Goal: Information Seeking & Learning: Learn about a topic

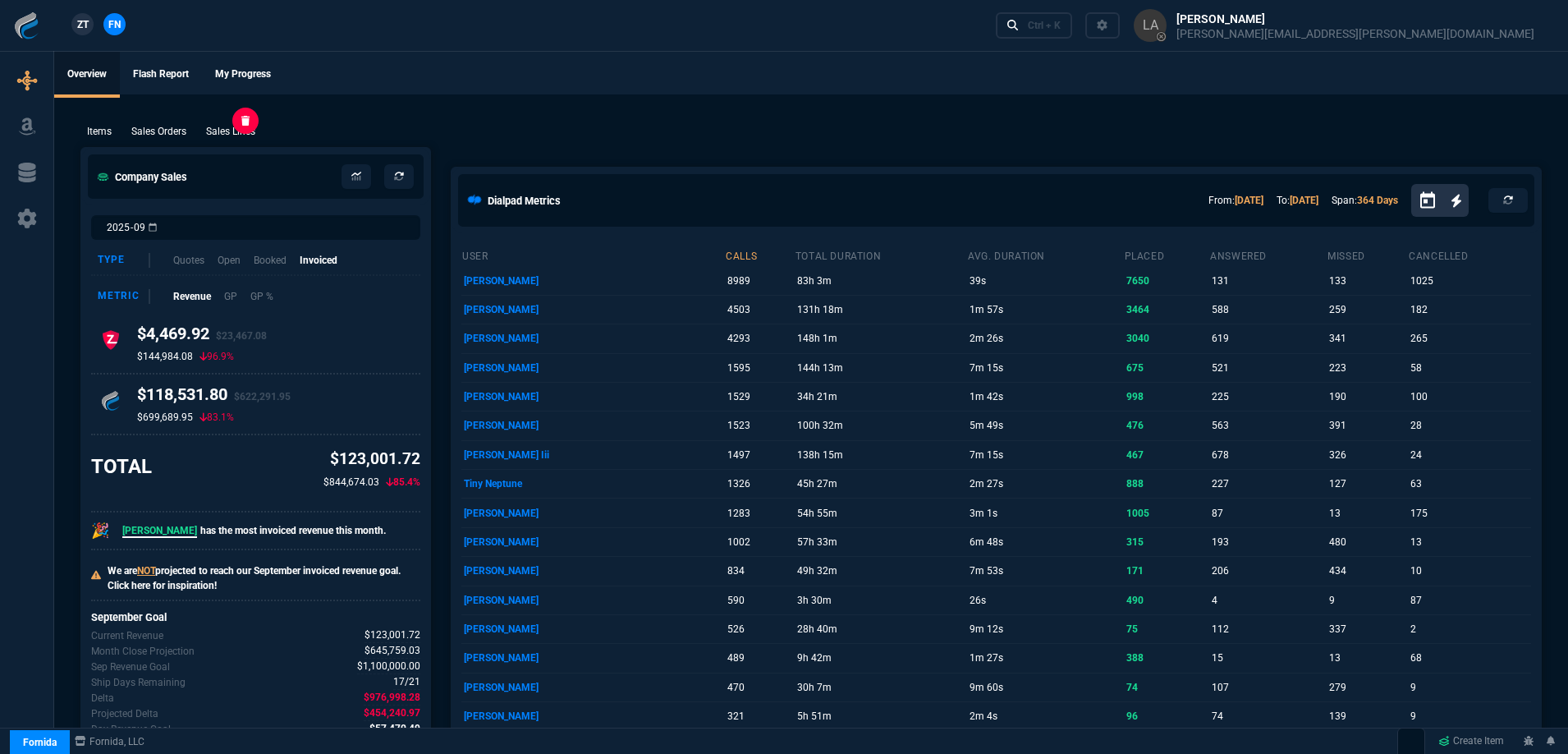
click at [226, 139] on p "Sales Lines" at bounding box center [231, 131] width 49 height 14
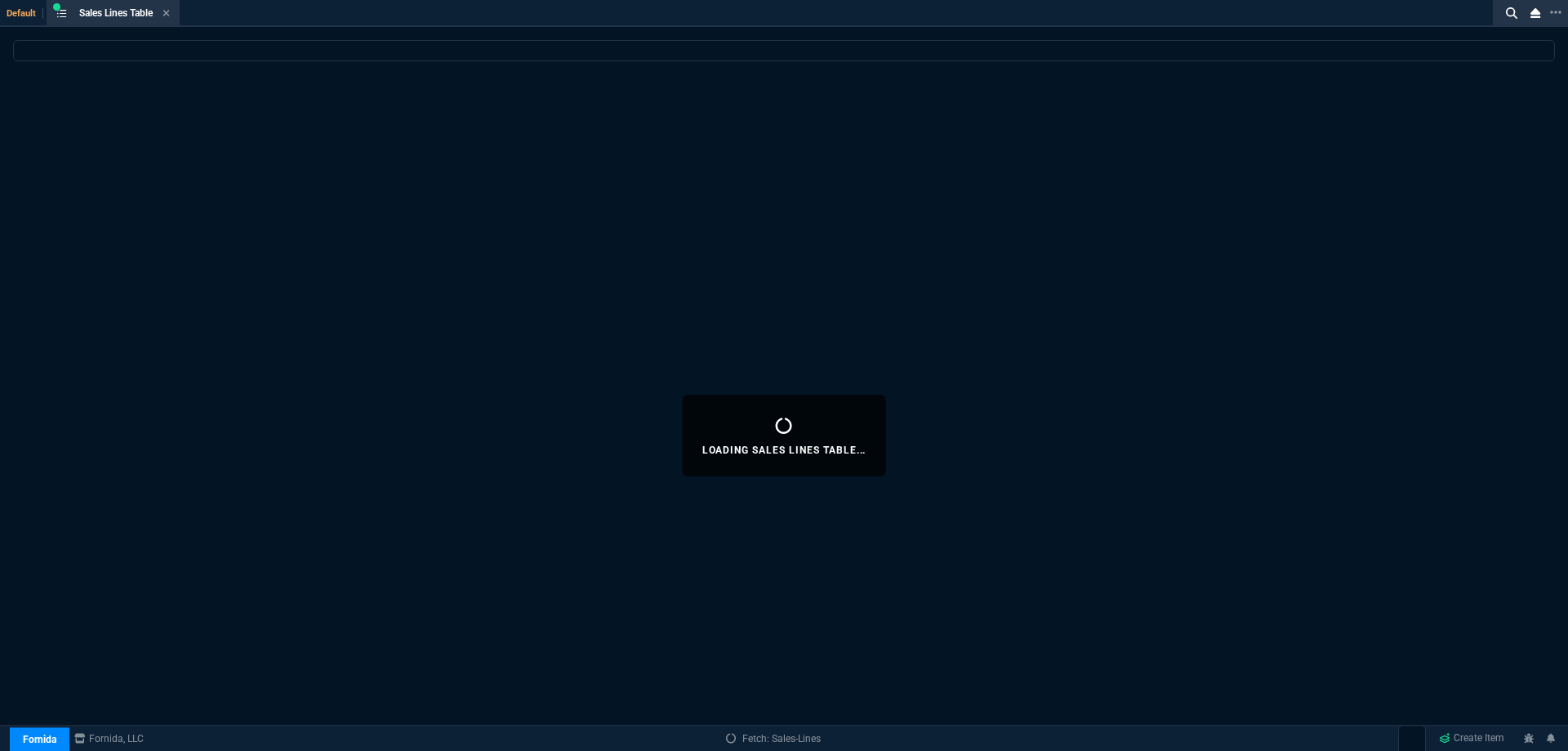
select select
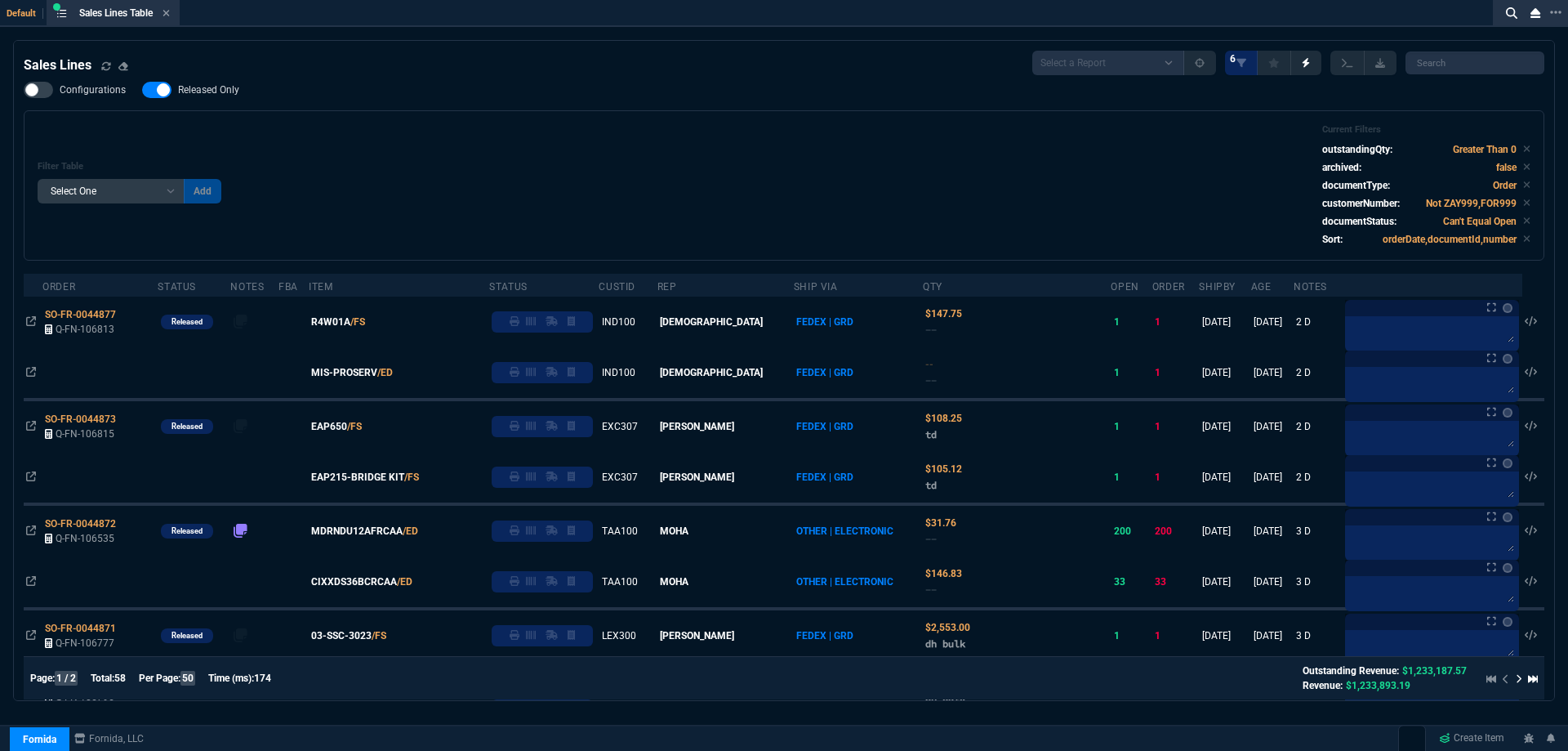
click at [214, 96] on span "Released Only" at bounding box center [208, 89] width 62 height 13
click at [142, 91] on input "Released Only" at bounding box center [141, 90] width 1 height 1
checkbox input "false"
click at [559, 138] on div "Filter Table Select One Add Filter () Age () ATS () Cond (itemVariantCode) Cust…" at bounding box center [784, 185] width 1493 height 122
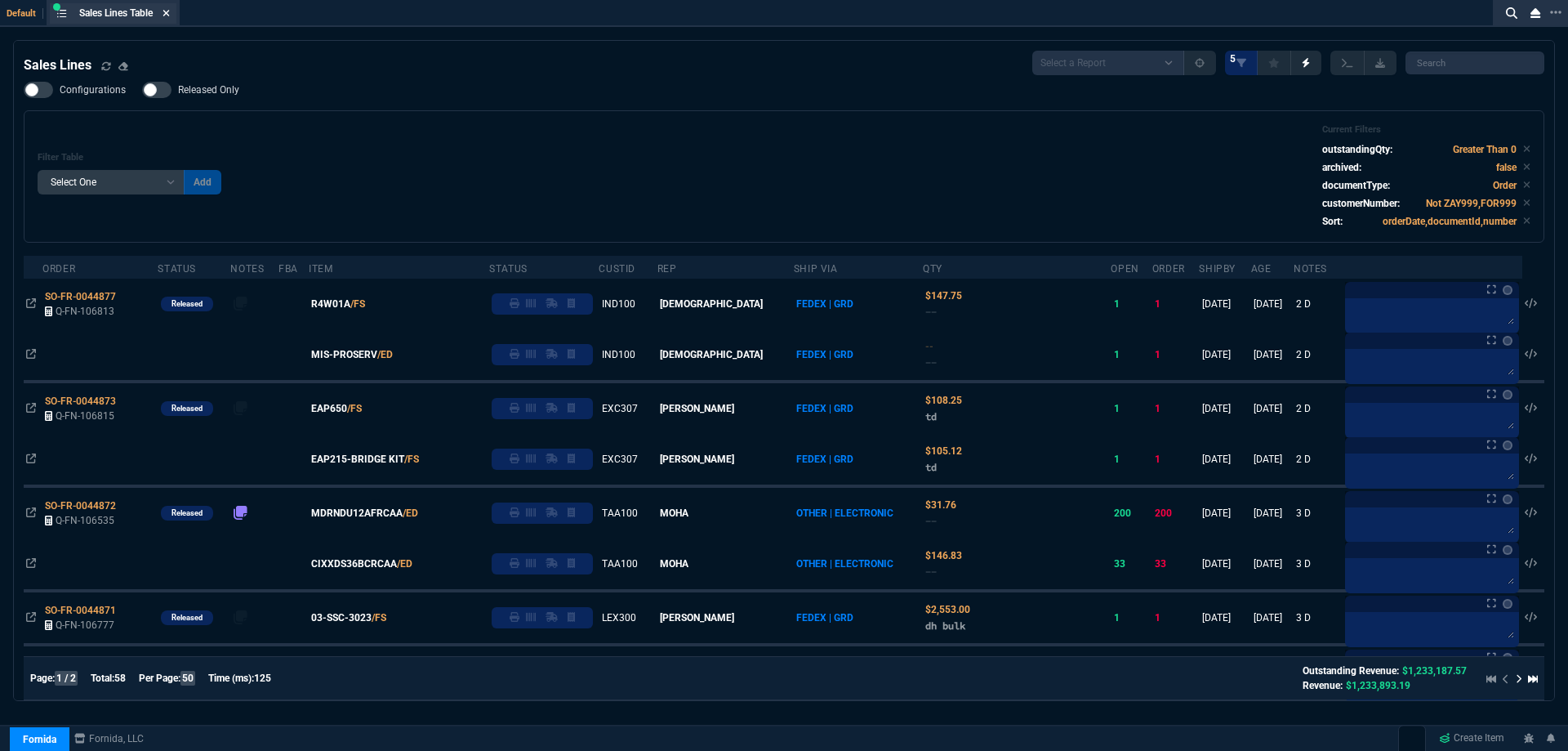
click at [169, 14] on icon at bounding box center [166, 13] width 6 height 6
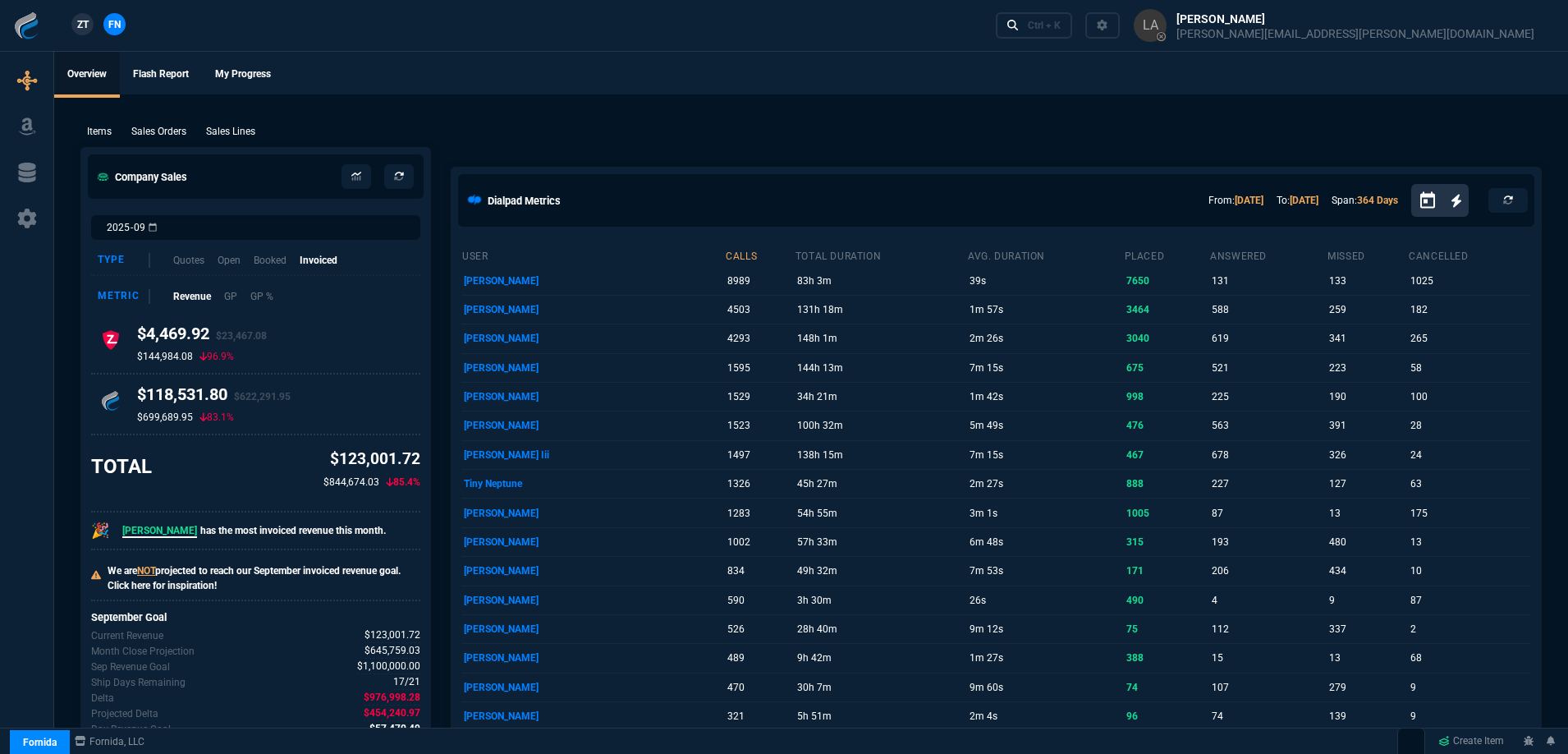
click at [84, 33] on link "ZT" at bounding box center [83, 24] width 22 height 22
click at [227, 130] on p "Sales Lines" at bounding box center [231, 131] width 49 height 14
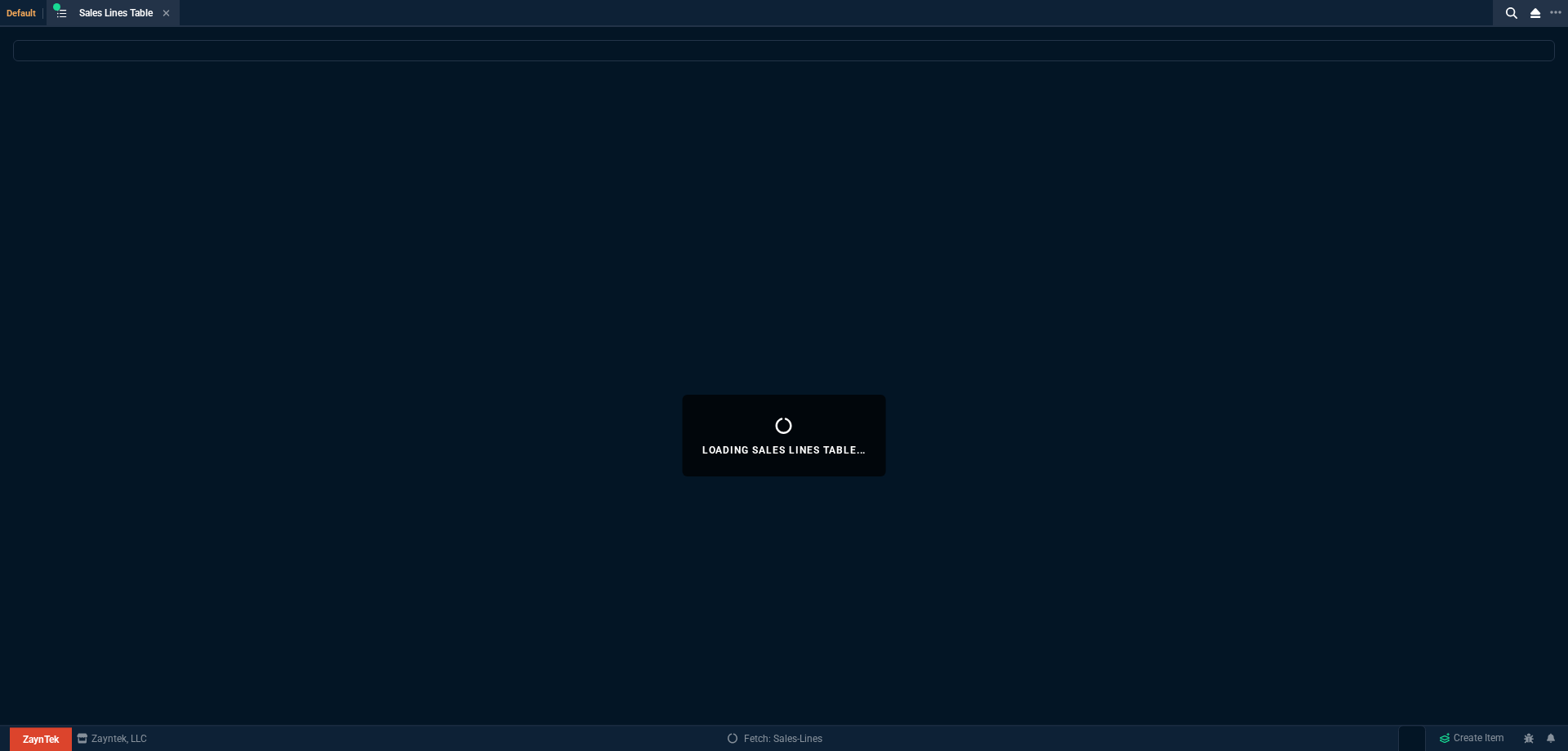
select select
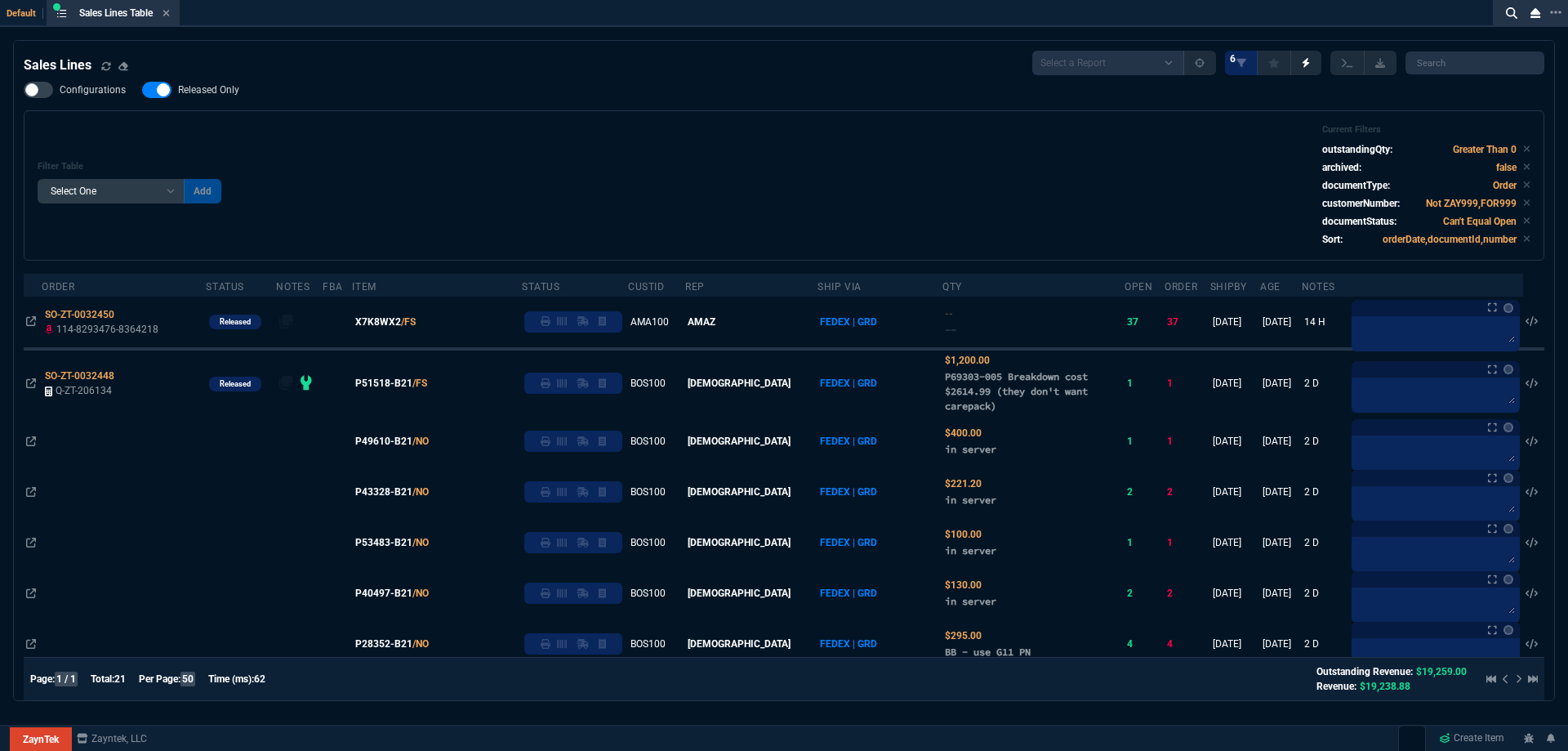
click at [208, 93] on span "Released Only" at bounding box center [208, 89] width 62 height 13
click at [142, 91] on input "Released Only" at bounding box center [141, 90] width 1 height 1
checkbox input "false"
click at [582, 138] on div "Filter Table Select One Add Filter () Age () ATS () Cond (itemVariantCode) Cust…" at bounding box center [784, 185] width 1493 height 122
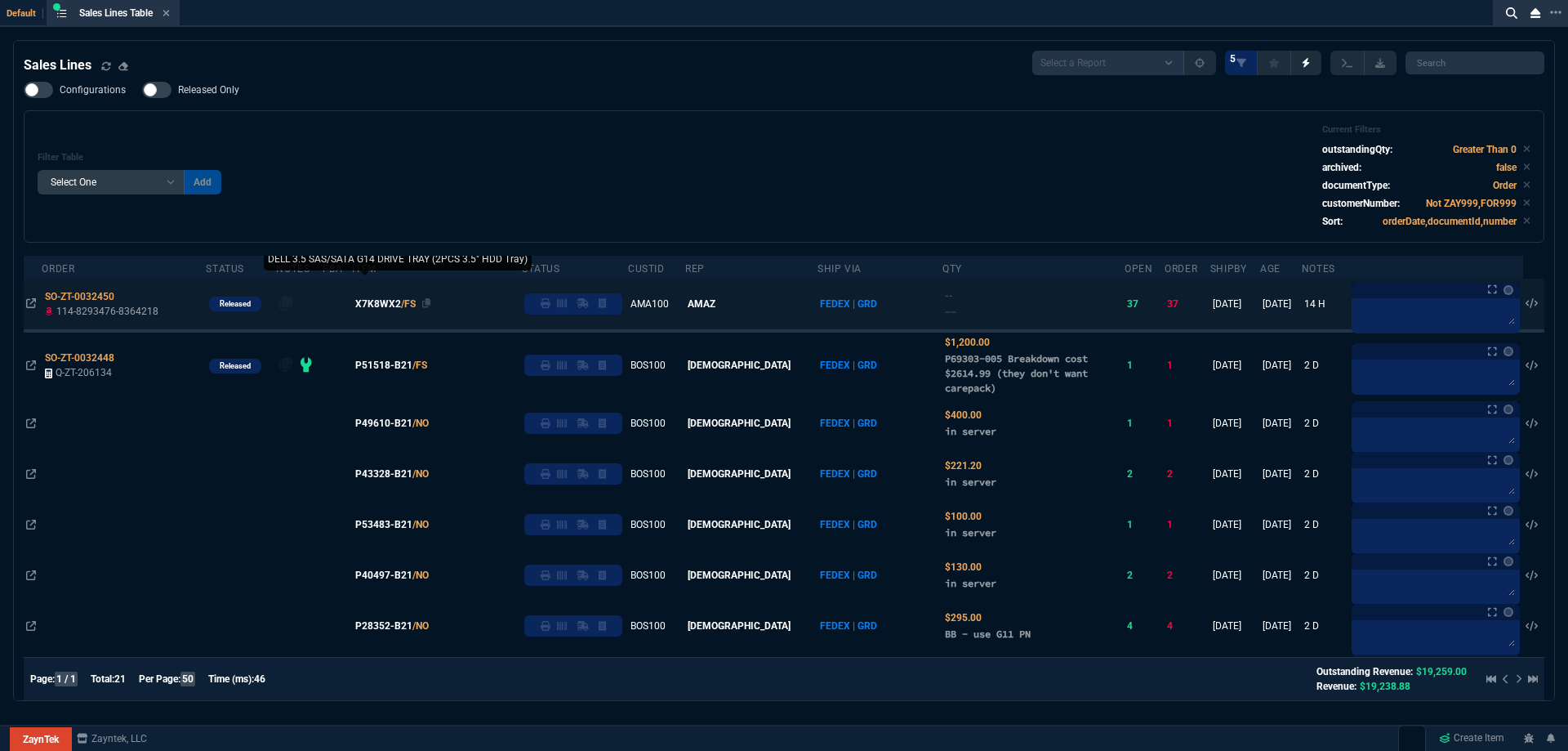
click at [386, 310] on span "X7K8WX2" at bounding box center [378, 304] width 46 height 14
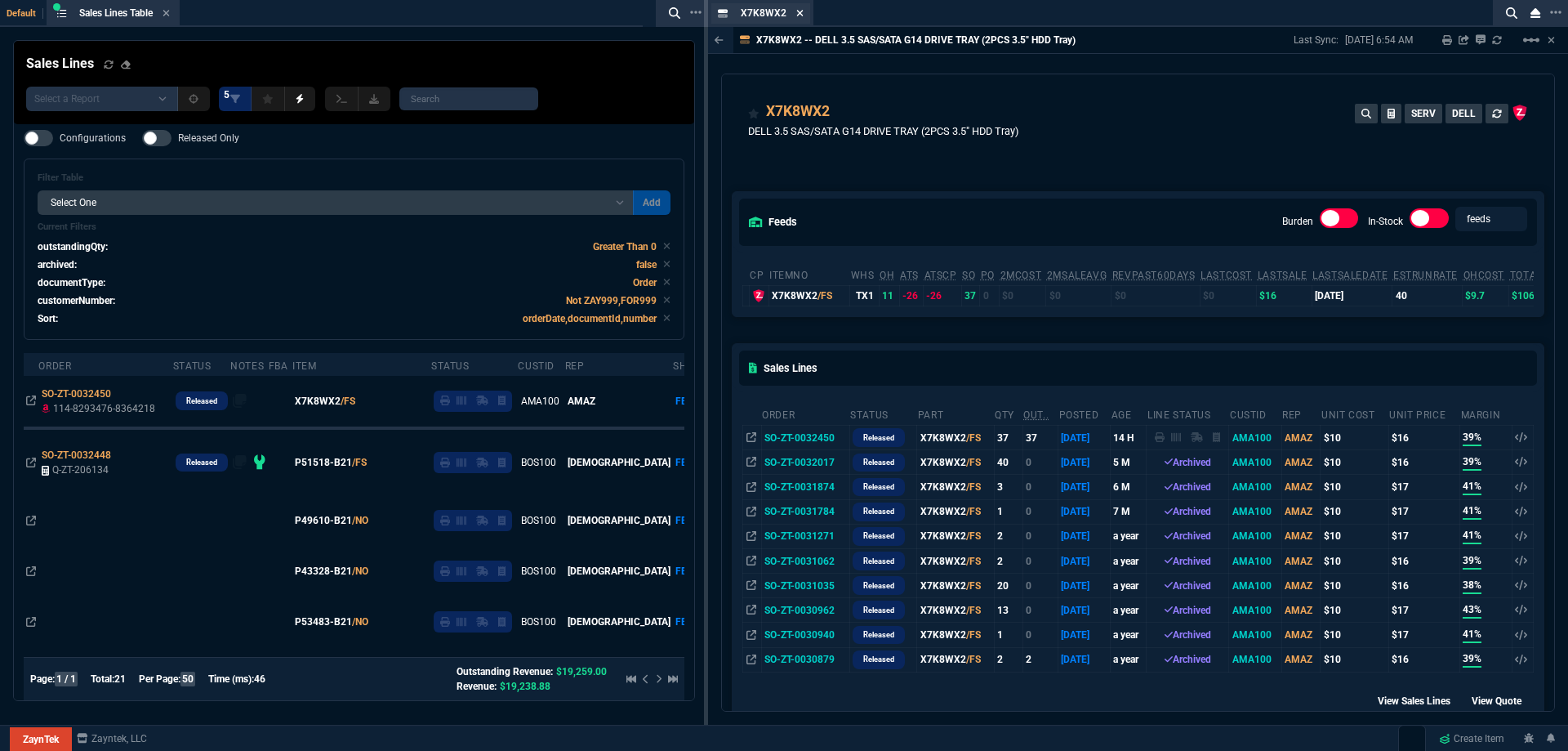
click at [800, 14] on icon at bounding box center [800, 13] width 7 height 10
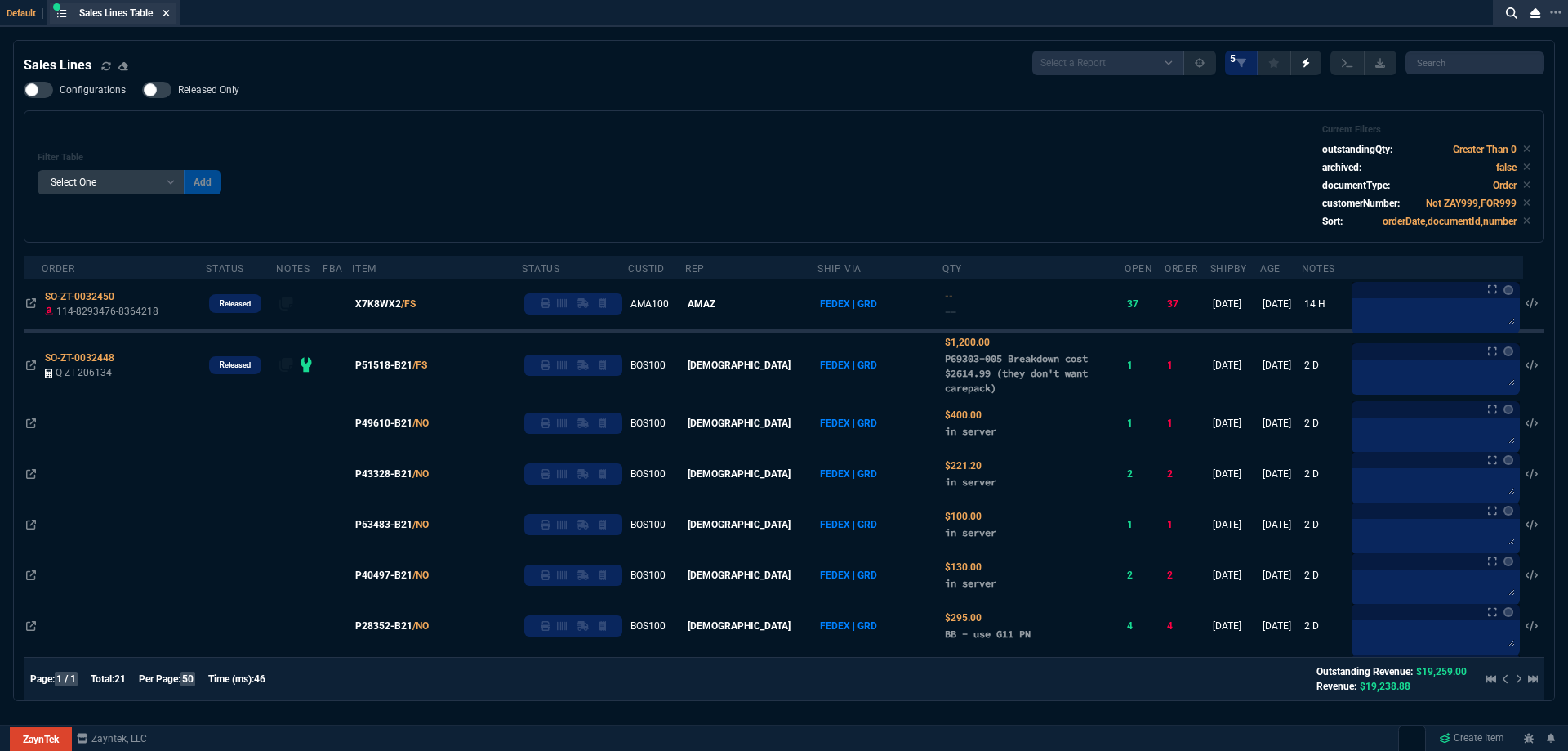
click at [168, 17] on icon at bounding box center [166, 13] width 7 height 10
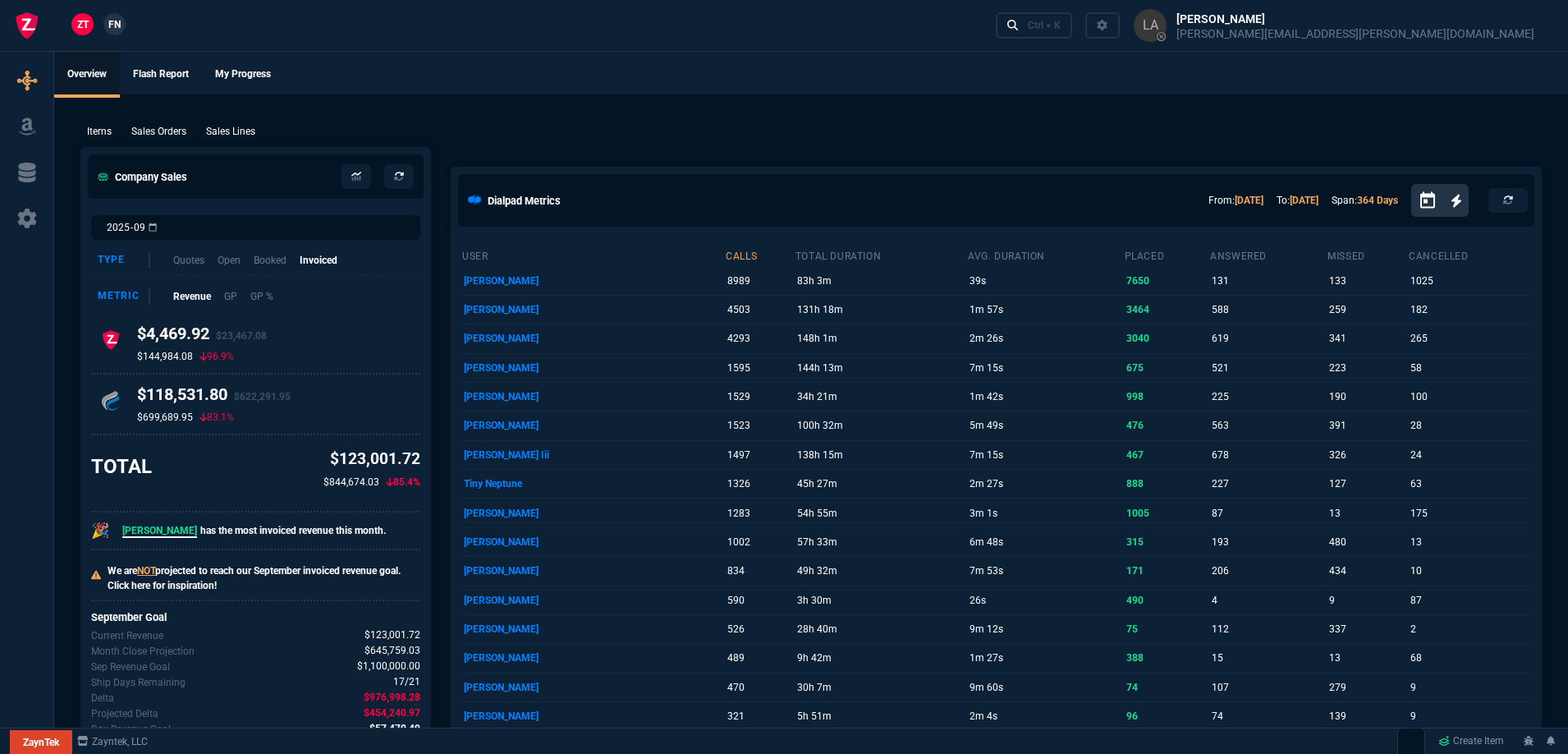
click at [119, 26] on span "FN" at bounding box center [115, 24] width 13 height 14
click at [232, 127] on p "Sales Lines" at bounding box center [231, 131] width 49 height 14
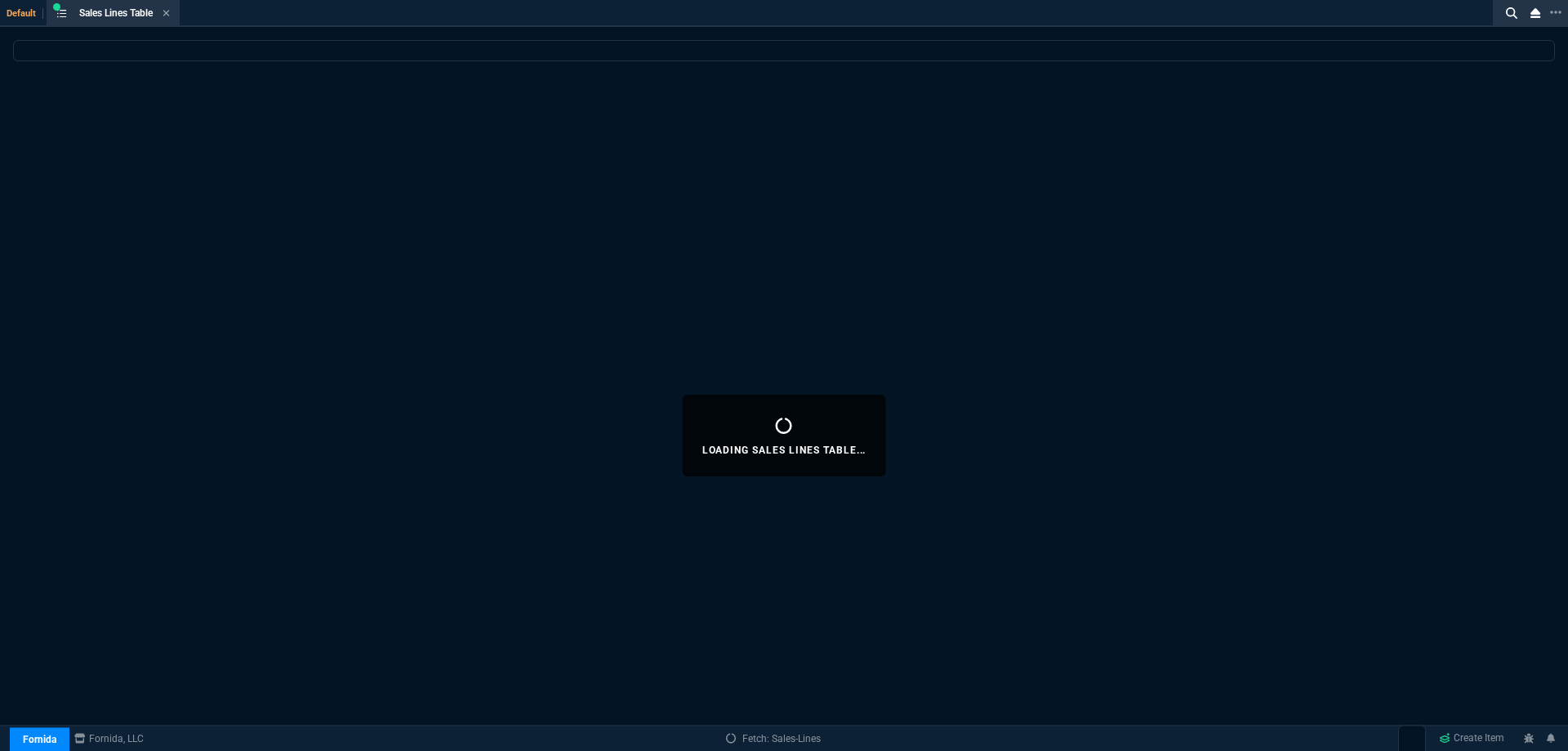
select select
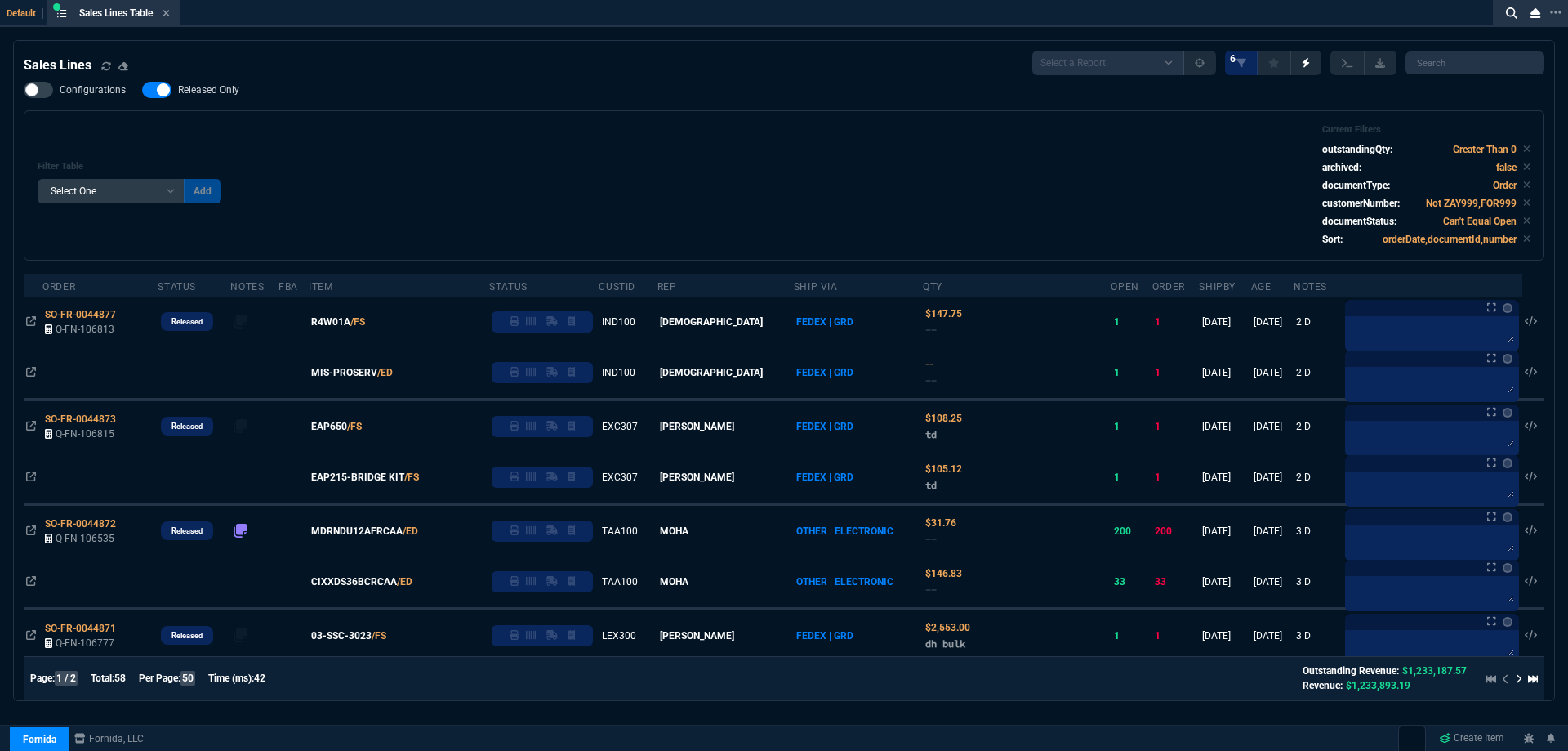
click at [206, 98] on label "Released Only" at bounding box center [198, 89] width 113 height 16
click at [142, 91] on input "Released Only" at bounding box center [141, 90] width 1 height 1
checkbox input "false"
click at [370, 128] on div "Filter Table Select One Add Filter () Age () ATS () Cond (itemVariantCode) Cust…" at bounding box center [784, 185] width 1493 height 122
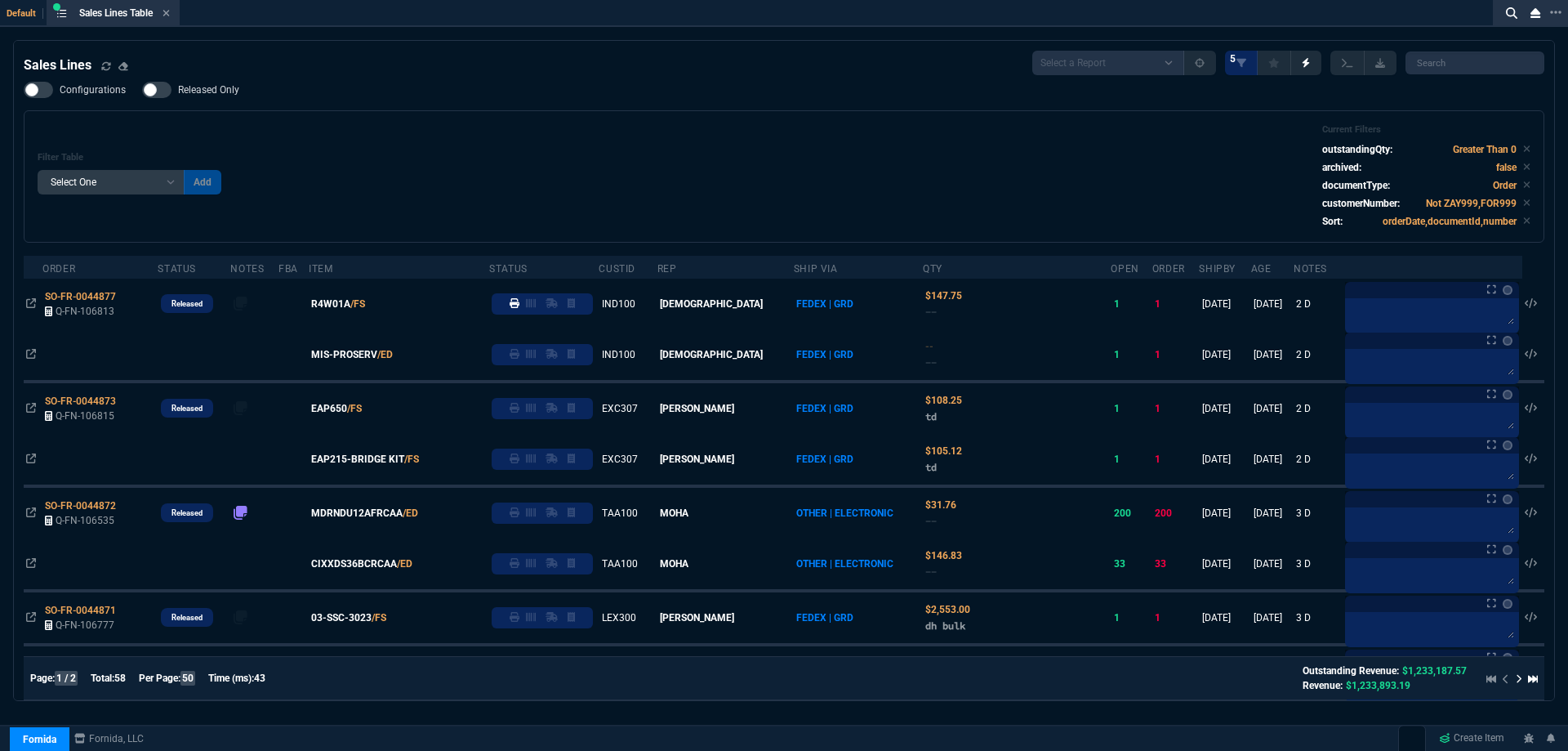
click at [166, 15] on icon at bounding box center [166, 13] width 7 height 10
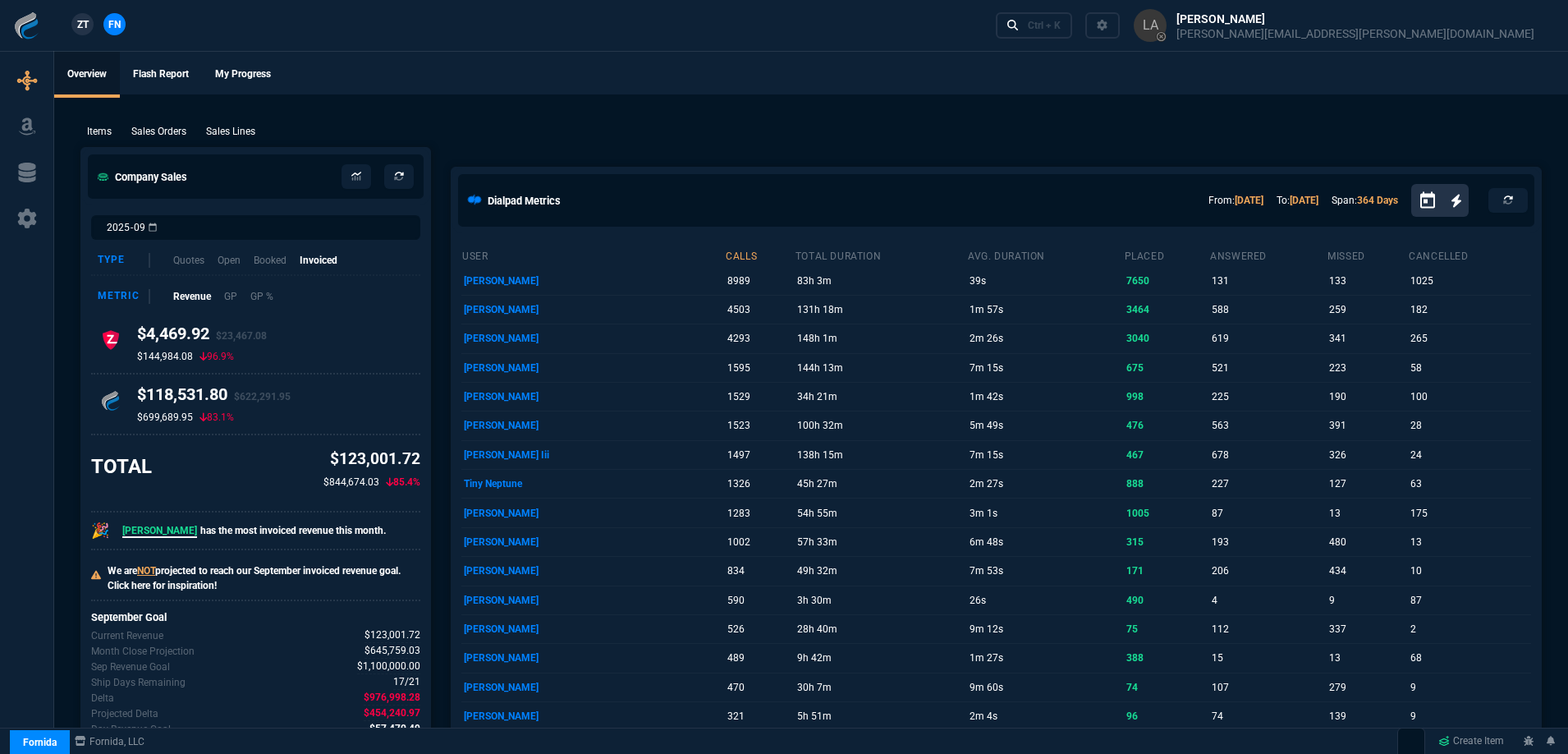
click at [222, 128] on p "Sales Lines" at bounding box center [231, 131] width 49 height 14
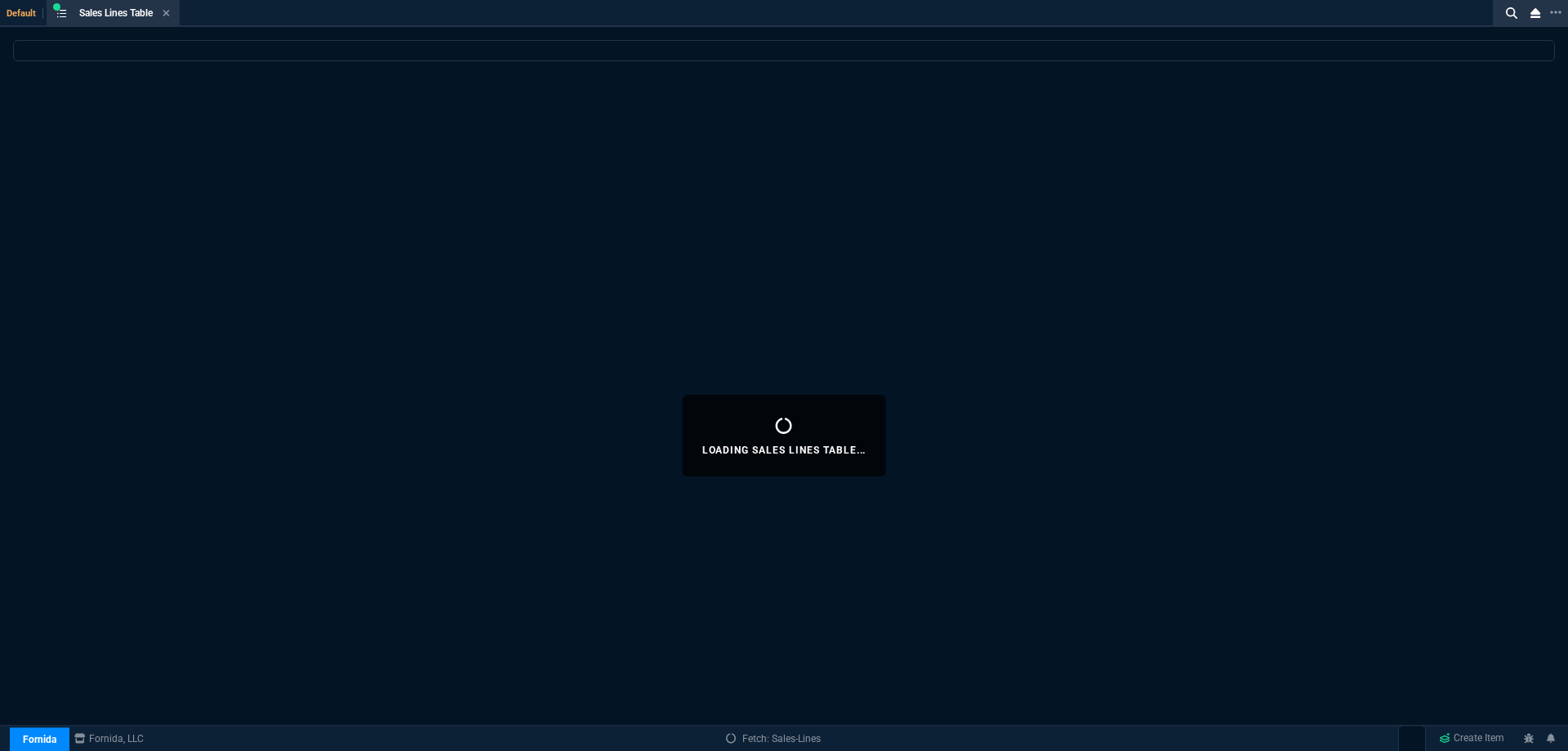
select select
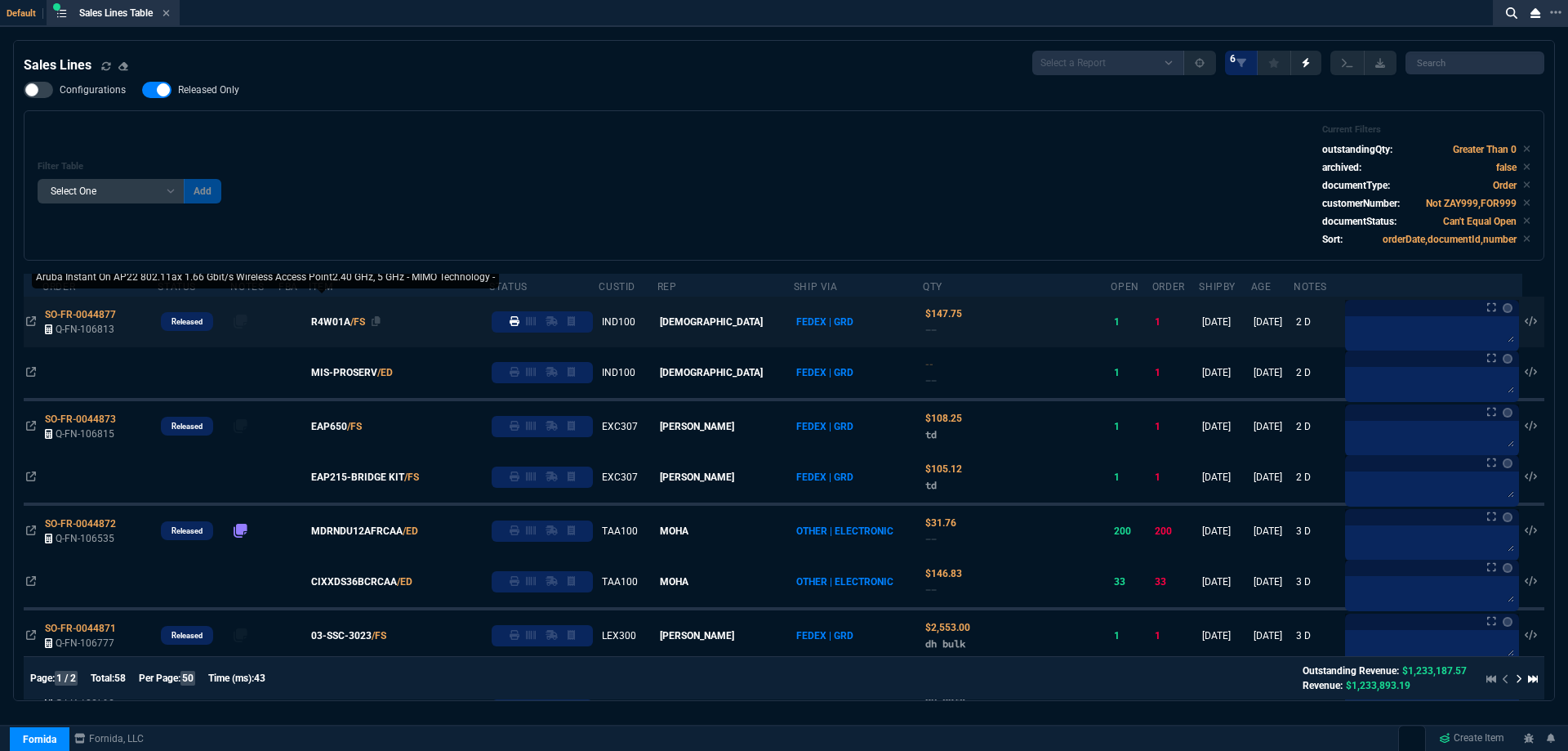
click at [350, 322] on span "R4W01A" at bounding box center [331, 321] width 39 height 14
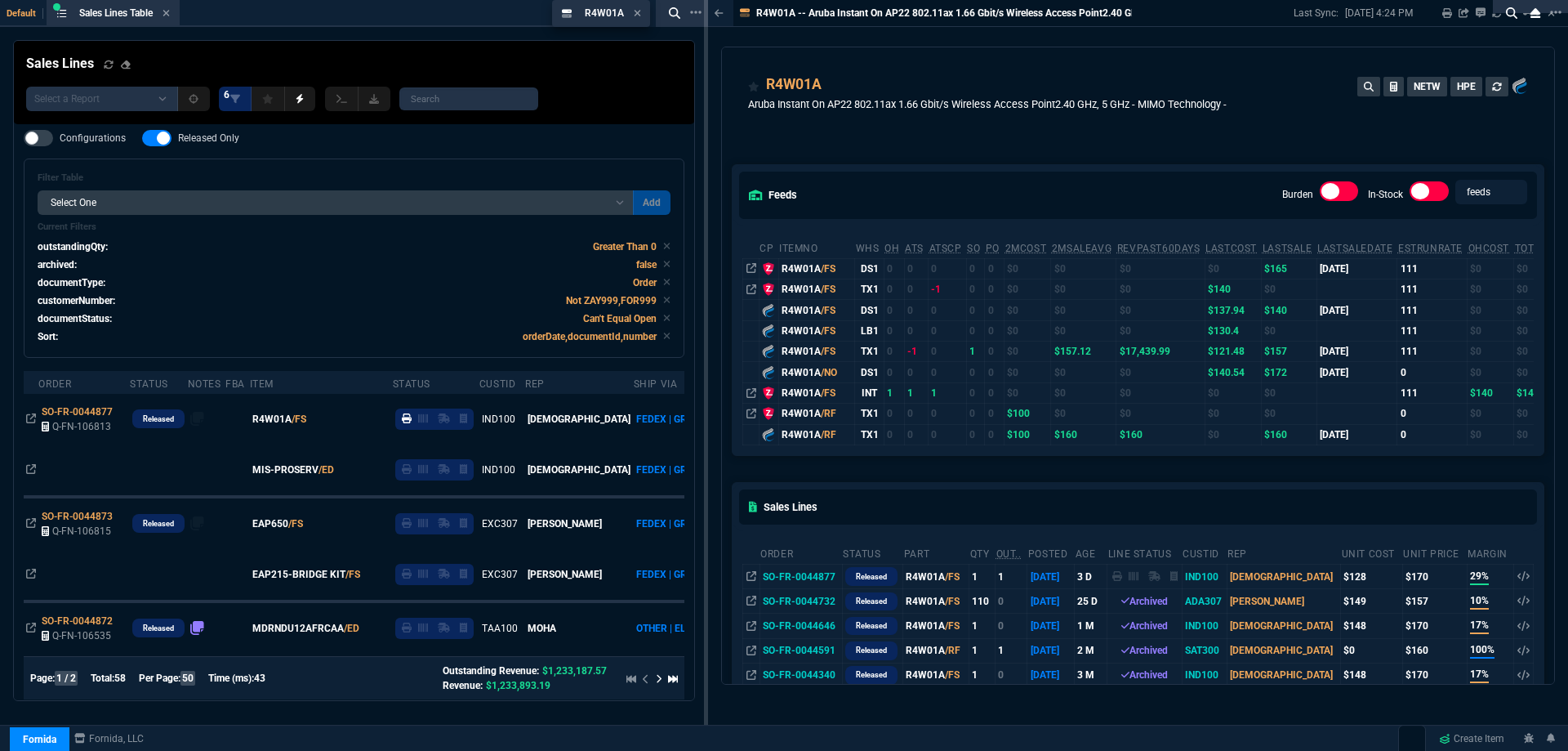
drag, startPoint x: 762, startPoint y: 19, endPoint x: 549, endPoint y: 29, distance: 213.2
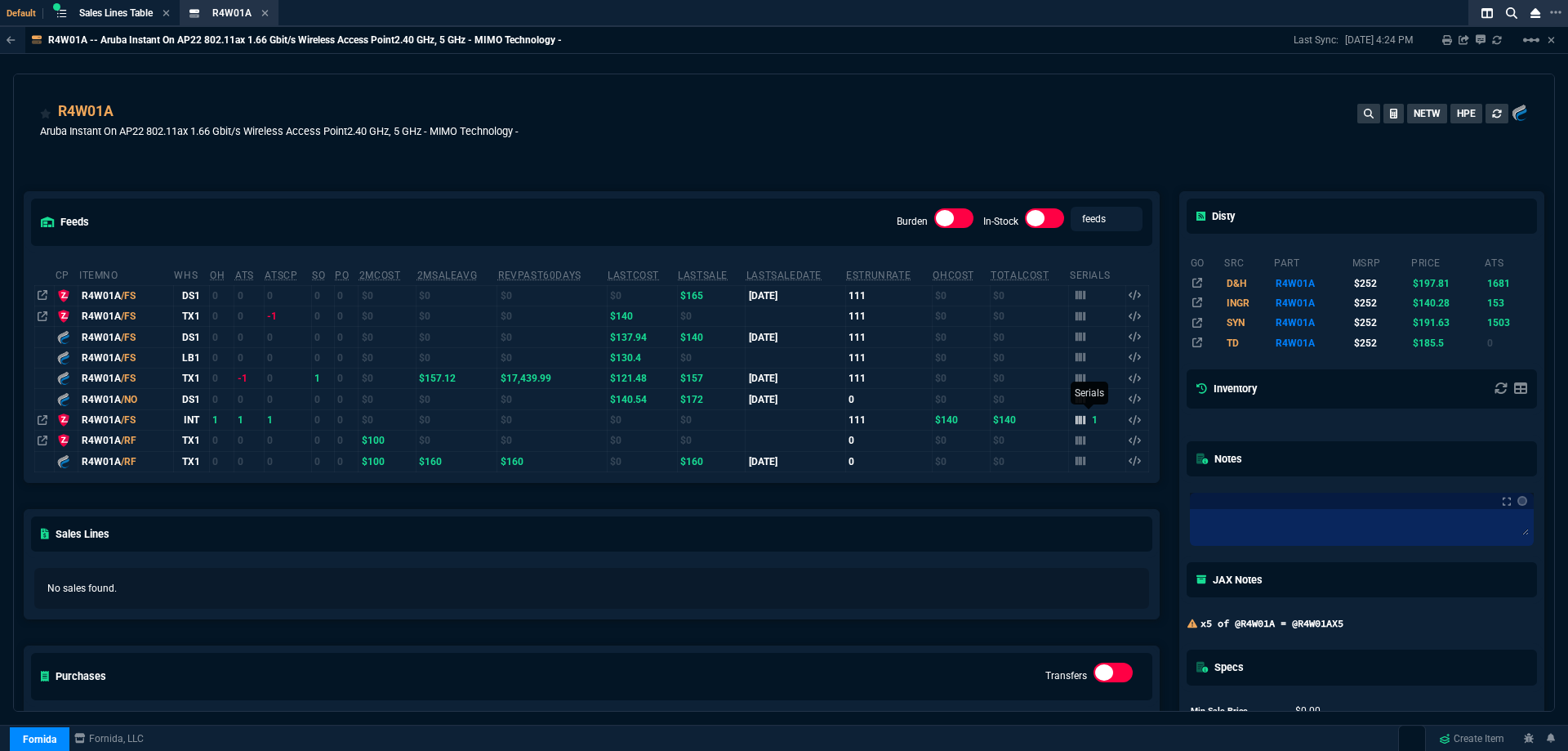
click at [1077, 418] on icon at bounding box center [1080, 420] width 10 height 9
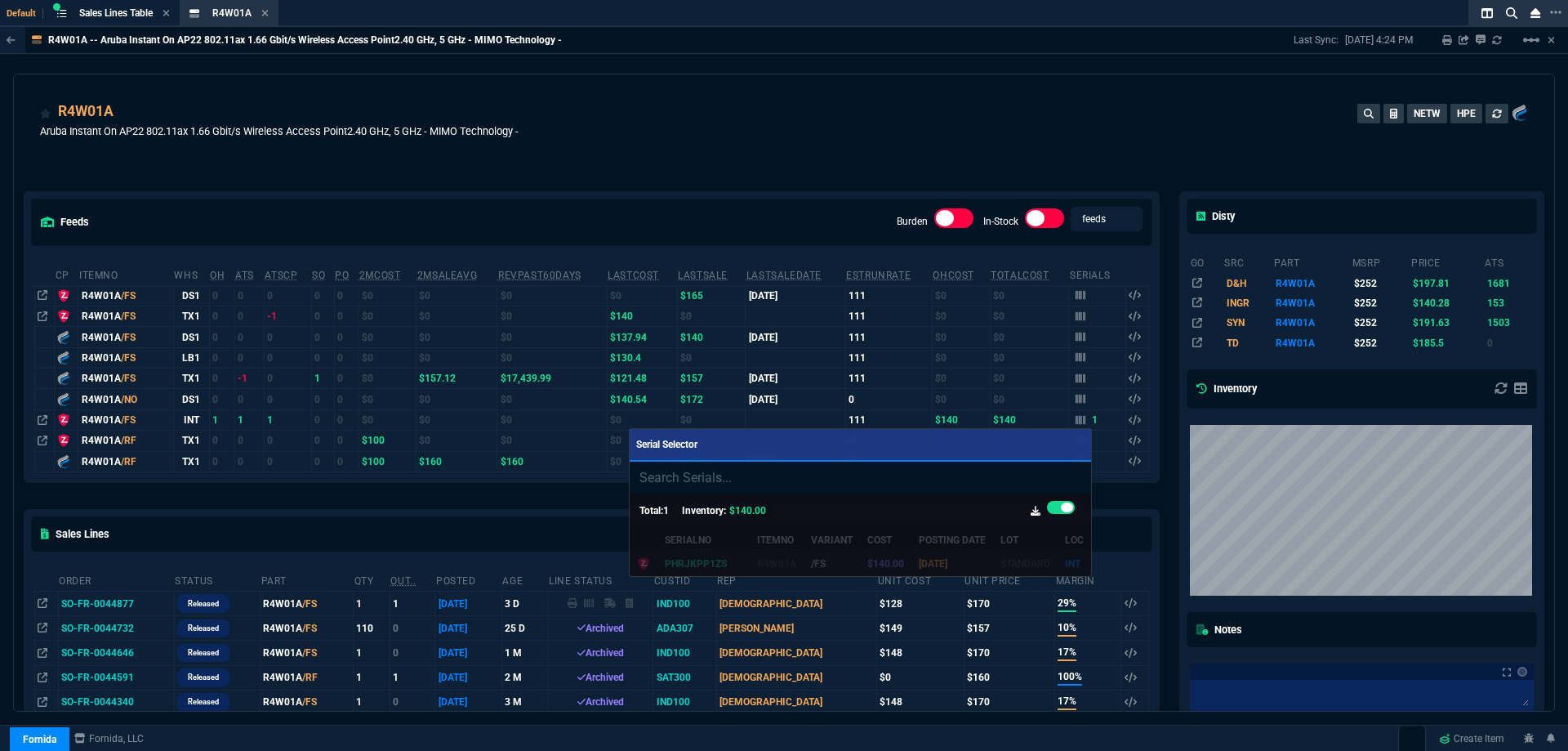
click at [644, 125] on div at bounding box center [784, 375] width 1568 height 751
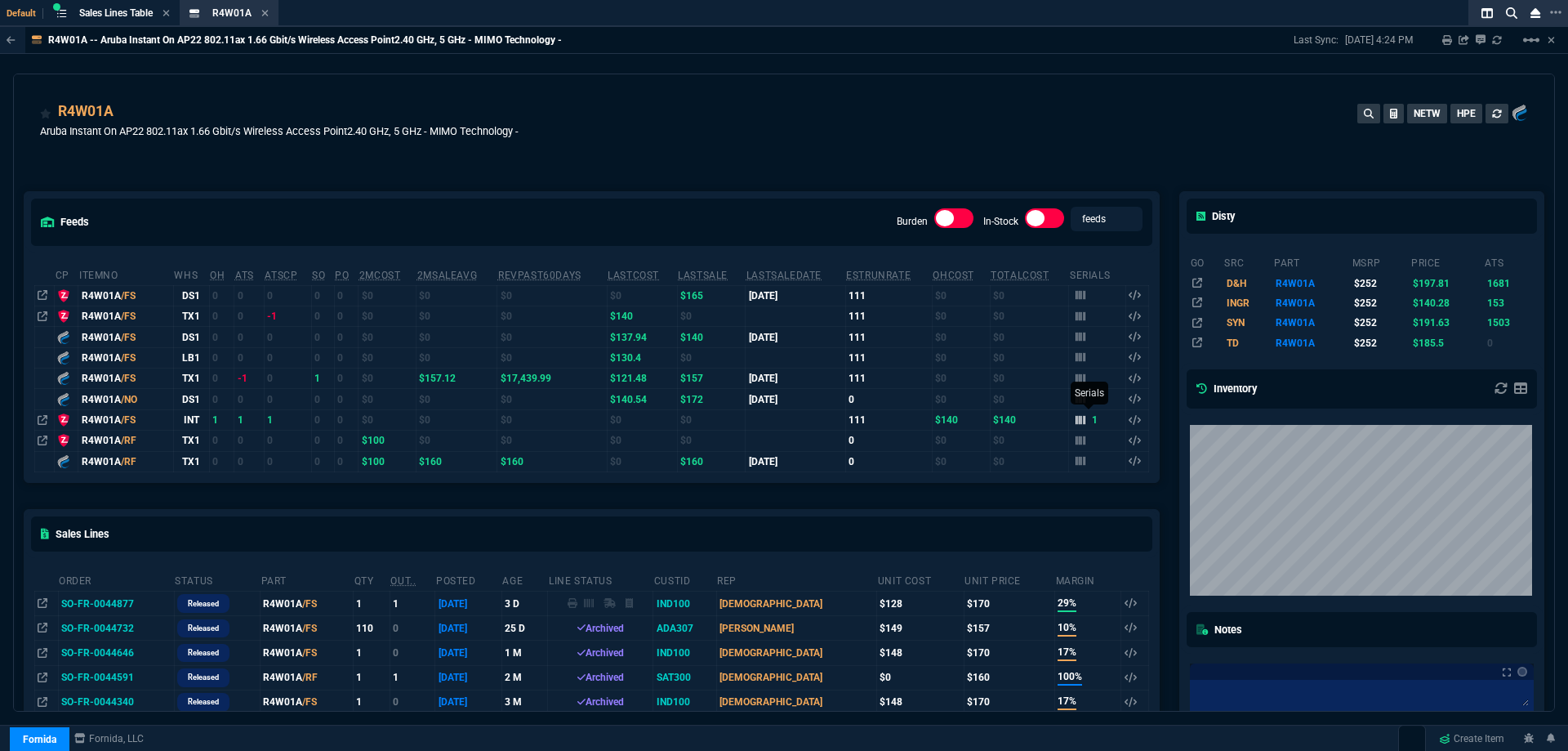
click at [1080, 421] on div "1" at bounding box center [1088, 420] width 23 height 14
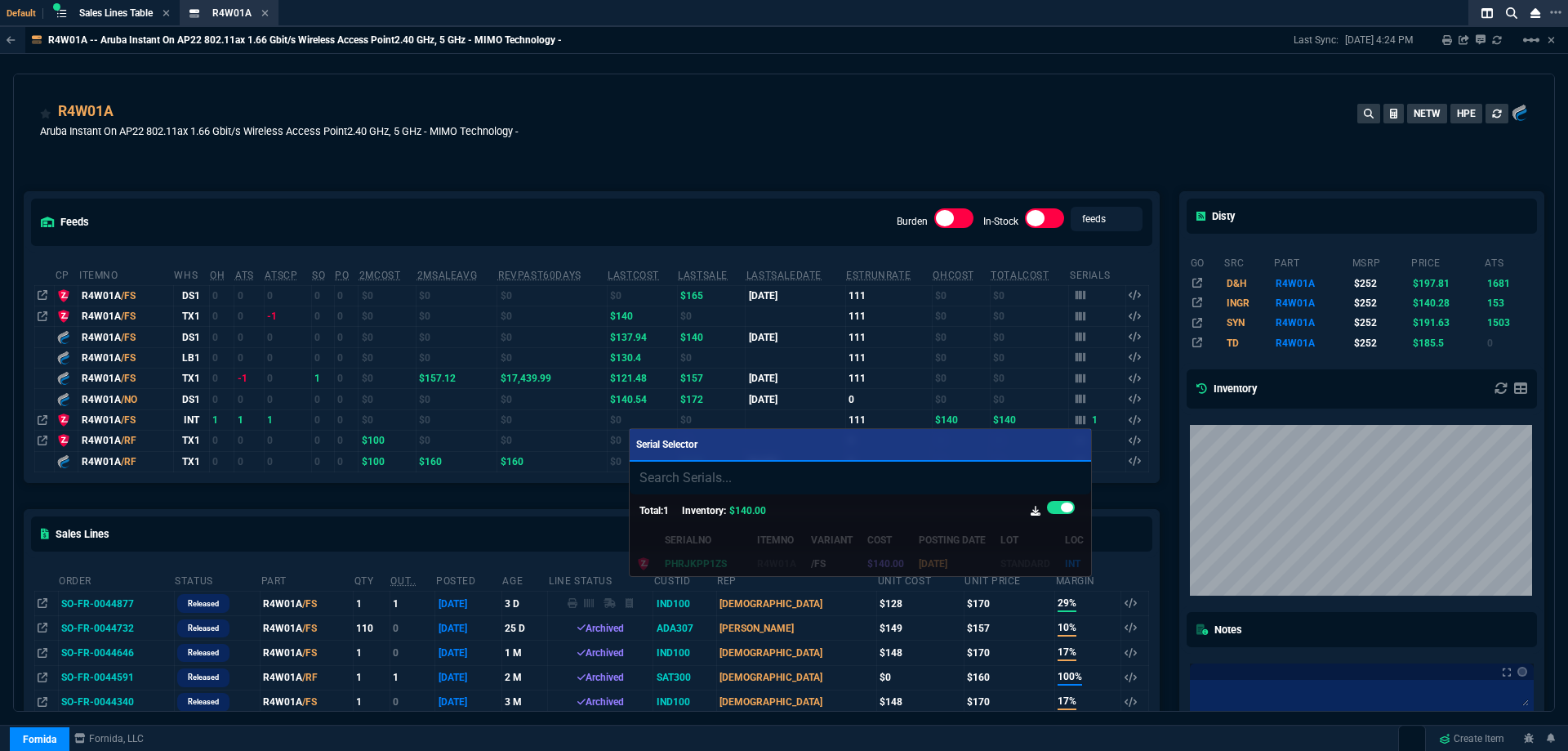
drag, startPoint x: 822, startPoint y: 70, endPoint x: 858, endPoint y: 52, distance: 40.2
click at [831, 62] on div at bounding box center [784, 375] width 1568 height 751
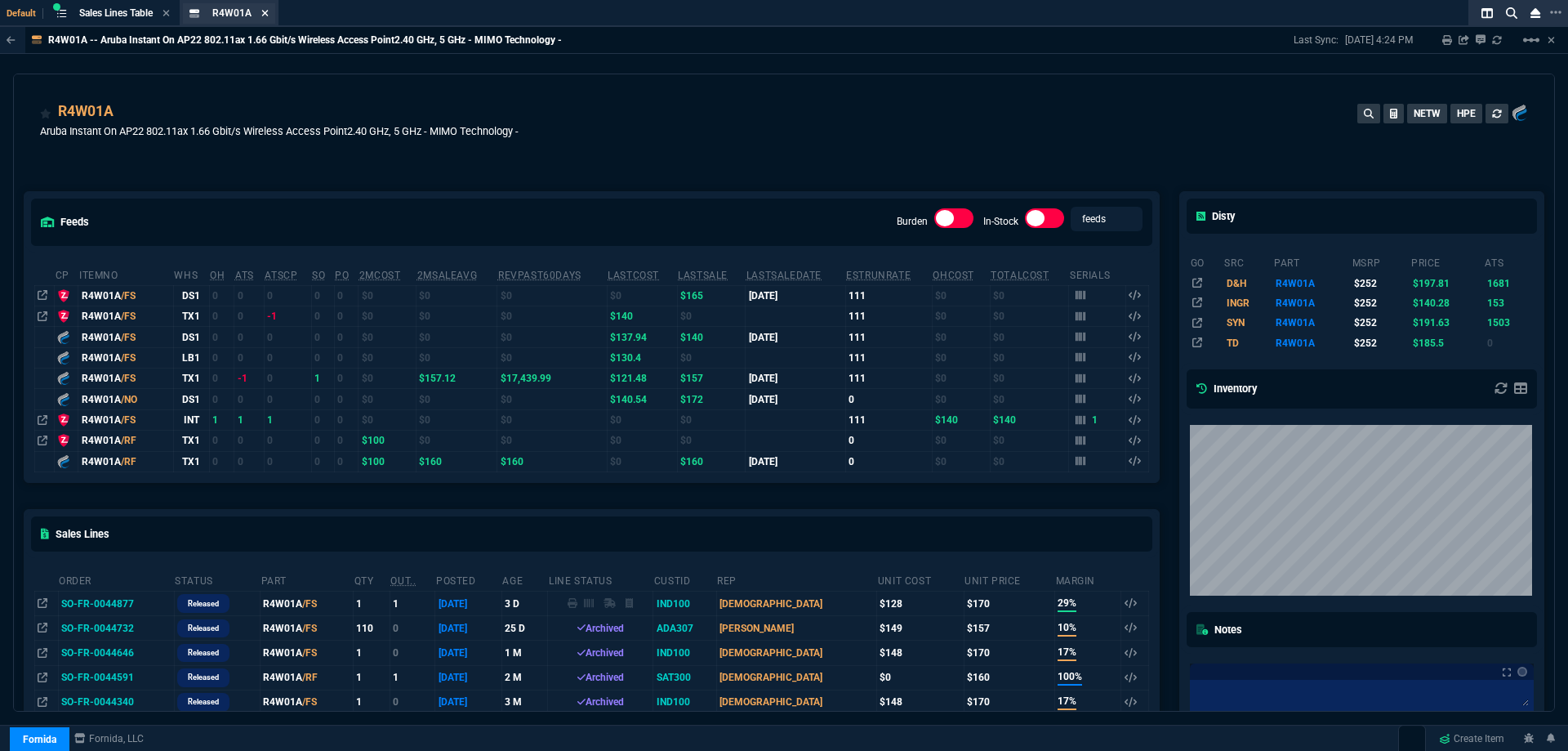
click at [268, 14] on icon at bounding box center [265, 13] width 6 height 6
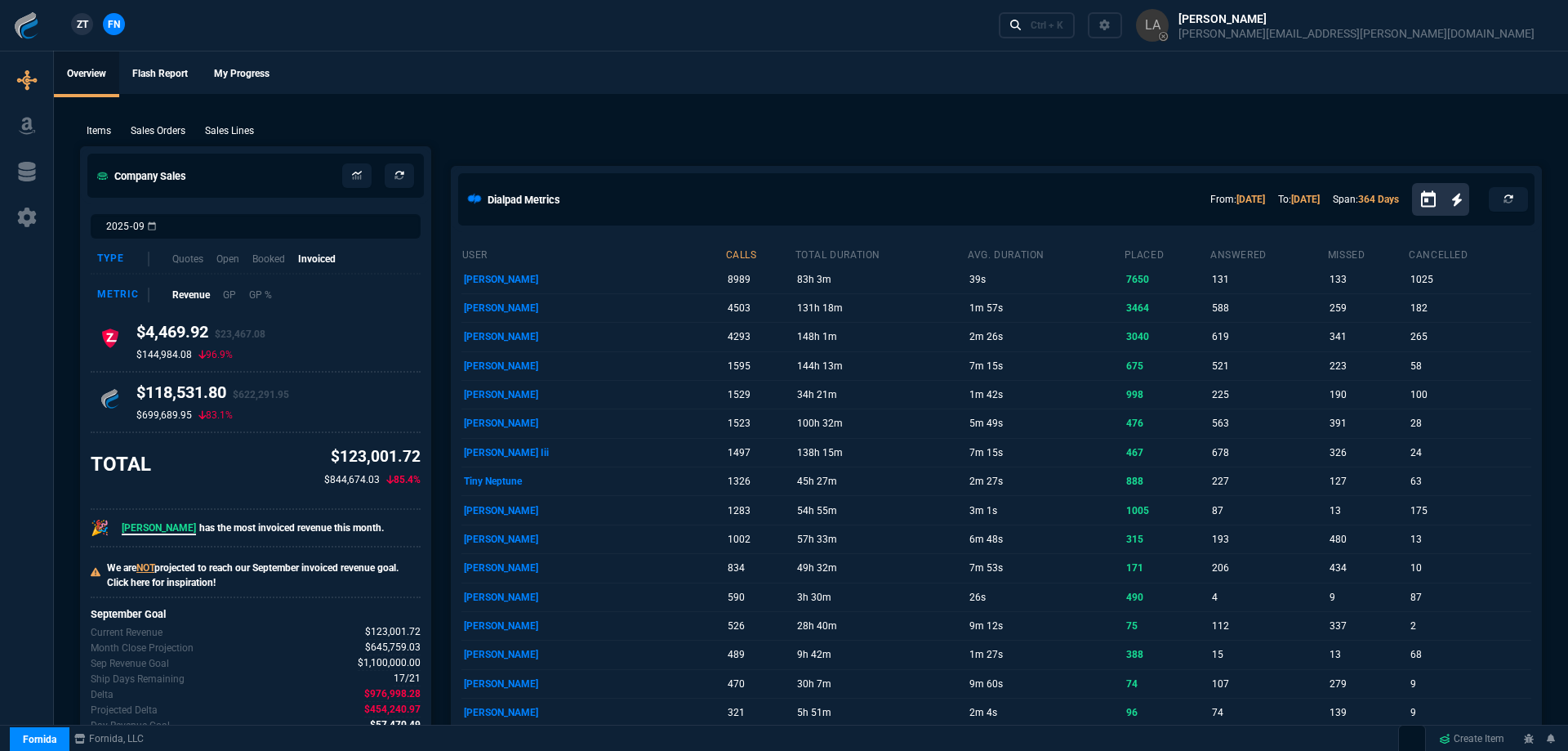
click at [168, 17] on div "ZT FN Ctrl + K" at bounding box center [784, 25] width 1568 height 51
click at [89, 24] on link "ZT" at bounding box center [82, 24] width 22 height 22
click at [222, 129] on p "Sales Lines" at bounding box center [229, 130] width 49 height 14
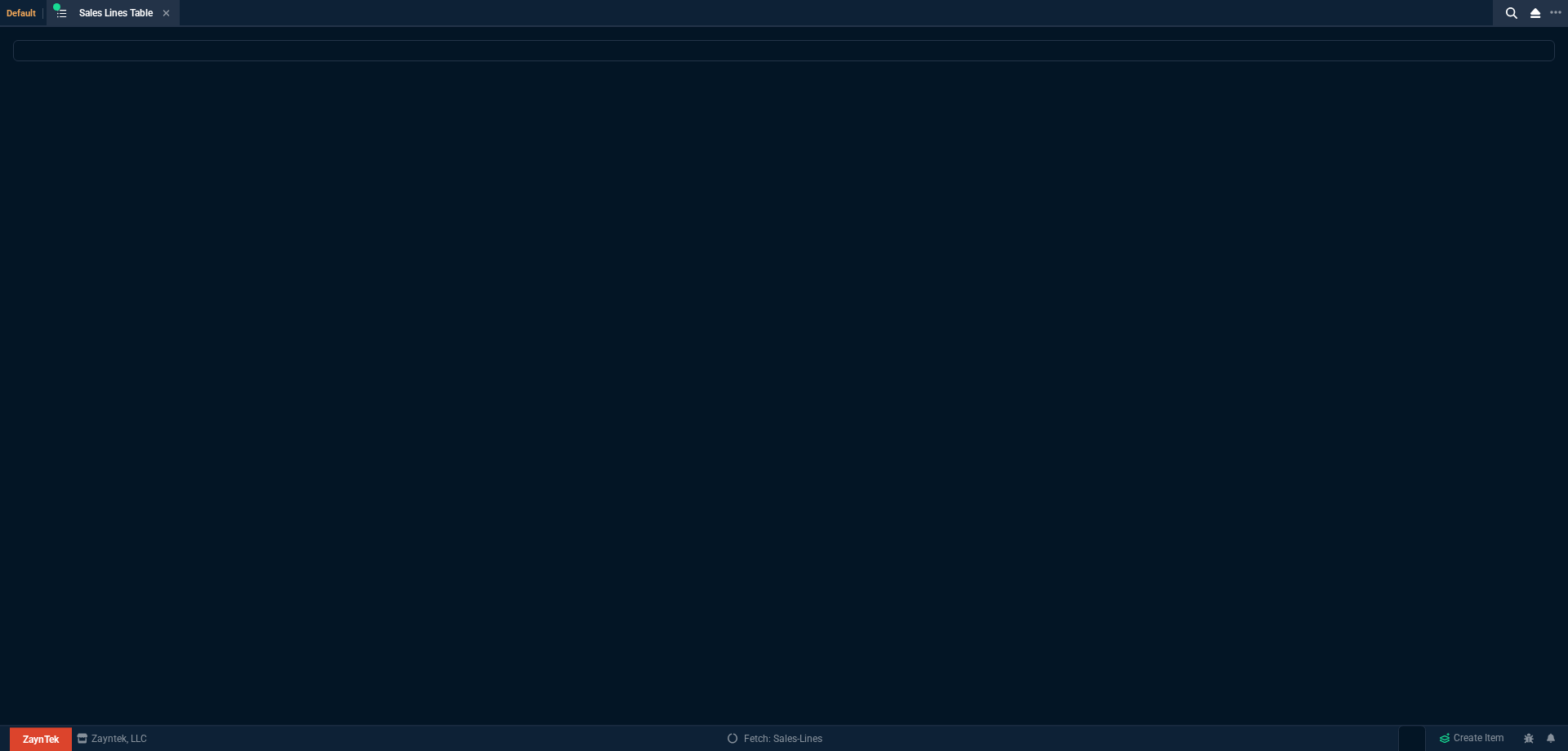
select select
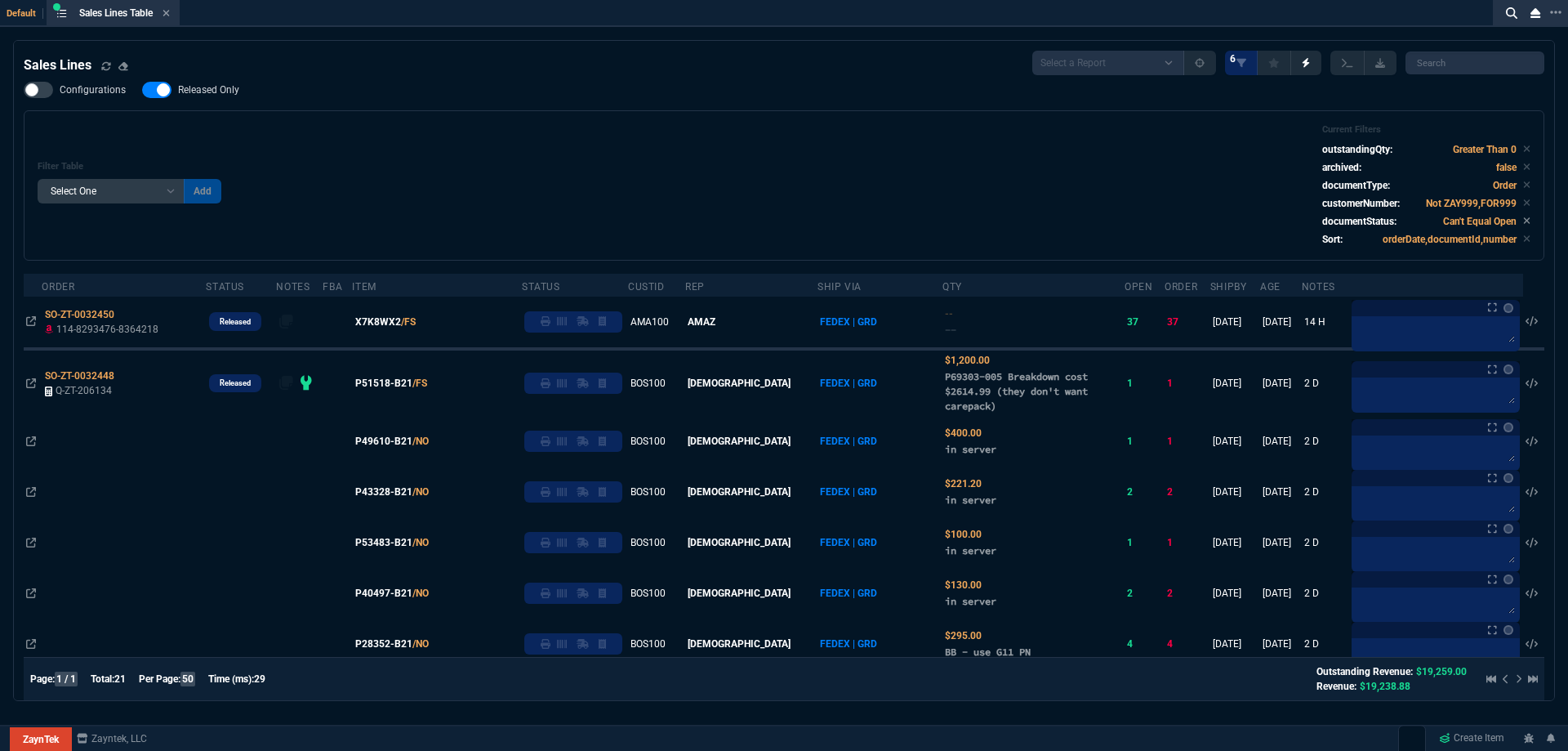
click at [399, 324] on span "X7K8WX2" at bounding box center [378, 321] width 46 height 14
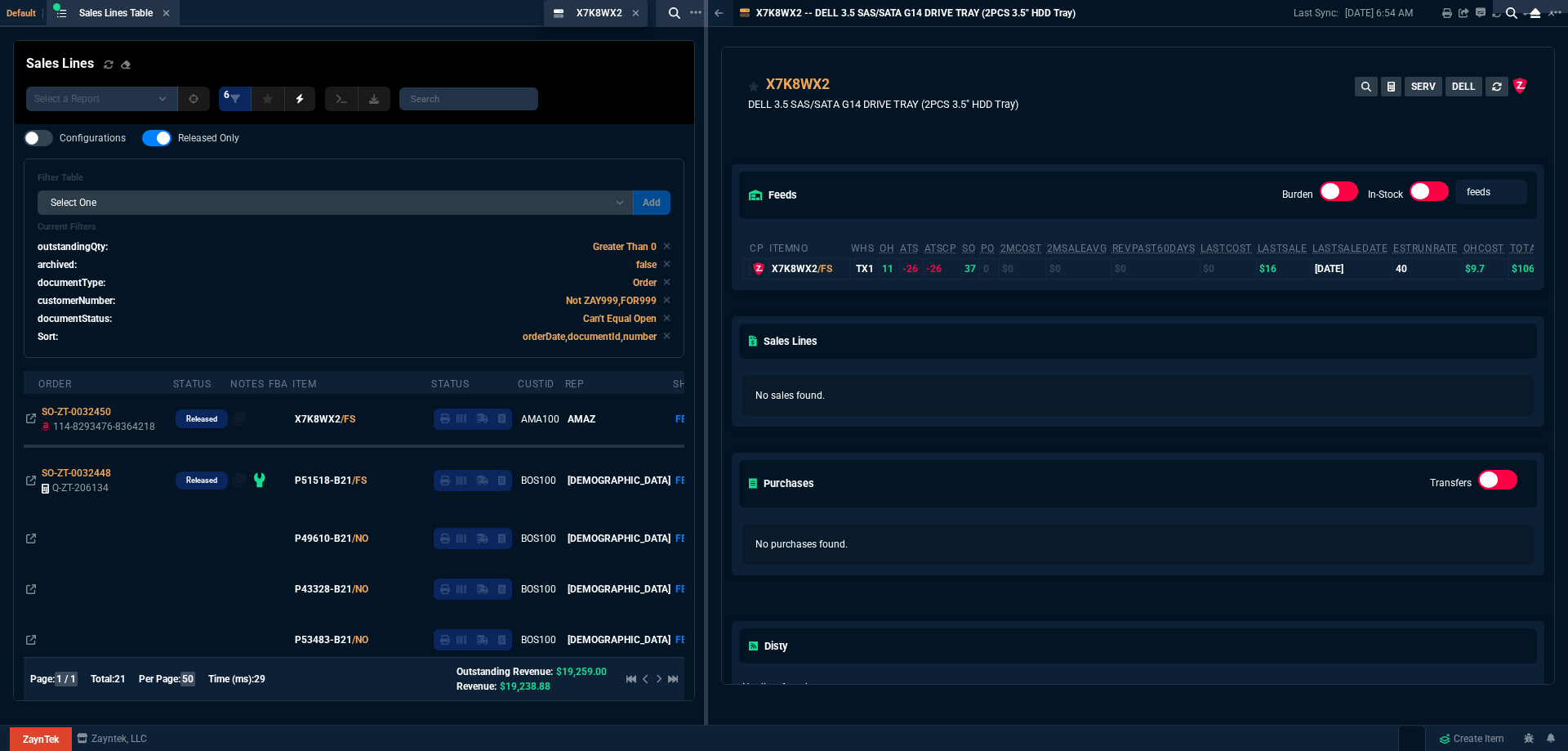
drag, startPoint x: 746, startPoint y: 10, endPoint x: 555, endPoint y: 4, distance: 191.1
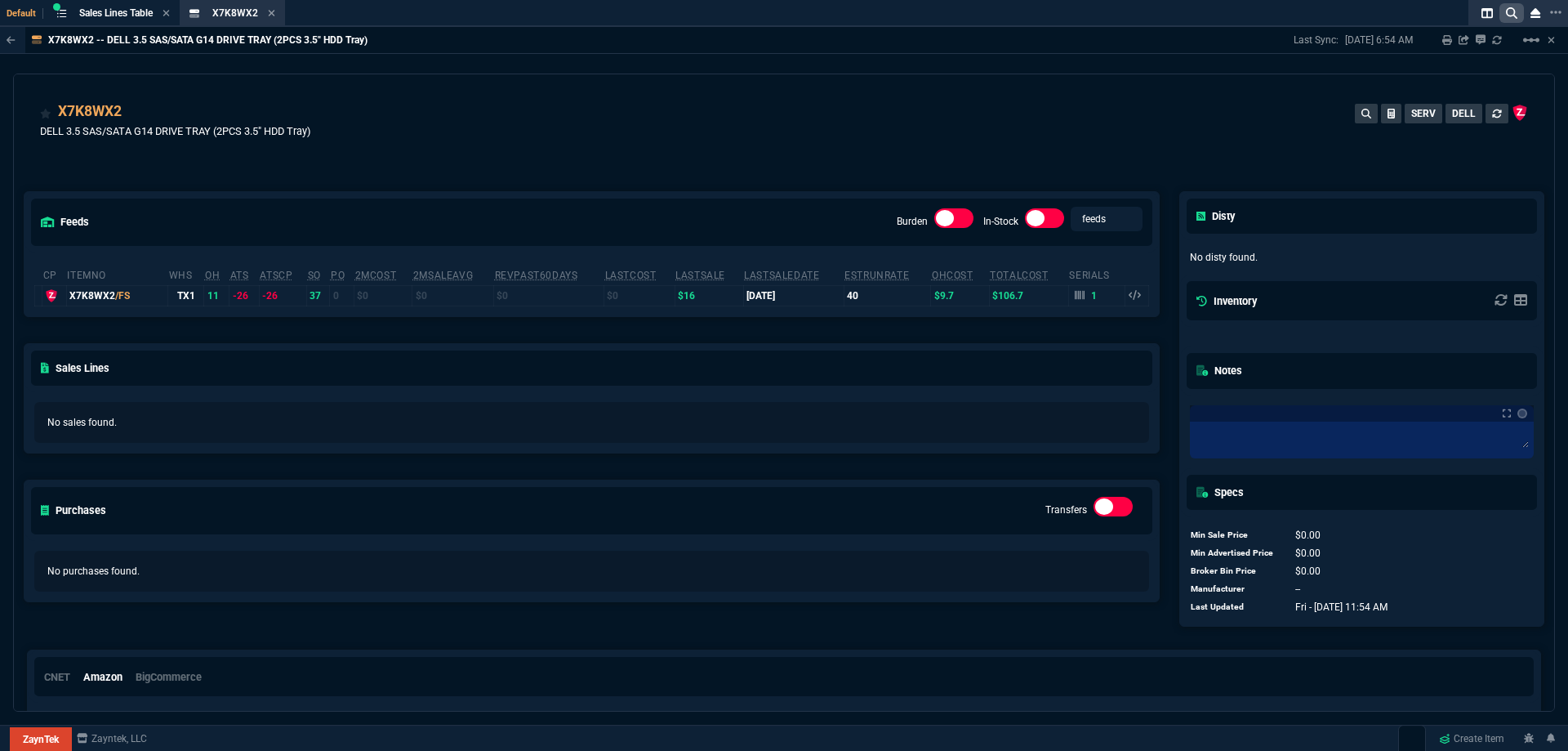
click at [1504, 16] on nx-icon at bounding box center [1512, 13] width 24 height 20
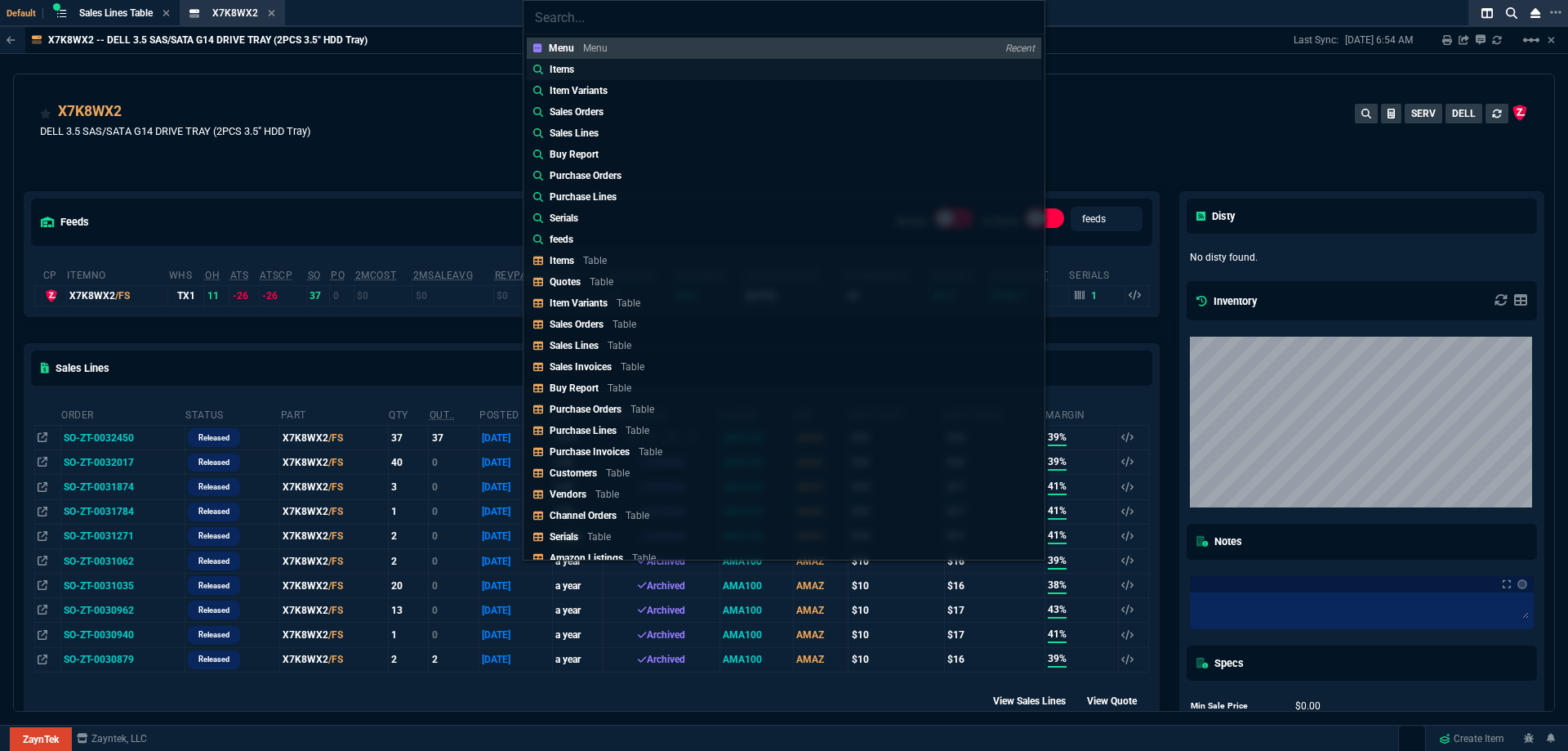
click at [636, 69] on link "Items" at bounding box center [784, 70] width 514 height 21
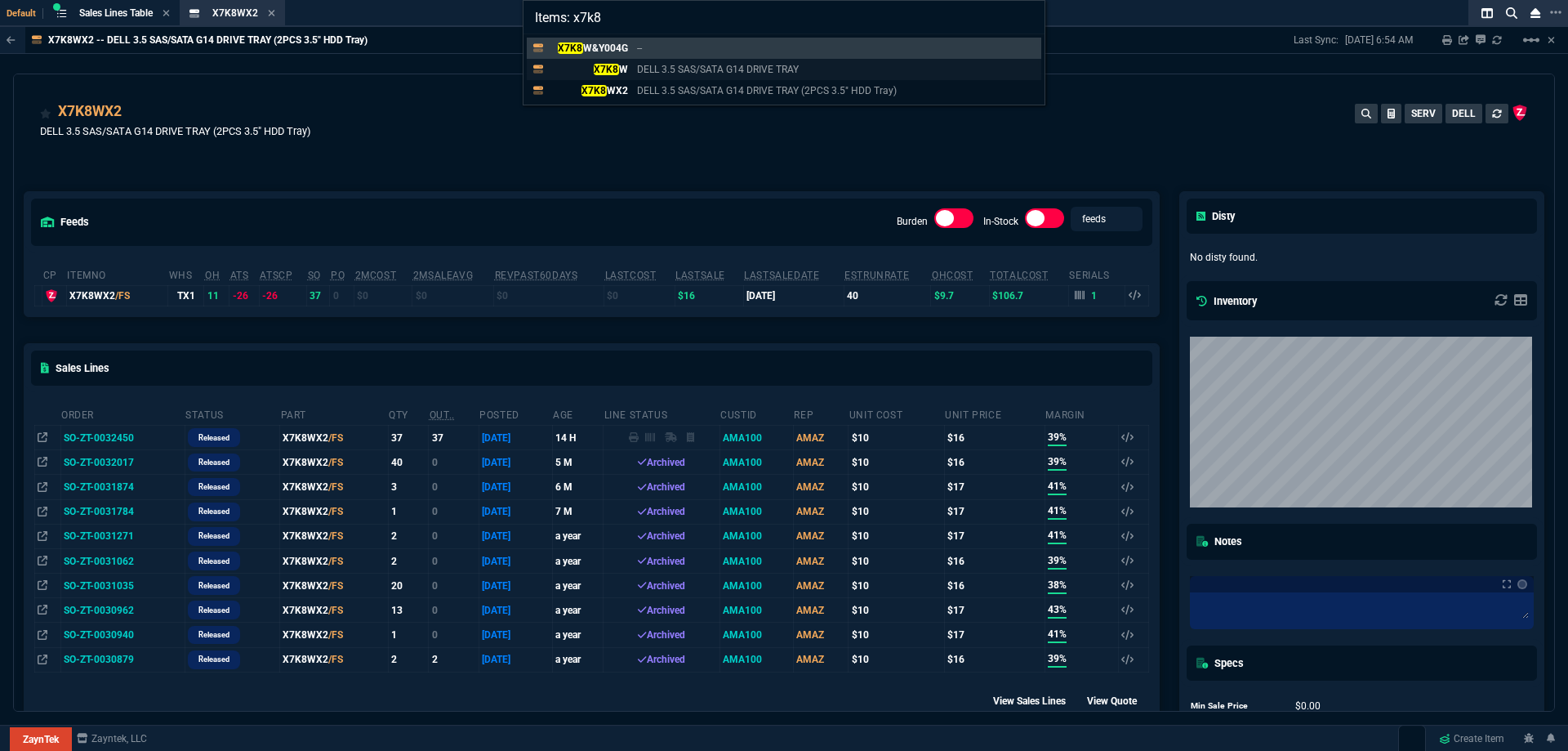
type input "Items: x7k8"
click at [623, 70] on p "X7K8 W" at bounding box center [589, 70] width 79 height 14
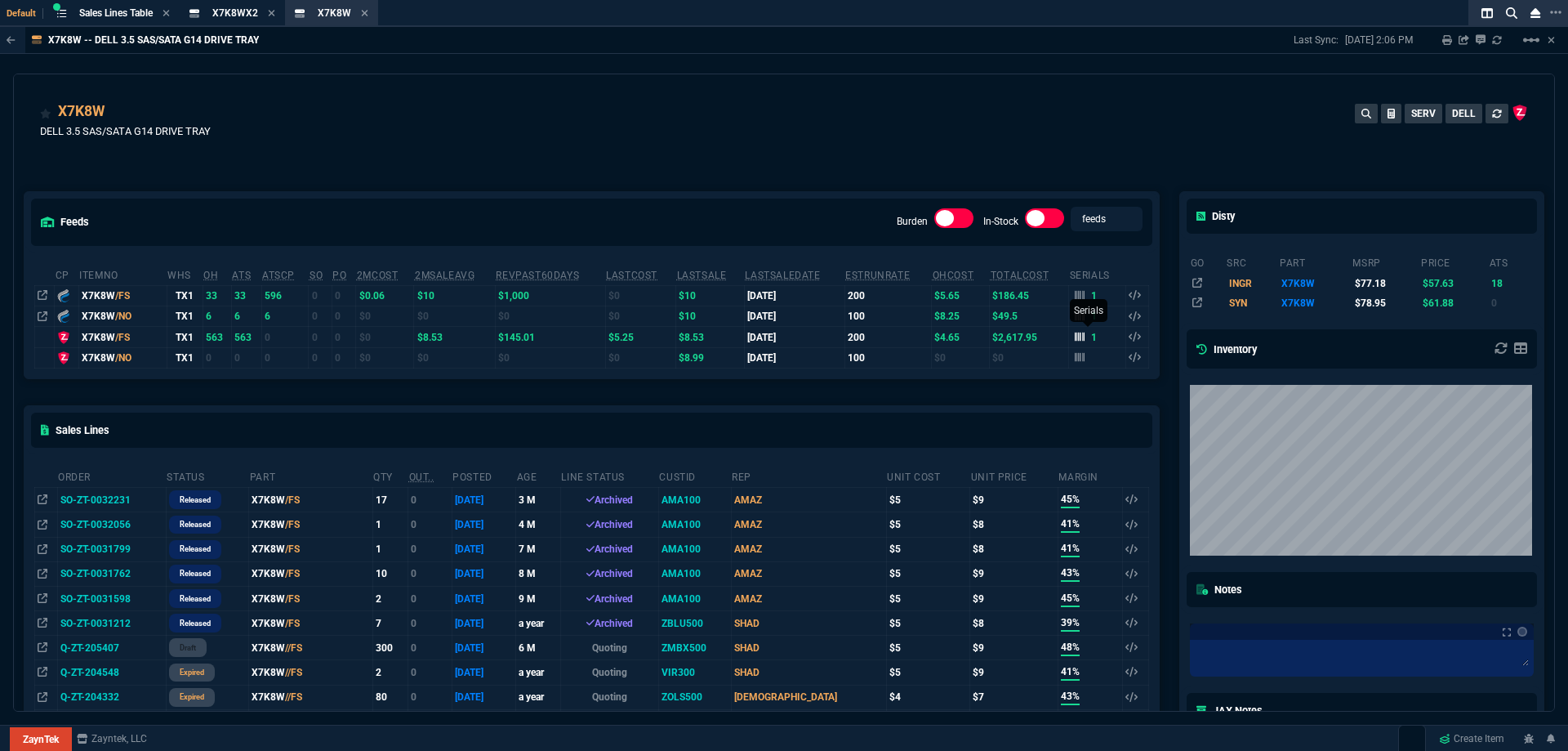
click at [1075, 334] on icon at bounding box center [1080, 337] width 10 height 9
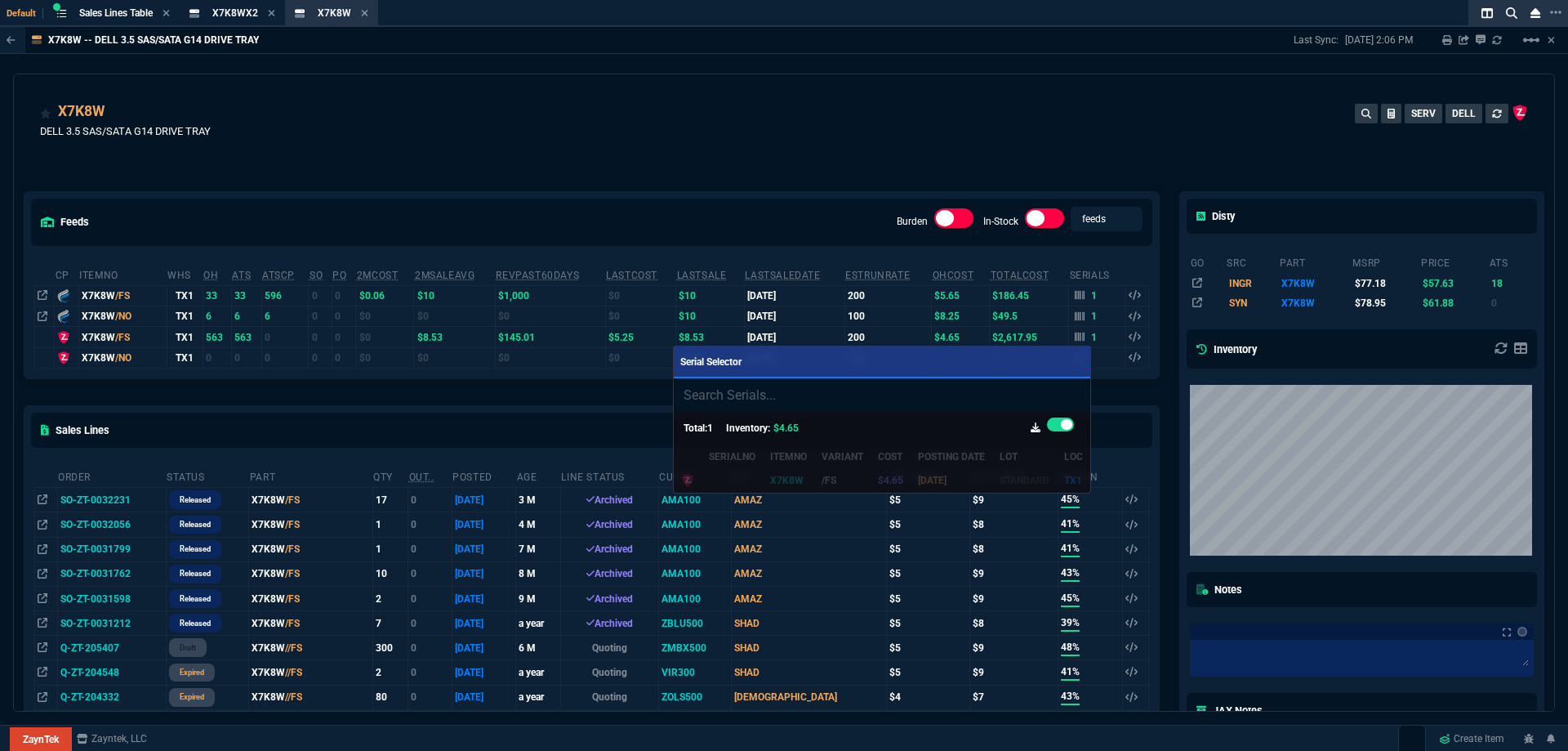
click at [941, 157] on div at bounding box center [784, 375] width 1568 height 751
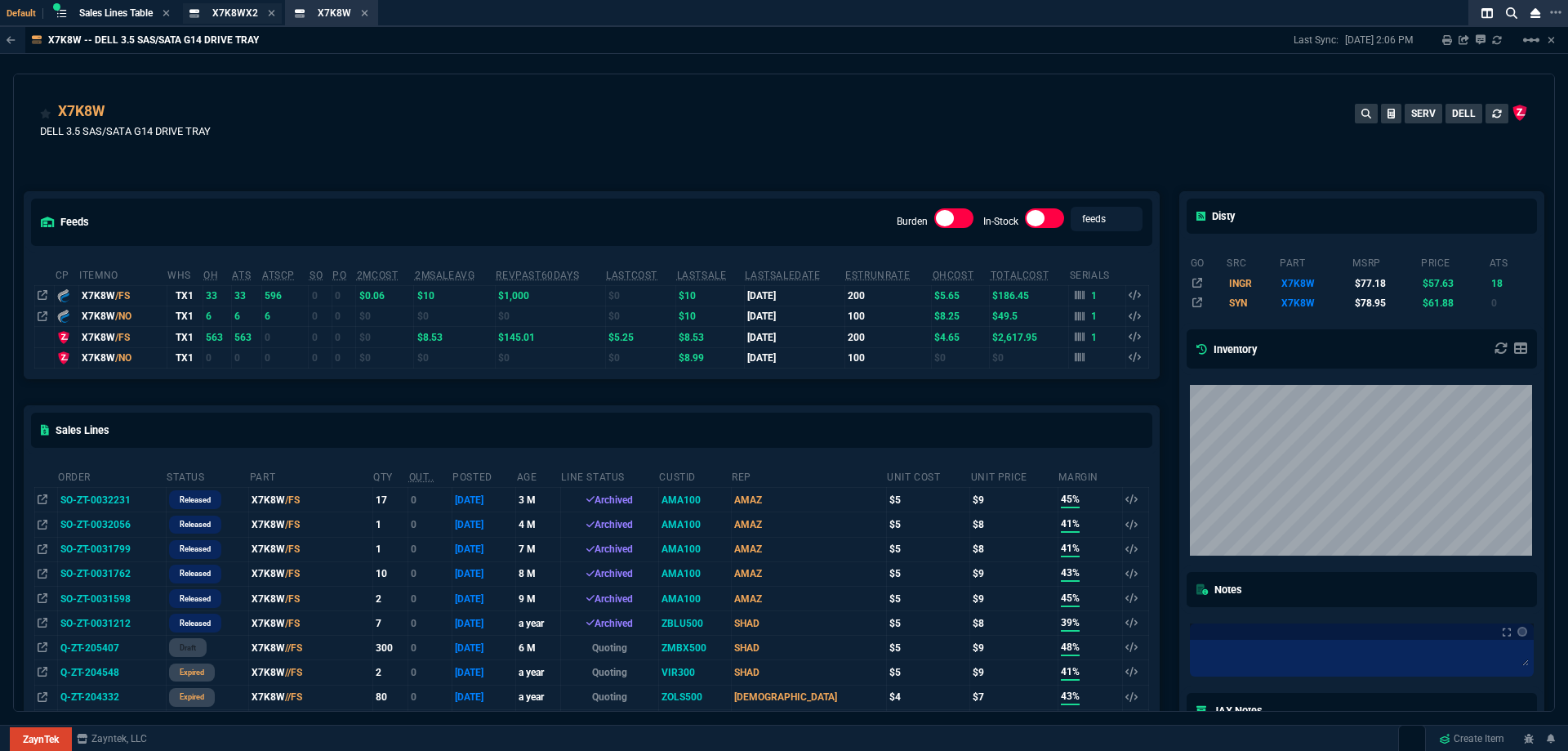
click at [212, 14] on div "X7K8WX2 Item" at bounding box center [232, 13] width 99 height 21
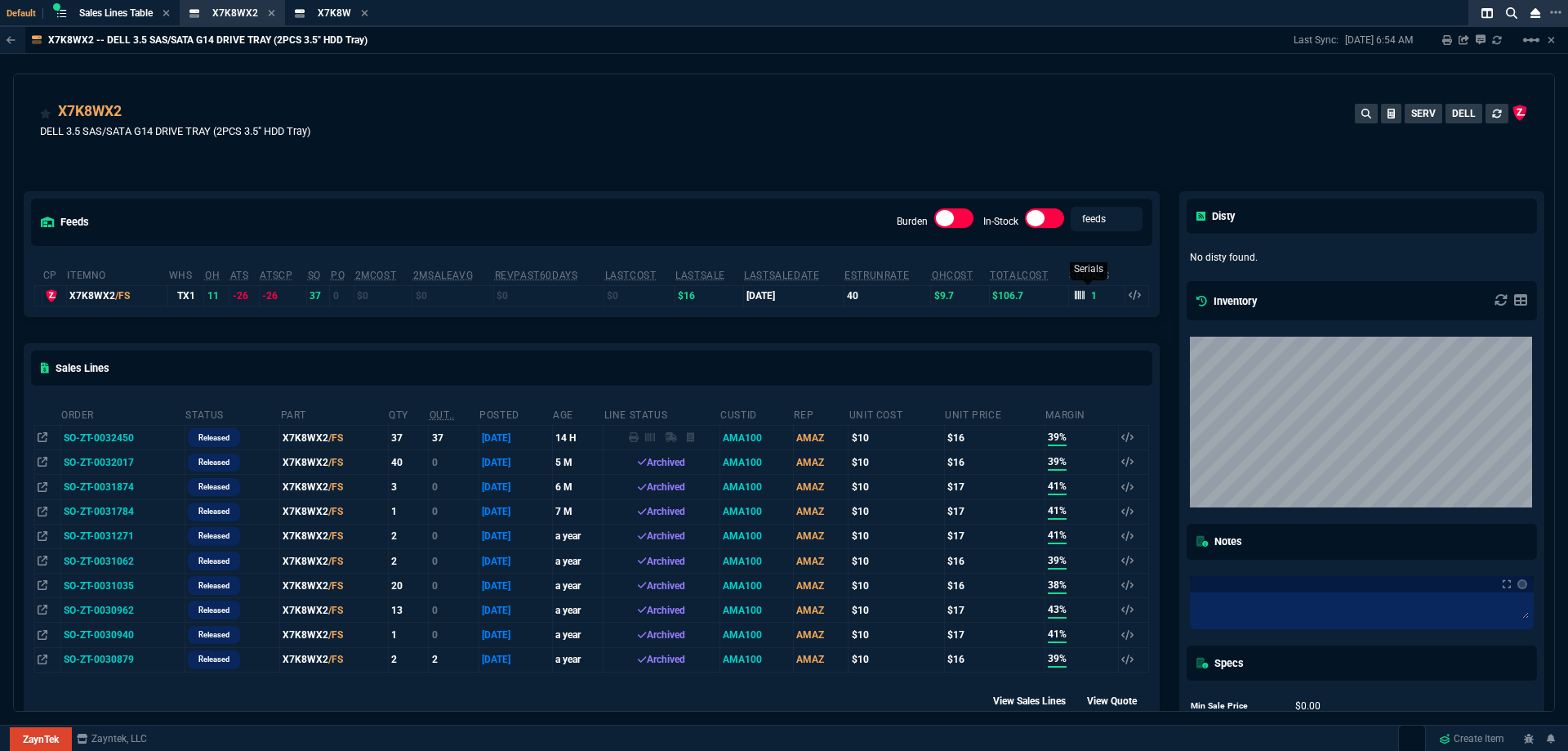
click at [1080, 296] on div "1" at bounding box center [1087, 296] width 23 height 14
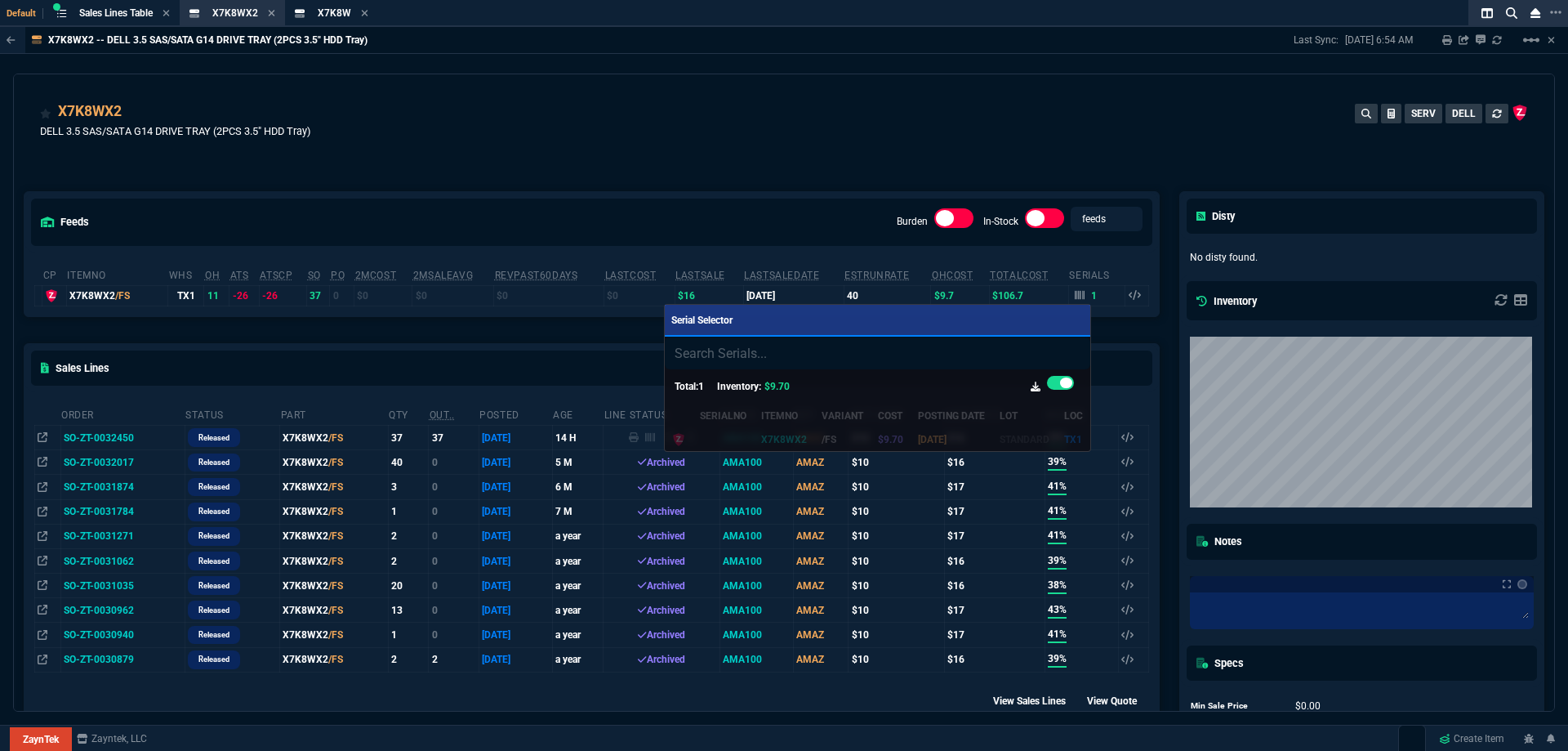
click at [781, 113] on div at bounding box center [784, 375] width 1568 height 751
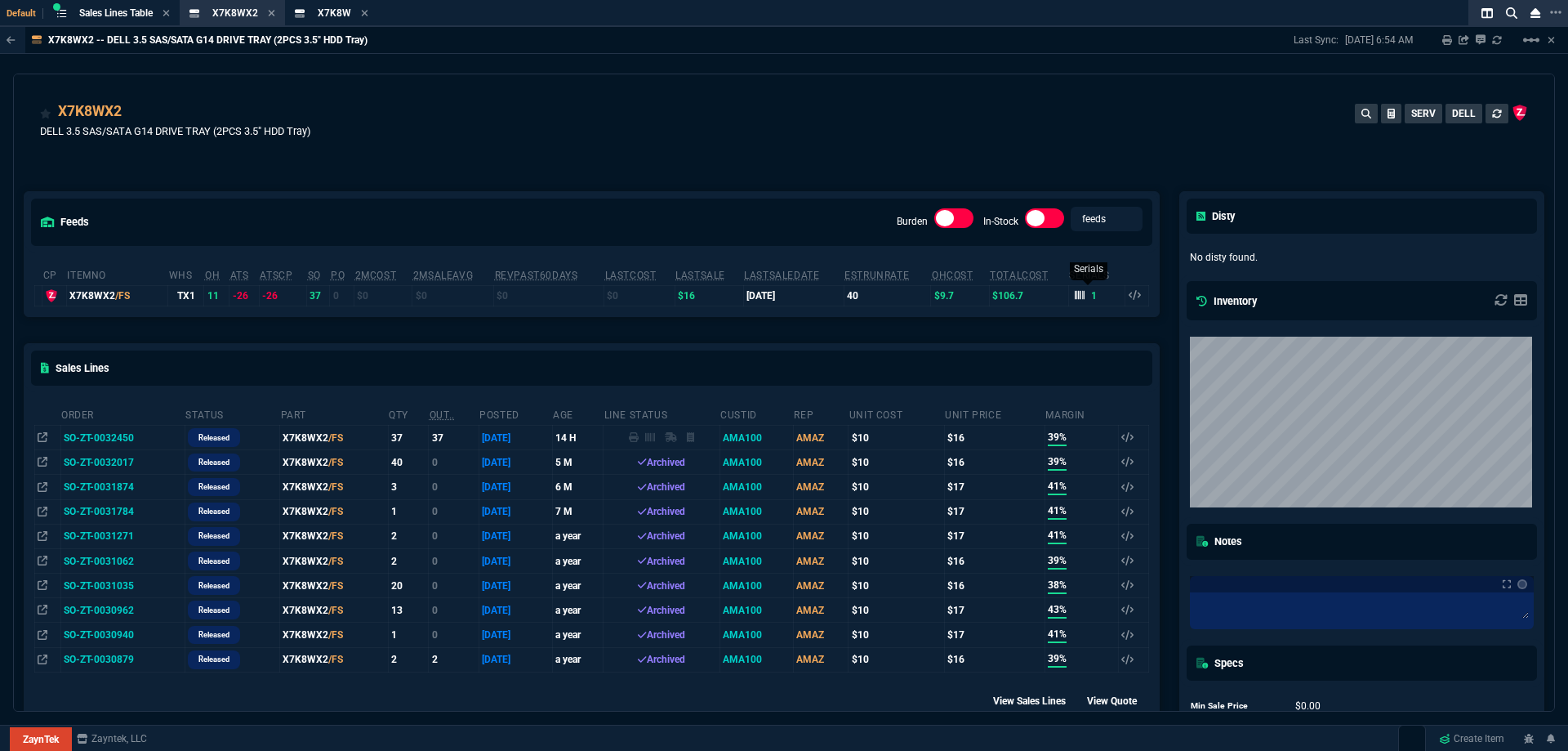
click at [1075, 294] on icon at bounding box center [1080, 295] width 10 height 10
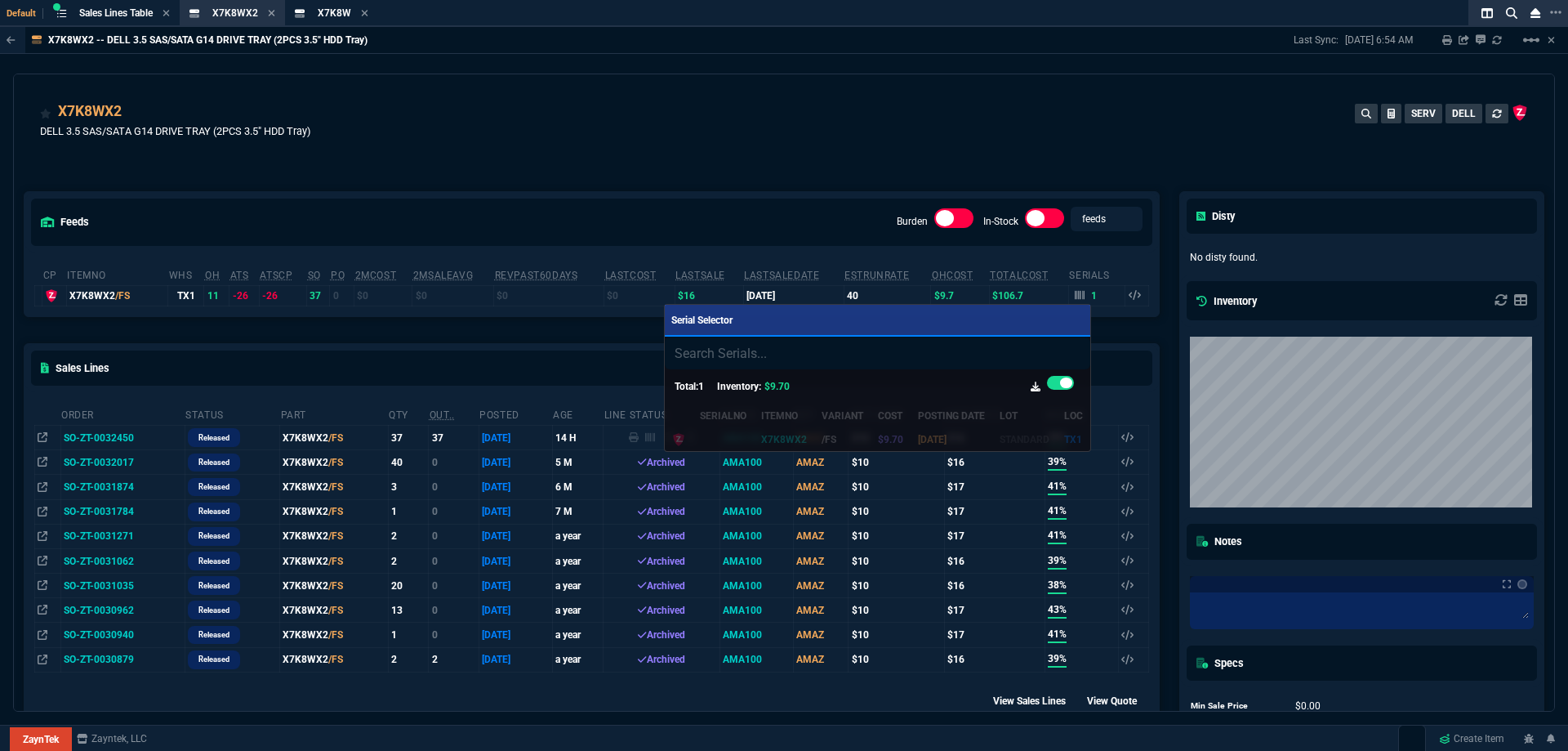
click at [918, 163] on div at bounding box center [784, 375] width 1568 height 751
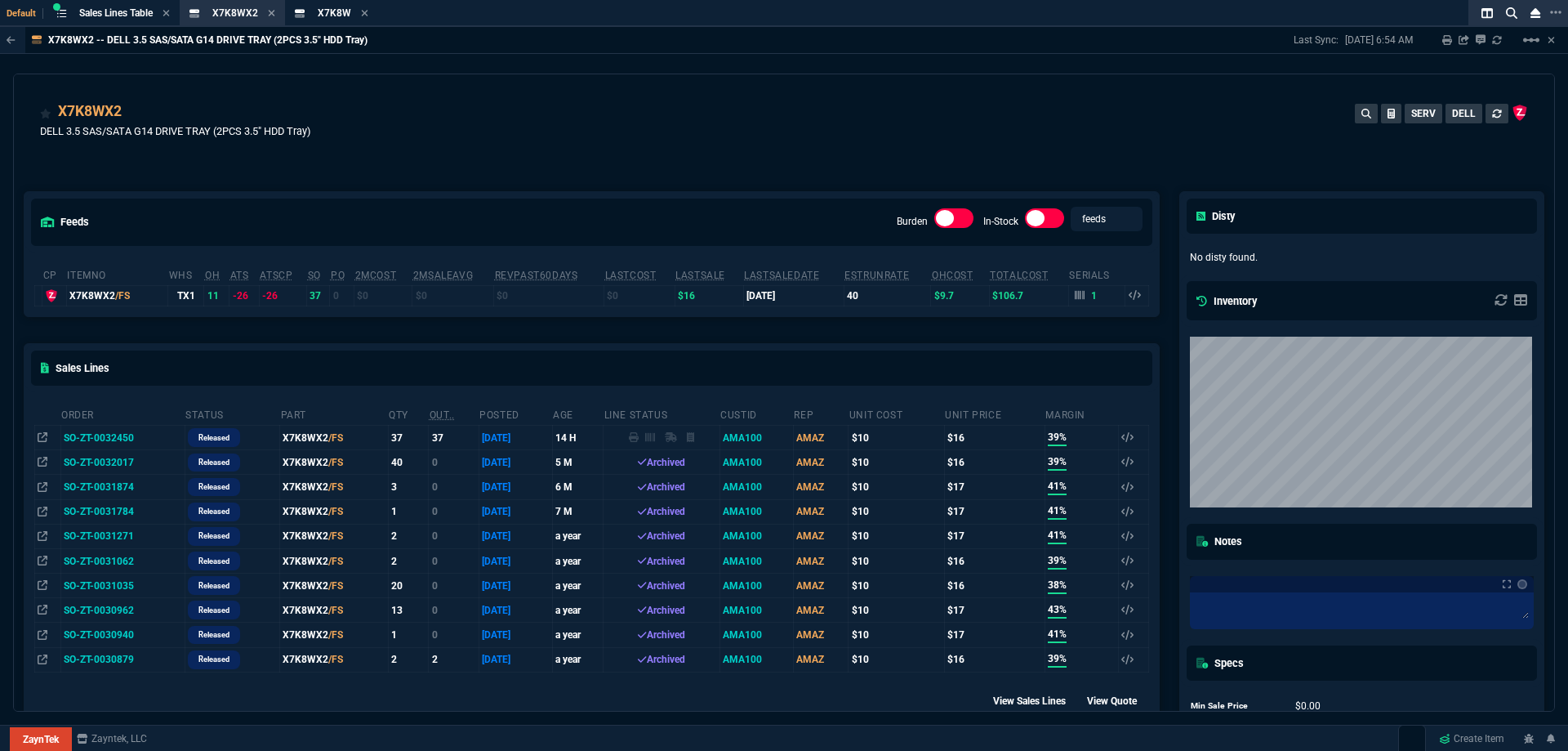
click at [1532, 13] on icon at bounding box center [1535, 13] width 10 height 12
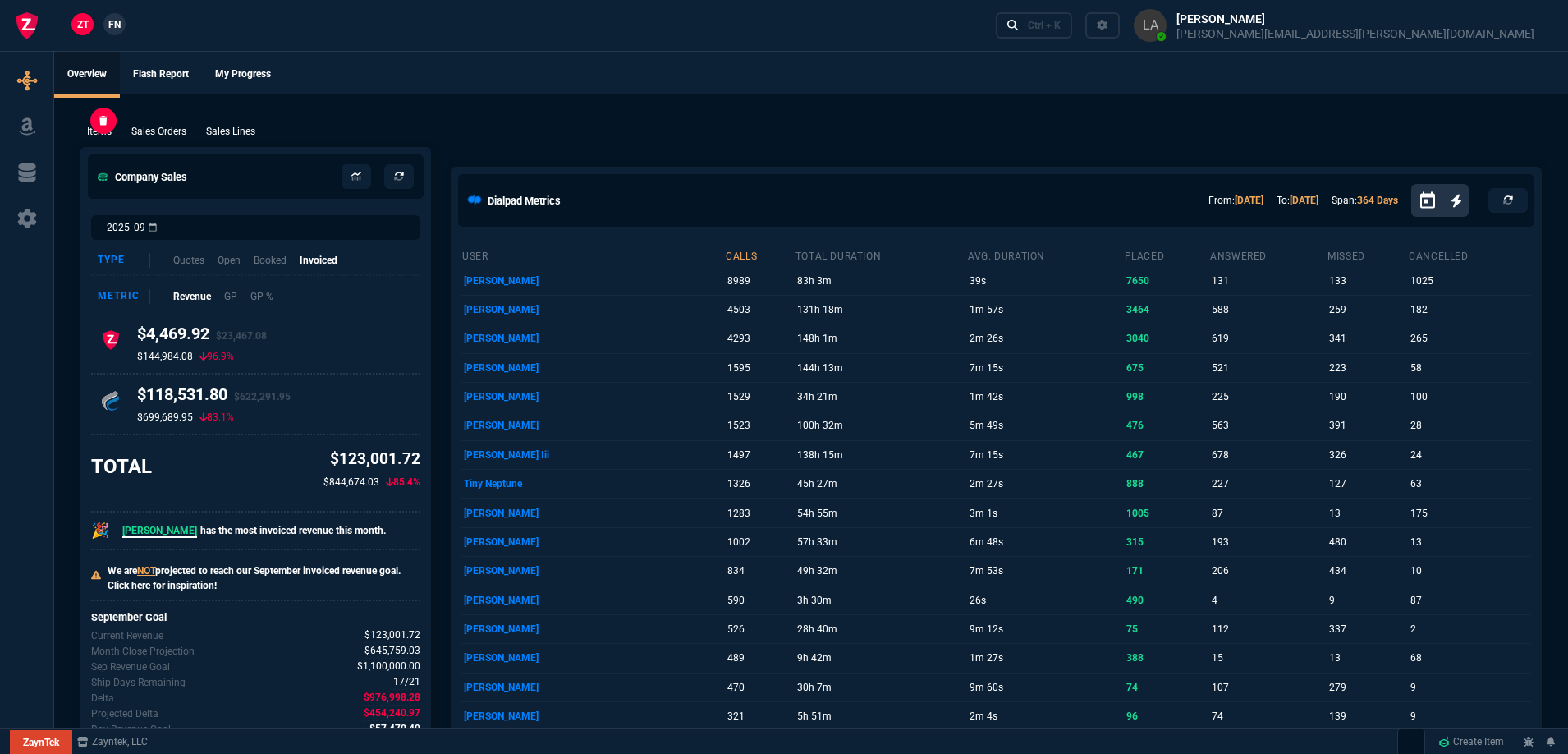
click at [101, 128] on p "Items" at bounding box center [99, 131] width 24 height 14
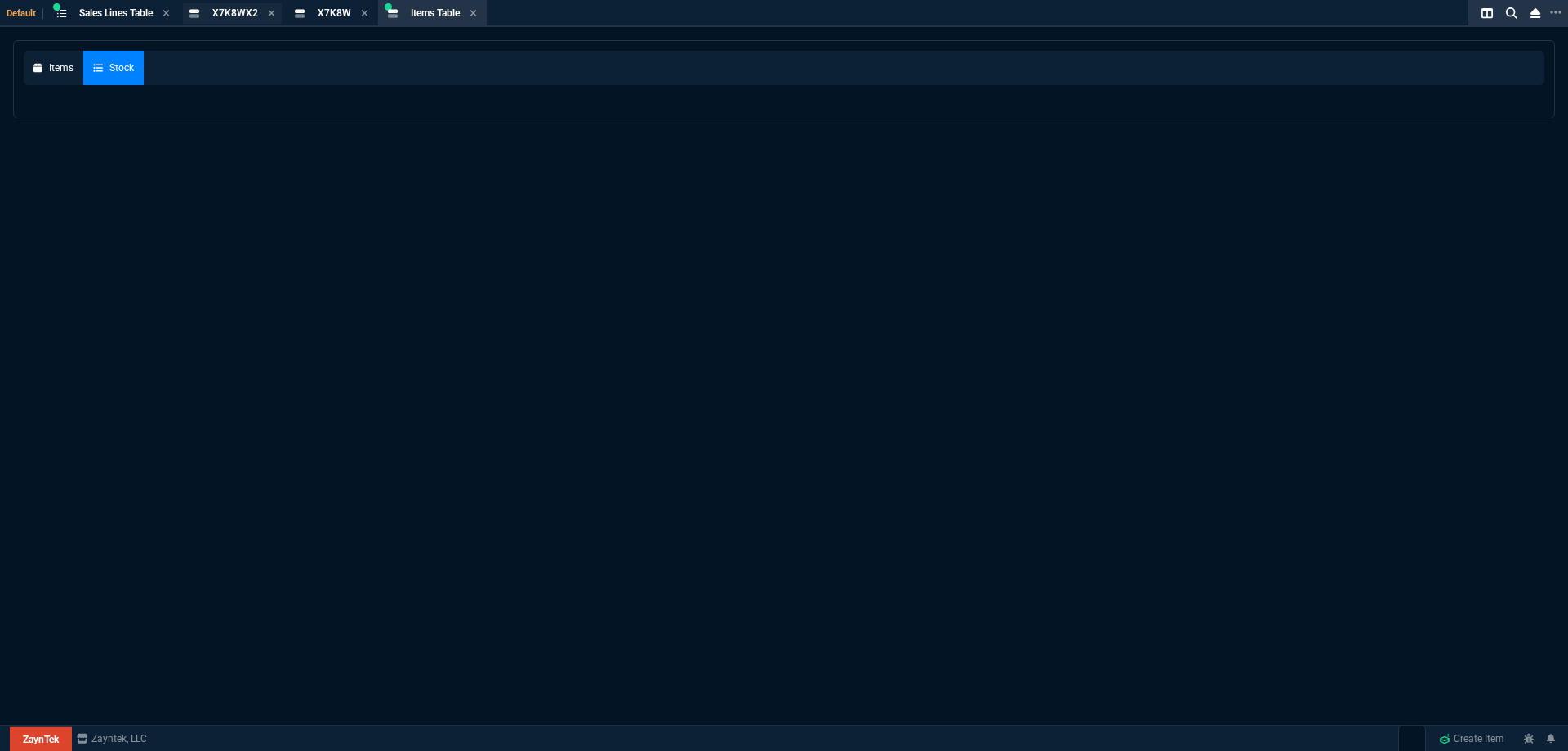
select select
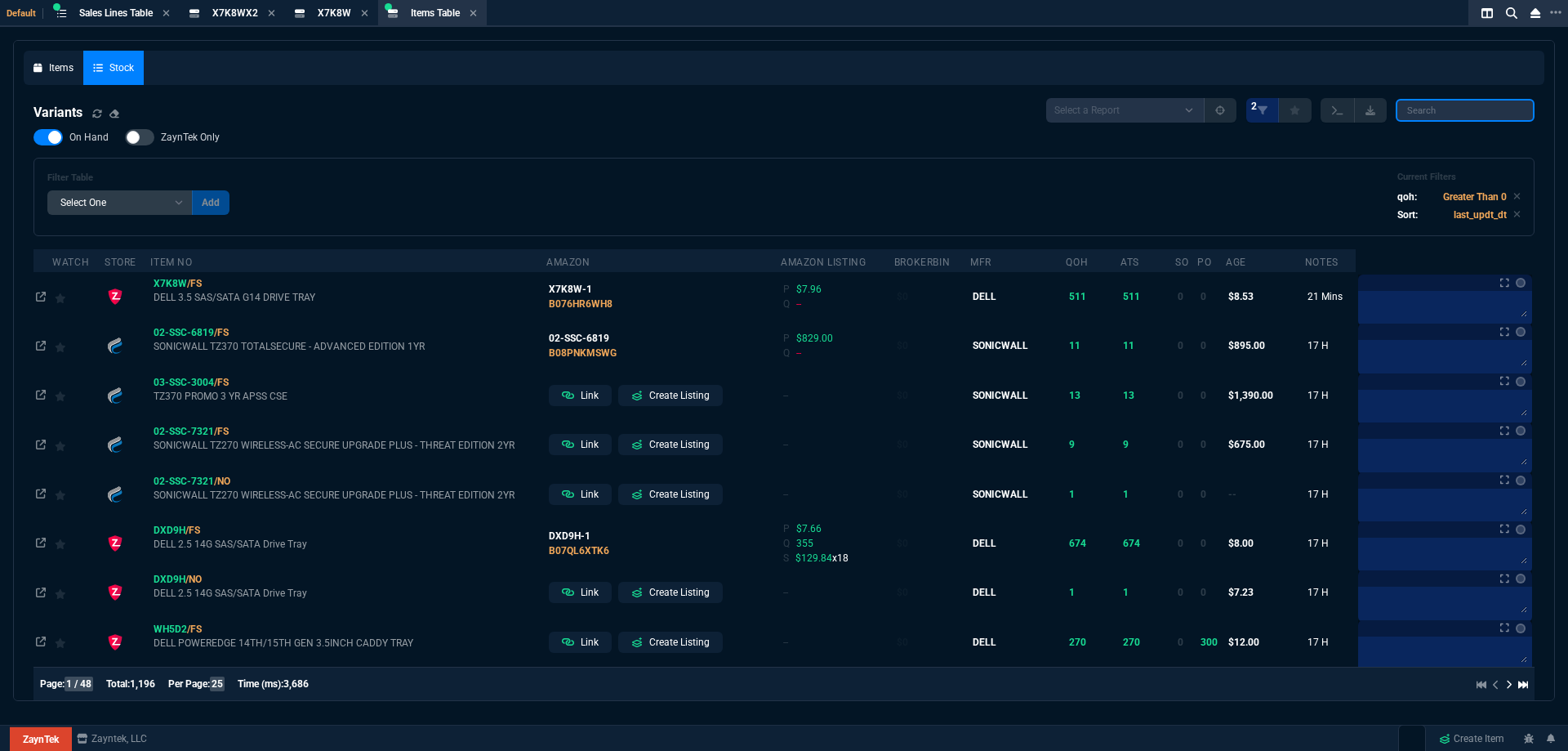
click at [1464, 110] on input "search" at bounding box center [1465, 111] width 139 height 23
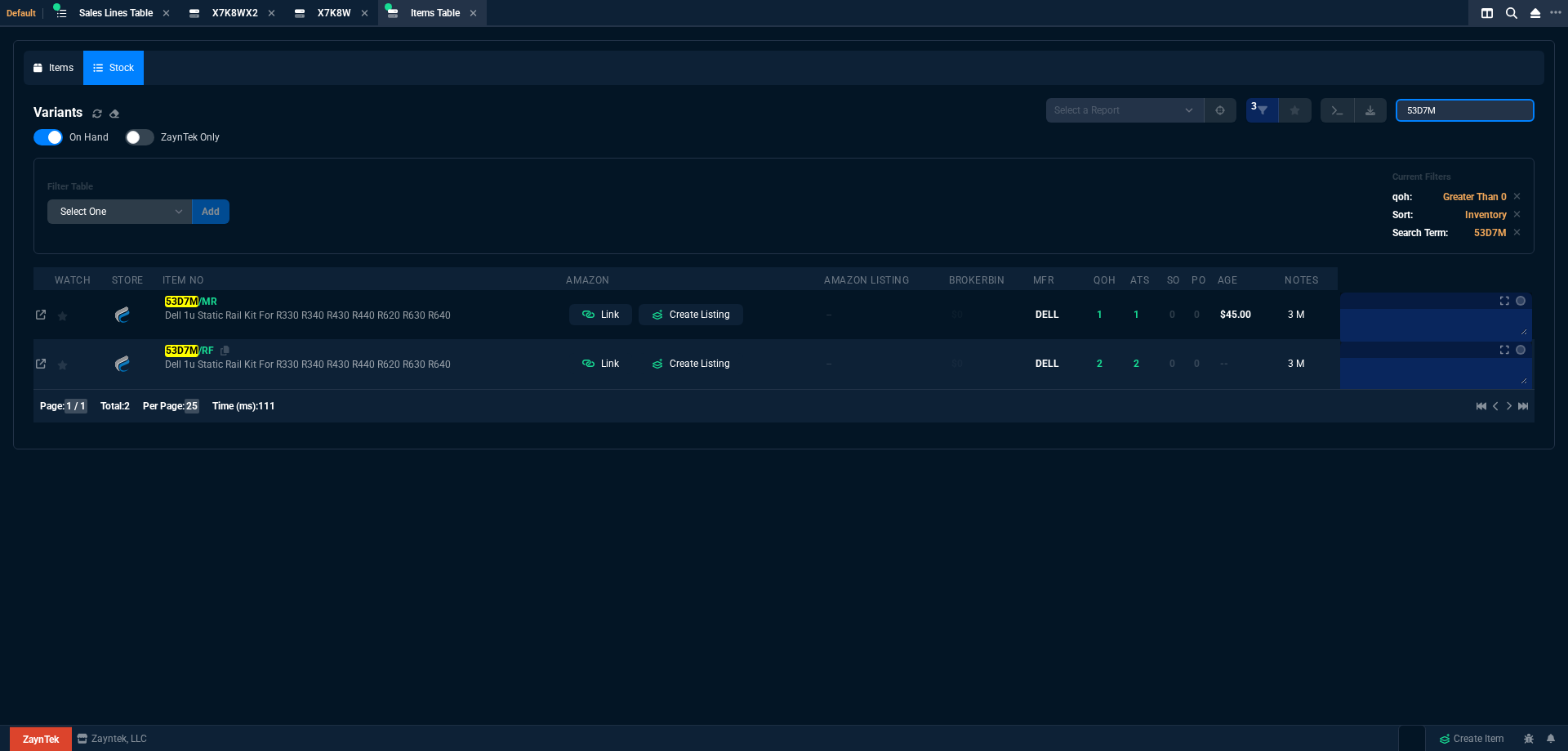
type input "53D7M"
click at [195, 347] on mark "53D7M" at bounding box center [182, 350] width 34 height 12
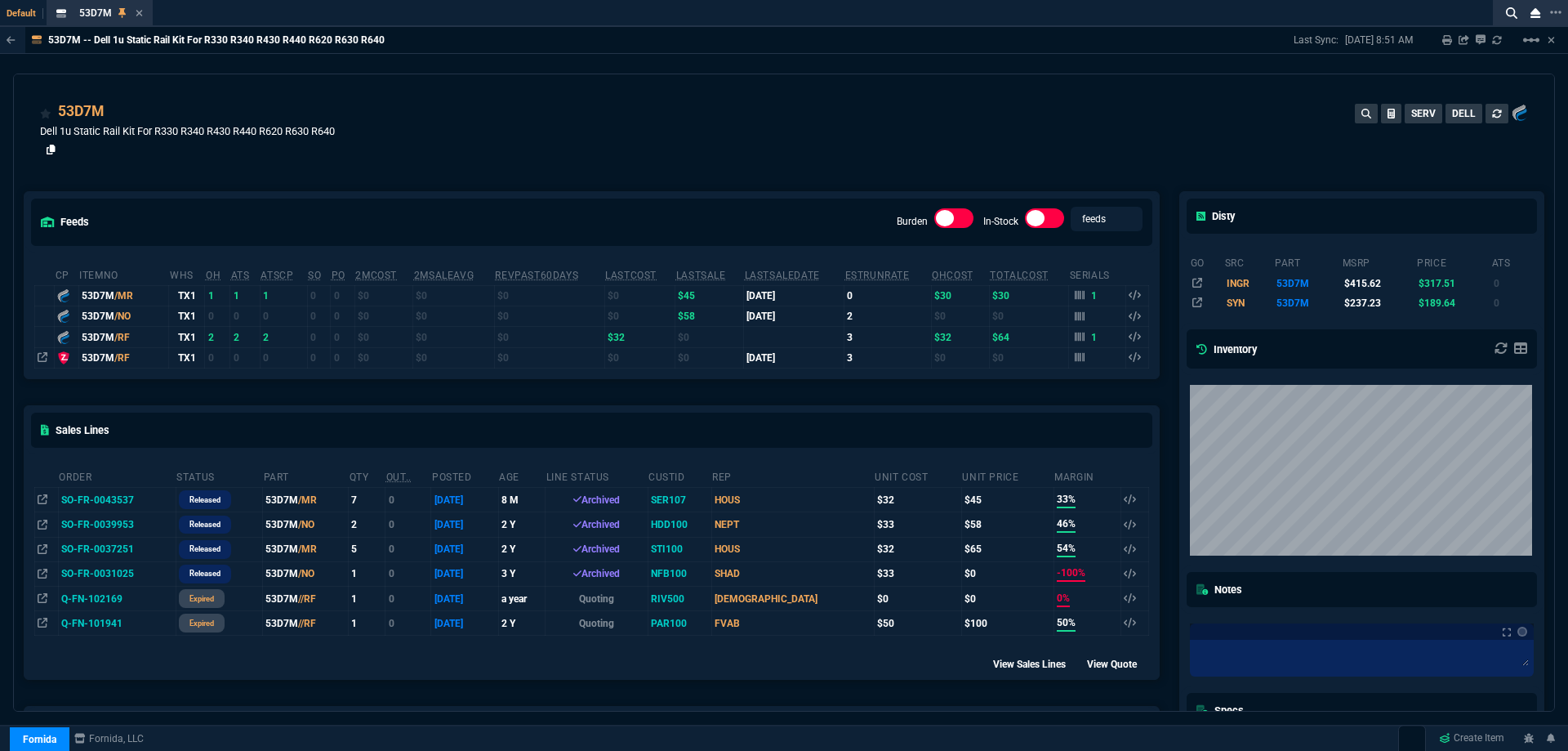
click at [49, 154] on icon at bounding box center [51, 149] width 9 height 10
click at [139, 16] on icon at bounding box center [139, 13] width 7 height 10
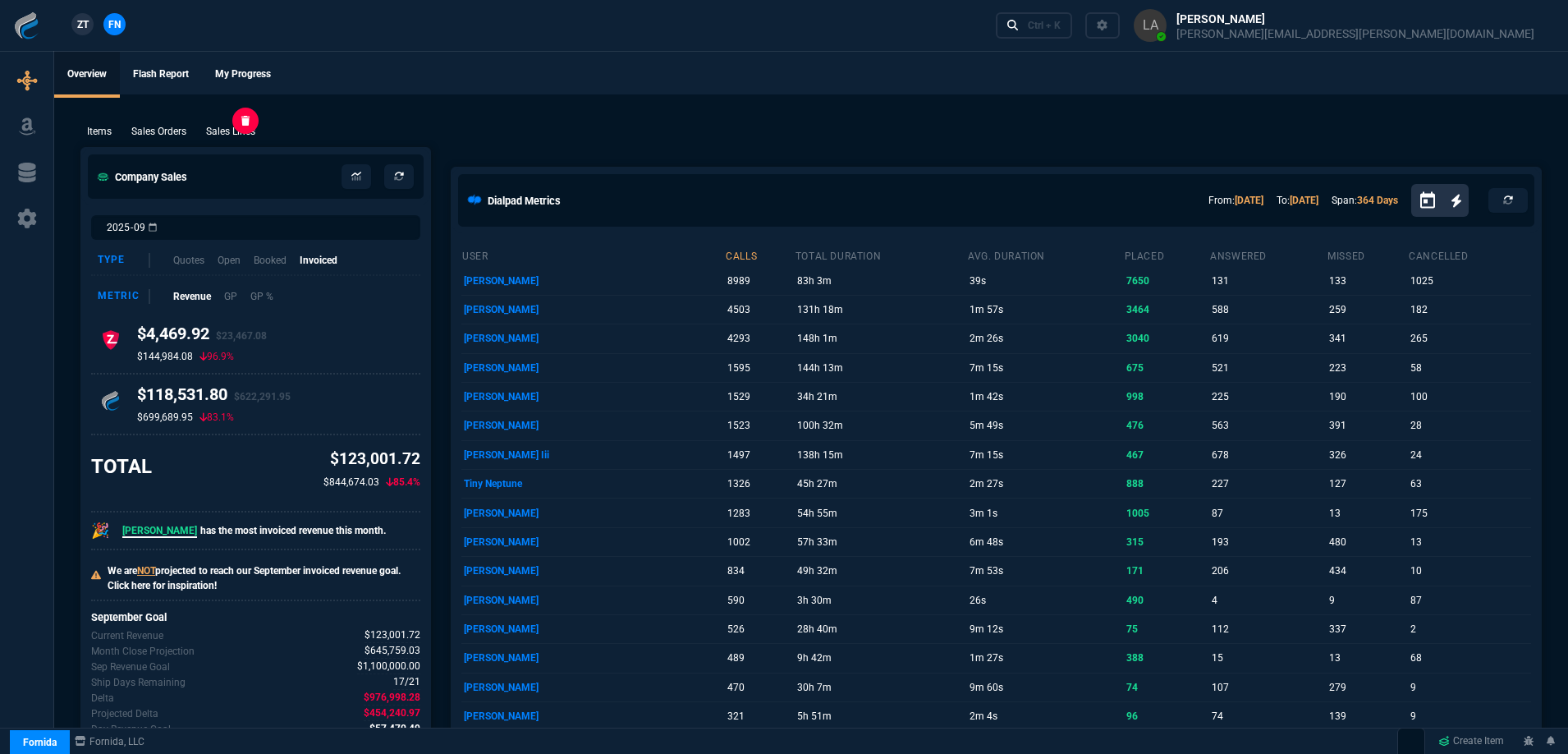
click at [221, 128] on p "Sales Lines" at bounding box center [231, 131] width 49 height 14
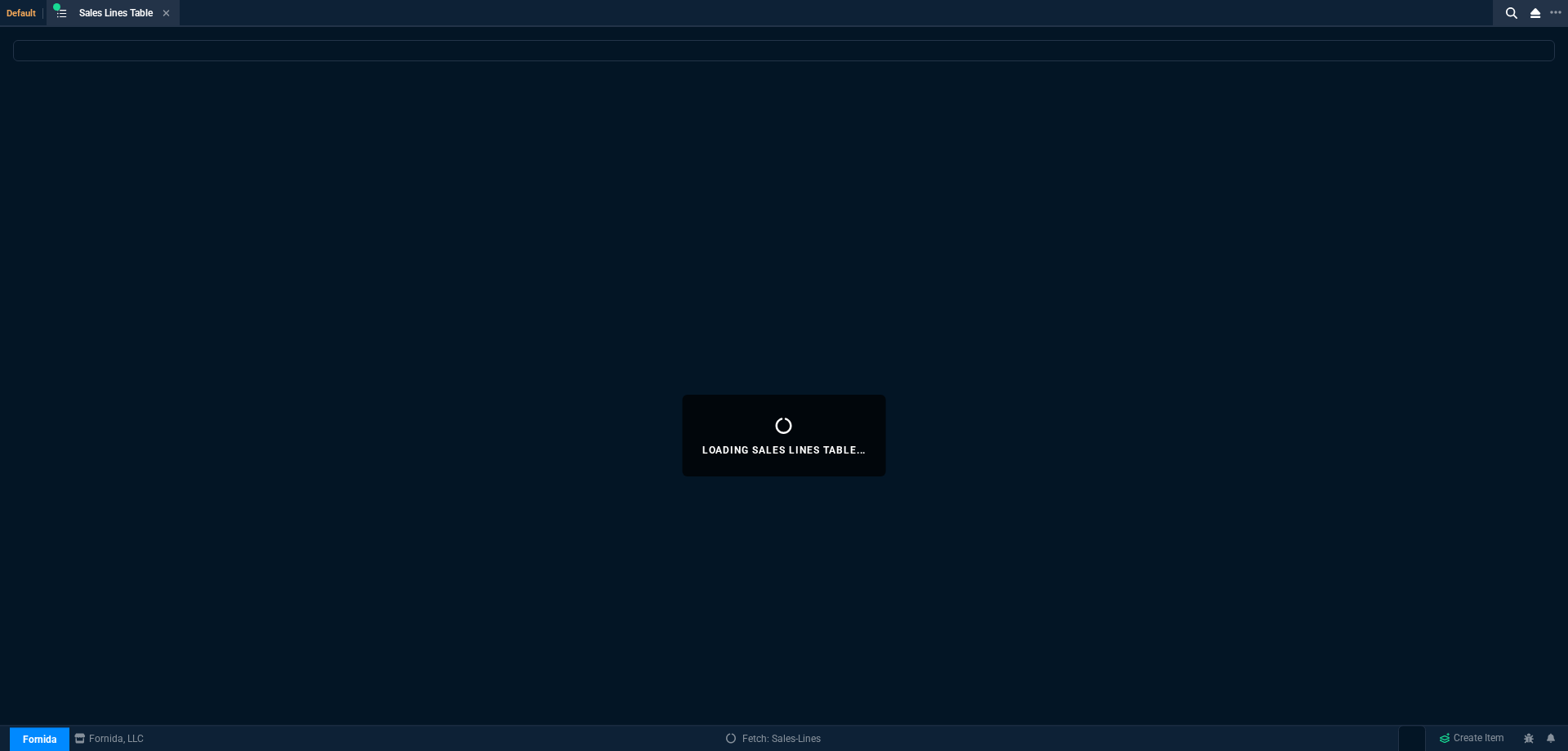
select select
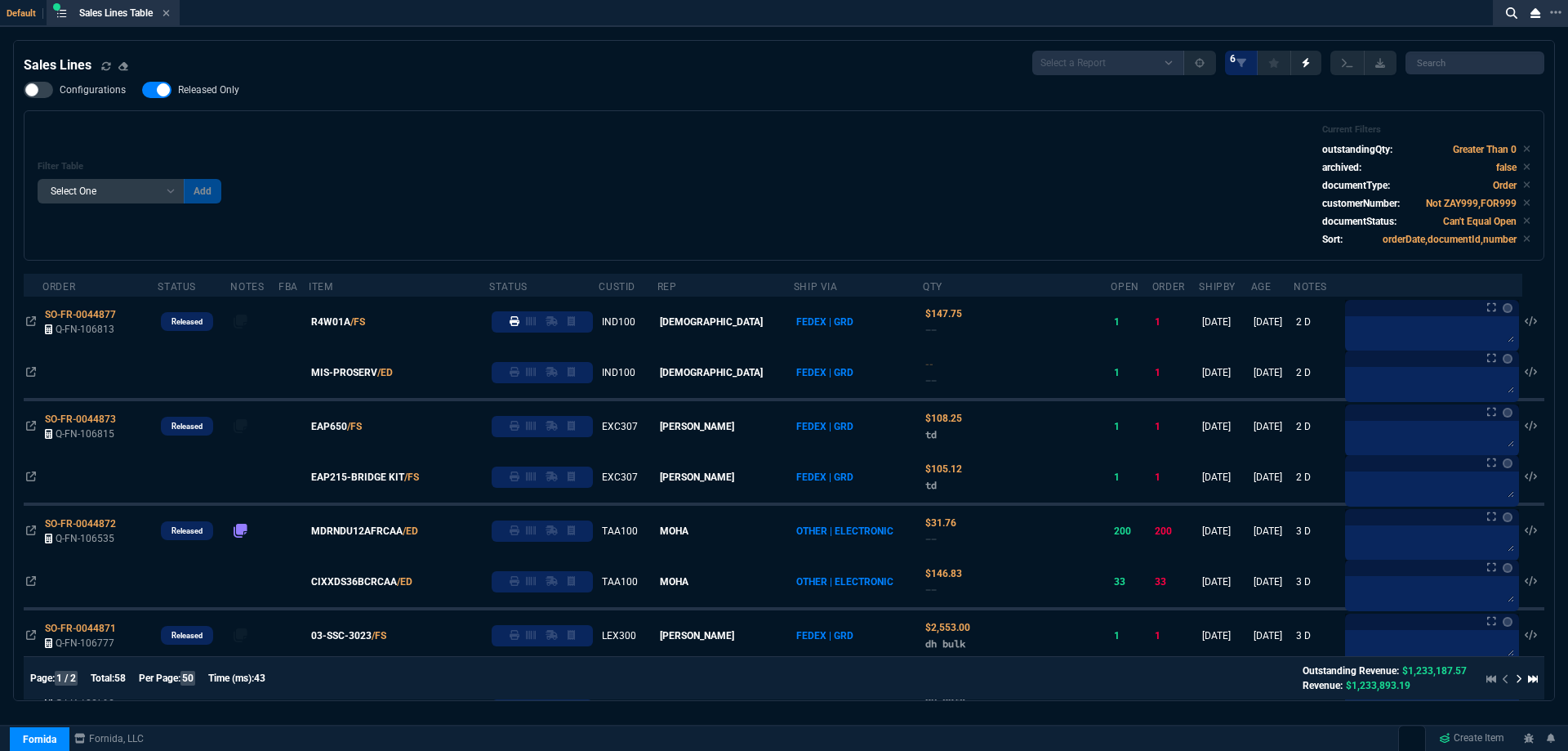
click at [170, 18] on fa-icon at bounding box center [166, 13] width 7 height 12
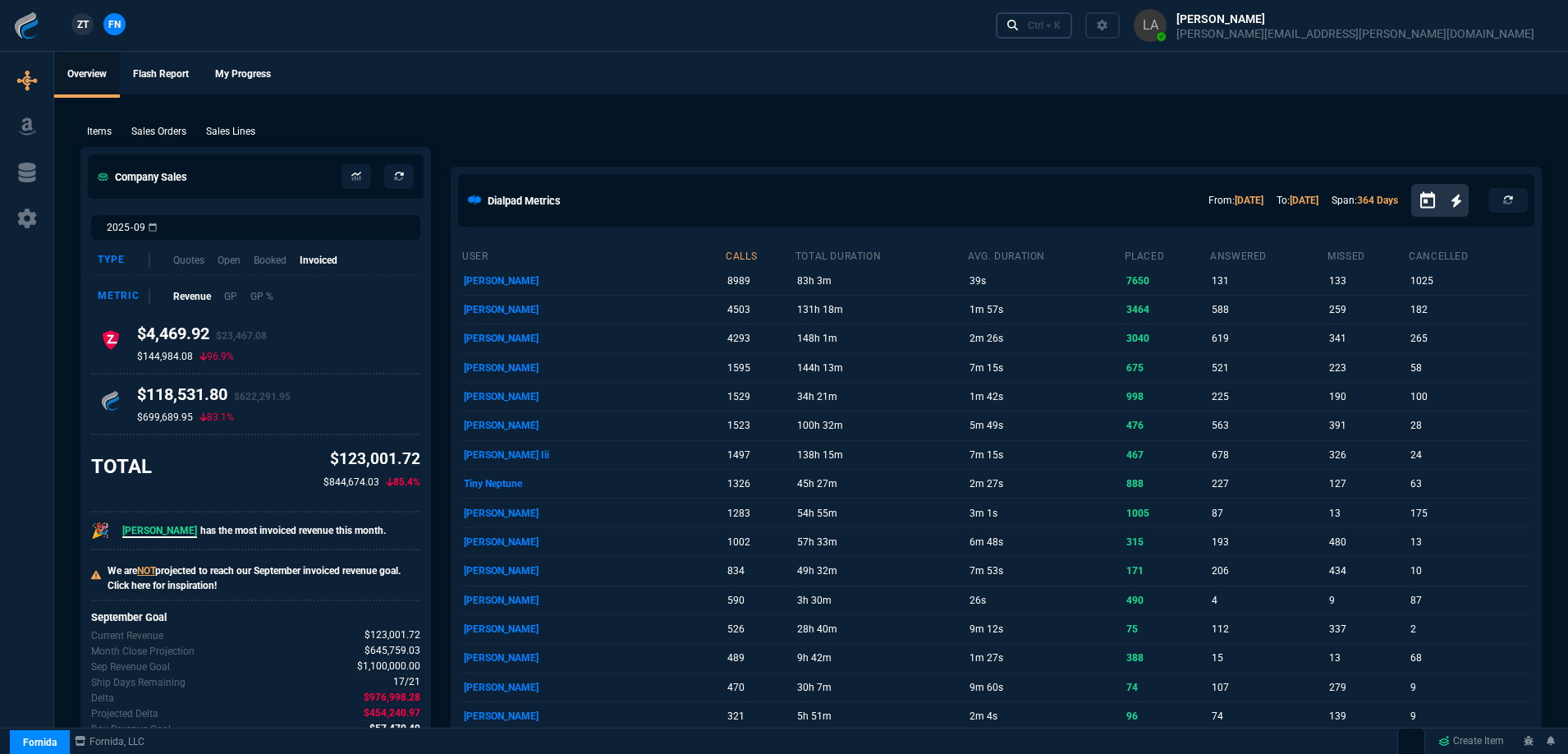
click at [1019, 24] on icon at bounding box center [1012, 25] width 12 height 12
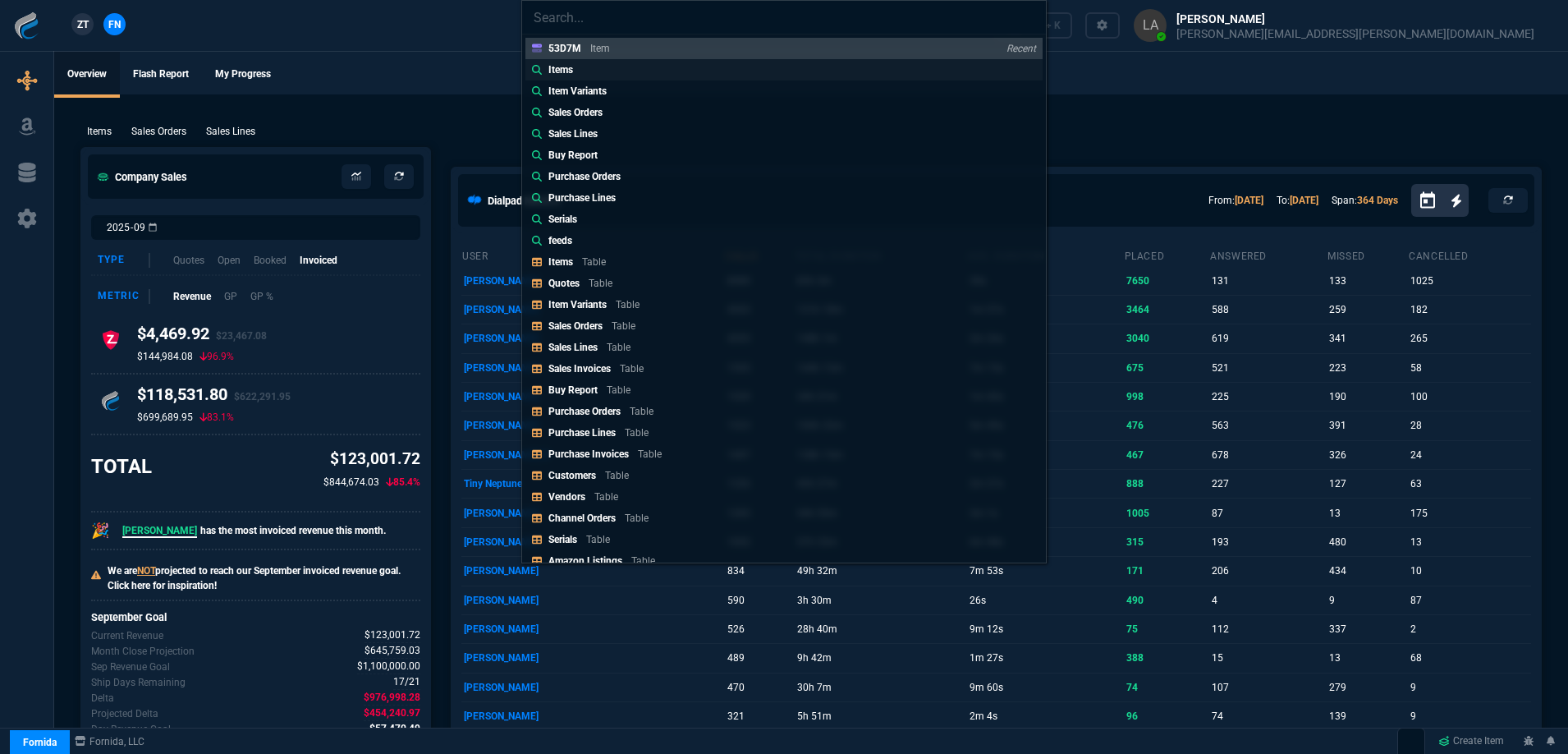
click at [576, 67] on div "Items" at bounding box center [564, 70] width 31 height 14
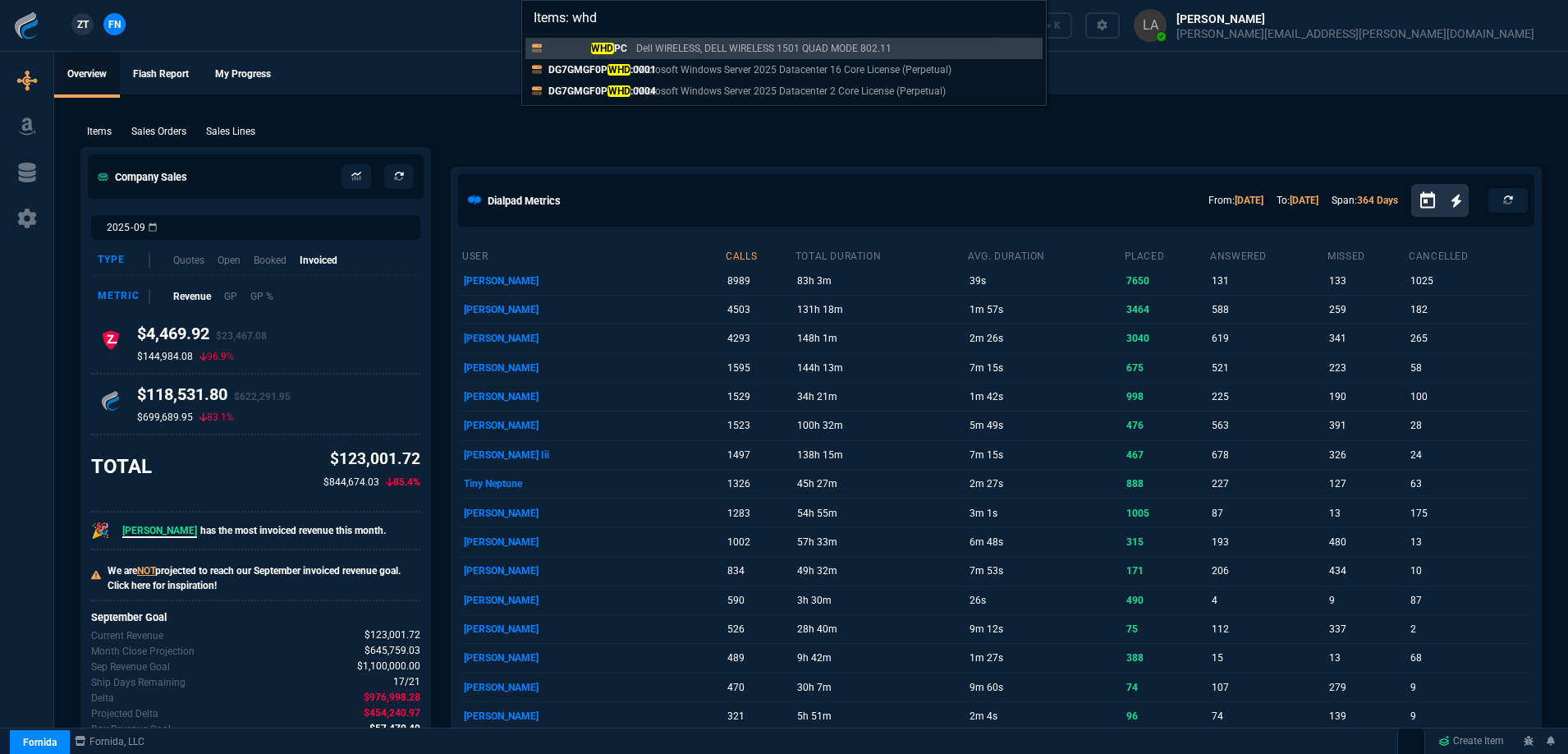
type input "Items: whd"
click at [638, 158] on div "Items: whd WHD PC Dell WIRELESS, DELL WIRELESS 1501 QUAD MODE 802.11 DG7GMGF0P …" at bounding box center [784, 377] width 1568 height 754
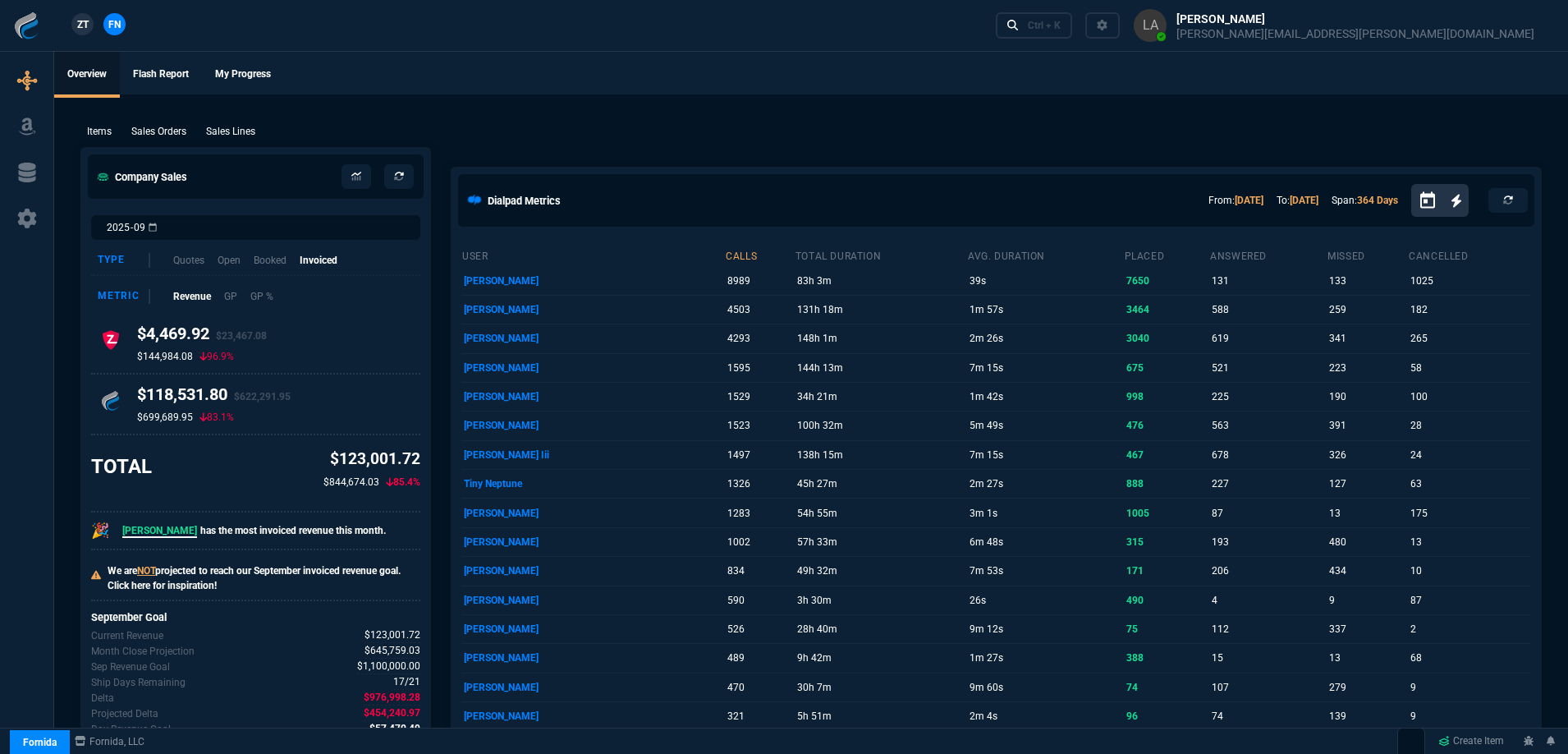
click at [89, 26] on span "ZT" at bounding box center [83, 24] width 12 height 14
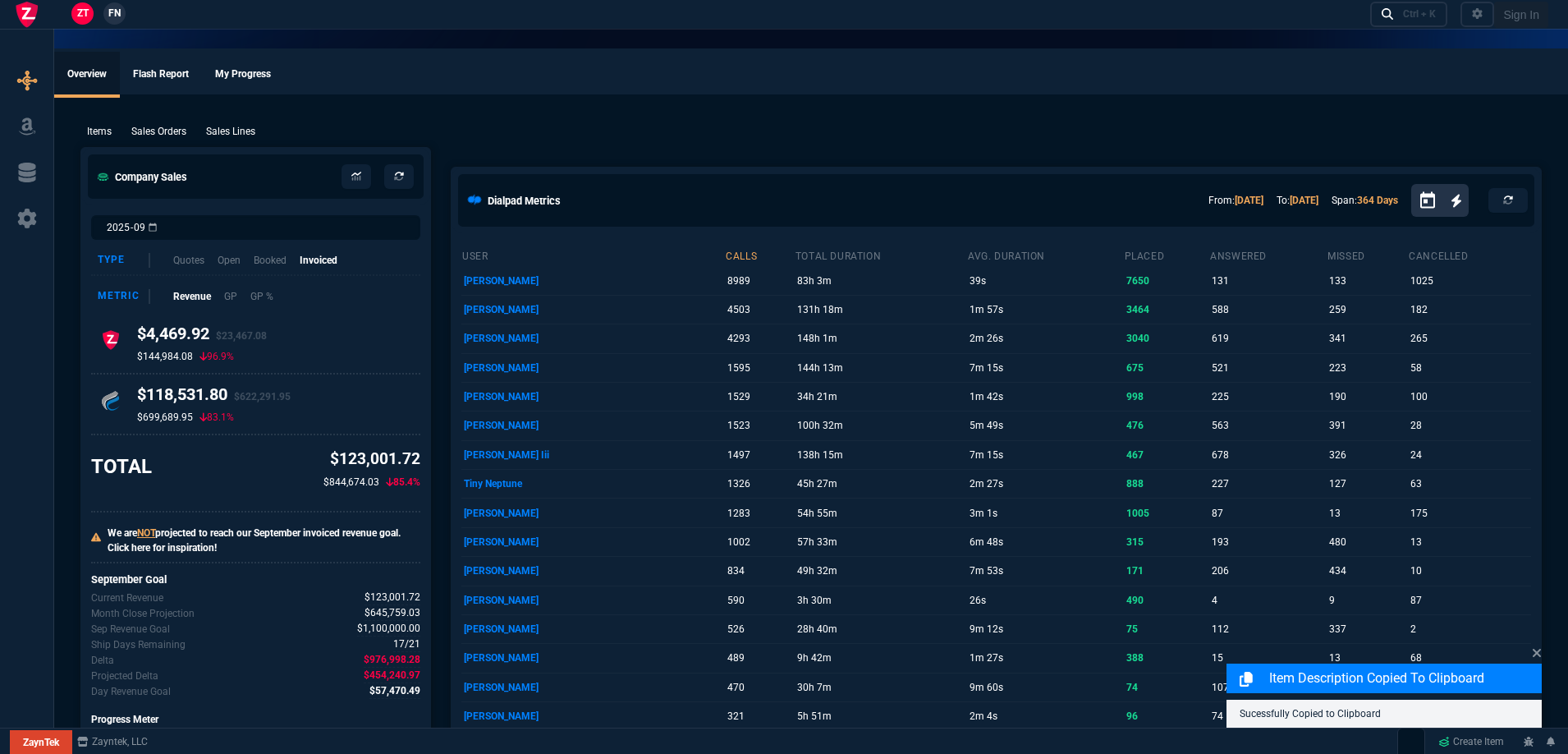
select select
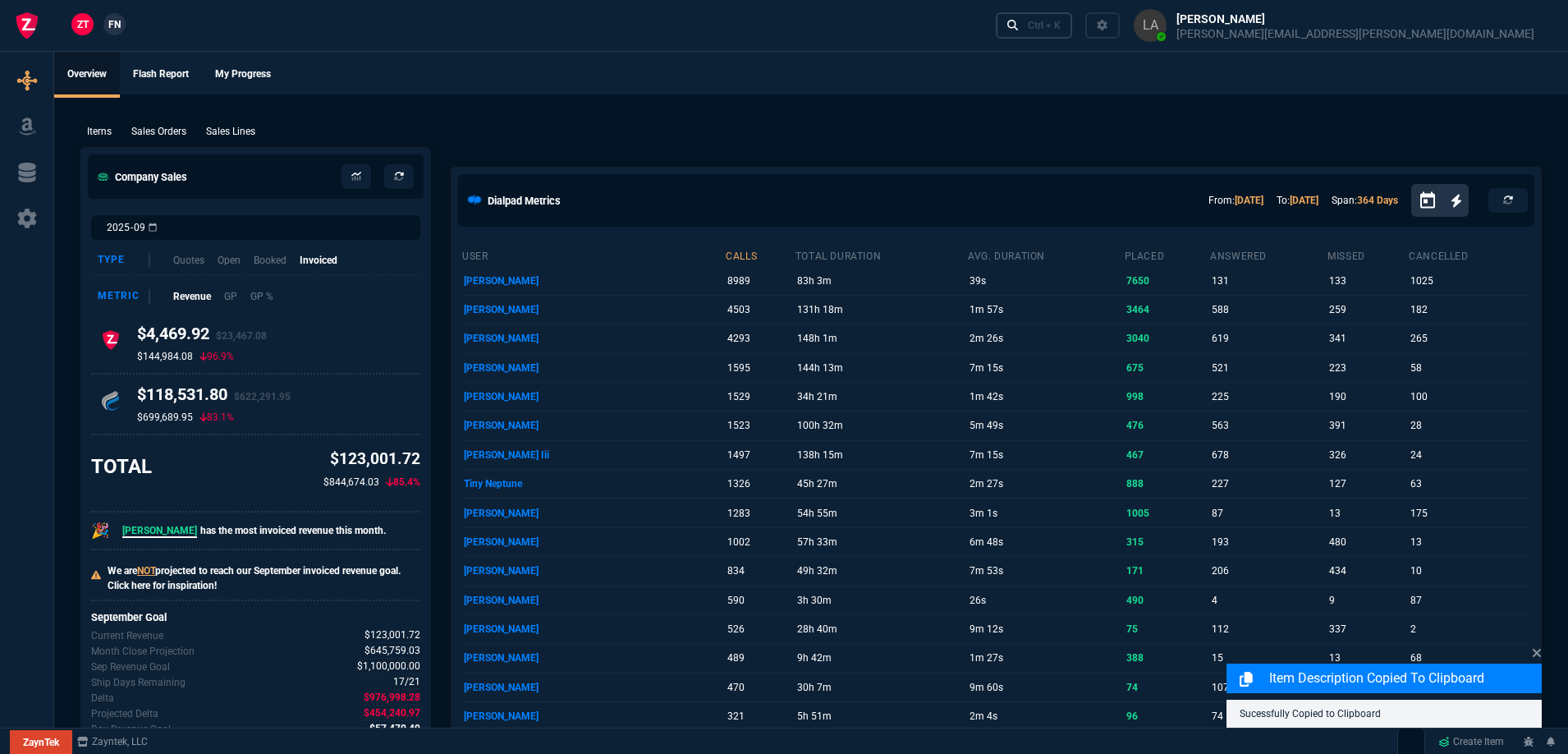
click at [1073, 34] on link "Ctrl + K" at bounding box center [1035, 25] width 77 height 25
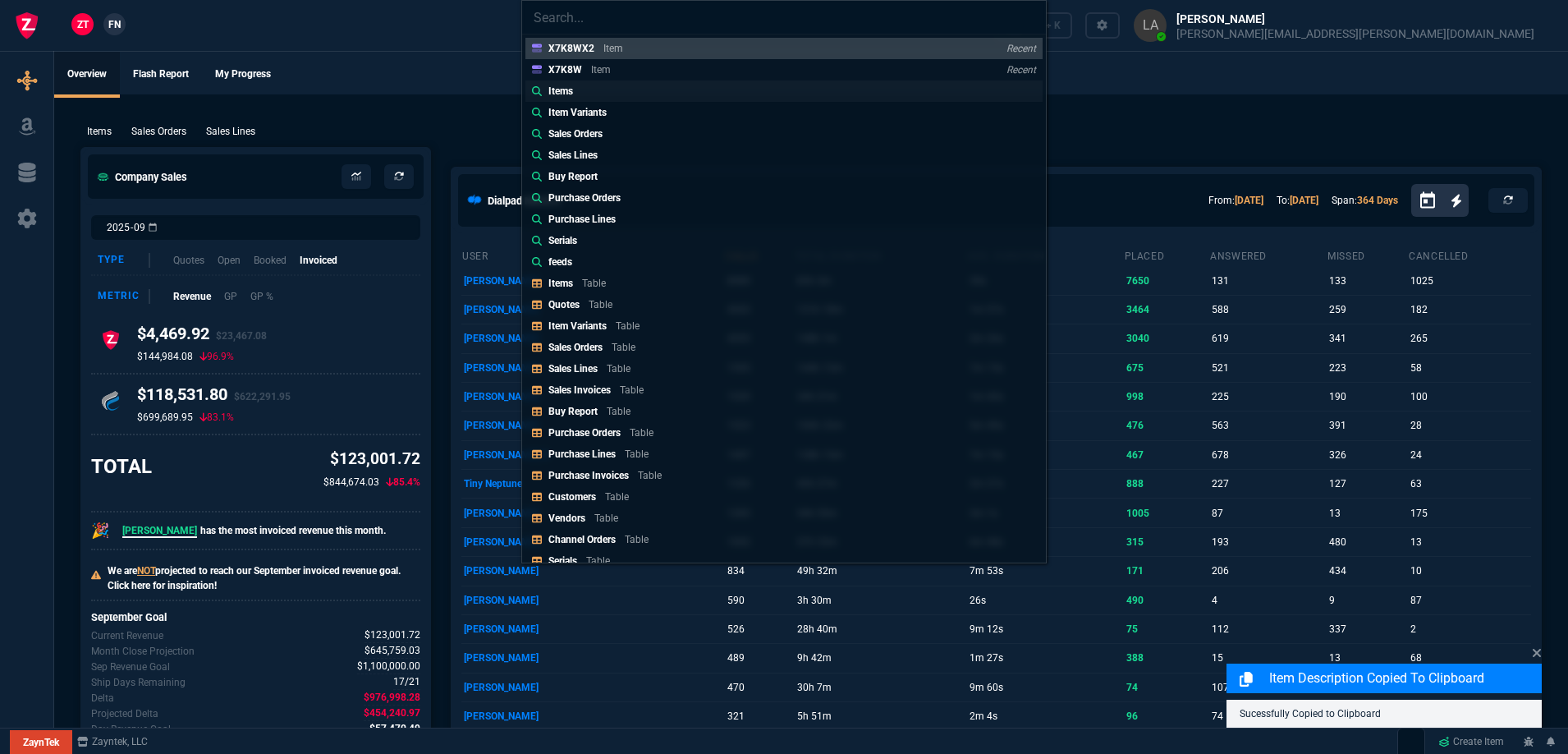
click at [563, 94] on p "Items" at bounding box center [560, 91] width 24 height 14
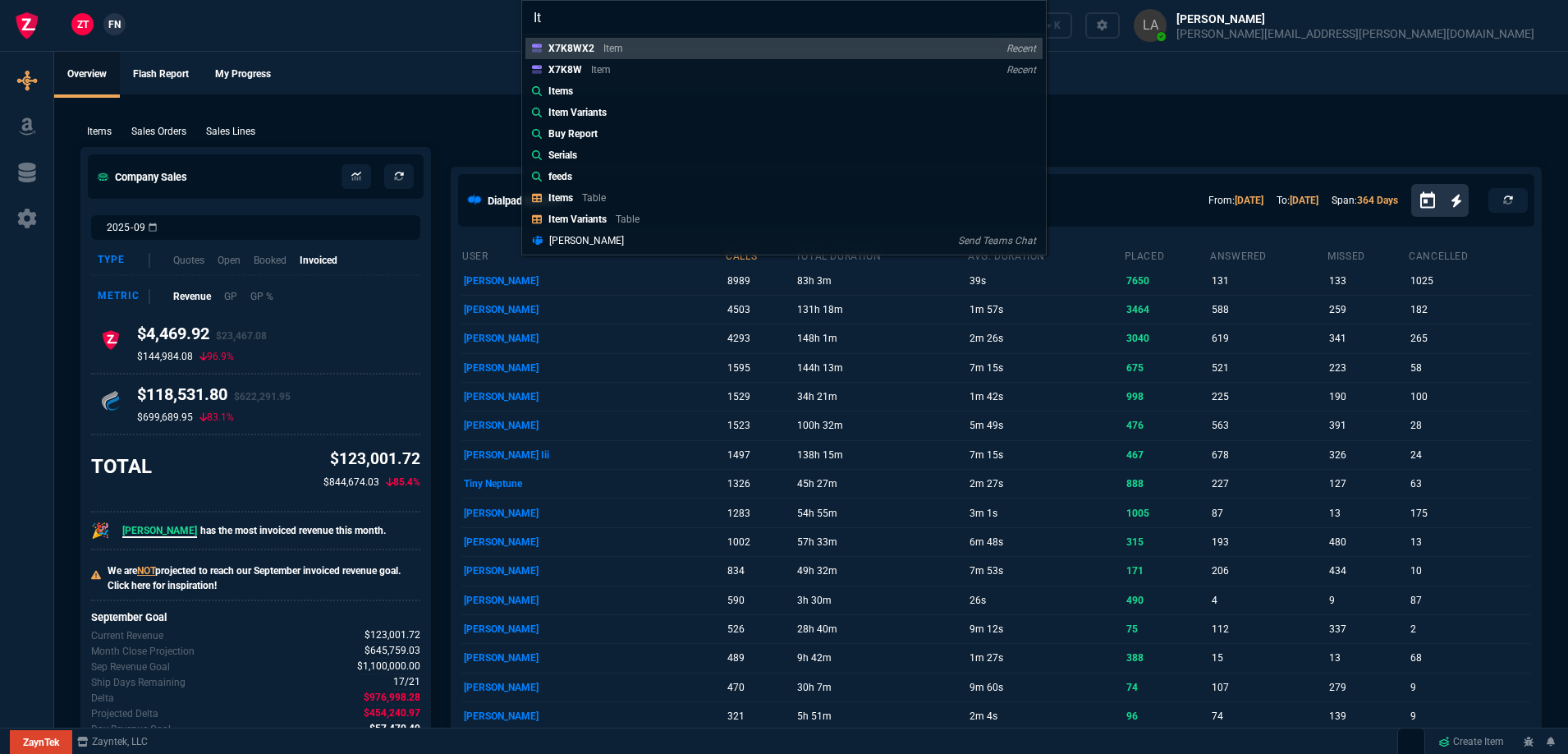
type input "I"
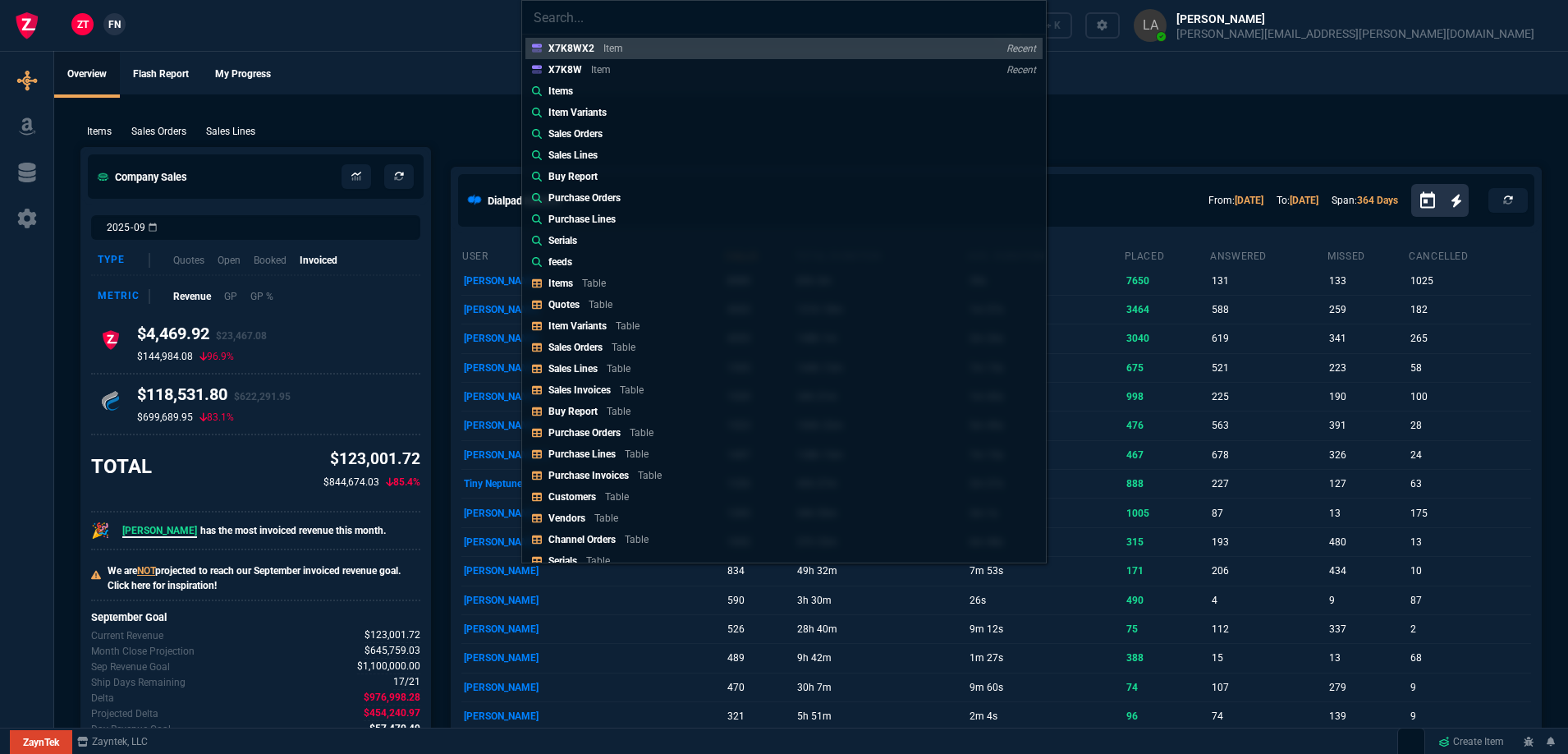
click at [554, 285] on p "Items" at bounding box center [560, 283] width 24 height 12
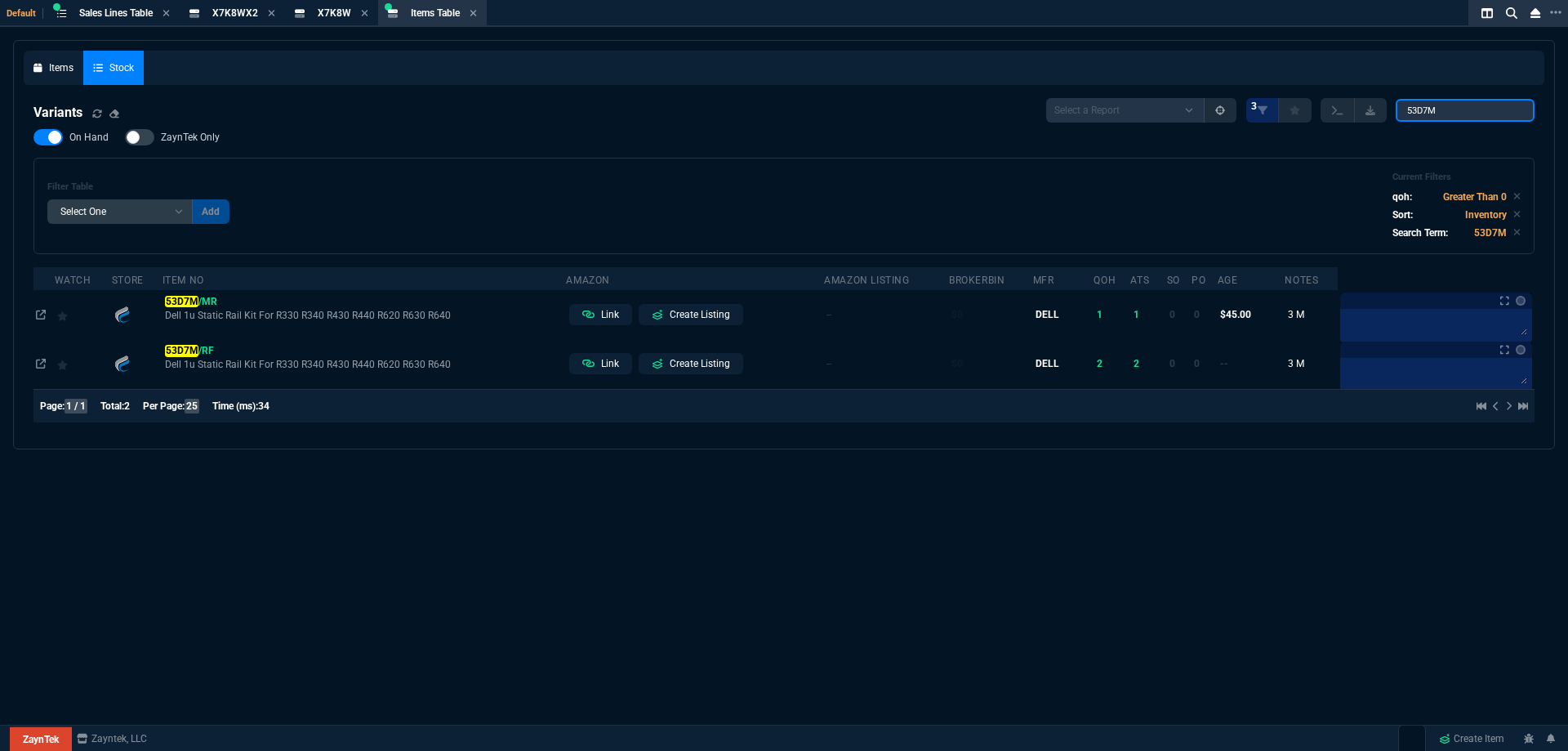
drag, startPoint x: 1449, startPoint y: 113, endPoint x: 1205, endPoint y: 110, distance: 244.0
click at [1205, 111] on div "Select a Report ProblemInventory-7-17-23 BrokerBin22 Listed On Amazon Stock not…" at bounding box center [1290, 110] width 488 height 24
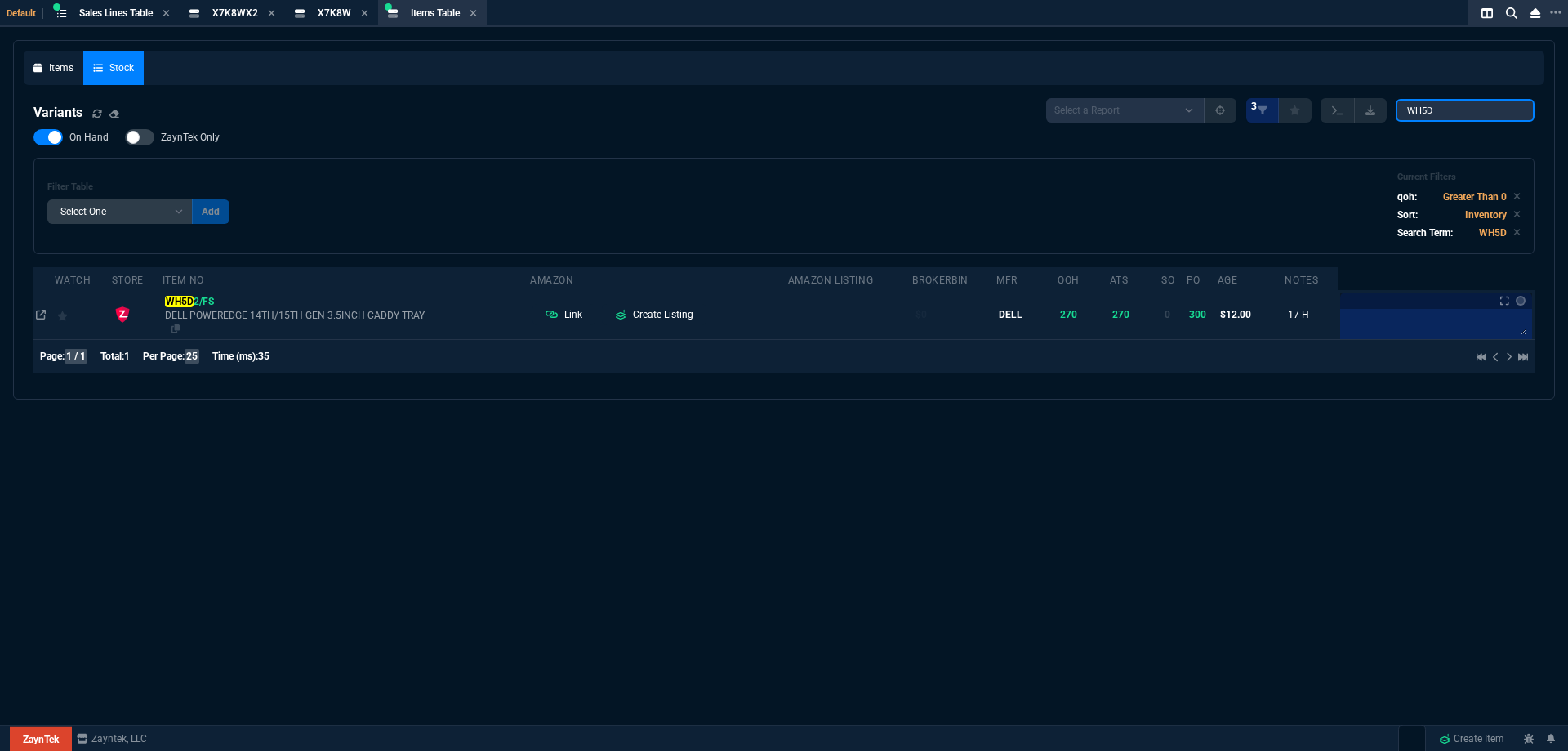
type input "WH5D"
click at [332, 317] on span "DELL POWEREDGE 14TH/15TH GEN 3.5INCH CADDY TRAY" at bounding box center [346, 315] width 363 height 13
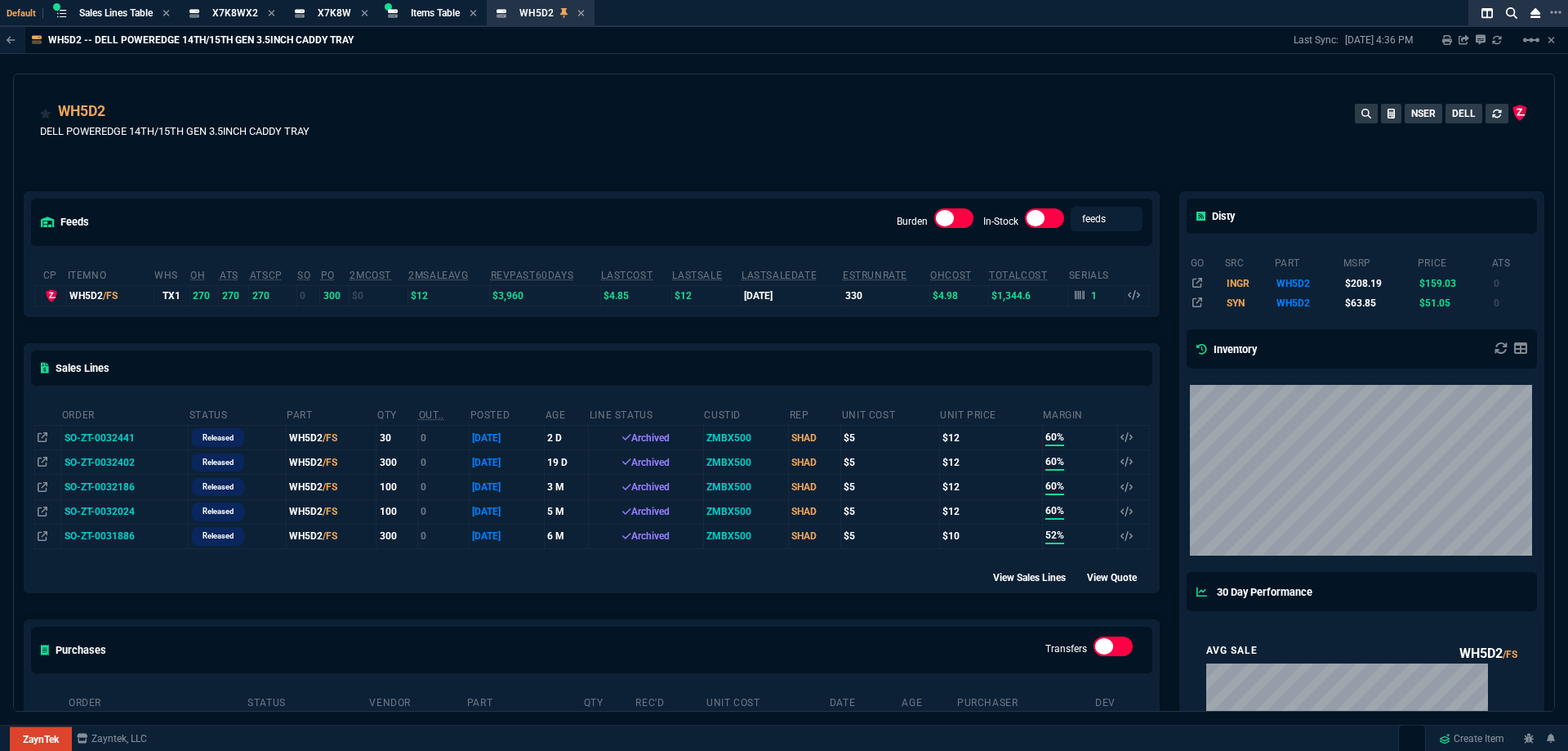
click at [613, 119] on div "WH5D2 DELL POWEREDGE 14TH/15TH GEN 3.5INCH CADDY TRAY NSER DELL" at bounding box center [784, 129] width 1489 height 58
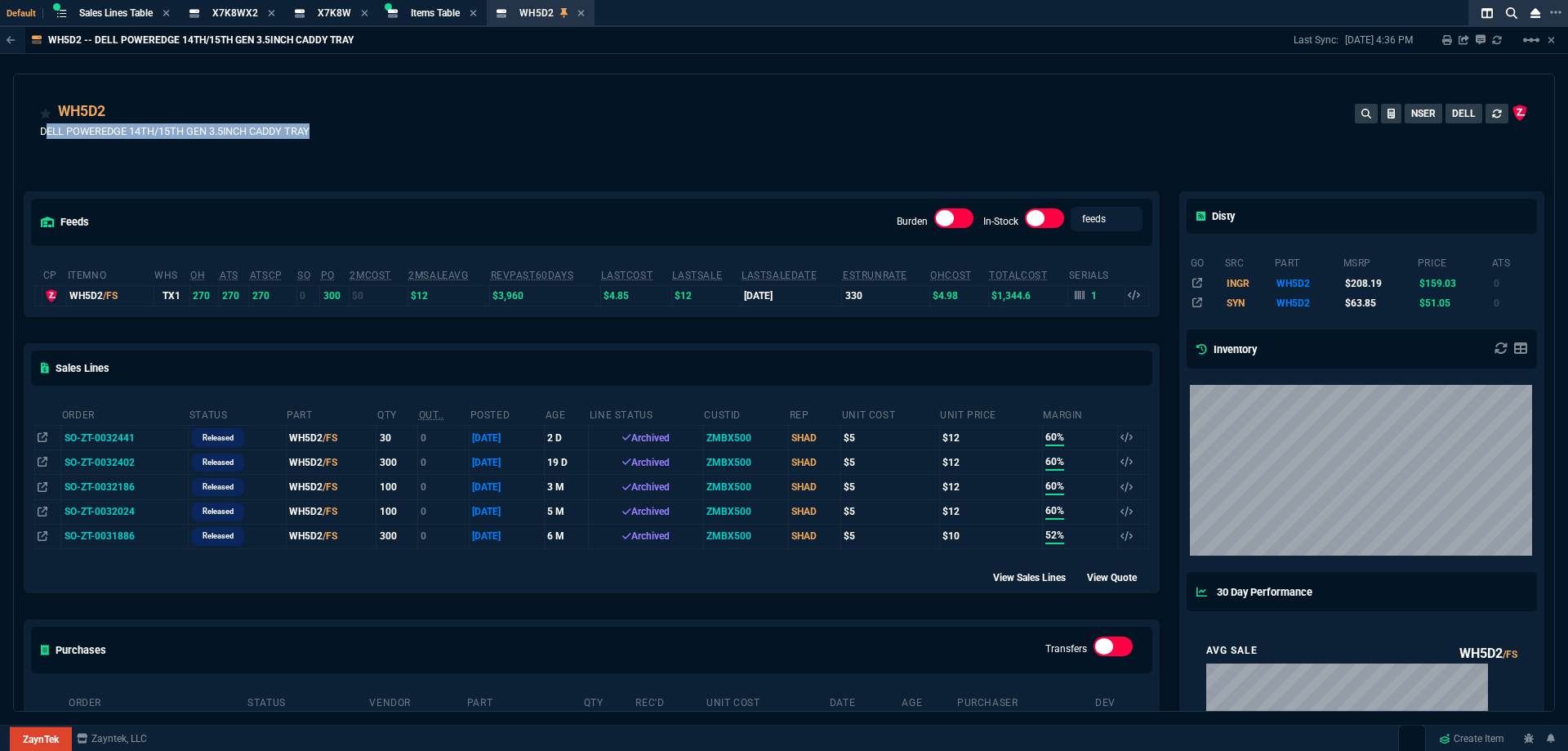
click at [679, 132] on div "WH5D2 DELL POWEREDGE 14TH/15TH GEN 3.5INCH CADDY TRAY NSER DELL" at bounding box center [784, 129] width 1489 height 58
click at [645, 159] on div "feeds Burden In-Stock feeds prices cp ItemNo WHS OH ATS ATSCP SO PO 2MCost 2MSa…" at bounding box center [592, 723] width 1155 height 1136
click at [117, 112] on icon at bounding box center [116, 113] width 9 height 10
click at [50, 150] on icon at bounding box center [51, 149] width 9 height 10
click at [822, 122] on div "WH5D2 DELL POWEREDGE 14TH/15TH GEN 3.5INCH CADDY TRAY NSER DELL" at bounding box center [784, 129] width 1489 height 58
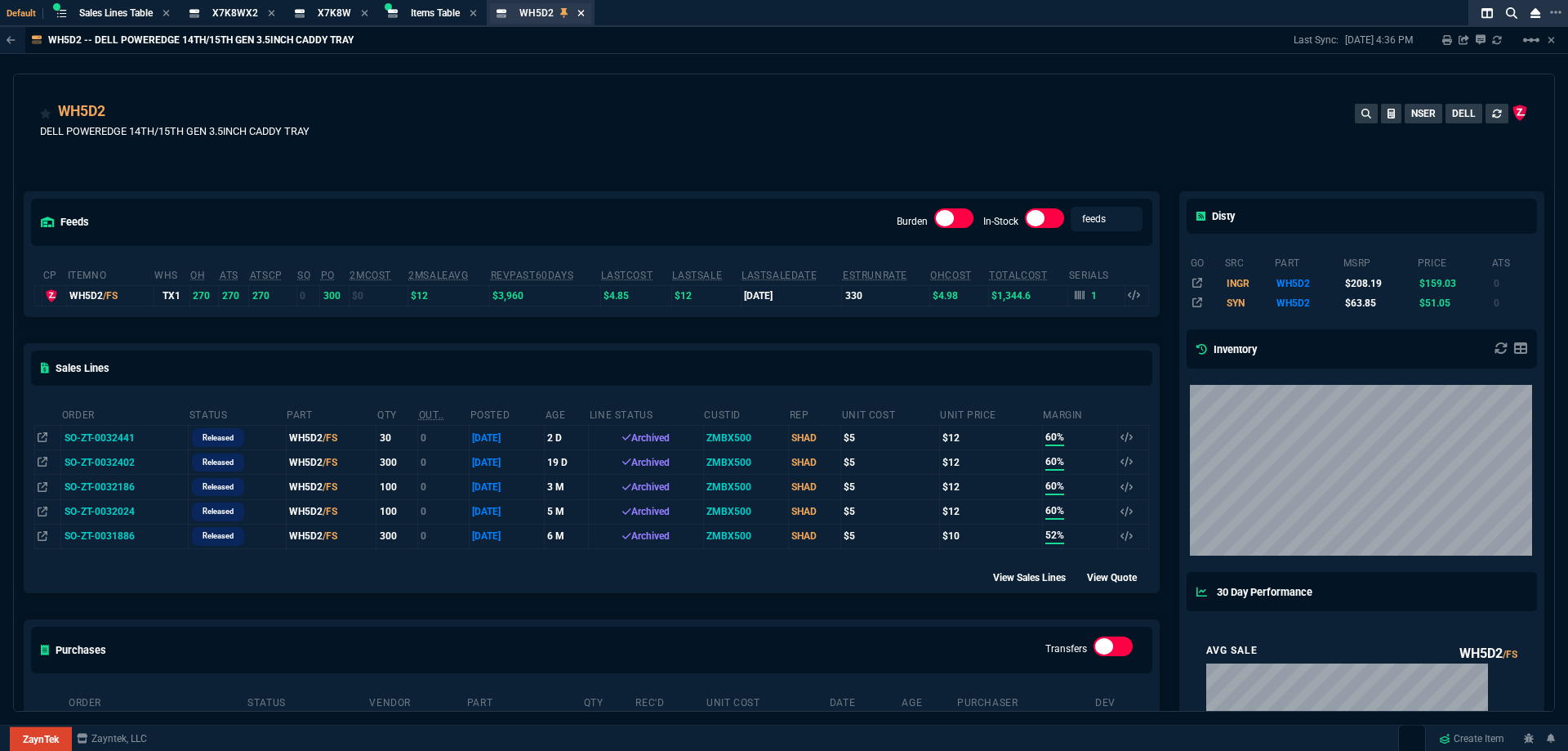
click at [583, 14] on icon at bounding box center [581, 13] width 6 height 6
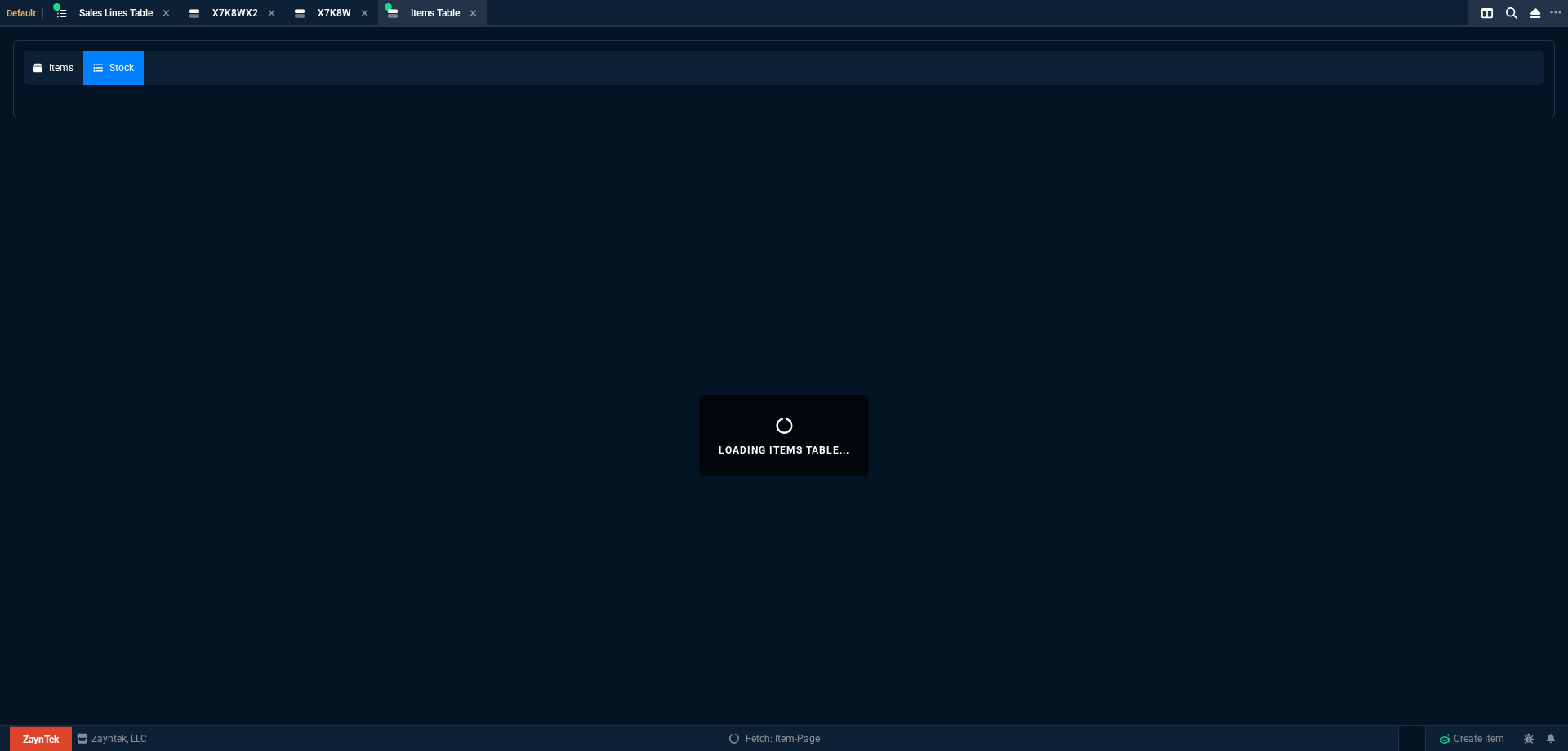
select select
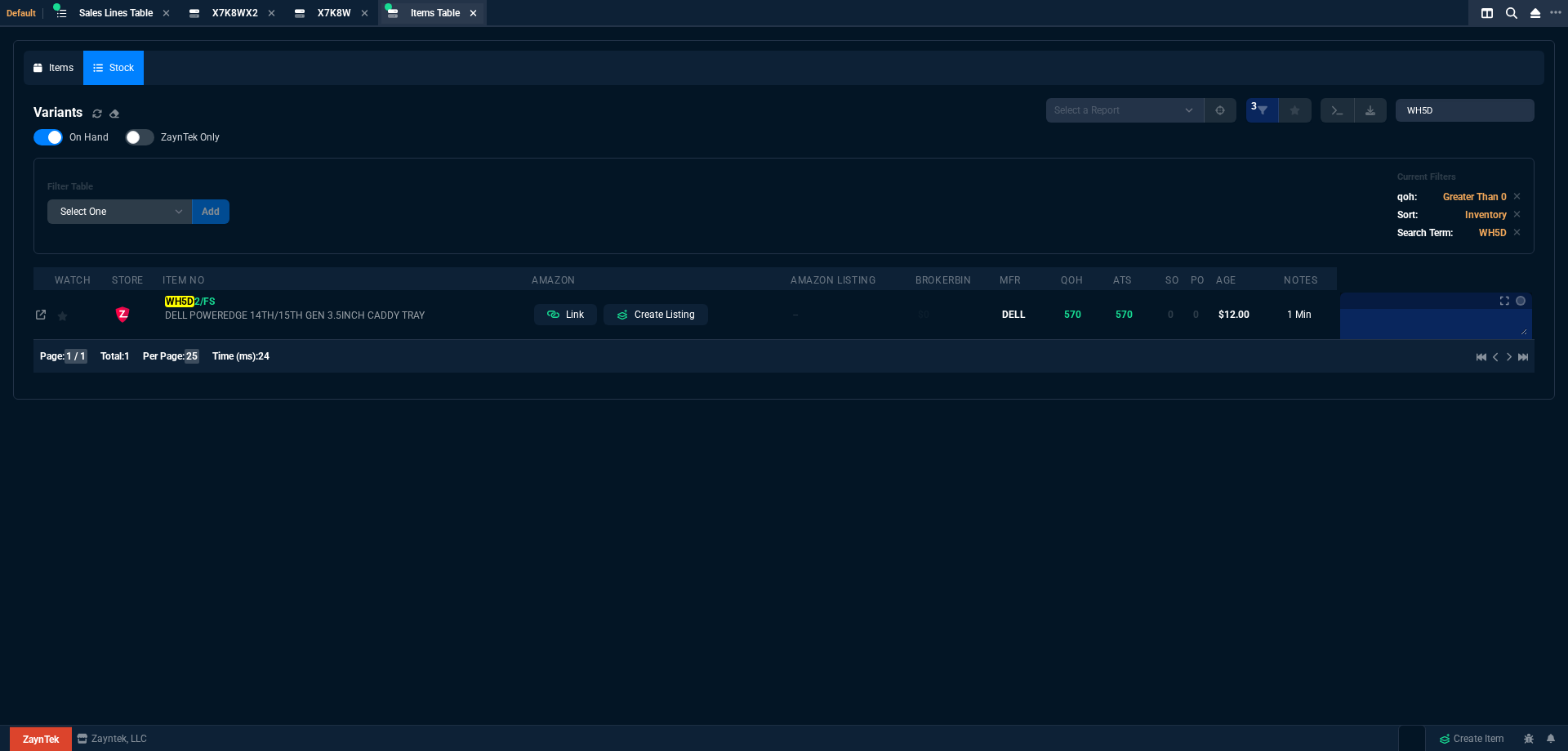
click at [476, 18] on fa-icon at bounding box center [473, 13] width 7 height 12
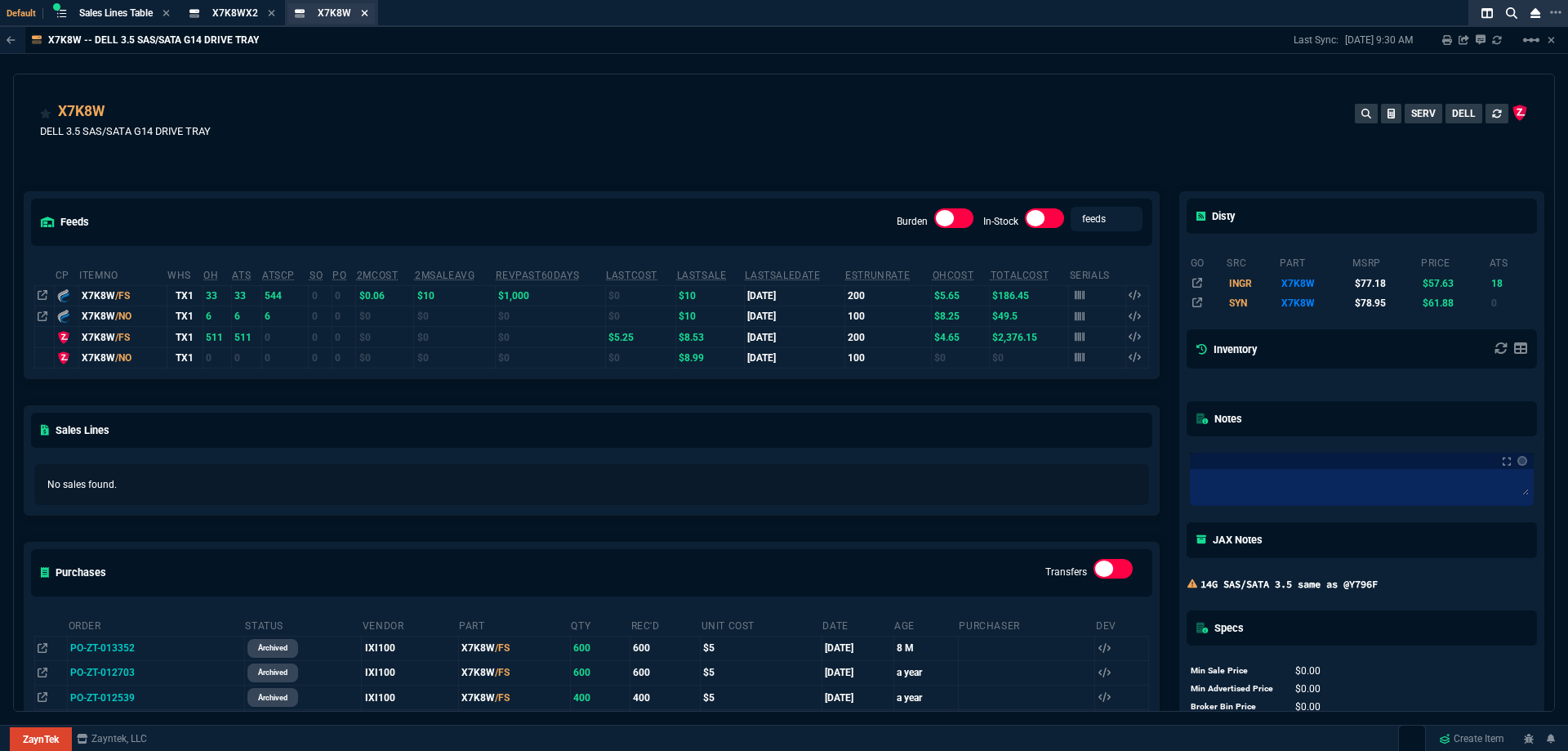
click at [365, 15] on icon at bounding box center [364, 13] width 7 height 10
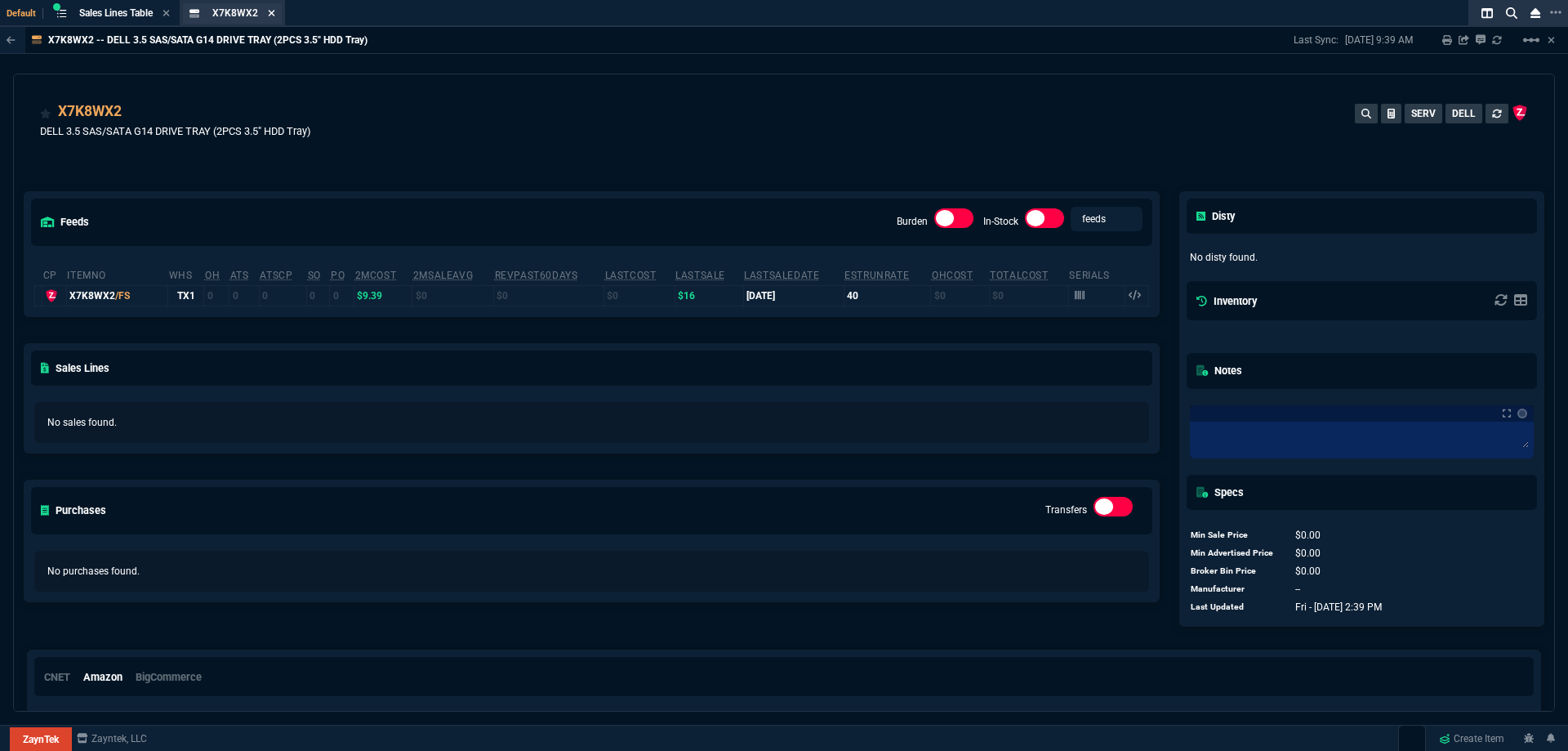
click at [274, 17] on icon at bounding box center [271, 13] width 7 height 10
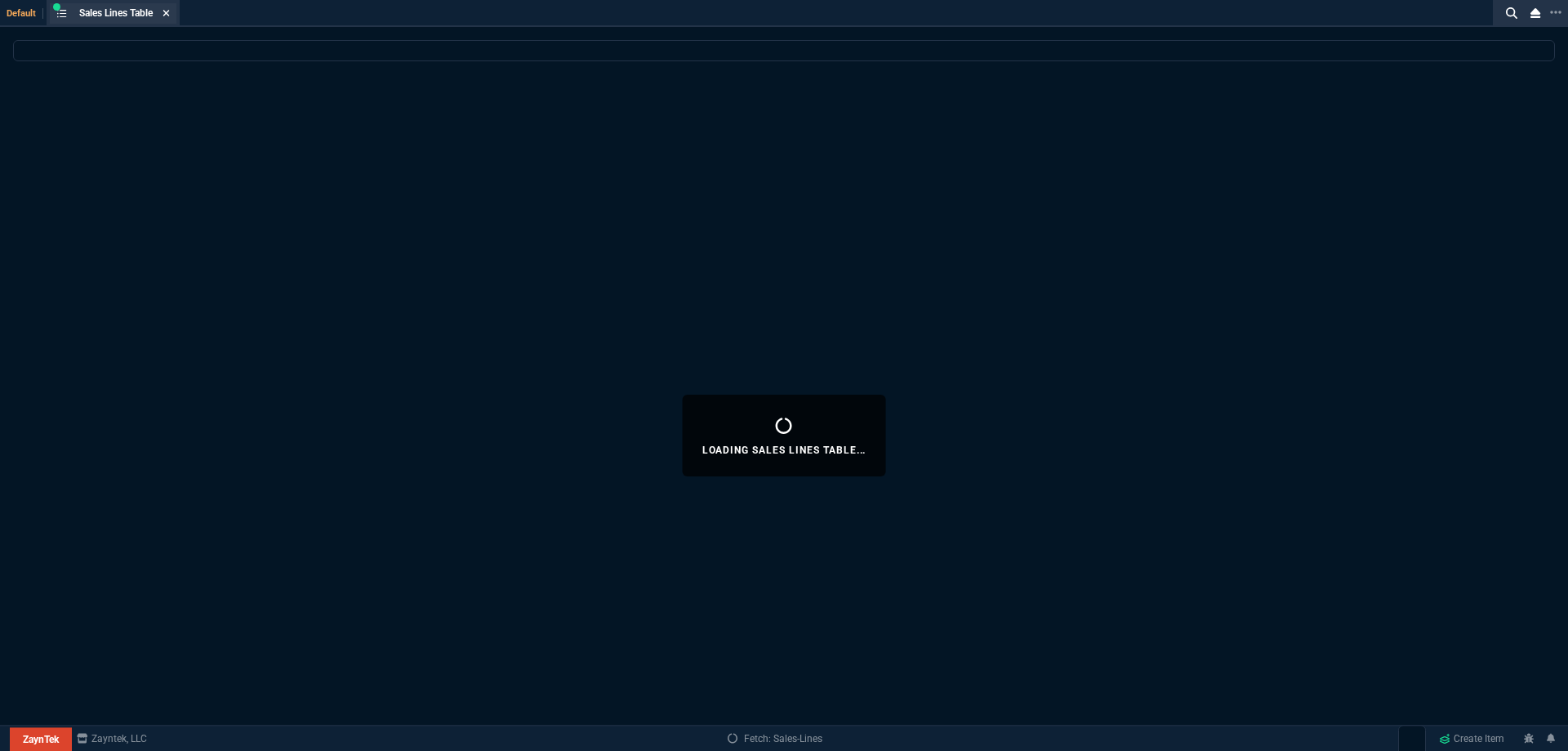
click at [167, 9] on icon at bounding box center [166, 13] width 7 height 10
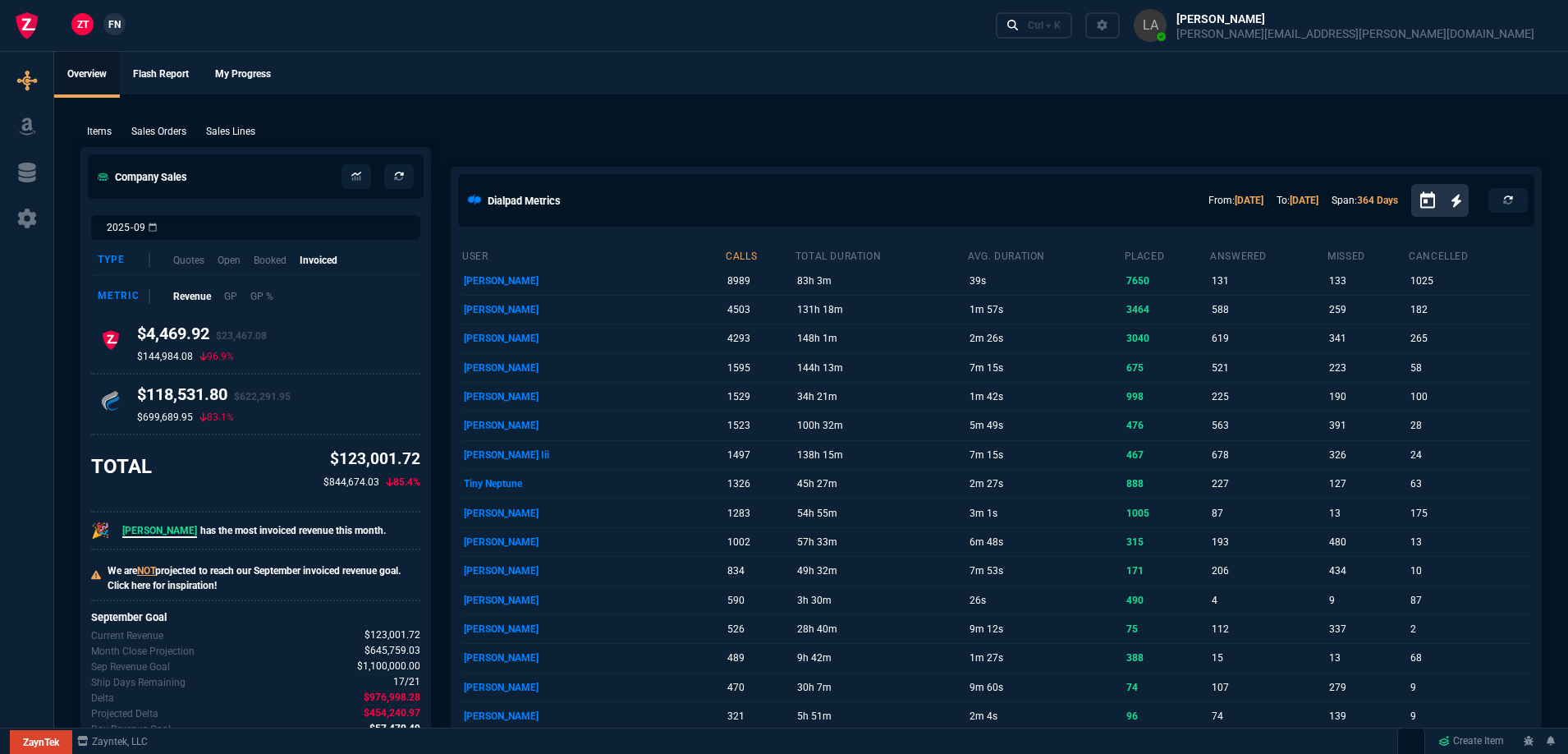
click at [109, 19] on span "FN" at bounding box center [115, 24] width 13 height 14
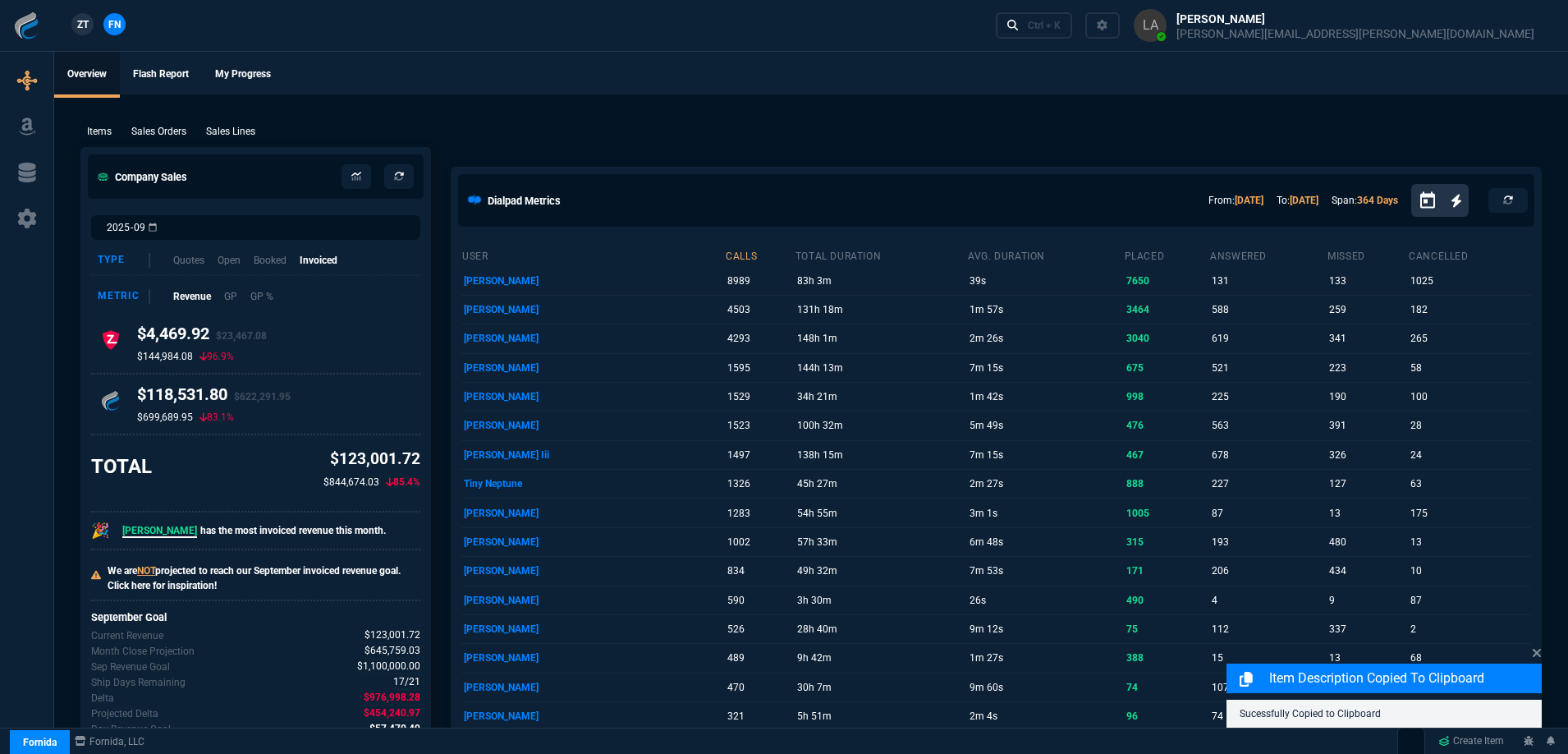
click at [239, 122] on div "Items Sales Orders Sales Lines Add Link" at bounding box center [811, 130] width 1461 height 20
click at [241, 126] on p "Sales Lines" at bounding box center [231, 131] width 49 height 14
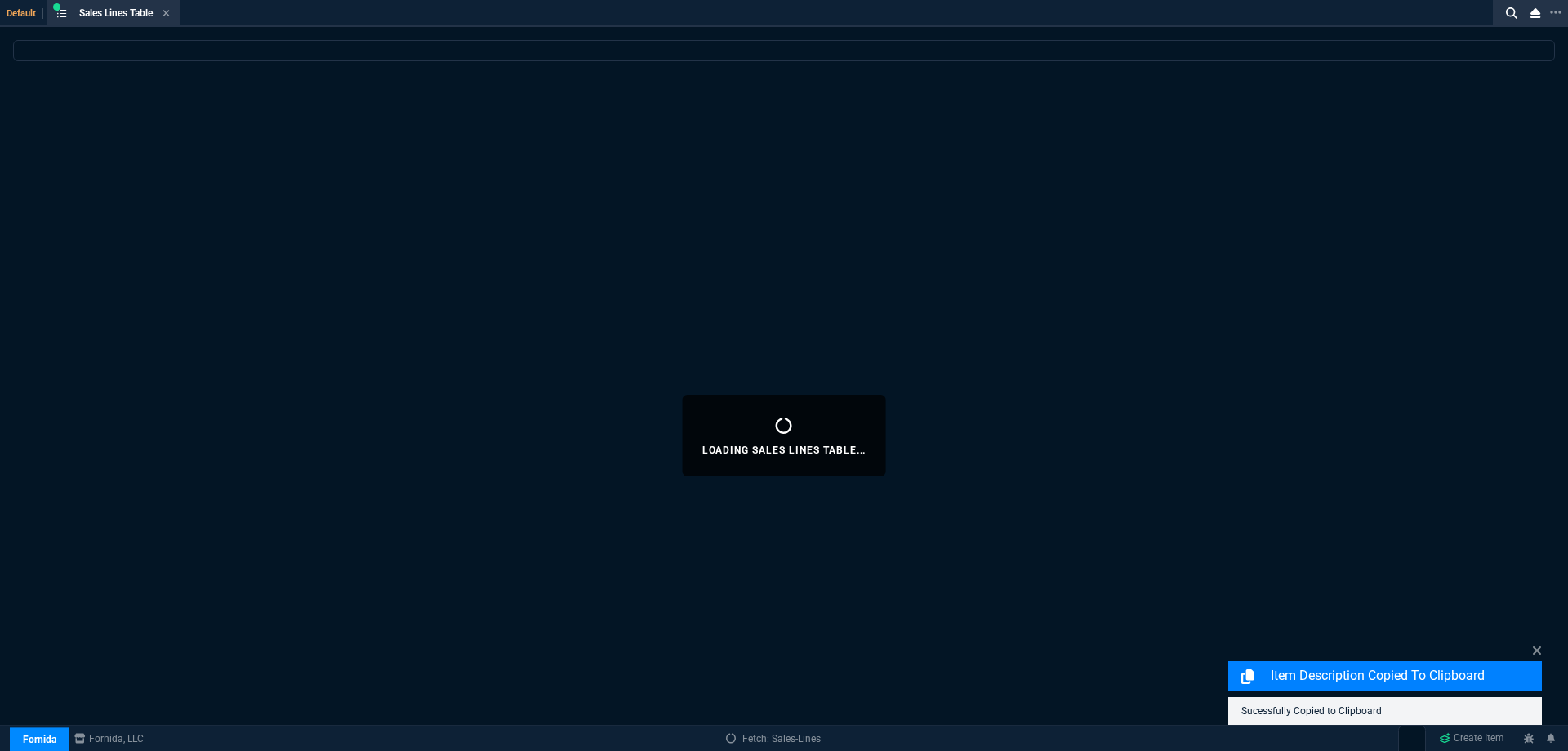
select select
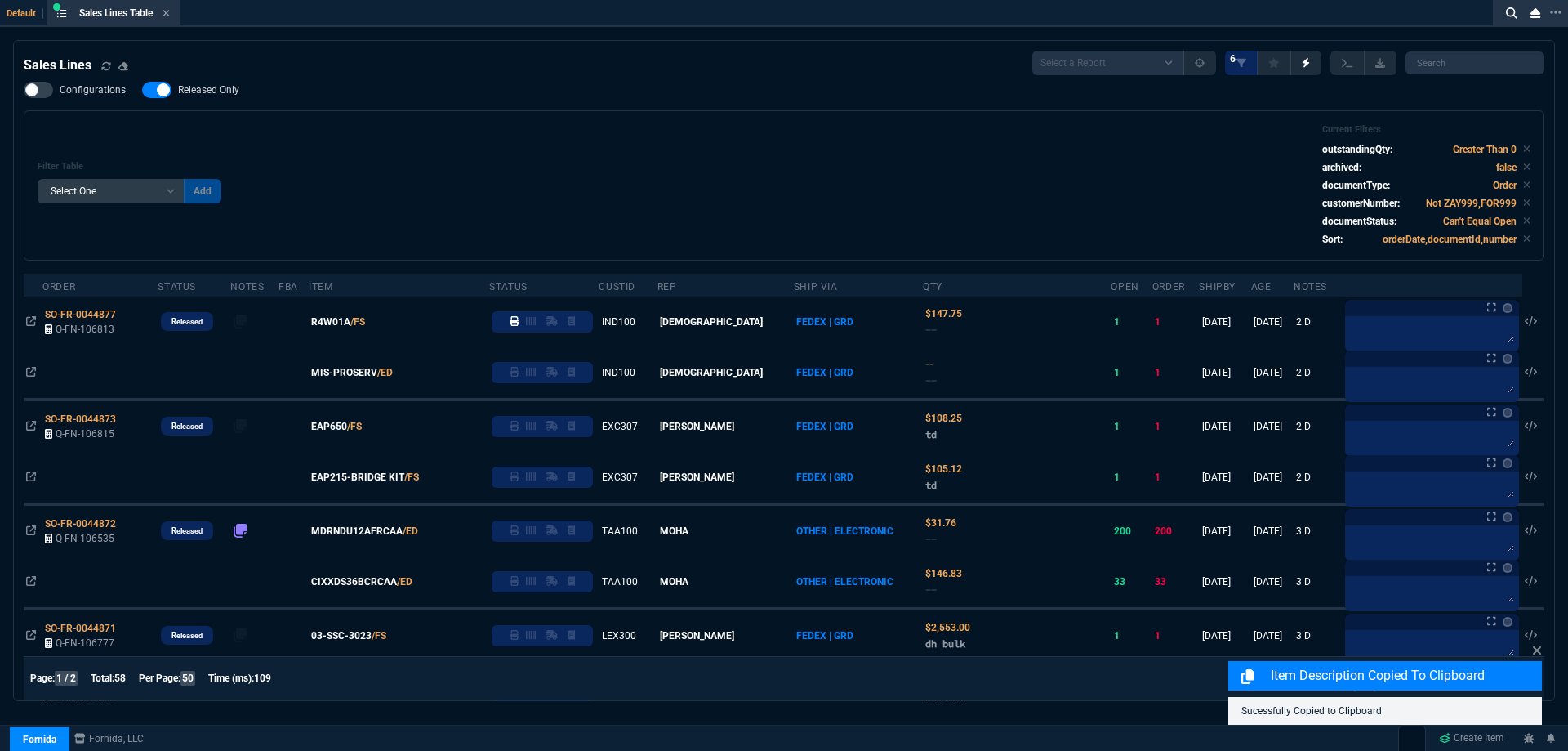
click at [225, 92] on span "Released Only" at bounding box center [208, 89] width 62 height 13
click at [142, 91] on input "Released Only" at bounding box center [141, 90] width 1 height 1
checkbox input "false"
click at [581, 152] on div "Filter Table Select One Add Filter () Age () ATS () Cond (itemVariantCode) Cust…" at bounding box center [784, 185] width 1493 height 122
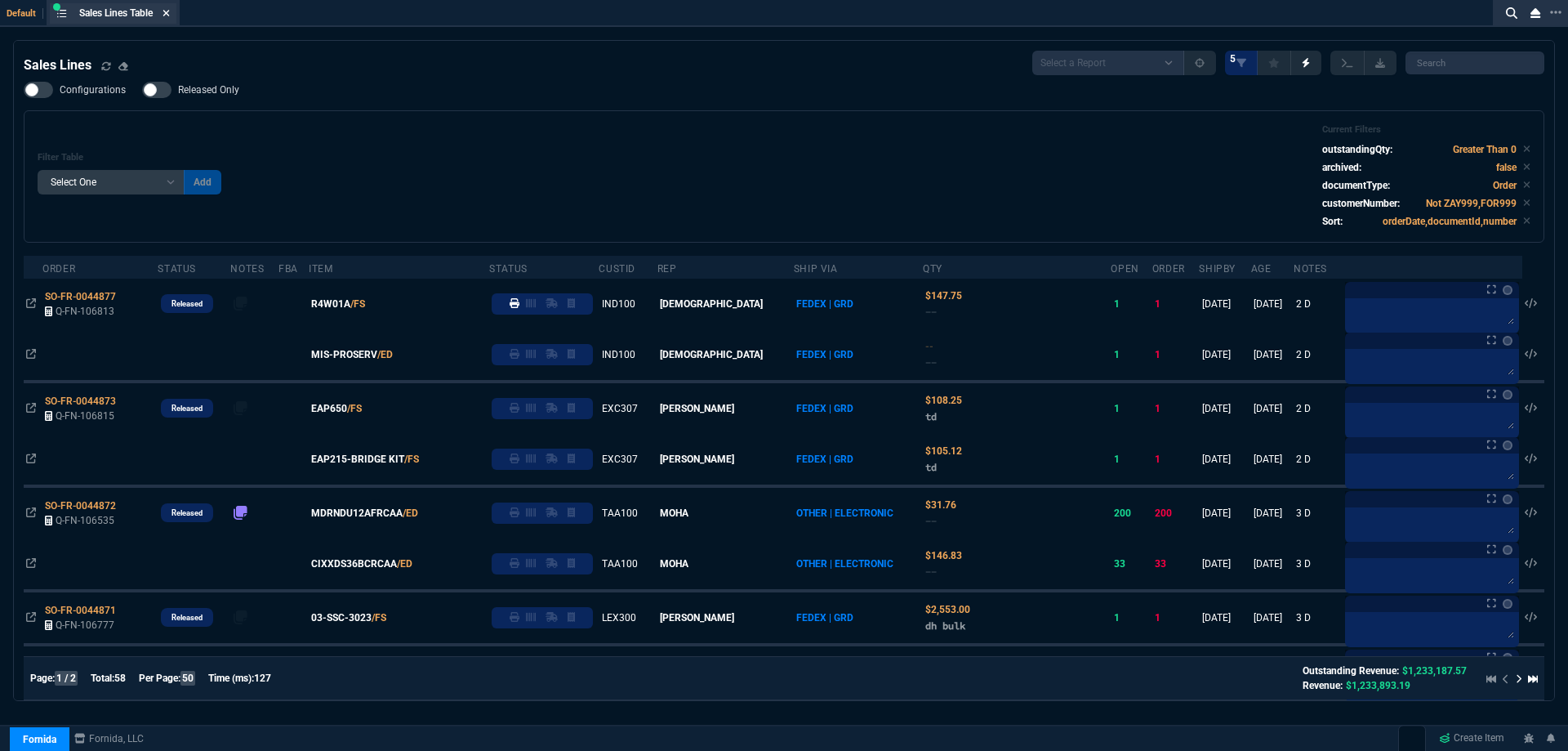
click at [166, 11] on icon at bounding box center [166, 13] width 7 height 10
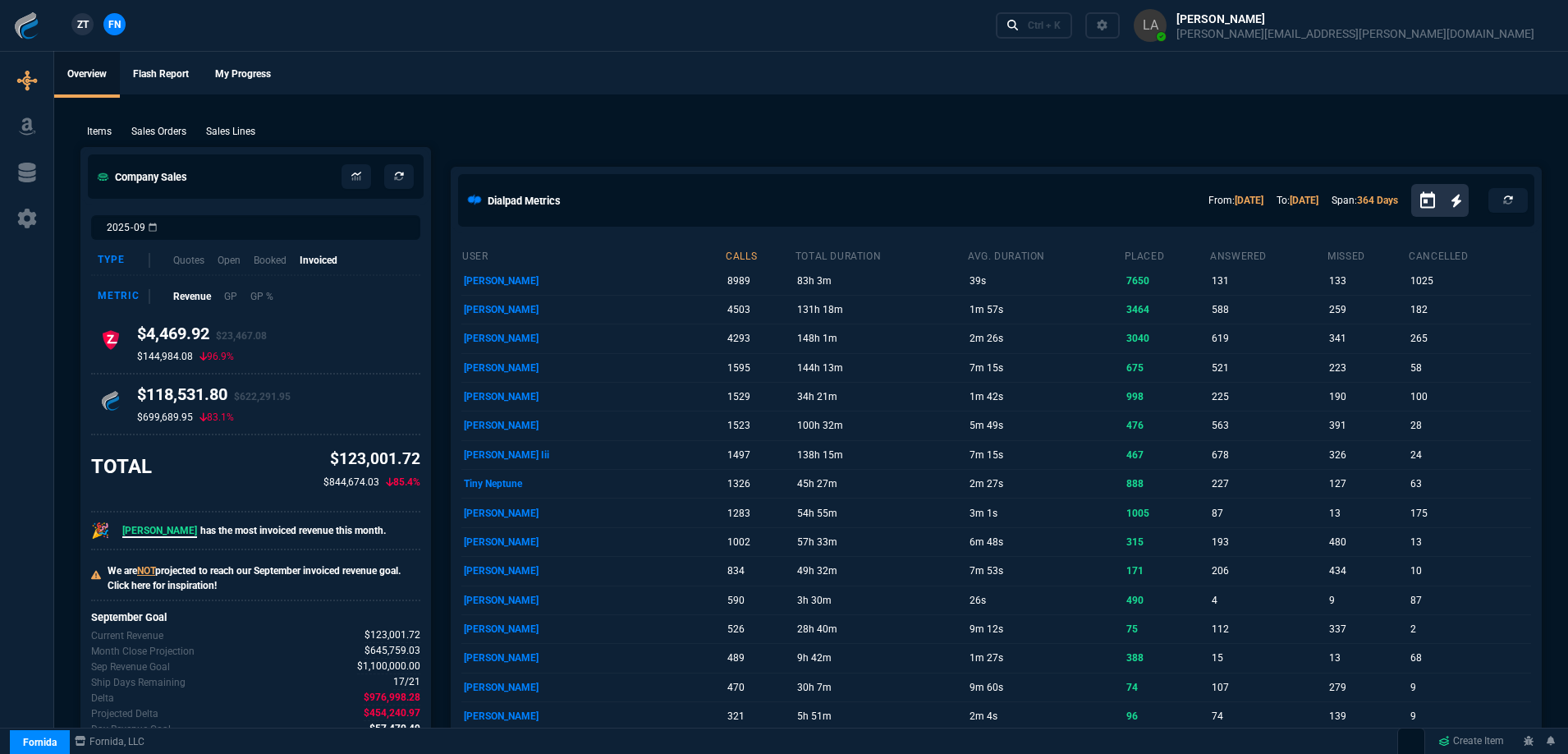
click at [92, 24] on link "ZT" at bounding box center [83, 24] width 22 height 22
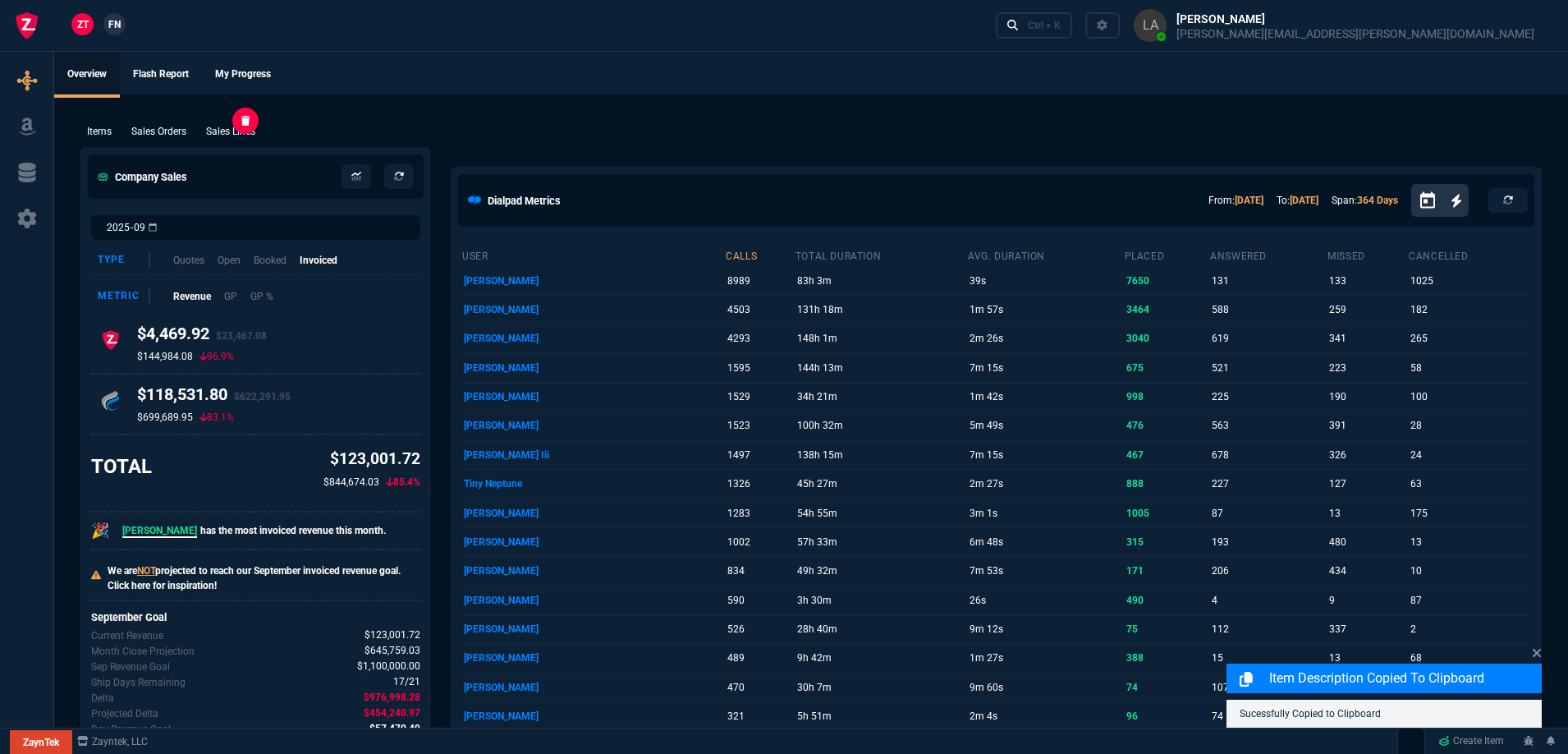
click at [232, 135] on p "Sales Lines" at bounding box center [231, 131] width 49 height 14
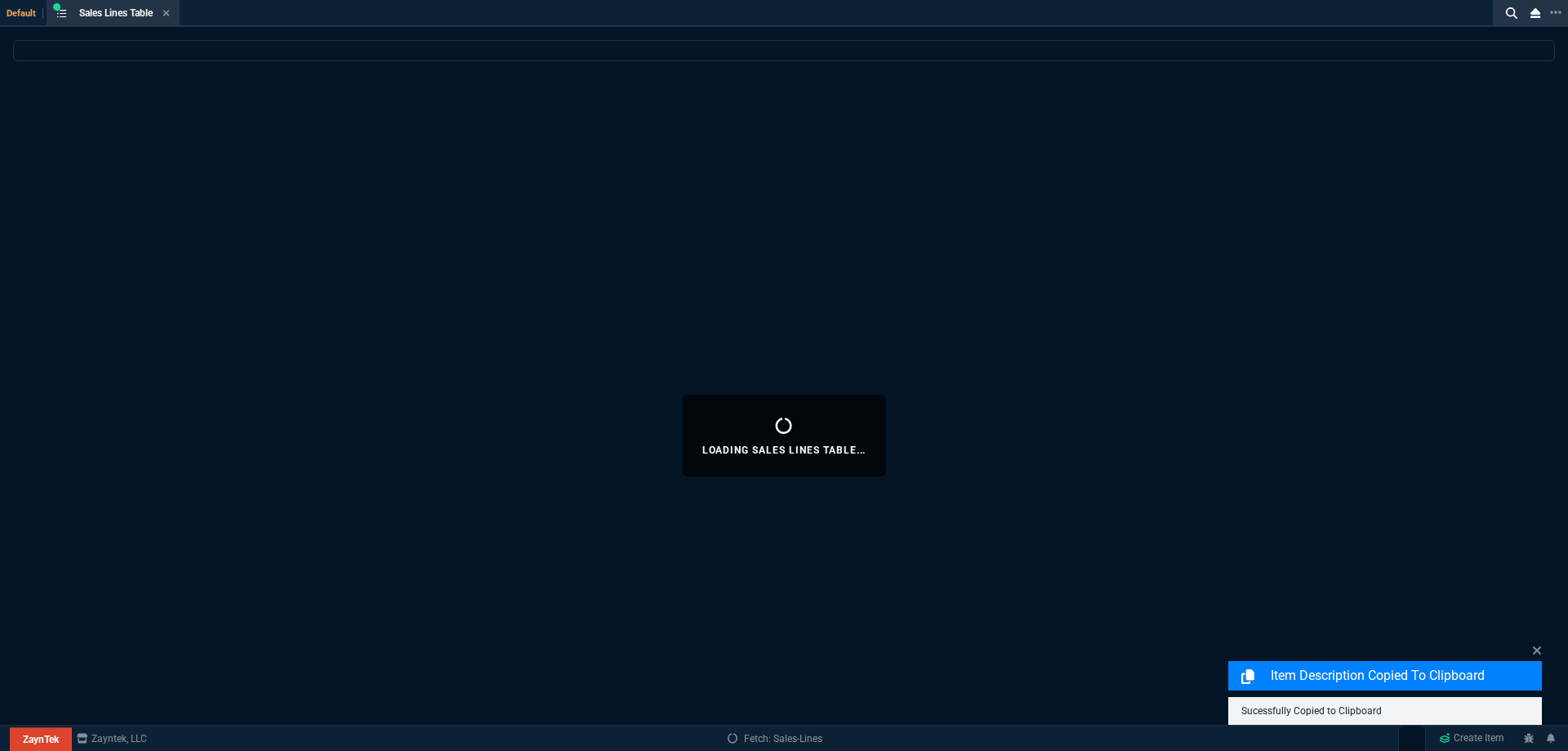
select select
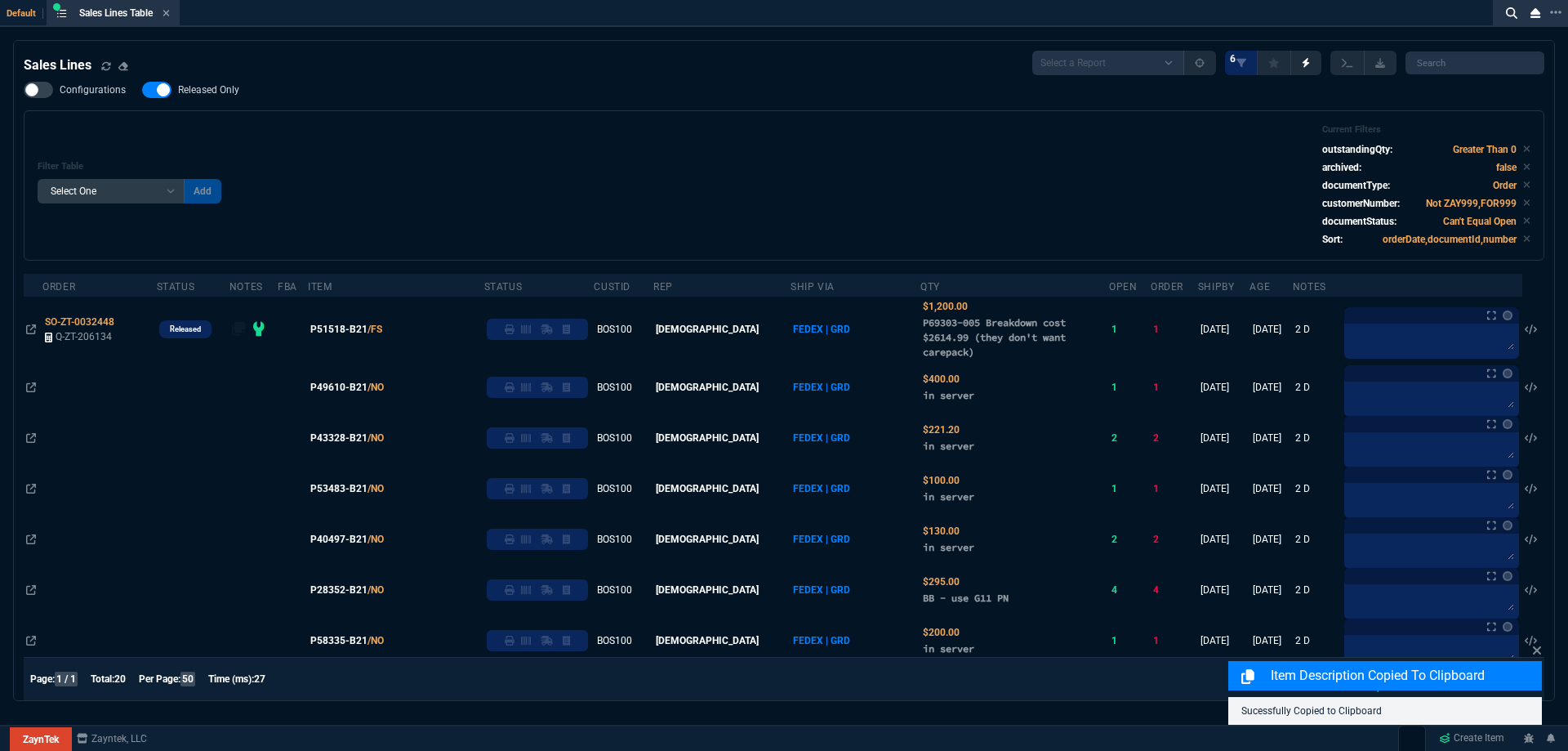
click at [215, 94] on span "Released Only" at bounding box center [208, 89] width 62 height 13
click at [142, 91] on input "Released Only" at bounding box center [141, 90] width 1 height 1
click at [471, 114] on div "Filter Table Select One Add Filter () Age () ATS () Cond (itemVariantCode) Cust…" at bounding box center [784, 185] width 1521 height 150
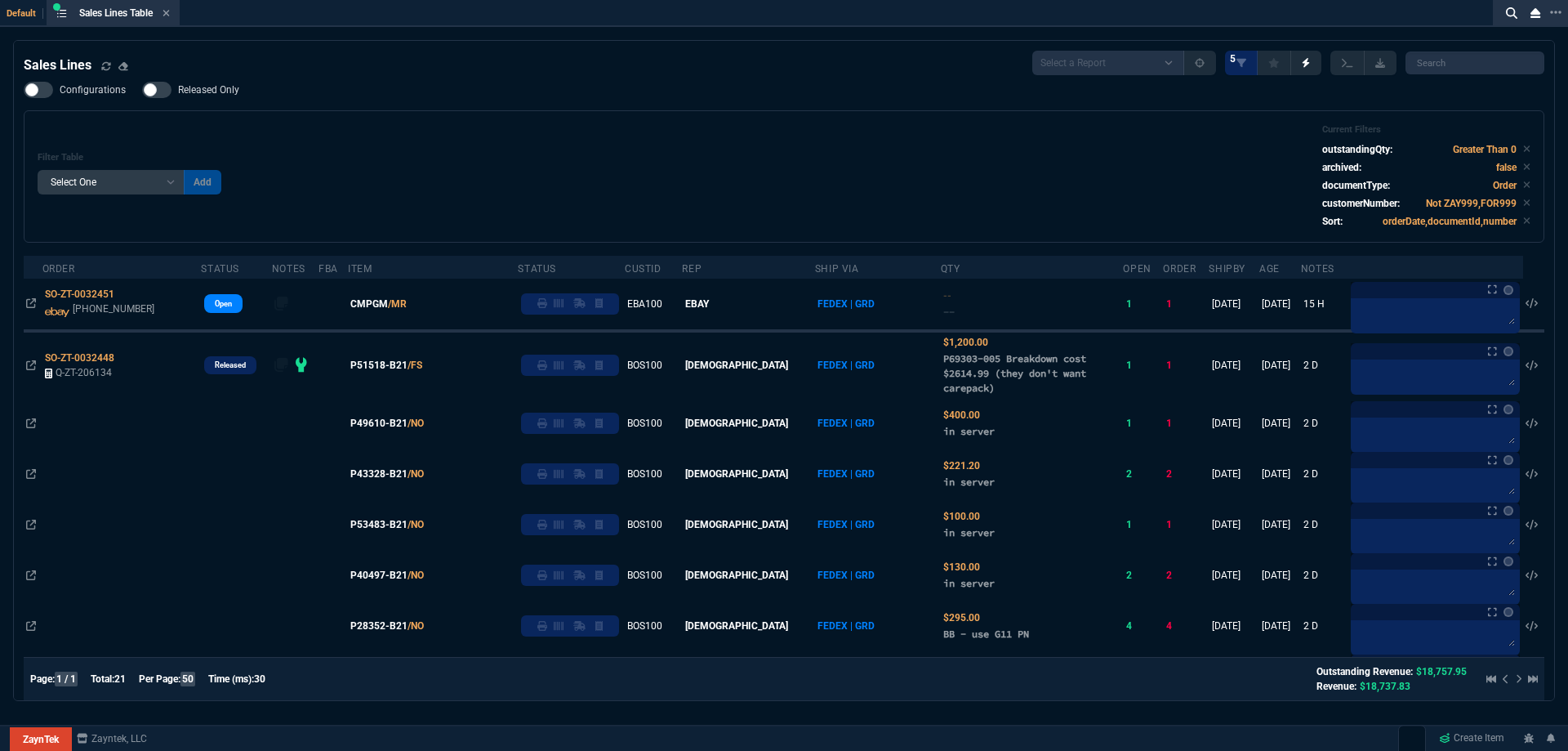
click at [216, 94] on span "Released Only" at bounding box center [208, 89] width 62 height 13
click at [142, 91] on input "Released Only" at bounding box center [141, 90] width 1 height 1
click at [564, 135] on div "Filter Table Select One Add Filter () Age () ATS () Cond (itemVariantCode) Cust…" at bounding box center [784, 176] width 1493 height 104
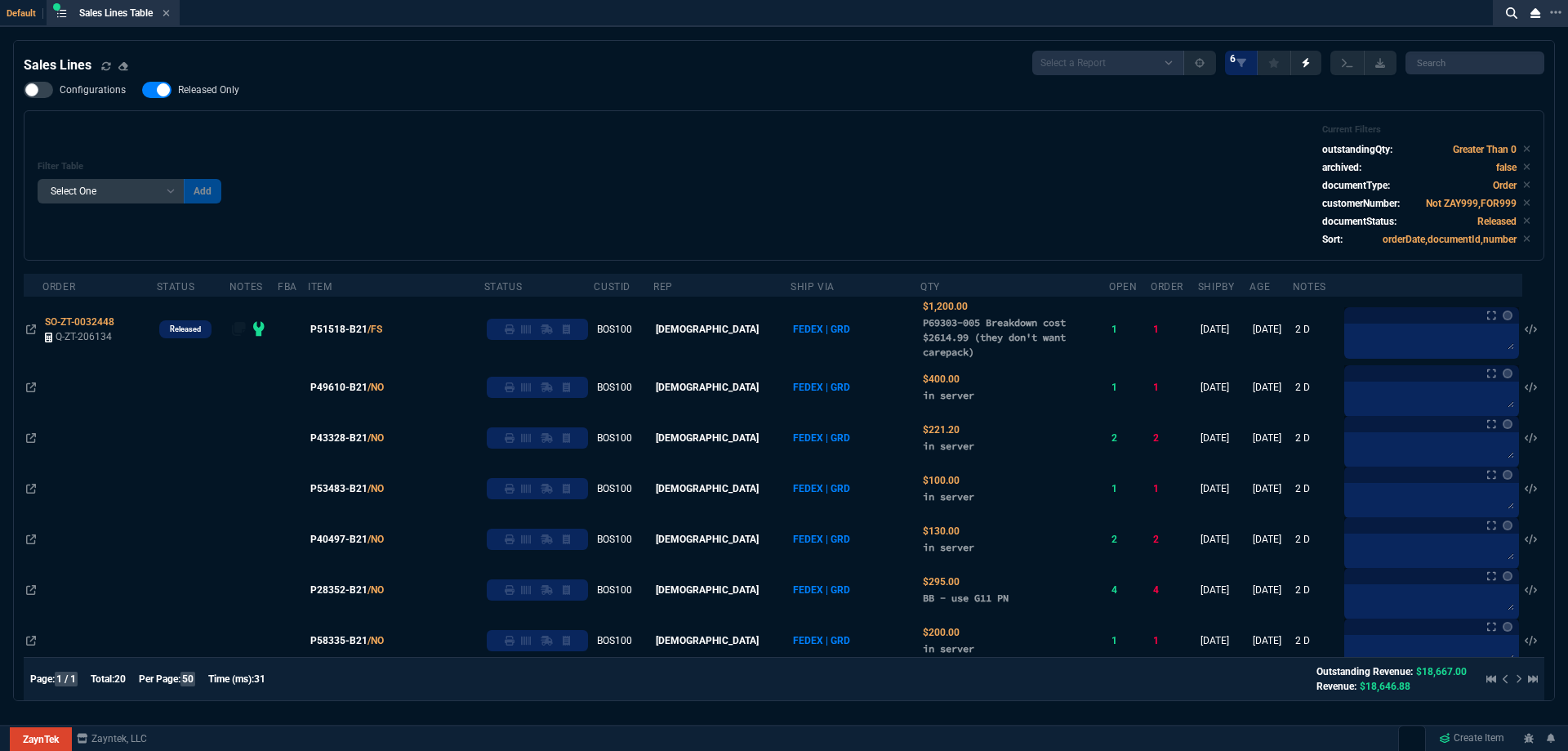
click at [200, 91] on span "Released Only" at bounding box center [208, 89] width 62 height 13
click at [142, 91] on input "Released Only" at bounding box center [141, 90] width 1 height 1
click at [576, 89] on div "Configurations Released Only Filter Table Select One Add Filter () Age () ATS (…" at bounding box center [784, 171] width 1521 height 179
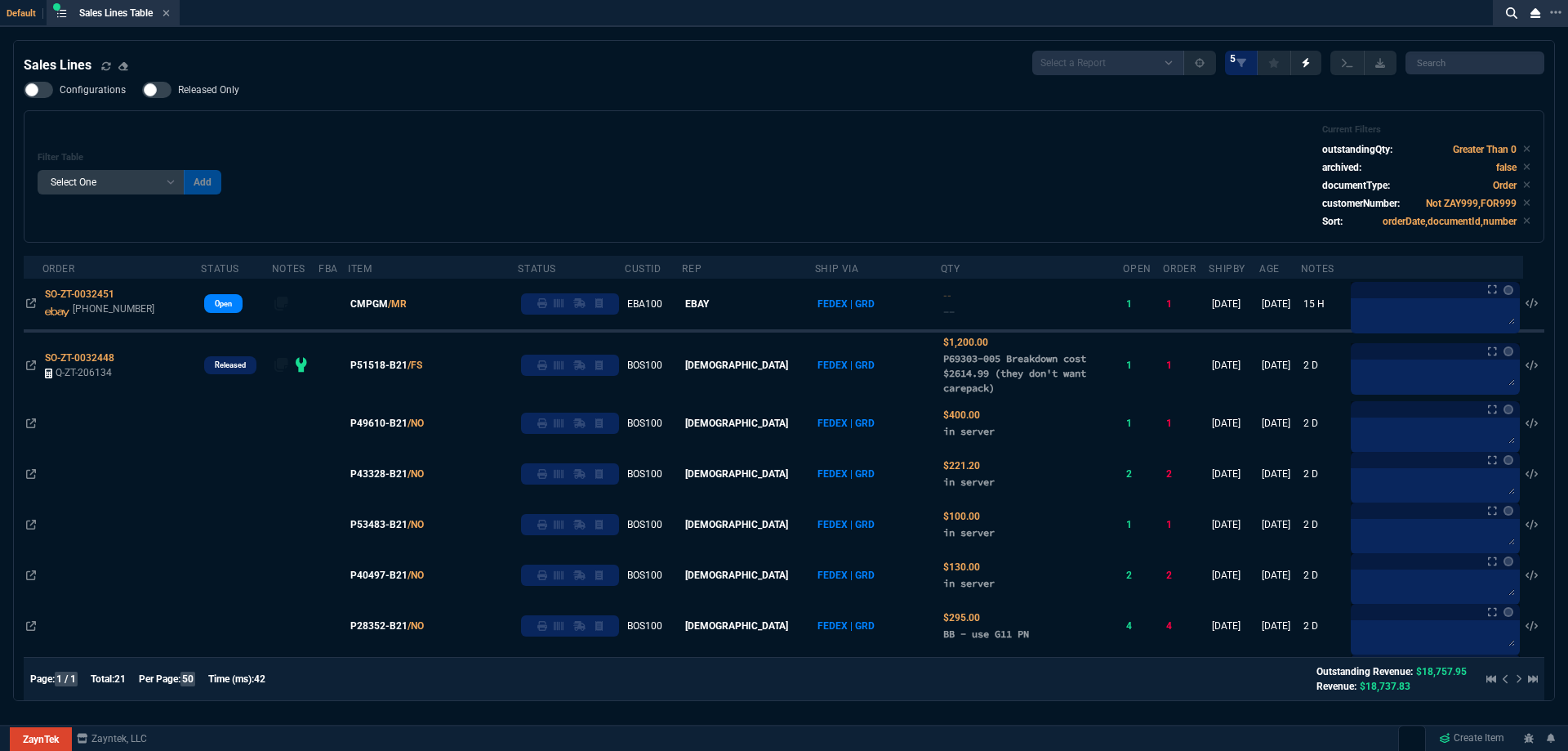
drag, startPoint x: 204, startPoint y: 88, endPoint x: 509, endPoint y: 147, distance: 310.7
click at [205, 88] on span "Released Only" at bounding box center [208, 89] width 62 height 13
click at [142, 90] on input "Released Only" at bounding box center [141, 90] width 1 height 1
click at [515, 149] on div "Filter Table Select One Add Filter () Age () ATS () Cond (itemVariantCode) Cust…" at bounding box center [784, 176] width 1493 height 104
click at [210, 97] on label "Released Only" at bounding box center [198, 89] width 113 height 16
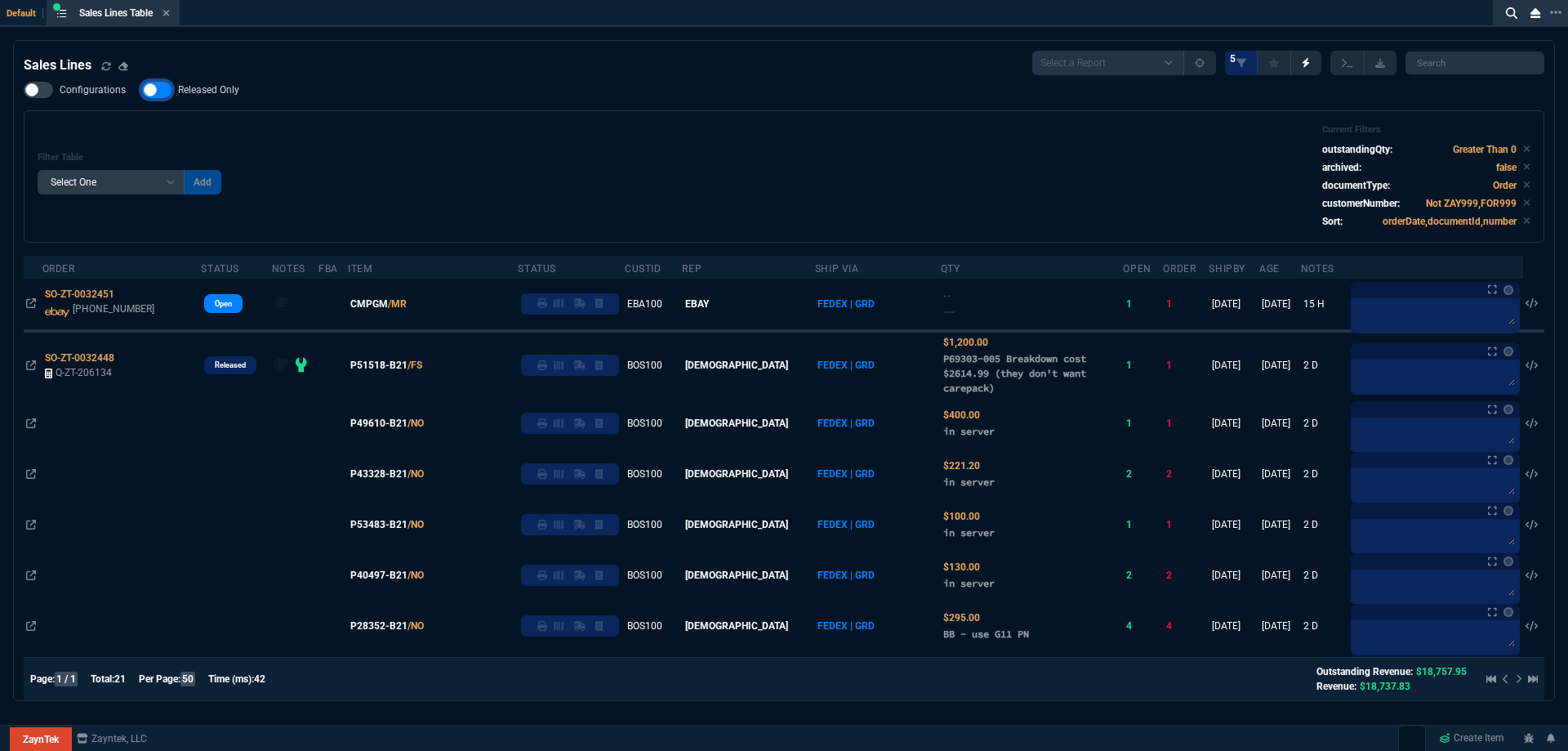
click at [142, 91] on input "Released Only" at bounding box center [141, 90] width 1 height 1
checkbox input "false"
click at [626, 160] on div "Filter Table Select One Add Filter () Age () ATS () Cond (itemVariantCode) Cust…" at bounding box center [784, 176] width 1493 height 104
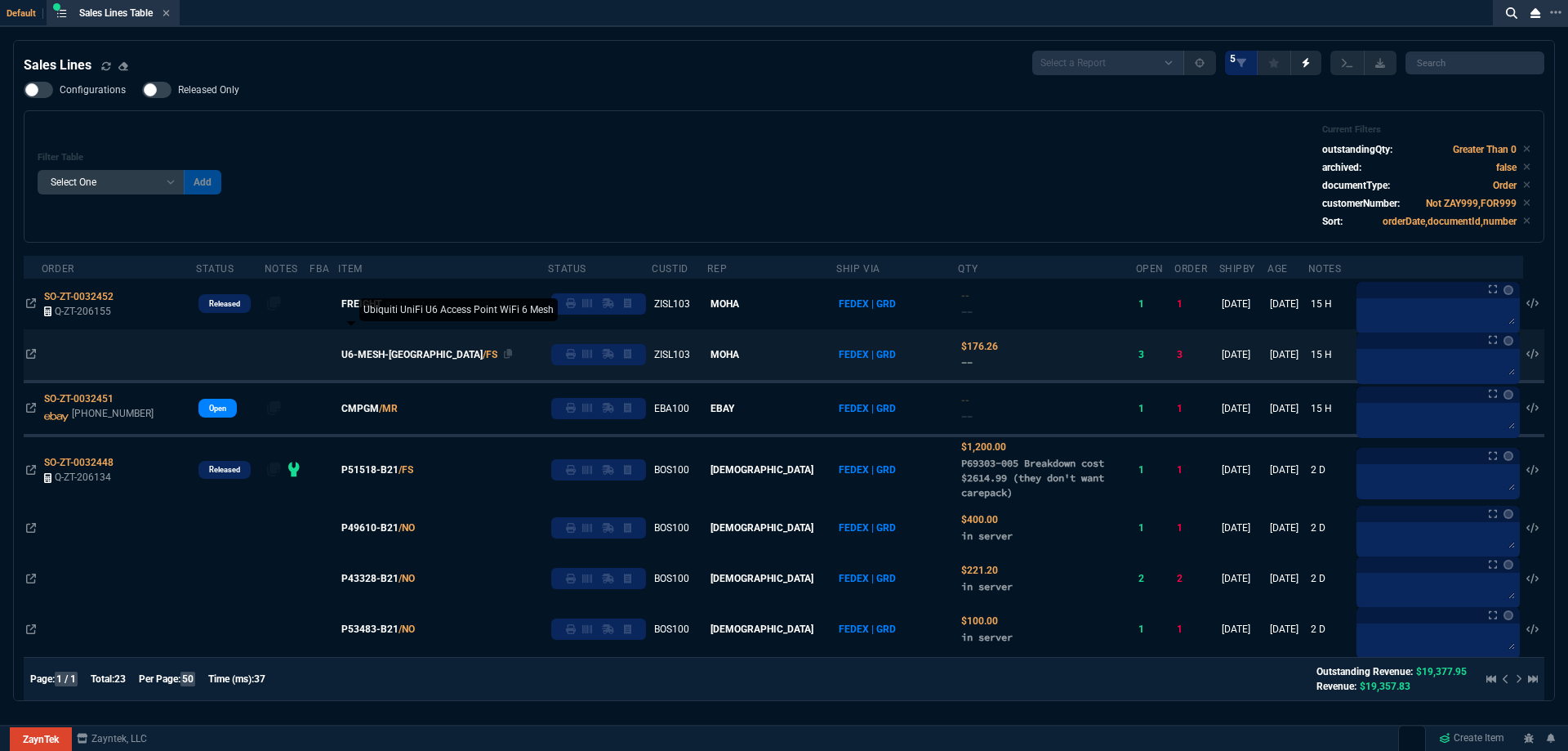
click at [390, 356] on span "U6-MESH-[GEOGRAPHIC_DATA]" at bounding box center [412, 355] width 141 height 14
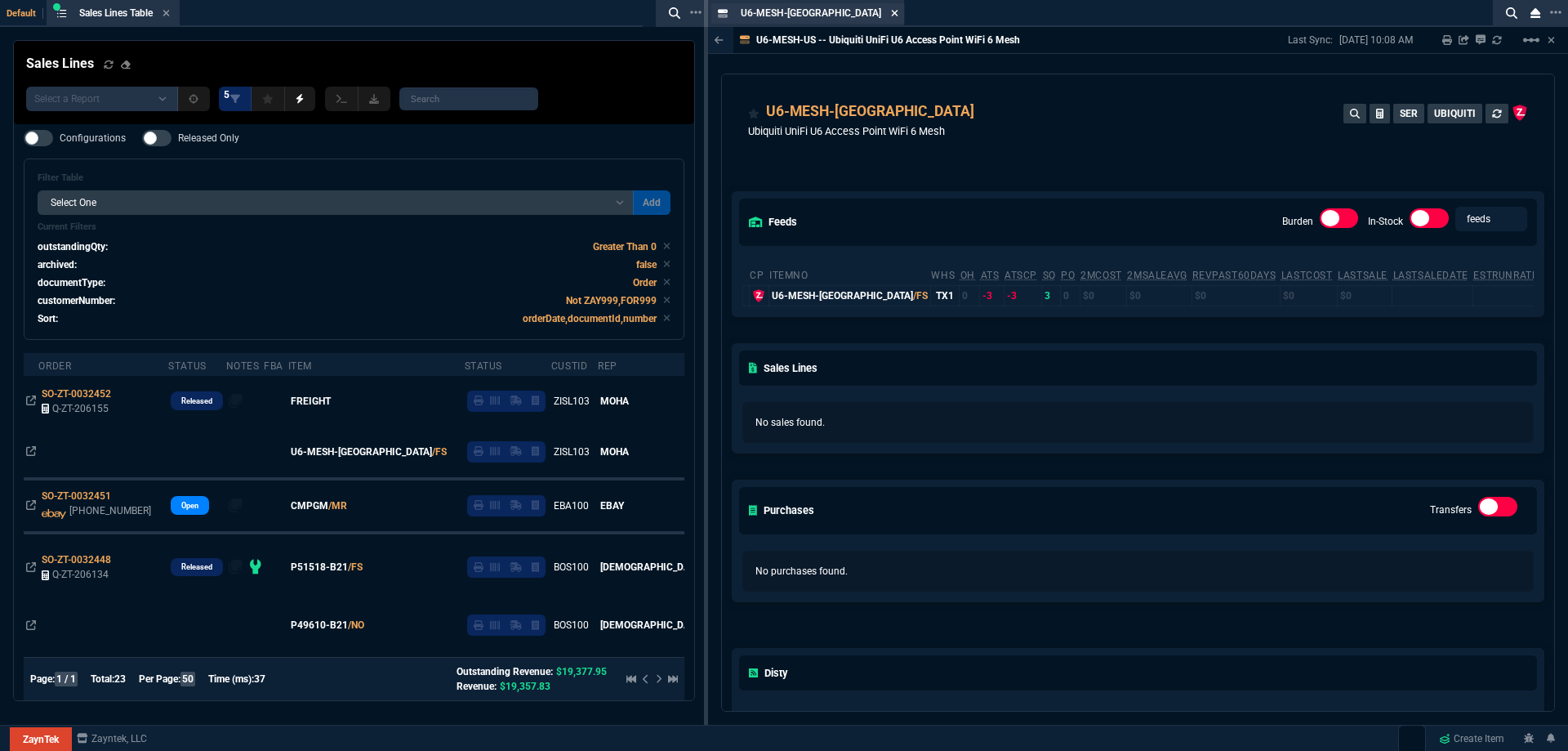
click at [891, 17] on icon at bounding box center [895, 13] width 7 height 10
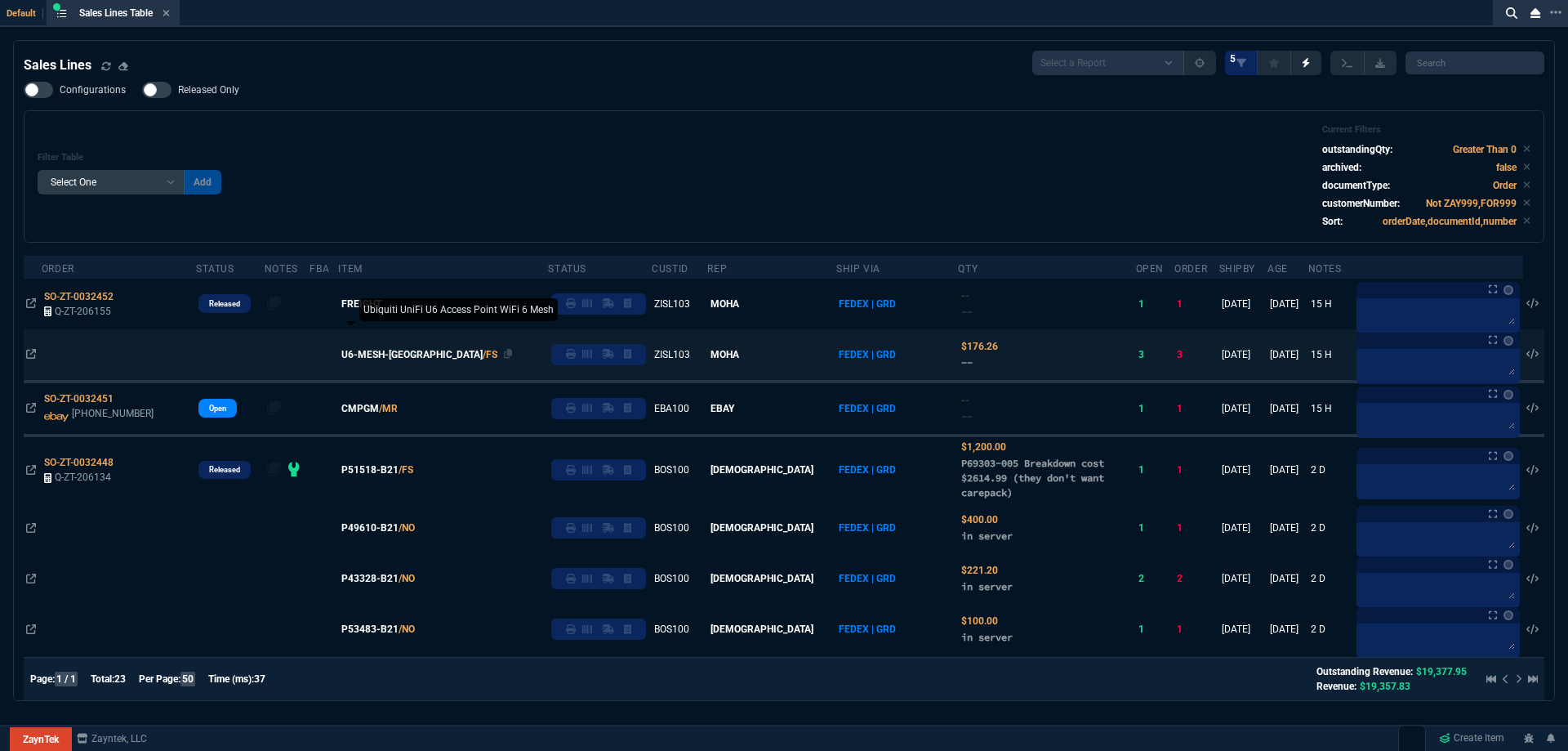
click at [388, 355] on span "U6-MESH-[GEOGRAPHIC_DATA]" at bounding box center [412, 355] width 141 height 14
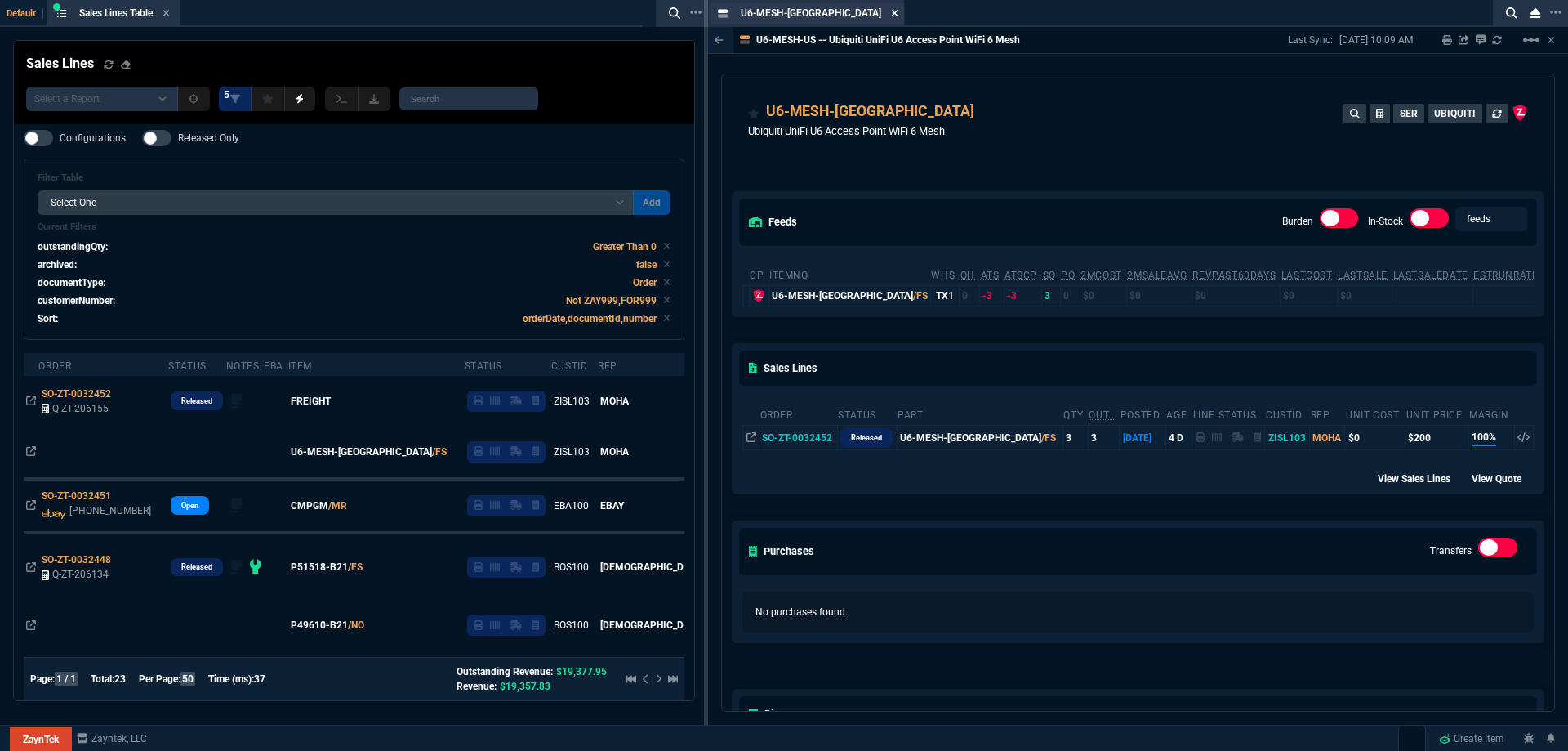
click at [892, 14] on icon at bounding box center [895, 13] width 6 height 6
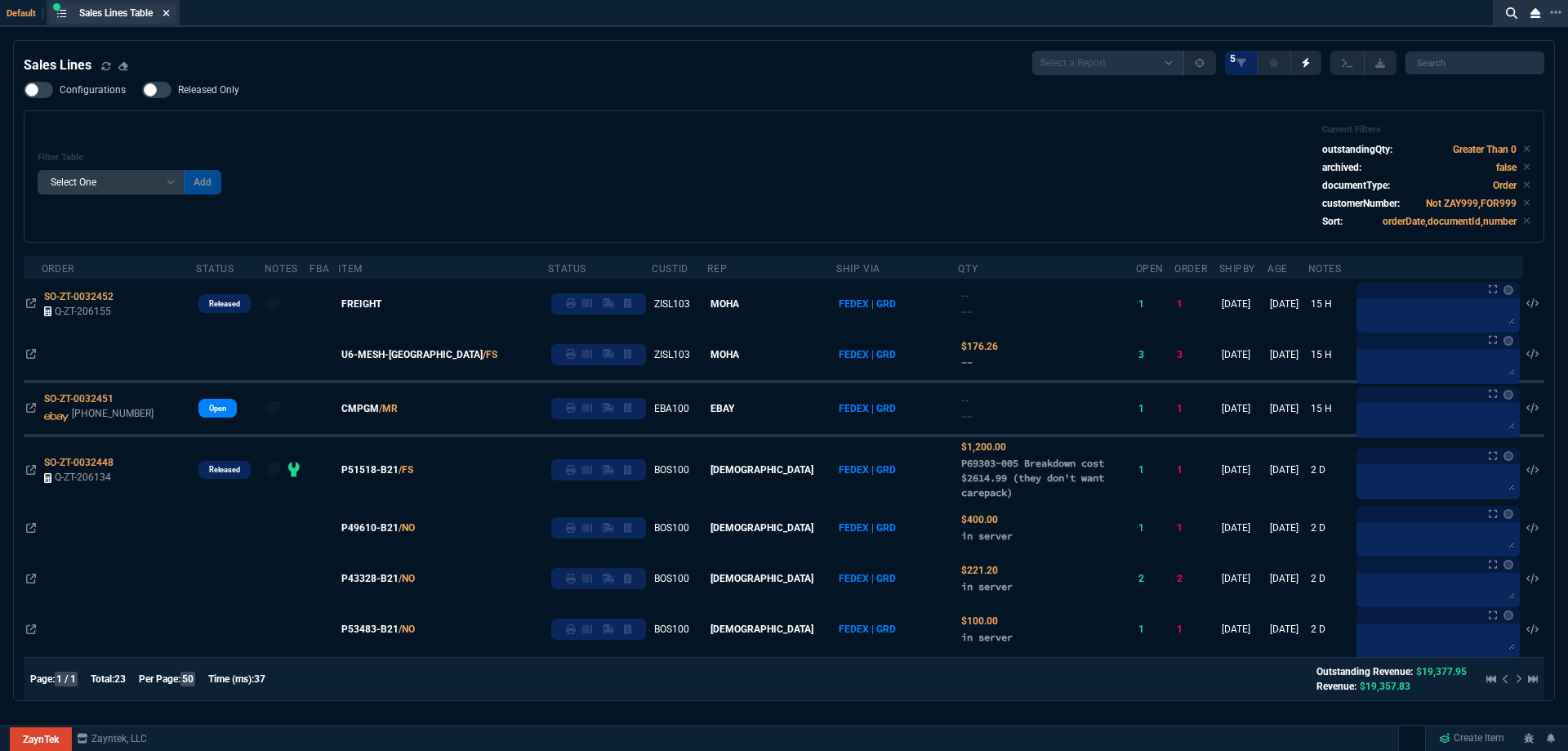
click at [169, 19] on fa-icon at bounding box center [166, 13] width 7 height 12
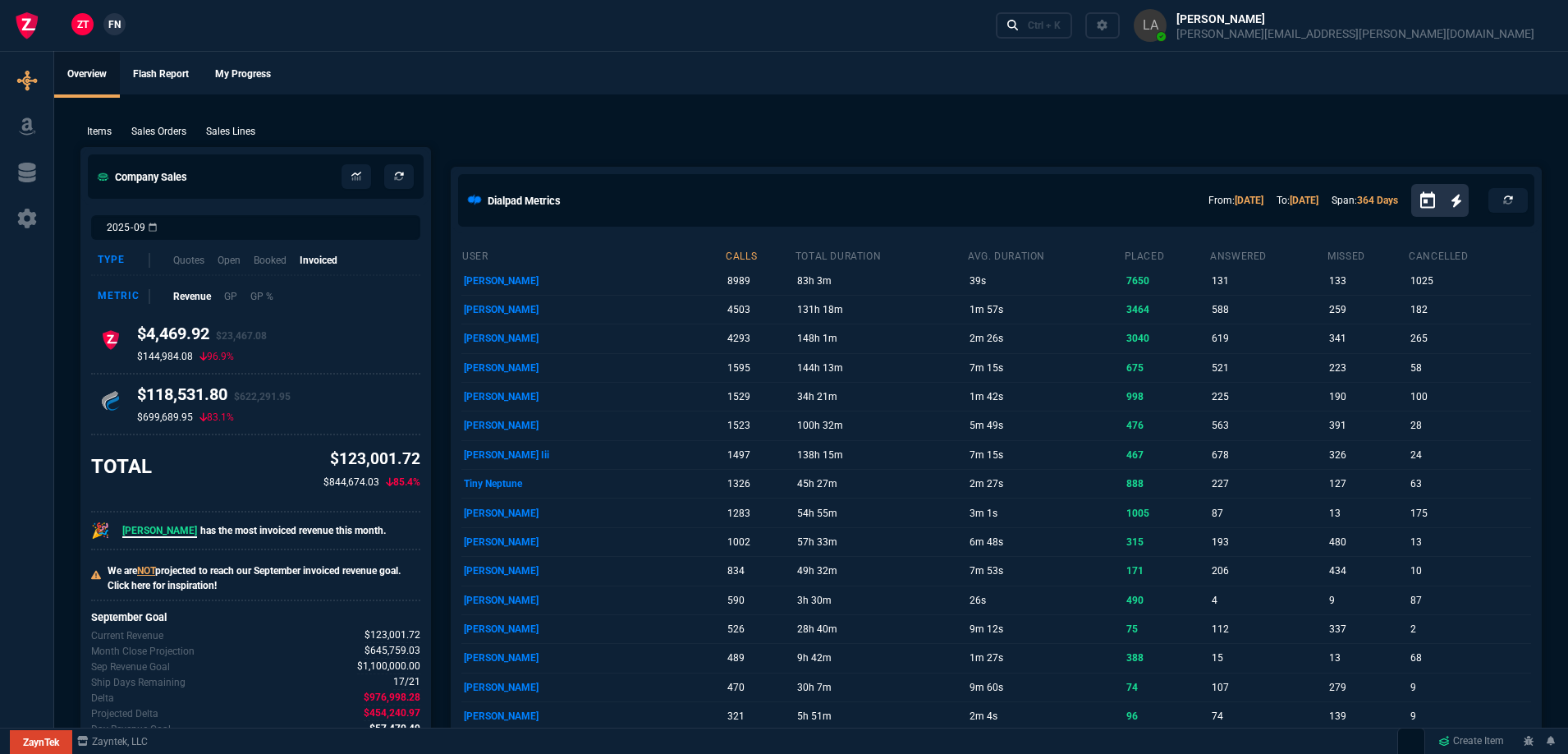
click at [121, 17] on link "FN" at bounding box center [114, 24] width 22 height 22
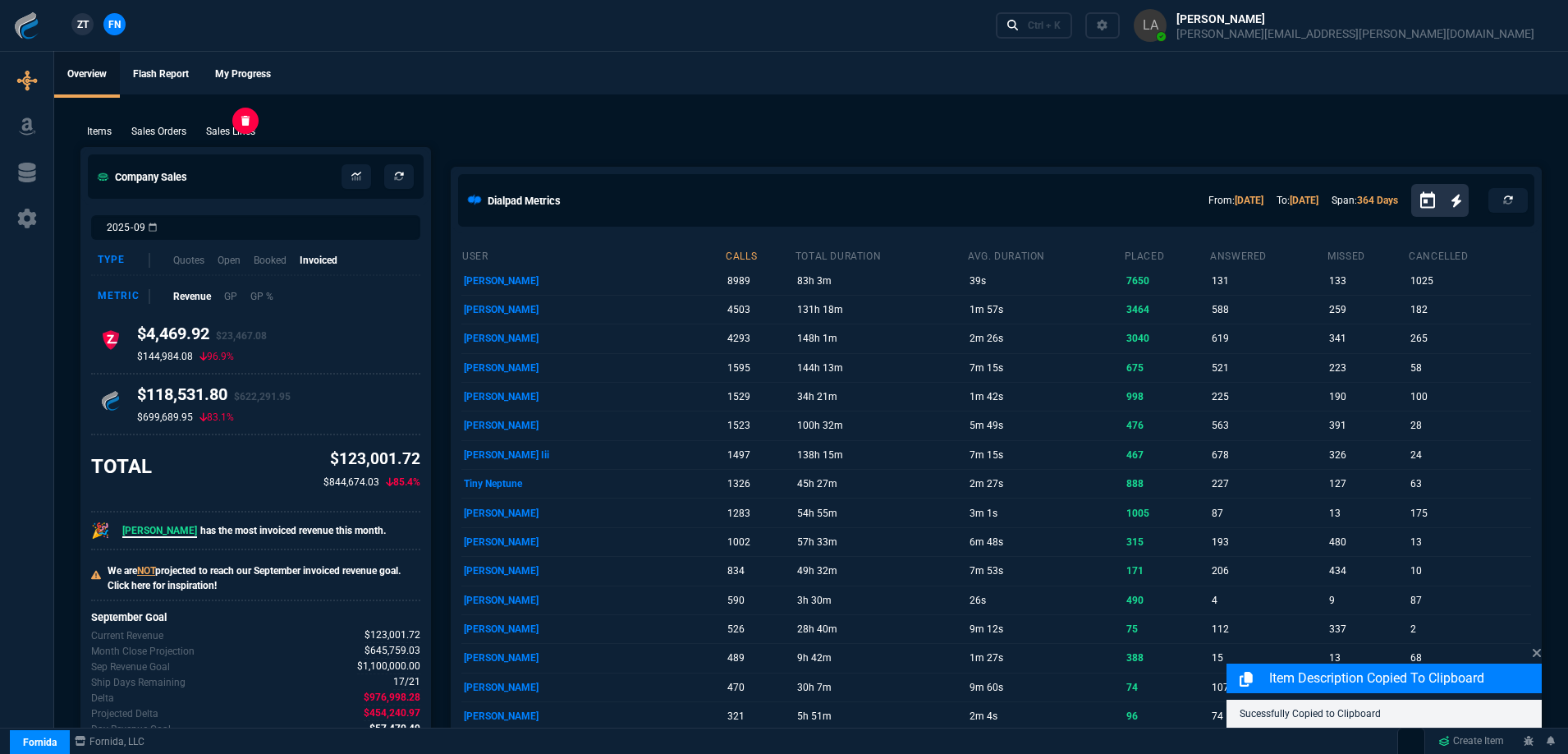
click at [254, 139] on p "Sales Lines" at bounding box center [231, 131] width 49 height 14
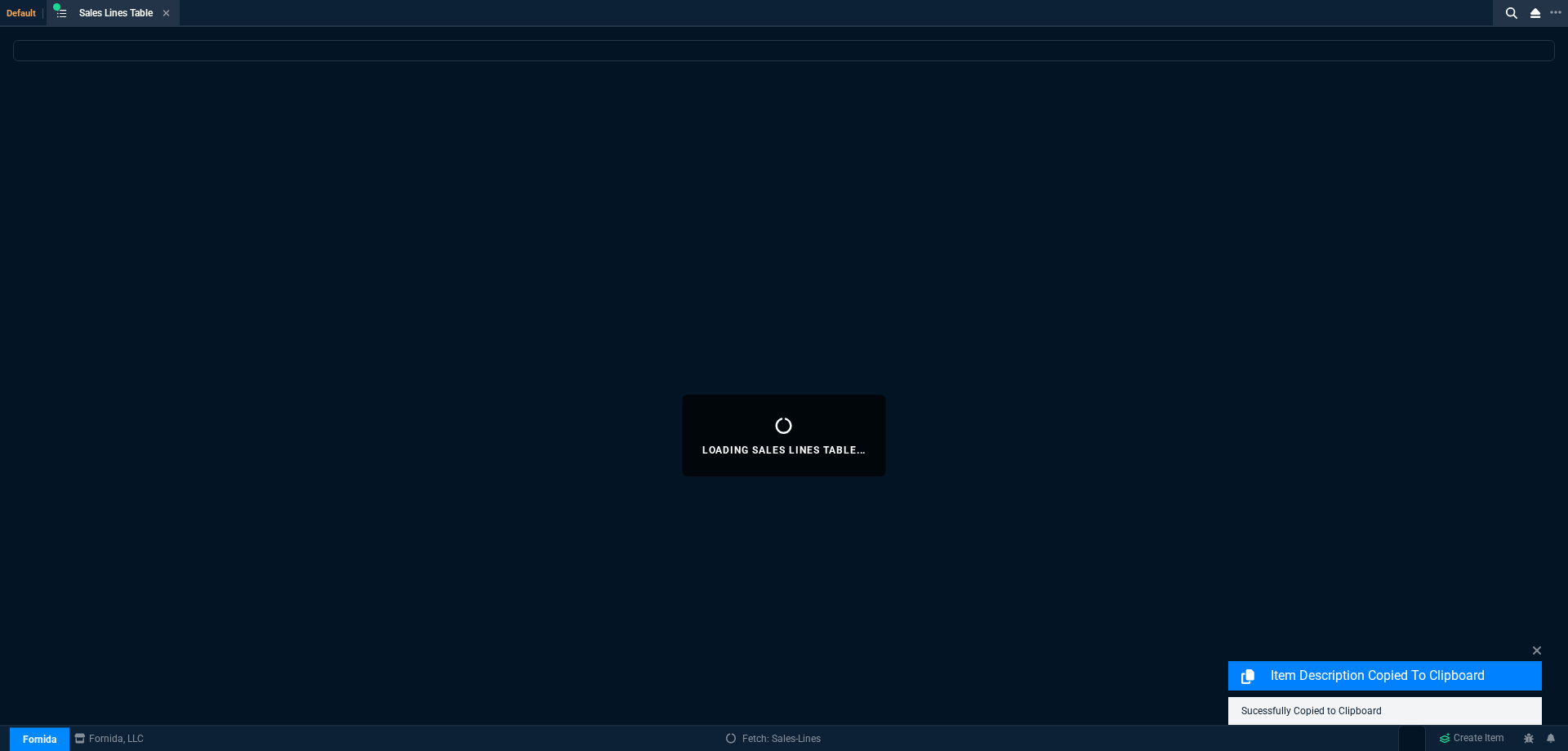
select select
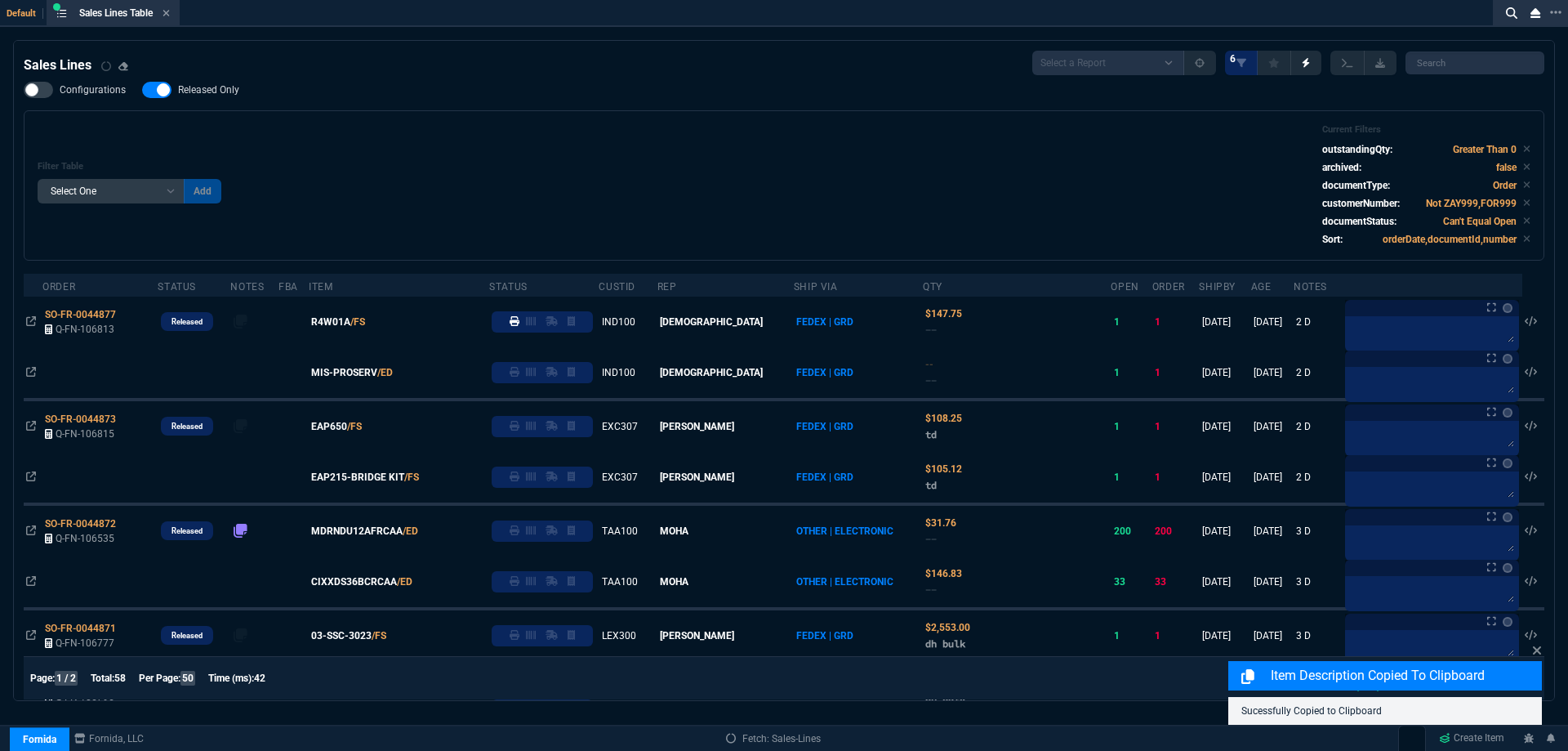
click at [230, 93] on span "Released Only" at bounding box center [208, 89] width 62 height 13
click at [142, 91] on input "Released Only" at bounding box center [141, 90] width 1 height 1
click at [500, 137] on div "Filter Table Select One Add Filter () Age () ATS () Cond (itemVariantCode) Cust…" at bounding box center [784, 185] width 1493 height 122
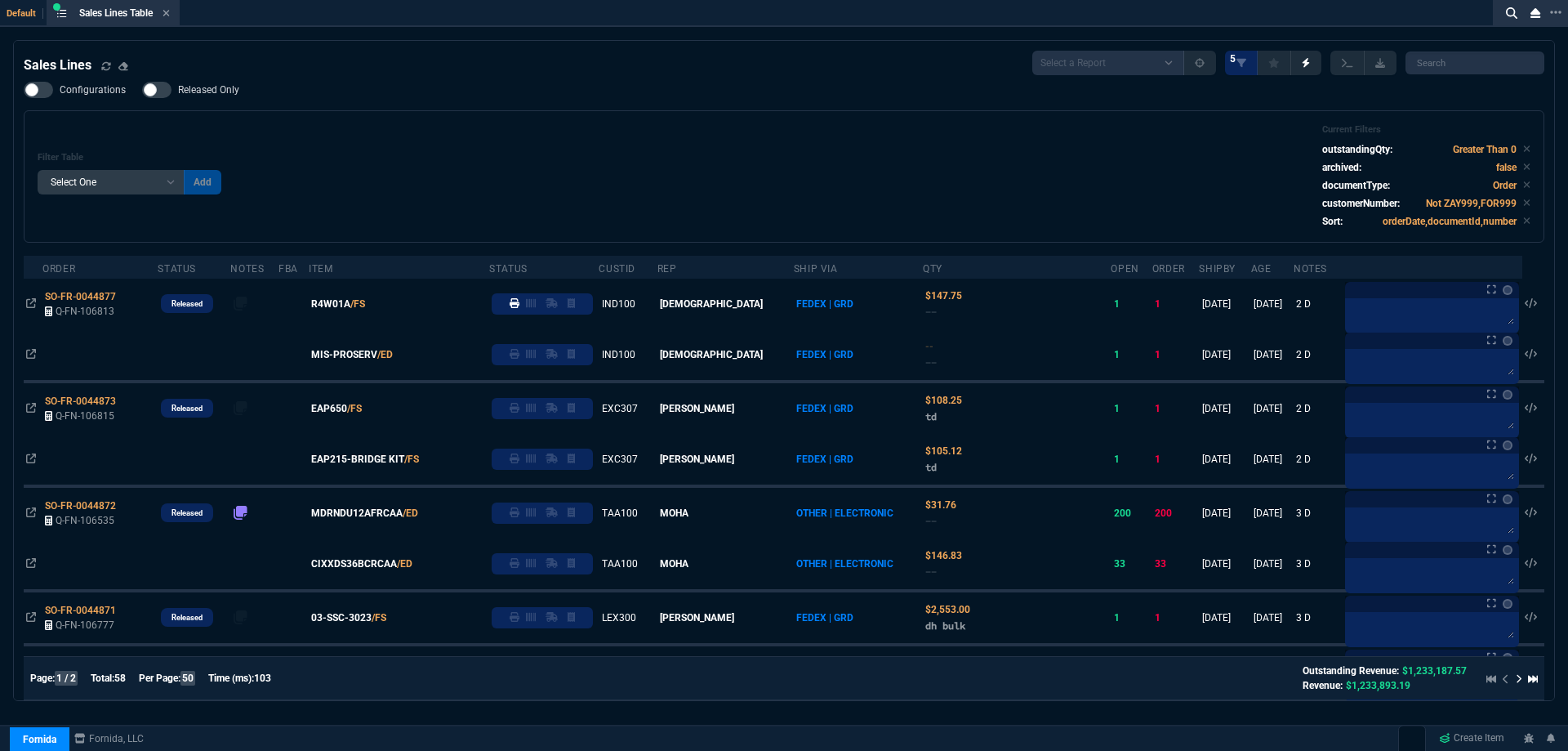
click at [364, 129] on div "Filter Table Select One Add Filter () Age () ATS () Cond (itemVariantCode) Cust…" at bounding box center [784, 176] width 1493 height 104
click at [168, 87] on div at bounding box center [156, 89] width 29 height 16
click at [142, 90] on input "Released Only" at bounding box center [141, 90] width 1 height 1
click at [322, 113] on div "Filter Table Select One Add Filter () Age () ATS () Cond (itemVariantCode) Cust…" at bounding box center [784, 176] width 1521 height 132
click at [199, 90] on span "Released Only" at bounding box center [208, 89] width 62 height 13
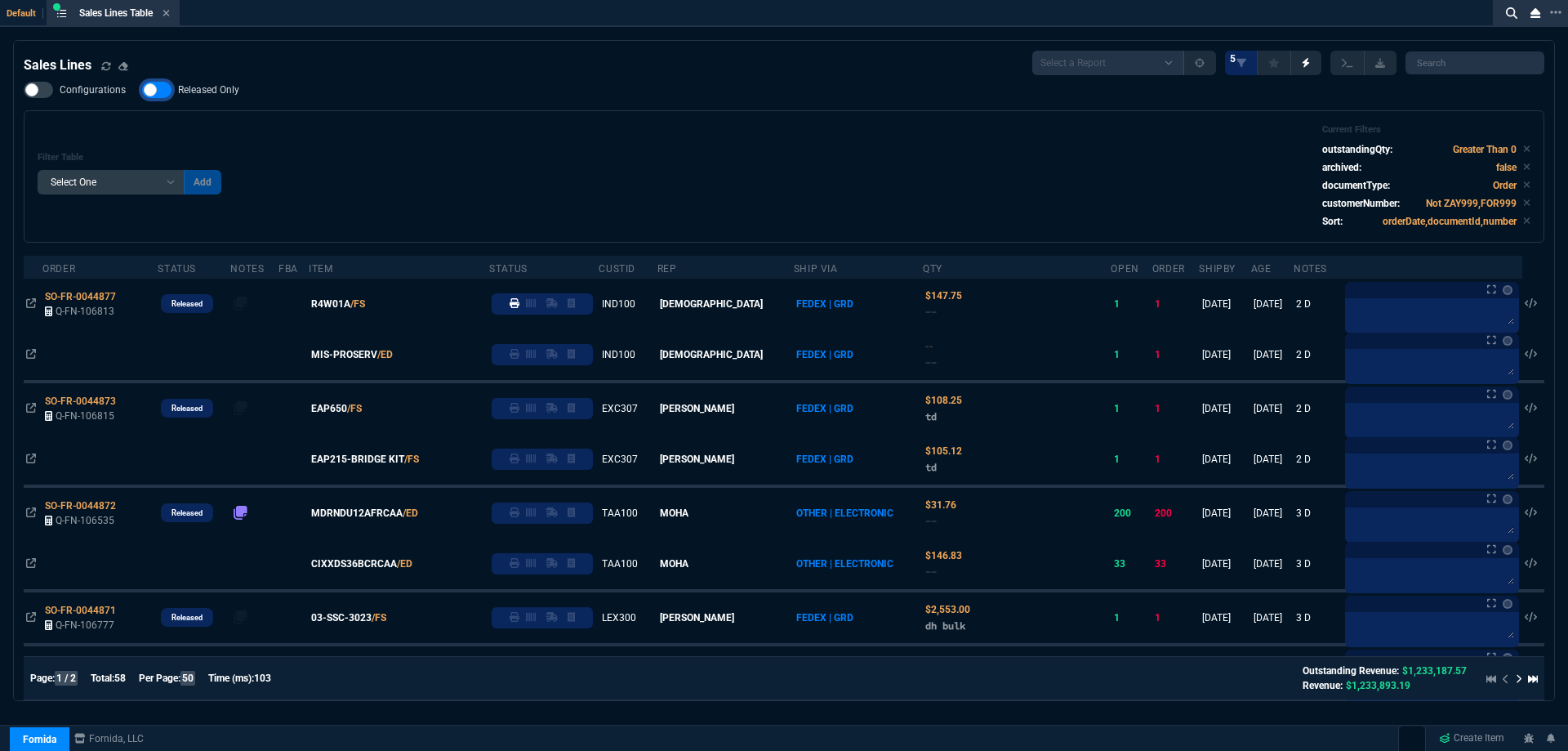
click at [142, 90] on input "Released Only" at bounding box center [141, 90] width 1 height 1
click at [407, 113] on div "Filter Table Select One Add Filter () Age () ATS () Cond (itemVariantCode) Cust…" at bounding box center [784, 176] width 1521 height 132
click at [661, 104] on div "Configurations Released Only Filter Table Select One Add Filter () Age () ATS (…" at bounding box center [784, 162] width 1521 height 161
drag, startPoint x: 212, startPoint y: 89, endPoint x: 471, endPoint y: 107, distance: 259.6
click at [212, 89] on span "Released Only" at bounding box center [208, 89] width 62 height 13
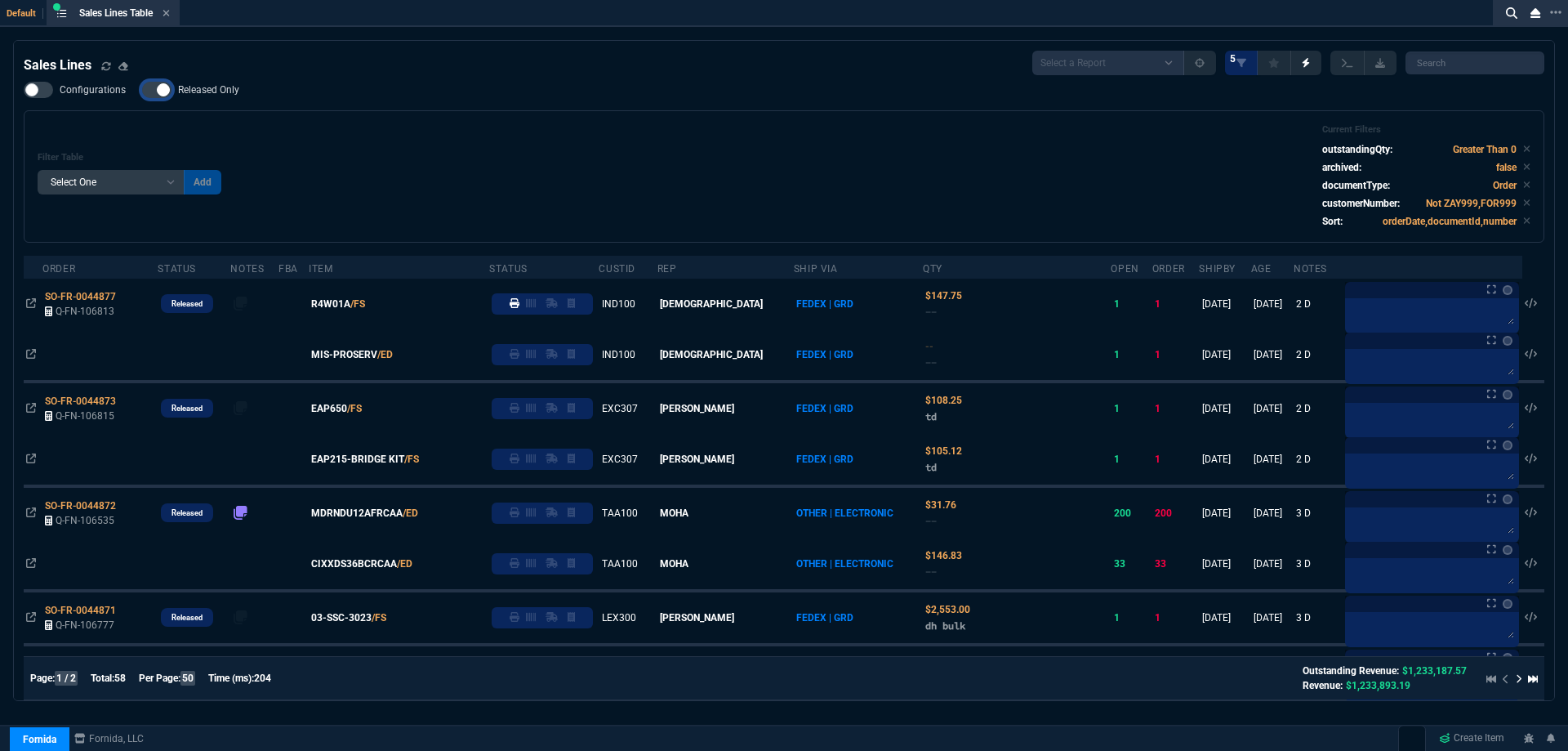
click at [142, 90] on input "Released Only" at bounding box center [141, 90] width 1 height 1
click at [475, 107] on div "Configurations Released Only Filter Table Select One Add Filter () Age () ATS (…" at bounding box center [784, 162] width 1521 height 161
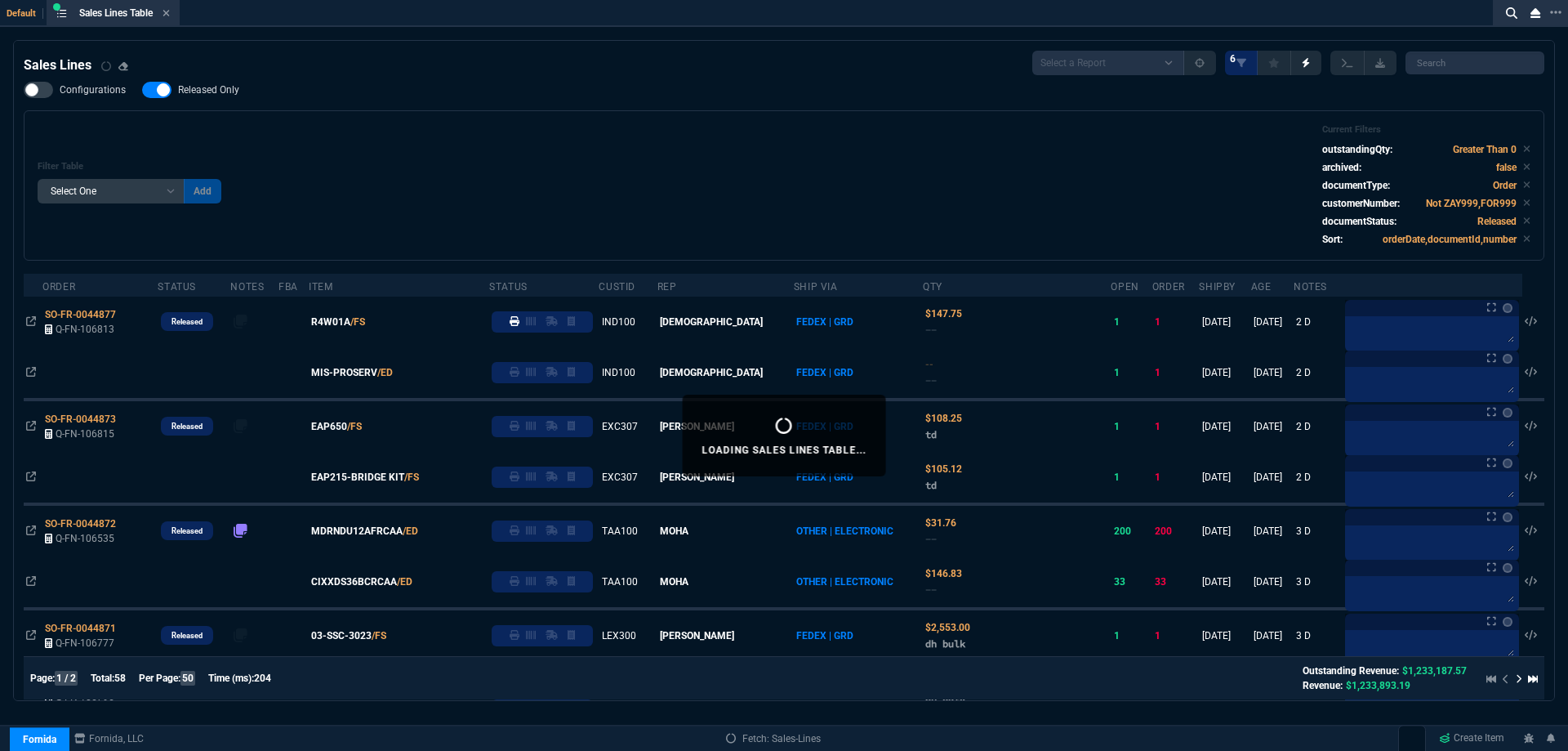
click at [232, 88] on span "Released Only" at bounding box center [208, 89] width 62 height 13
click at [142, 90] on input "Released Only" at bounding box center [141, 90] width 1 height 1
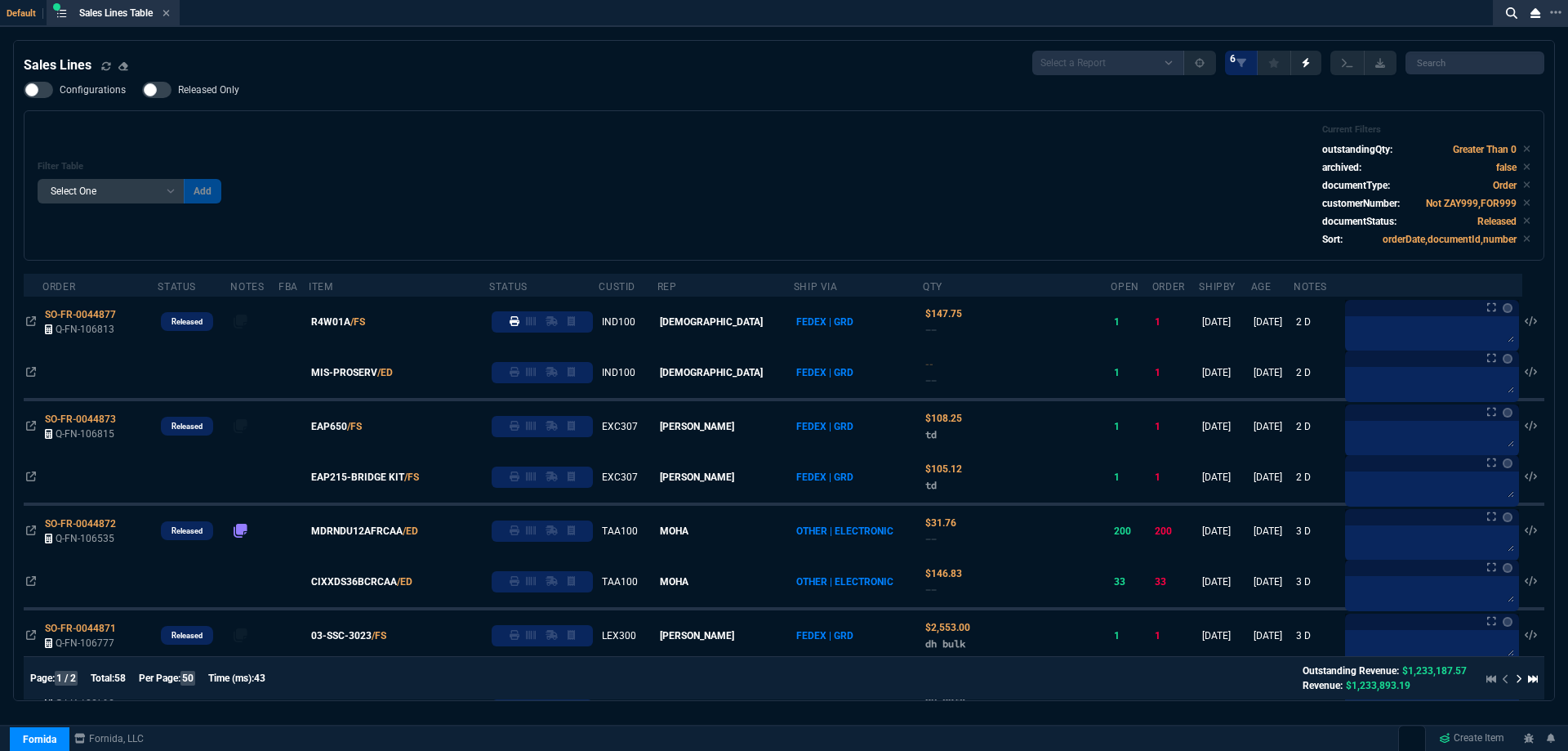
click at [450, 126] on div "Filter Table Select One Add Filter () Age () ATS () Cond (itemVariantCode) Cust…" at bounding box center [784, 185] width 1493 height 122
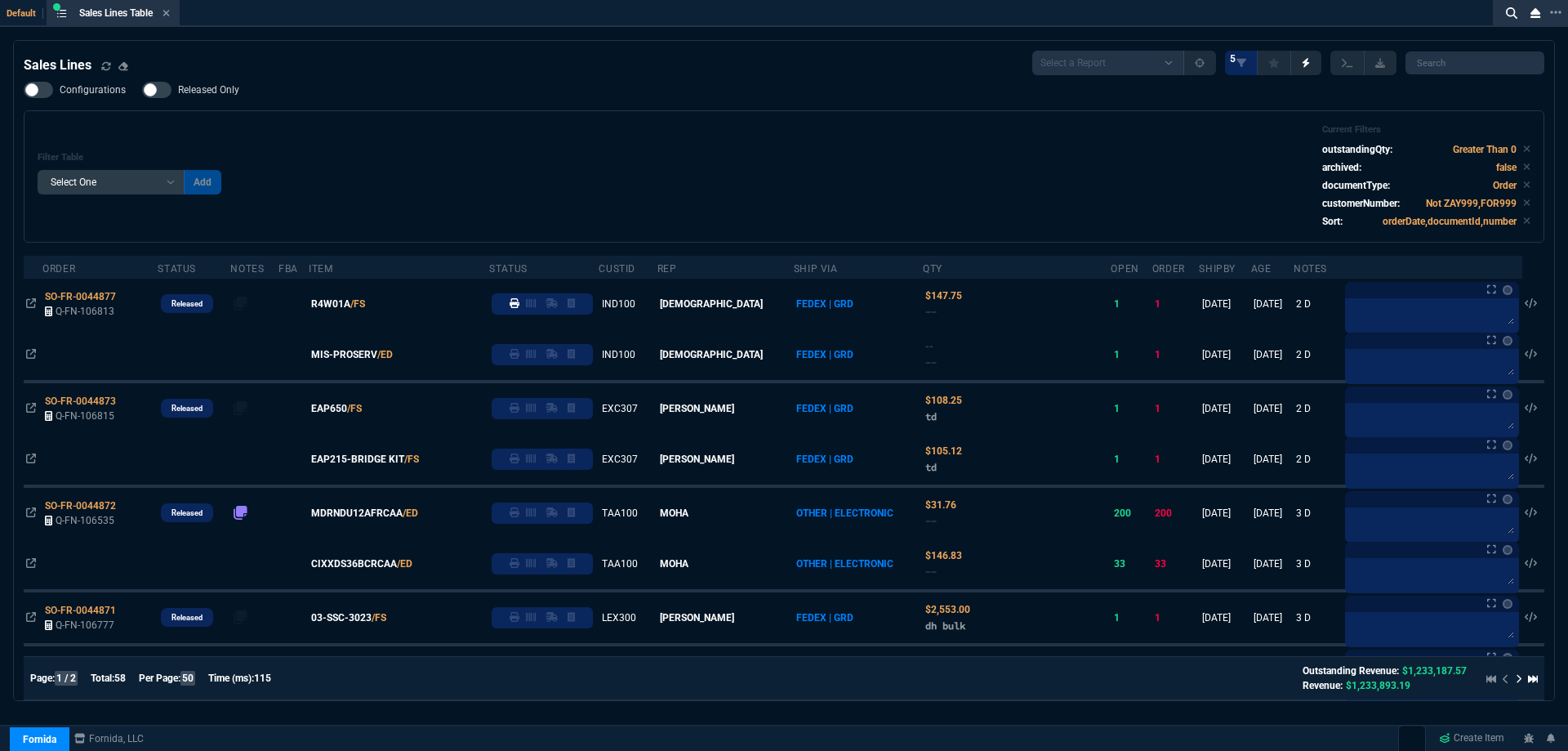
click at [221, 96] on span "Released Only" at bounding box center [208, 89] width 62 height 13
click at [142, 91] on input "Released Only" at bounding box center [141, 90] width 1 height 1
click at [236, 96] on span "Released Only" at bounding box center [208, 89] width 62 height 13
click at [142, 91] on input "Released Only" at bounding box center [141, 90] width 1 height 1
click at [421, 132] on div "Filter Table Select One Add Filter () Age () ATS () Cond (itemVariantCode) Cust…" at bounding box center [784, 176] width 1493 height 104
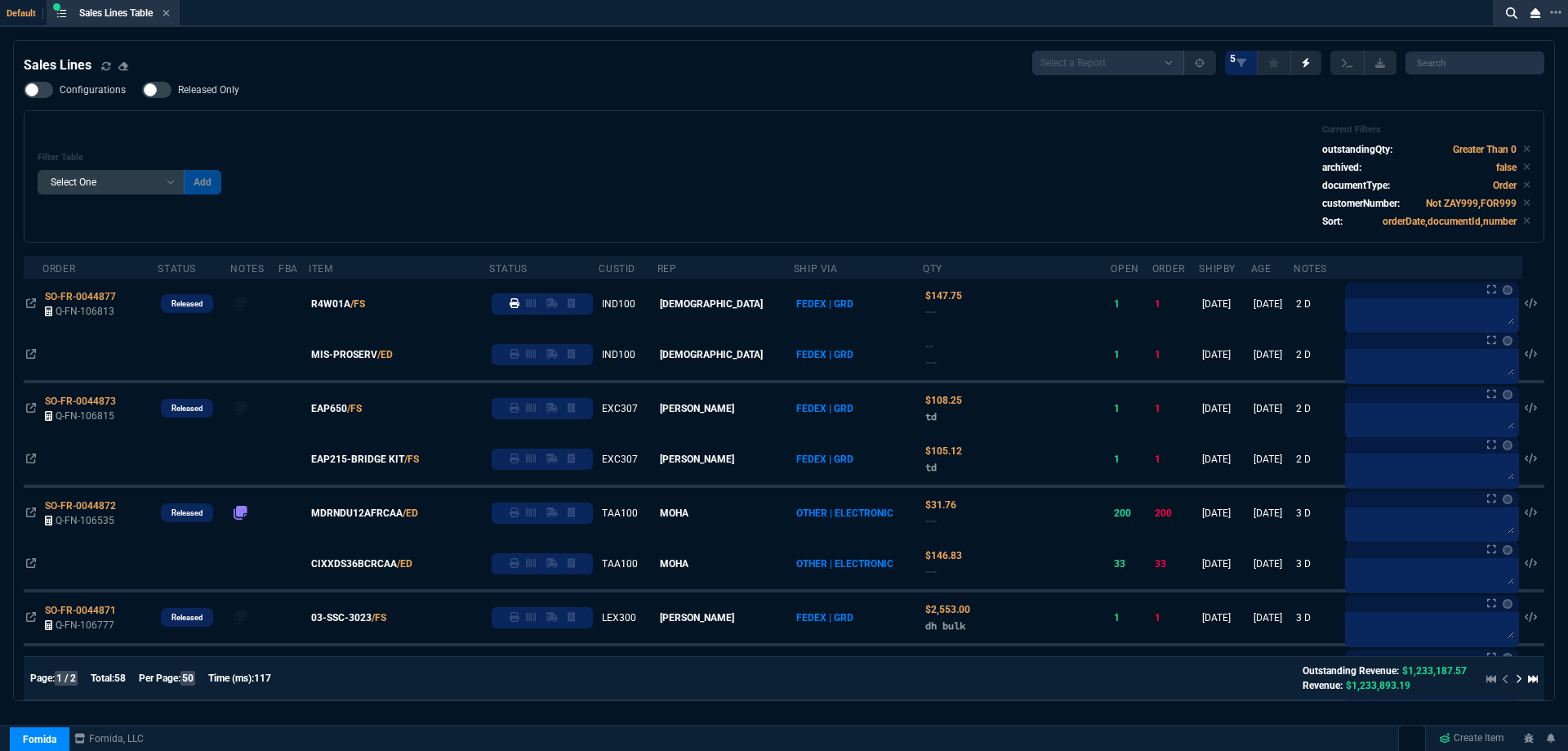
drag, startPoint x: 222, startPoint y: 96, endPoint x: 229, endPoint y: 101, distance: 8.6
click at [222, 96] on span "Released Only" at bounding box center [208, 89] width 62 height 13
click at [142, 91] on input "Released Only" at bounding box center [141, 90] width 1 height 1
click at [630, 136] on div "Filter Table Select One Add Filter () Age () ATS () Cond (itemVariantCode) Cust…" at bounding box center [784, 176] width 1493 height 104
click at [200, 91] on span "Released Only" at bounding box center [208, 89] width 62 height 13
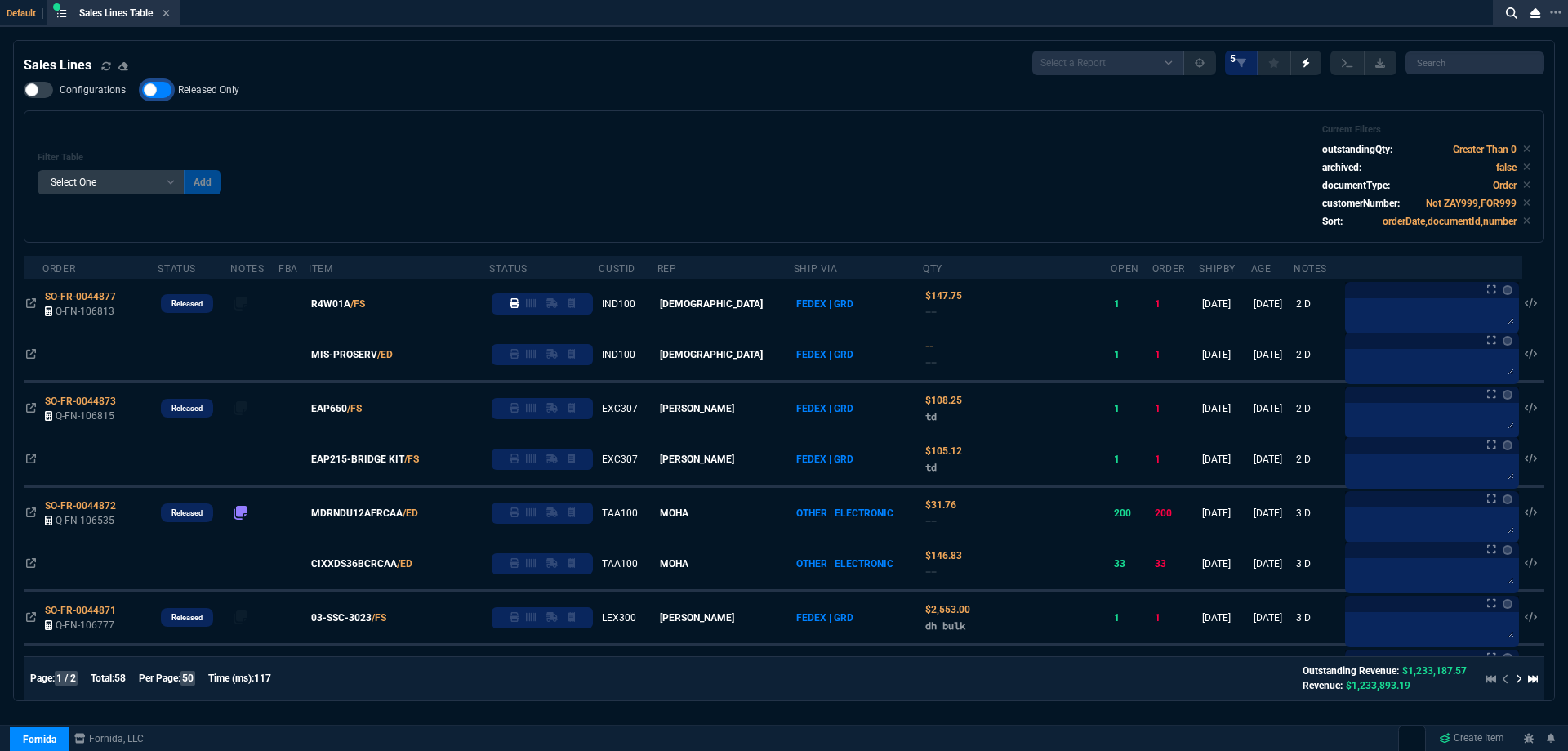
click at [142, 91] on input "Released Only" at bounding box center [141, 90] width 1 height 1
click at [496, 134] on div "Filter Table Select One Add Filter () Age () ATS () Cond (itemVariantCode) Cust…" at bounding box center [784, 176] width 1493 height 104
click at [213, 94] on span "Released Only" at bounding box center [208, 89] width 62 height 13
click at [142, 91] on input "Released Only" at bounding box center [141, 90] width 1 height 1
click at [289, 116] on div "Filter Table Select One Add Filter () Age () ATS () Cond (itemVariantCode) Cust…" at bounding box center [784, 176] width 1521 height 132
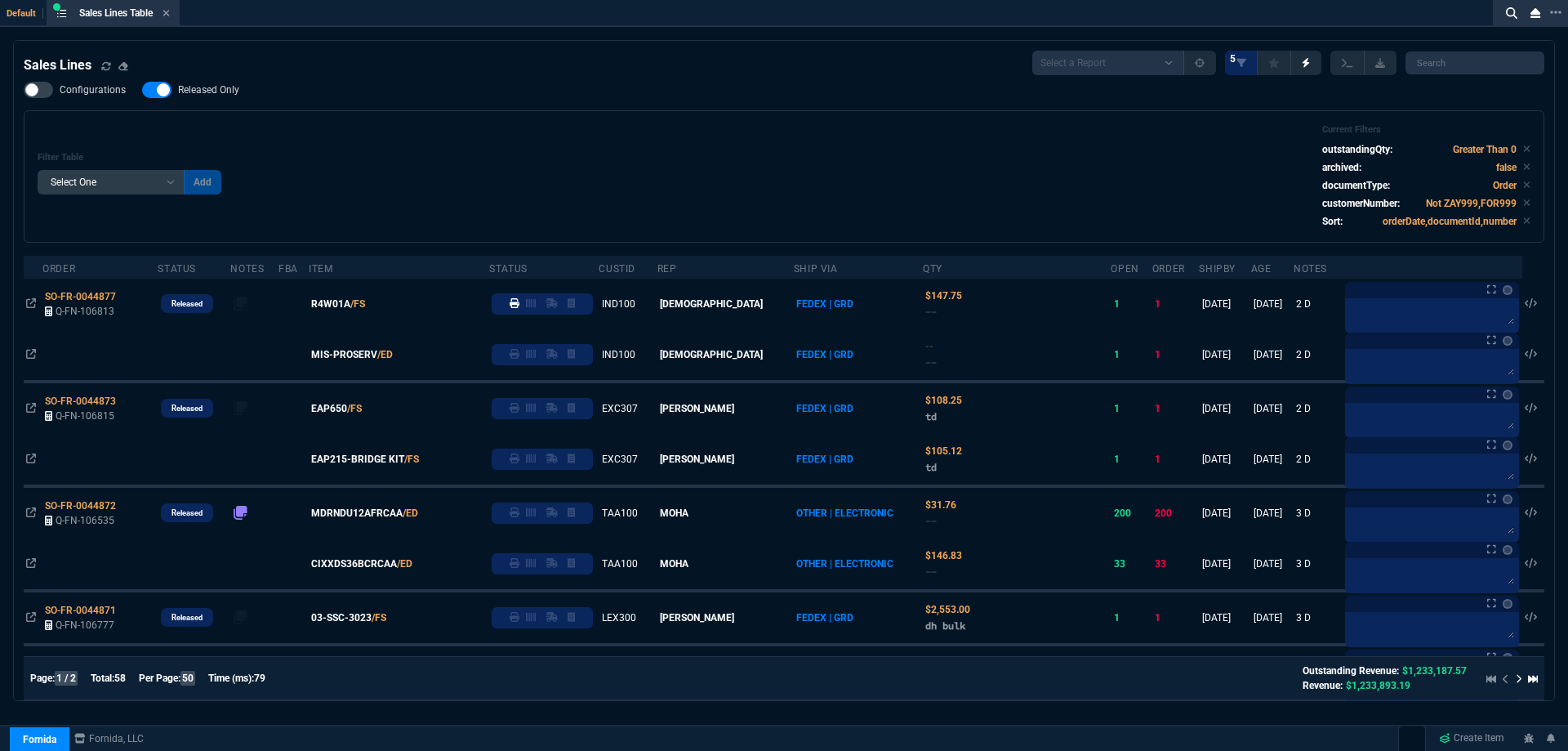
click at [196, 84] on span "Released Only" at bounding box center [208, 89] width 62 height 13
click at [142, 90] on input "Released Only" at bounding box center [141, 90] width 1 height 1
checkbox input "false"
click at [425, 122] on div "Filter Table Select One Add Filter () Age () ATS () Cond (itemVariantCode) Cust…" at bounding box center [784, 176] width 1521 height 132
click at [170, 14] on icon at bounding box center [166, 13] width 6 height 6
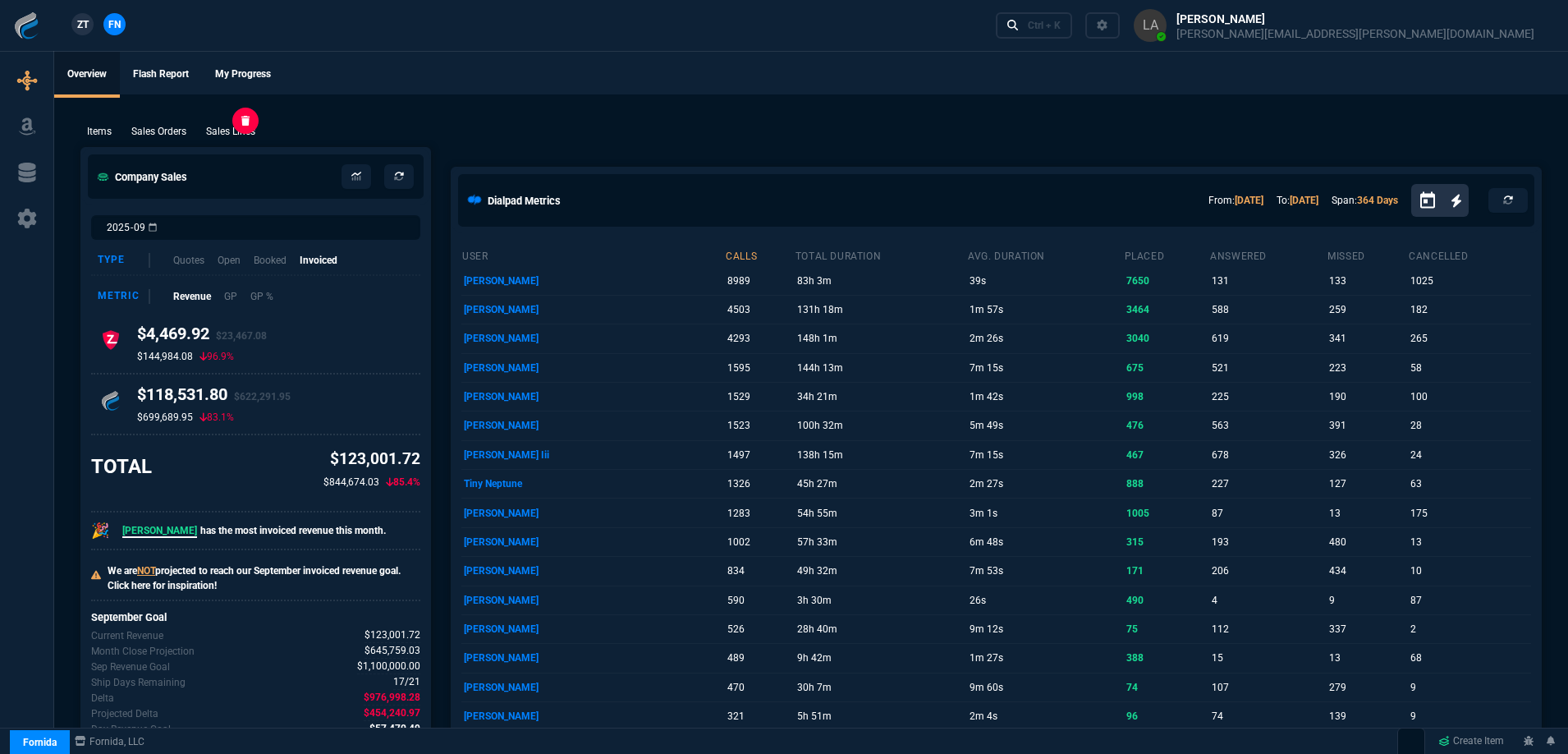
click at [248, 132] on p "Sales Lines" at bounding box center [231, 131] width 49 height 14
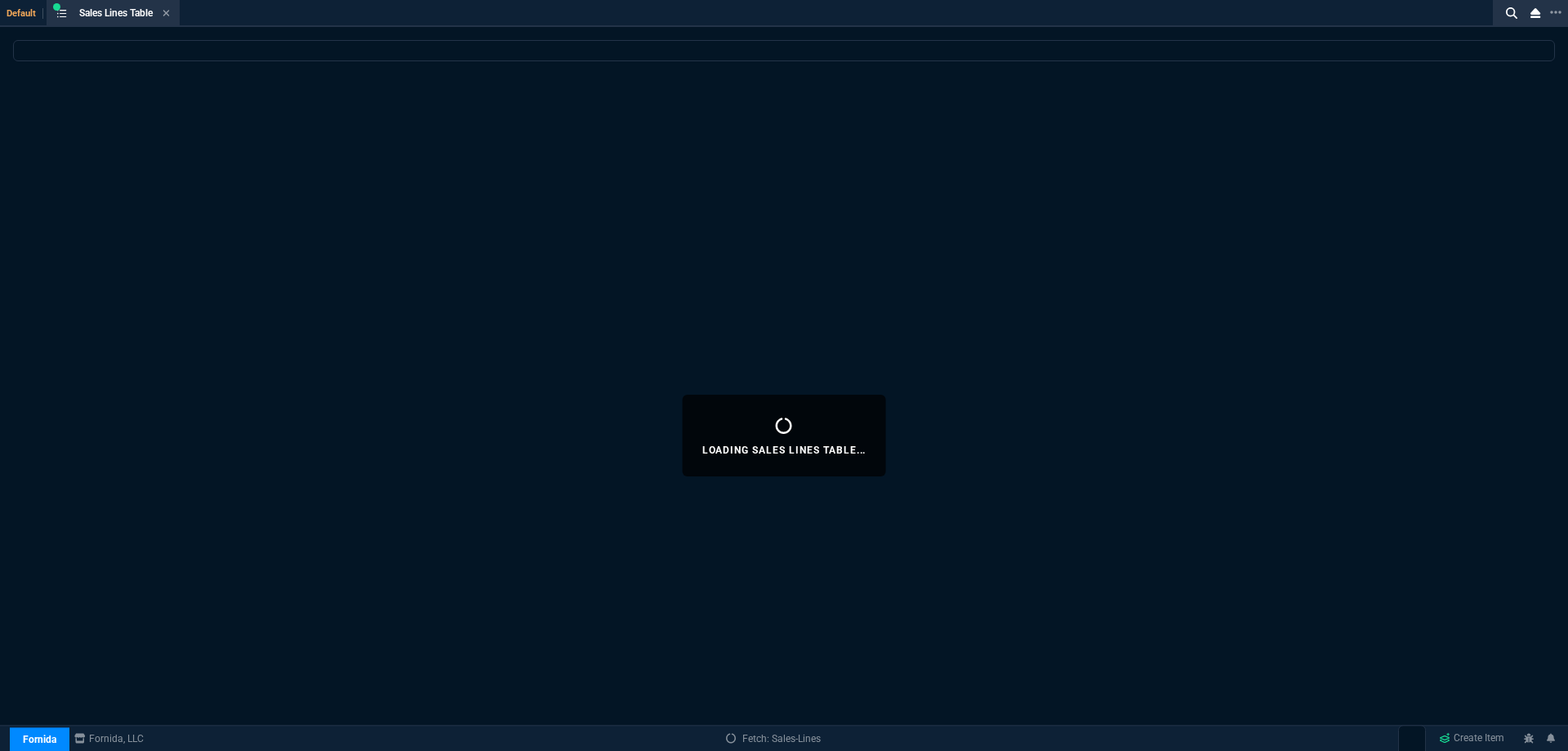
select select
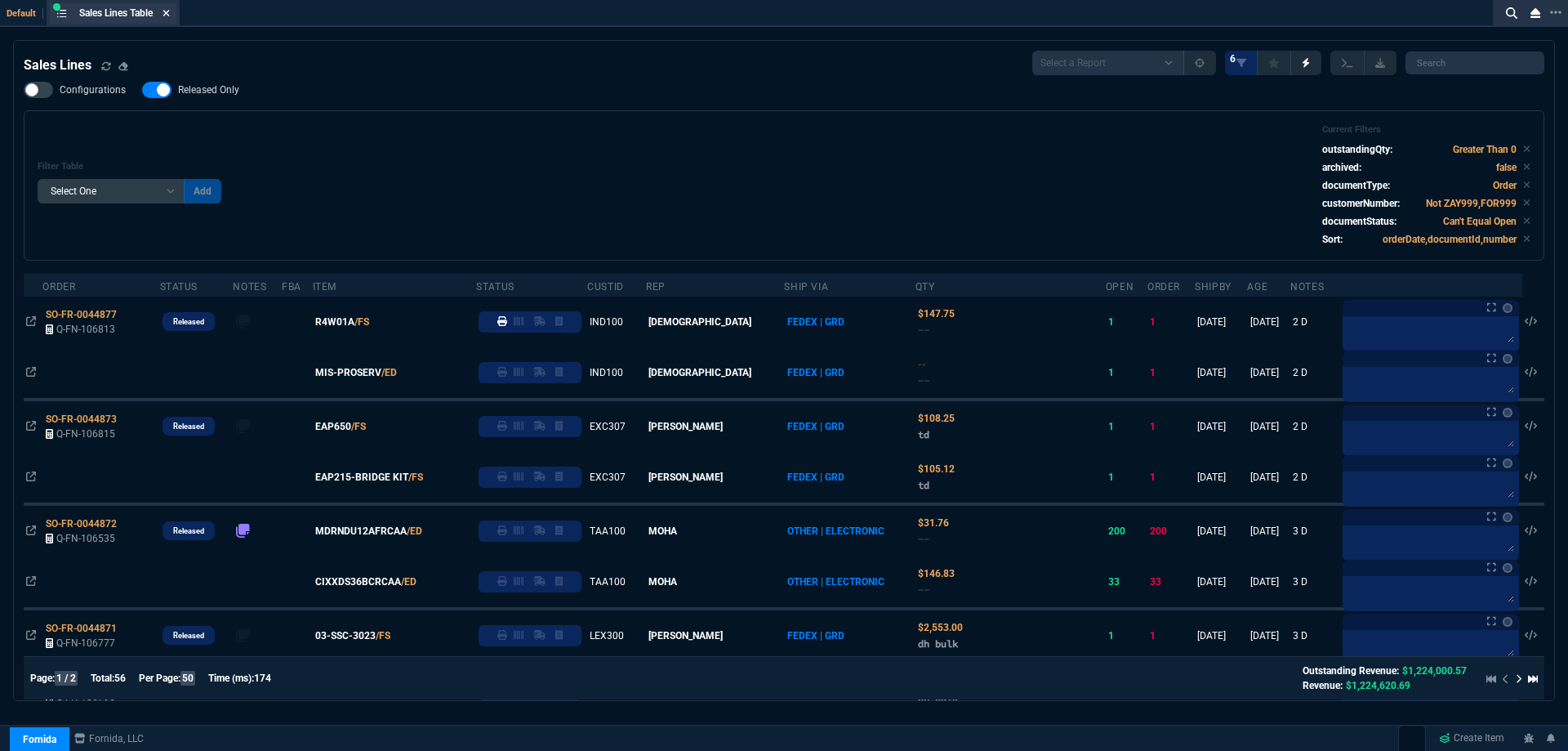
click at [169, 13] on icon at bounding box center [166, 13] width 6 height 6
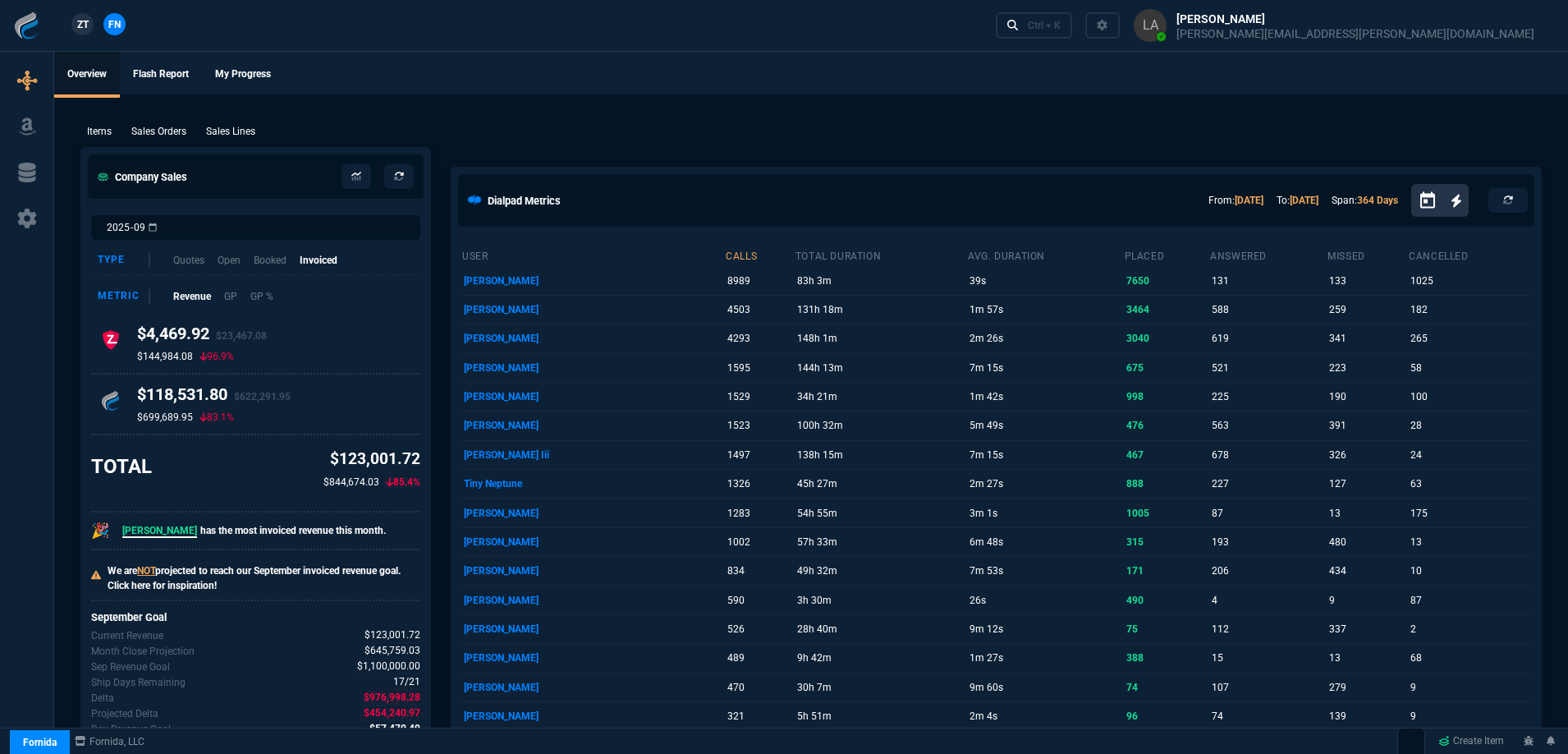
click at [74, 21] on link "ZT" at bounding box center [83, 24] width 22 height 22
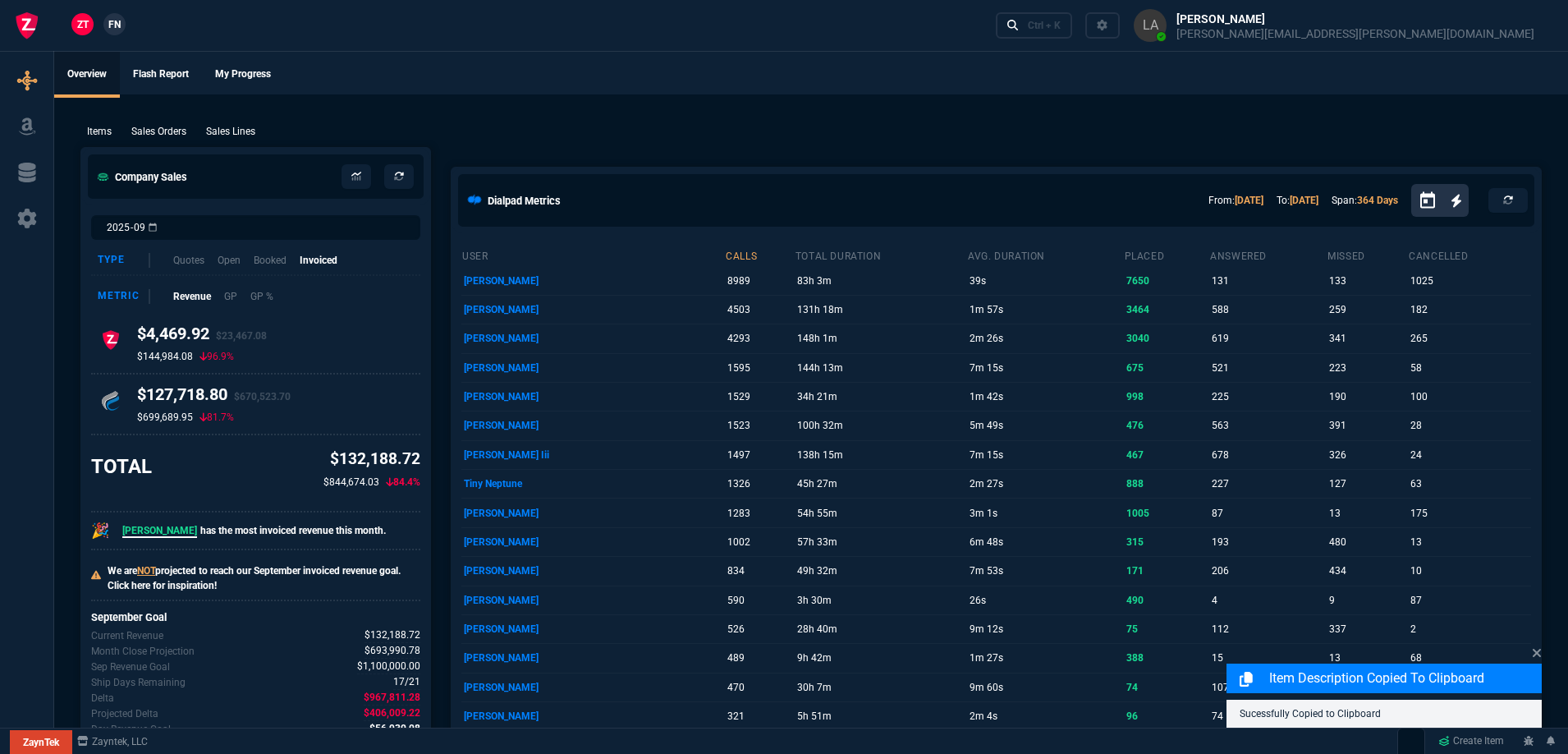
drag, startPoint x: 251, startPoint y: 130, endPoint x: 1476, endPoint y: 145, distance: 1225.1
click at [251, 130] on p "Sales Lines" at bounding box center [231, 131] width 49 height 14
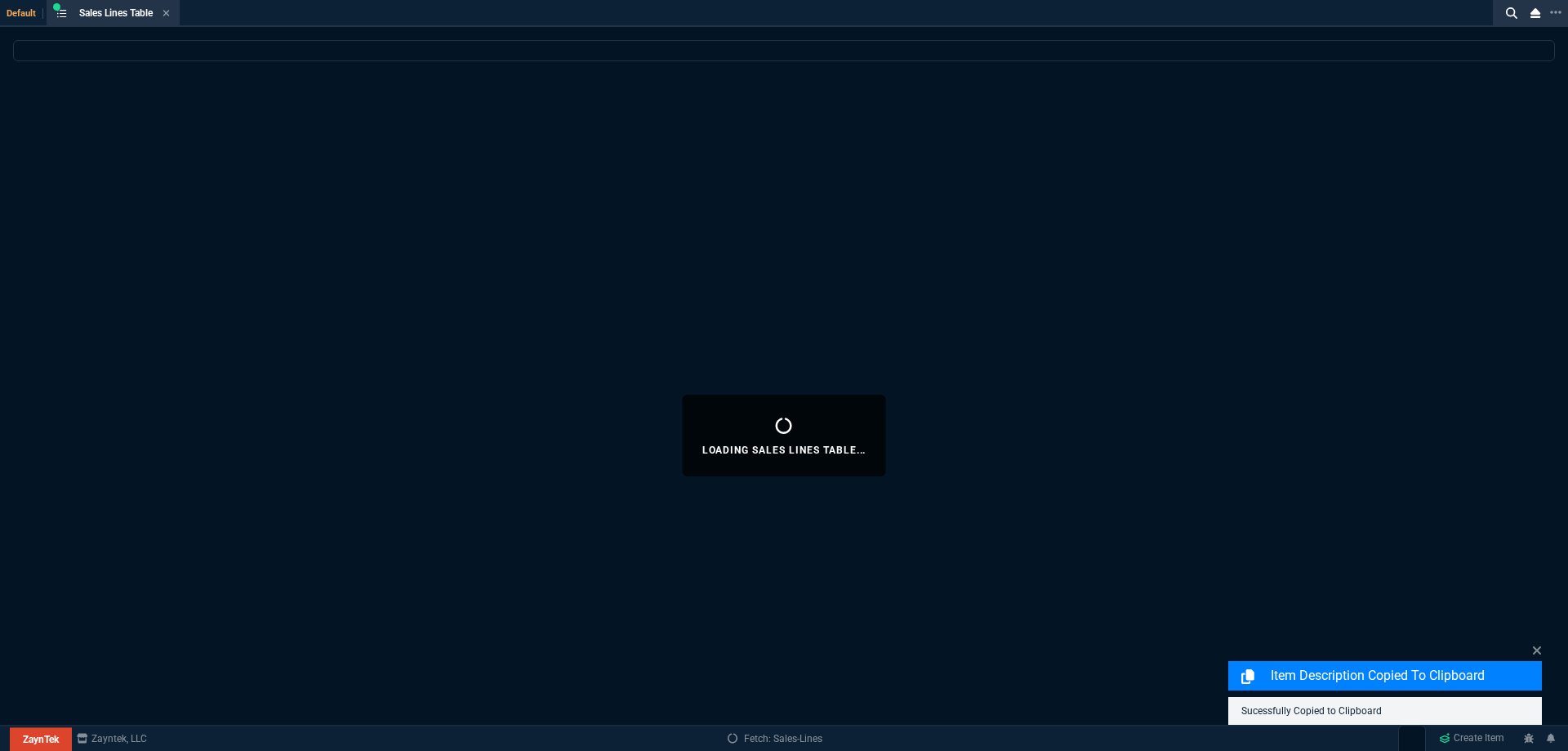
select select
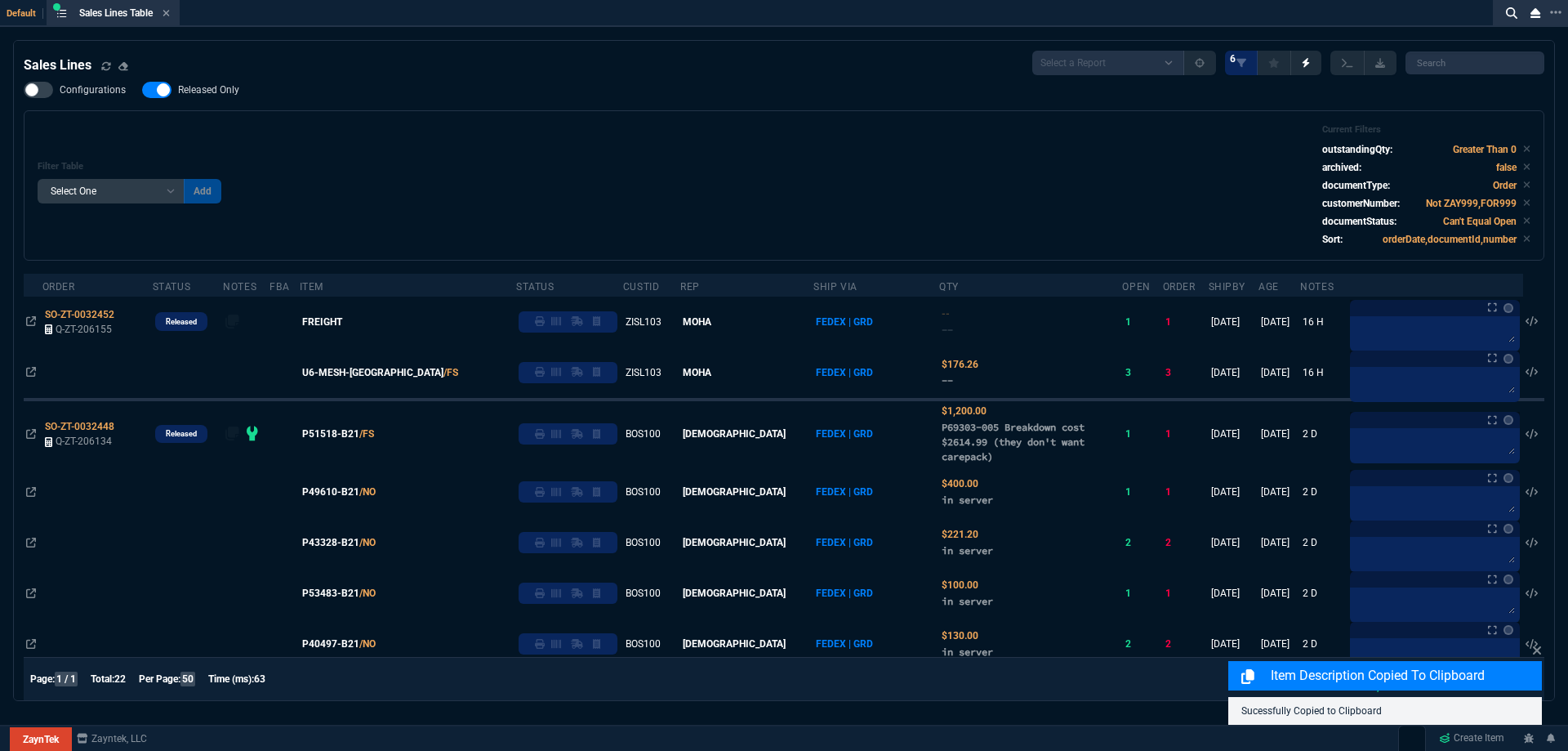
drag, startPoint x: 184, startPoint y: 89, endPoint x: 697, endPoint y: 115, distance: 513.7
click at [184, 89] on span "Released Only" at bounding box center [208, 89] width 62 height 13
click at [142, 90] on input "Released Only" at bounding box center [141, 90] width 1 height 1
checkbox input "false"
click at [699, 116] on div "Filter Table Select One Add Filter () Age () ATS () Cond (itemVariantCode) Cust…" at bounding box center [784, 185] width 1521 height 150
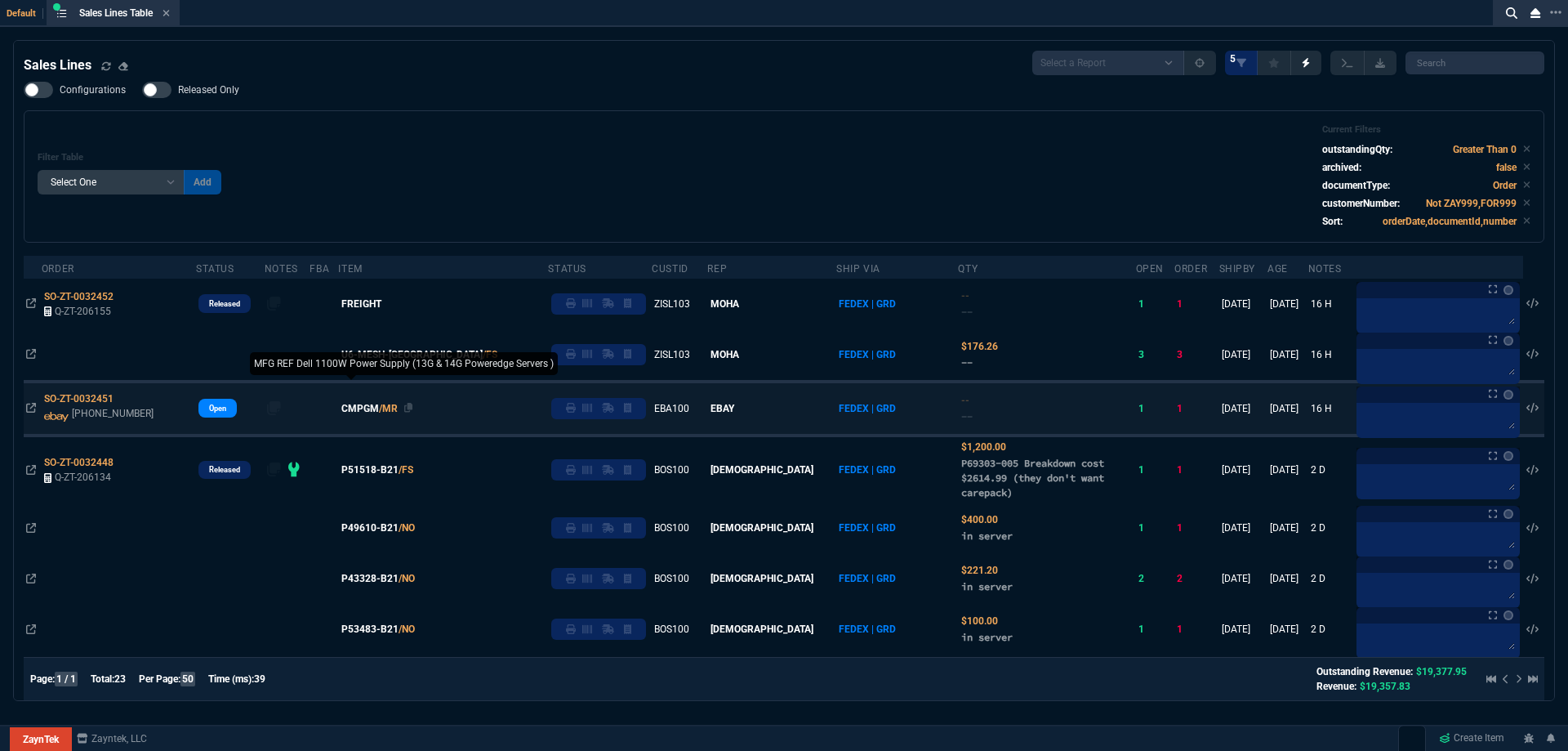
click at [379, 411] on span "CMPGM" at bounding box center [360, 408] width 38 height 14
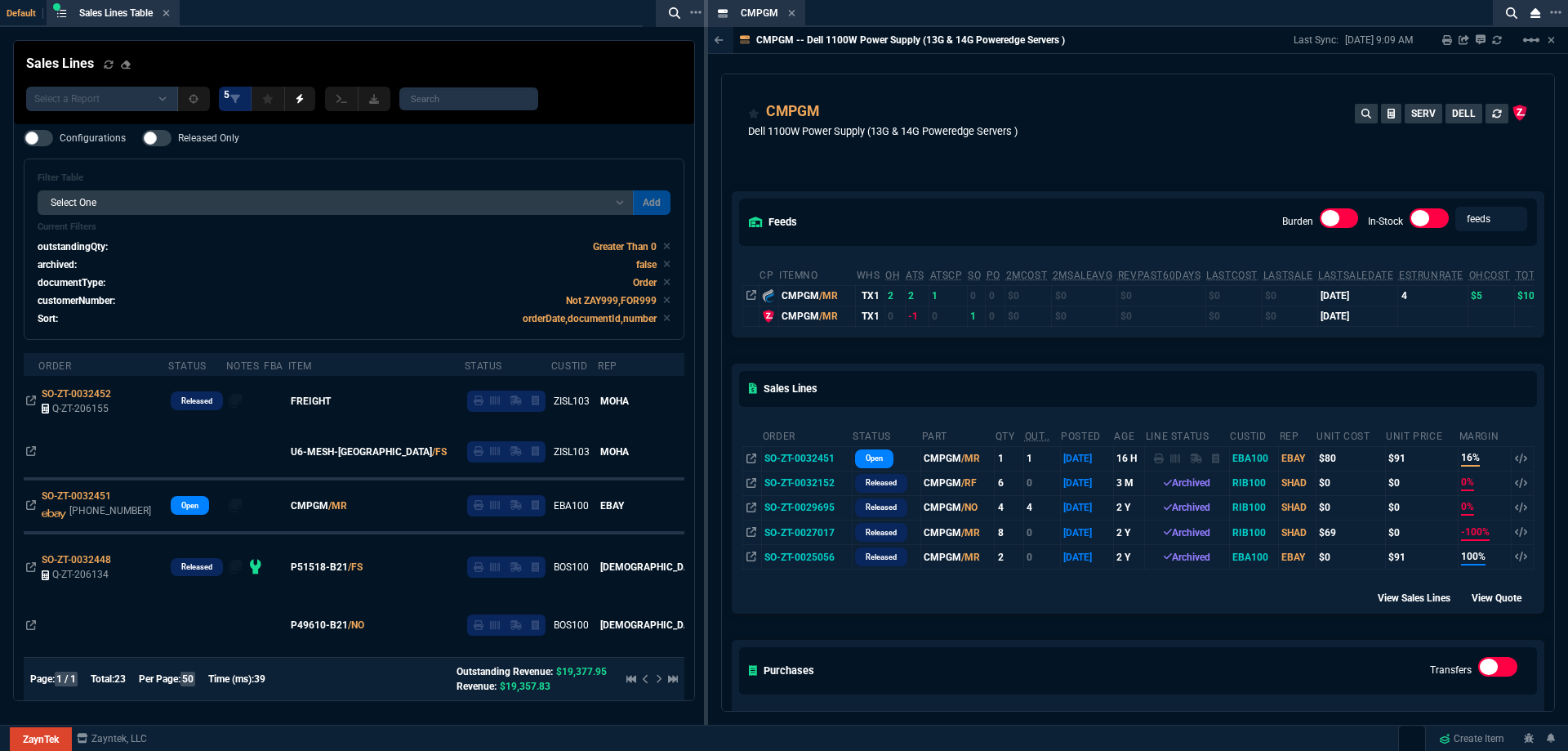
click at [789, 14] on icon at bounding box center [792, 13] width 7 height 10
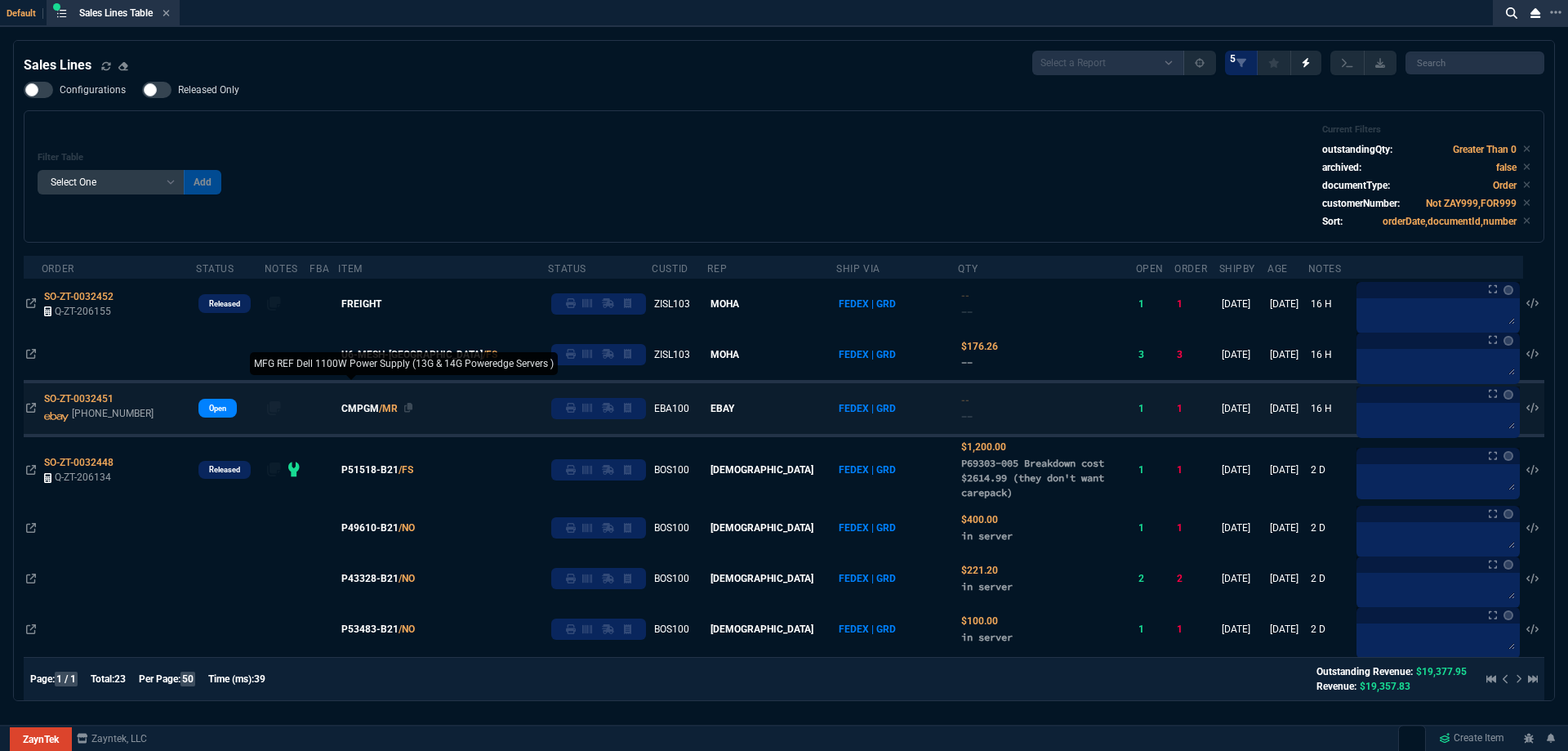
click at [379, 406] on span "CMPGM" at bounding box center [360, 408] width 38 height 14
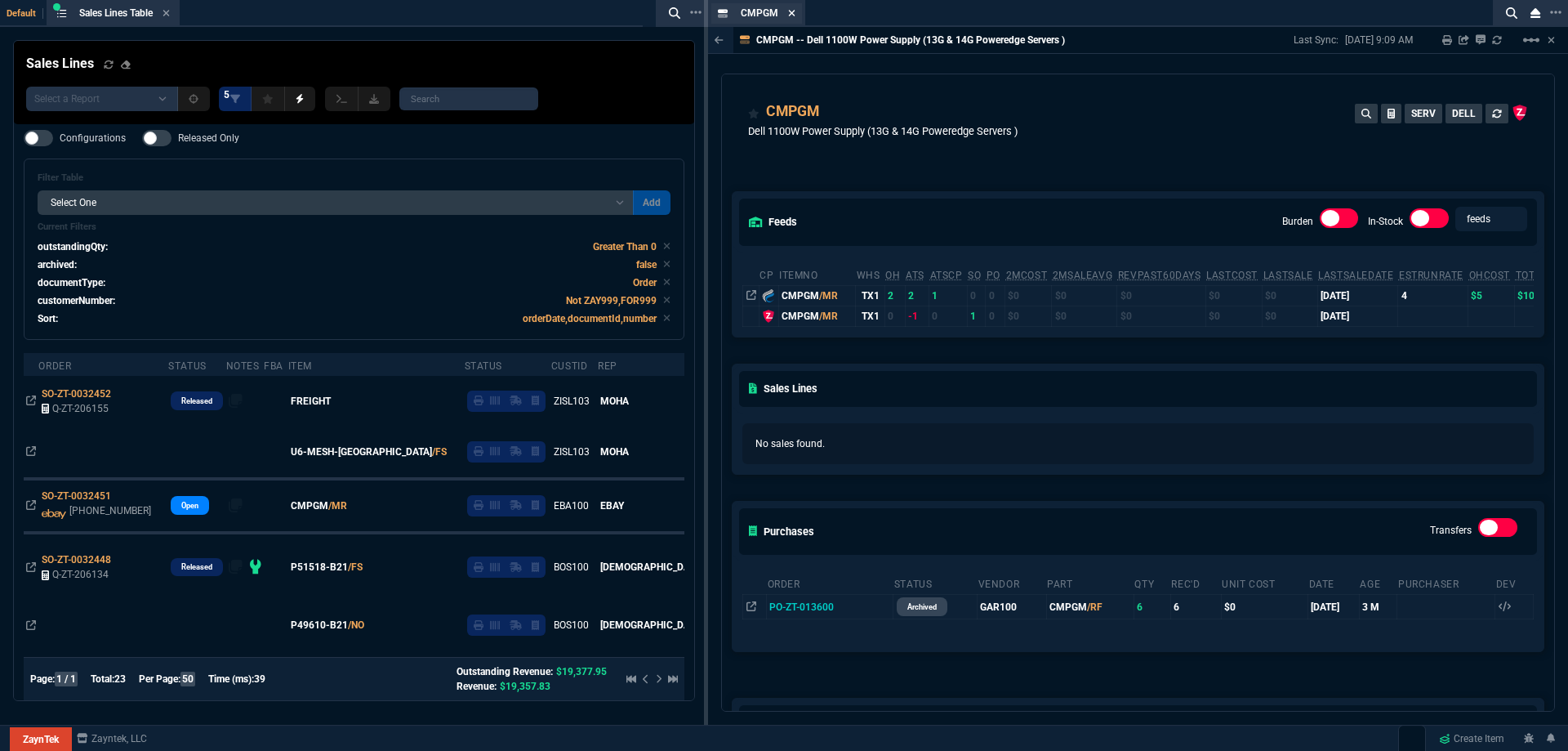
click at [793, 14] on icon at bounding box center [792, 13] width 6 height 6
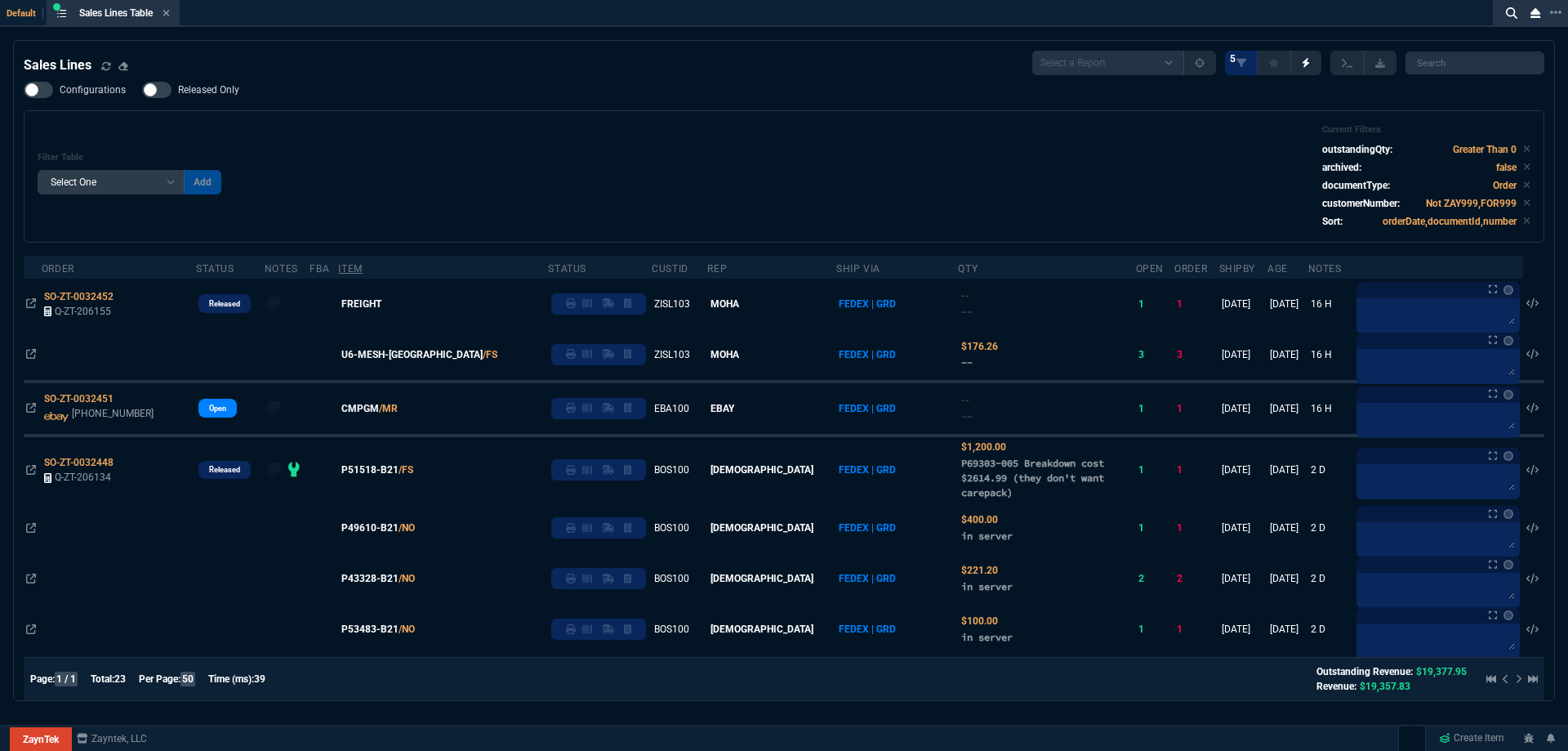
click at [381, 355] on span "U6-MESH-[GEOGRAPHIC_DATA]" at bounding box center [412, 355] width 141 height 14
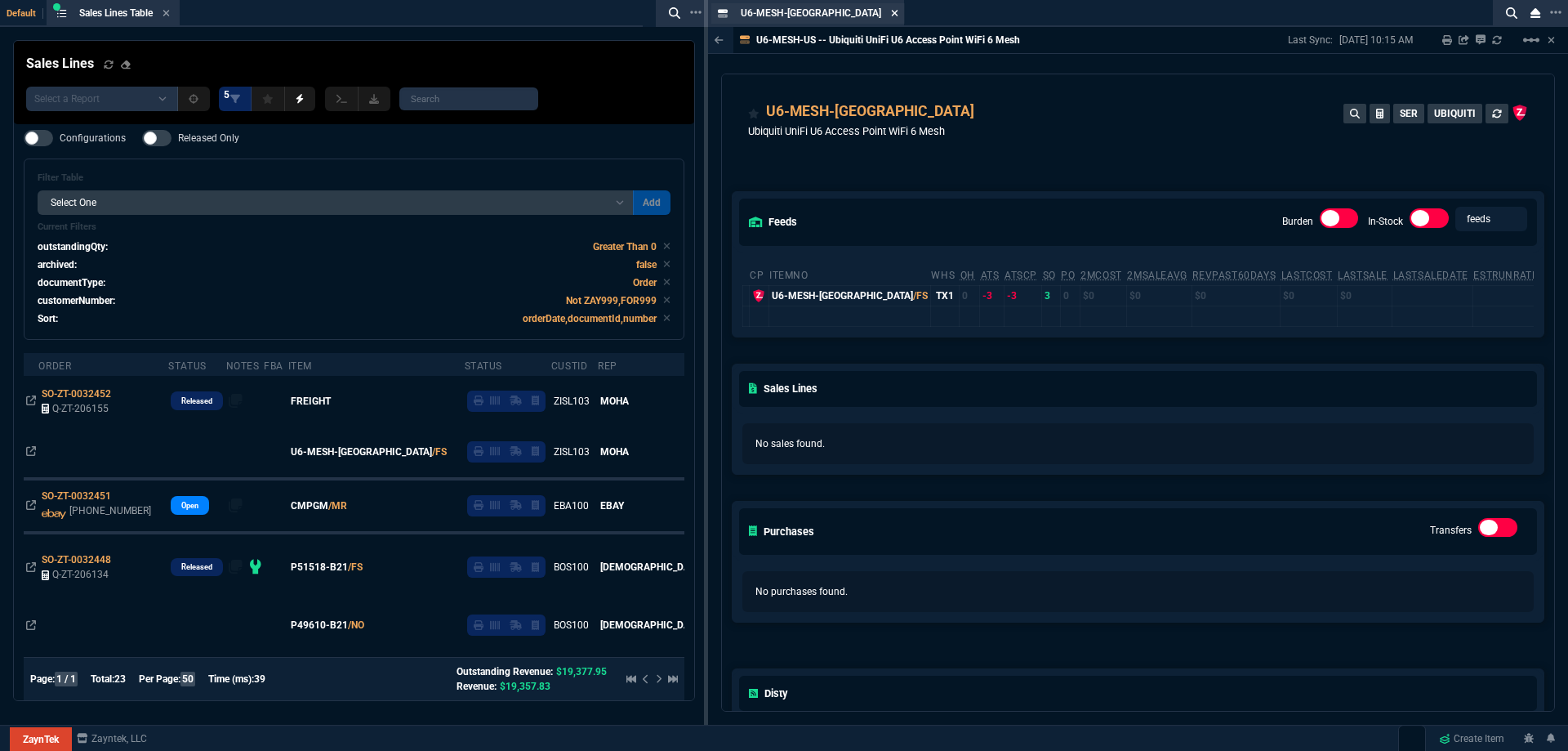
click at [892, 13] on icon at bounding box center [895, 13] width 6 height 6
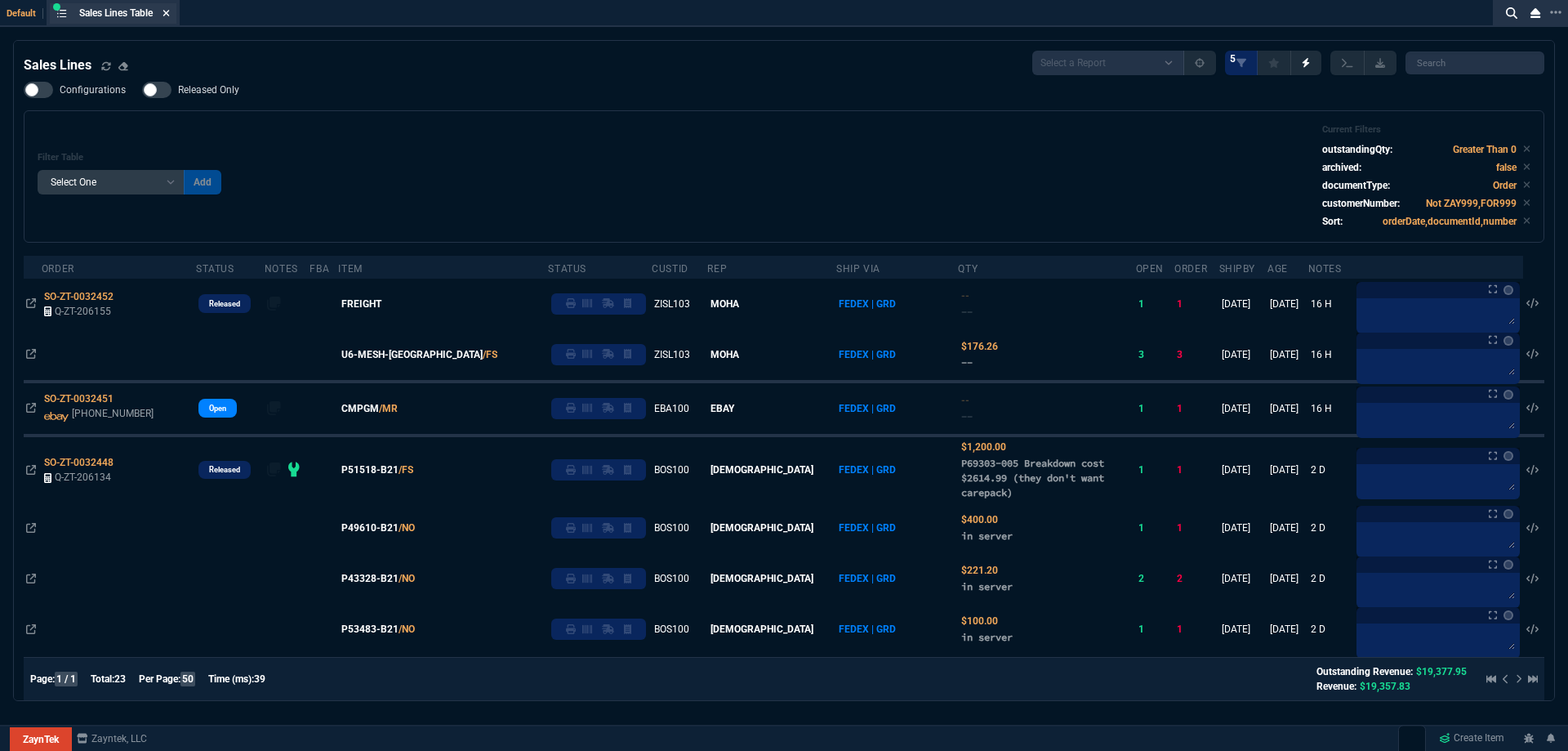
click at [170, 14] on icon at bounding box center [166, 13] width 7 height 10
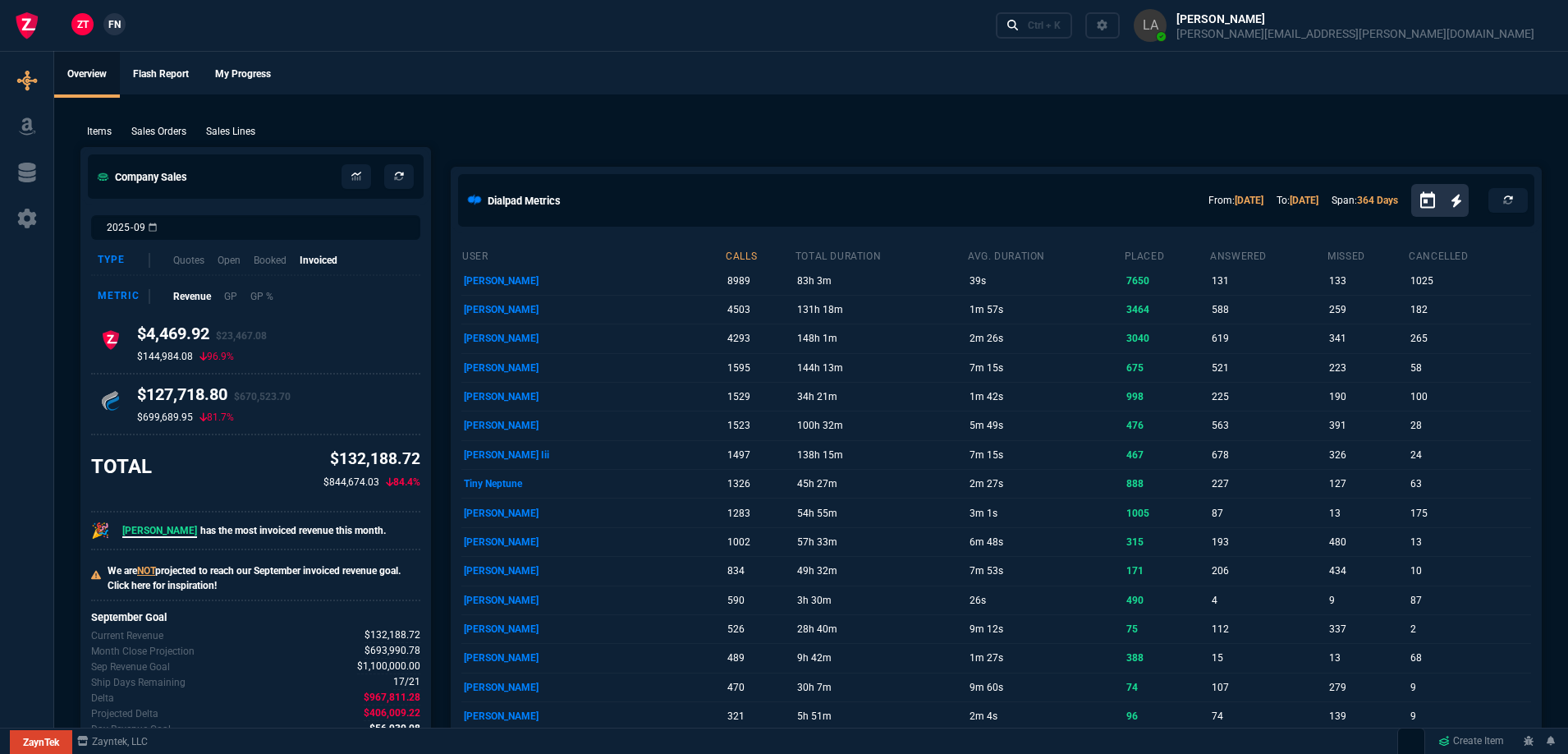
click at [120, 29] on span "FN" at bounding box center [115, 24] width 13 height 14
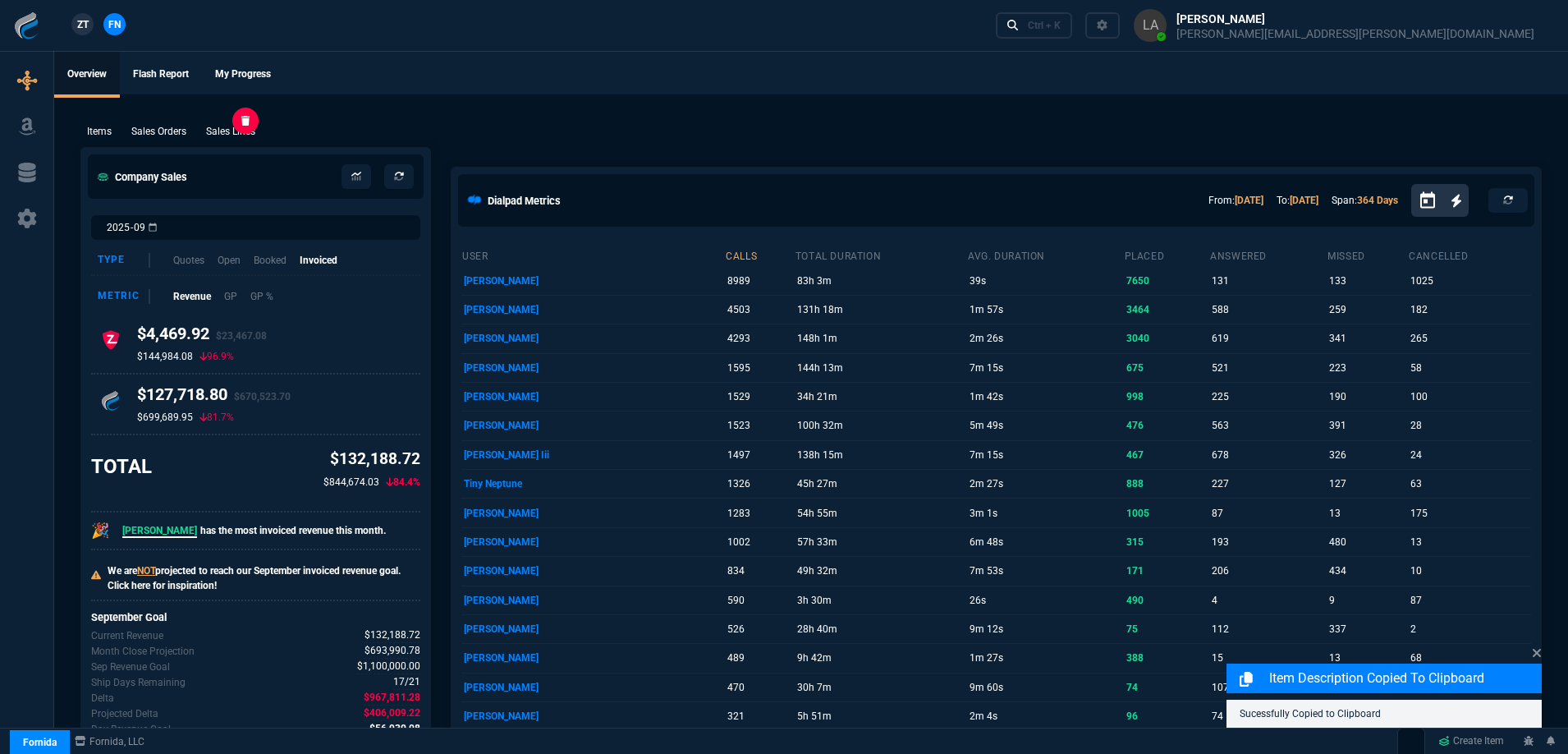
click at [233, 126] on p "Sales Lines" at bounding box center [231, 131] width 49 height 14
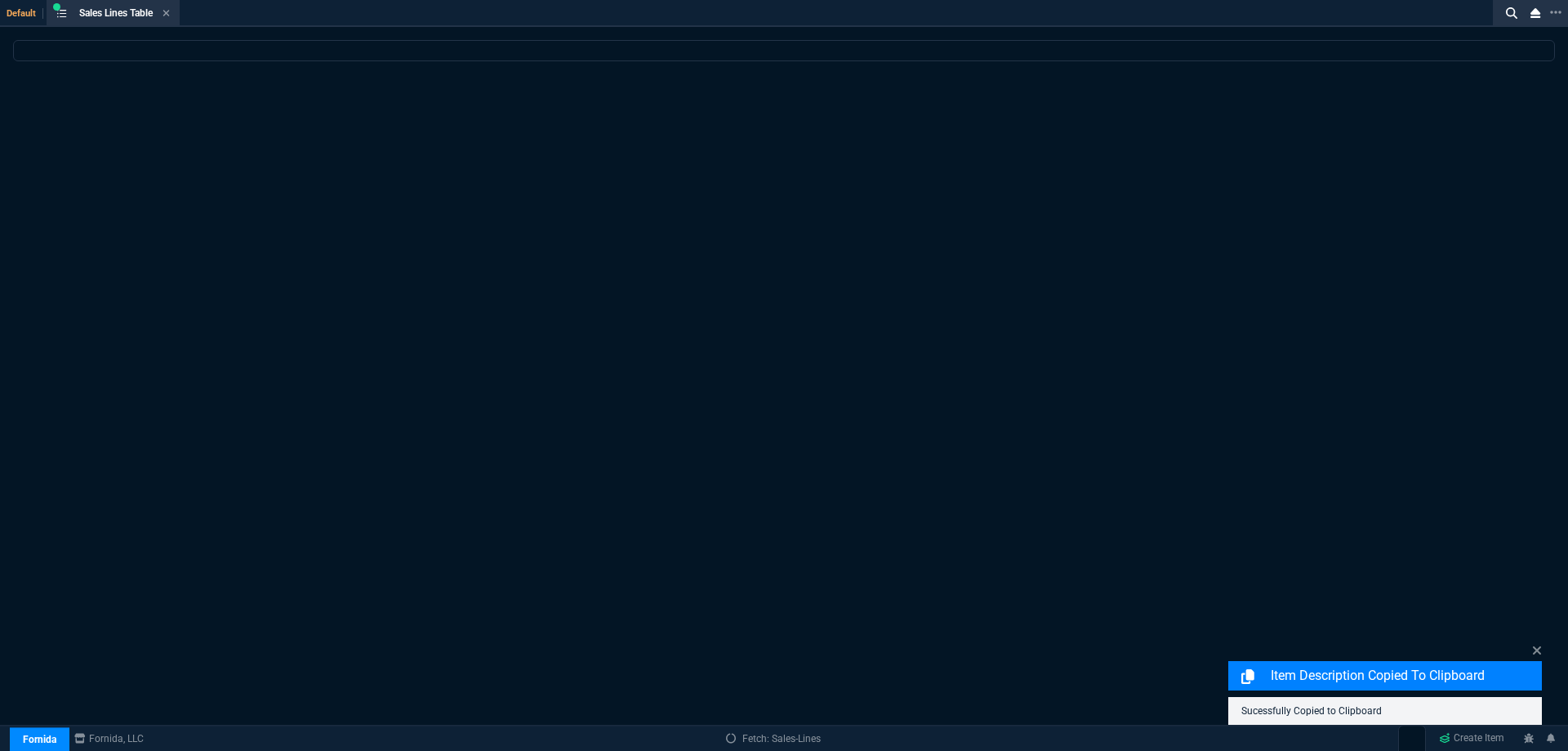
select select
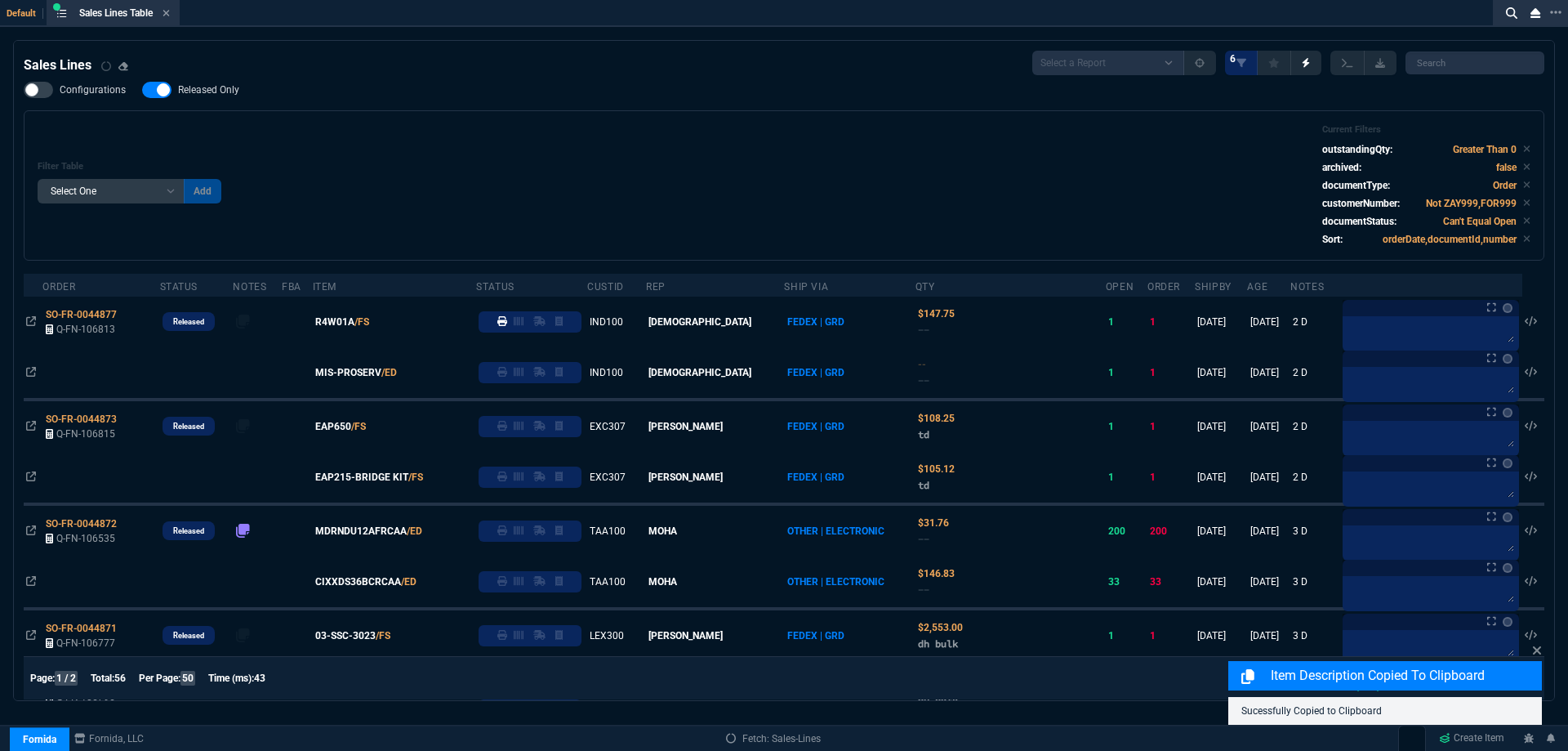
click at [238, 94] on label "Released Only" at bounding box center [198, 89] width 113 height 16
click at [142, 91] on input "Released Only" at bounding box center [141, 90] width 1 height 1
checkbox input "false"
click at [571, 109] on div "Configurations Released Only Filter Table Select One Add Filter () Age () ATS (…" at bounding box center [784, 171] width 1521 height 179
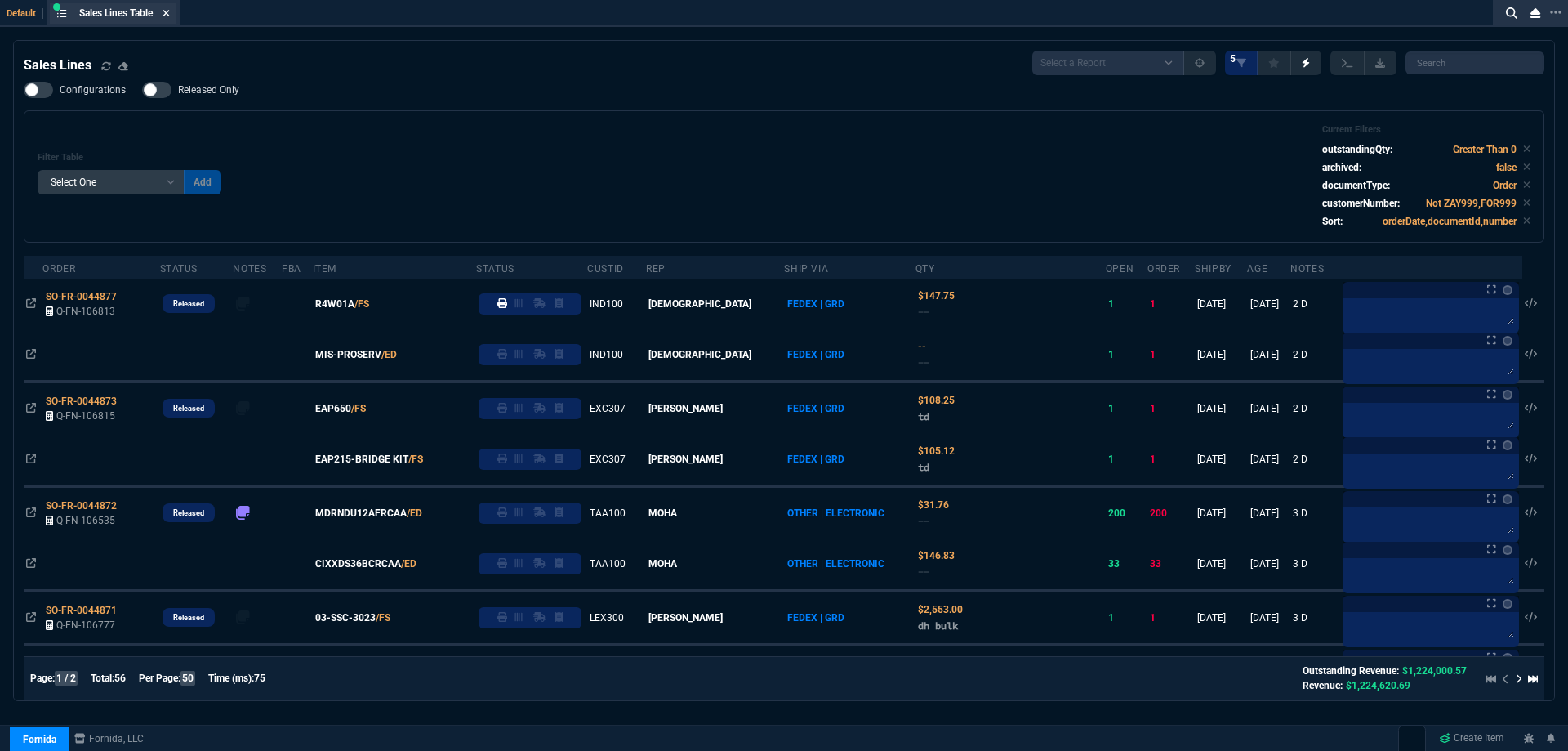
click at [168, 13] on icon at bounding box center [166, 13] width 7 height 10
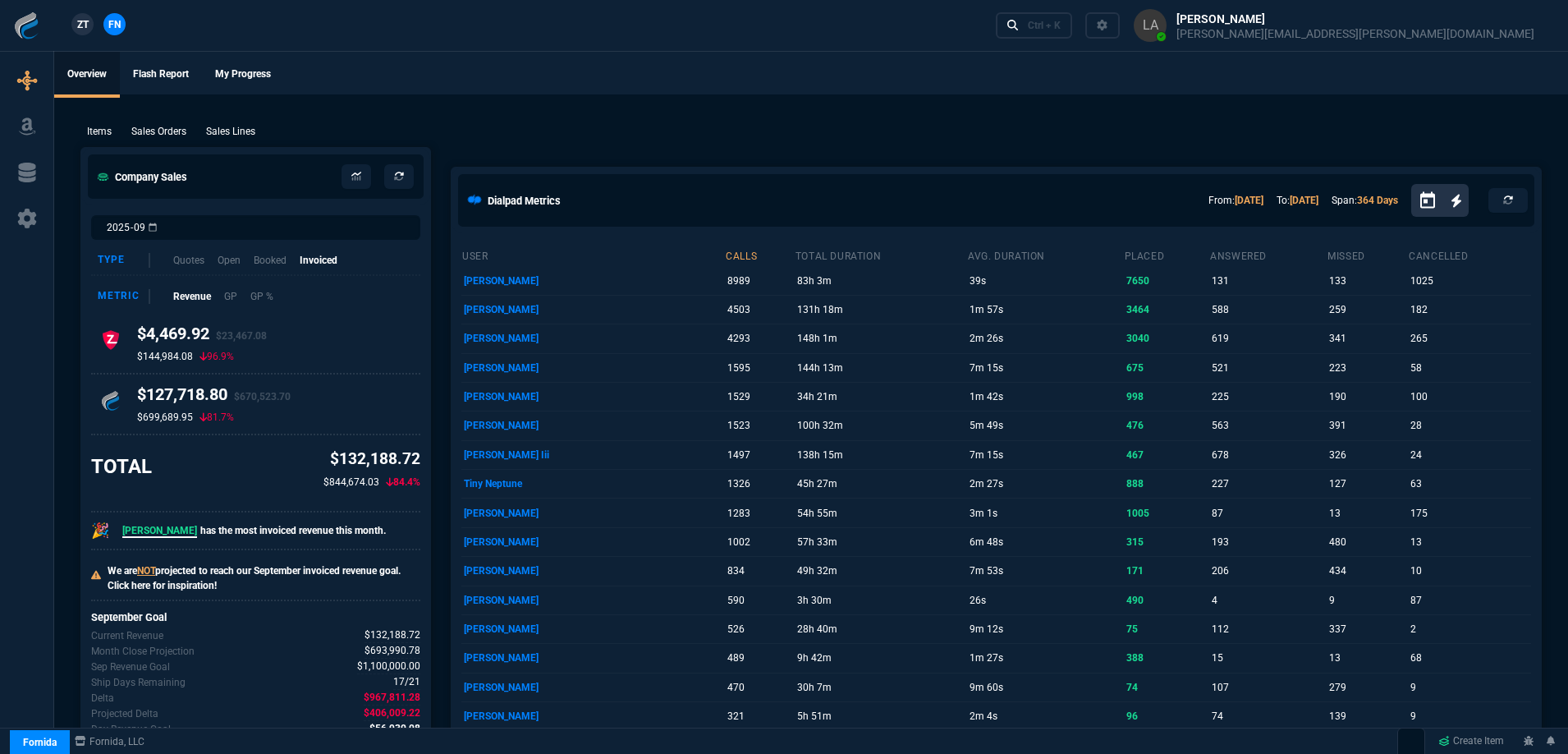
click at [90, 26] on link "ZT" at bounding box center [83, 24] width 22 height 22
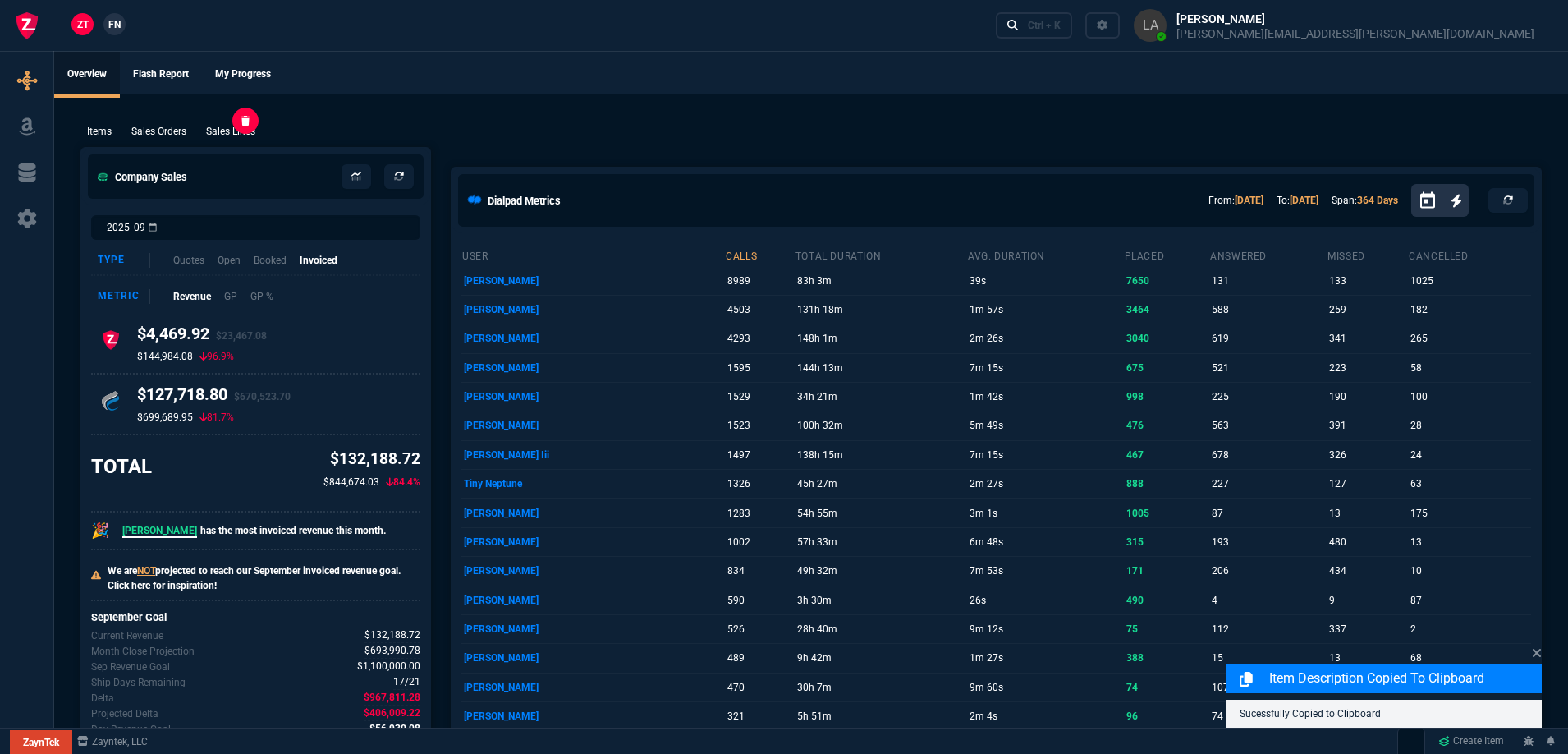
click at [231, 127] on p "Sales Lines" at bounding box center [231, 131] width 49 height 14
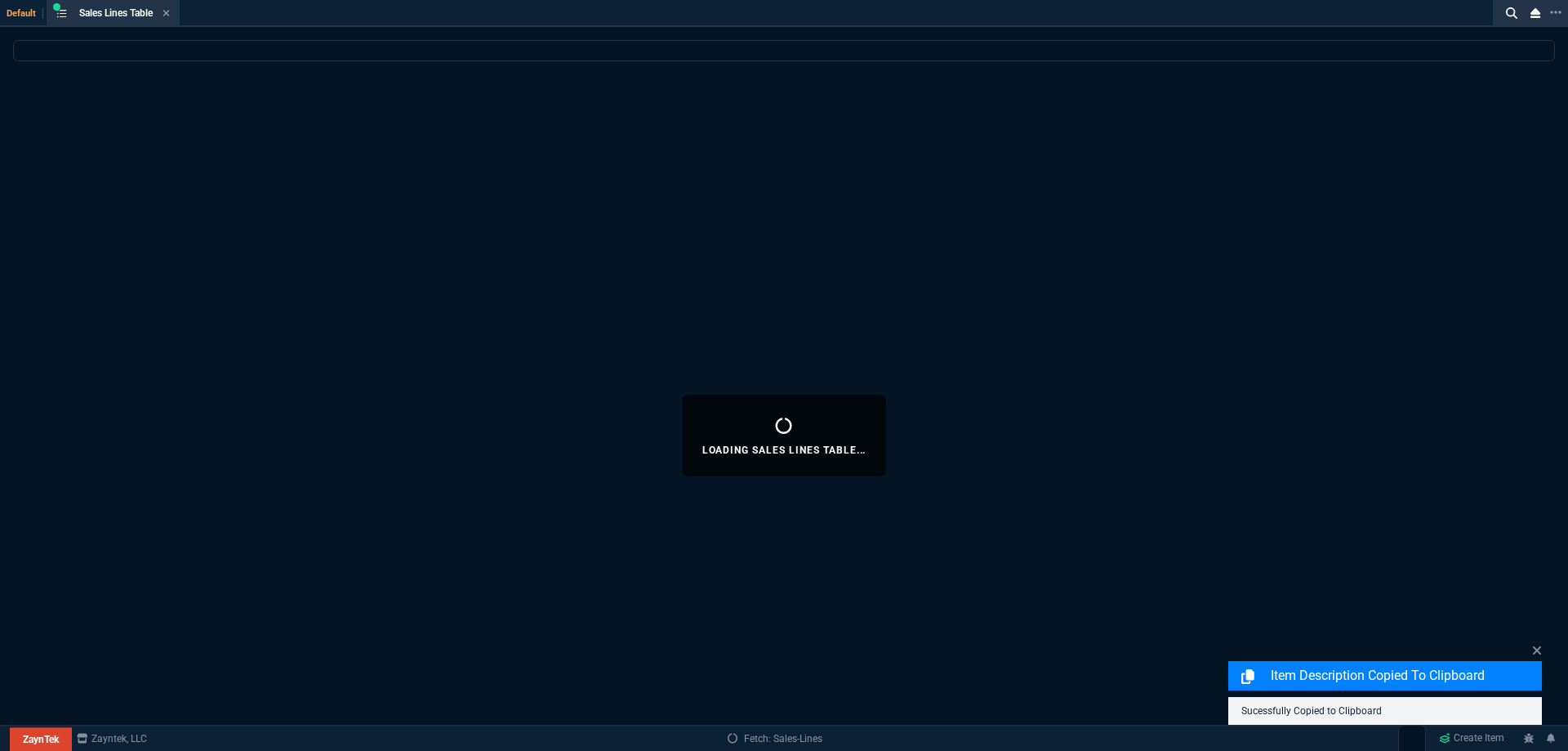
select select
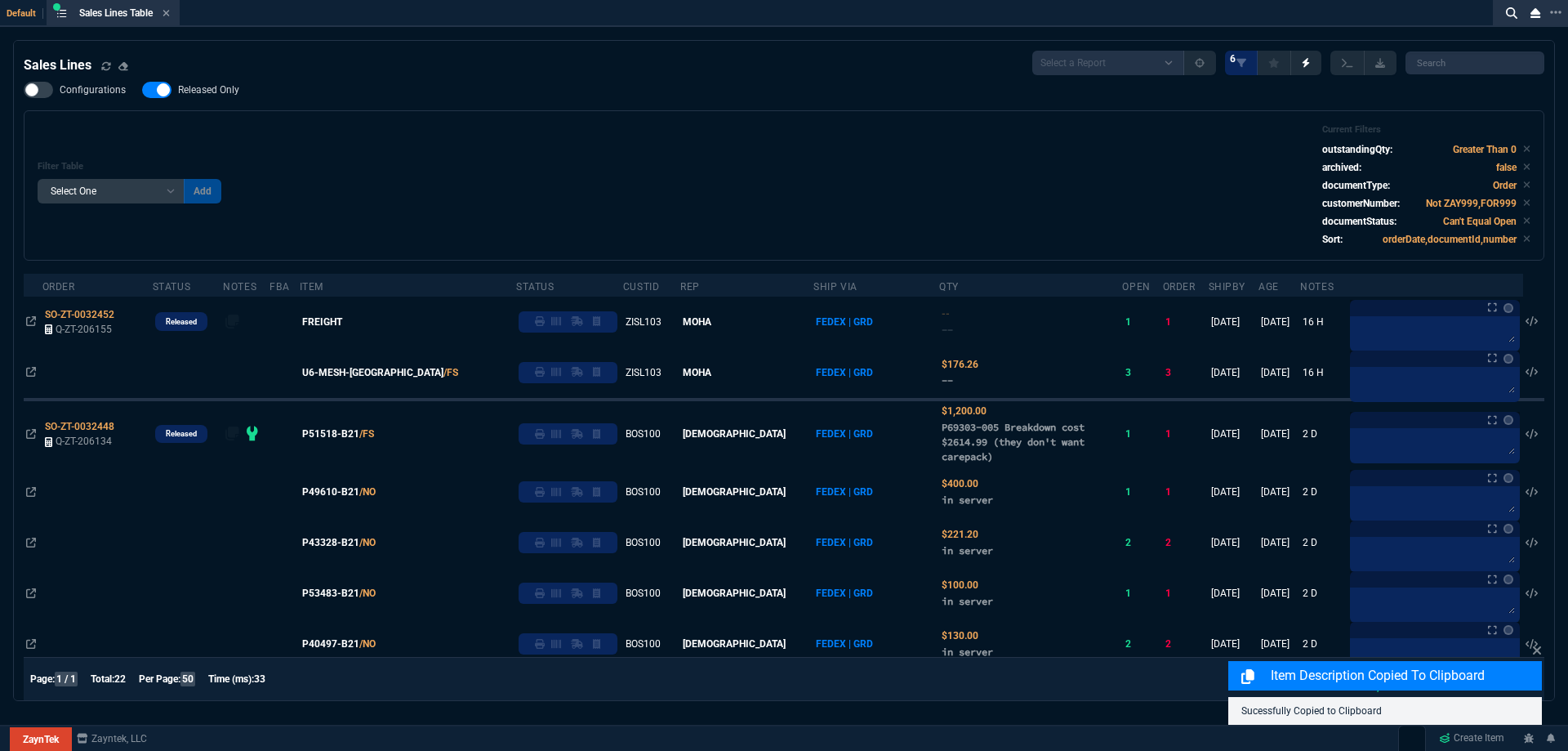
click at [228, 92] on span "Released Only" at bounding box center [208, 89] width 62 height 13
click at [142, 91] on input "Released Only" at bounding box center [141, 90] width 1 height 1
checkbox input "false"
click at [686, 134] on div "Filter Table Select One Add Filter () Age () ATS () Cond (itemVariantCode) Cust…" at bounding box center [784, 185] width 1493 height 122
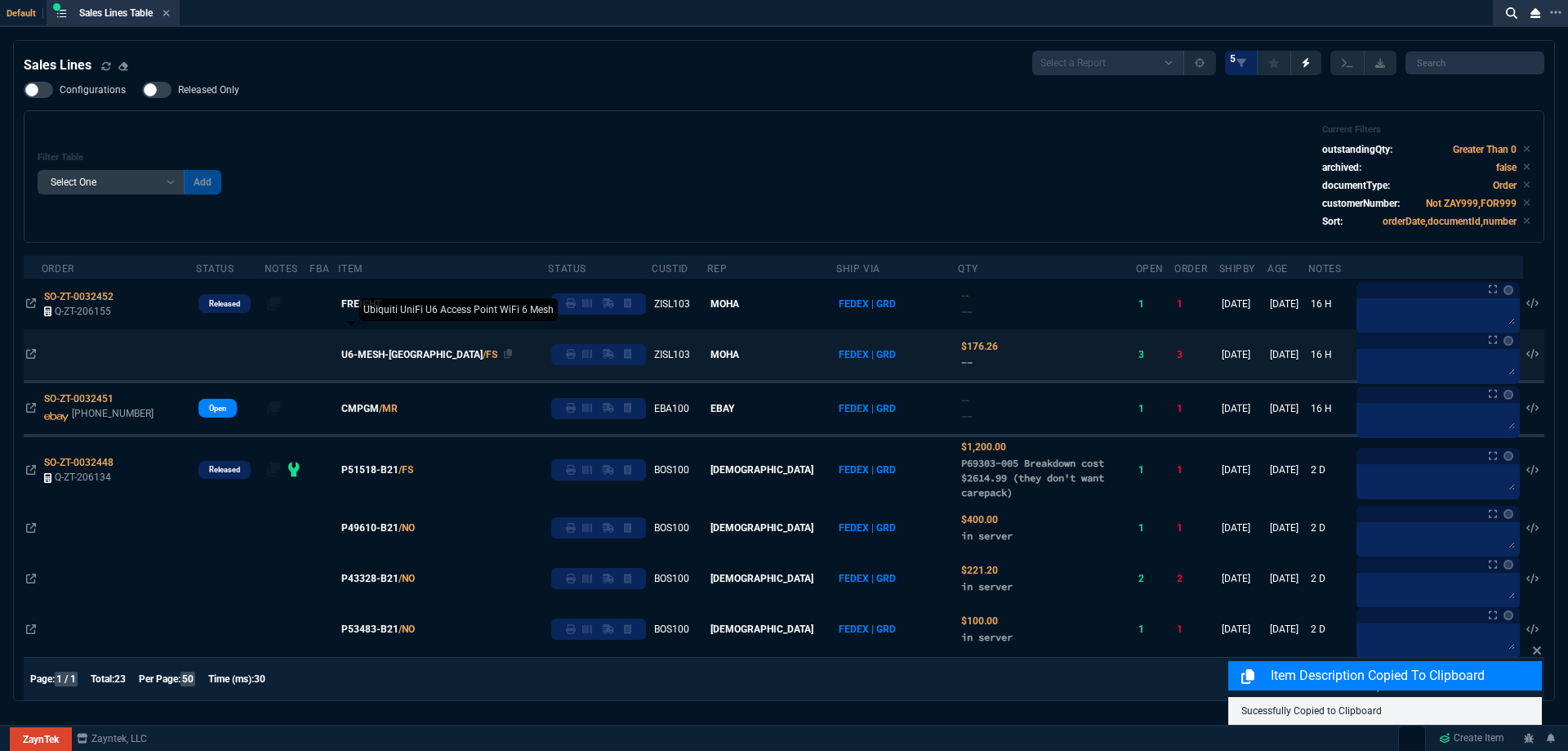
click at [381, 350] on span "U6-MESH-[GEOGRAPHIC_DATA]" at bounding box center [412, 355] width 141 height 14
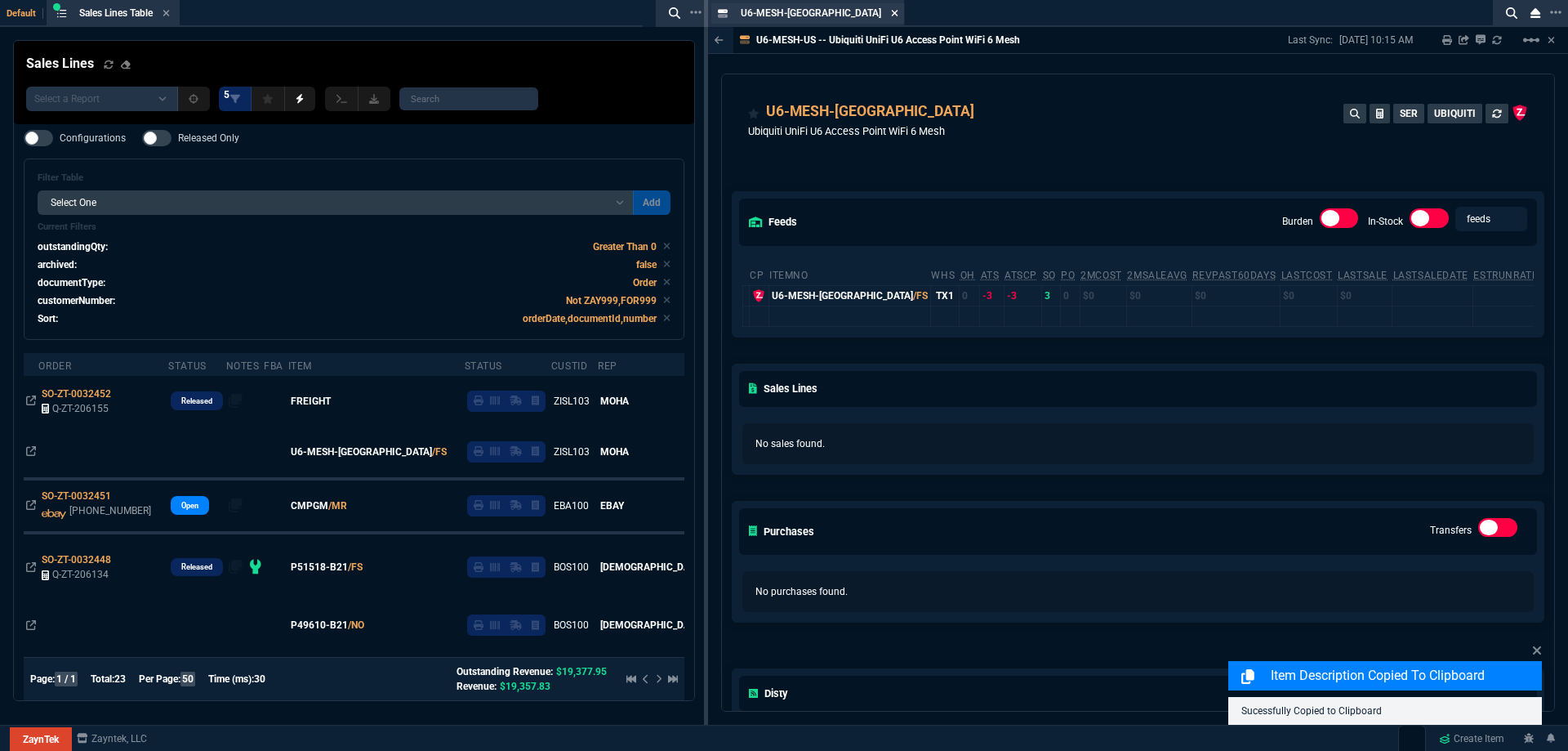
click at [891, 10] on icon at bounding box center [895, 13] width 7 height 10
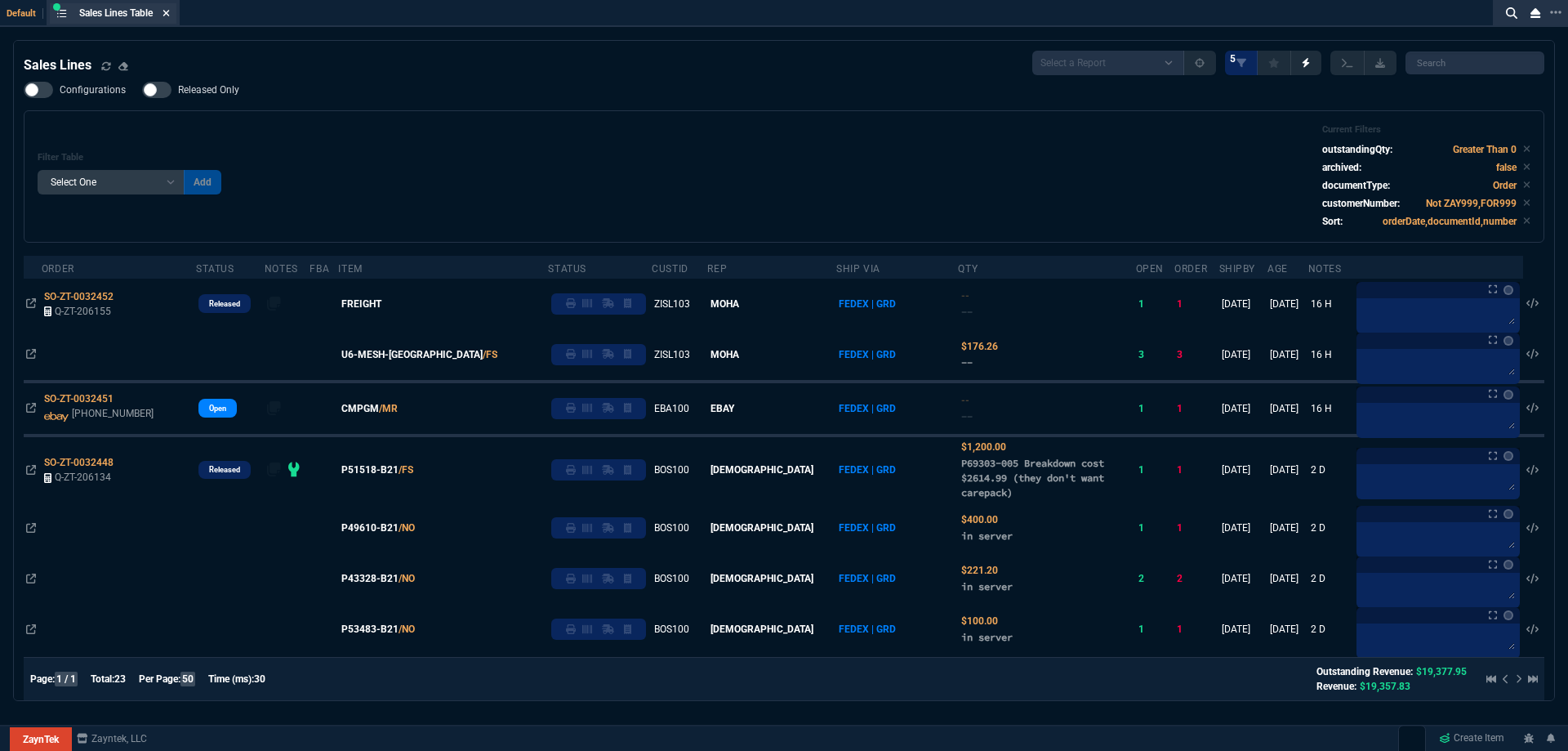
click at [170, 14] on icon at bounding box center [166, 13] width 6 height 6
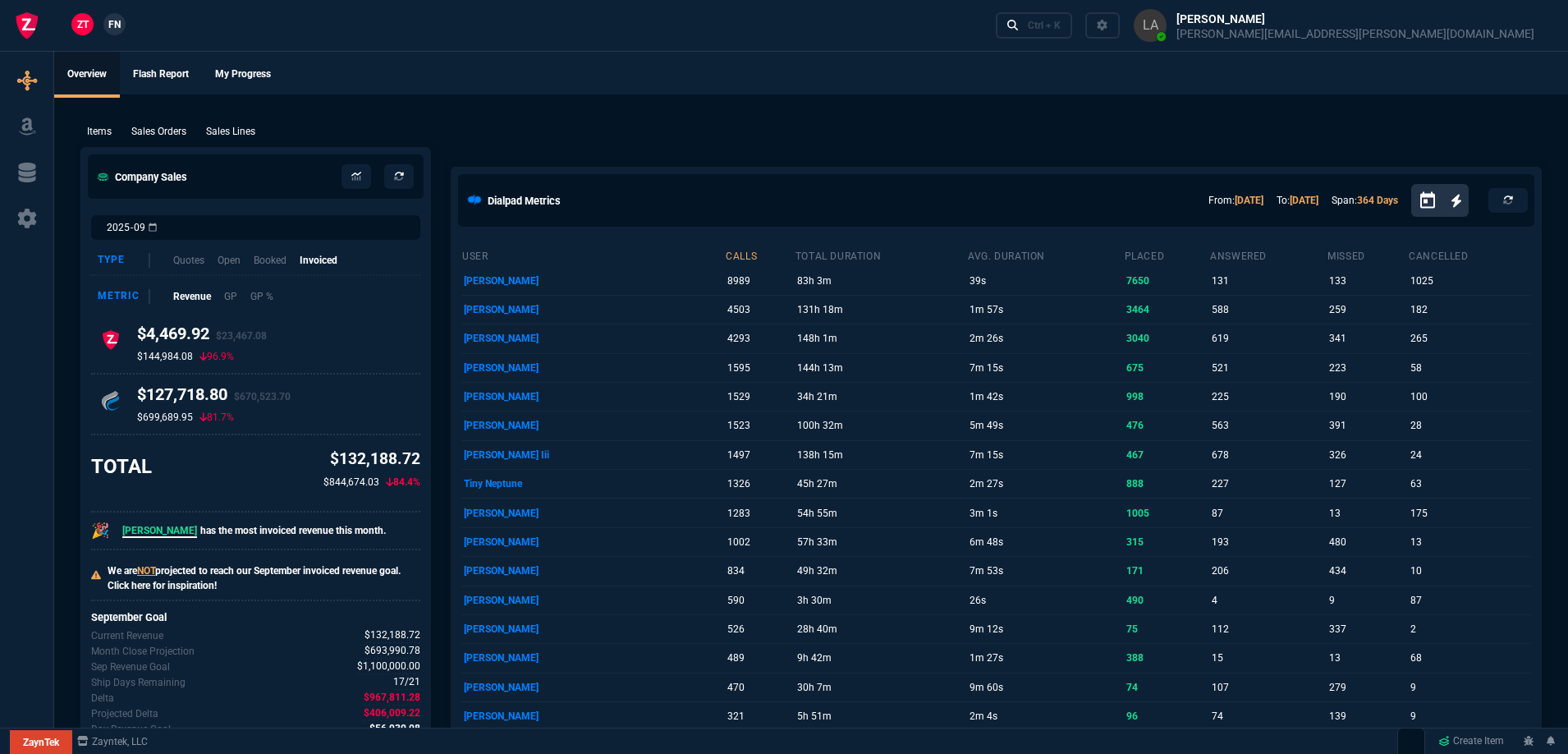
click at [123, 27] on link "FN" at bounding box center [114, 24] width 22 height 22
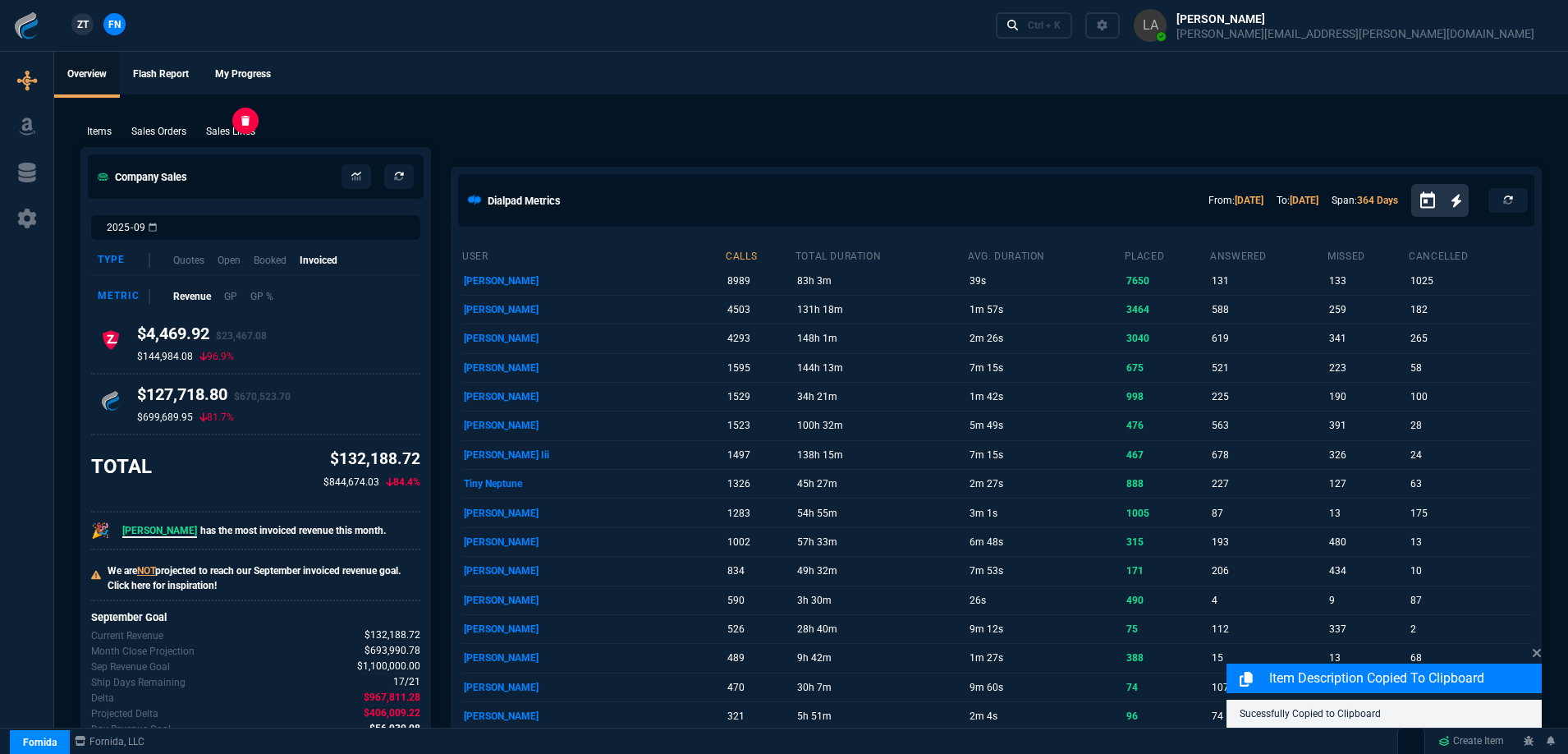
click at [235, 130] on p "Sales Lines" at bounding box center [231, 131] width 49 height 14
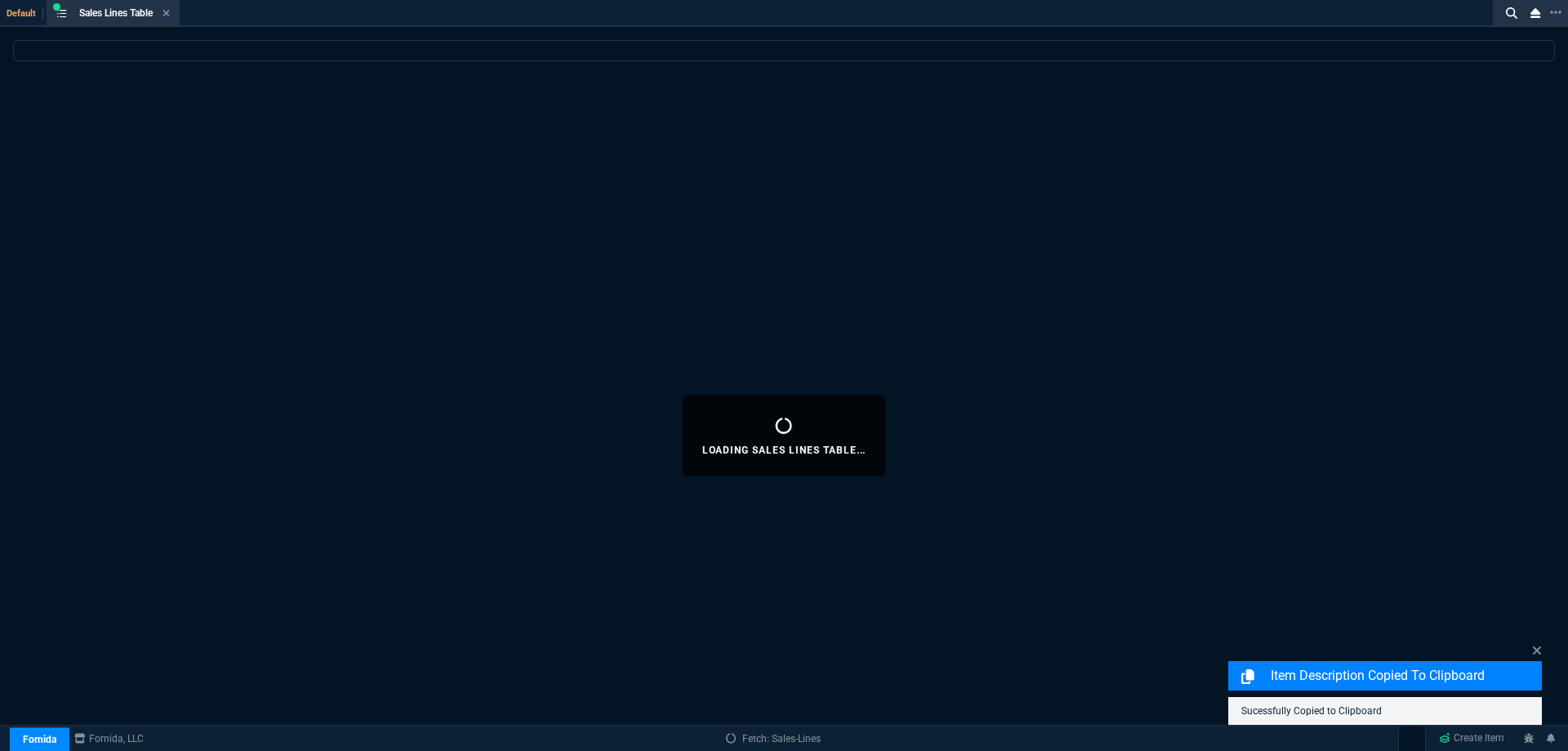
select select
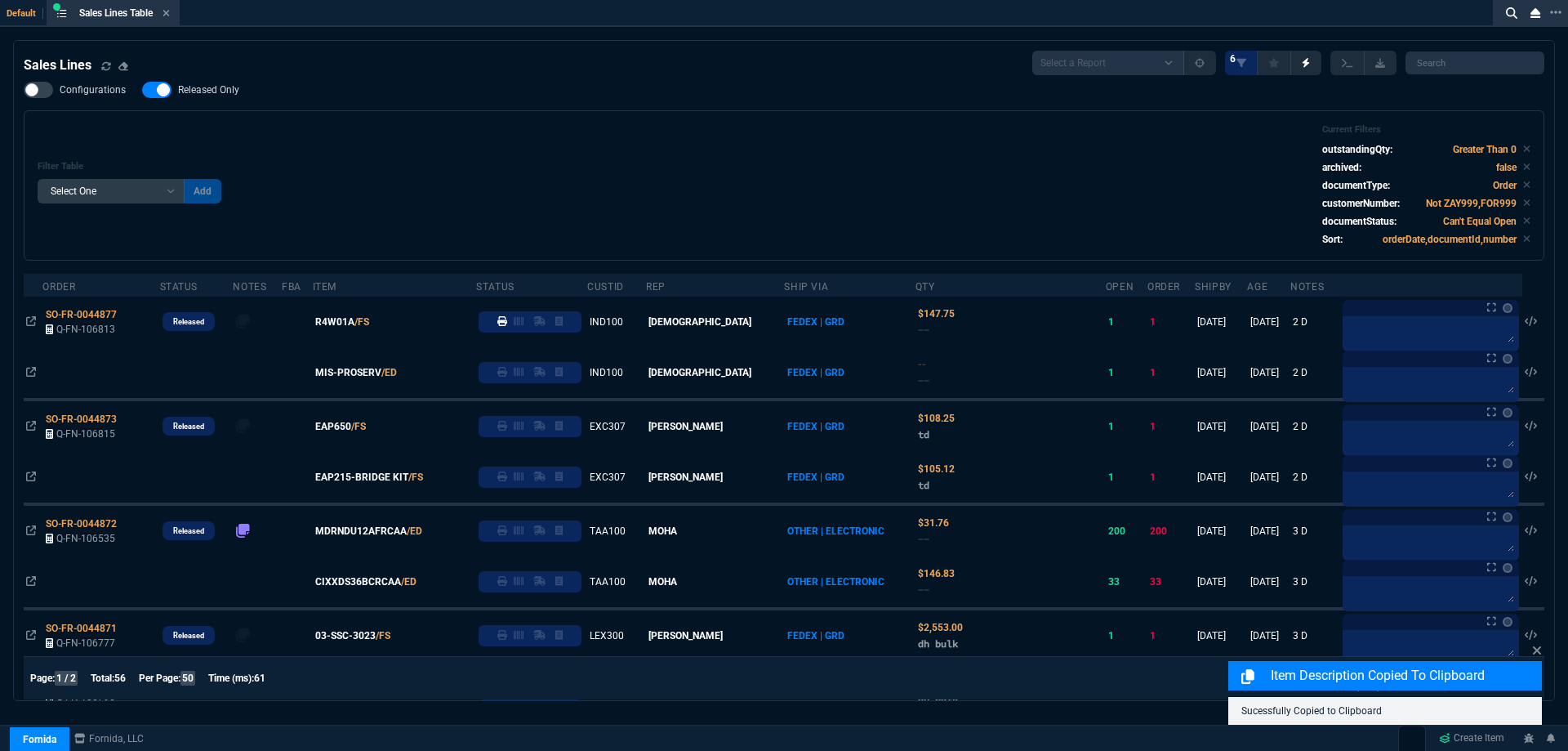
click at [227, 86] on span "Released Only" at bounding box center [208, 89] width 62 height 13
click at [142, 90] on input "Released Only" at bounding box center [141, 90] width 1 height 1
checkbox input "false"
click at [533, 124] on div "Filter Table Select One Add Filter () Age () ATS () Cond (itemVariantCode) Cust…" at bounding box center [784, 185] width 1521 height 150
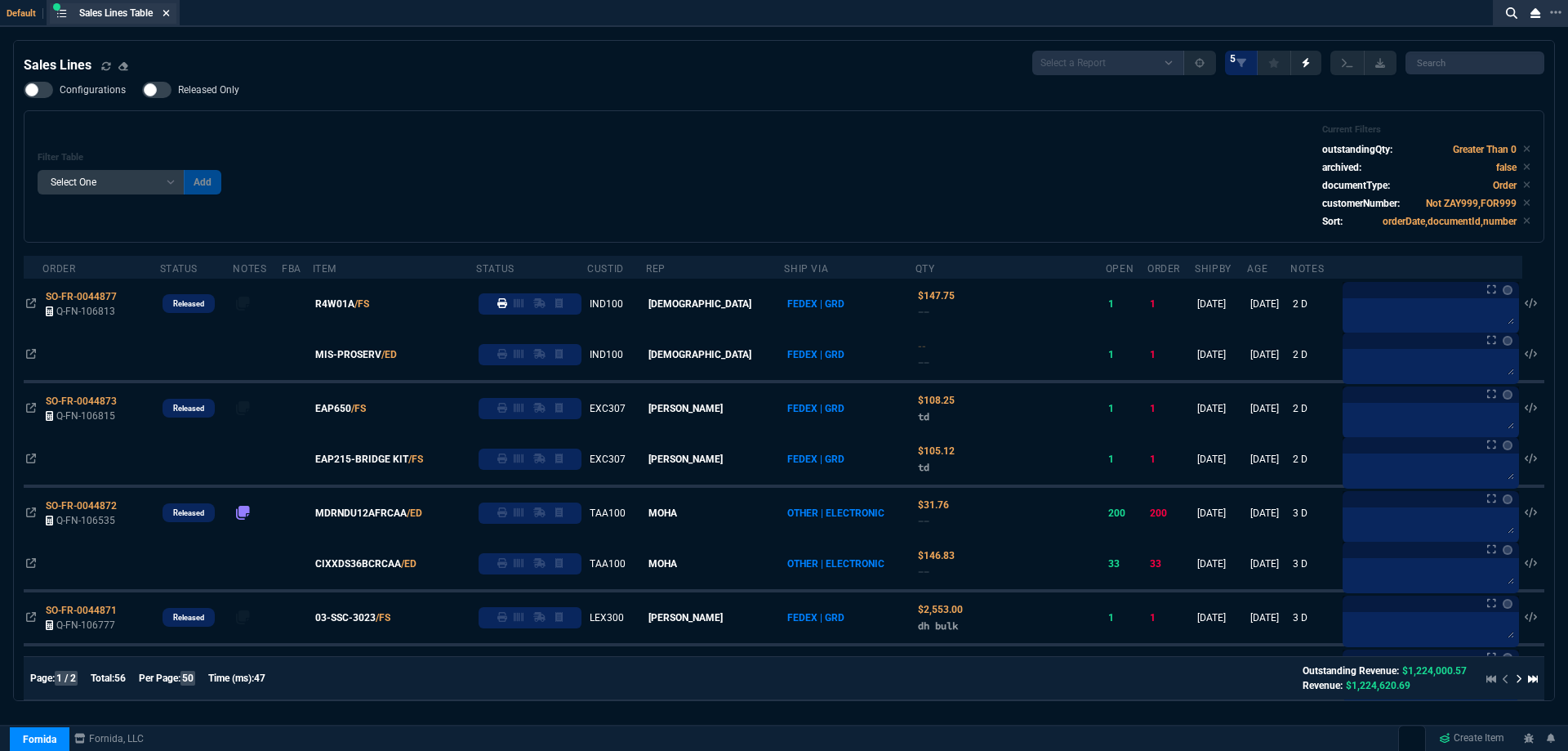
click at [170, 13] on icon at bounding box center [166, 13] width 7 height 10
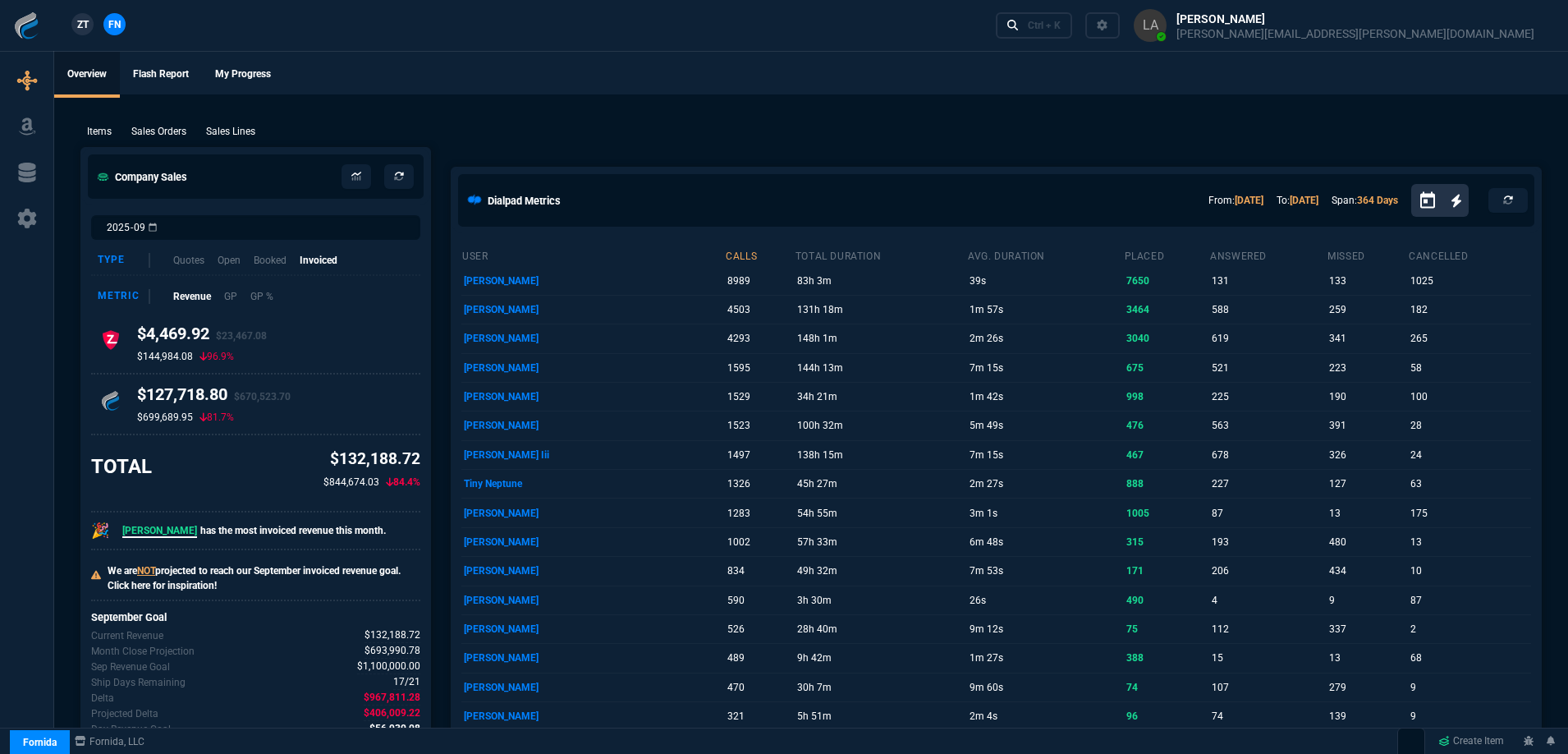
click at [90, 26] on link "ZT" at bounding box center [83, 24] width 22 height 22
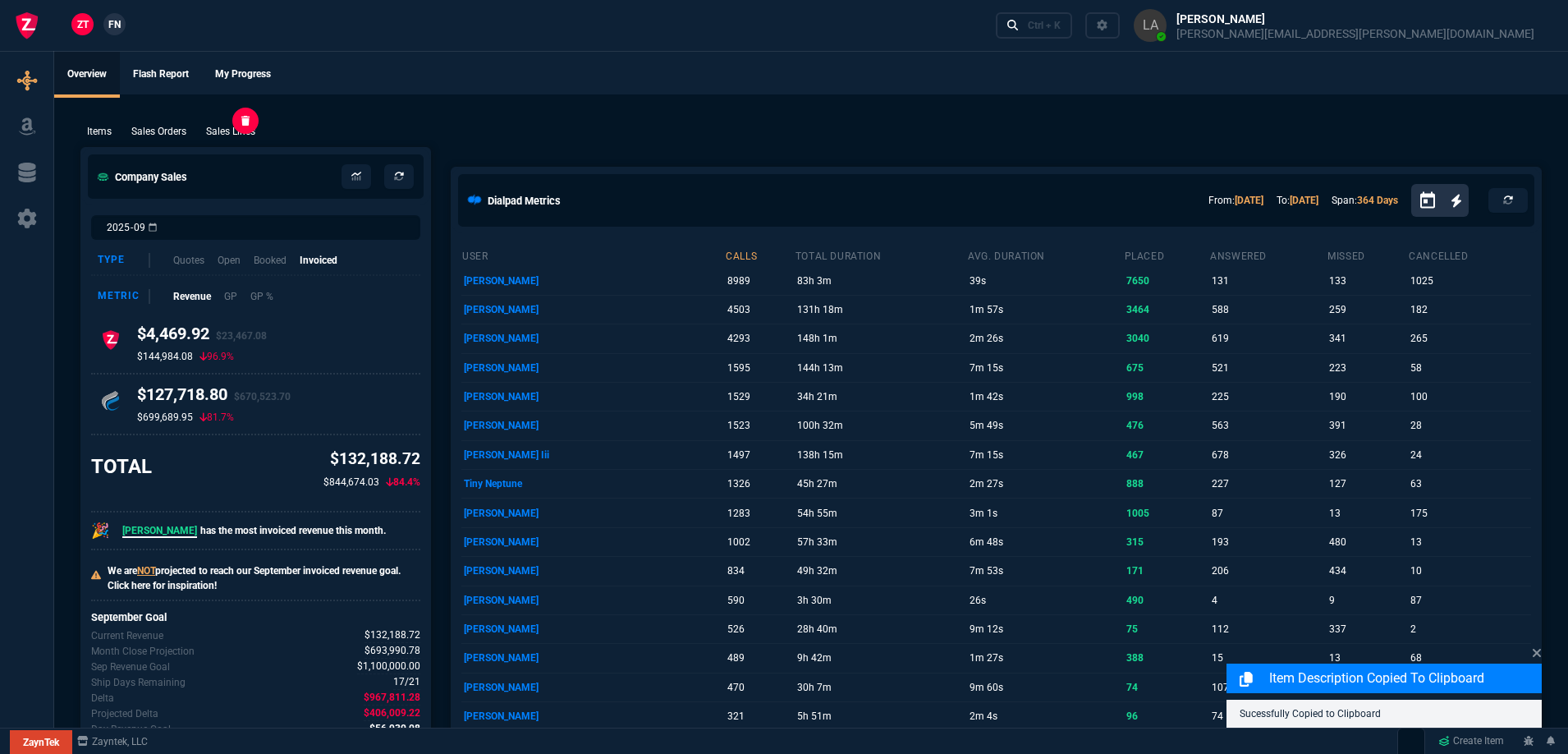
click at [215, 136] on p "Sales Lines" at bounding box center [231, 131] width 49 height 14
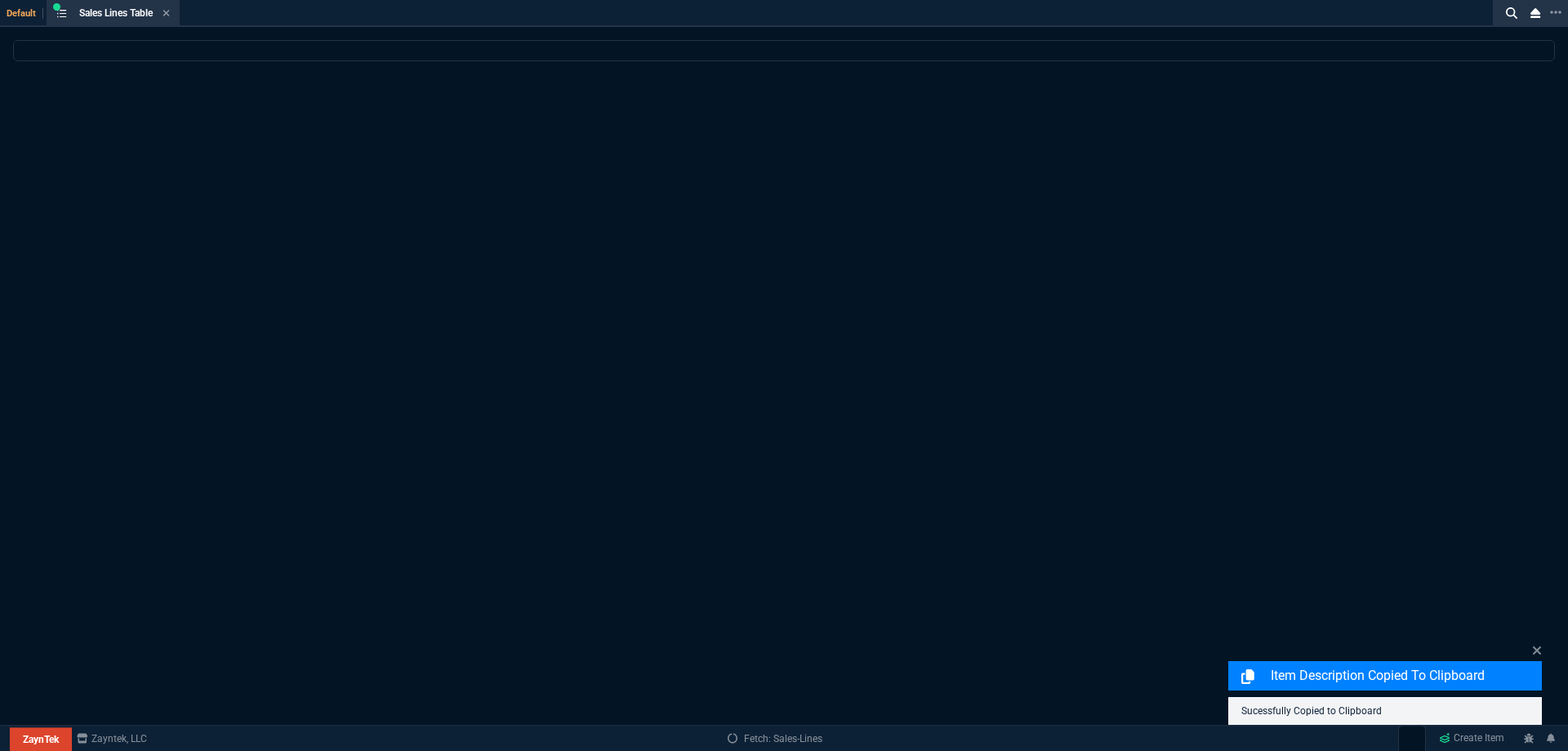
select select
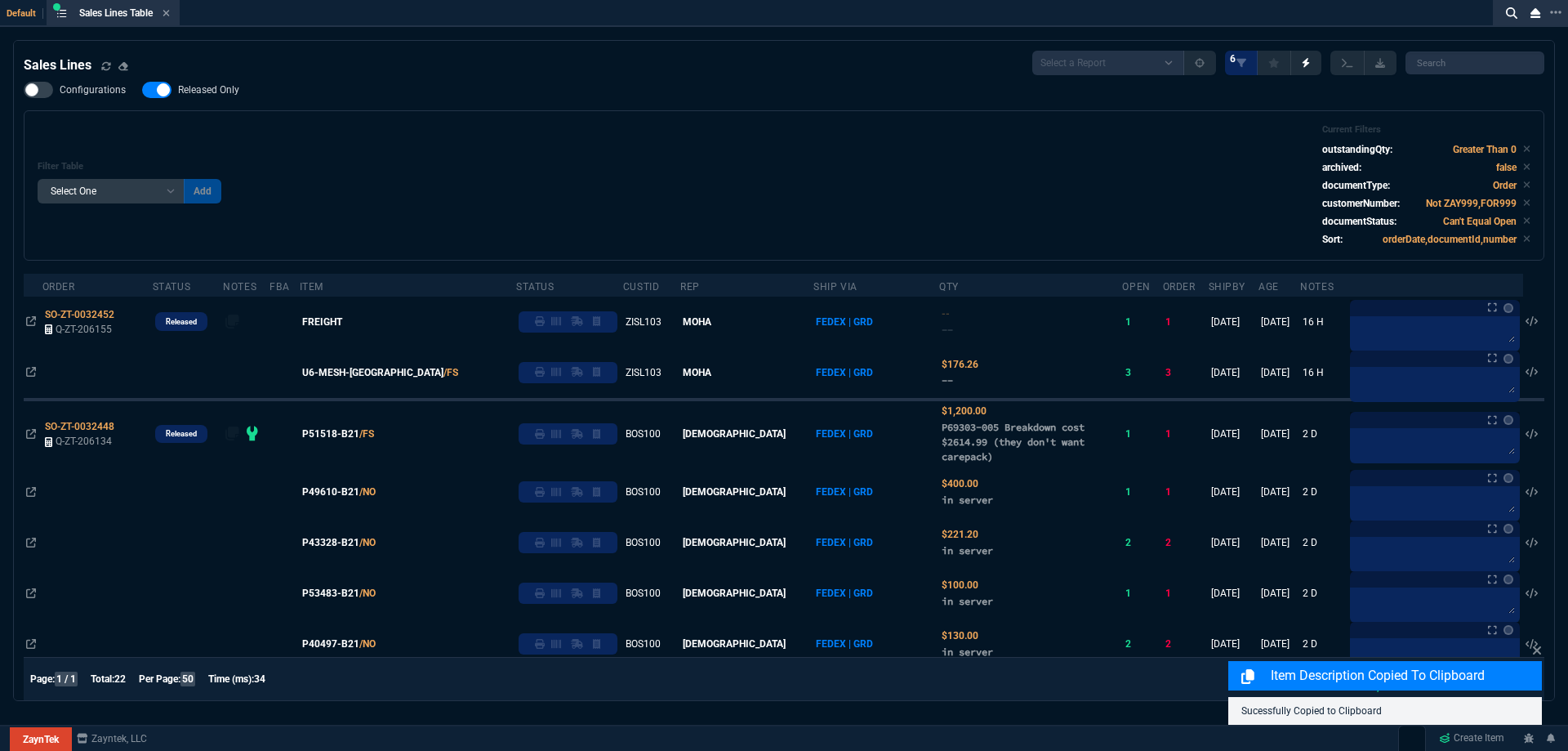
click at [236, 90] on span "Released Only" at bounding box center [208, 89] width 62 height 13
click at [142, 90] on input "Released Only" at bounding box center [141, 90] width 1 height 1
click at [481, 102] on div "Configurations Released Only Filter Table Select One Add Filter () Age () ATS (…" at bounding box center [784, 171] width 1521 height 179
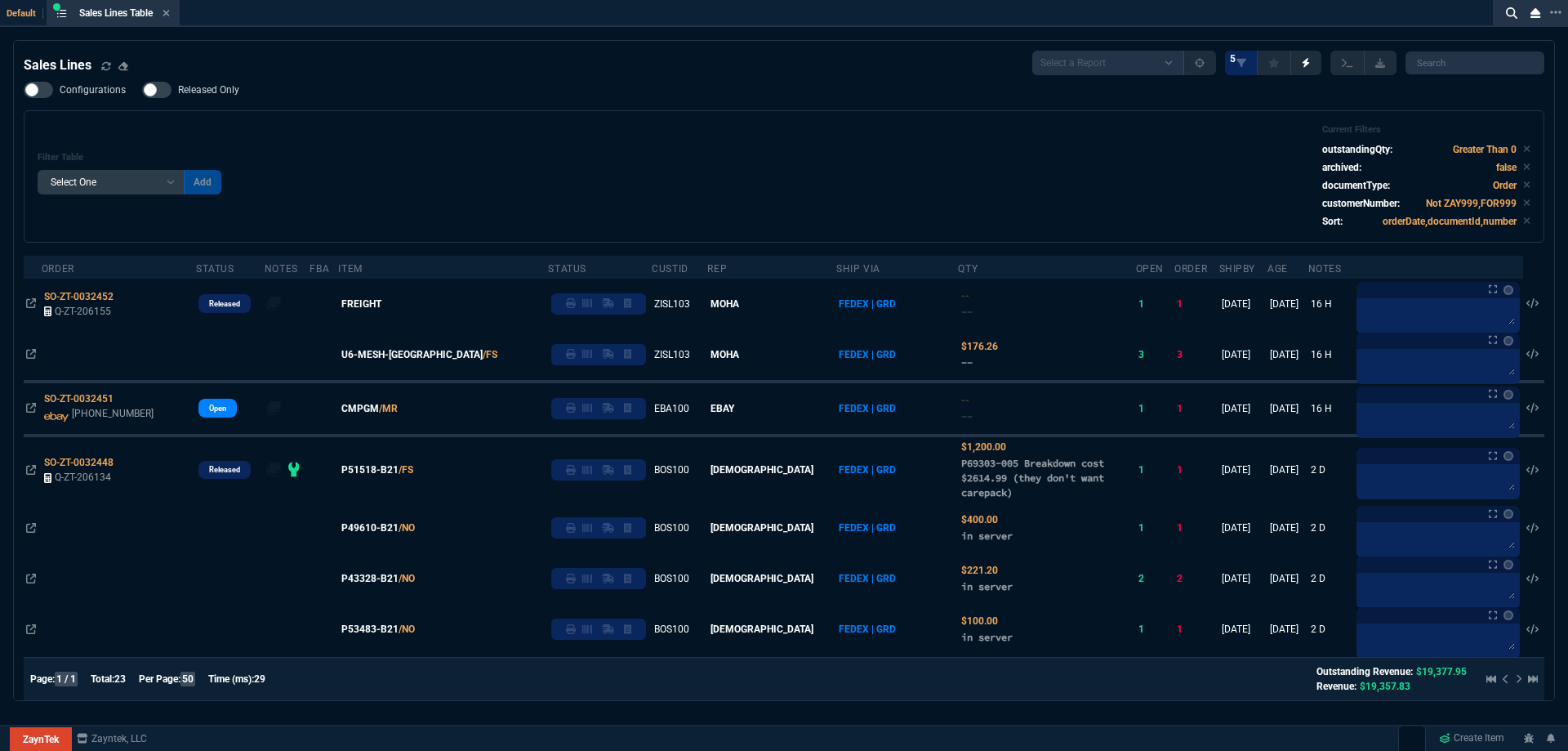
drag, startPoint x: 206, startPoint y: 96, endPoint x: 690, endPoint y: 138, distance: 485.8
click at [207, 96] on span "Released Only" at bounding box center [208, 89] width 62 height 13
click at [142, 91] on input "Released Only" at bounding box center [141, 90] width 1 height 1
click at [700, 137] on div "Filter Table Select One Add Filter () Age () ATS () Cond (itemVariantCode) Cust…" at bounding box center [784, 176] width 1493 height 104
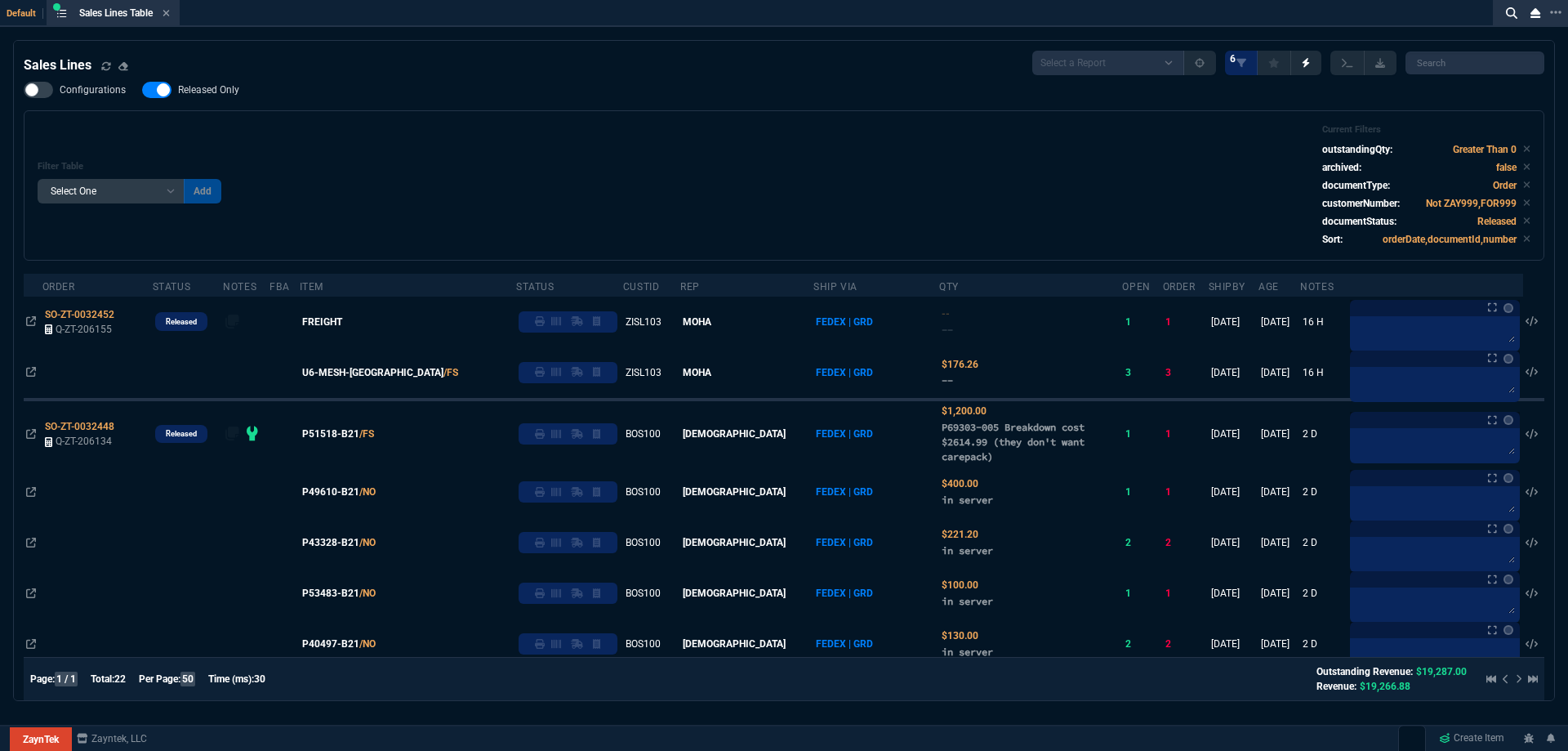
click at [219, 100] on nx-fornida-field-switch-one "Released Only" at bounding box center [198, 93] width 113 height 15
click at [220, 95] on span "Released Only" at bounding box center [208, 89] width 62 height 13
click at [142, 91] on input "Released Only" at bounding box center [141, 90] width 1 height 1
checkbox input "false"
click at [614, 160] on div "Filter Table Select One Add Filter () Age () ATS () Cond (itemVariantCode) Cust…" at bounding box center [784, 185] width 1493 height 122
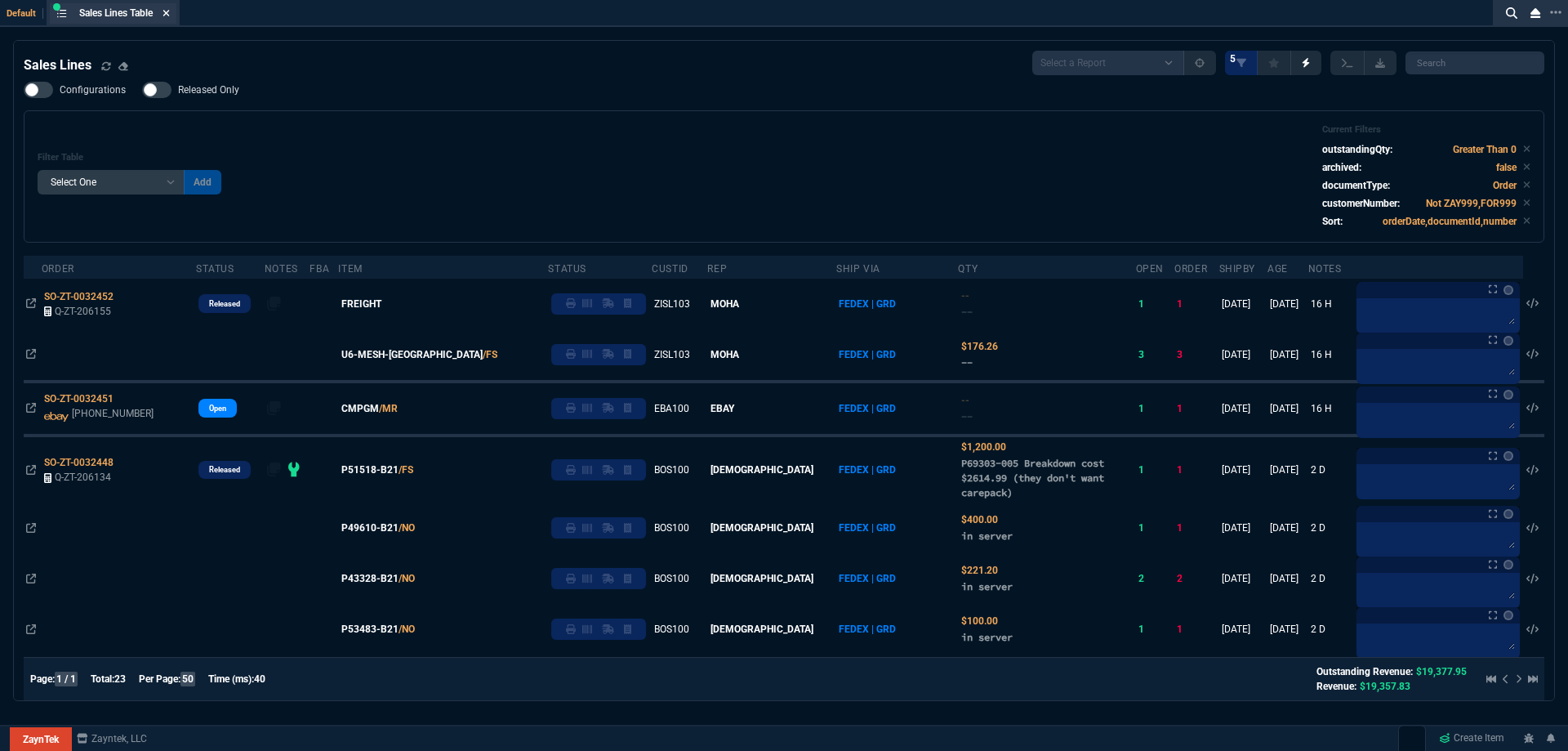
click at [169, 18] on fa-icon at bounding box center [166, 13] width 7 height 12
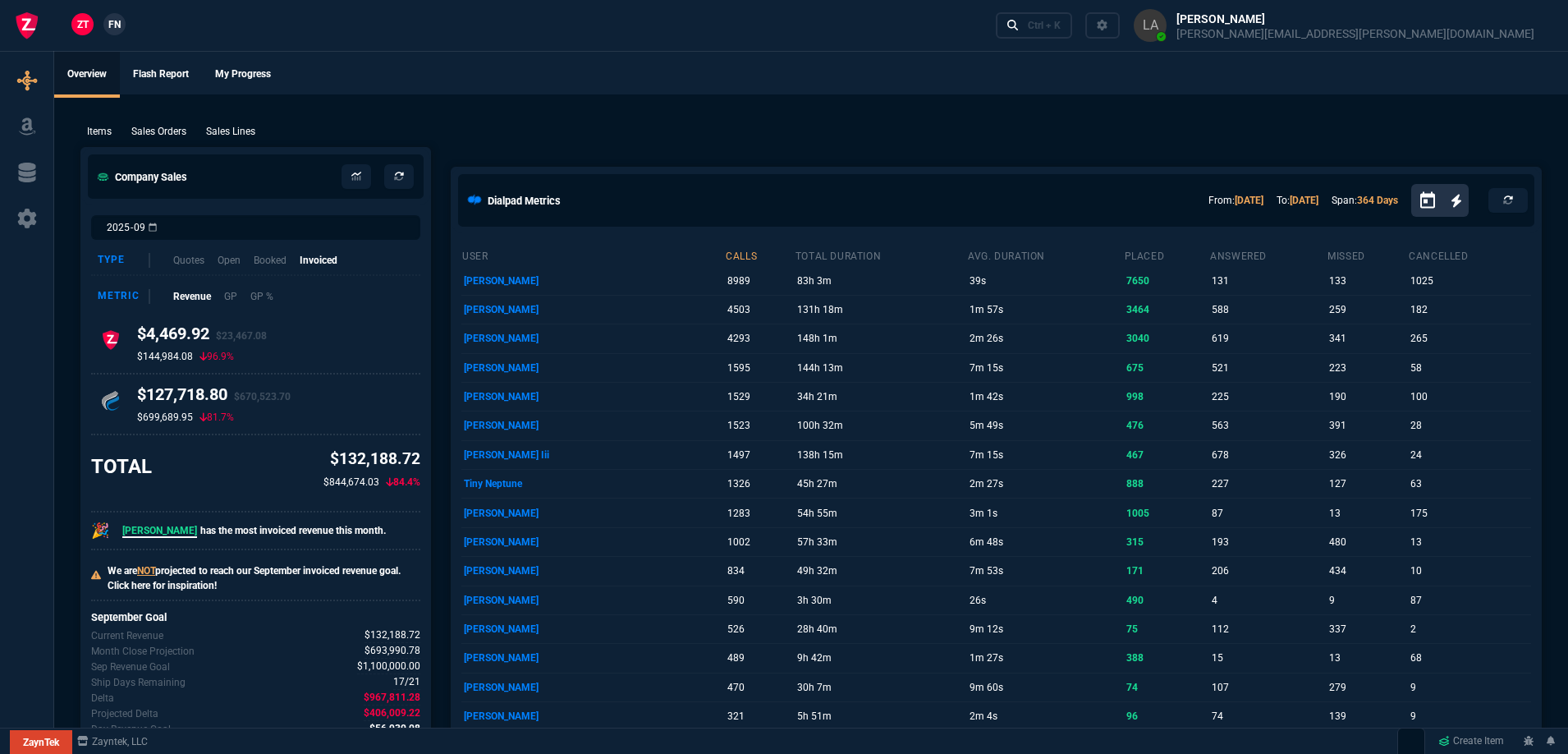
click at [124, 22] on link "FN" at bounding box center [114, 24] width 22 height 22
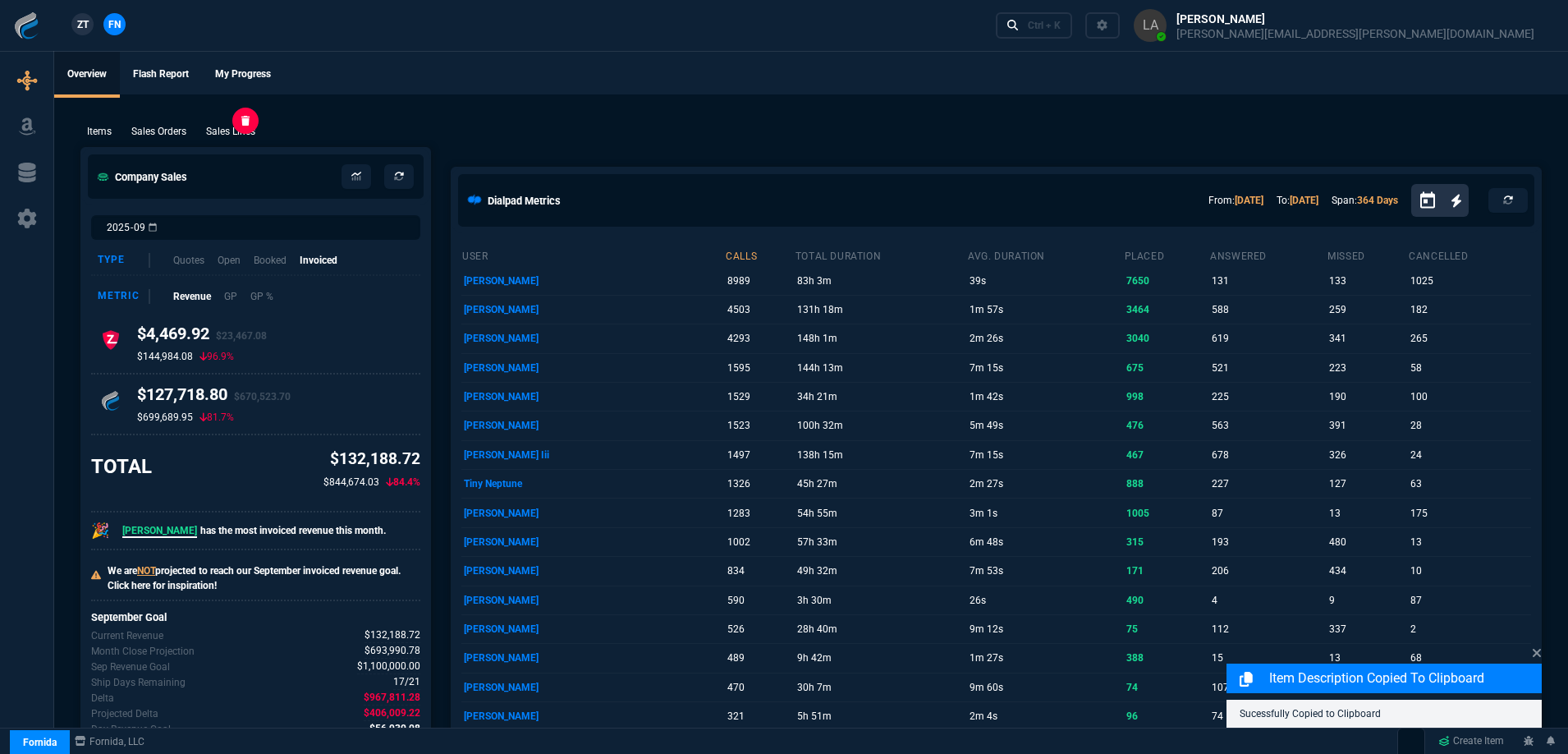
click at [248, 136] on p "Sales Lines" at bounding box center [231, 131] width 49 height 14
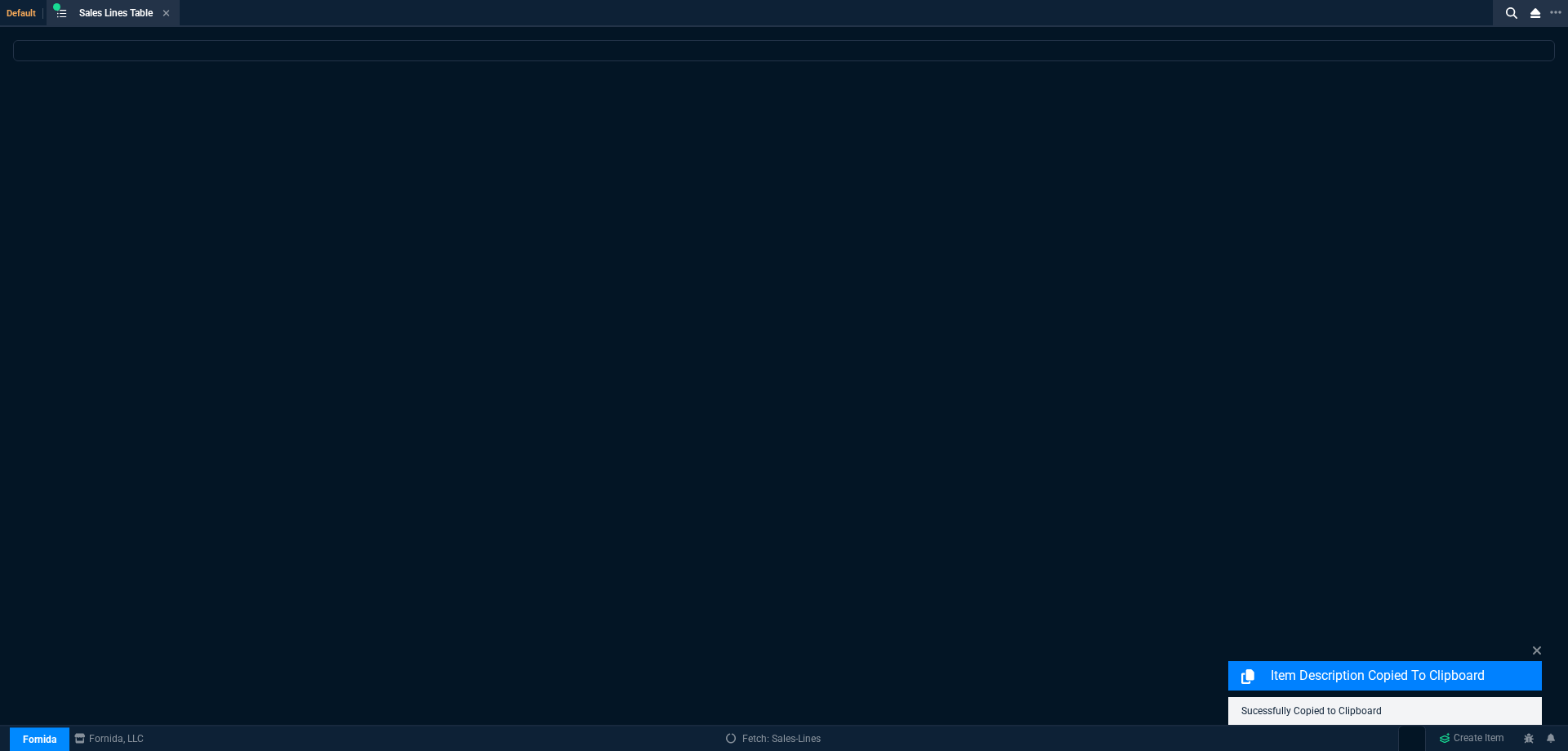
select select
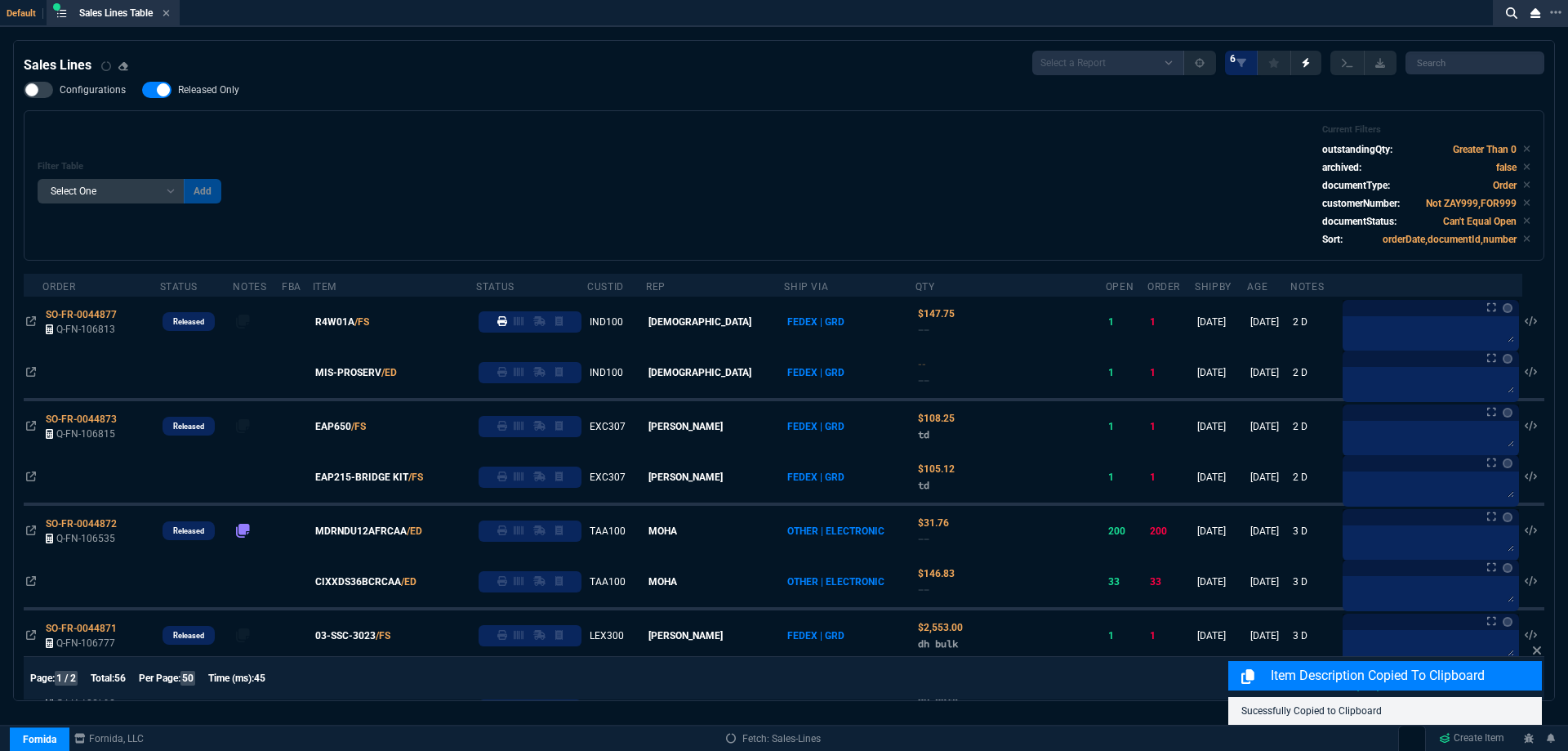
click at [238, 94] on label "Released Only" at bounding box center [198, 89] width 113 height 16
click at [142, 91] on input "Released Only" at bounding box center [141, 90] width 1 height 1
click at [877, 130] on div "Filter Table Select One Add Filter () Age () ATS () Cond (itemVariantCode) Cust…" at bounding box center [784, 185] width 1493 height 122
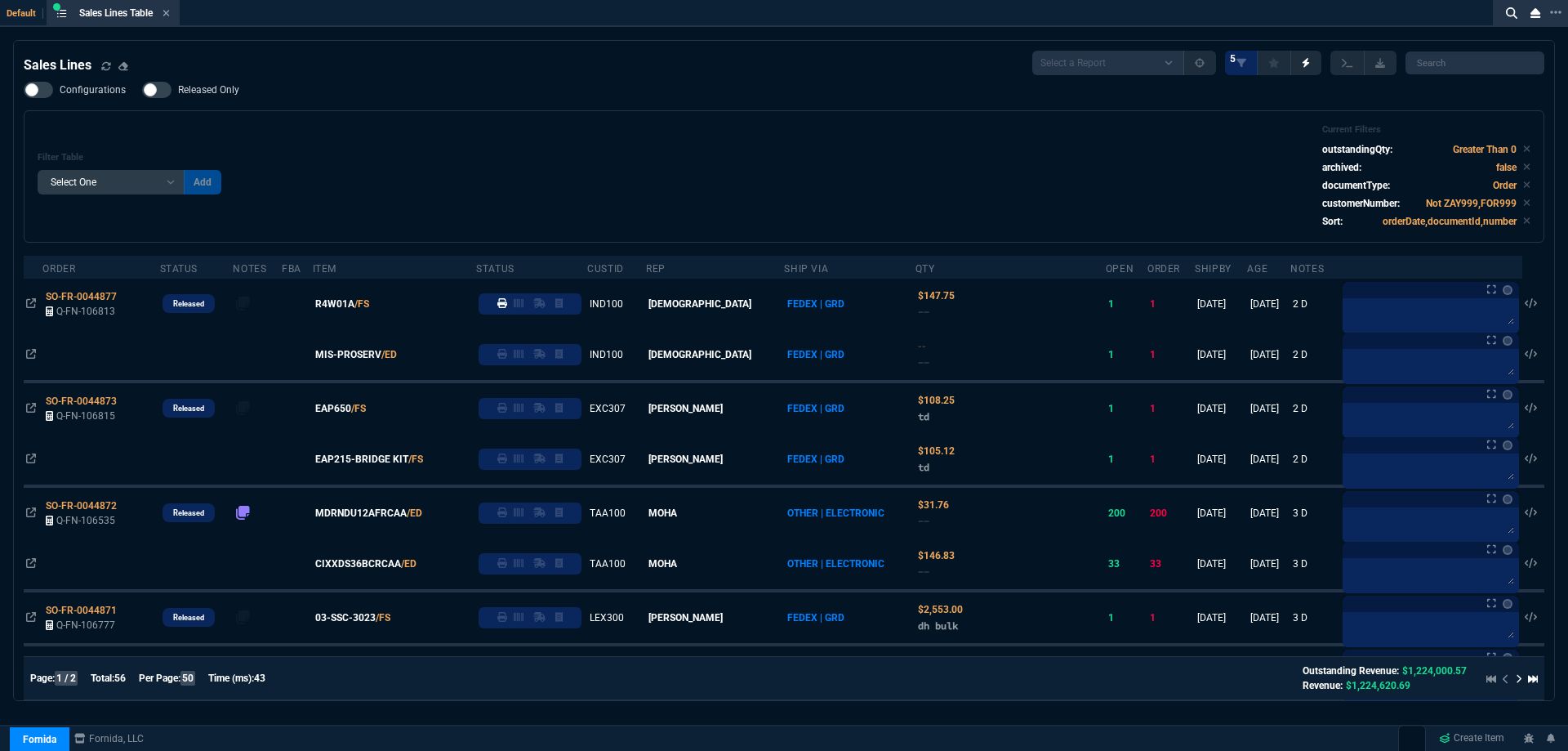
drag, startPoint x: 216, startPoint y: 92, endPoint x: 552, endPoint y: 129, distance: 338.0
click at [216, 92] on span "Released Only" at bounding box center [208, 89] width 62 height 13
click at [142, 91] on input "Released Only" at bounding box center [141, 90] width 1 height 1
click at [553, 131] on div "Filter Table Select One Add Filter () Age () ATS () Cond (itemVariantCode) Cust…" at bounding box center [784, 176] width 1493 height 104
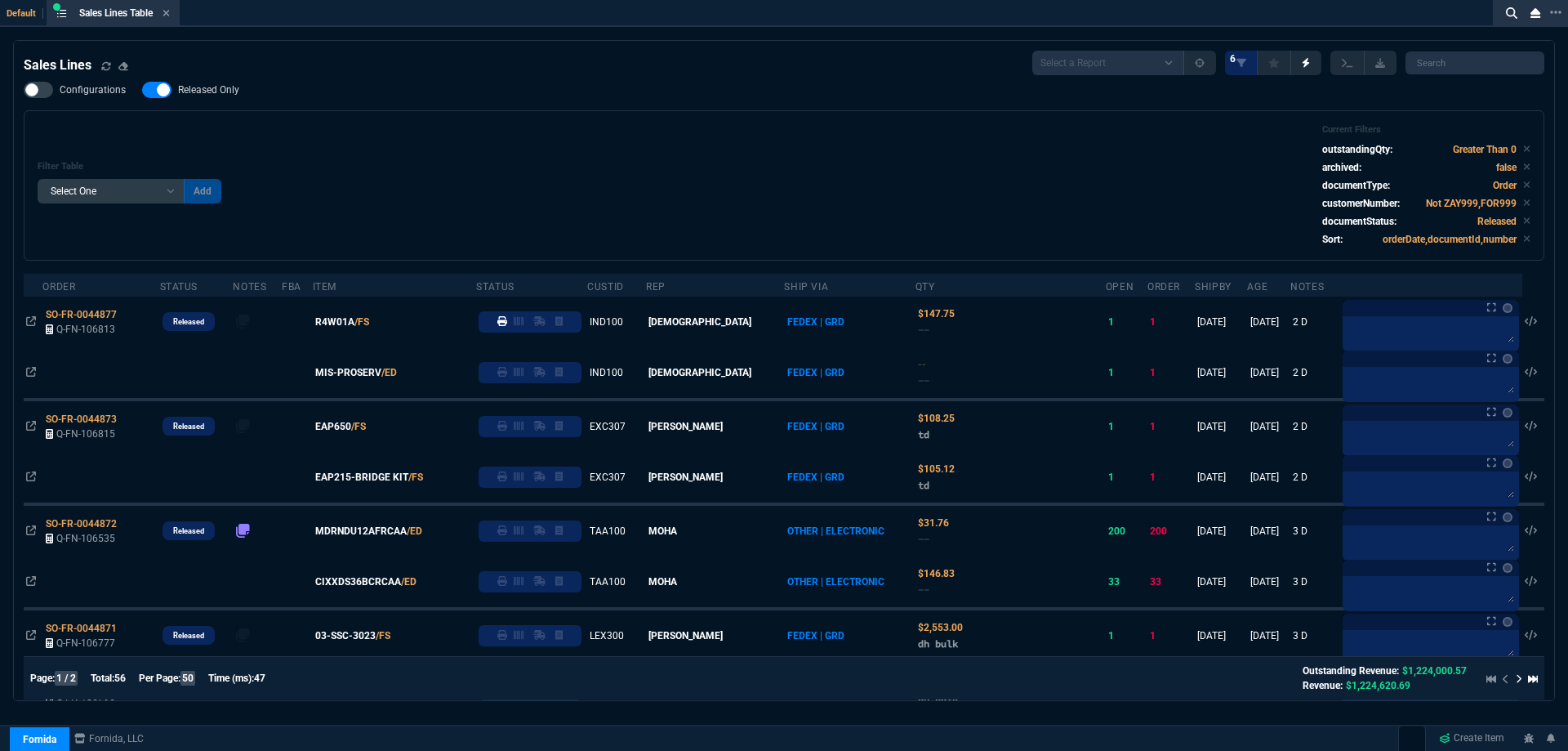
click at [203, 95] on span "Released Only" at bounding box center [208, 89] width 62 height 13
click at [142, 91] on input "Released Only" at bounding box center [141, 90] width 1 height 1
checkbox input "false"
click at [458, 113] on div "Filter Table Select One Add Filter () Age () ATS () Cond (itemVariantCode) Cust…" at bounding box center [784, 185] width 1521 height 150
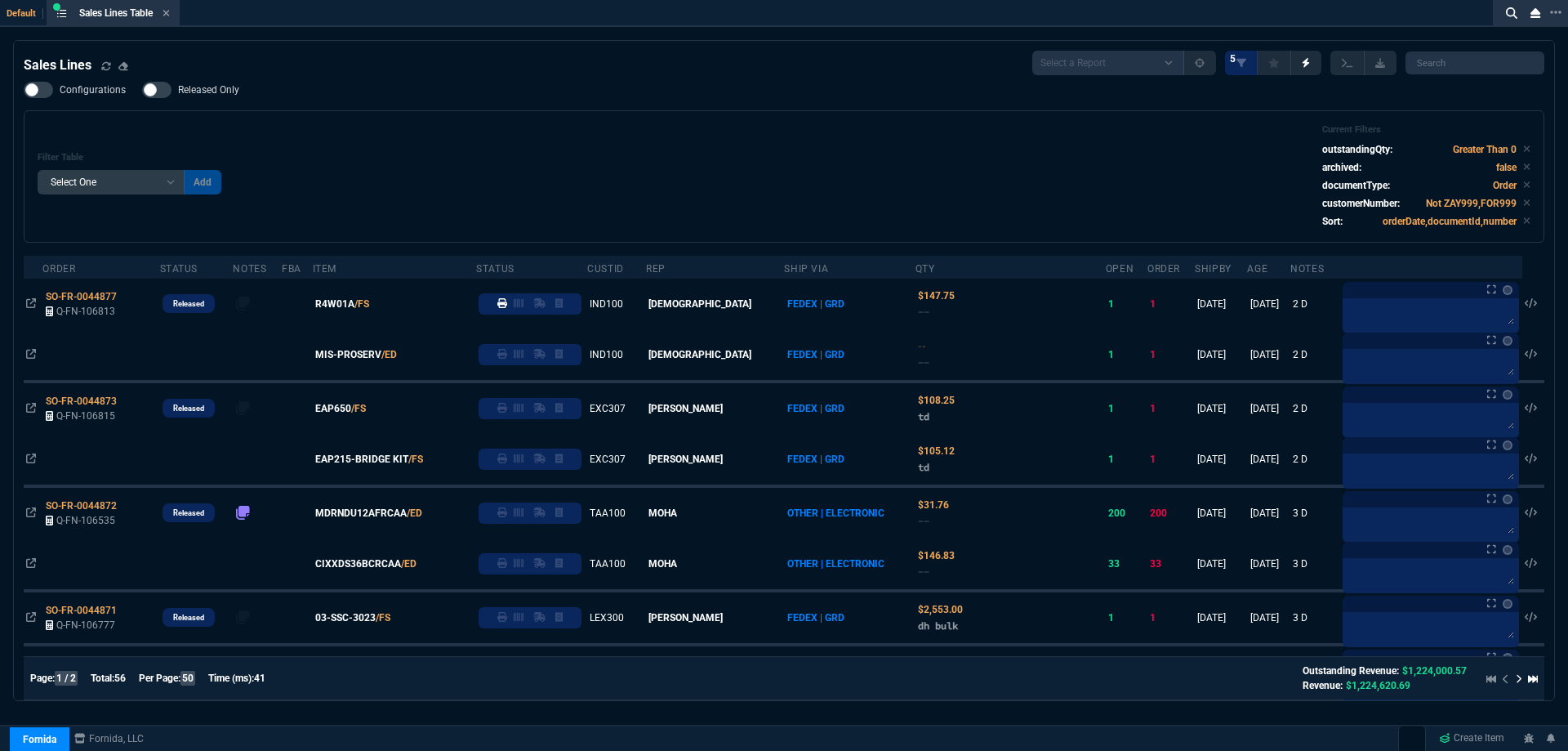
click at [170, 15] on icon at bounding box center [166, 13] width 6 height 6
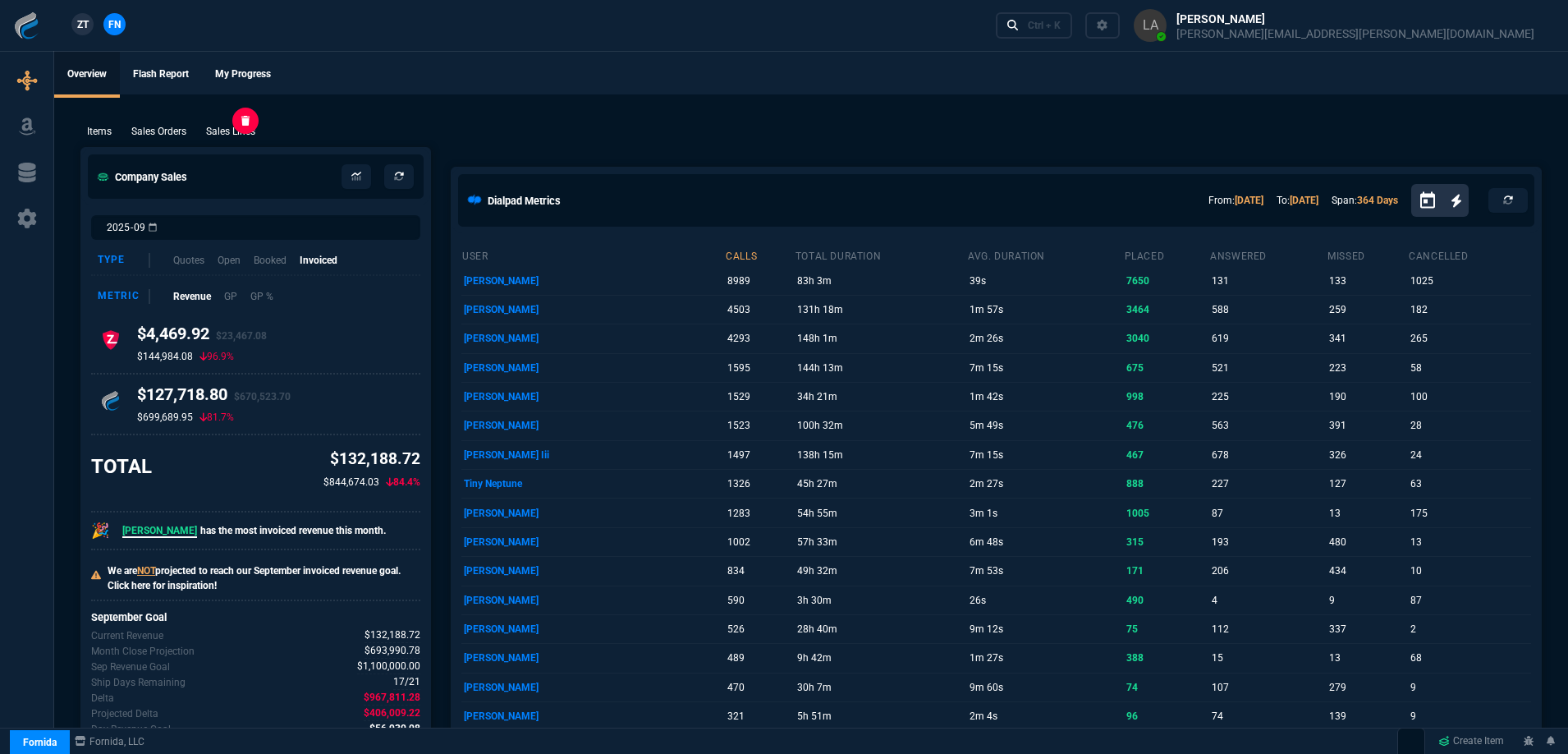
click at [236, 130] on p "Sales Lines" at bounding box center [231, 131] width 49 height 14
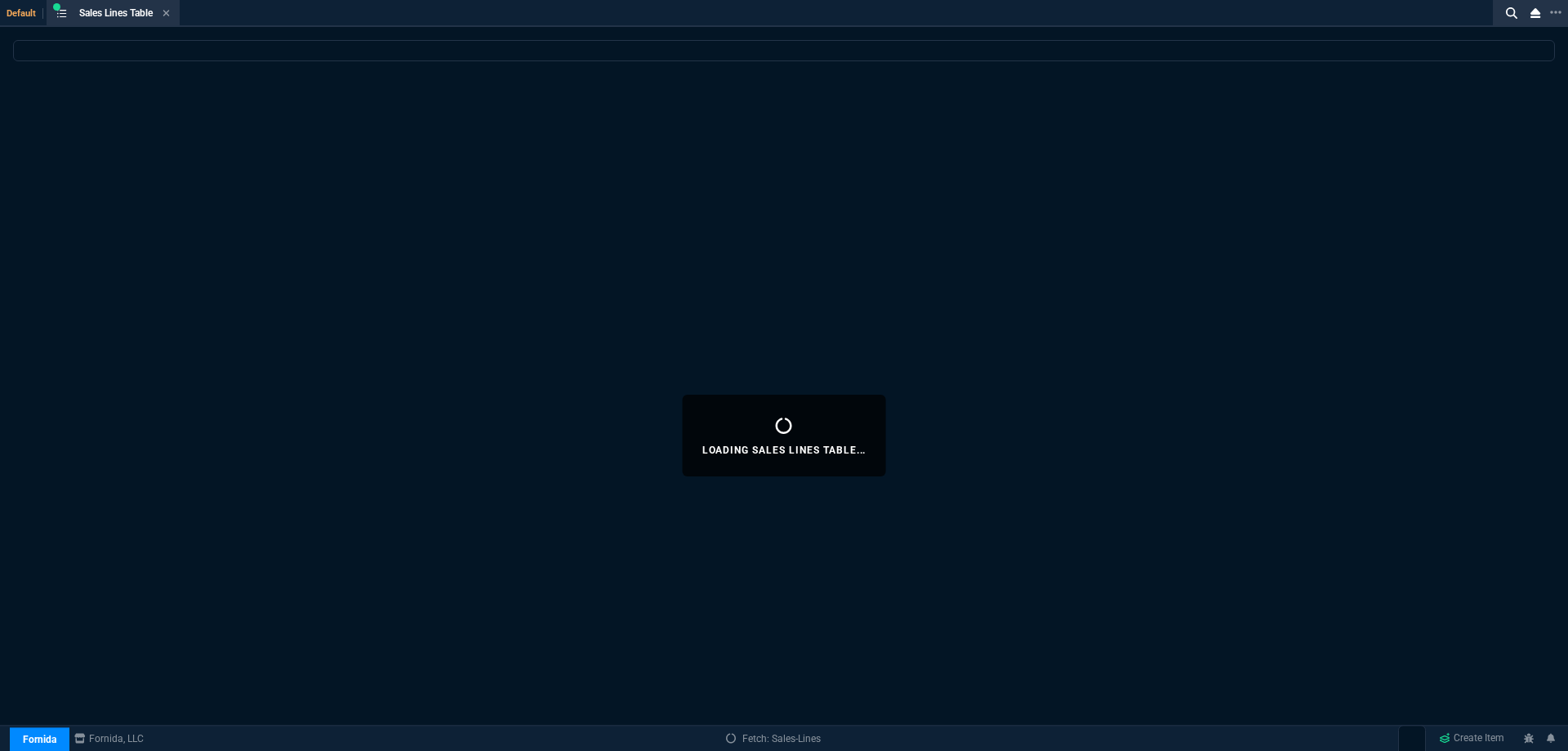
select select
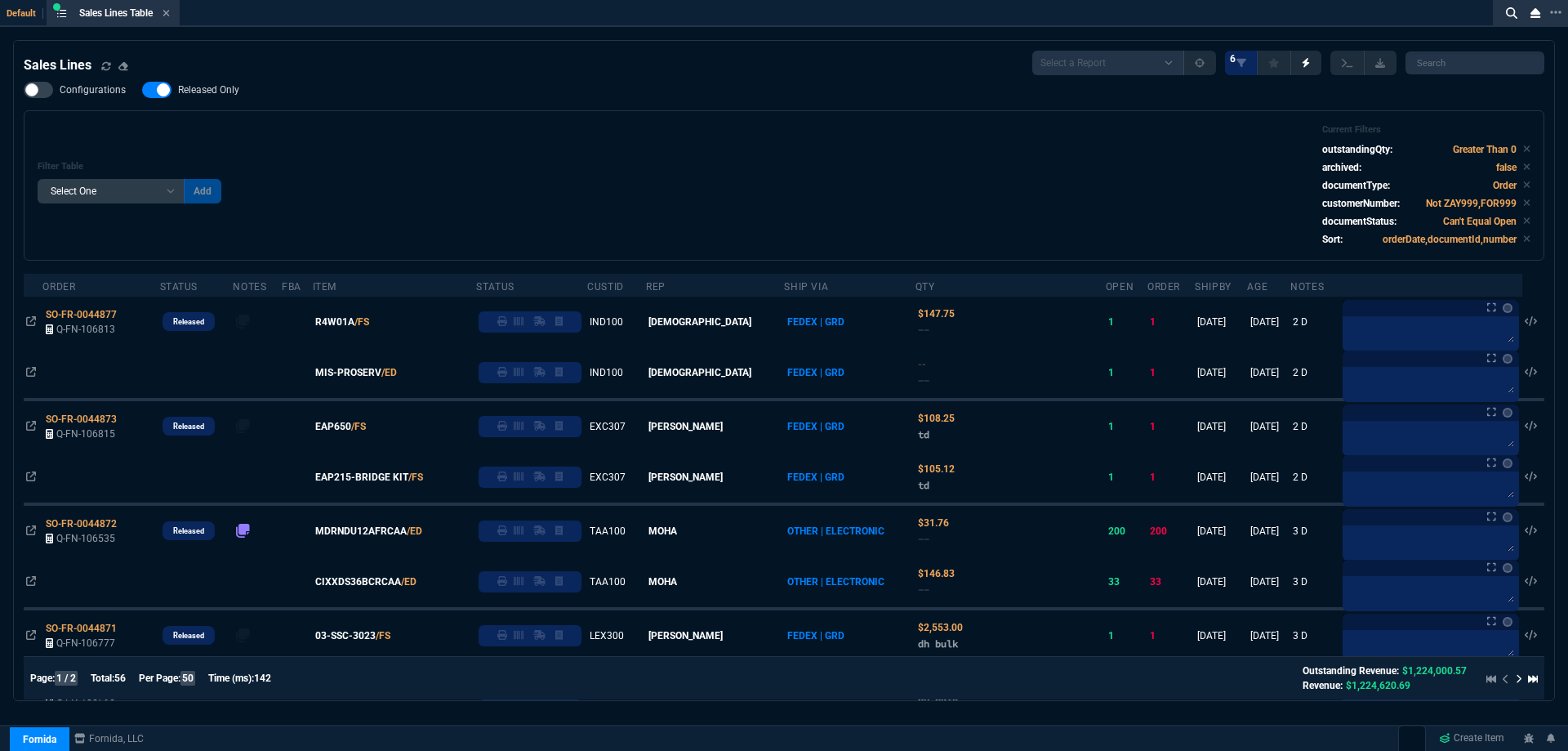
click at [204, 89] on span "Released Only" at bounding box center [208, 89] width 62 height 13
click at [142, 90] on input "Released Only" at bounding box center [141, 90] width 1 height 1
checkbox input "false"
click at [472, 149] on div "Filter Table Select One Add Filter () Age () ATS () Cond (itemVariantCode) Cust…" at bounding box center [784, 185] width 1493 height 122
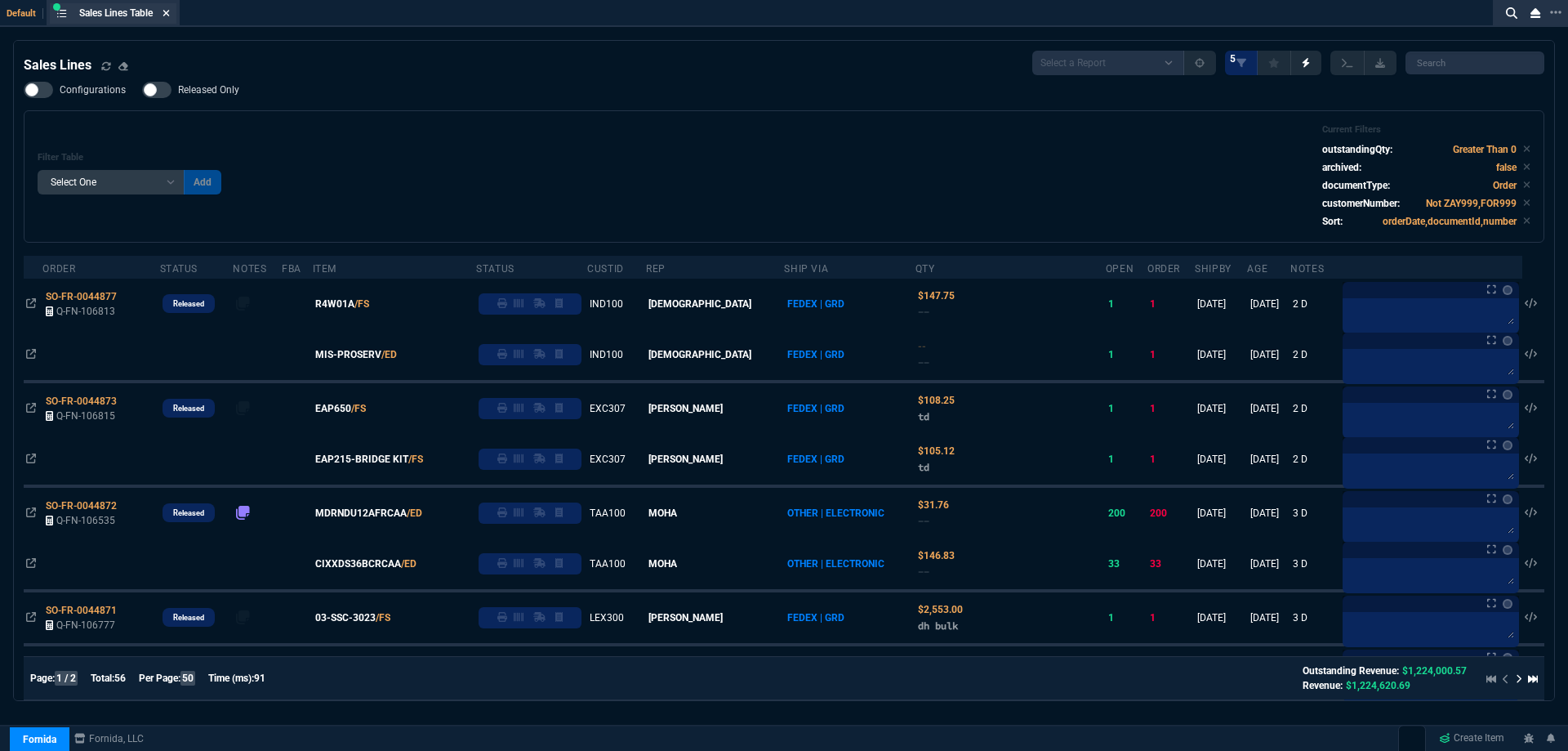
click at [168, 13] on icon at bounding box center [166, 13] width 7 height 10
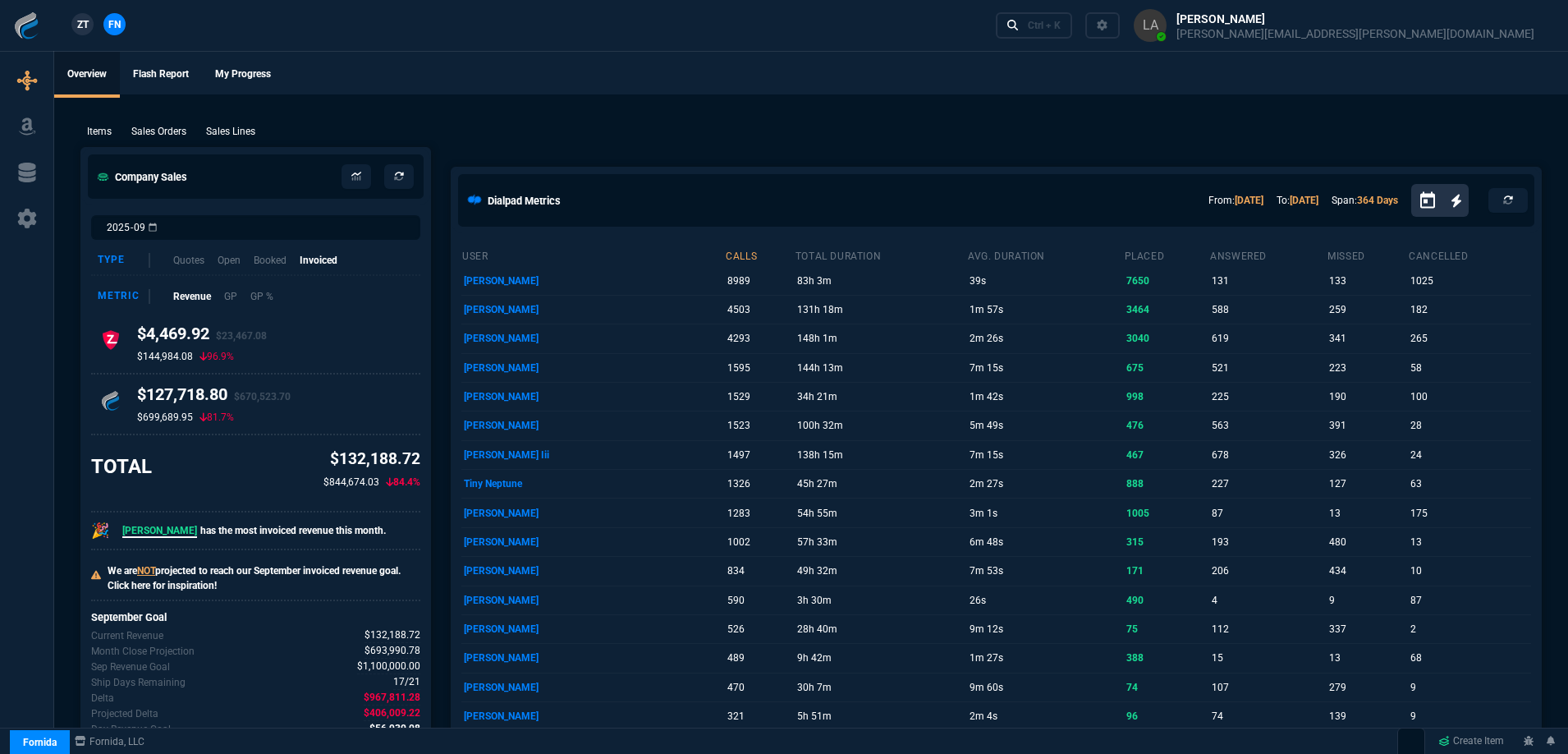
click at [79, 26] on span "ZT" at bounding box center [83, 24] width 12 height 14
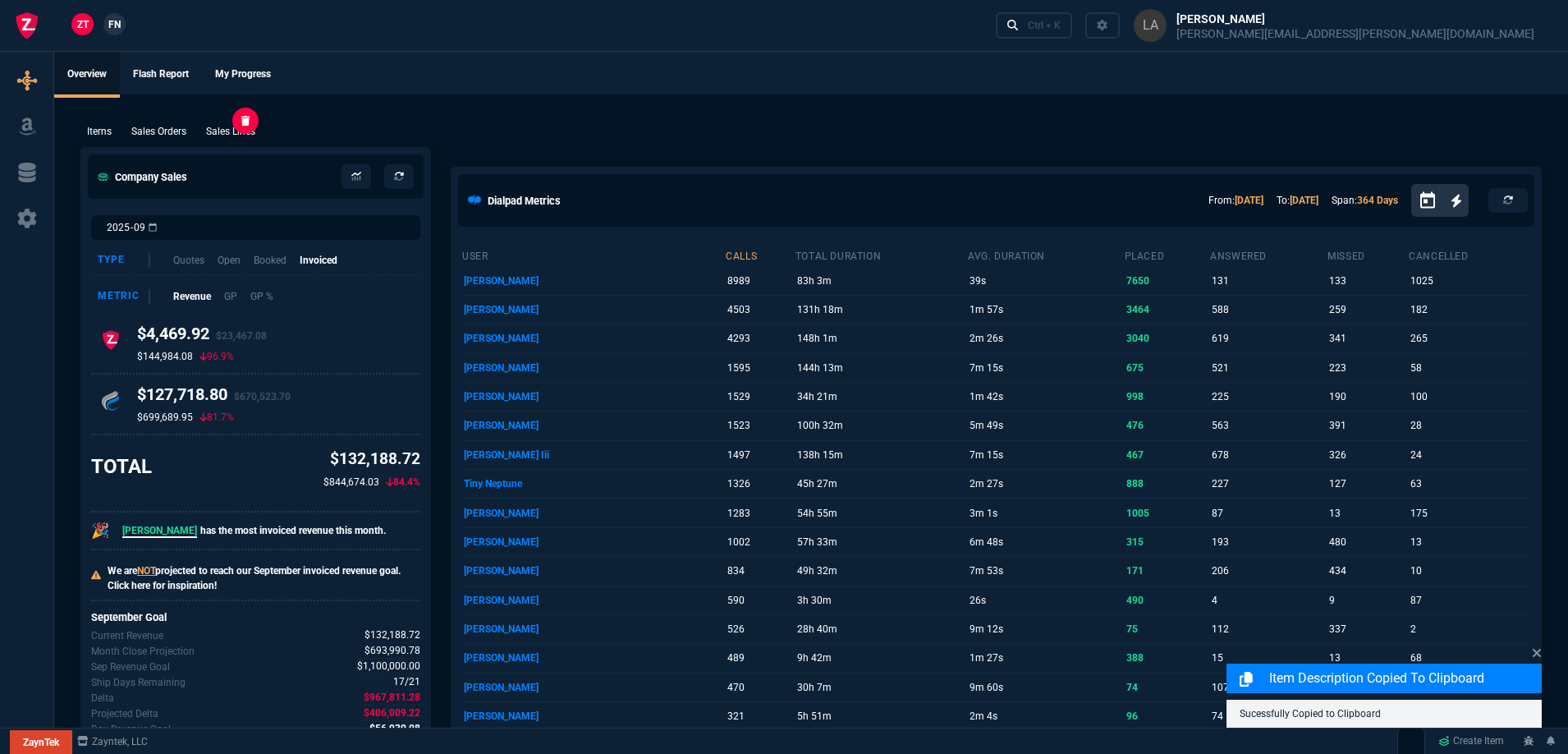
click at [222, 135] on p "Sales Lines" at bounding box center [231, 131] width 49 height 14
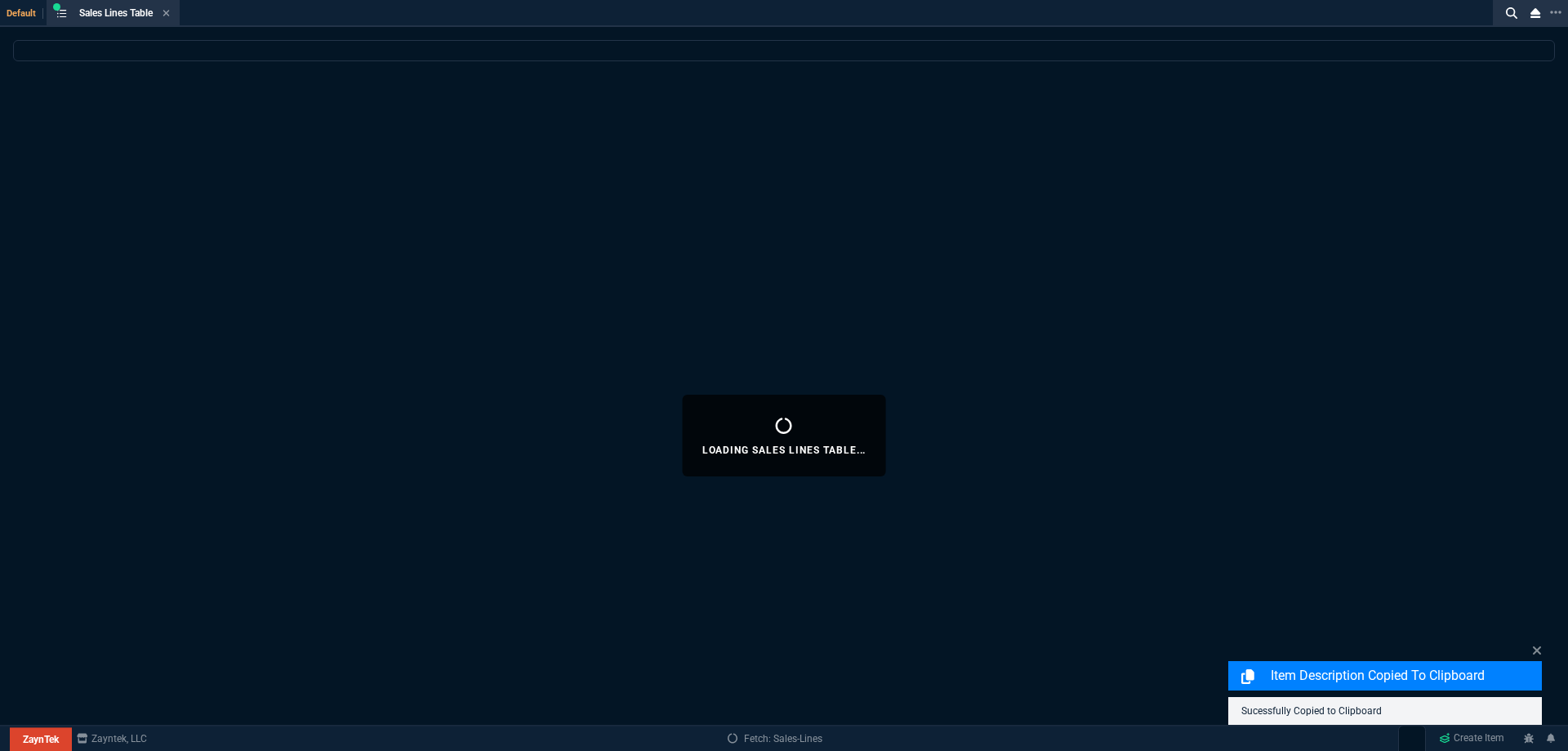
select select
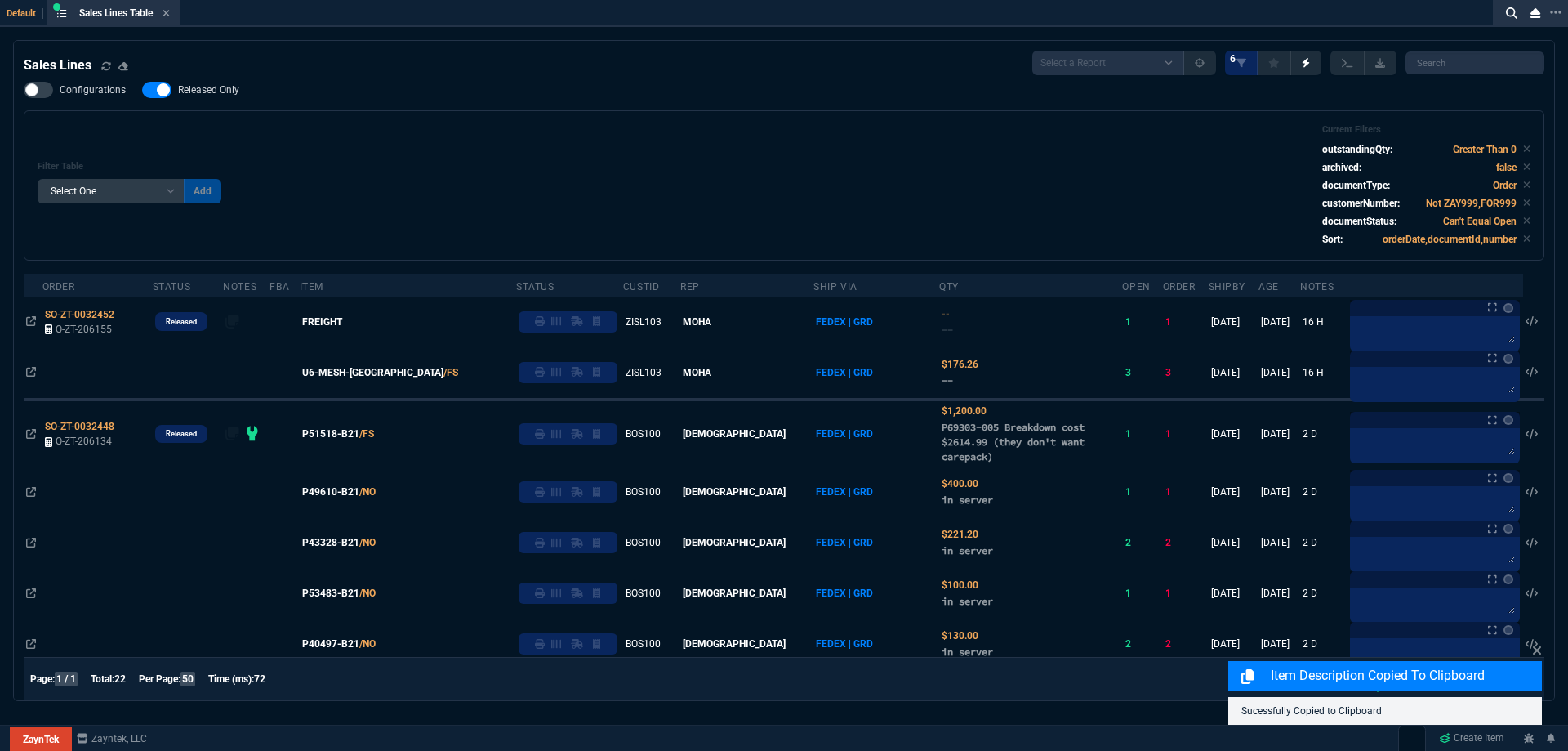
click at [207, 92] on span "Released Only" at bounding box center [208, 89] width 62 height 13
click at [142, 91] on input "Released Only" at bounding box center [141, 90] width 1 height 1
checkbox input "false"
click at [388, 118] on div "Filter Table Select One Add Filter () Age () ATS () Cond (itemVariantCode) Cust…" at bounding box center [784, 185] width 1521 height 150
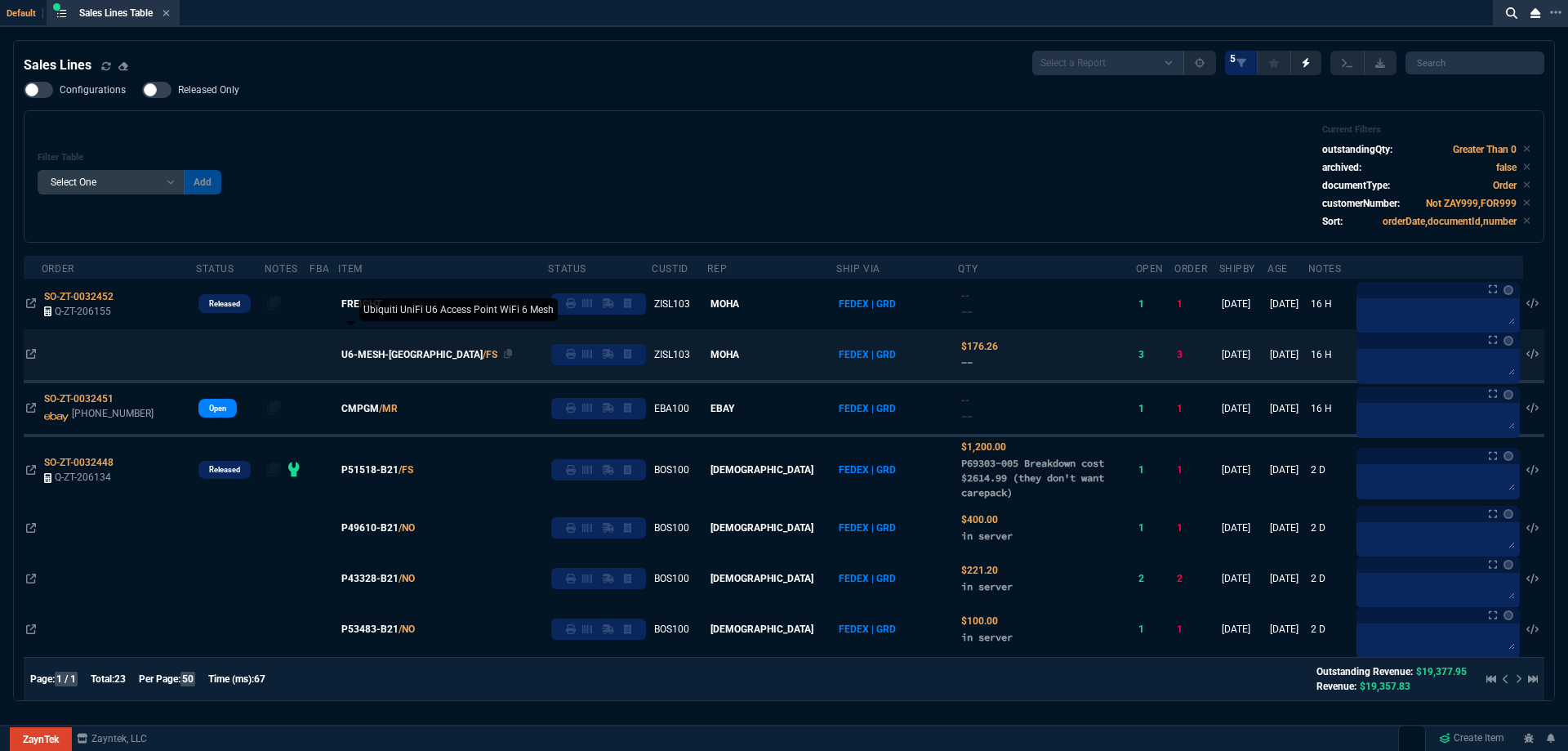
click at [398, 354] on span "U6-MESH-[GEOGRAPHIC_DATA]" at bounding box center [412, 355] width 141 height 14
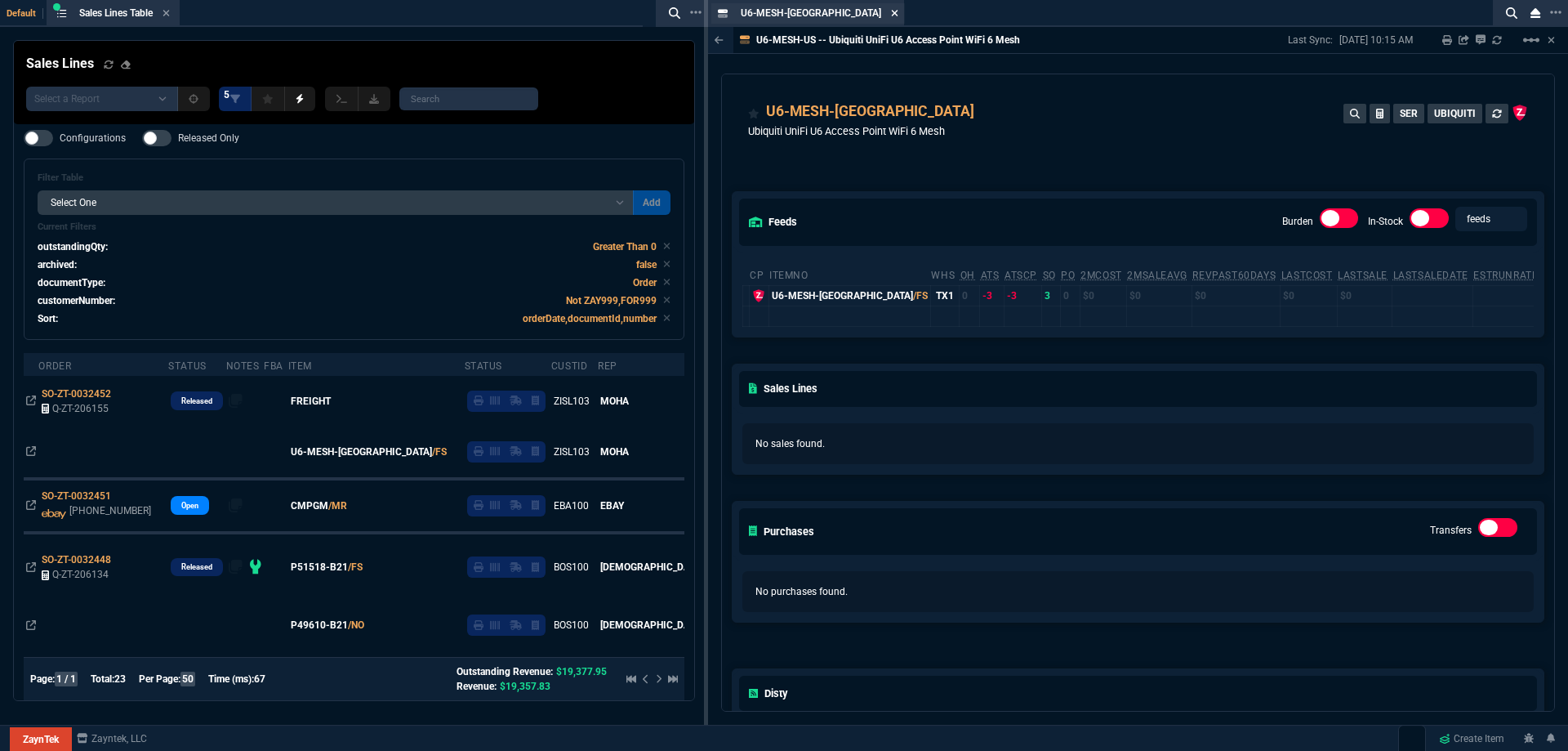
click at [891, 12] on icon at bounding box center [895, 13] width 7 height 10
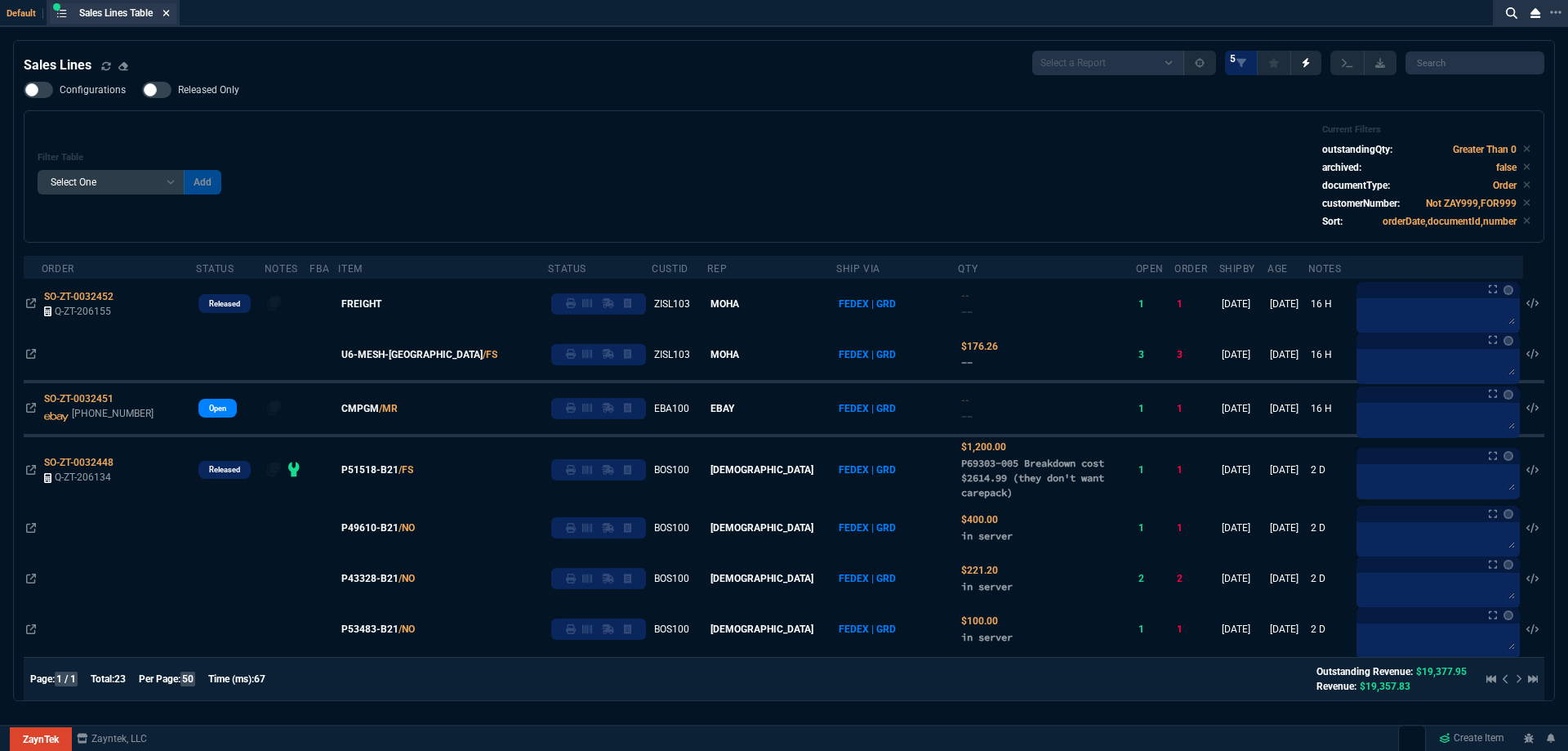
click at [170, 11] on icon at bounding box center [166, 13] width 6 height 6
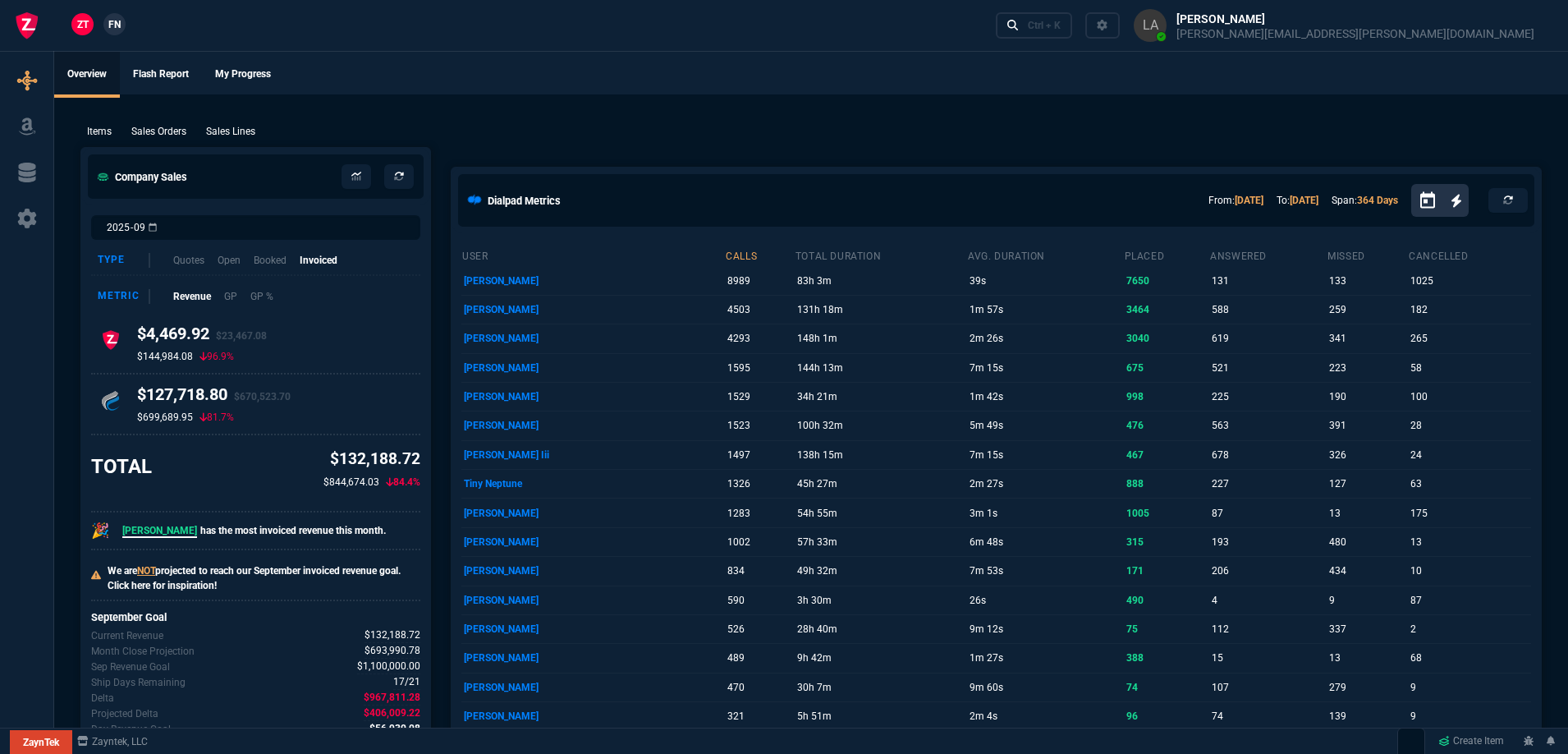
click at [111, 28] on span "FN" at bounding box center [115, 24] width 13 height 14
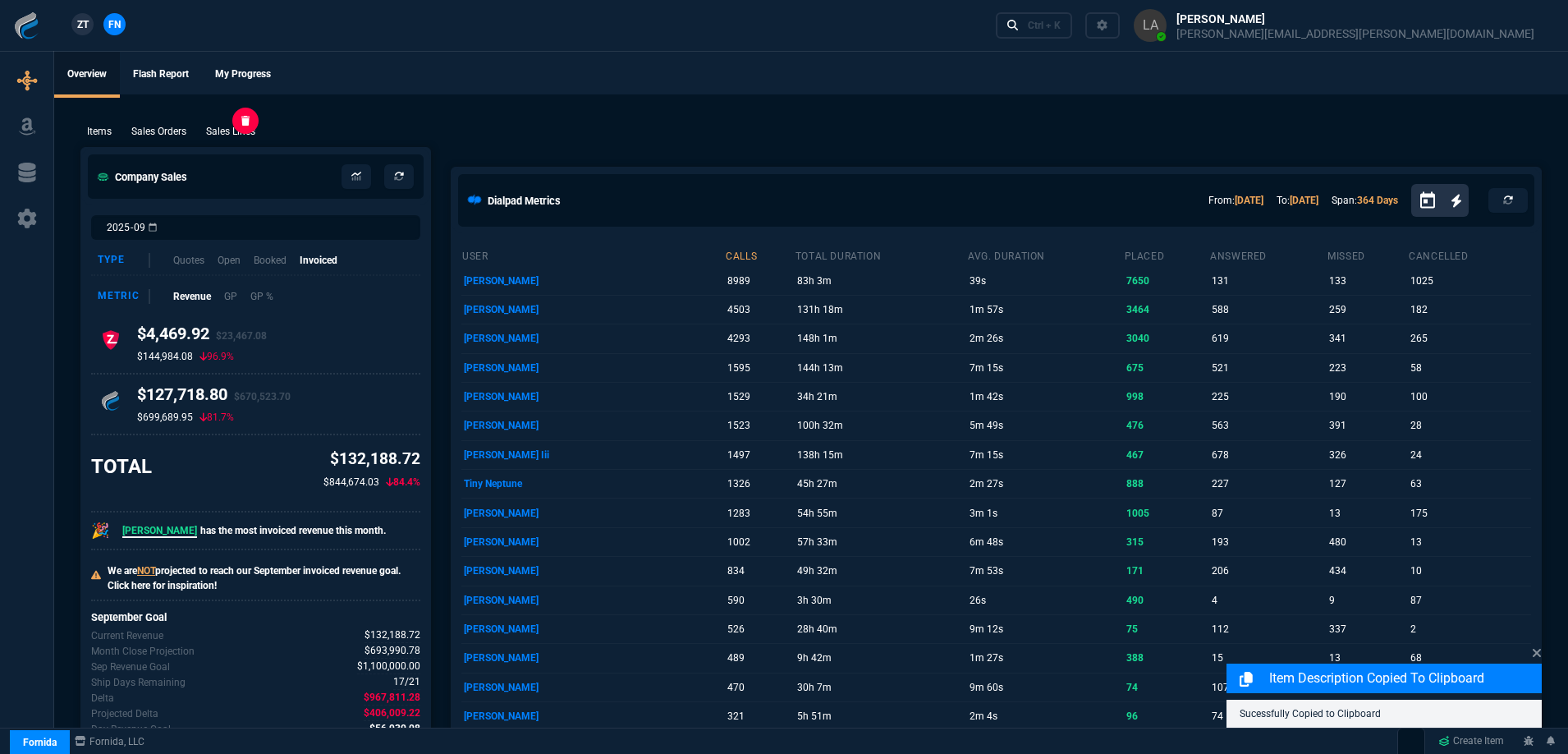
click at [251, 136] on p "Sales Lines" at bounding box center [231, 131] width 49 height 14
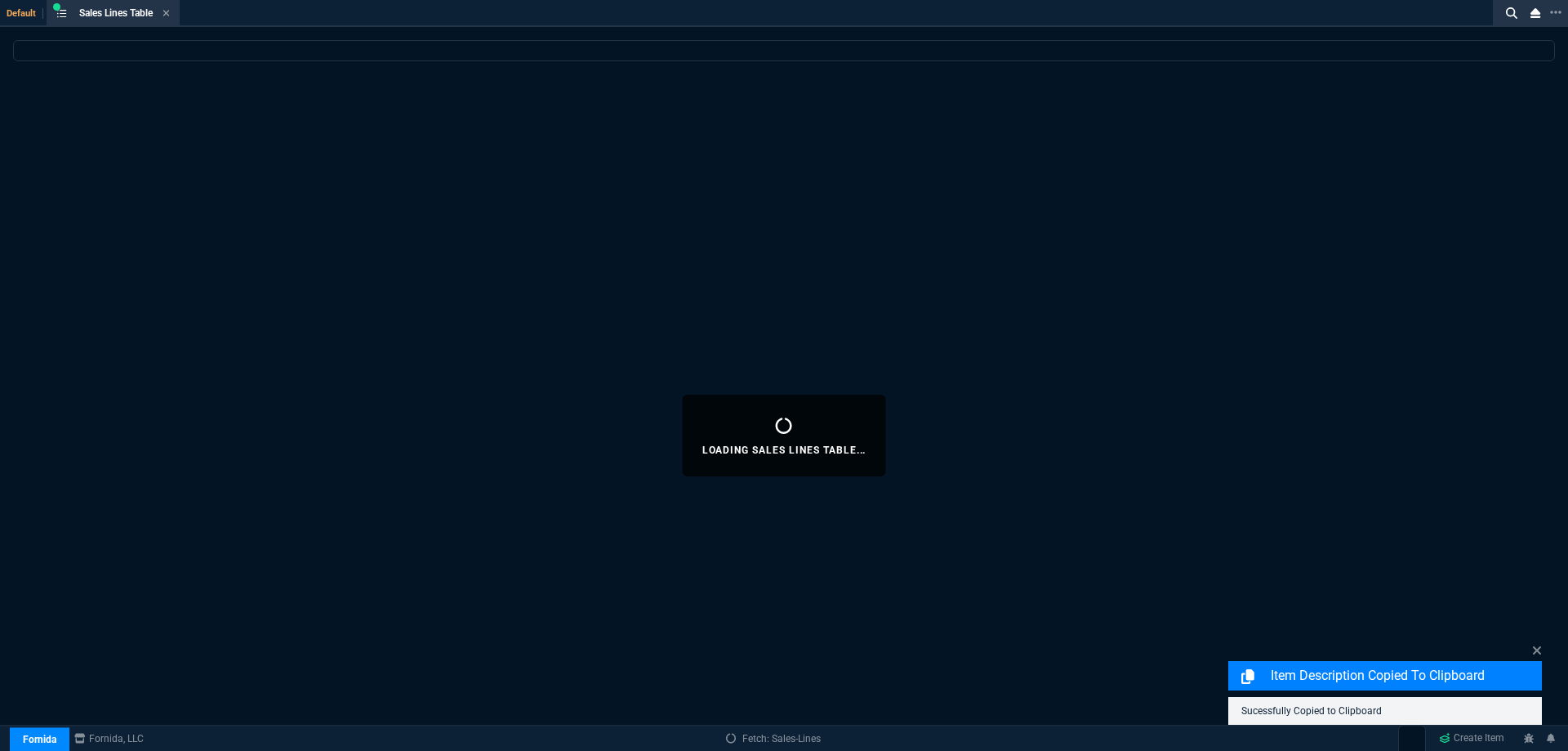
select select
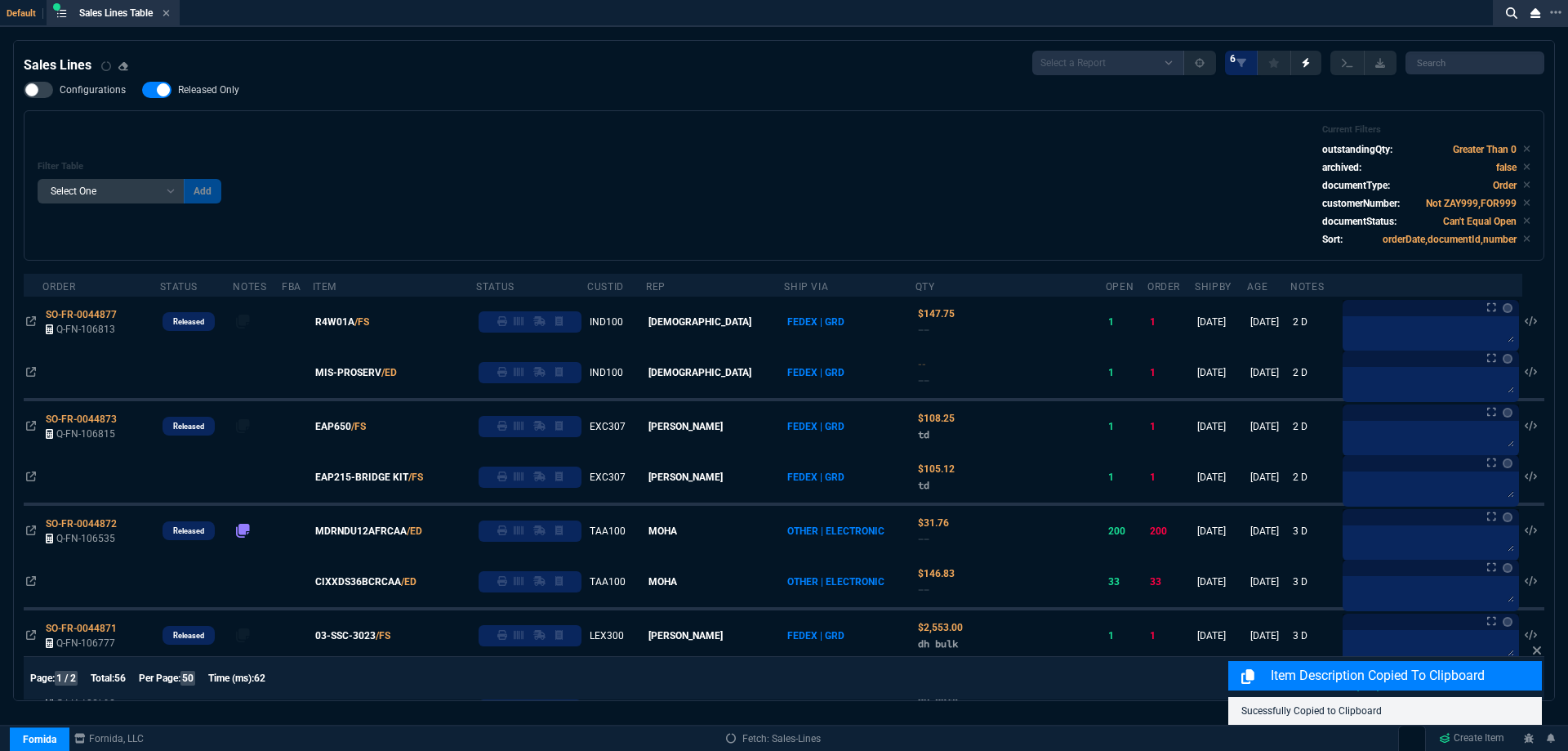
click at [208, 89] on span "Released Only" at bounding box center [208, 89] width 62 height 13
click at [142, 90] on input "Released Only" at bounding box center [141, 90] width 1 height 1
checkbox input "false"
click at [522, 152] on div "Filter Table Select One Add Filter () Age () ATS () Cond (itemVariantCode) Cust…" at bounding box center [784, 185] width 1493 height 122
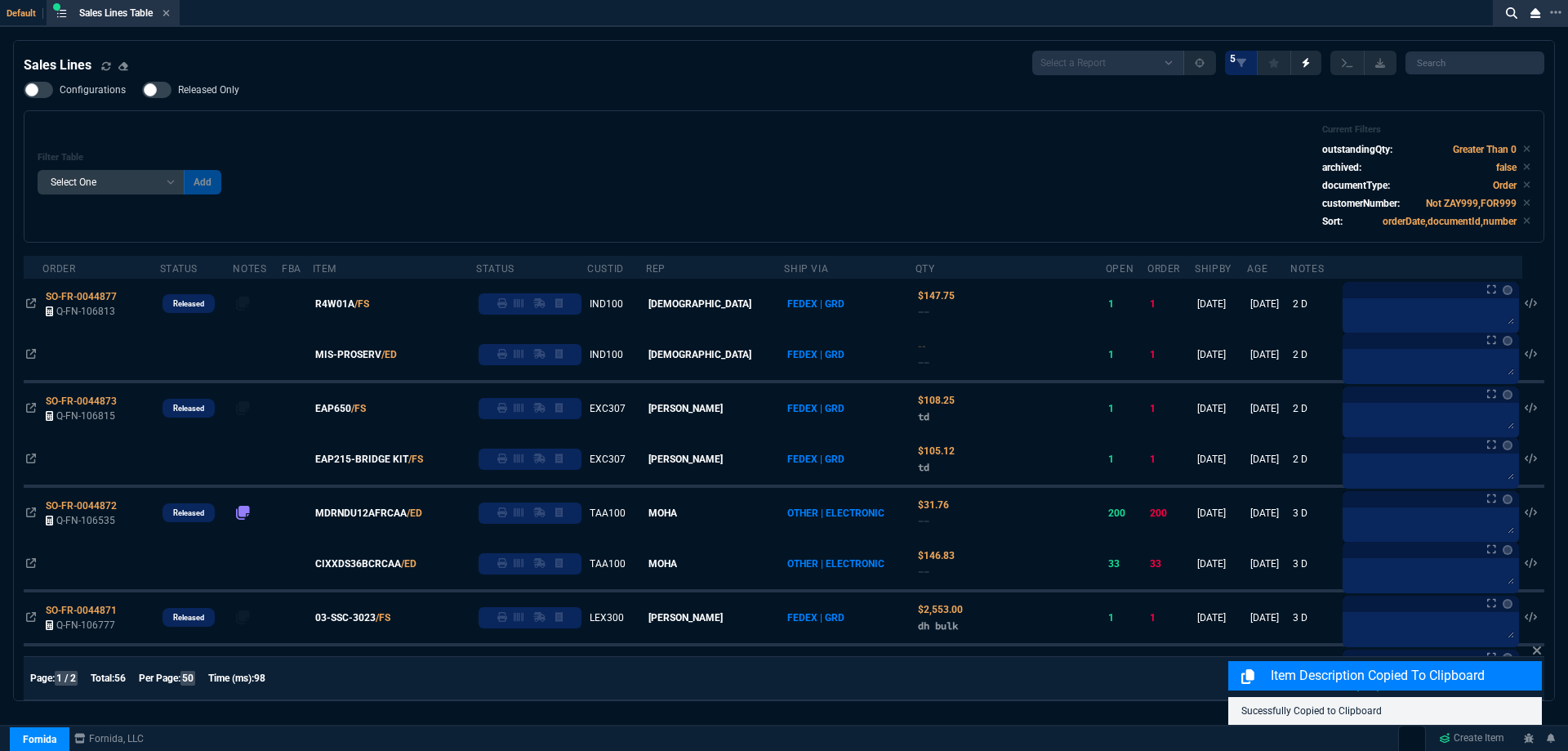
select select
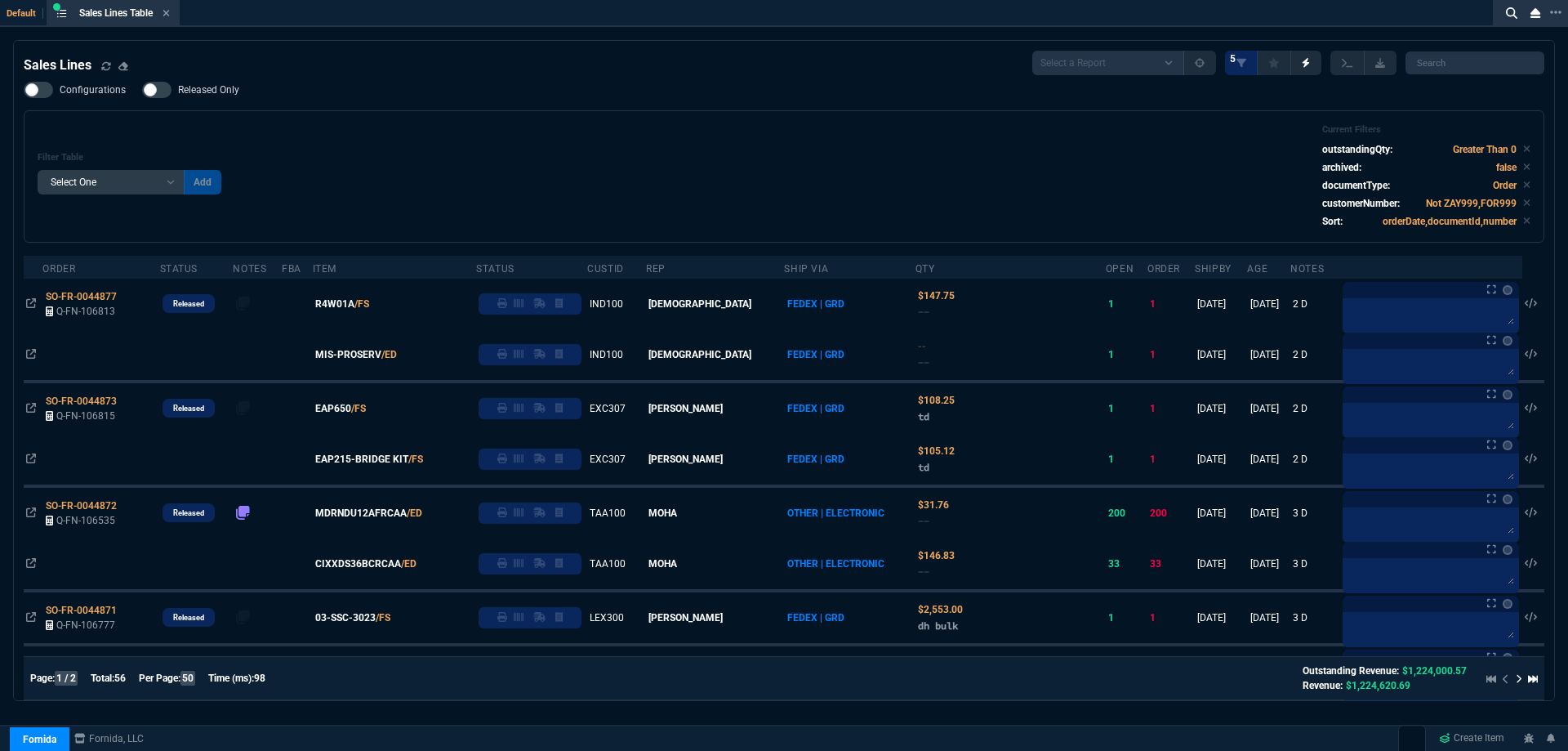
click at [184, 87] on span "Released Only" at bounding box center [208, 89] width 62 height 13
click at [142, 90] on input "Released Only" at bounding box center [141, 90] width 1 height 1
click at [571, 130] on div "Filter Table Select One Add Filter () Age () ATS () Cond (itemVariantCode) Cust…" at bounding box center [784, 176] width 1493 height 104
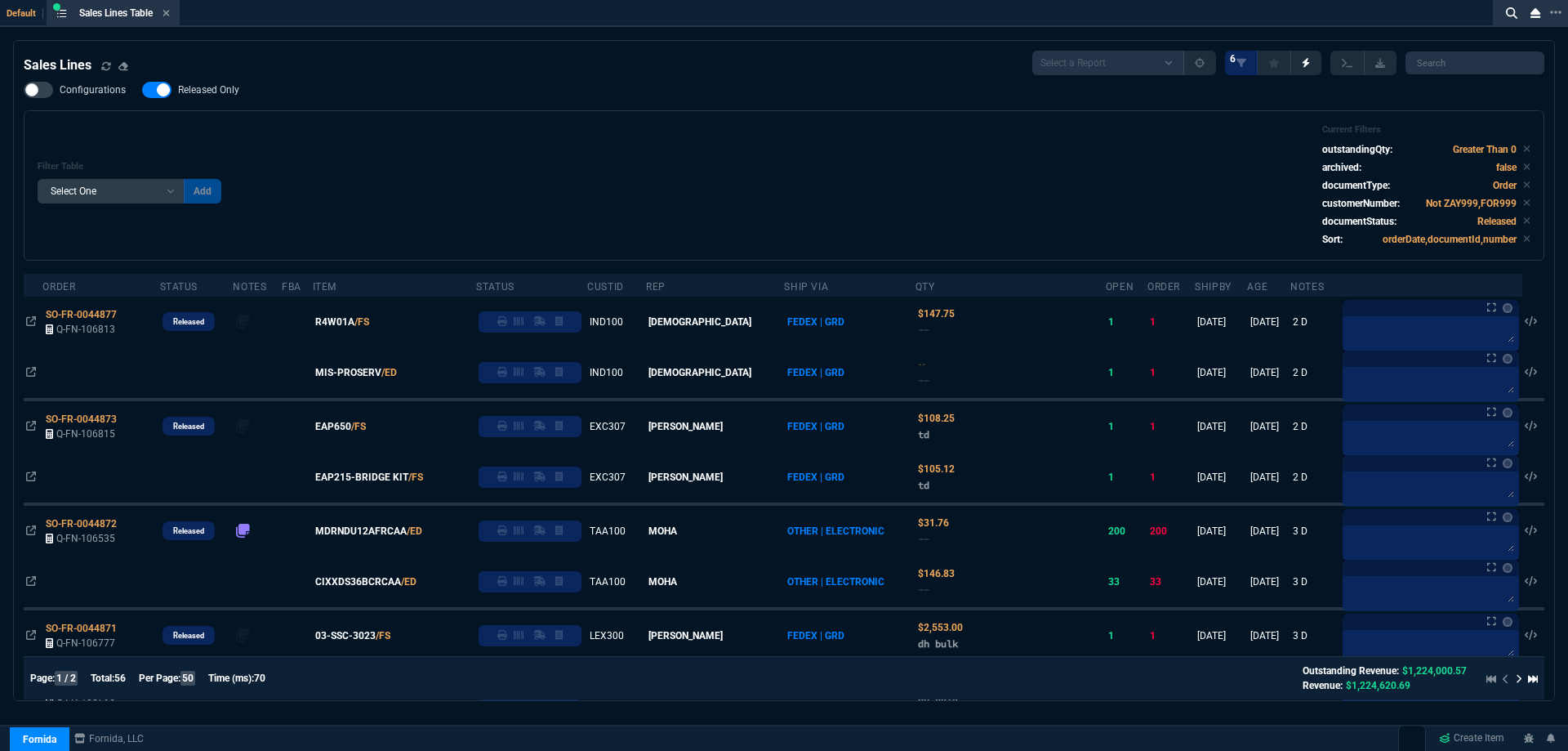
click at [236, 91] on span "Released Only" at bounding box center [208, 89] width 62 height 13
click at [142, 91] on input "Released Only" at bounding box center [141, 90] width 1 height 1
click at [538, 114] on div "Filter Table Select One Add Filter () Age () ATS () Cond (itemVariantCode) Cust…" at bounding box center [784, 185] width 1521 height 150
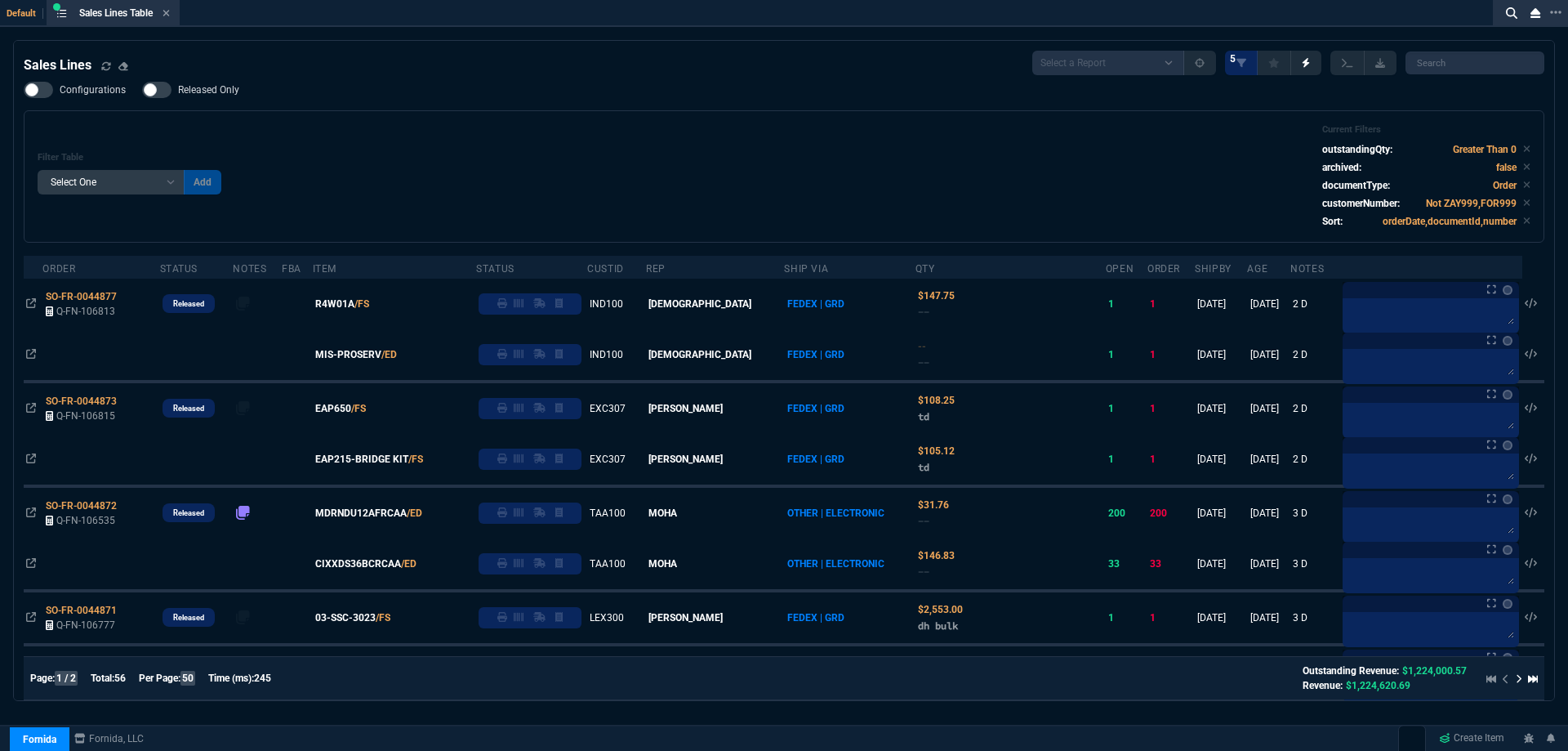
click at [194, 91] on span "Released Only" at bounding box center [208, 89] width 62 height 13
click at [142, 91] on input "Released Only" at bounding box center [141, 90] width 1 height 1
click at [456, 125] on div "Filter Table Select One Add Filter () Age () ATS () Cond (itemVariantCode) Cust…" at bounding box center [784, 176] width 1493 height 104
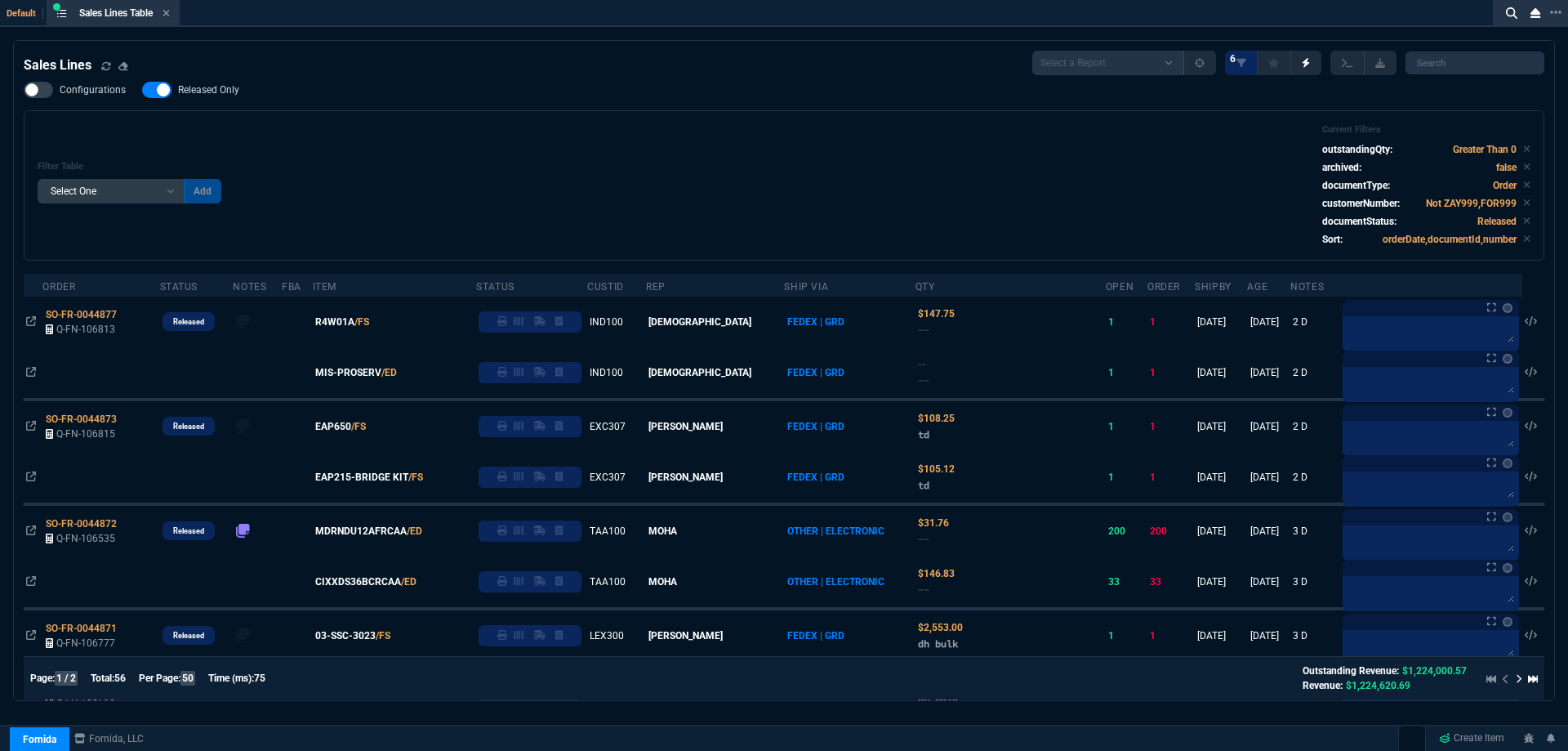
click at [203, 88] on span "Released Only" at bounding box center [208, 89] width 62 height 13
click at [142, 90] on input "Released Only" at bounding box center [141, 90] width 1 height 1
click at [741, 165] on div "Filter Table Select One Add Filter () Age () ATS () Cond (itemVariantCode) Cust…" at bounding box center [784, 185] width 1493 height 122
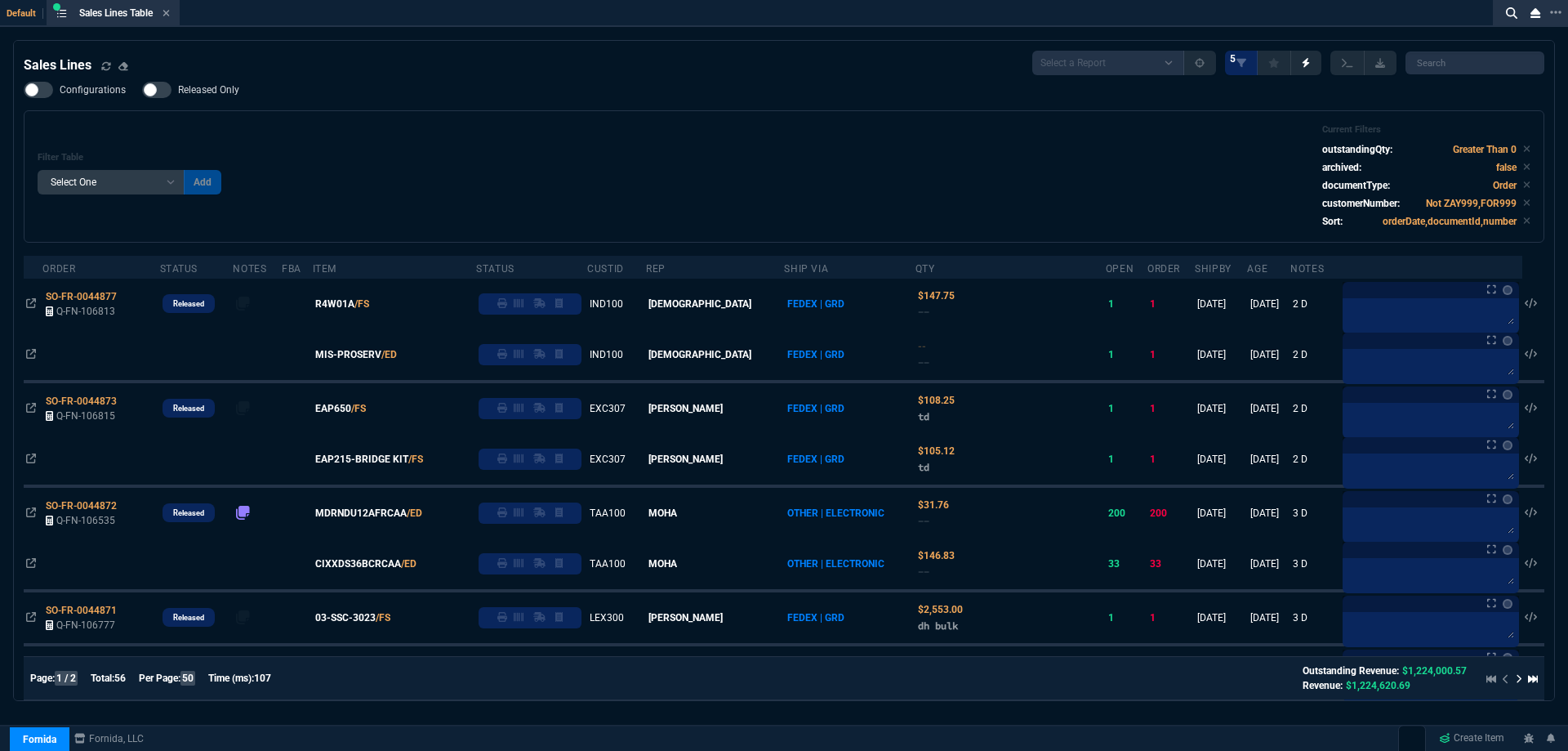
click at [154, 97] on div at bounding box center [156, 89] width 29 height 16
click at [142, 91] on input "Released Only" at bounding box center [141, 90] width 1 height 1
click at [405, 139] on div "Filter Table Select One Add Filter () Age () ATS () Cond (itemVariantCode) Cust…" at bounding box center [784, 176] width 1493 height 104
click at [199, 93] on span "Released Only" at bounding box center [208, 89] width 62 height 13
click at [142, 91] on input "Released Only" at bounding box center [141, 90] width 1 height 1
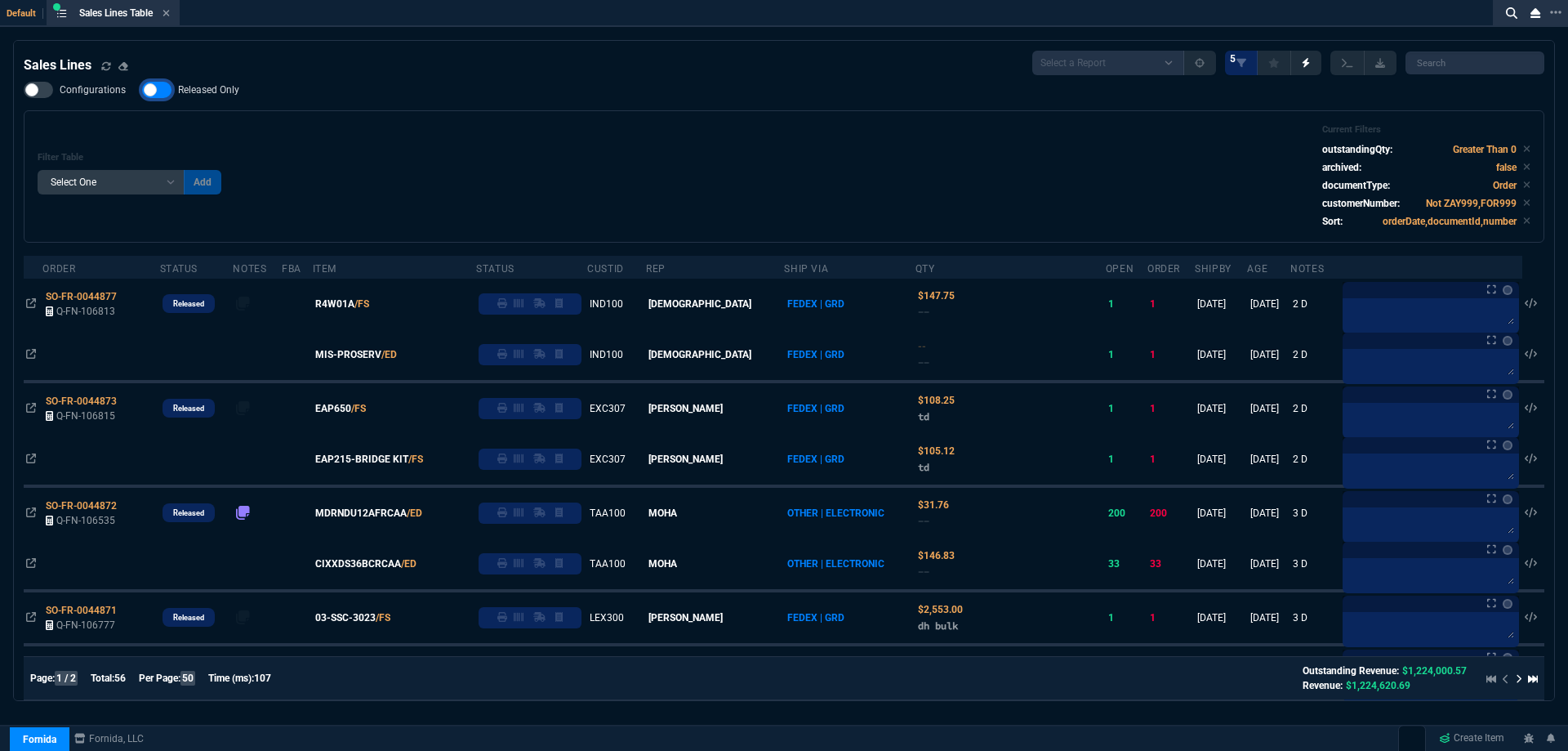
checkbox input "false"
click at [510, 178] on div "Filter Table Select One Add Filter () Age () ATS () Cond (itemVariantCode) Cust…" at bounding box center [784, 176] width 1493 height 104
click at [168, 14] on icon at bounding box center [166, 13] width 7 height 10
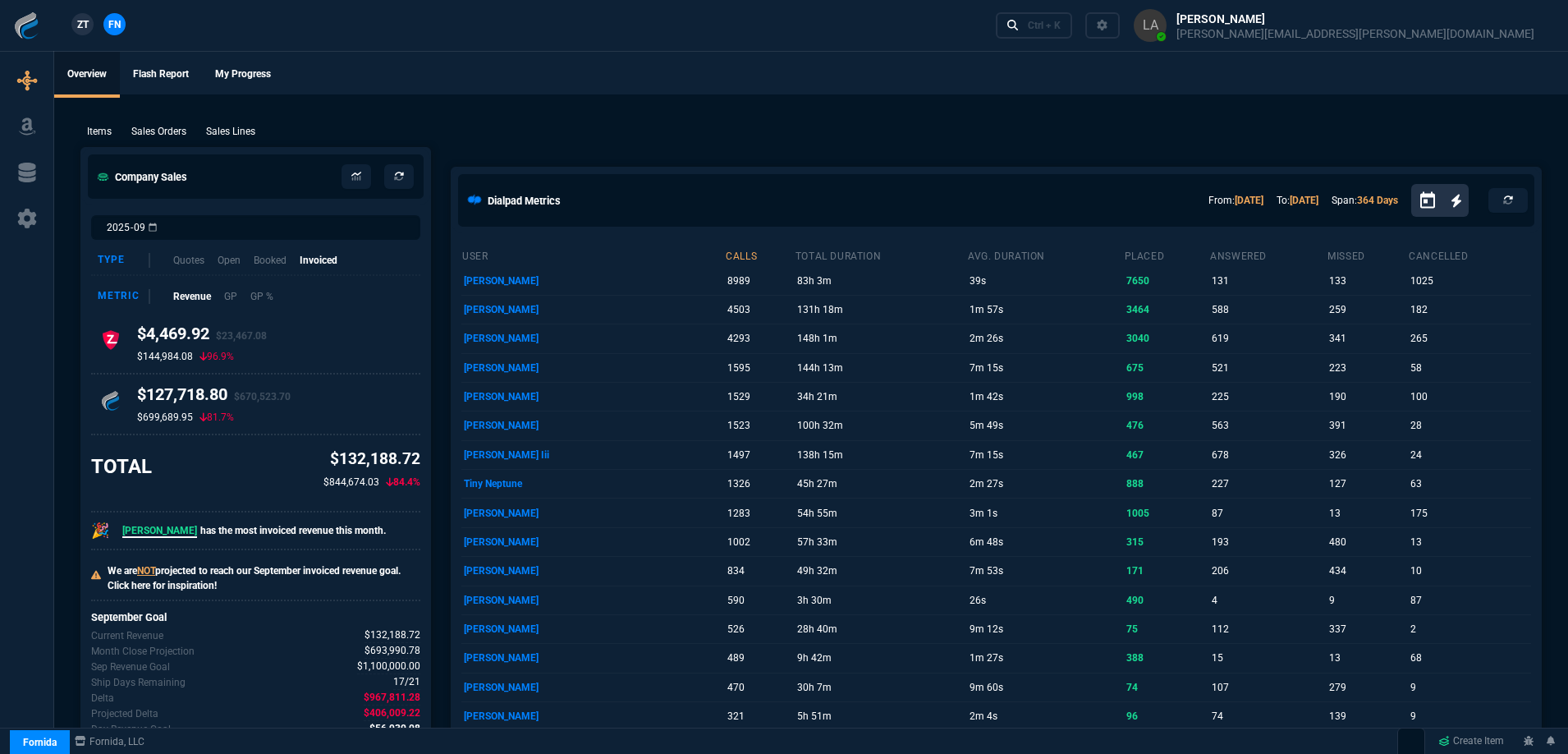
click at [83, 22] on span "ZT" at bounding box center [83, 24] width 12 height 14
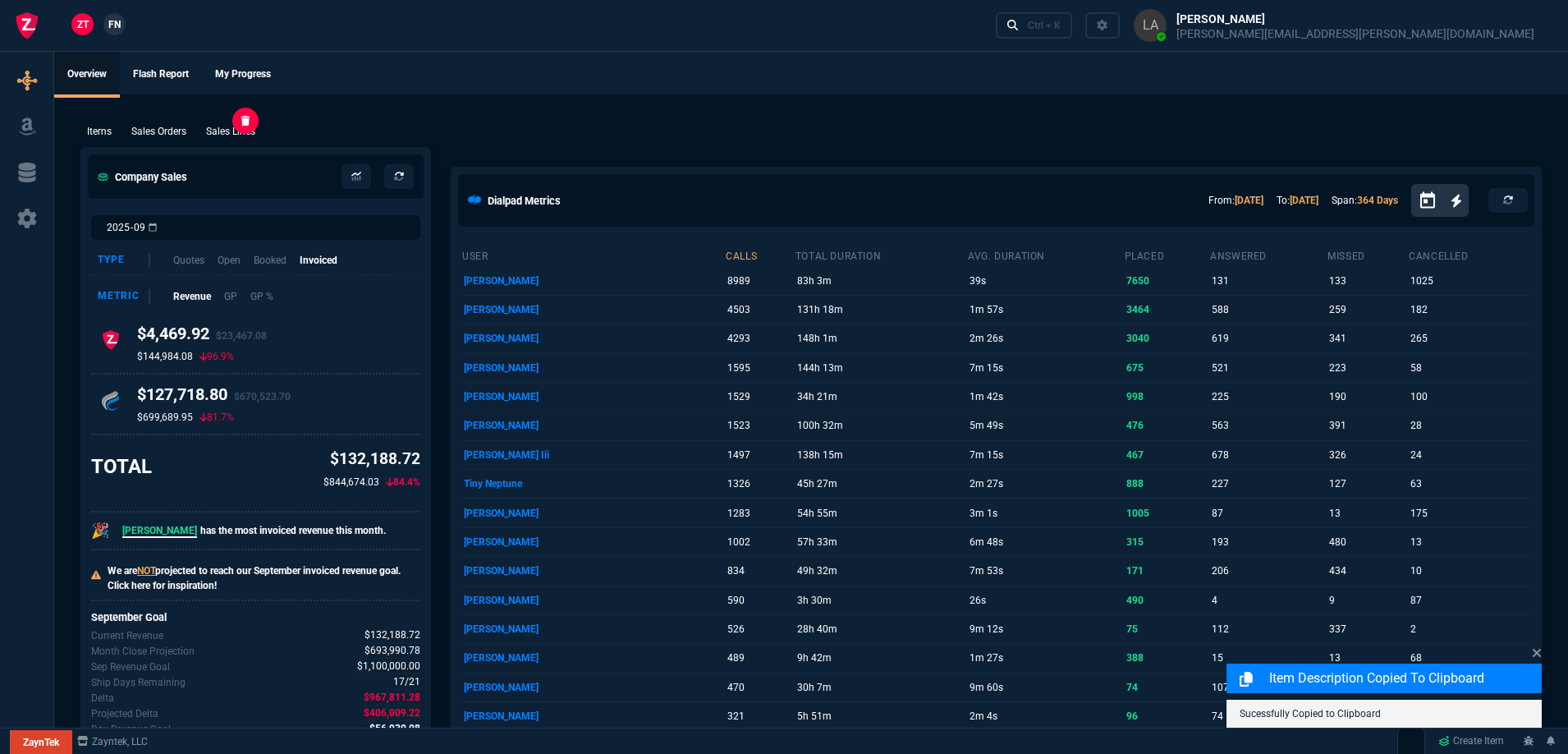
click at [242, 130] on p "Sales Lines" at bounding box center [231, 131] width 49 height 14
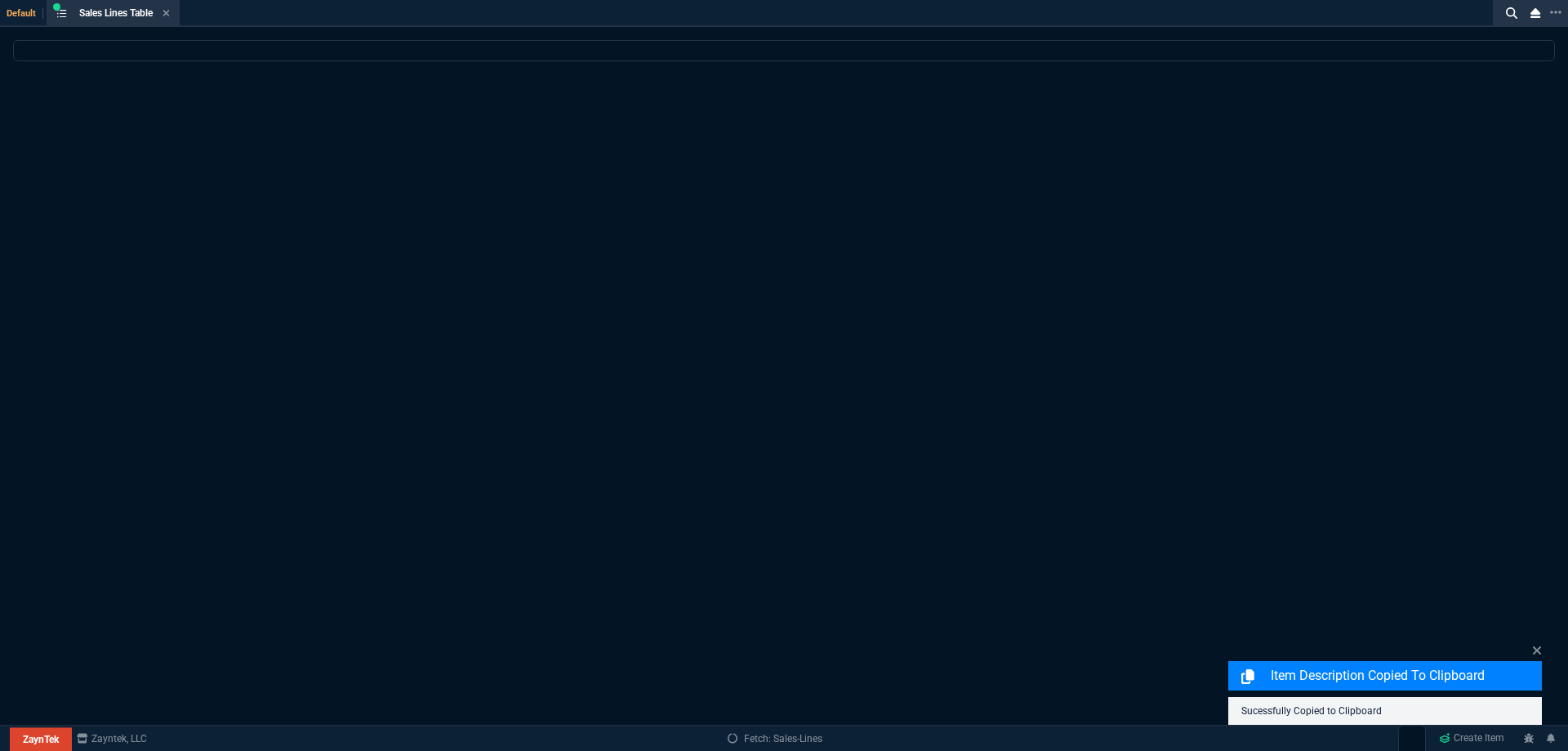
select select
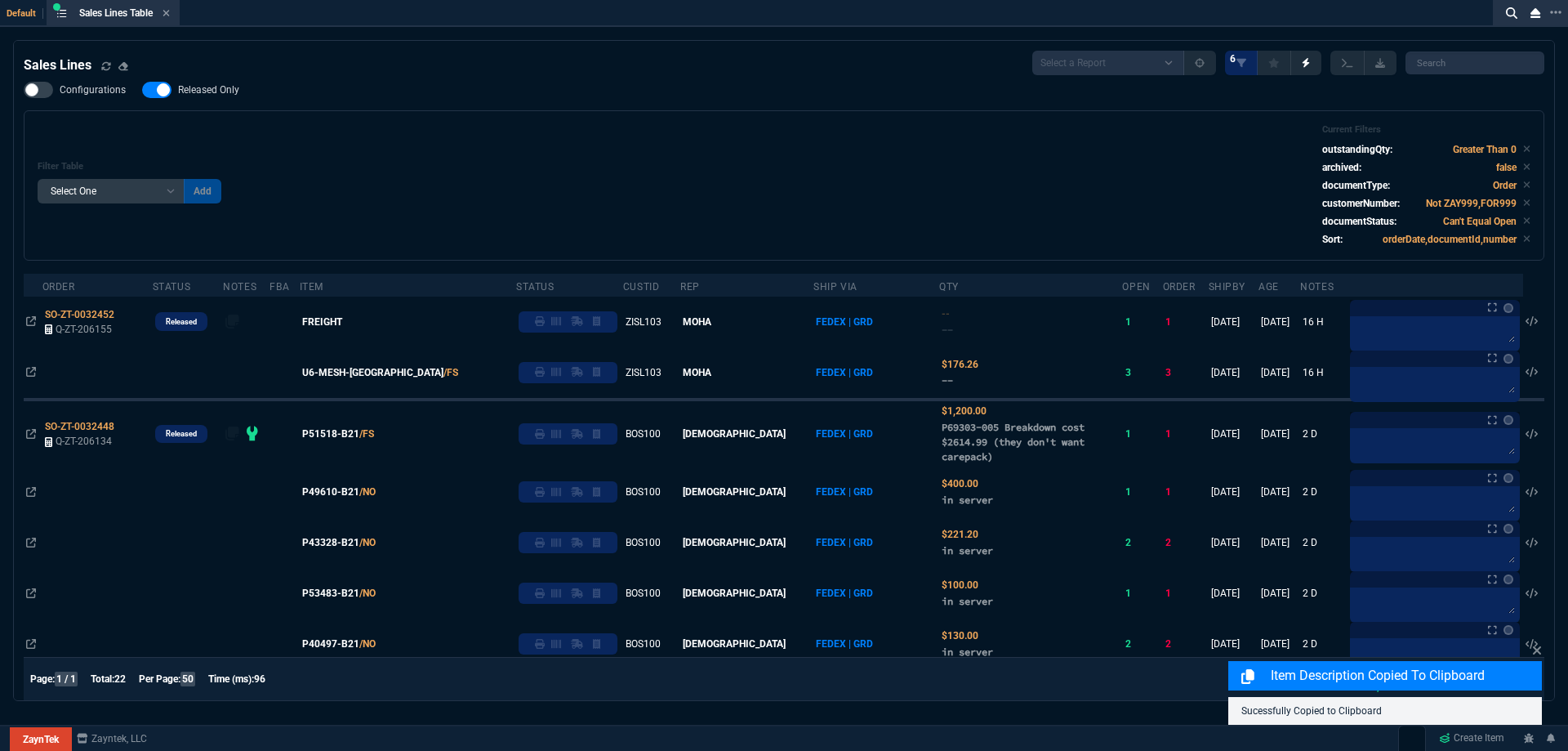
click at [214, 98] on label "Released Only" at bounding box center [198, 89] width 113 height 16
click at [142, 91] on input "Released Only" at bounding box center [141, 90] width 1 height 1
click at [622, 160] on div "Filter Table Select One Add Filter () Age () ATS () Cond (itemVariantCode) Cust…" at bounding box center [784, 185] width 1493 height 122
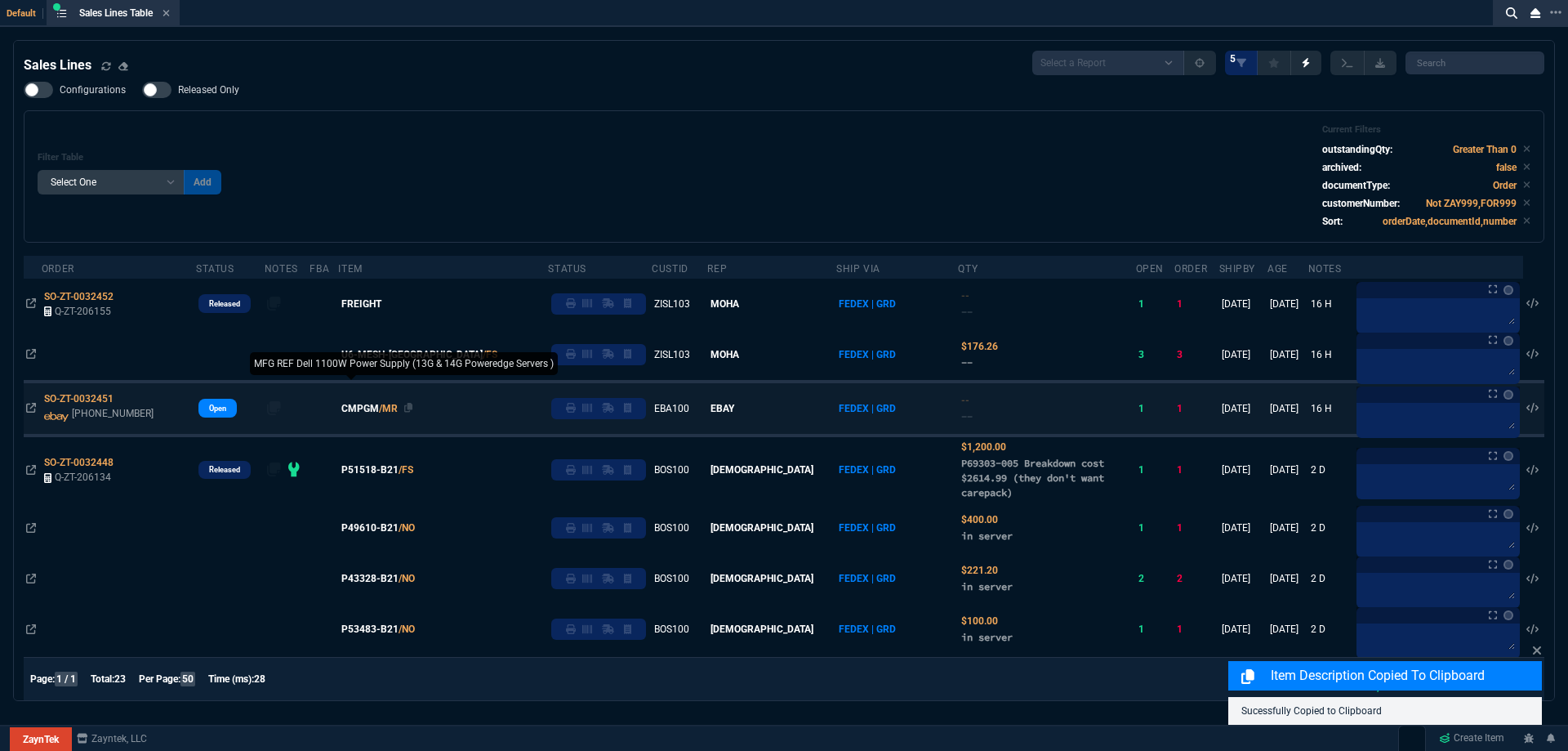
click at [375, 409] on span "CMPGM" at bounding box center [360, 408] width 38 height 14
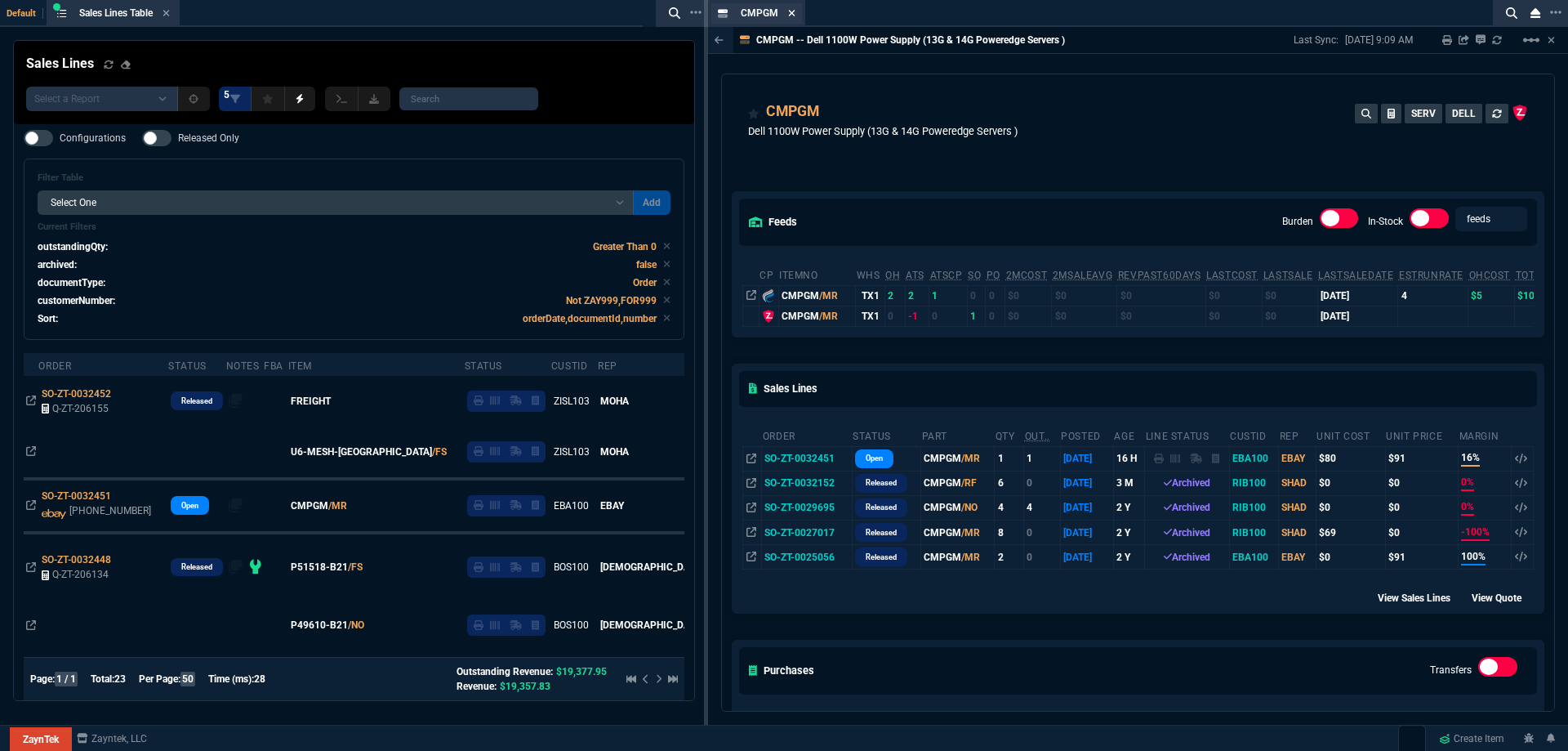
click at [788, 13] on icon at bounding box center [792, 13] width 7 height 10
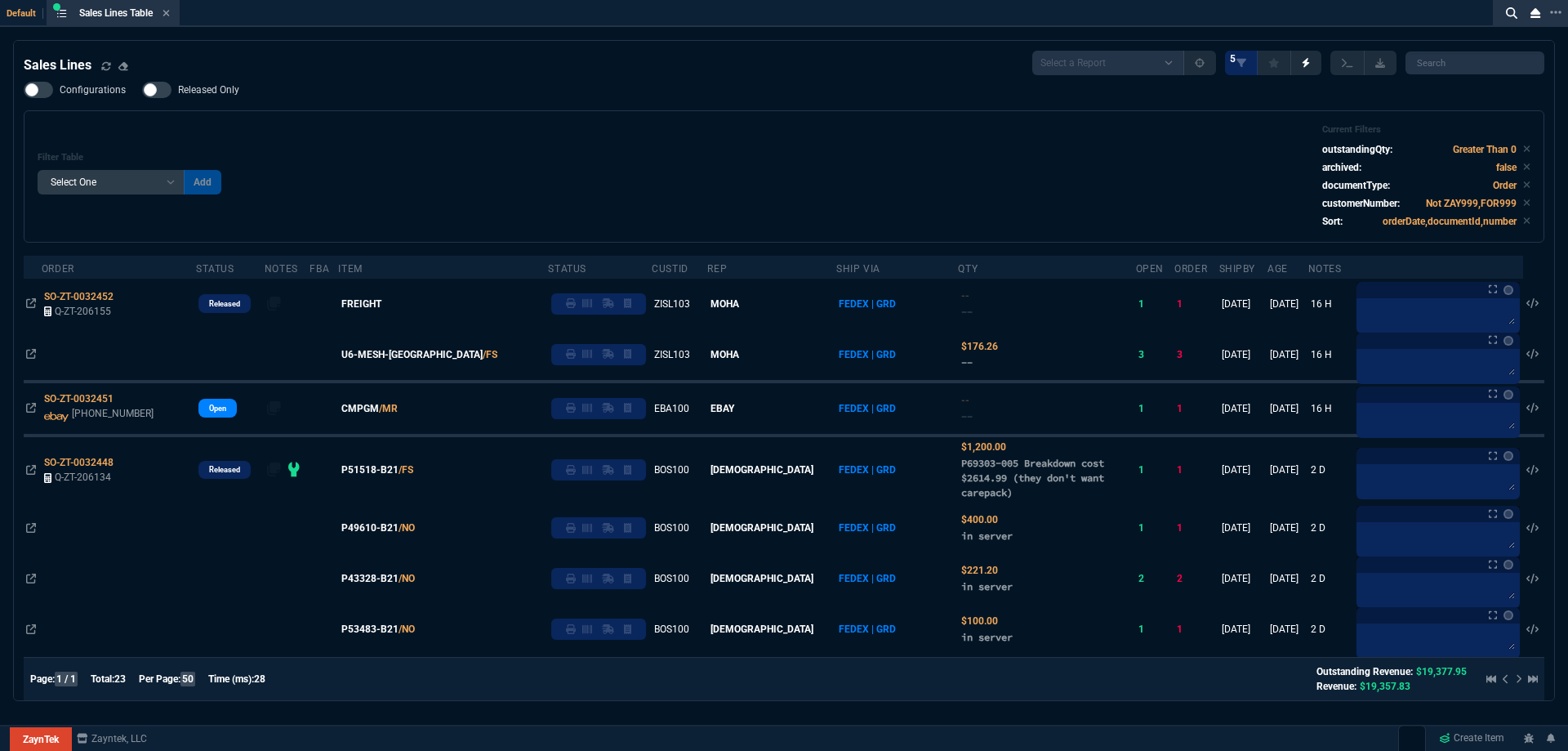
click at [545, 121] on div "Filter Table Select One Add Filter () Age () ATS () Cond (itemVariantCode) Cust…" at bounding box center [784, 176] width 1521 height 132
click at [206, 96] on span "Released Only" at bounding box center [208, 89] width 62 height 13
click at [142, 91] on input "Released Only" at bounding box center [141, 90] width 1 height 1
click at [421, 129] on div "Filter Table Select One Add Filter () Age () ATS () Cond (itemVariantCode) Cust…" at bounding box center [784, 176] width 1493 height 104
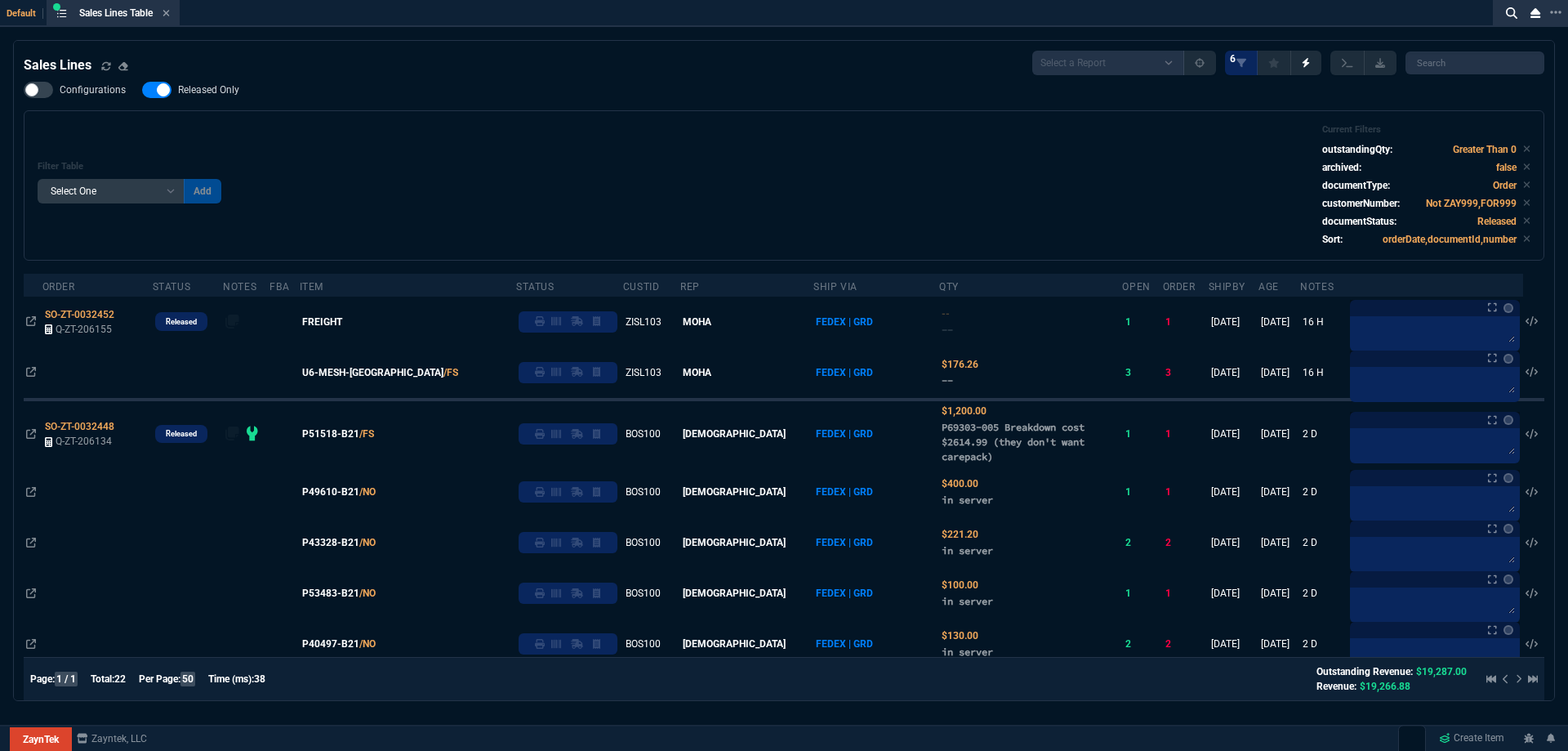
drag, startPoint x: 198, startPoint y: 91, endPoint x: 783, endPoint y: 178, distance: 591.4
click at [199, 90] on span "Released Only" at bounding box center [208, 89] width 62 height 13
click at [142, 90] on input "Released Only" at bounding box center [141, 90] width 1 height 1
checkbox input "false"
drag, startPoint x: 783, startPoint y: 178, endPoint x: 748, endPoint y: 177, distance: 35.0
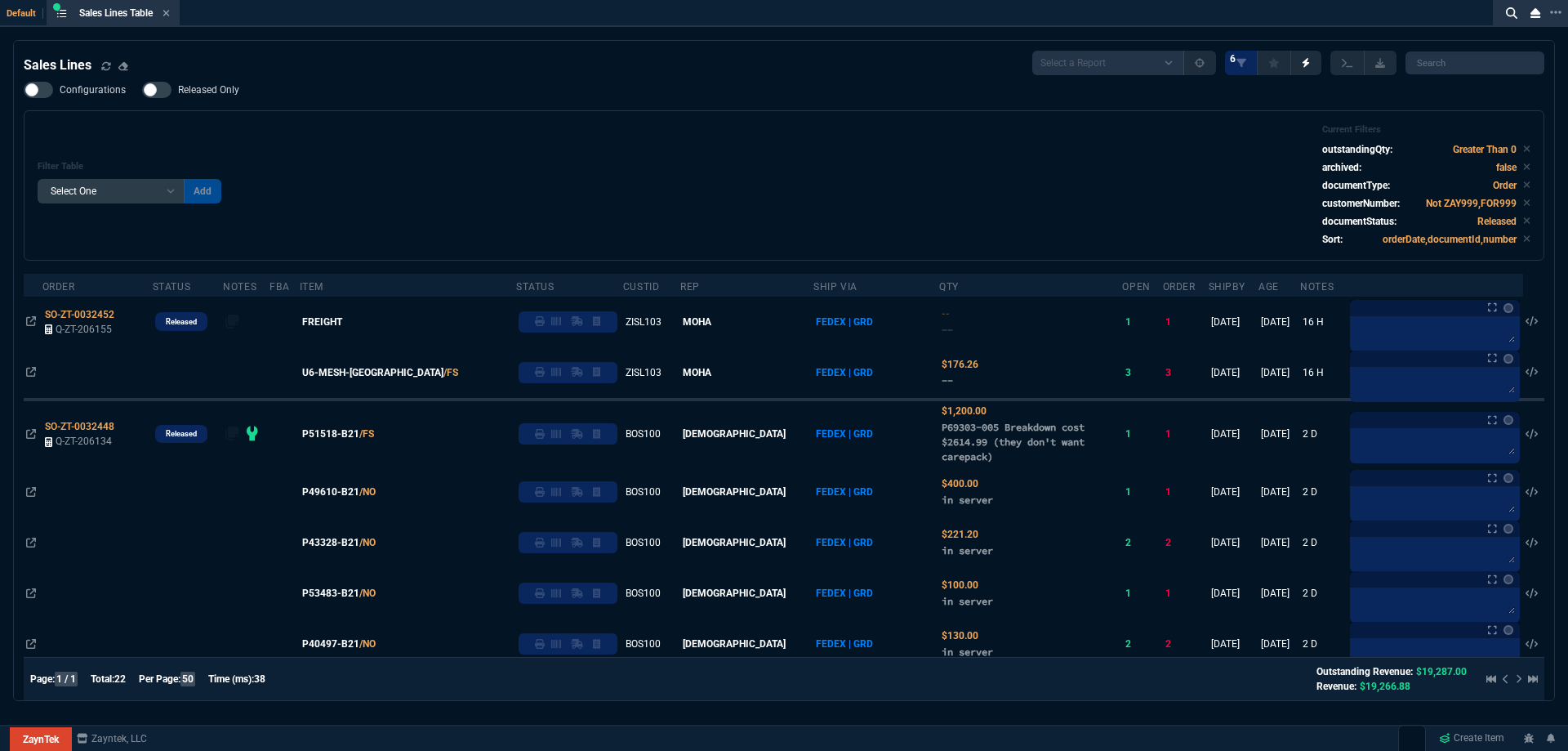
click at [780, 177] on div "Filter Table Select One Add Filter () Age () ATS () Cond (itemVariantCode) Cust…" at bounding box center [784, 185] width 1493 height 122
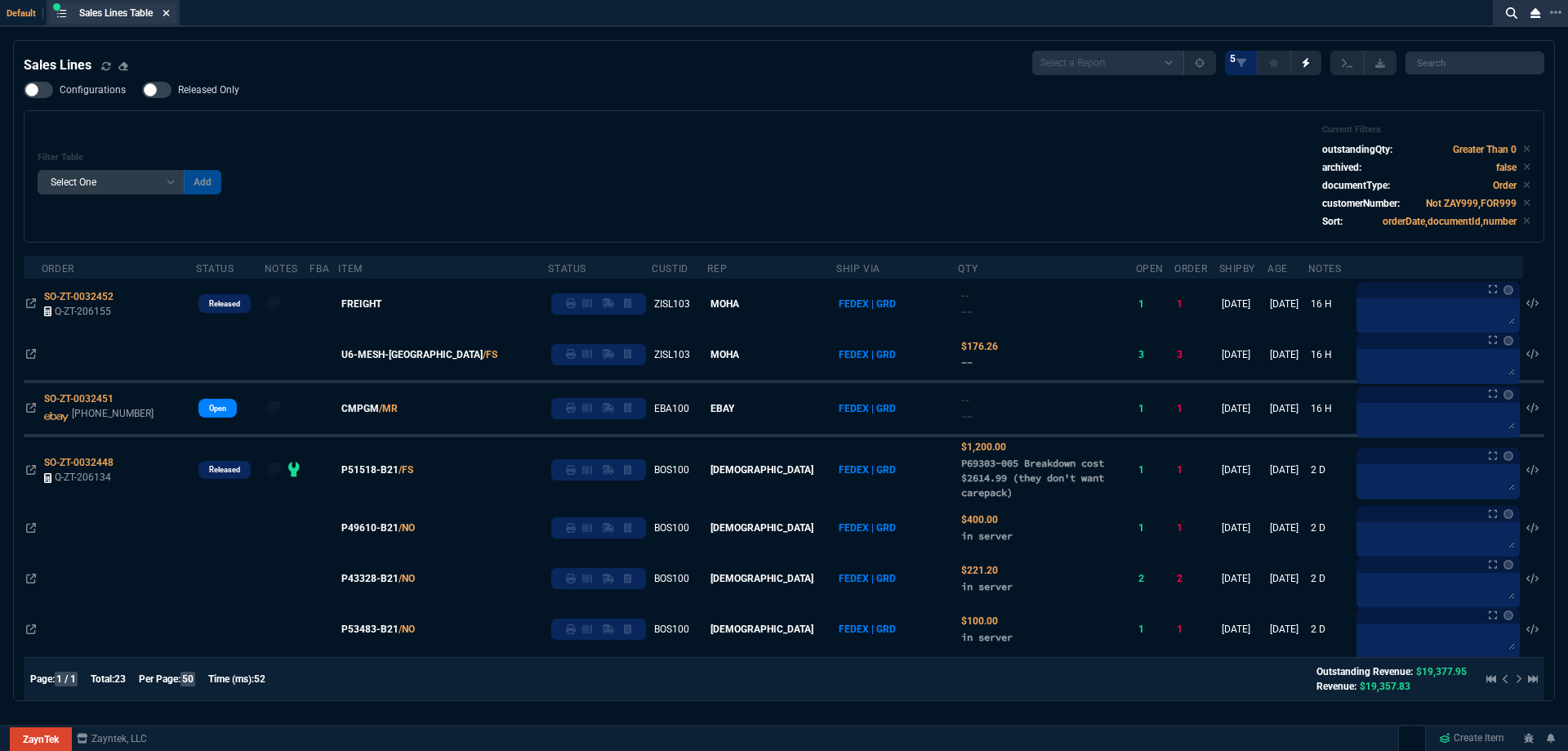
click at [170, 16] on icon at bounding box center [166, 13] width 7 height 10
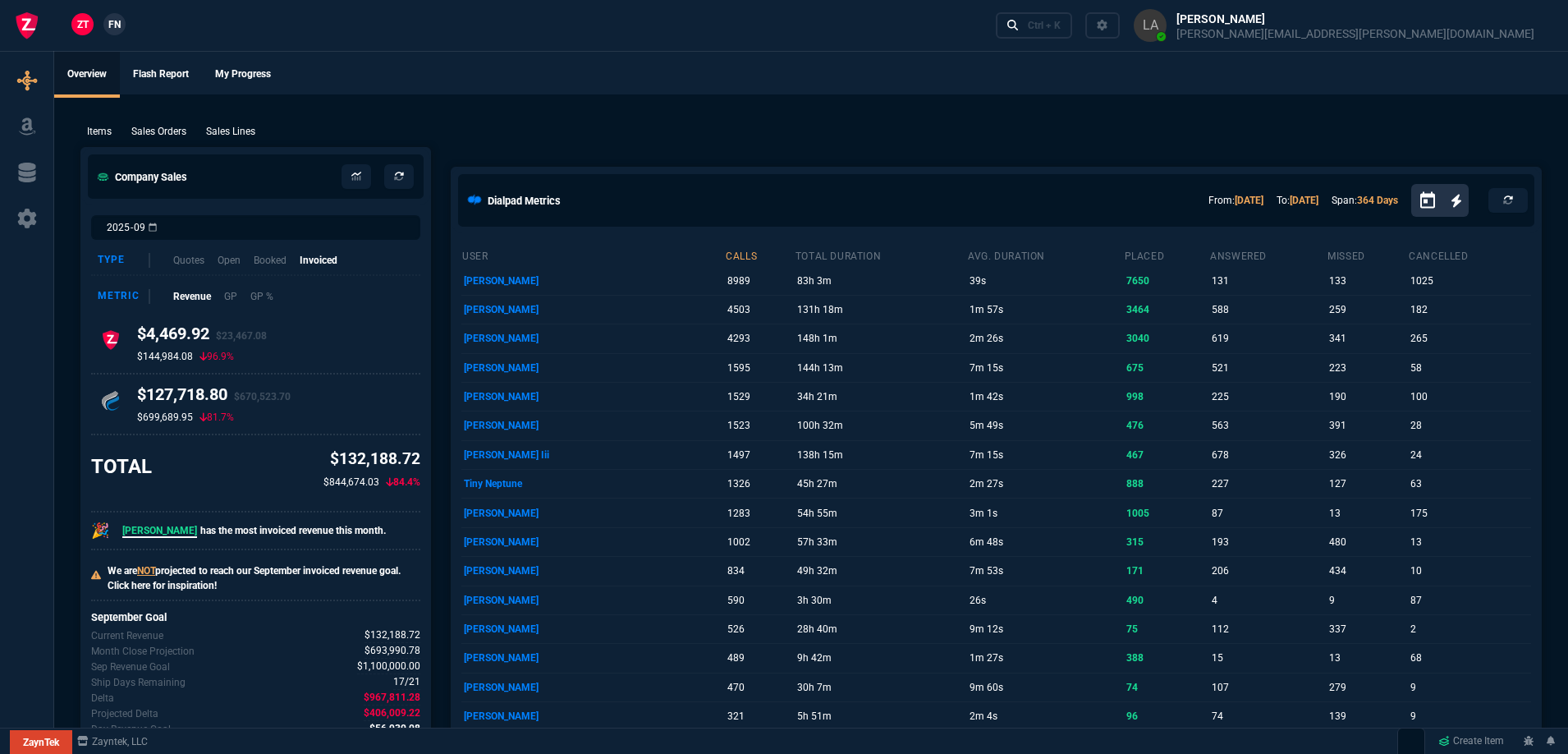
click at [118, 29] on span "FN" at bounding box center [115, 24] width 13 height 14
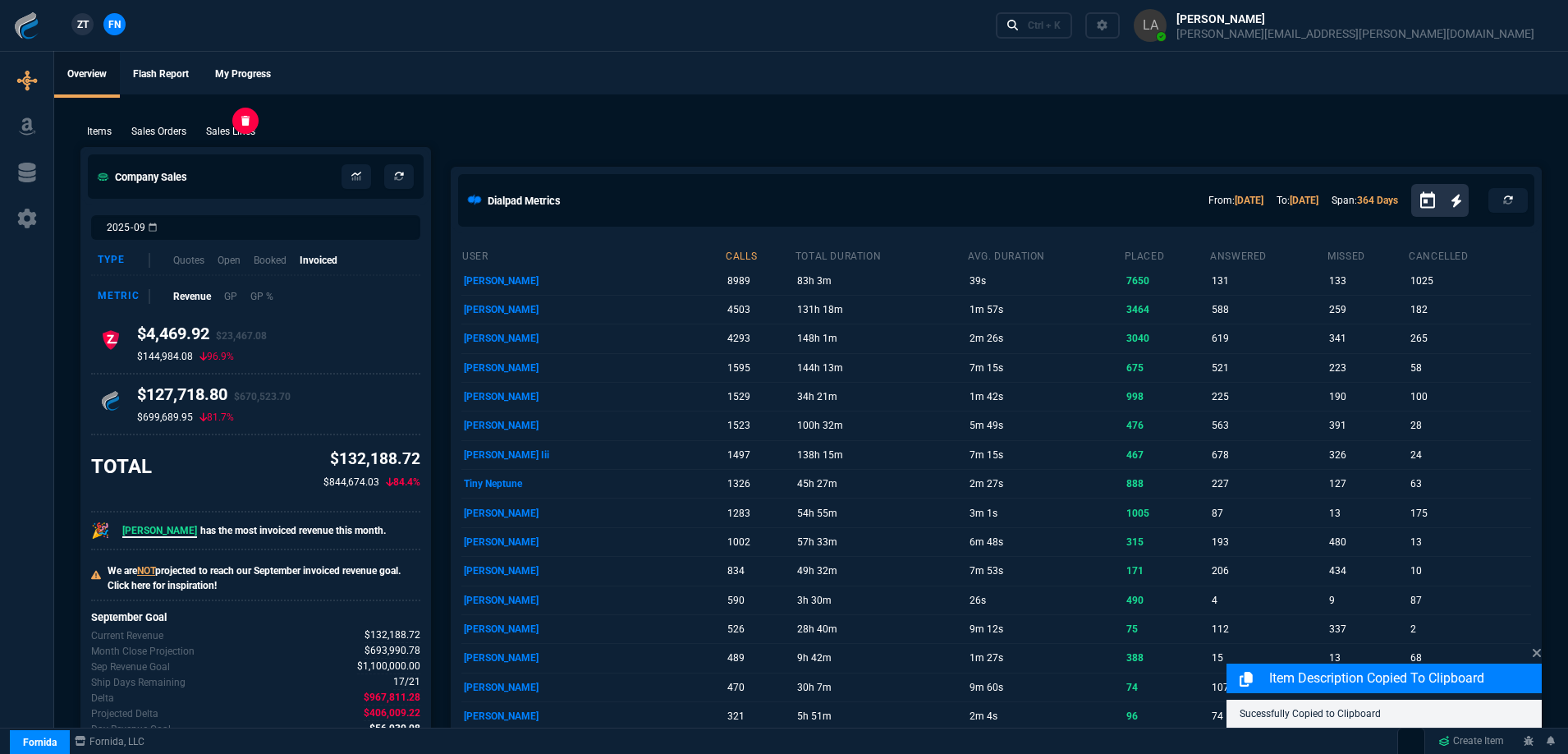
click at [221, 127] on p "Sales Lines" at bounding box center [231, 131] width 49 height 14
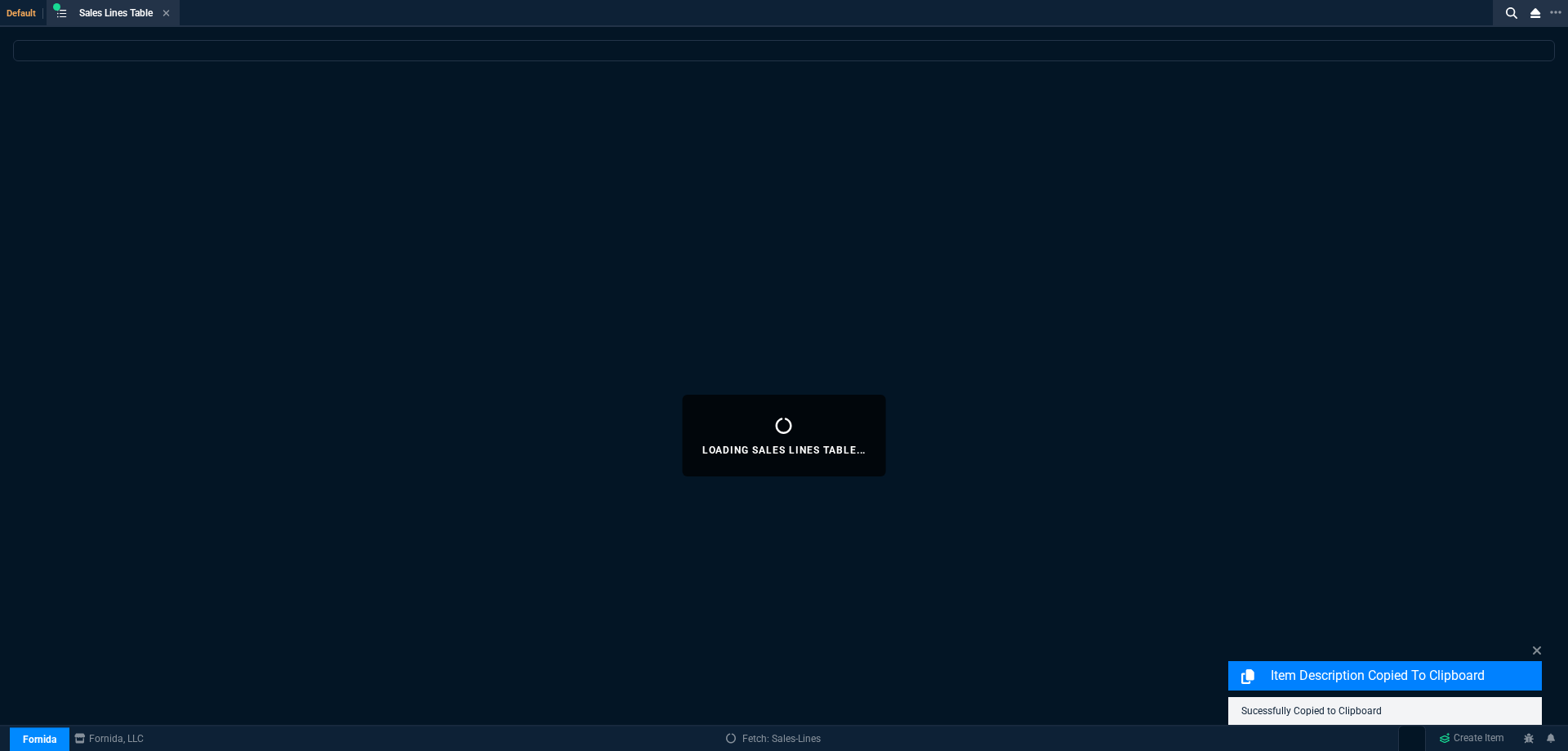
select select
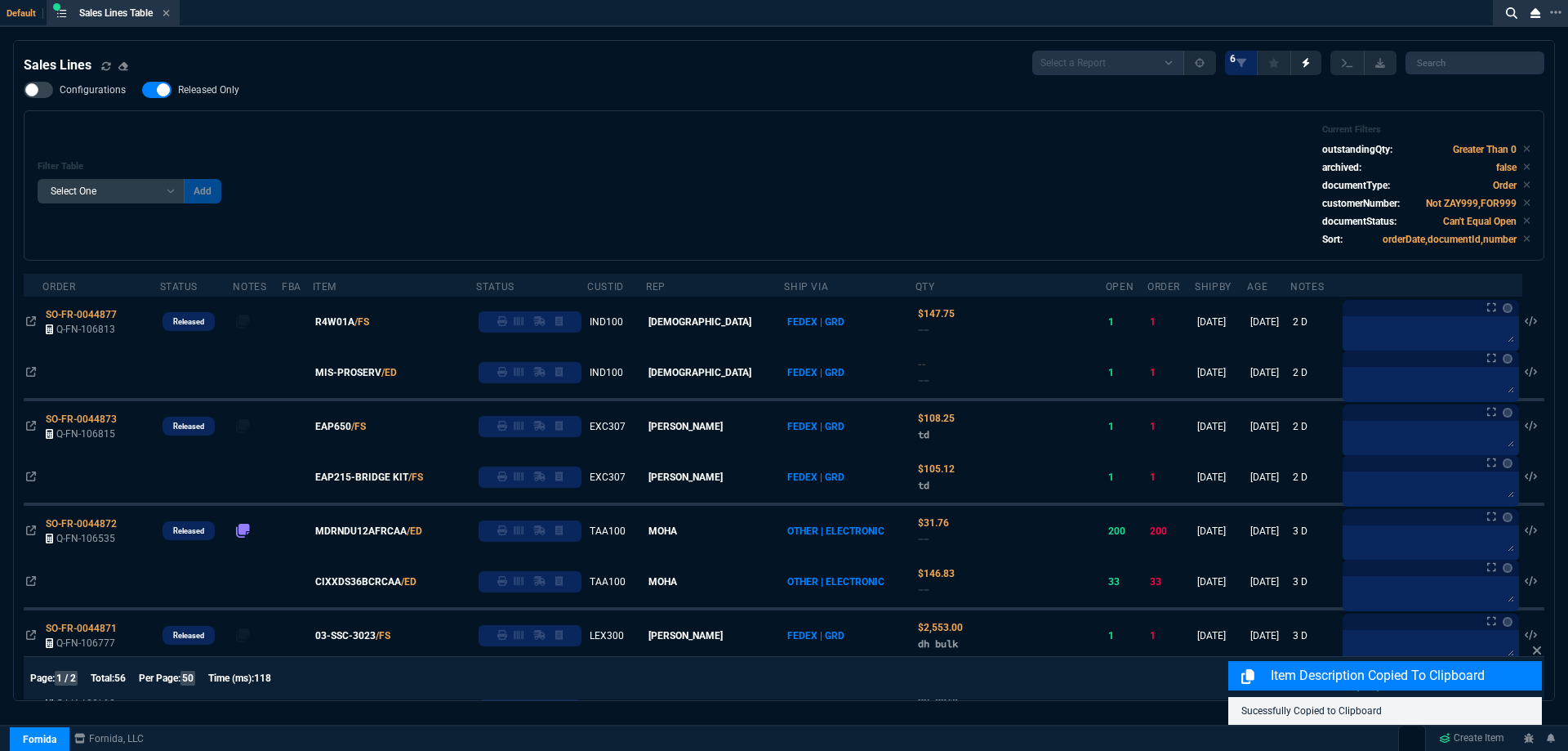
click at [203, 91] on span "Released Only" at bounding box center [208, 89] width 62 height 13
click at [142, 91] on input "Released Only" at bounding box center [141, 90] width 1 height 1
click at [487, 140] on div "Filter Table Select One Add Filter () Age () ATS () Cond (itemVariantCode) Cust…" at bounding box center [784, 185] width 1493 height 122
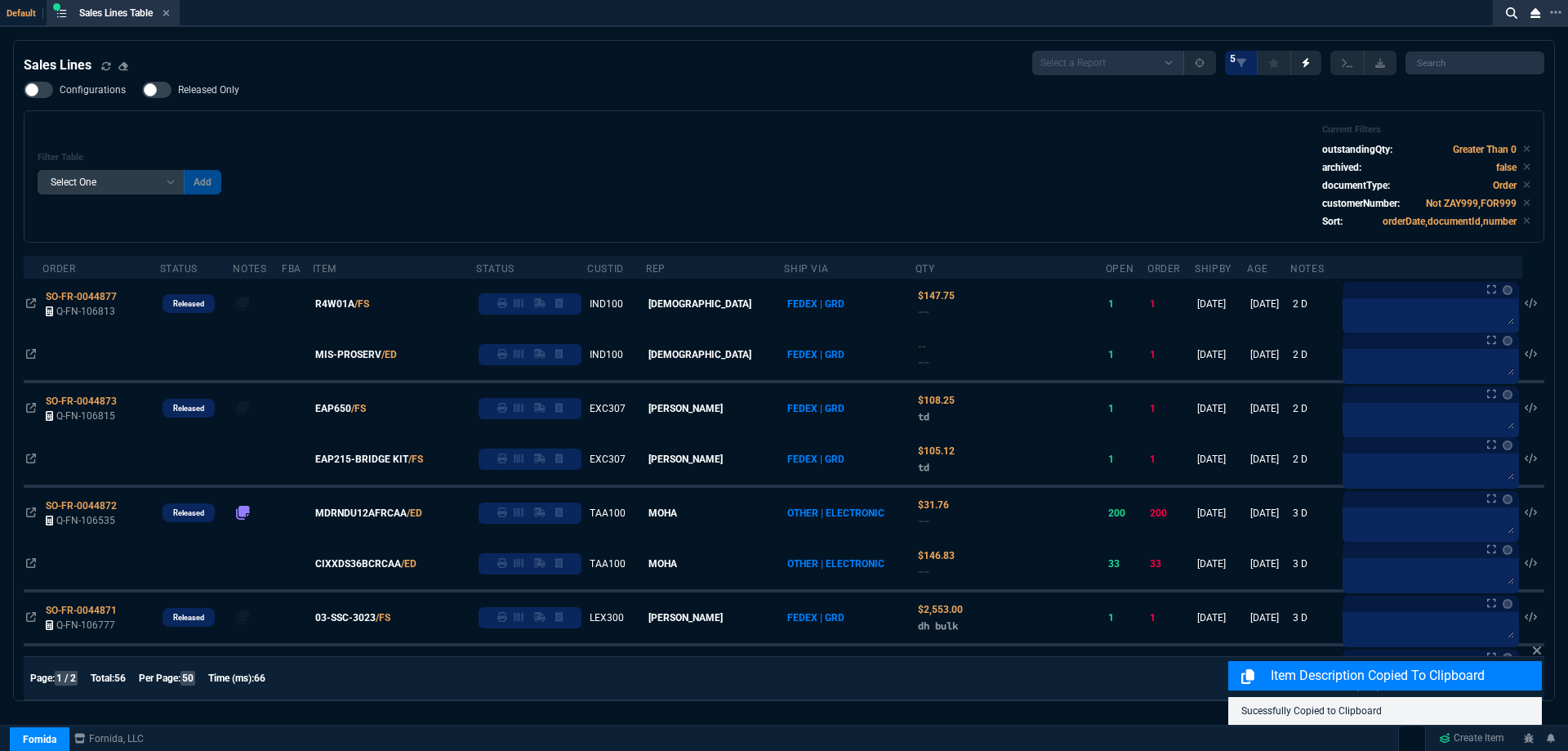
drag, startPoint x: 232, startPoint y: 91, endPoint x: 449, endPoint y: 126, distance: 219.8
click at [235, 91] on span "Released Only" at bounding box center [208, 89] width 62 height 13
click at [142, 91] on input "Released Only" at bounding box center [141, 90] width 1 height 1
click at [474, 120] on div "Filter Table Select One Add Filter () Age () ATS () Cond (itemVariantCode) Cust…" at bounding box center [784, 176] width 1521 height 132
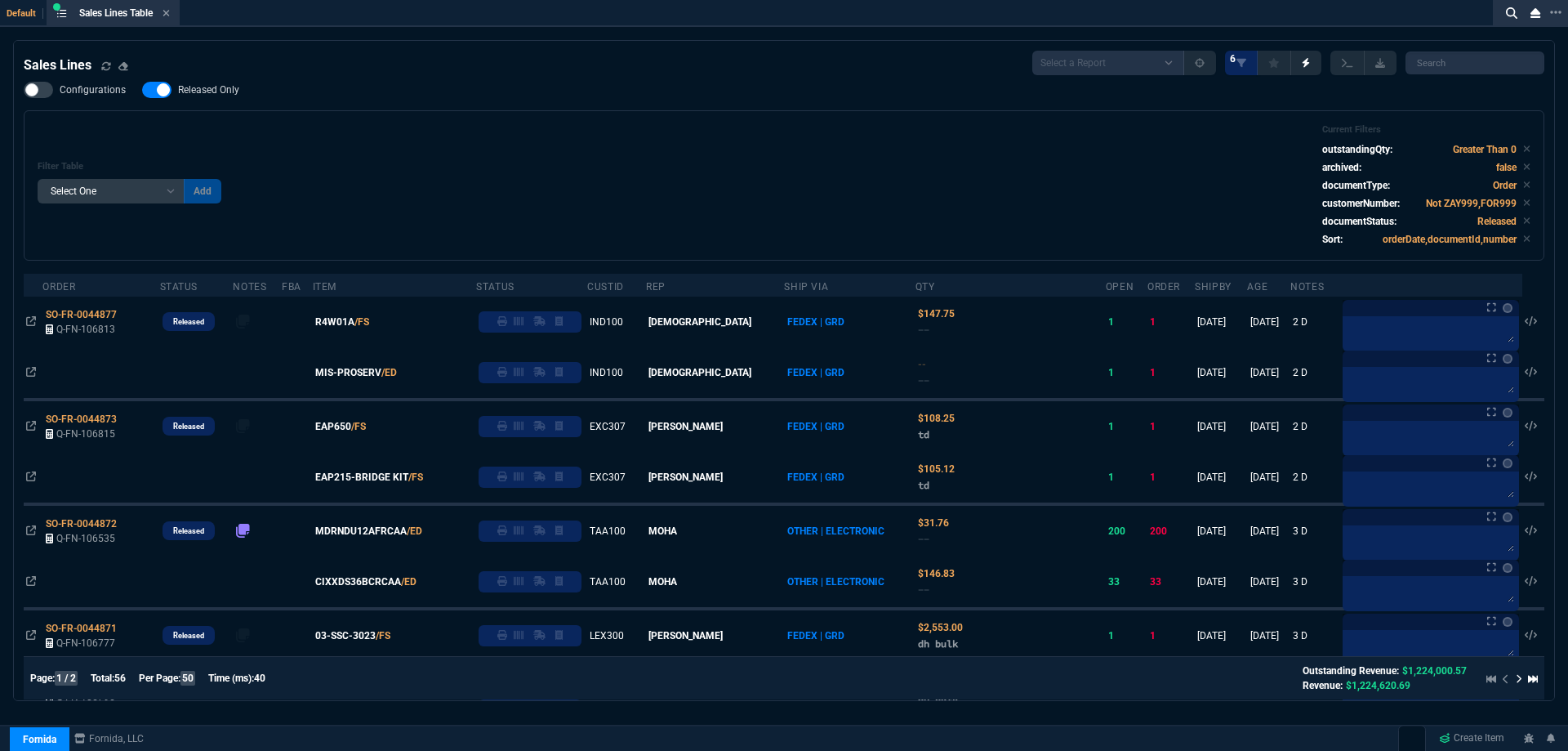
click at [221, 95] on span "Released Only" at bounding box center [208, 89] width 62 height 13
click at [142, 91] on input "Released Only" at bounding box center [141, 90] width 1 height 1
click at [478, 101] on div "Configurations Released Only Filter Table Select One Add Filter () Age () ATS (…" at bounding box center [784, 171] width 1521 height 179
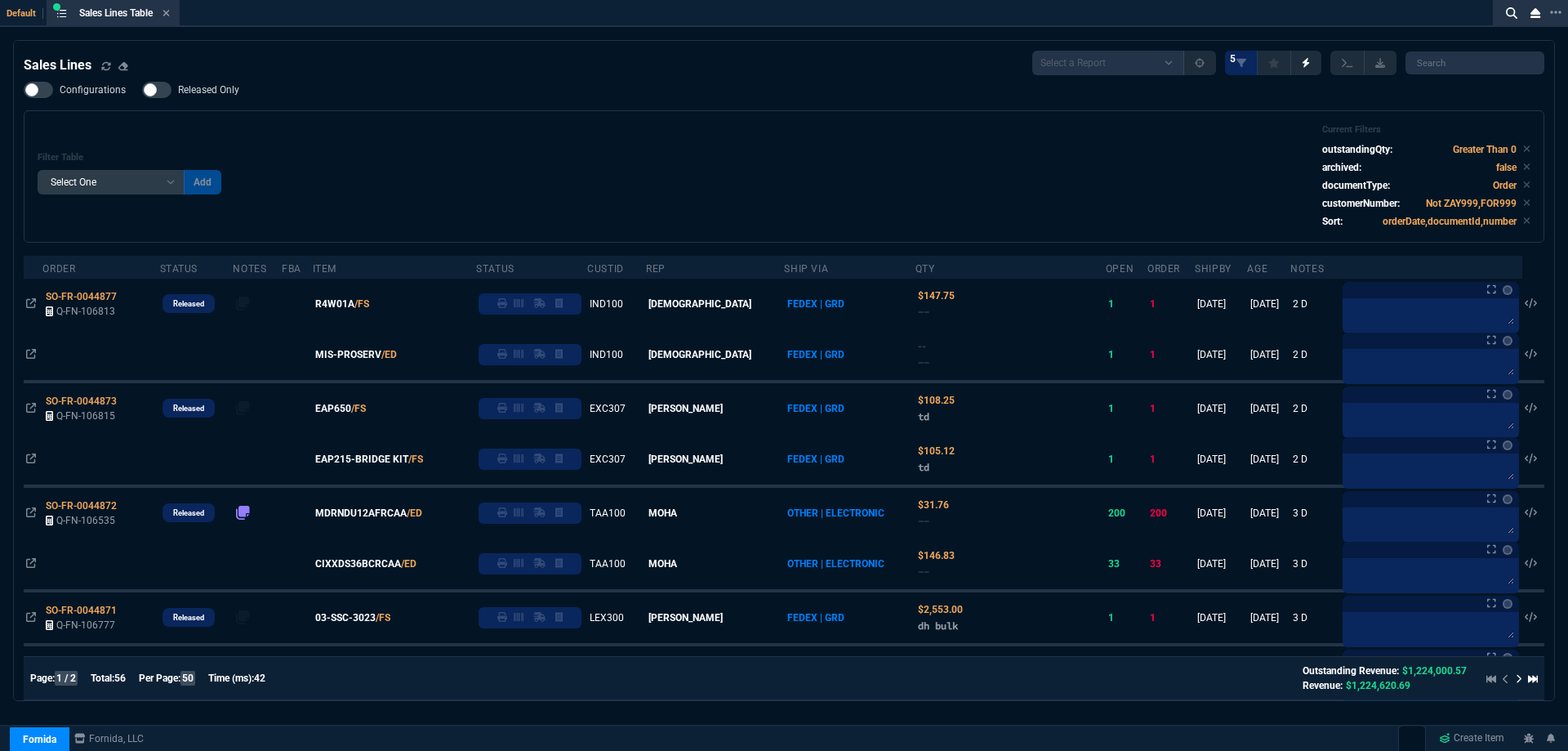
click at [207, 90] on span "Released Only" at bounding box center [208, 89] width 62 height 13
click at [142, 90] on input "Released Only" at bounding box center [141, 90] width 1 height 1
click at [223, 94] on span "Released Only" at bounding box center [208, 89] width 62 height 13
click at [142, 91] on input "Released Only" at bounding box center [141, 90] width 1 height 1
checkbox input "false"
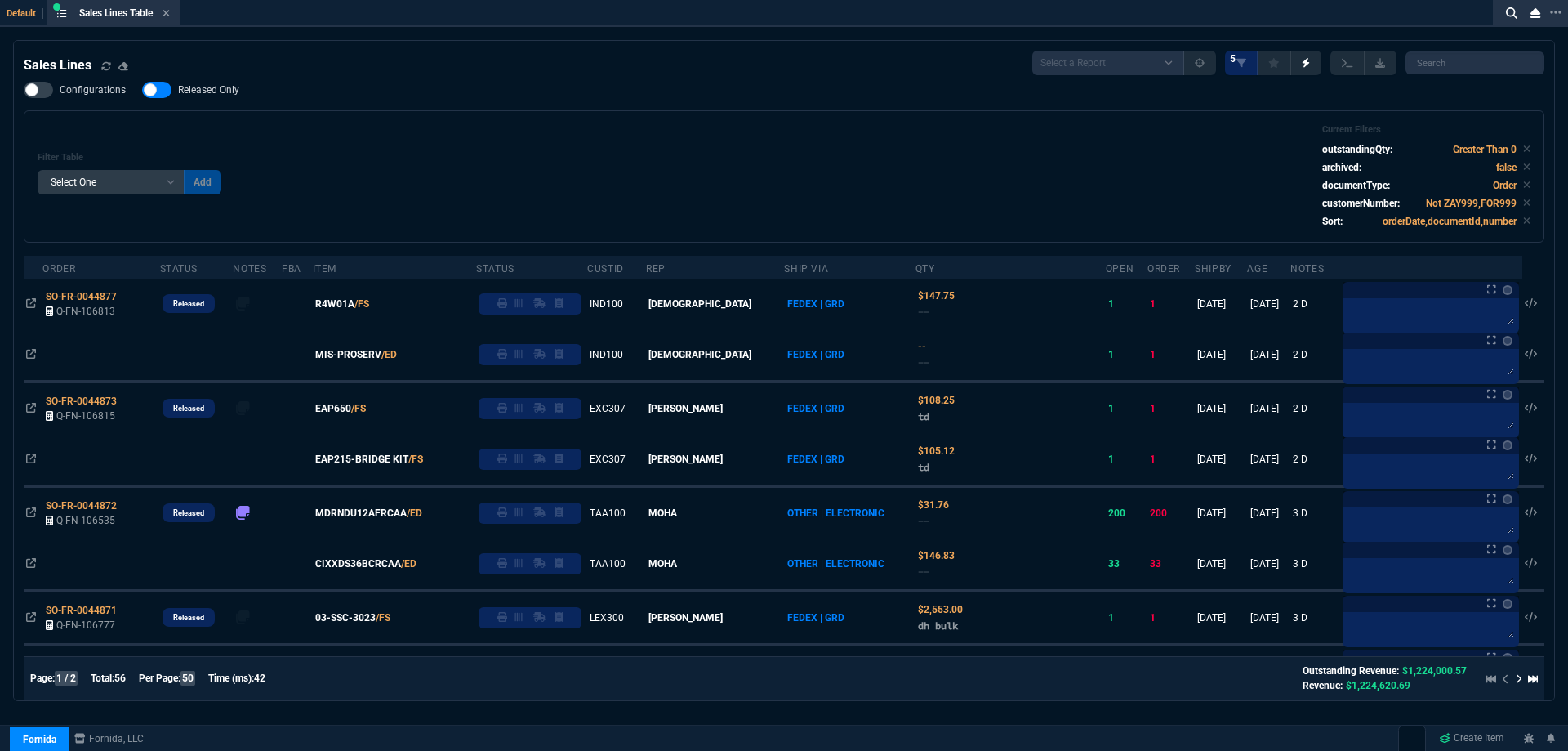
click at [657, 135] on div "Filter Table Select One Add Filter () Age () ATS () Cond (itemVariantCode) Cust…" at bounding box center [784, 176] width 1493 height 104
click at [167, 8] on icon at bounding box center [166, 13] width 7 height 10
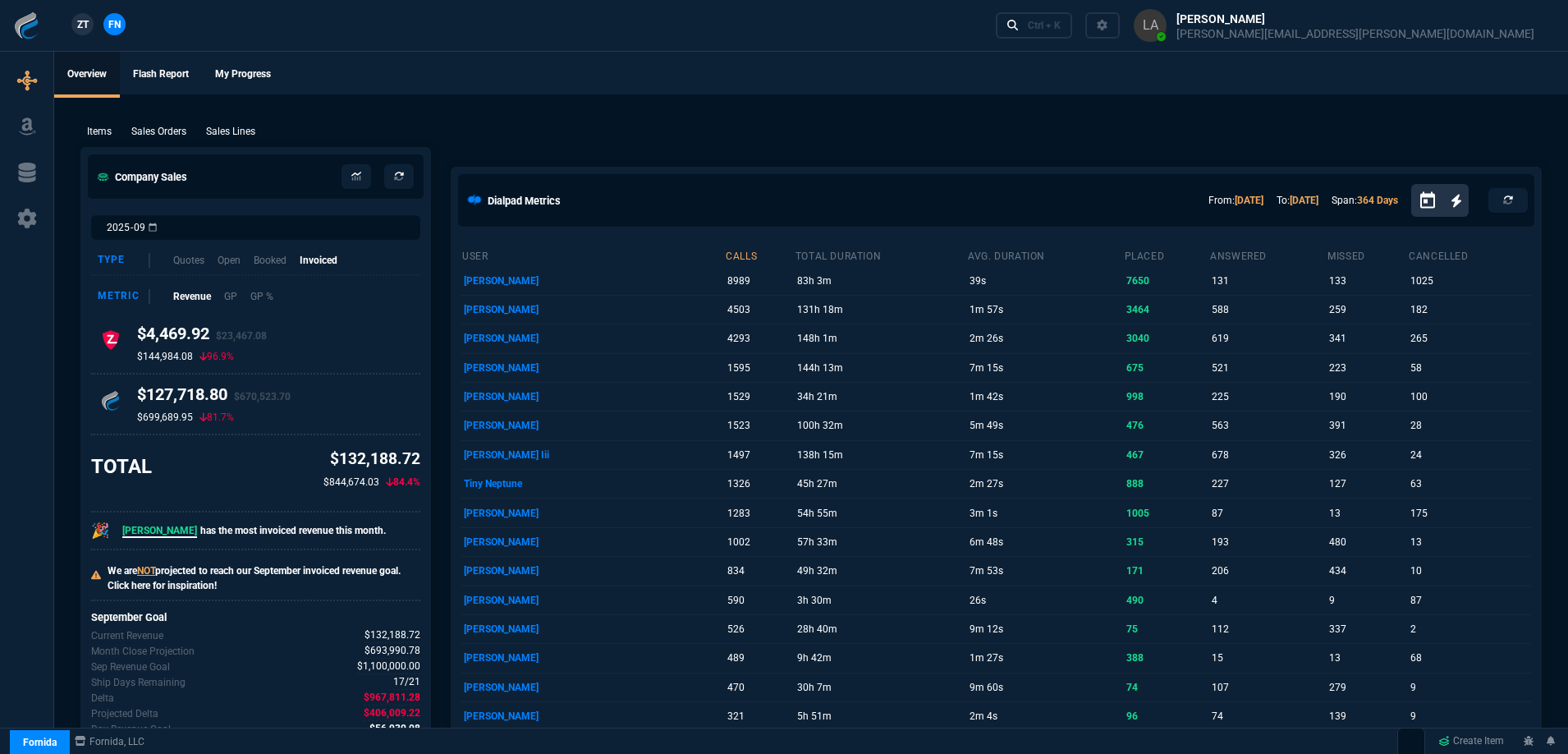
click at [90, 25] on link "ZT" at bounding box center [83, 24] width 22 height 22
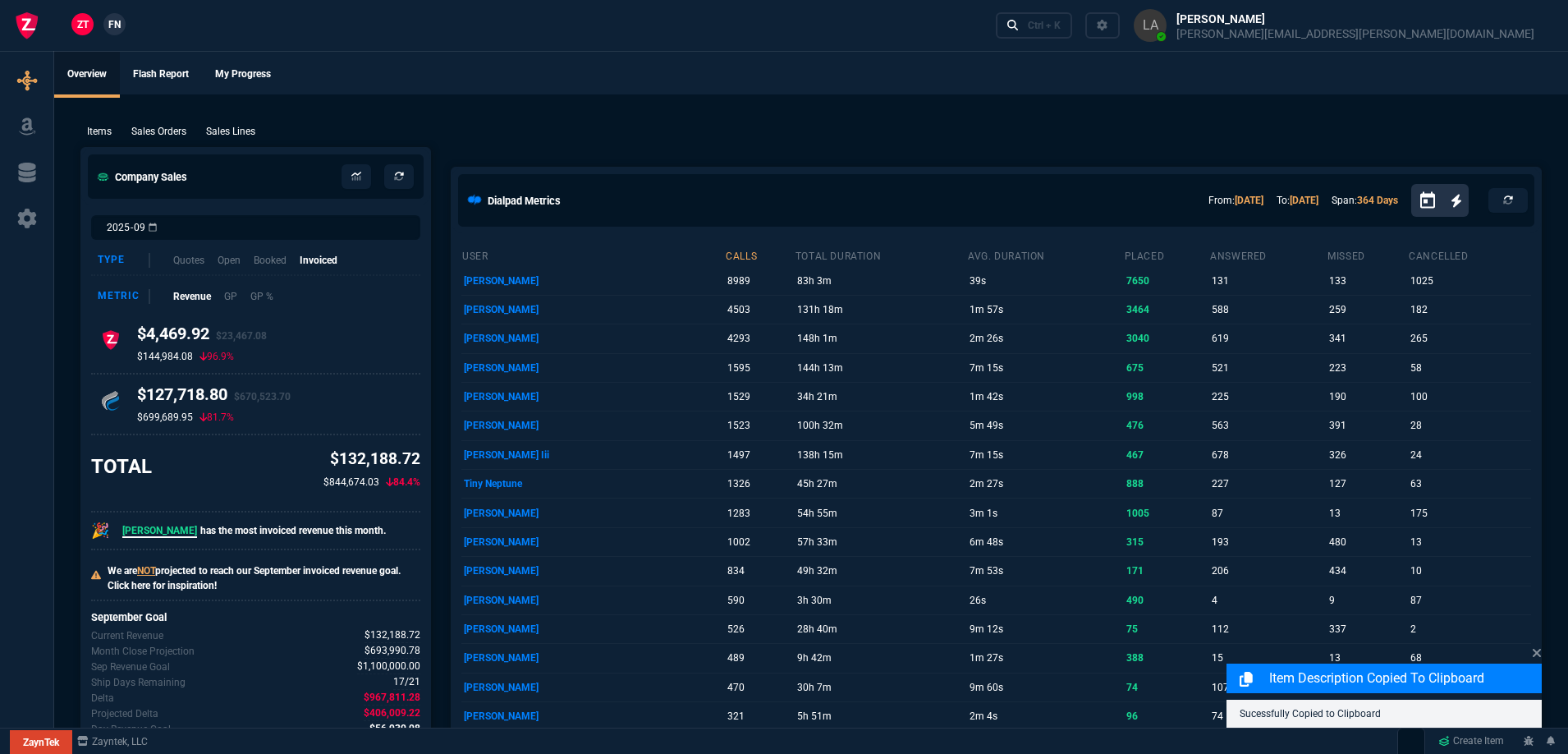
click at [228, 128] on p "Sales Lines" at bounding box center [231, 131] width 49 height 14
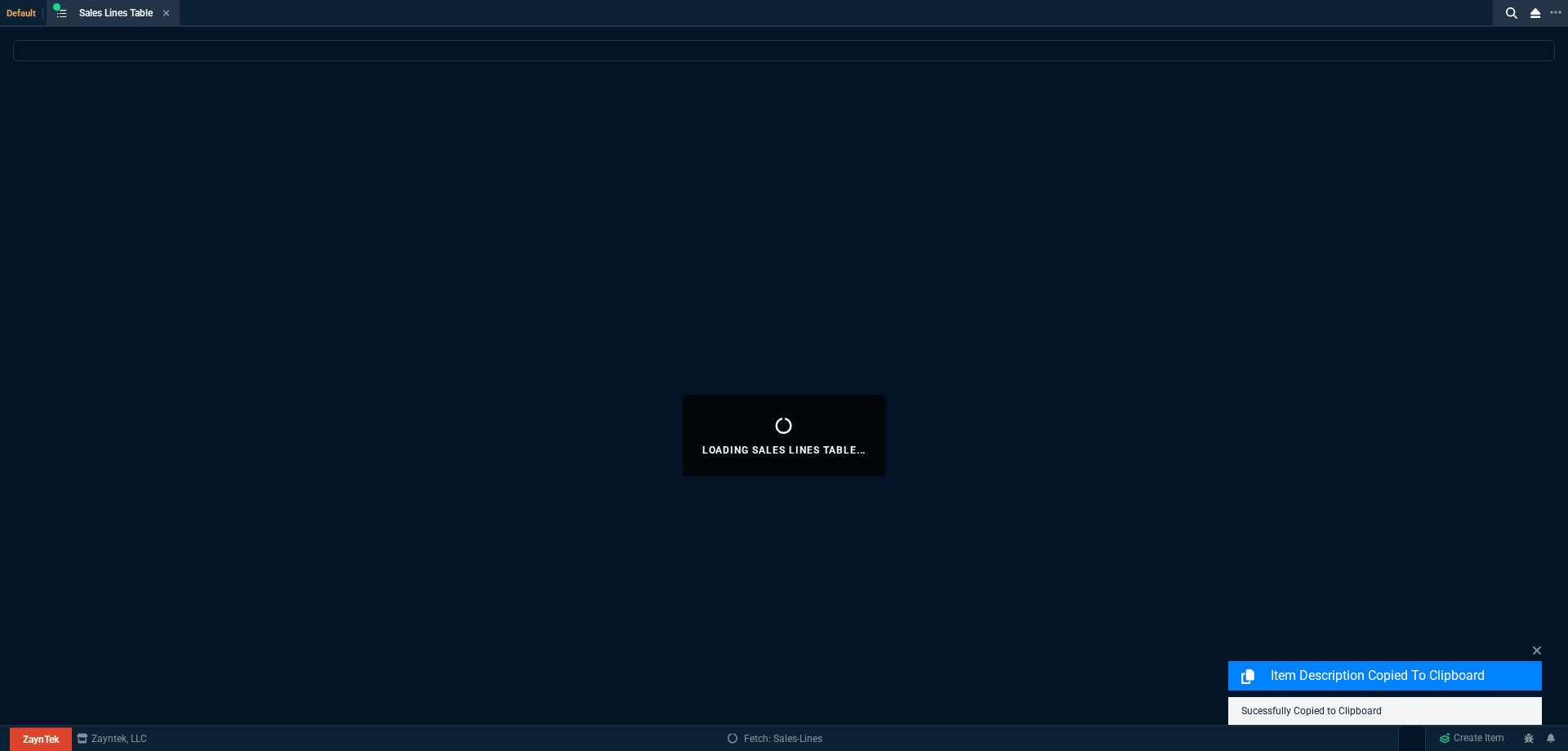
select select
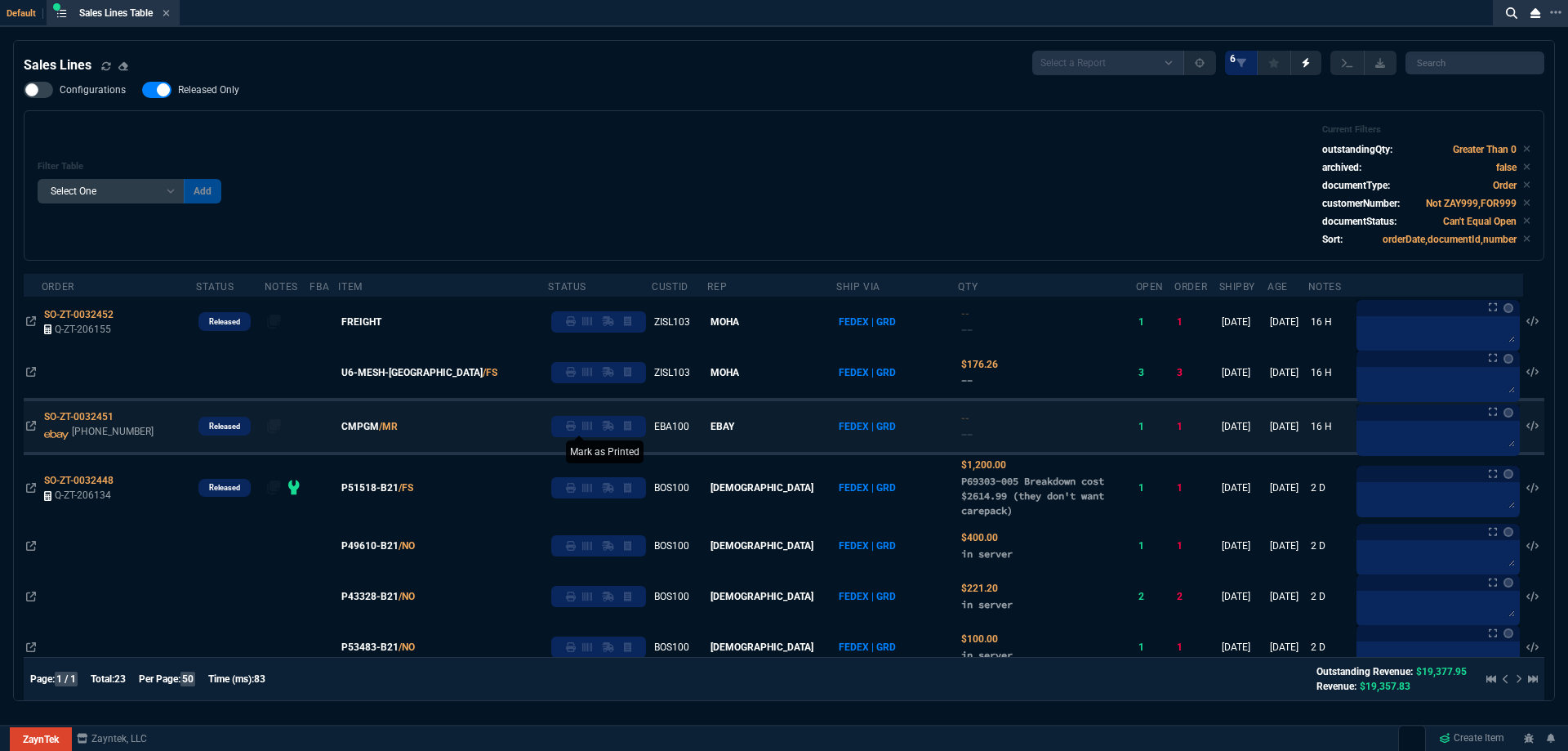
click at [571, 429] on icon at bounding box center [571, 425] width 10 height 10
click at [378, 429] on span "CMPGM" at bounding box center [360, 426] width 38 height 14
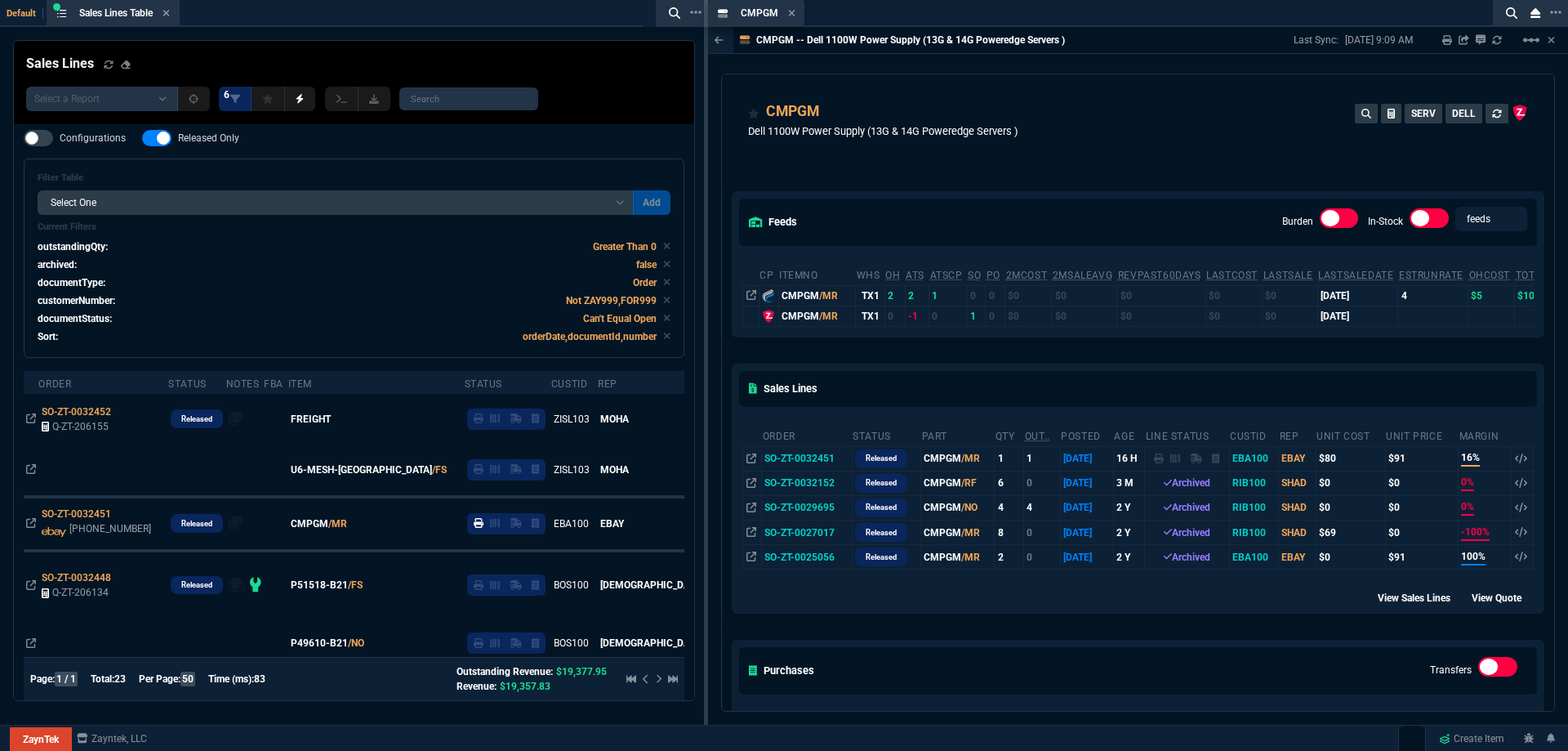
drag, startPoint x: 768, startPoint y: 17, endPoint x: 505, endPoint y: 5, distance: 263.3
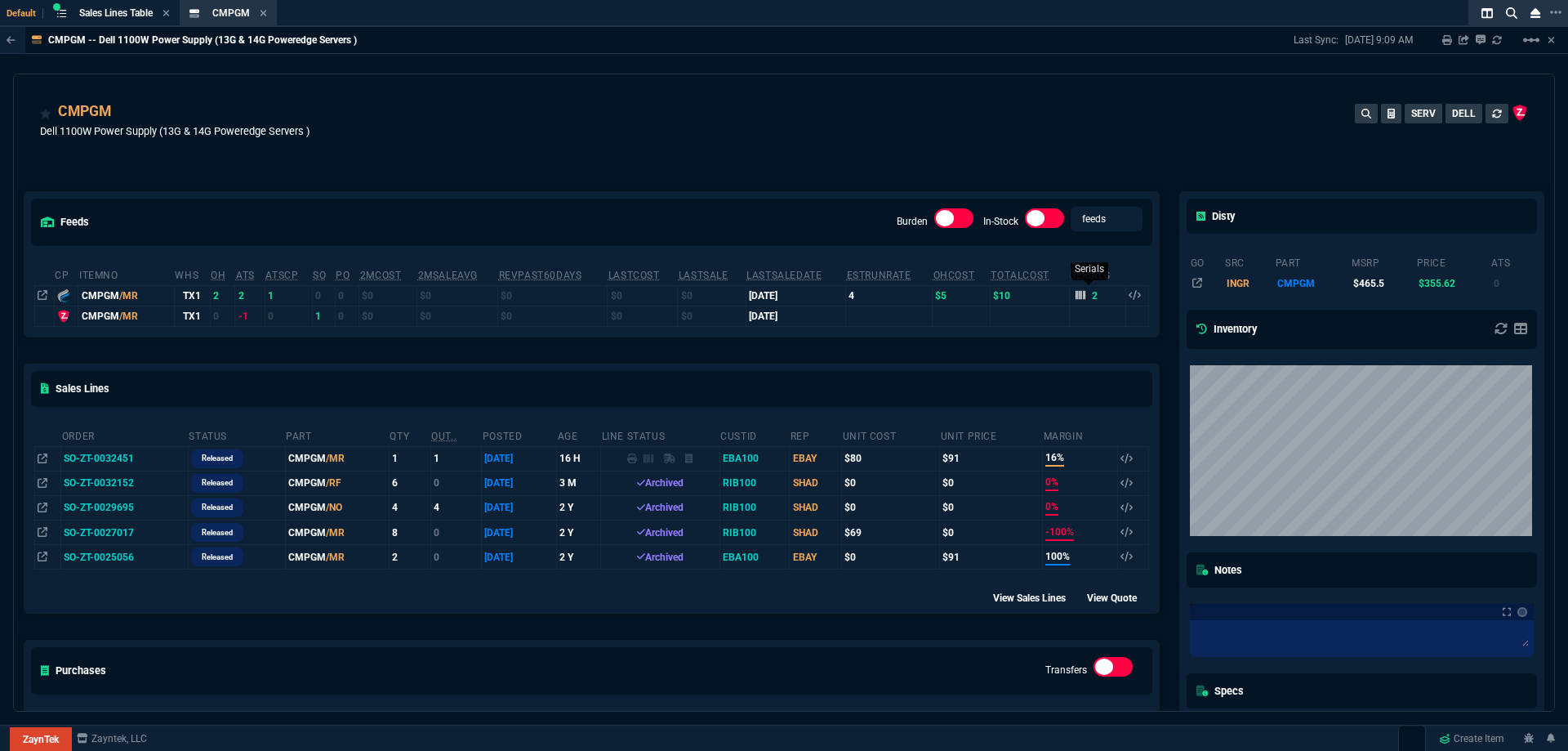
click at [1076, 299] on icon at bounding box center [1080, 296] width 10 height 9
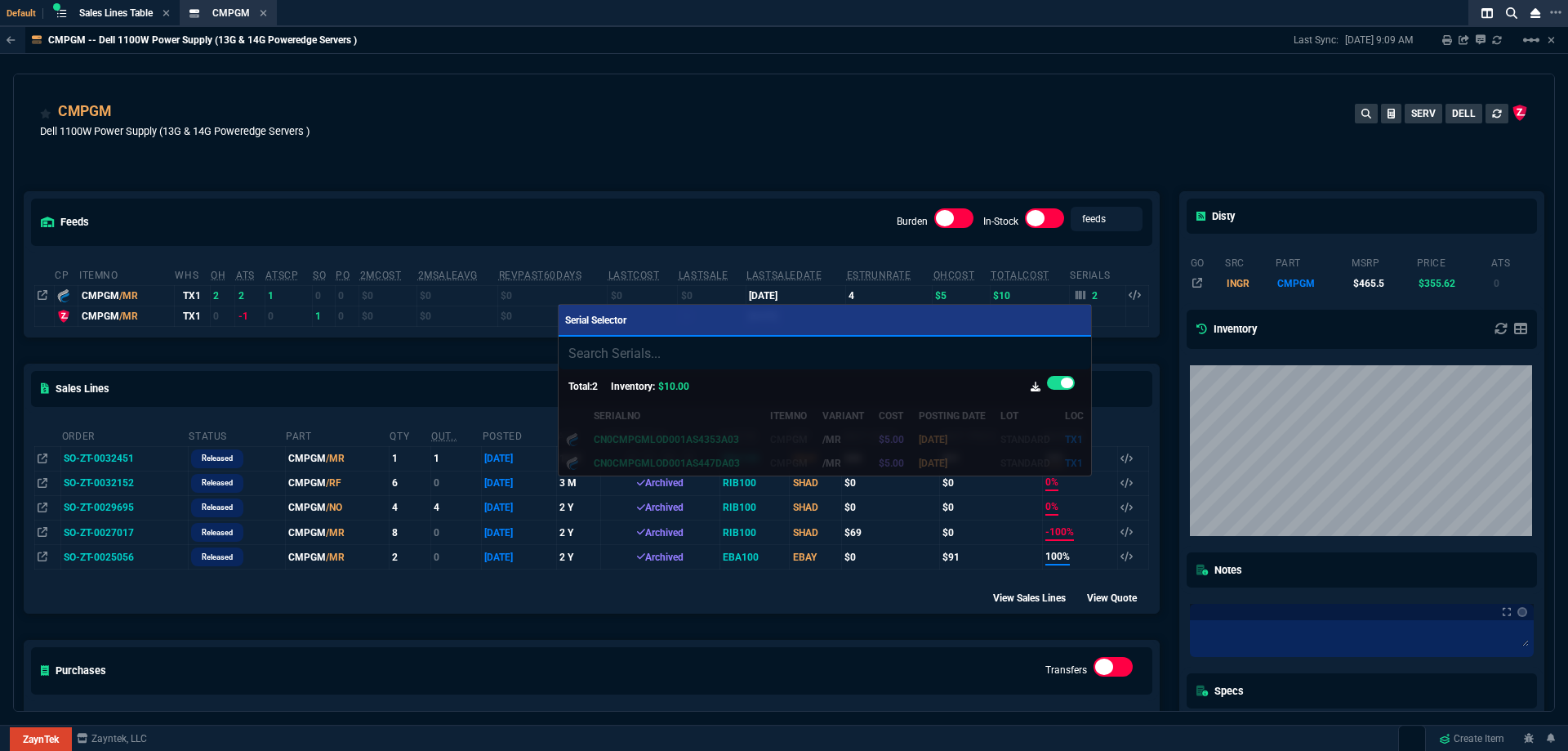
click at [787, 161] on div at bounding box center [784, 375] width 1568 height 751
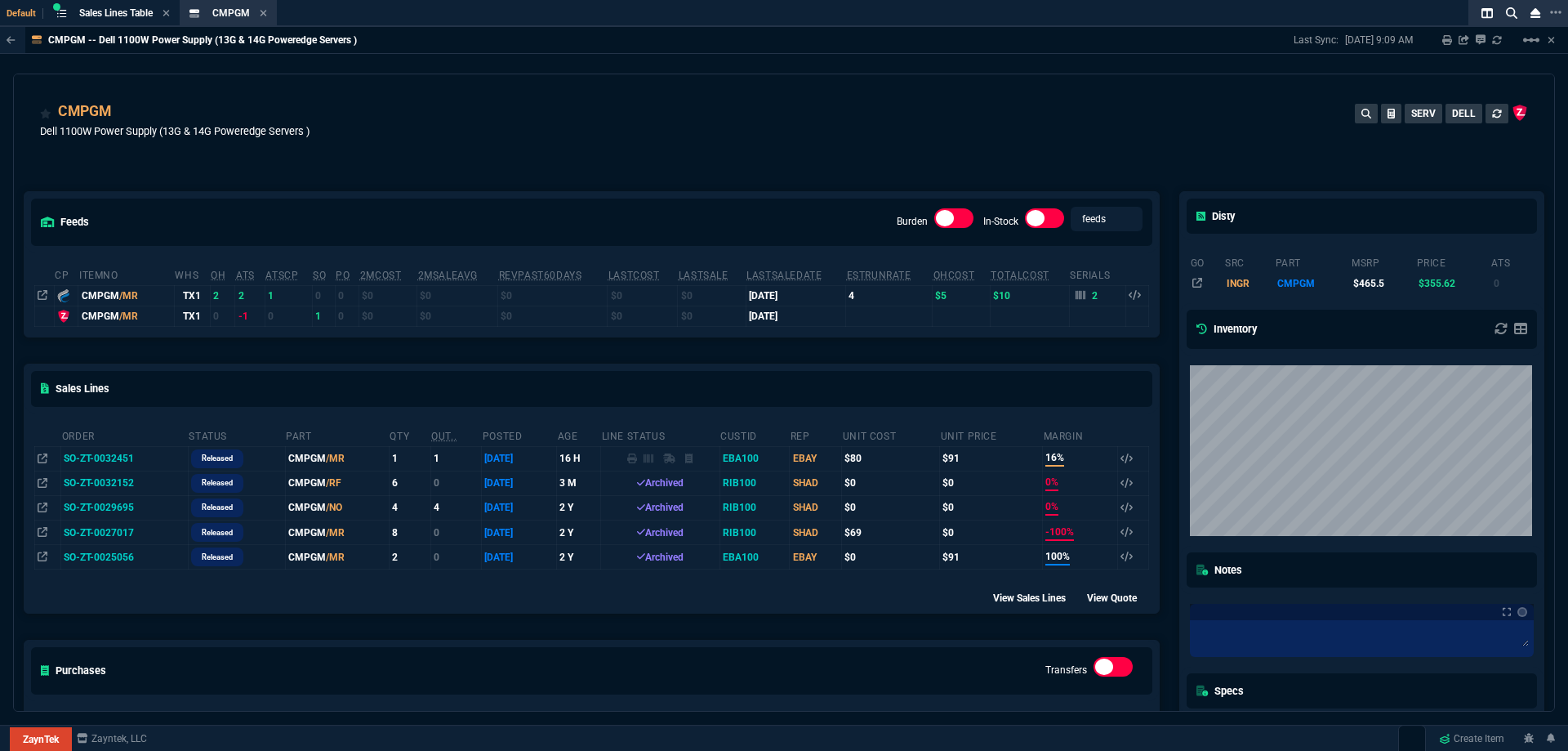
click at [698, 87] on div "CMPGM Dell 1100W Power Supply (13G & 14G Poweredge Servers ) SERV DELL" at bounding box center [784, 122] width 1540 height 97
click at [108, 14] on span "Sales Lines Table" at bounding box center [116, 13] width 73 height 12
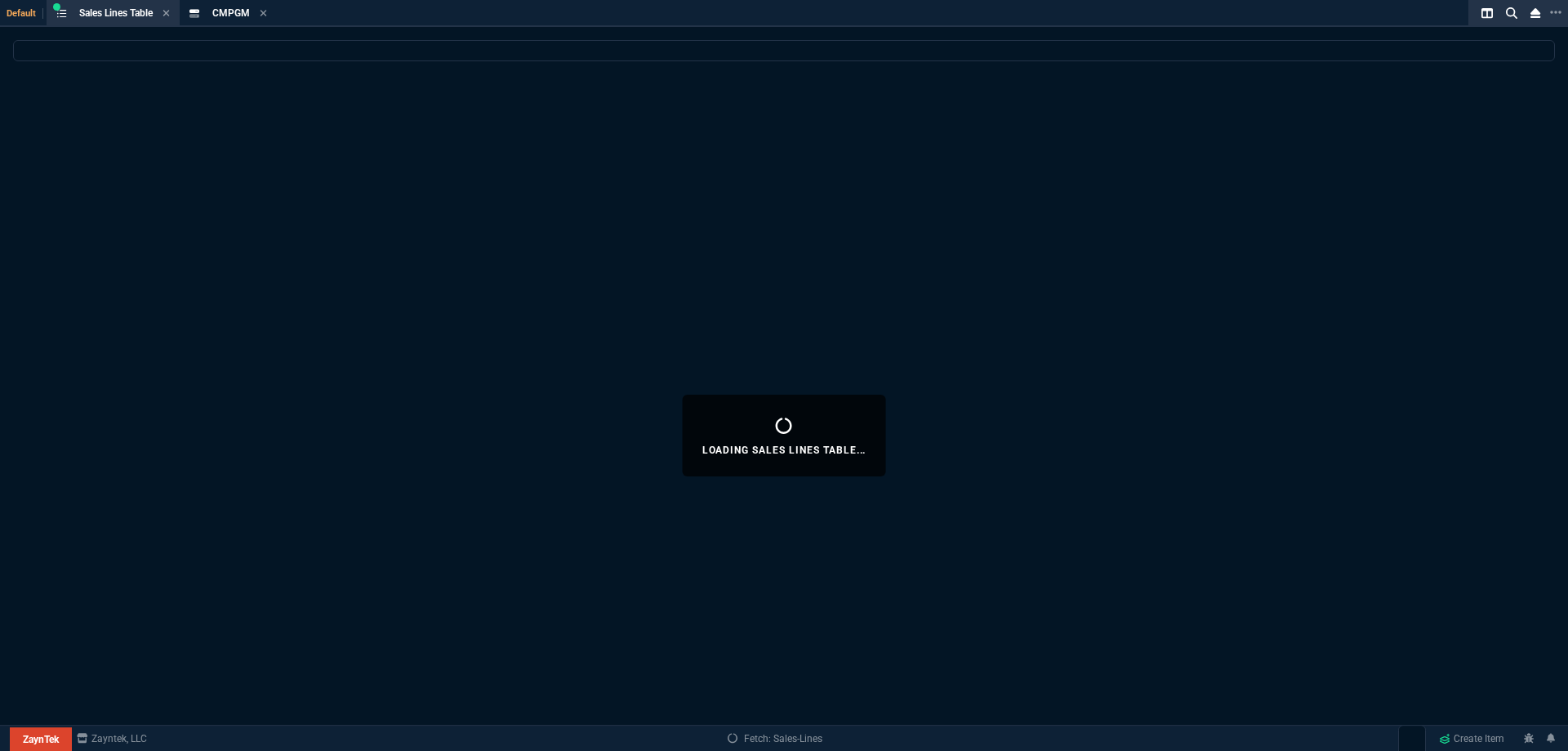
select select
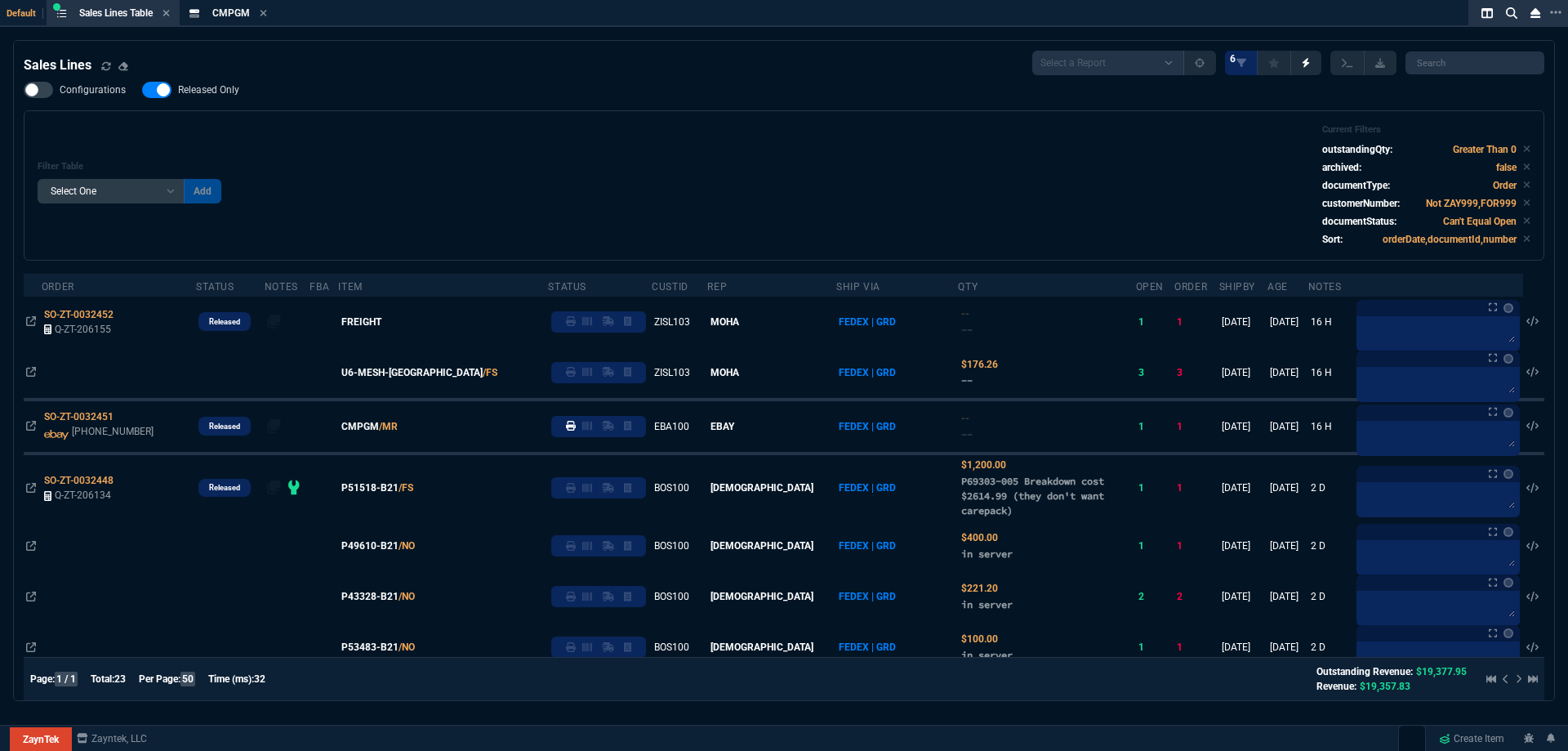
click at [235, 93] on span "Released Only" at bounding box center [208, 89] width 62 height 13
click at [142, 91] on input "Released Only" at bounding box center [141, 90] width 1 height 1
checkbox input "false"
click at [738, 132] on div "Filter Table Select One Add Filter () Age () ATS () Cond (itemVariantCode) Cust…" at bounding box center [784, 185] width 1493 height 122
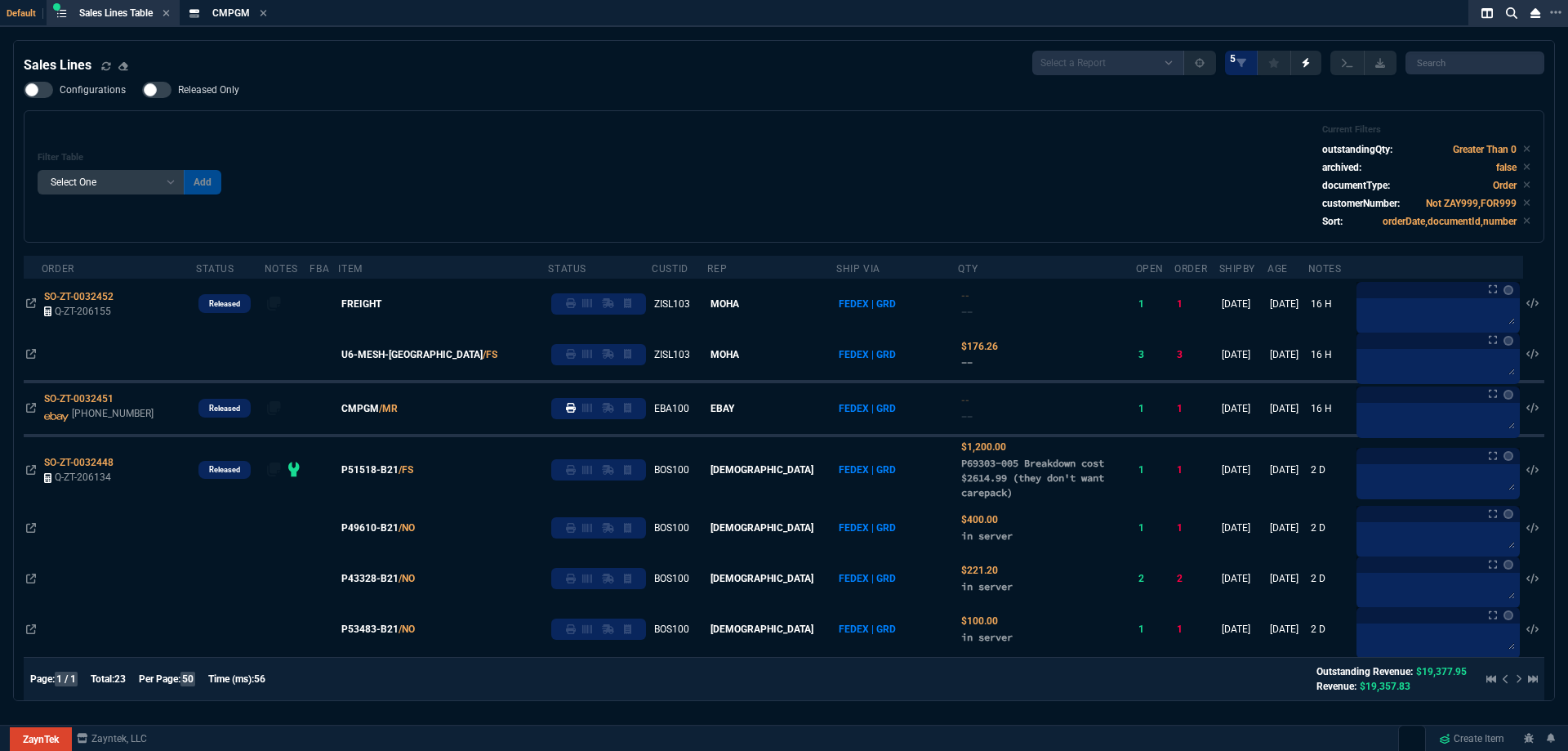
click at [241, 24] on section "CMPGM Item" at bounding box center [228, 13] width 97 height 27
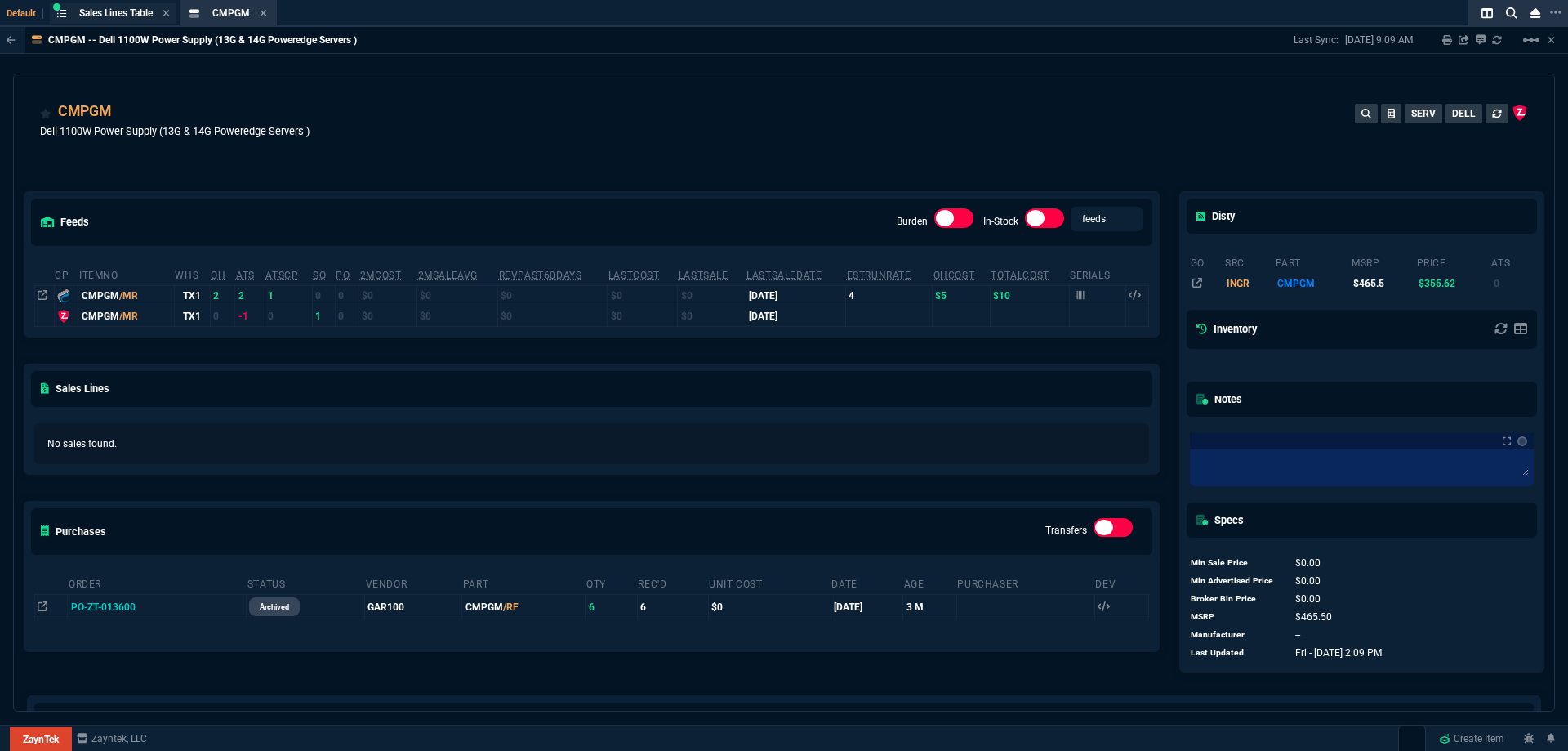
click at [146, 17] on span "Sales Lines Table" at bounding box center [116, 13] width 73 height 12
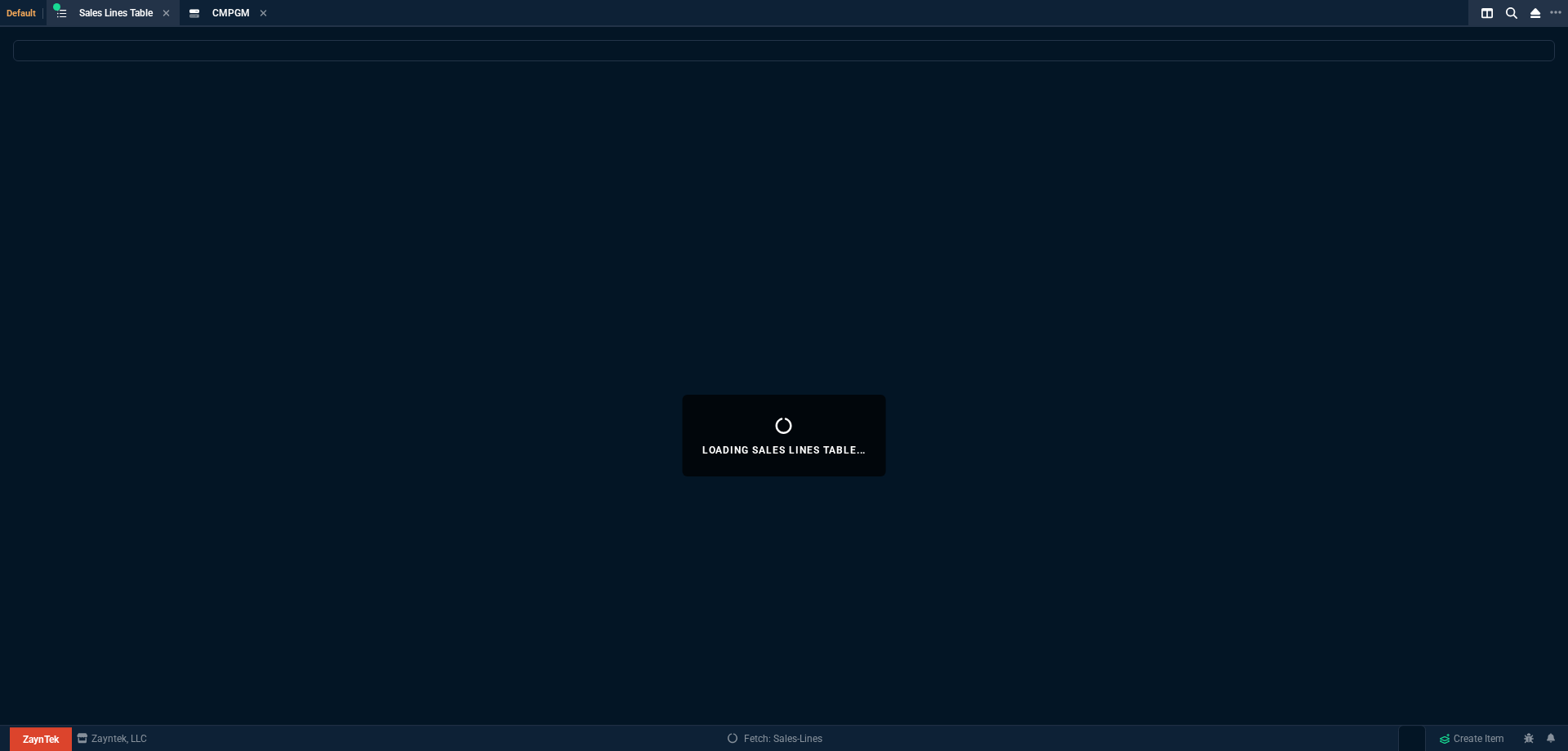
select select
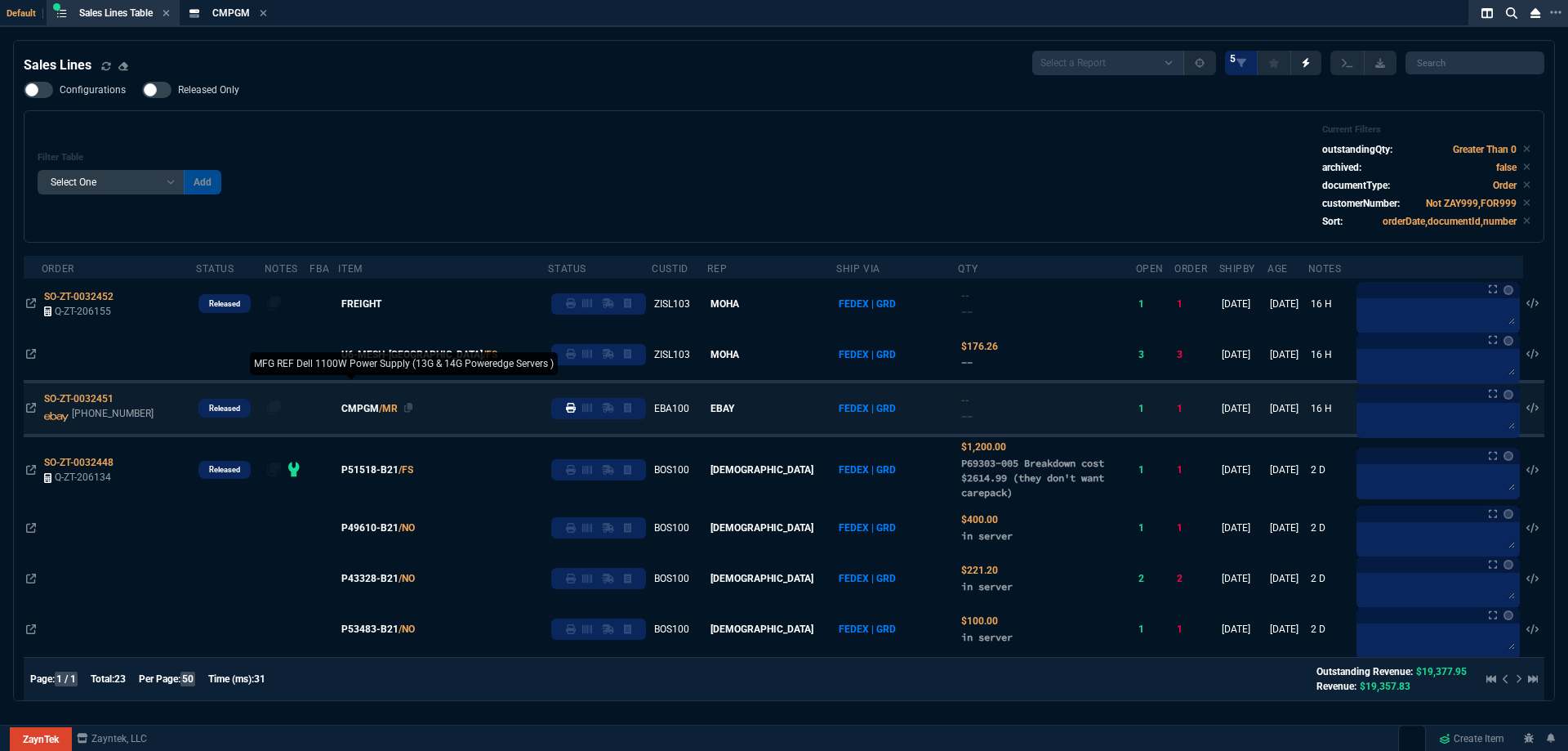
click at [379, 413] on span "CMPGM" at bounding box center [360, 408] width 38 height 14
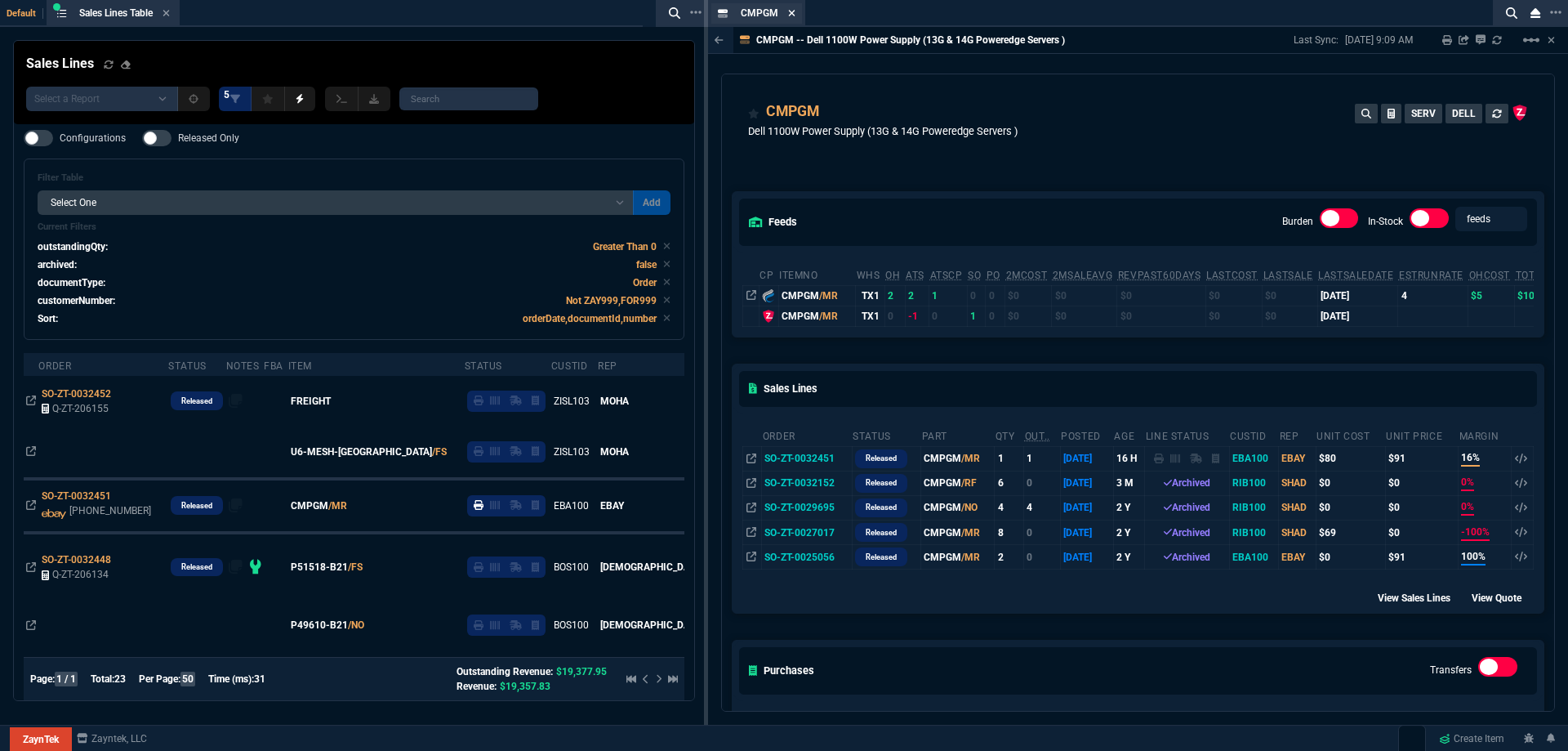
click at [793, 18] on fa-icon at bounding box center [792, 13] width 7 height 12
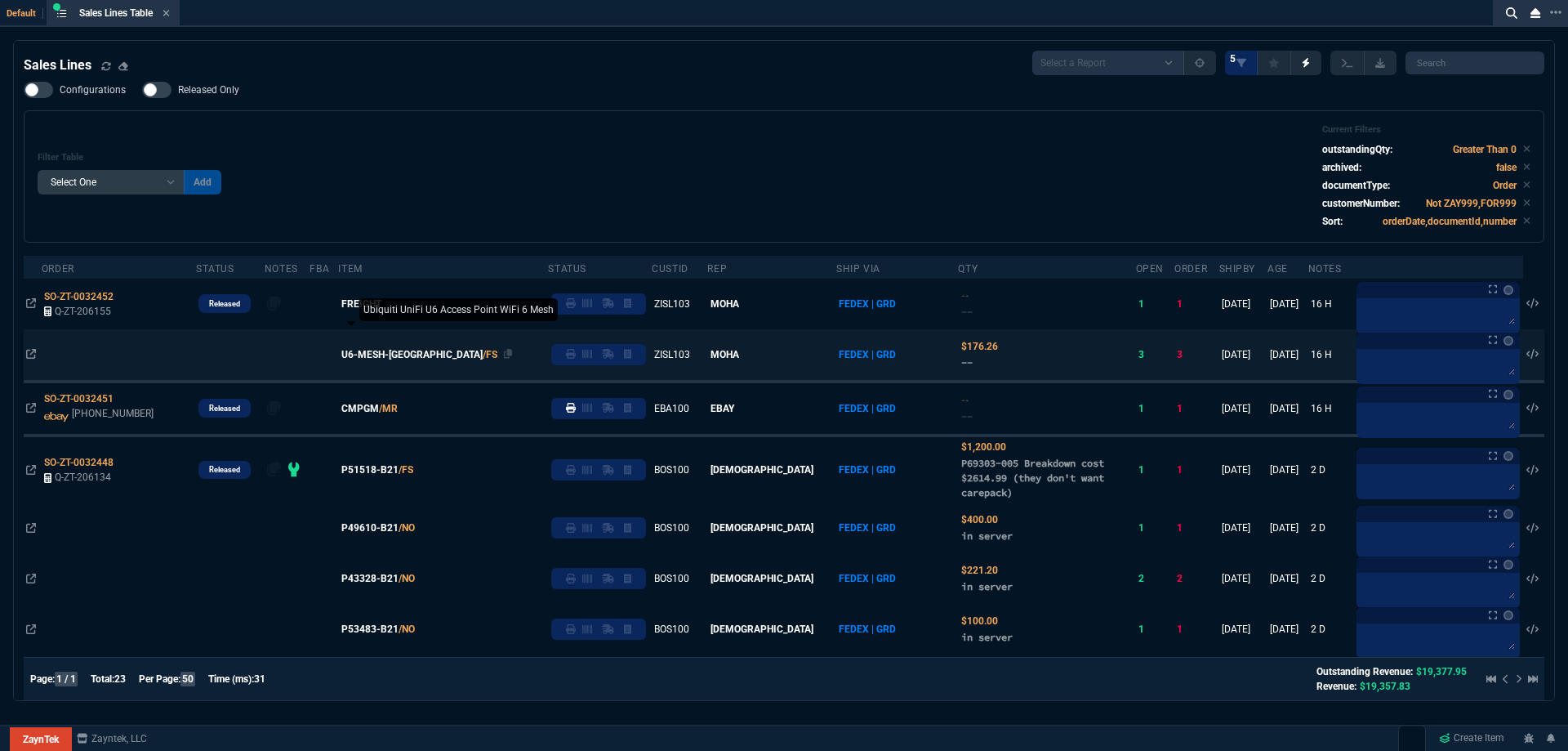
click at [406, 352] on span "U6-MESH-[GEOGRAPHIC_DATA]" at bounding box center [412, 355] width 141 height 14
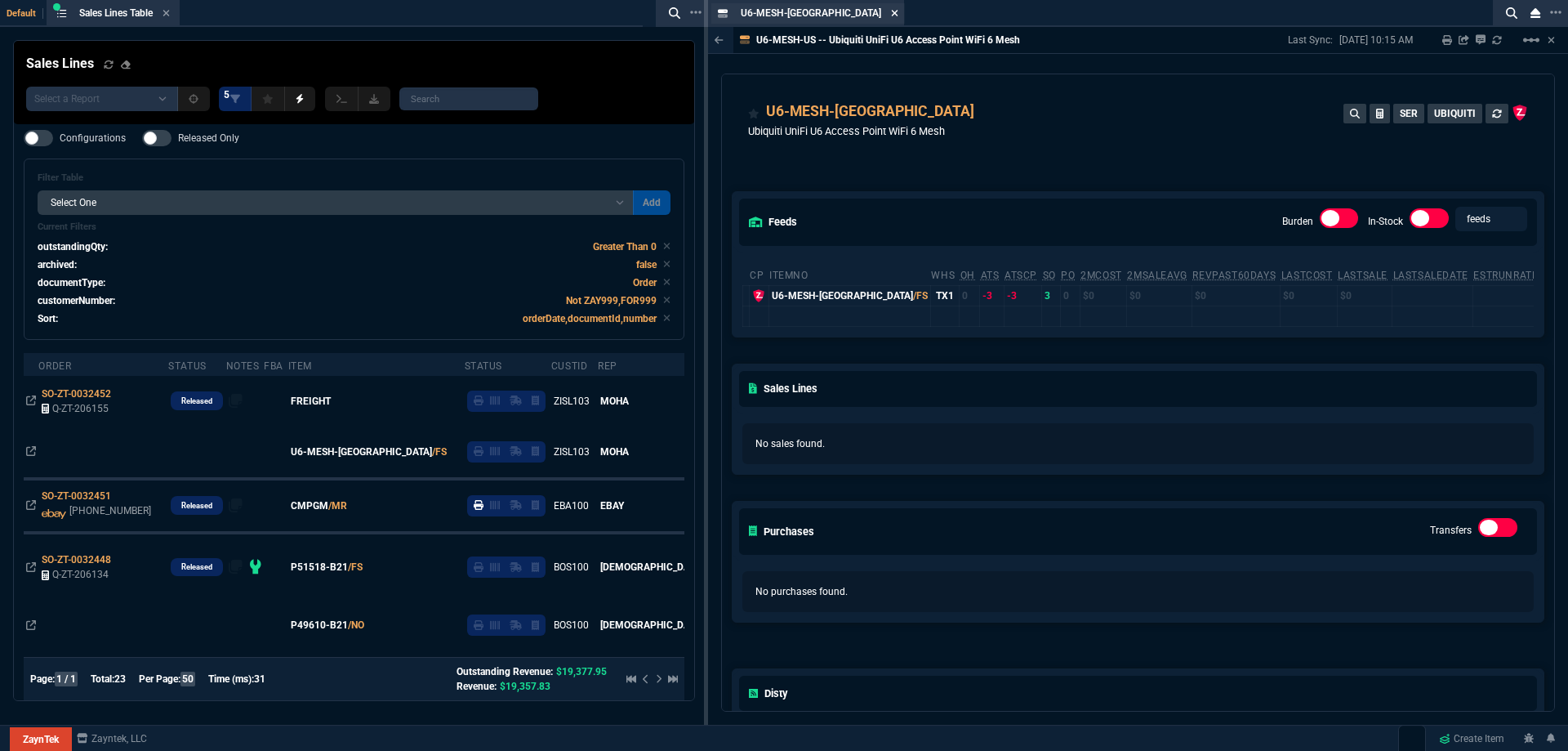
click at [891, 13] on icon at bounding box center [895, 13] width 7 height 10
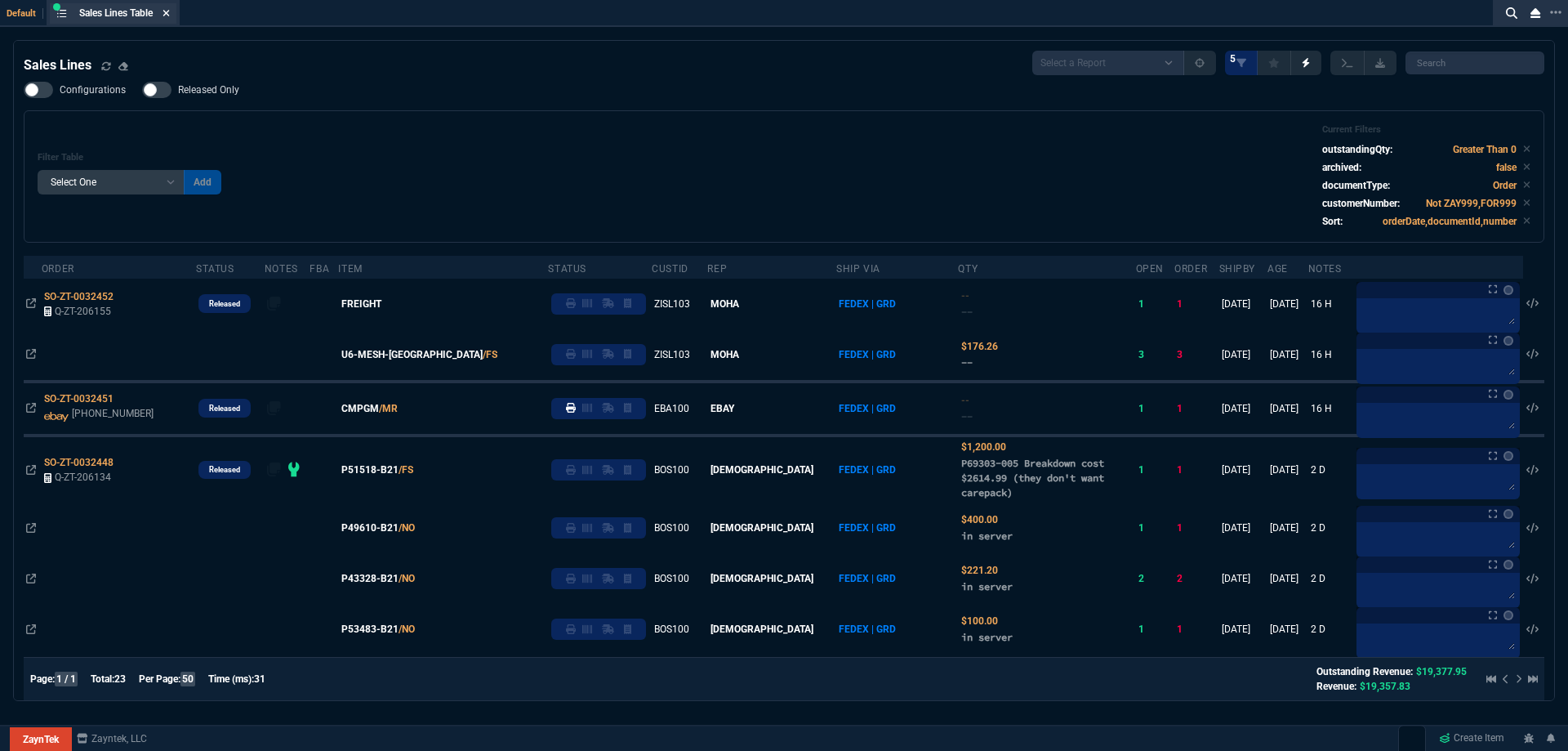
click at [168, 13] on icon at bounding box center [166, 13] width 7 height 10
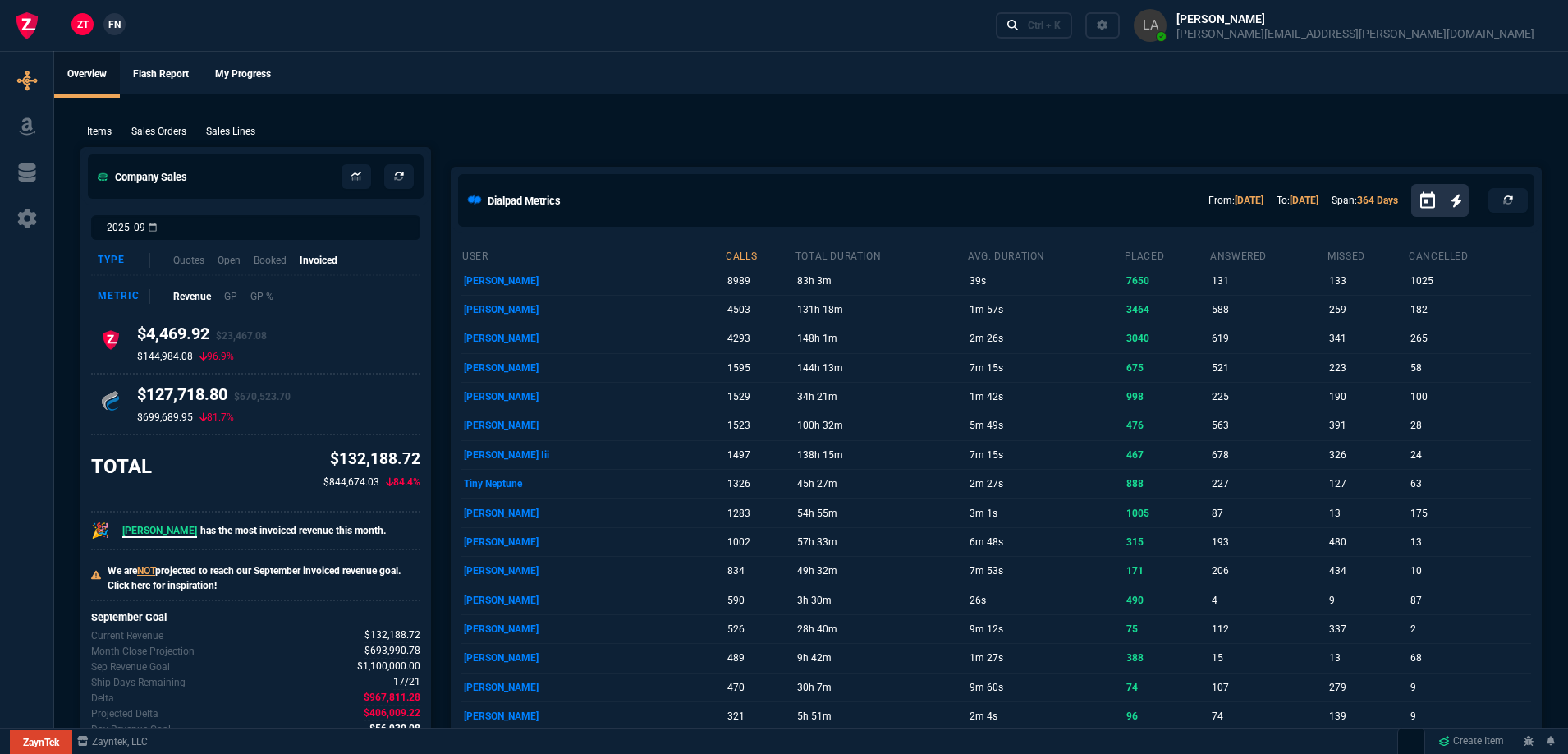
click at [110, 24] on span "FN" at bounding box center [115, 24] width 13 height 14
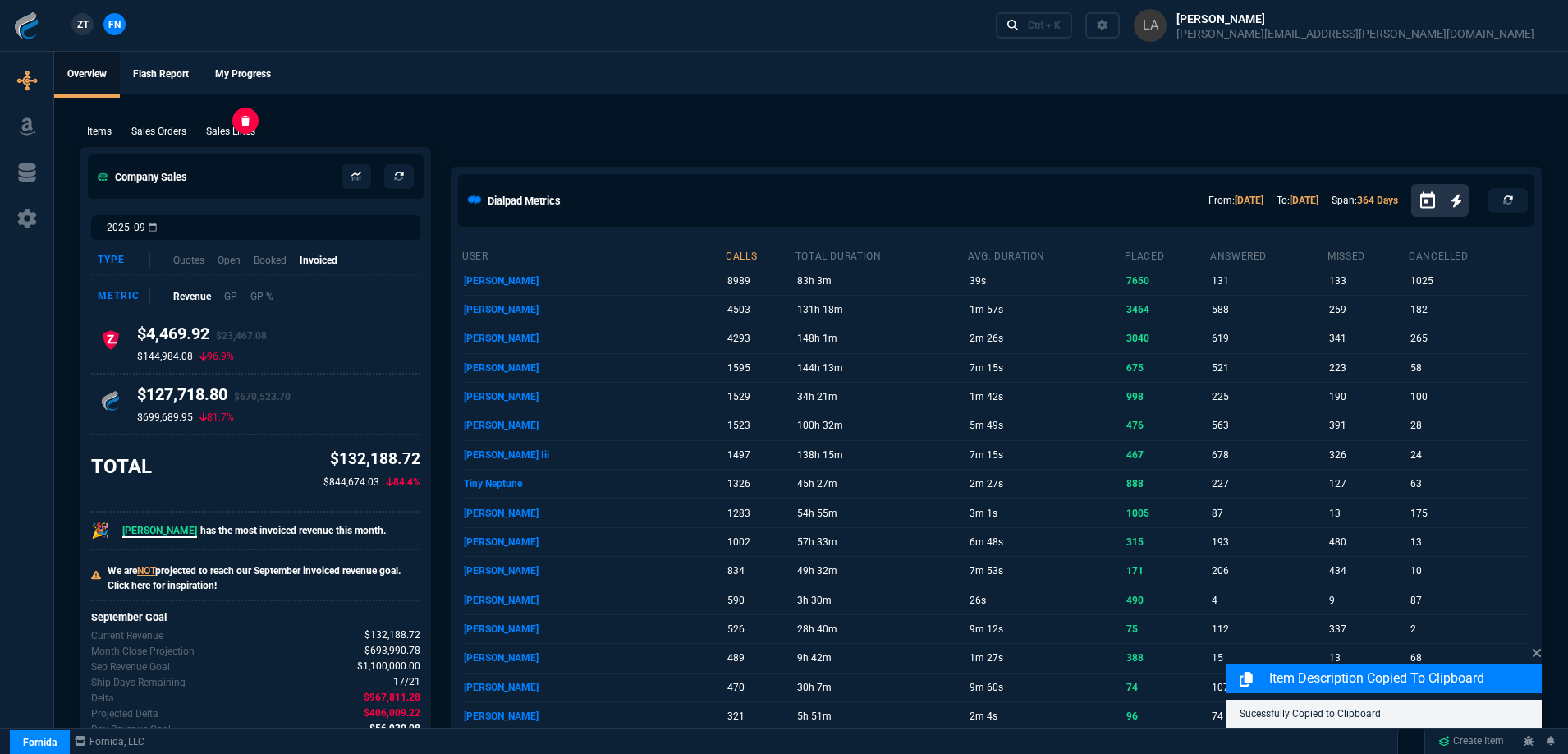
click at [240, 139] on p "Sales Lines" at bounding box center [231, 131] width 49 height 14
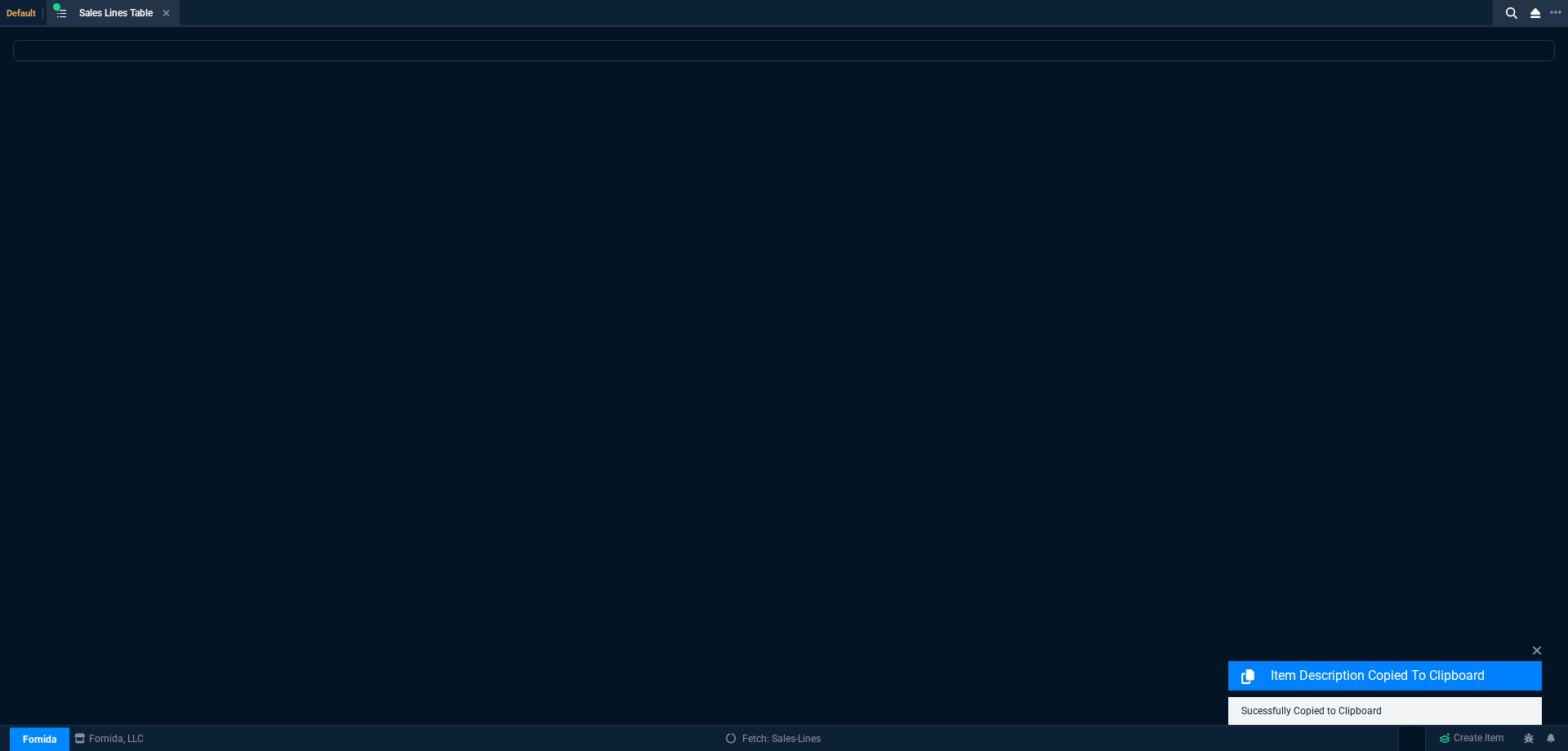
select select
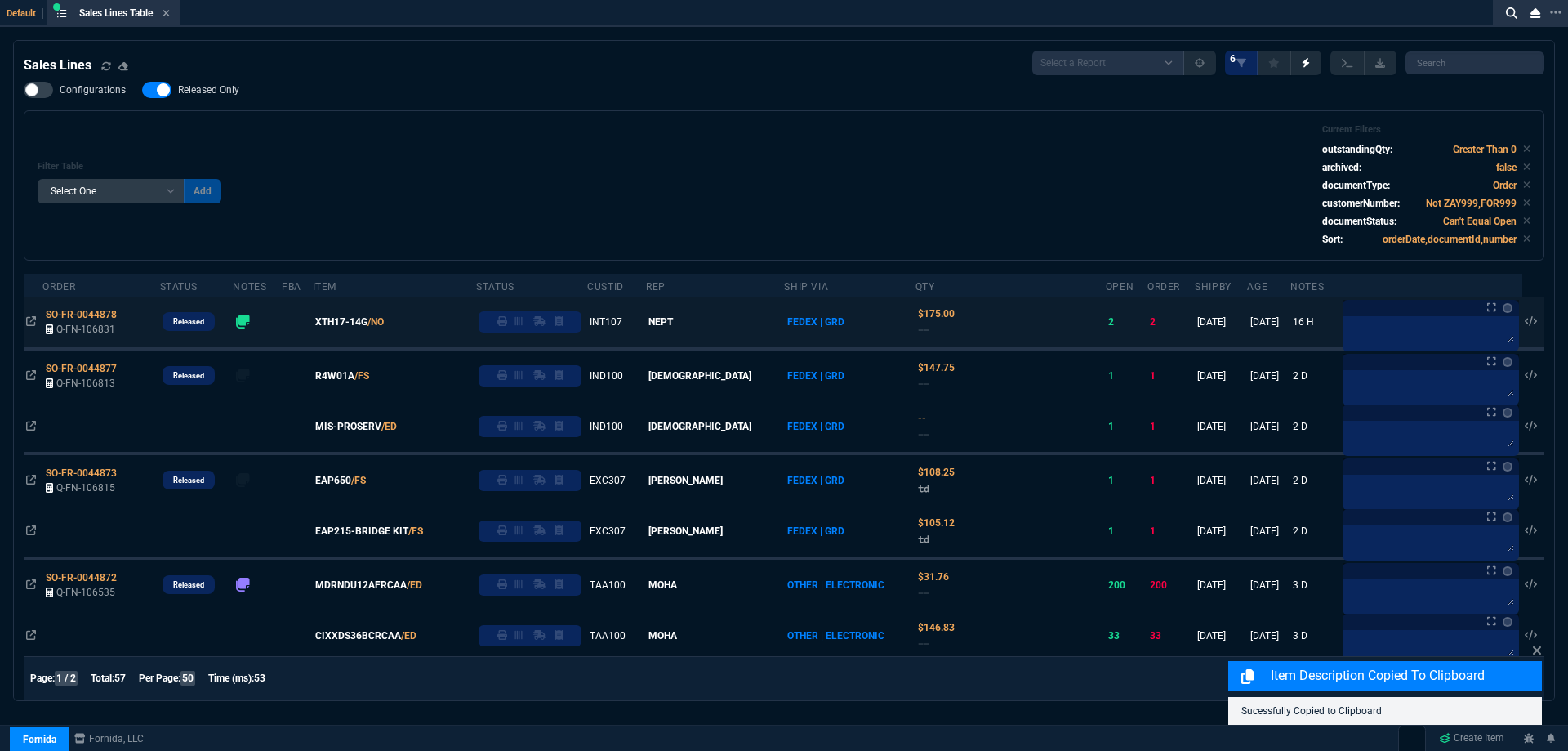
click at [1539, 649] on icon at bounding box center [1537, 650] width 10 height 13
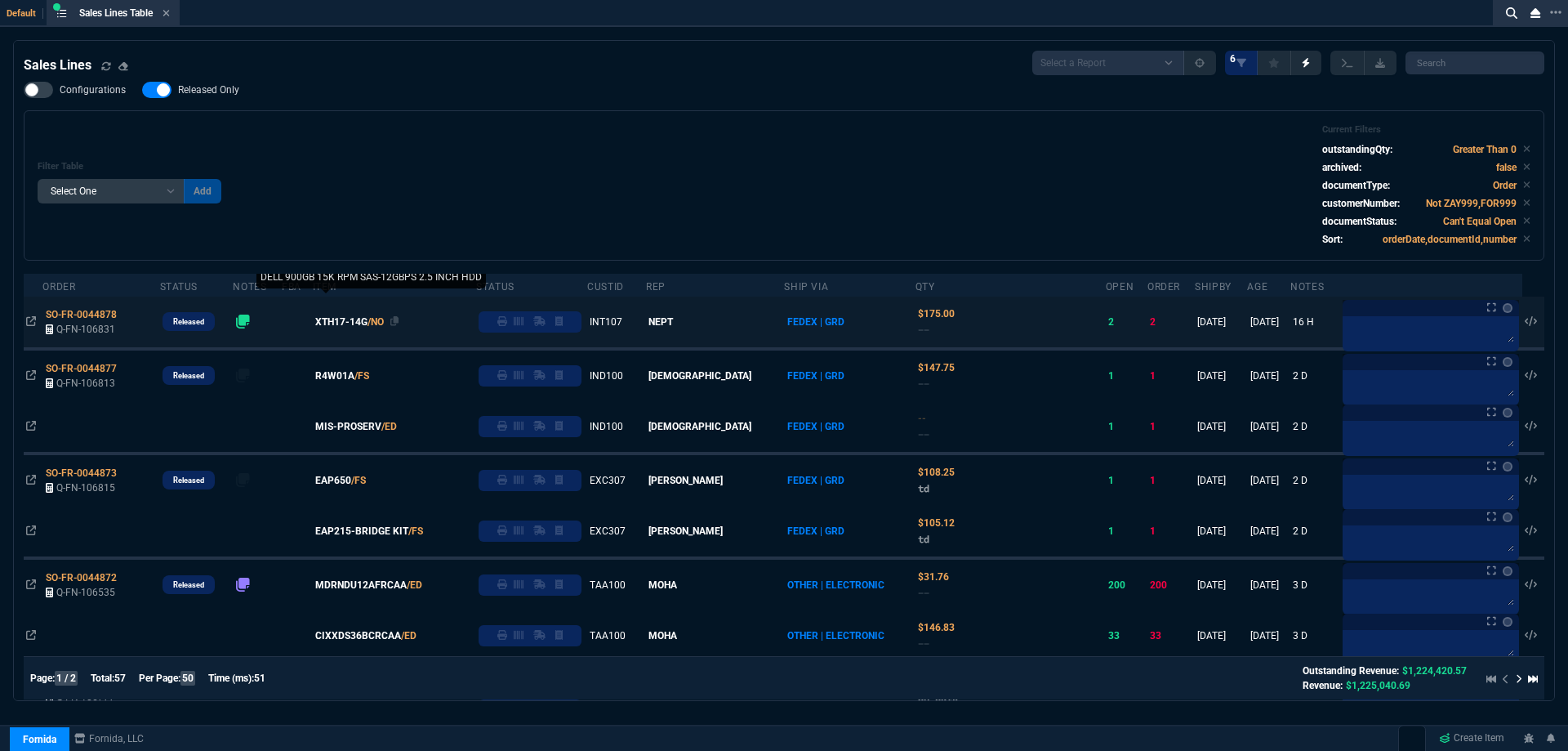
click at [348, 325] on span "XTH17-14G" at bounding box center [341, 321] width 53 height 14
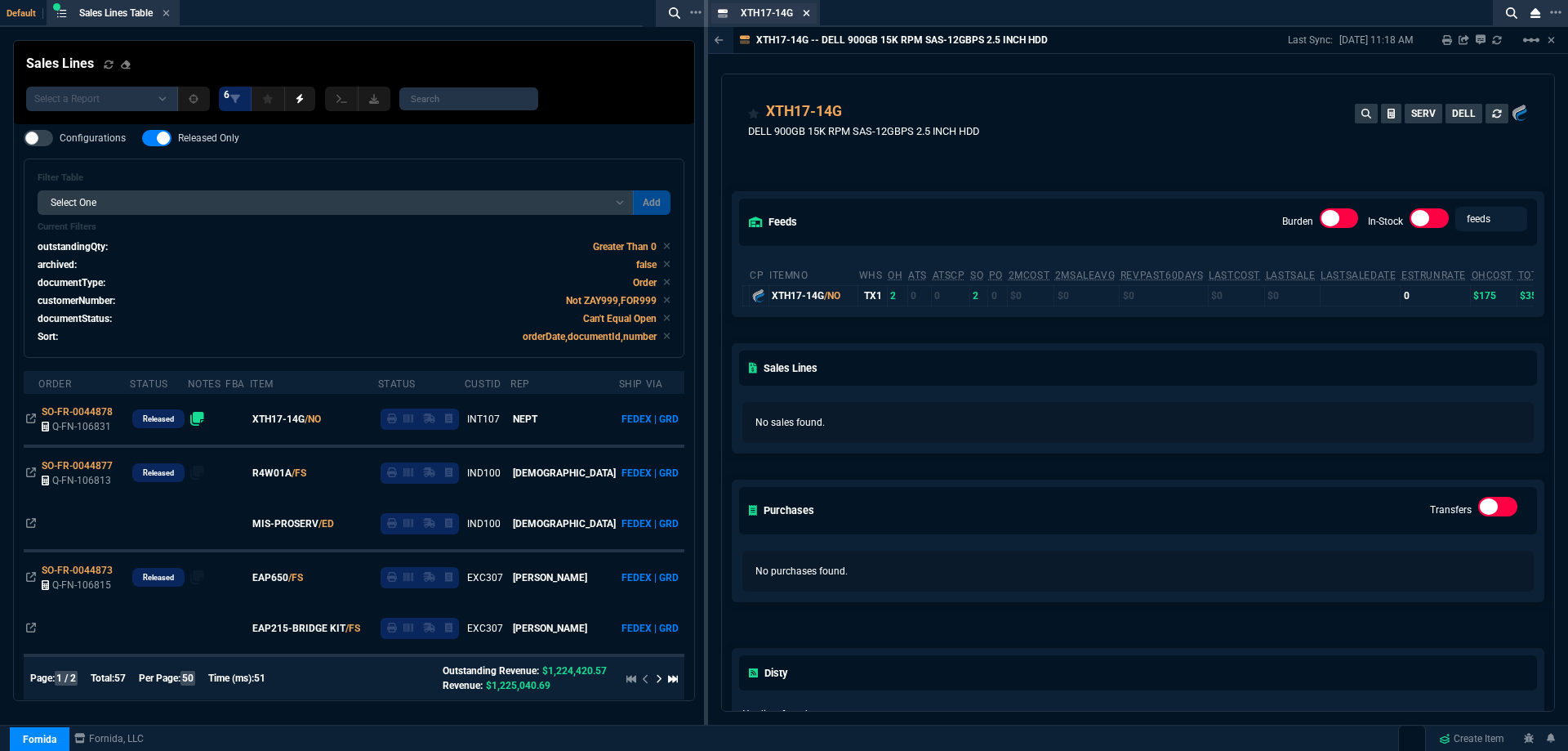
click at [810, 15] on icon at bounding box center [806, 13] width 6 height 6
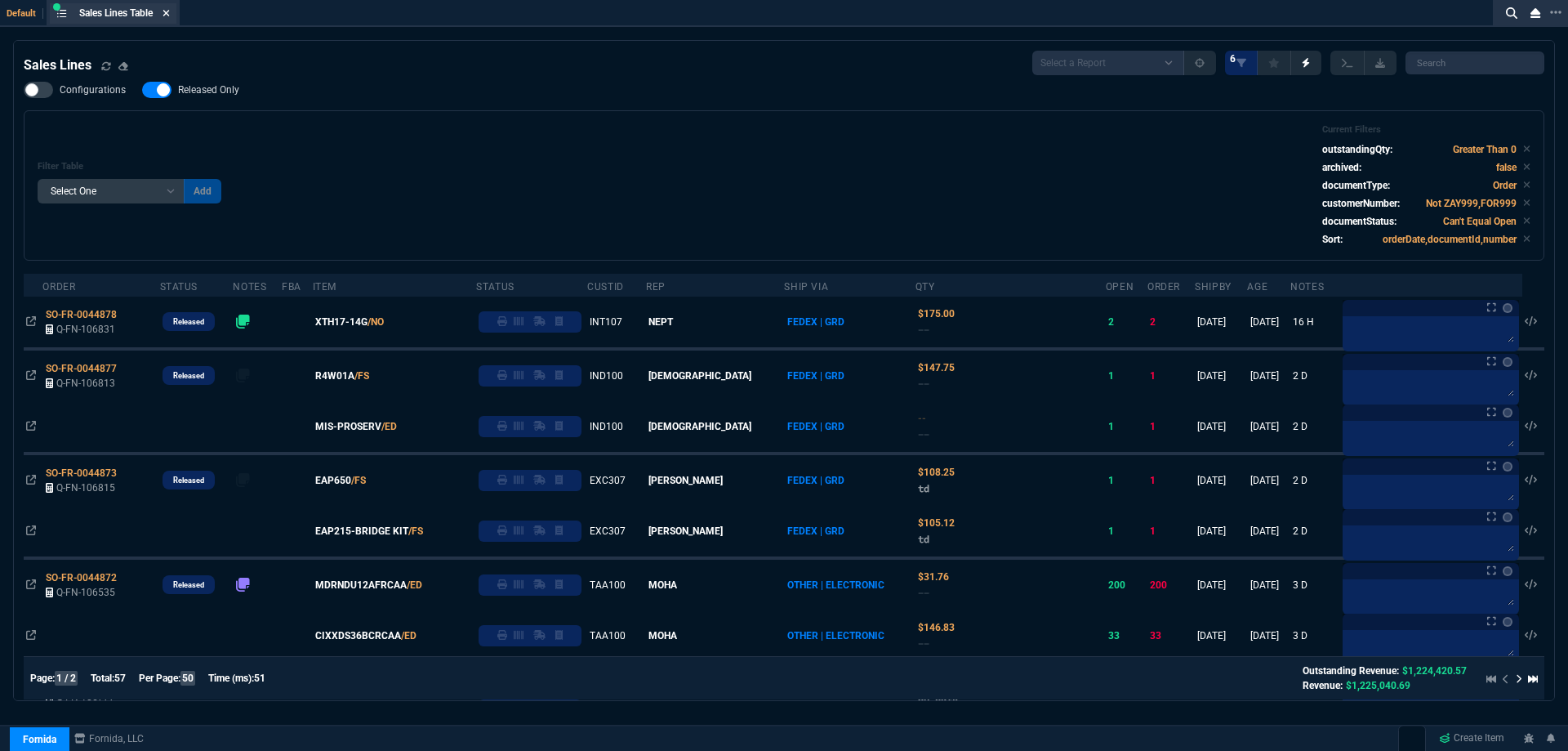
click at [168, 18] on fa-icon at bounding box center [166, 13] width 7 height 12
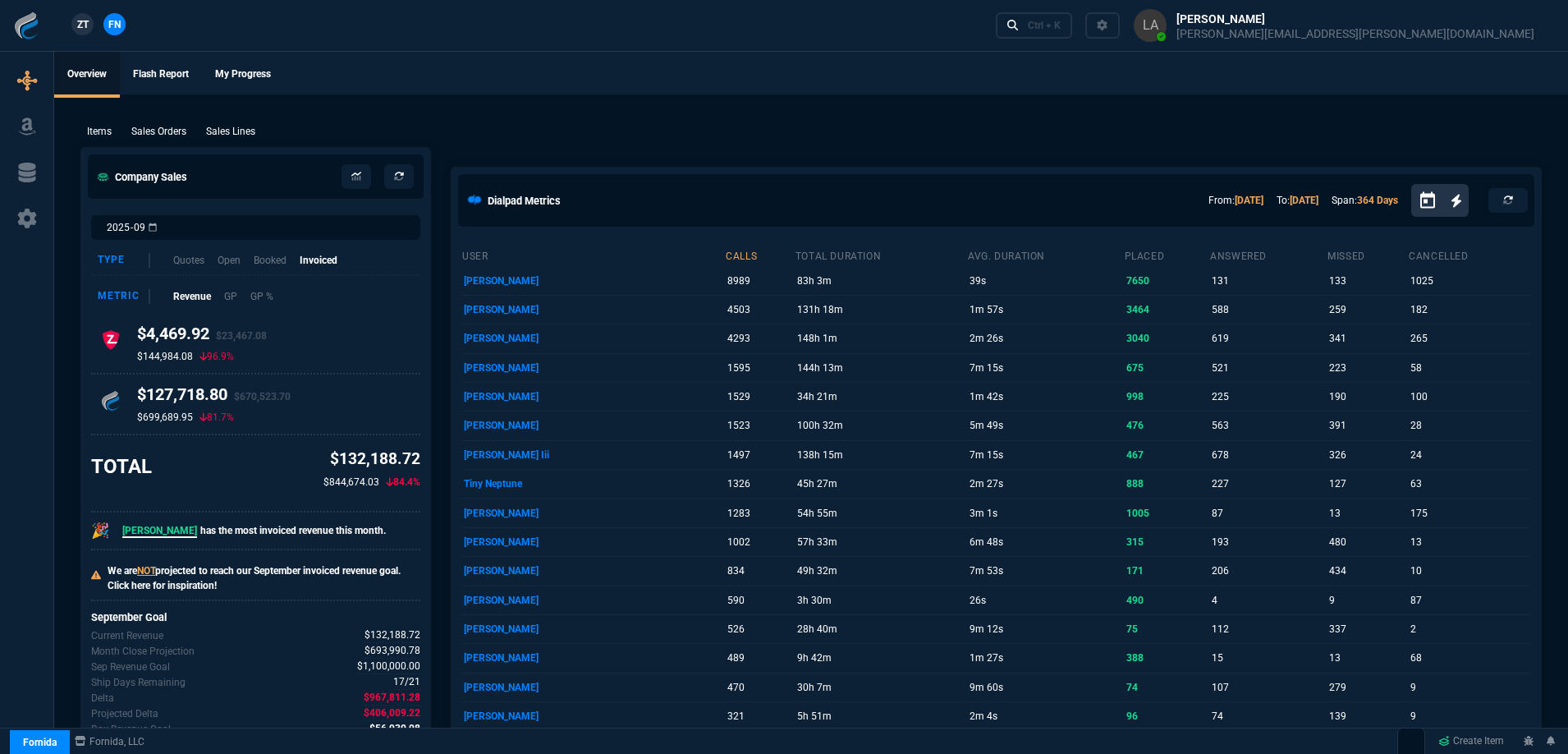
click at [87, 28] on span "ZT" at bounding box center [83, 24] width 12 height 14
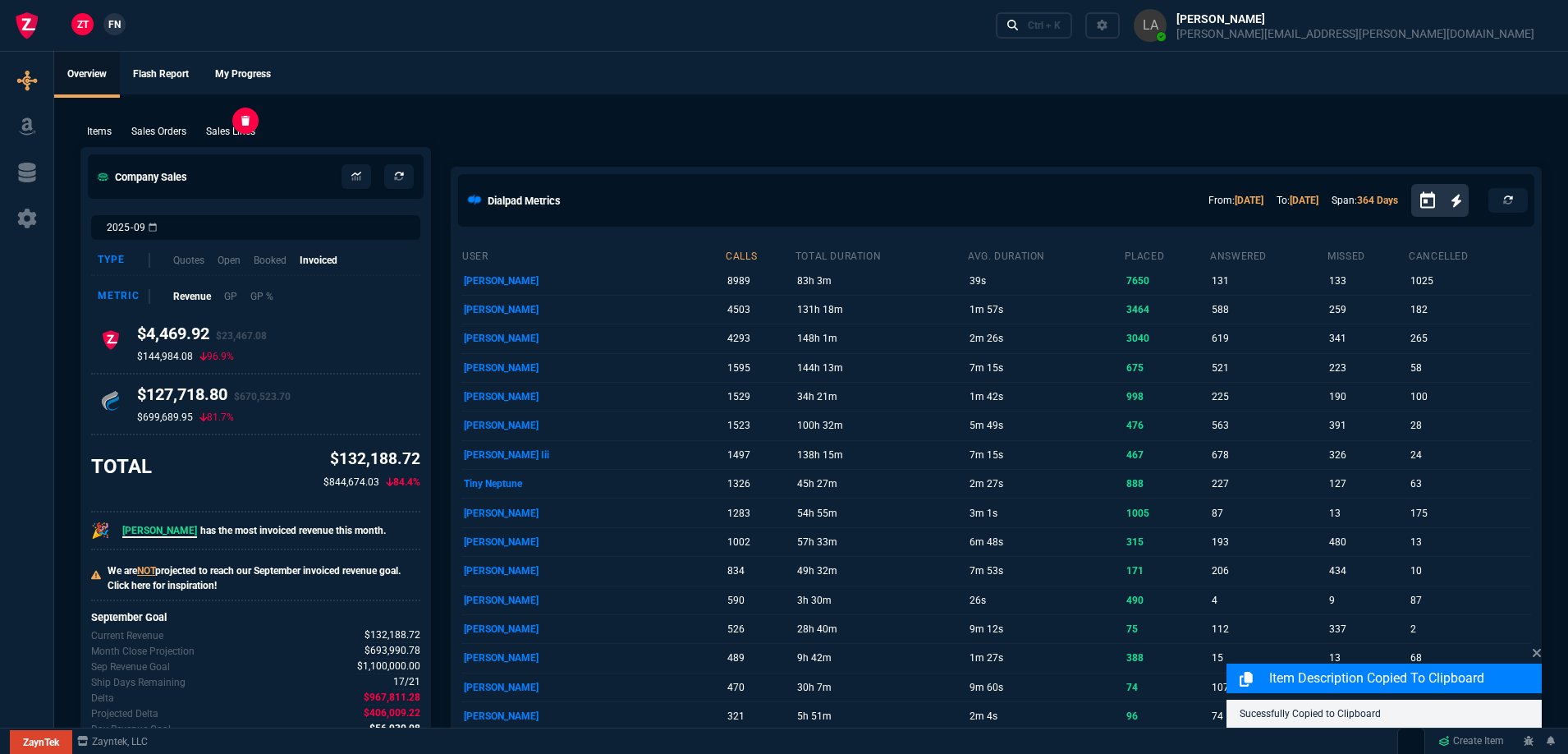
click at [241, 131] on p "Sales Lines" at bounding box center [231, 131] width 49 height 14
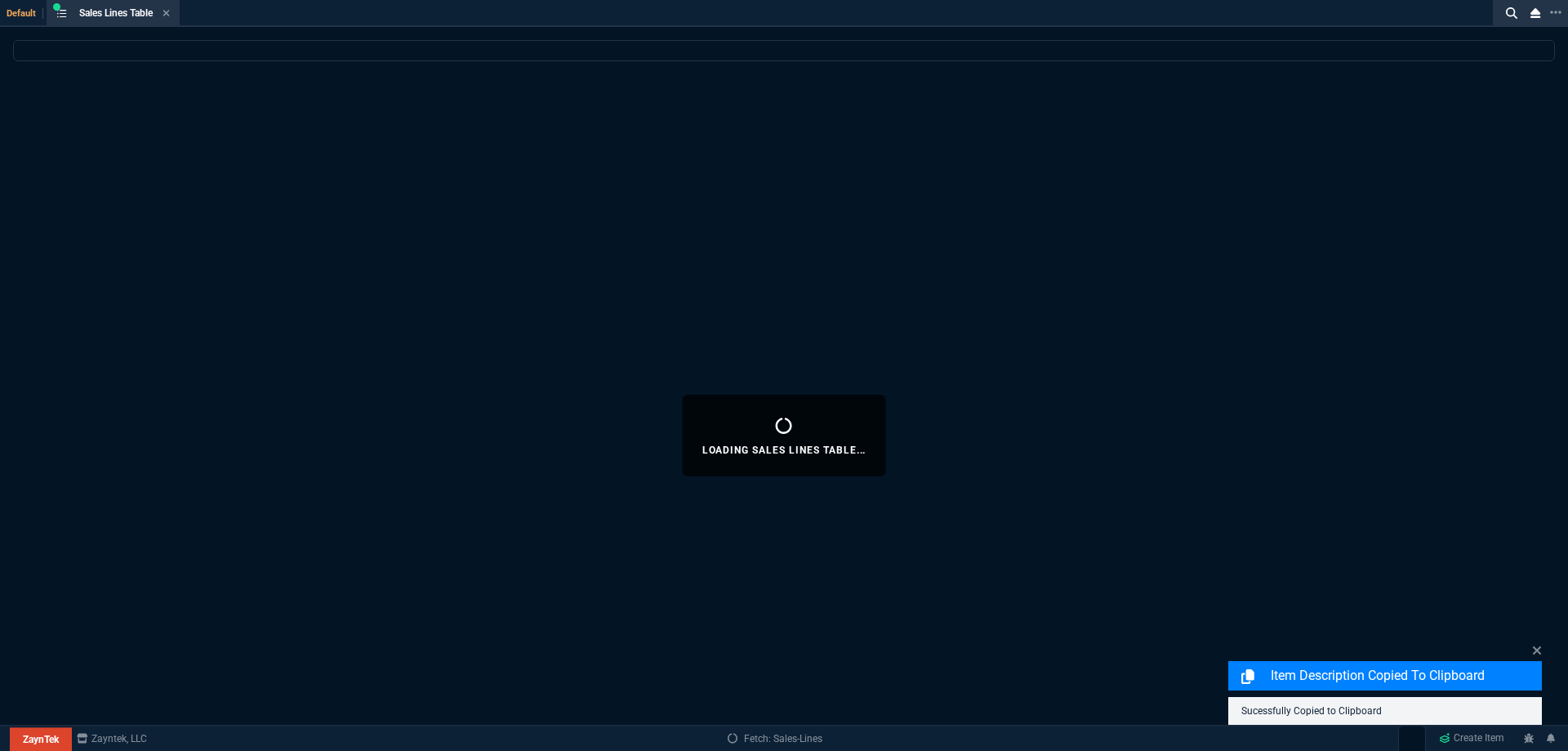
select select
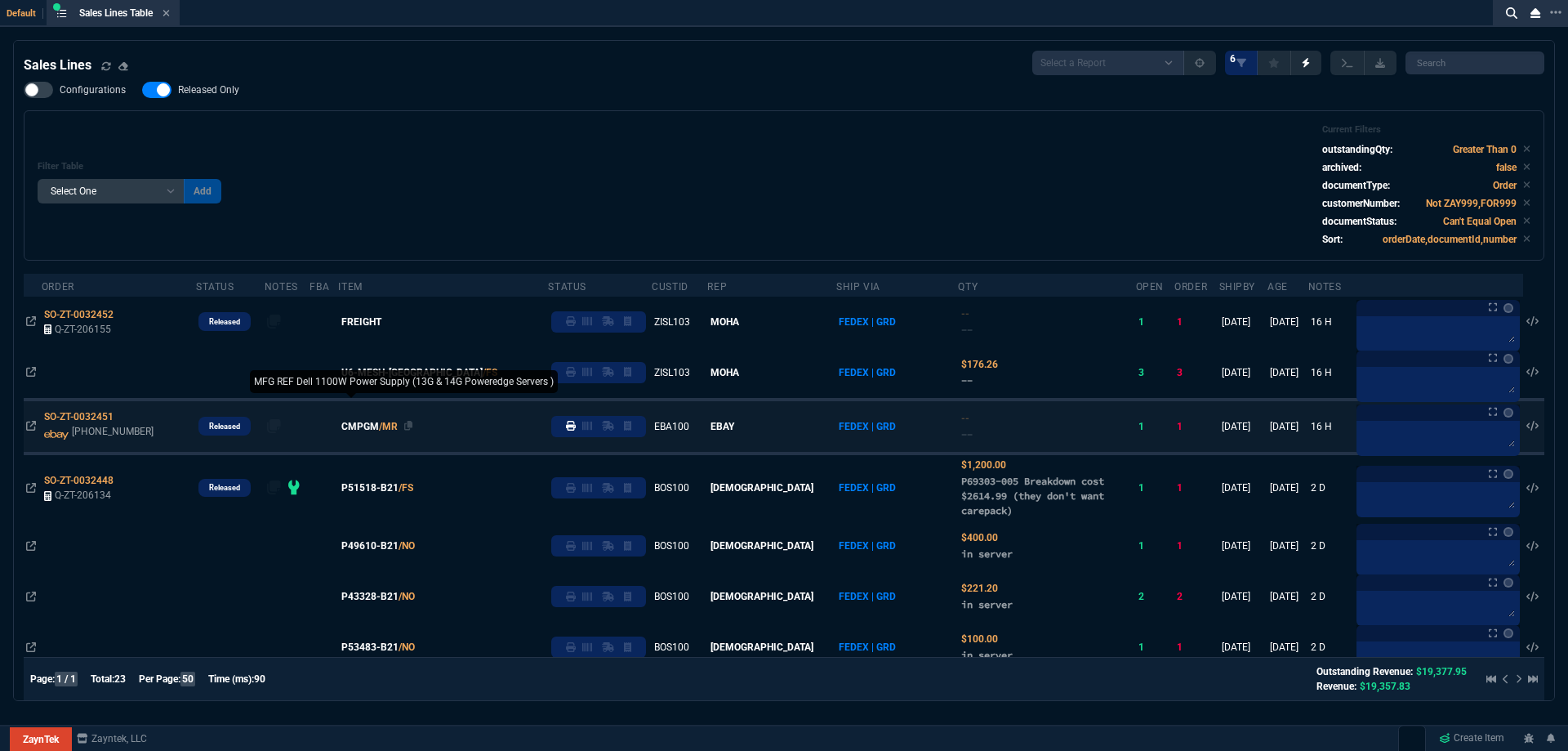
click at [379, 427] on span "CMPGM" at bounding box center [360, 426] width 38 height 14
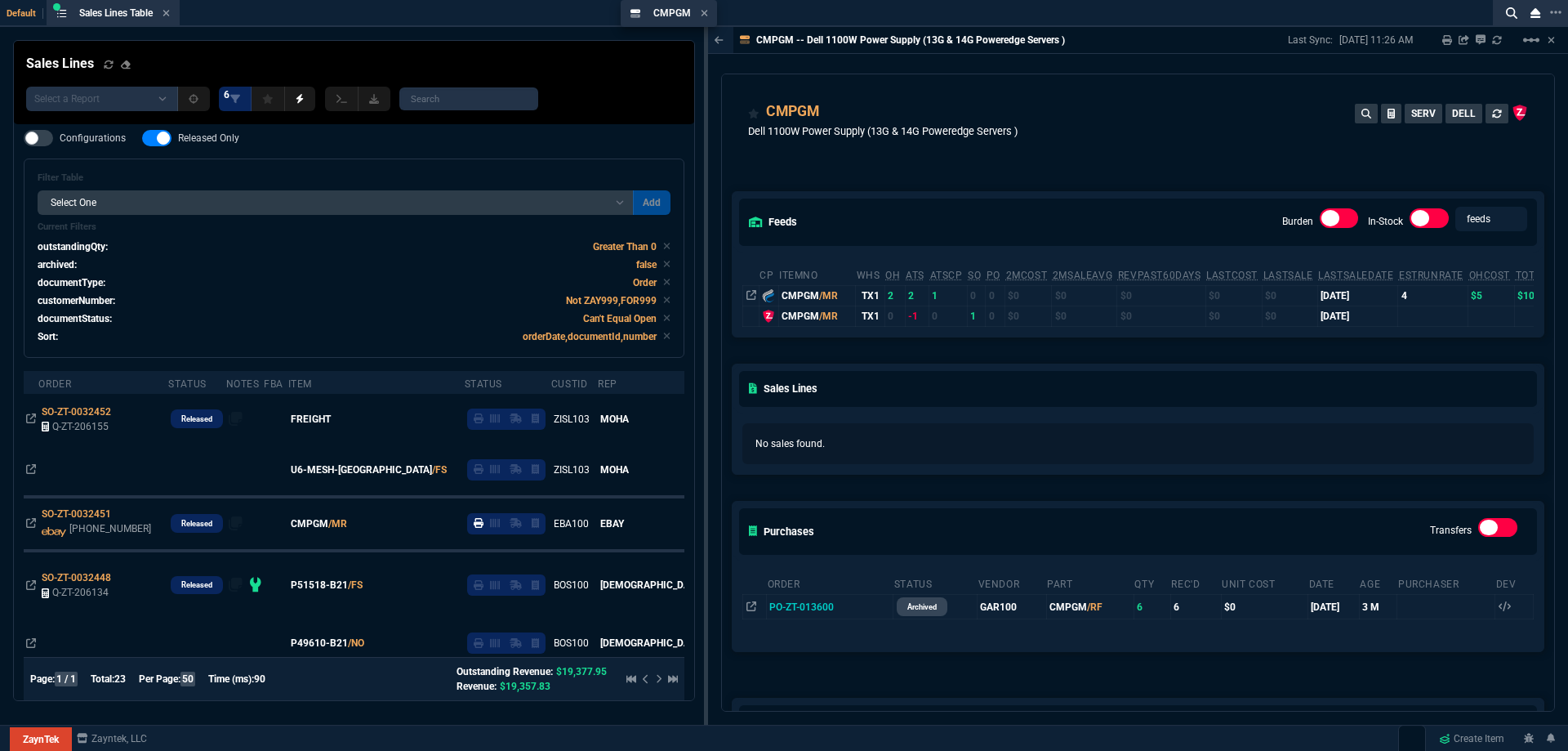
drag, startPoint x: 759, startPoint y: 21, endPoint x: 535, endPoint y: 20, distance: 224.0
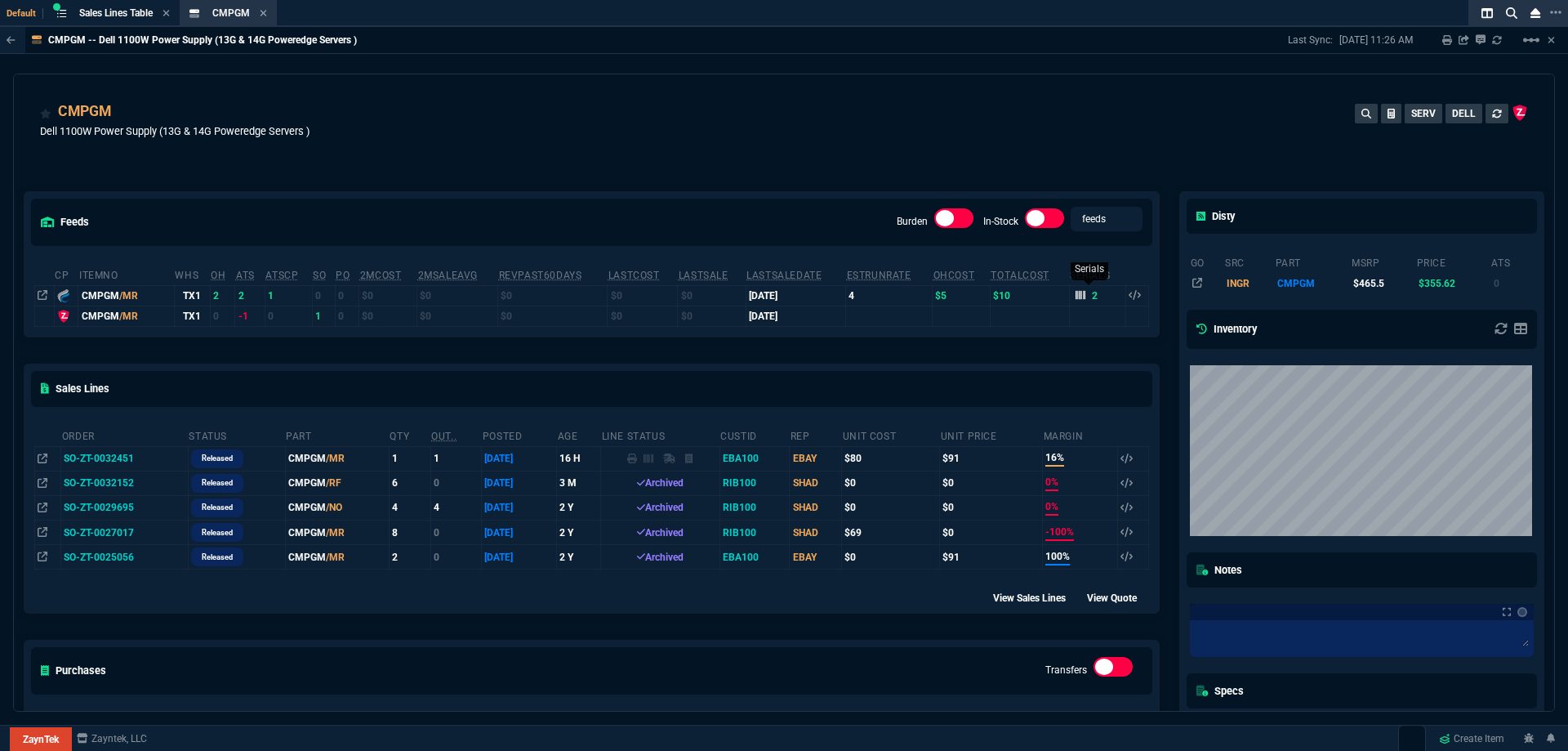
click at [1080, 292] on div "2" at bounding box center [1088, 296] width 23 height 14
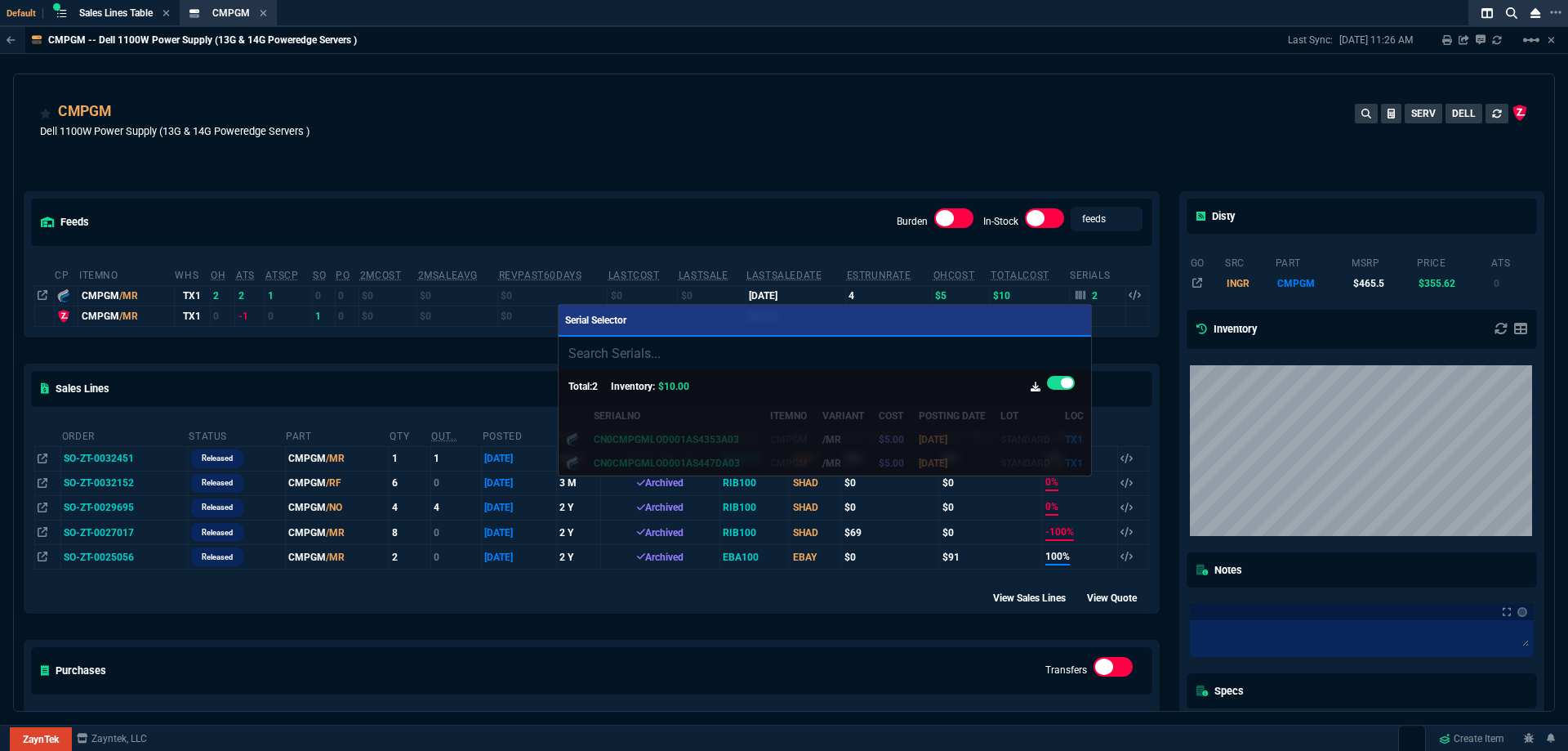
click at [927, 144] on div at bounding box center [784, 375] width 1568 height 751
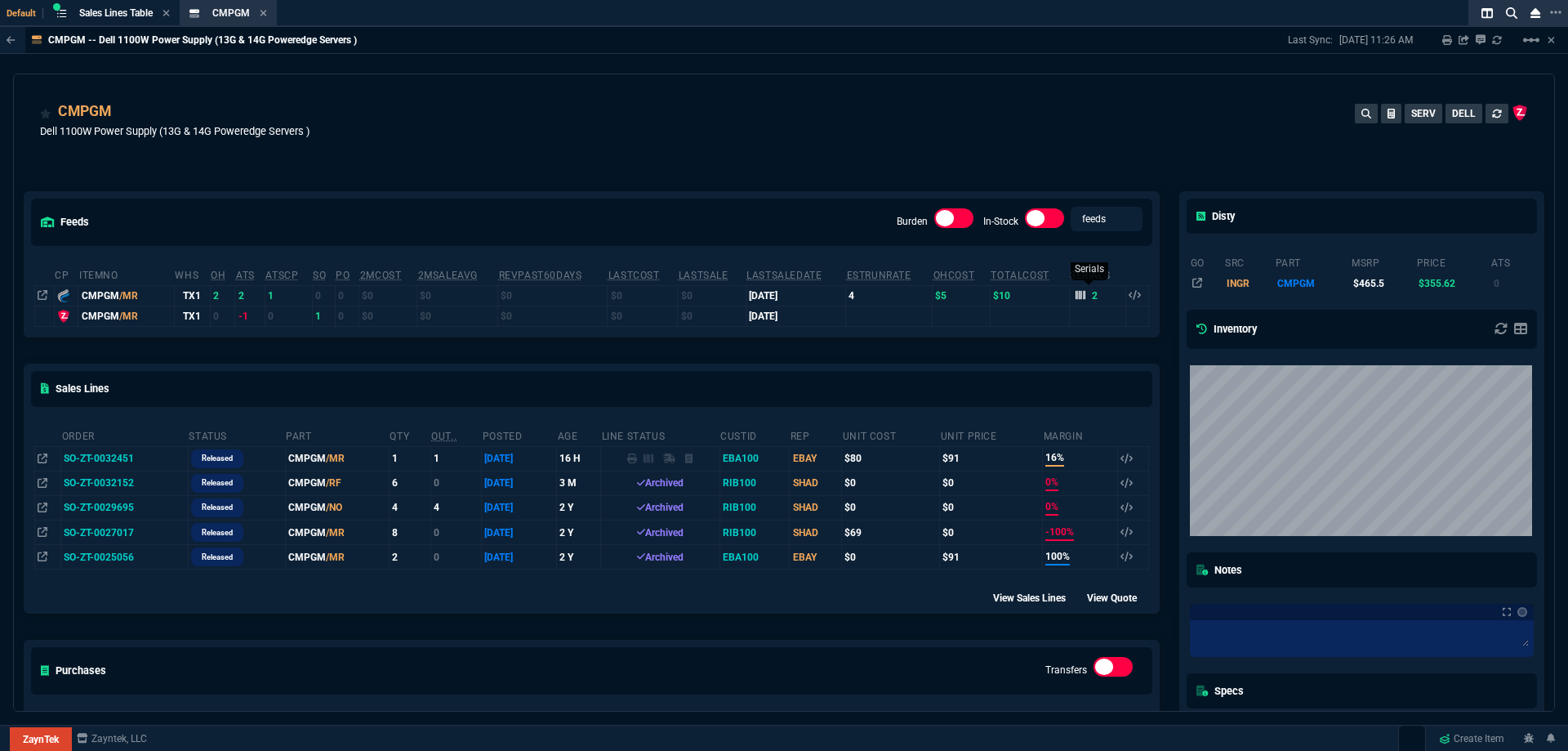
click at [1082, 293] on div "2" at bounding box center [1088, 296] width 23 height 14
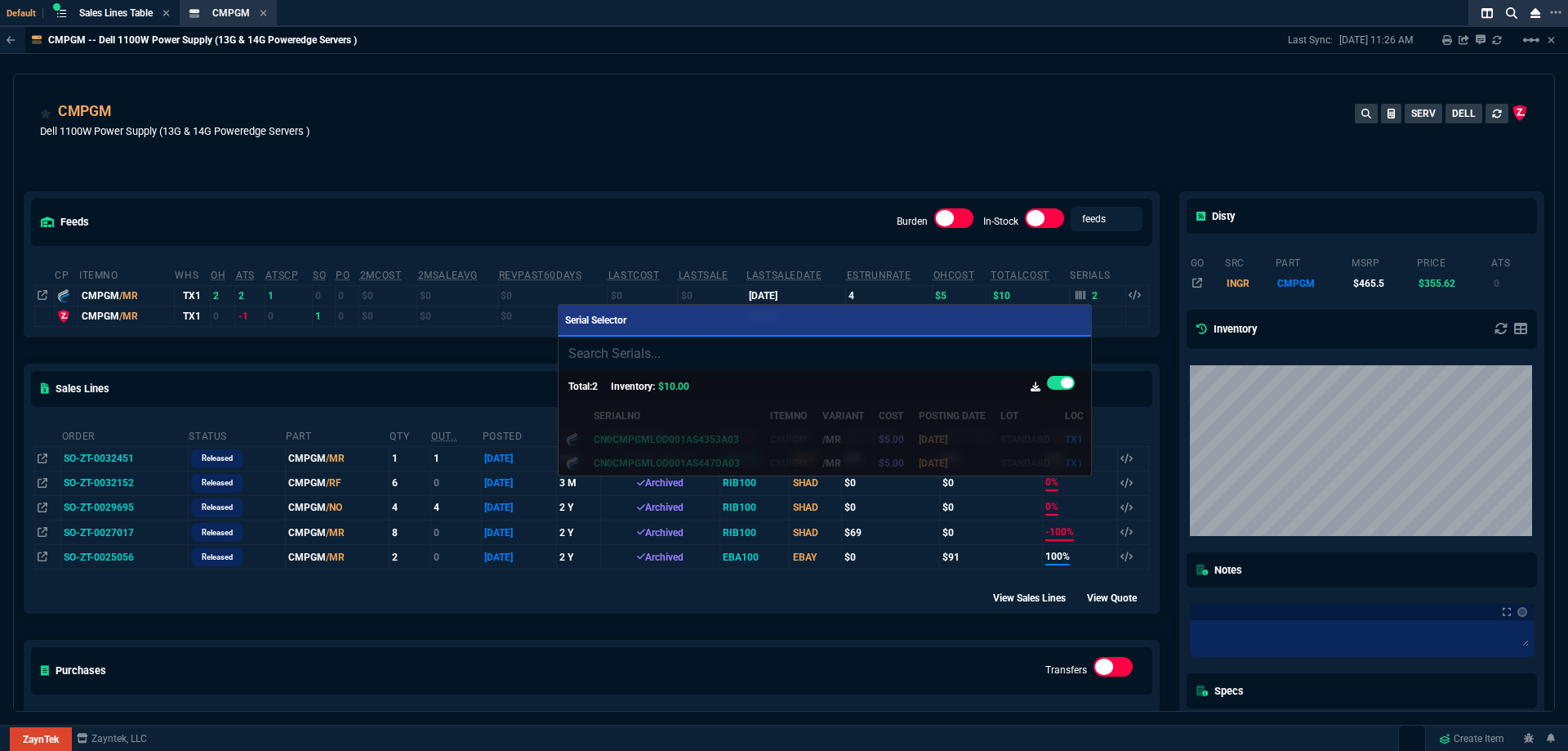
click at [555, 149] on div at bounding box center [784, 375] width 1568 height 751
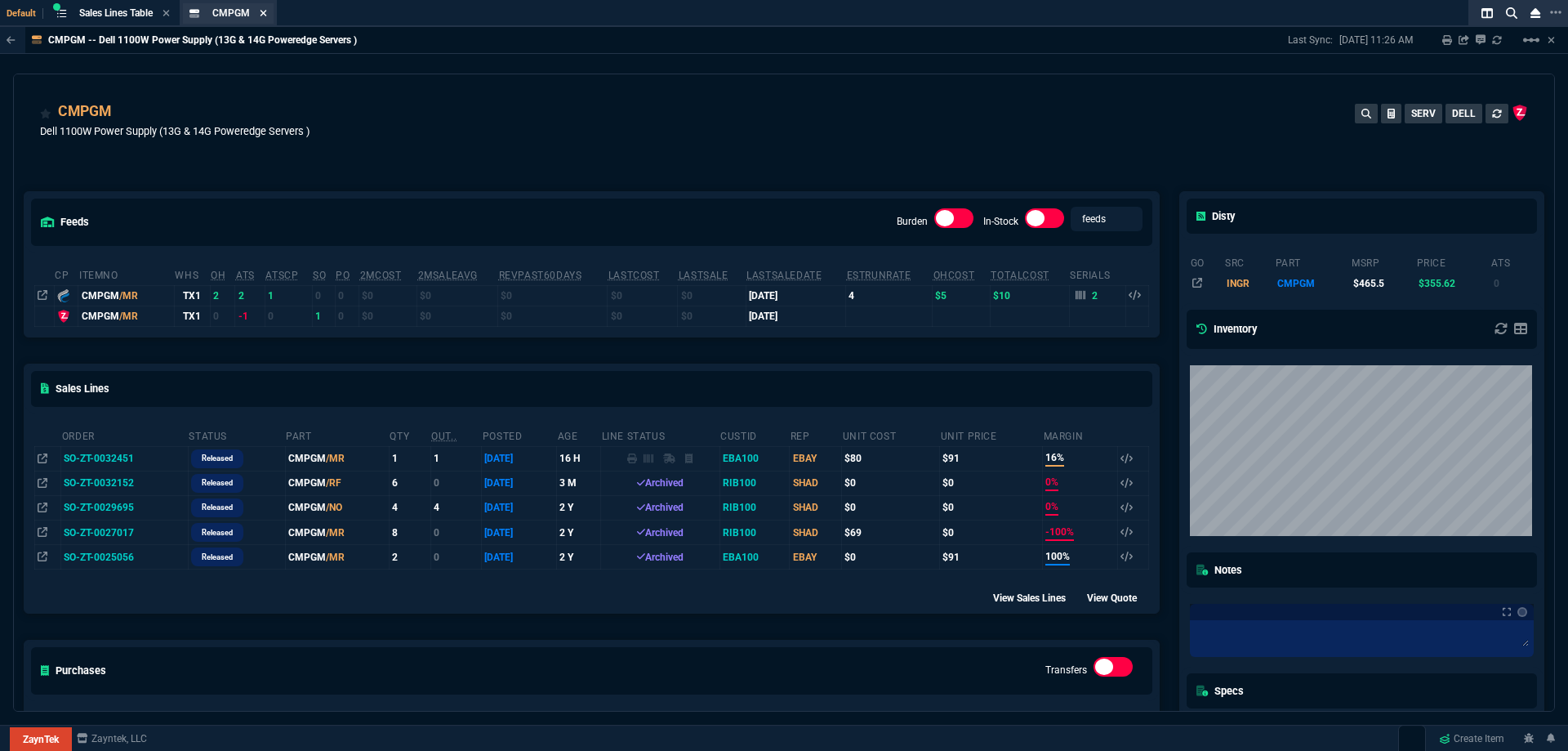
click at [263, 13] on icon at bounding box center [263, 13] width 6 height 6
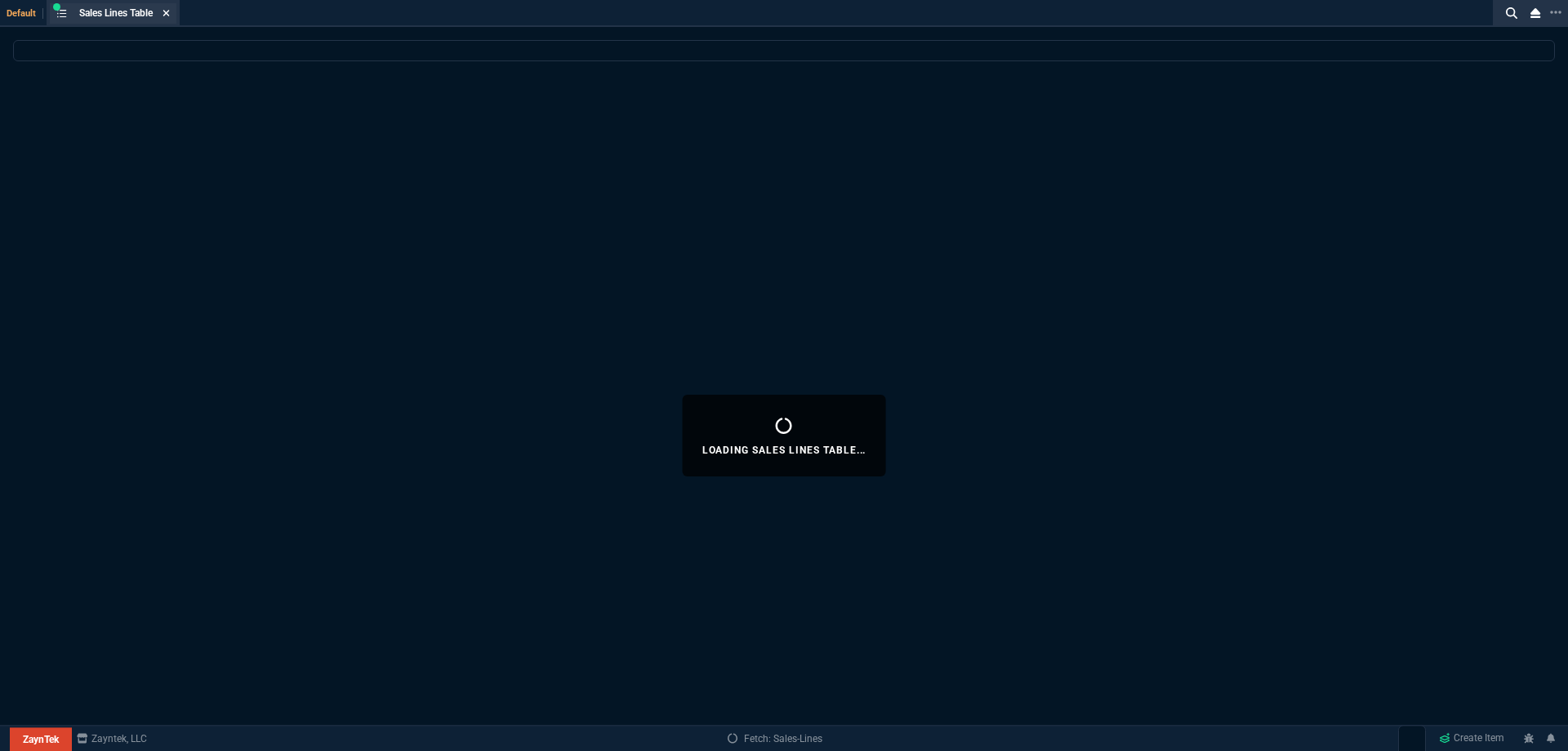
select select
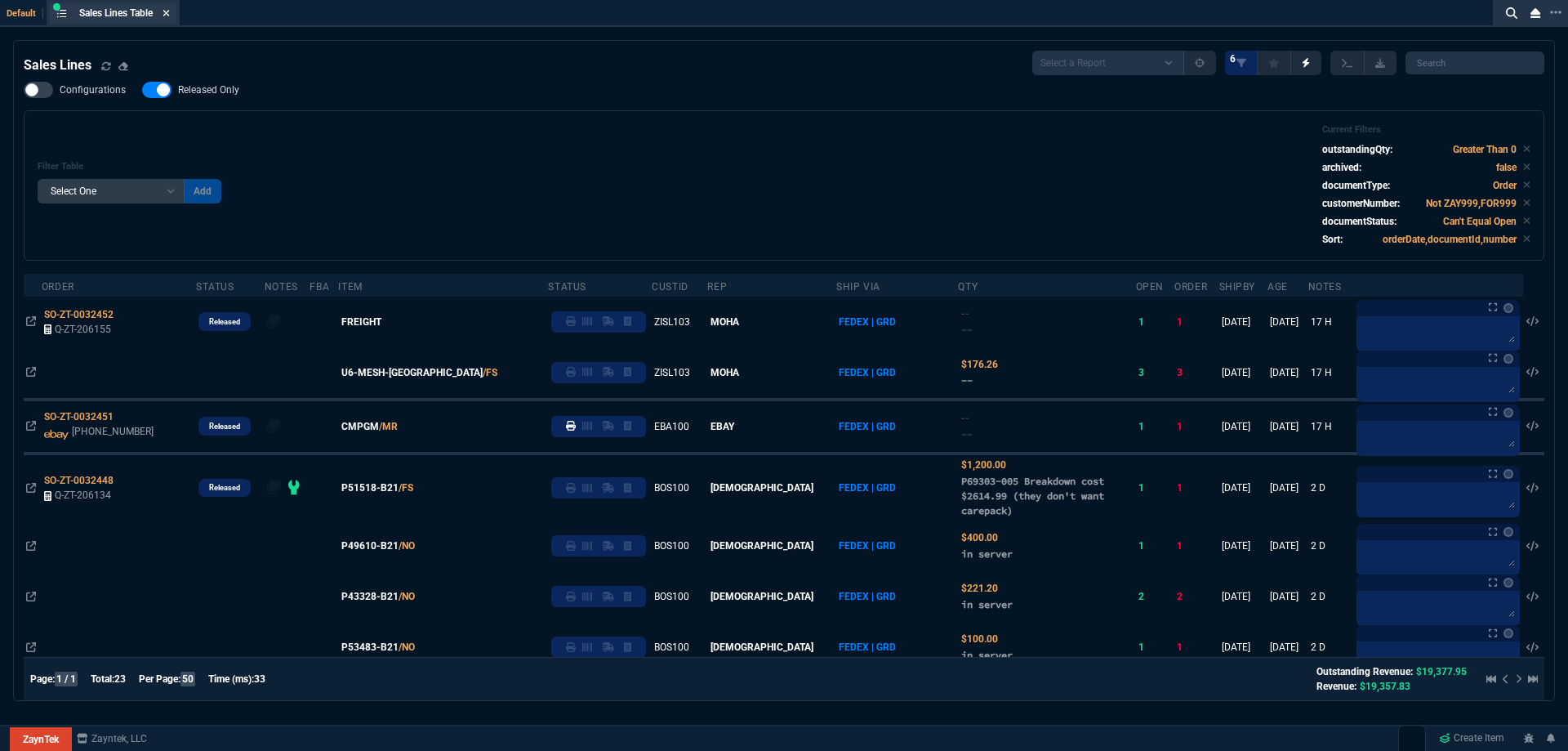
click at [170, 18] on fa-icon at bounding box center [166, 13] width 7 height 12
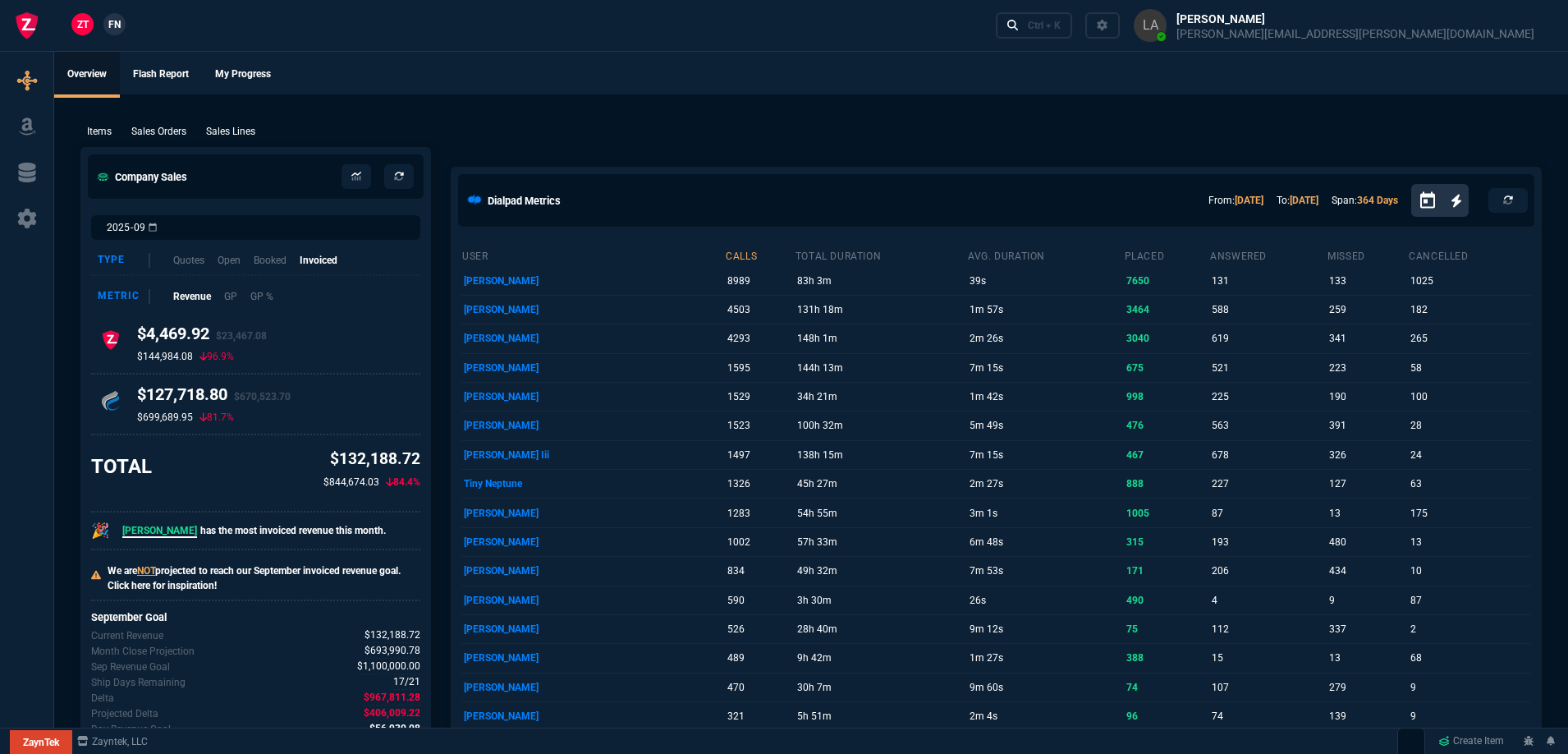
click at [116, 22] on span "FN" at bounding box center [115, 24] width 13 height 14
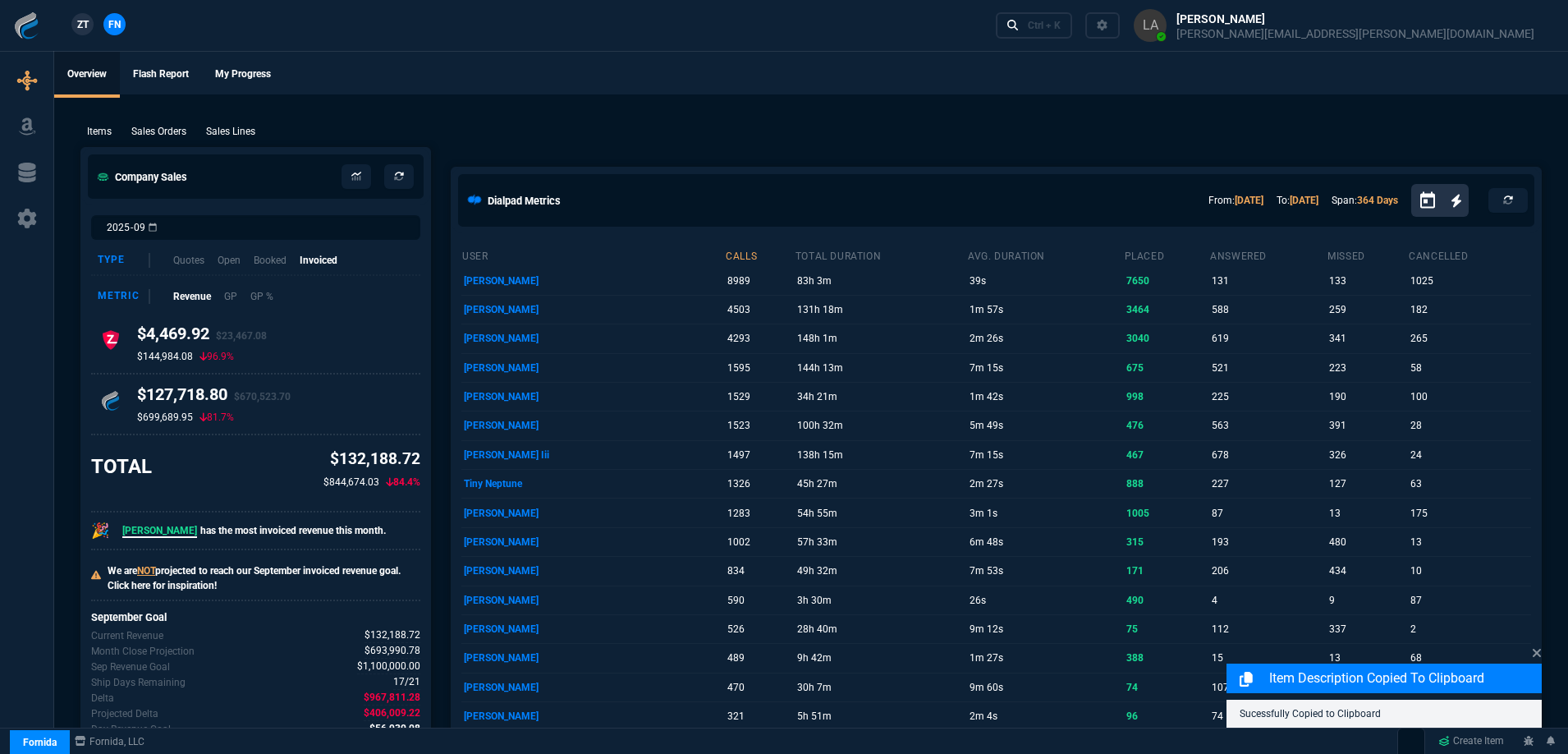
click at [232, 137] on p "Sales Lines" at bounding box center [231, 131] width 49 height 14
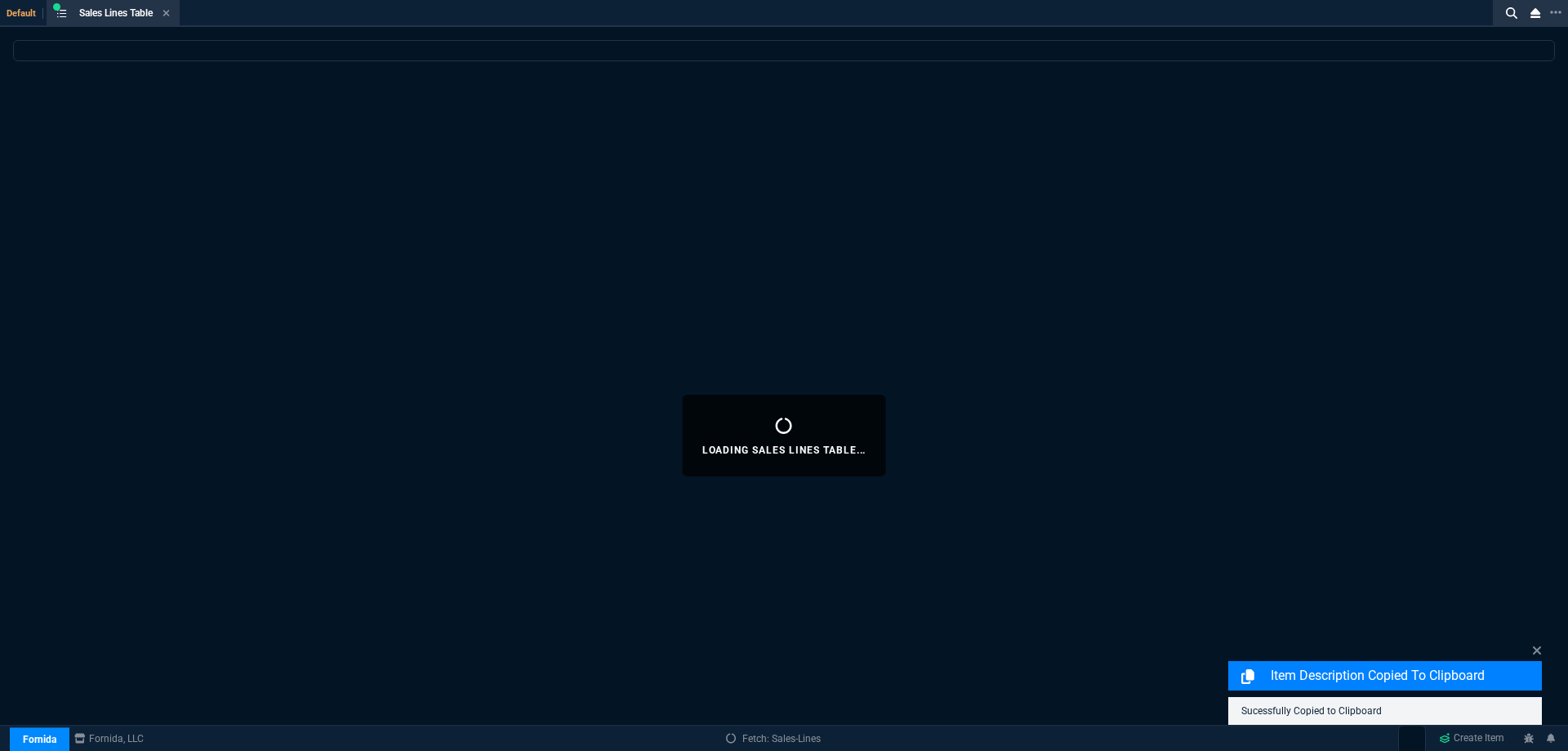
select select
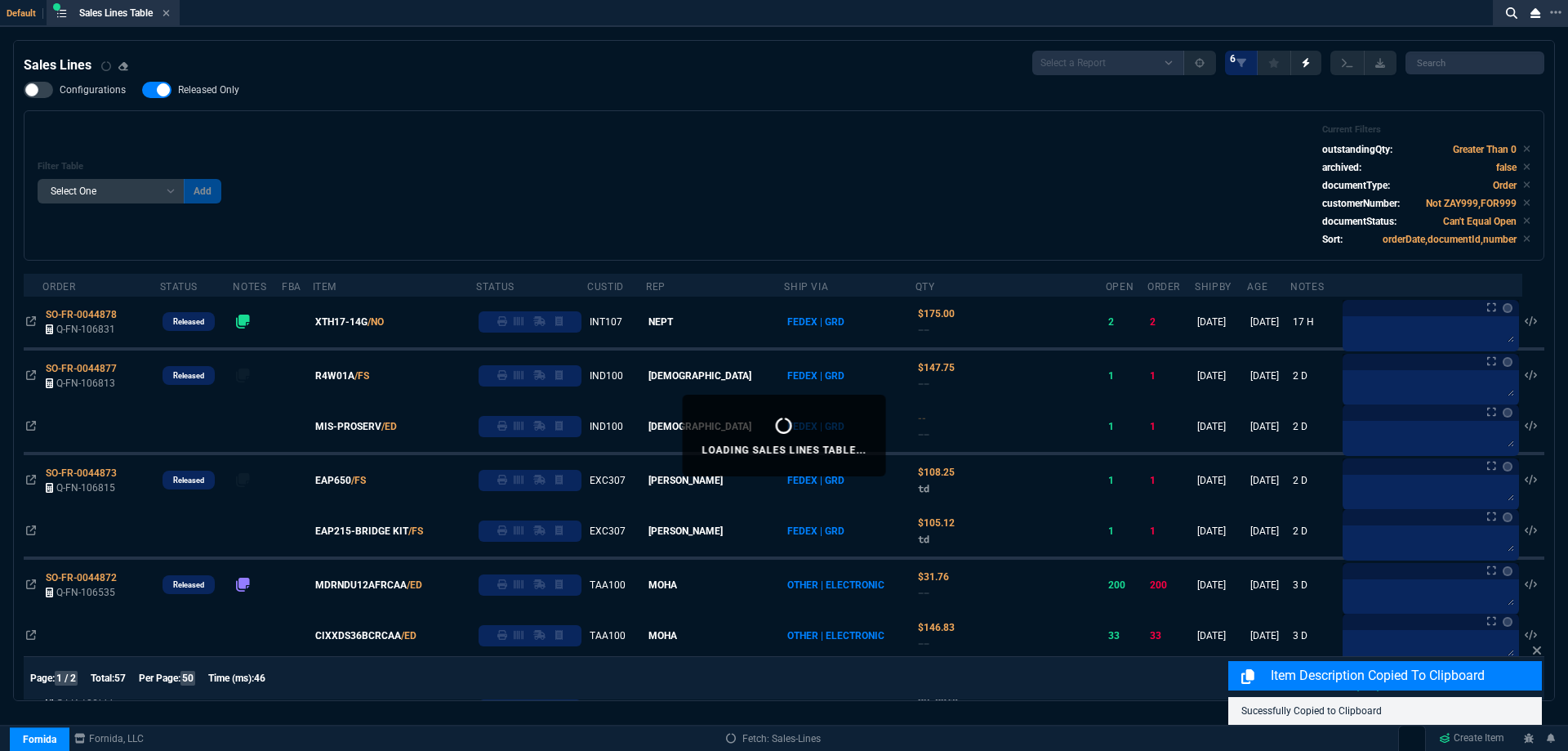
click at [192, 84] on span "Released Only" at bounding box center [208, 89] width 62 height 13
click at [142, 90] on input "Released Only" at bounding box center [141, 90] width 1 height 1
click at [500, 159] on div "Filter Table Select One Add Filter () Age () ATS () Cond (itemVariantCode) Cust…" at bounding box center [784, 185] width 1493 height 122
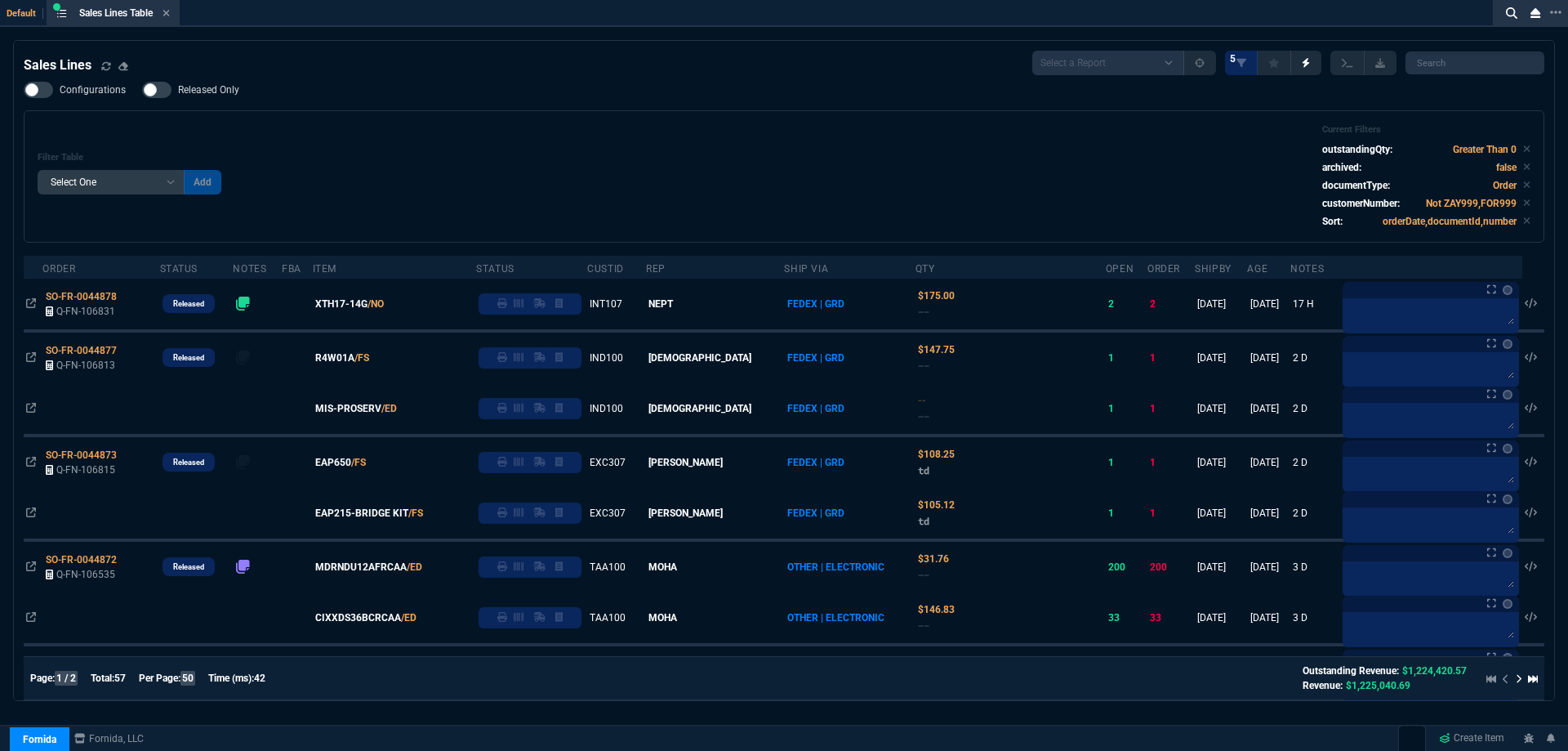
click at [679, 158] on div "Filter Table Select One Add Filter () Age () ATS () Cond (itemVariantCode) Cust…" at bounding box center [784, 176] width 1493 height 104
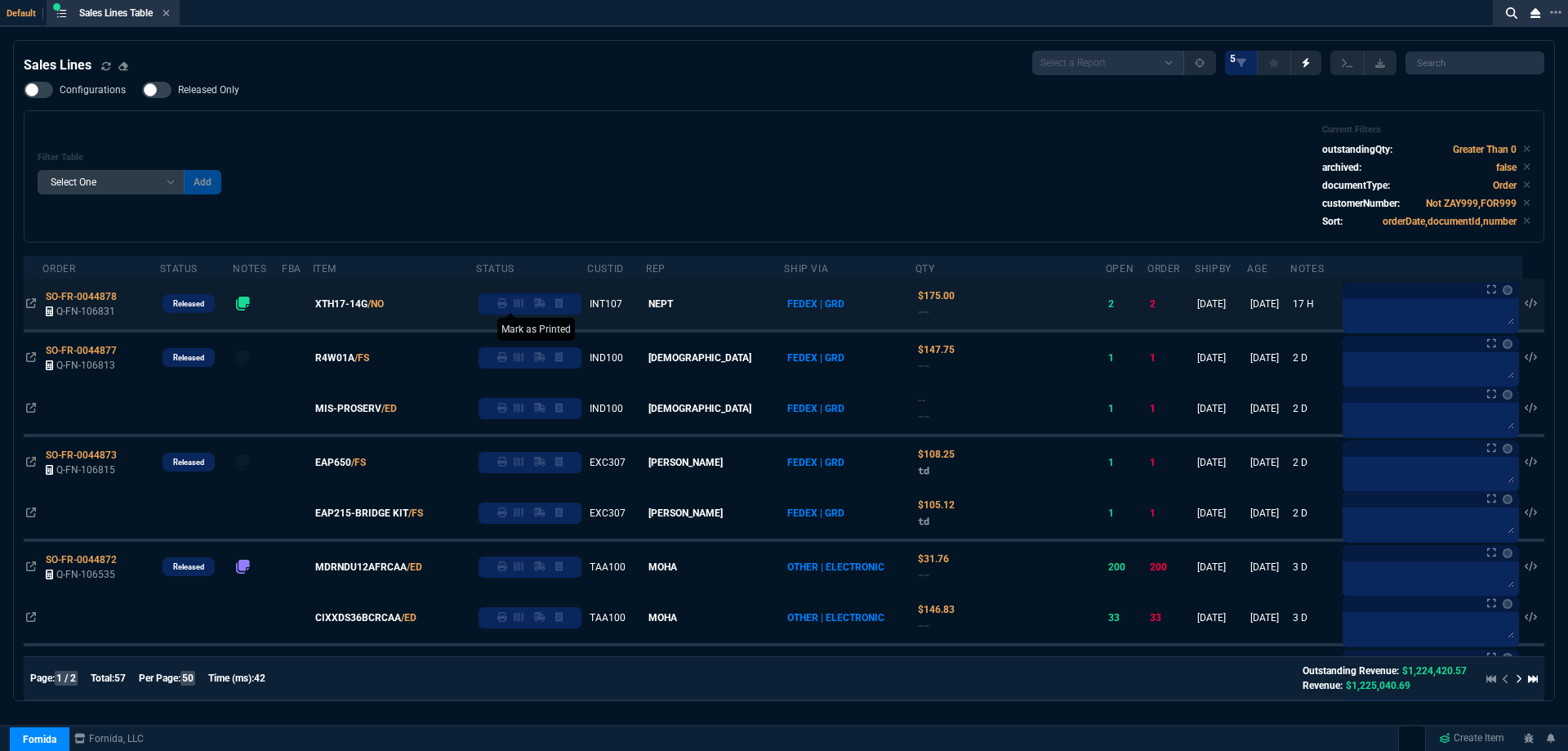
click at [507, 306] on icon at bounding box center [502, 303] width 10 height 10
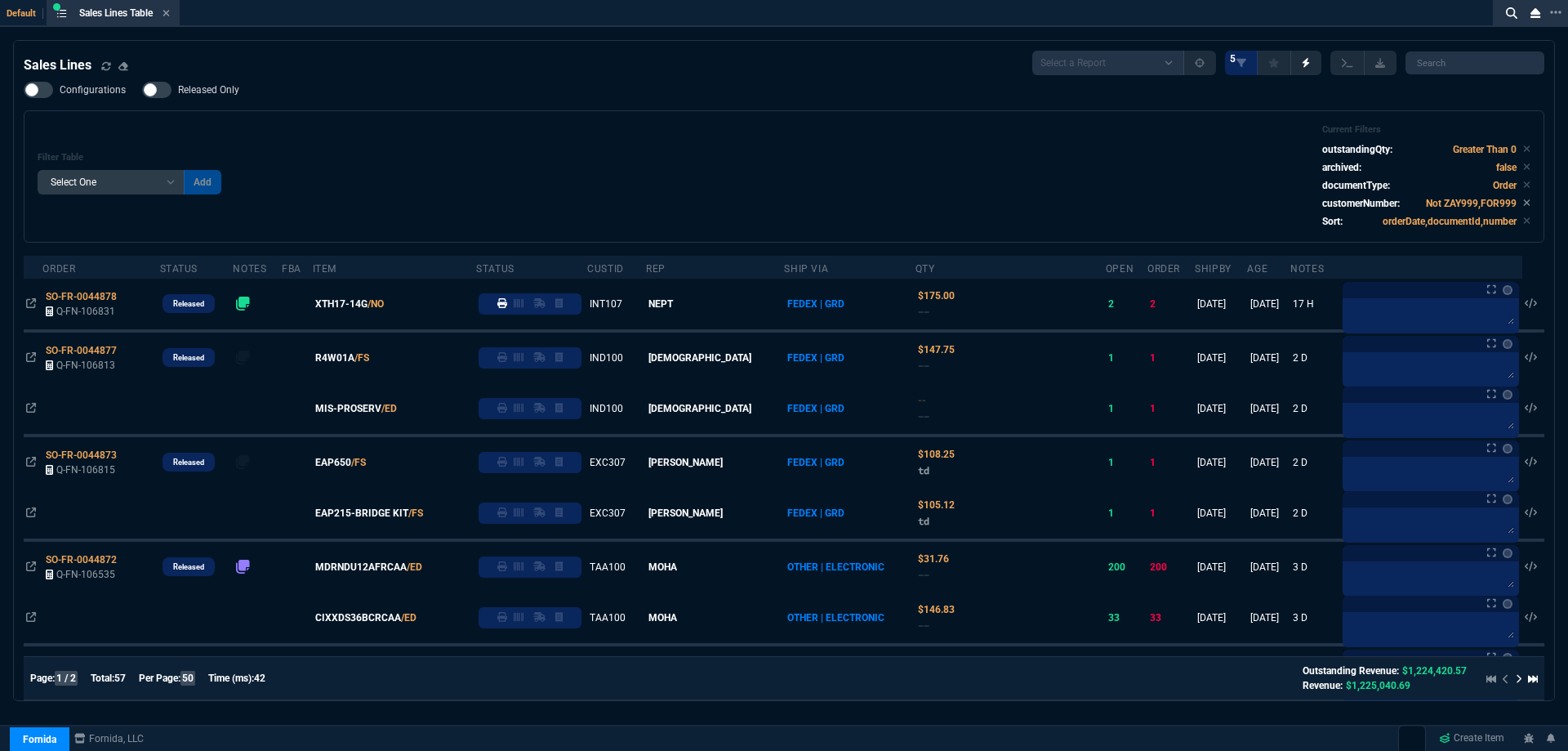
drag, startPoint x: 354, startPoint y: 307, endPoint x: 481, endPoint y: 303, distance: 127.1
click at [354, 307] on span "XTH17-14G" at bounding box center [341, 304] width 53 height 14
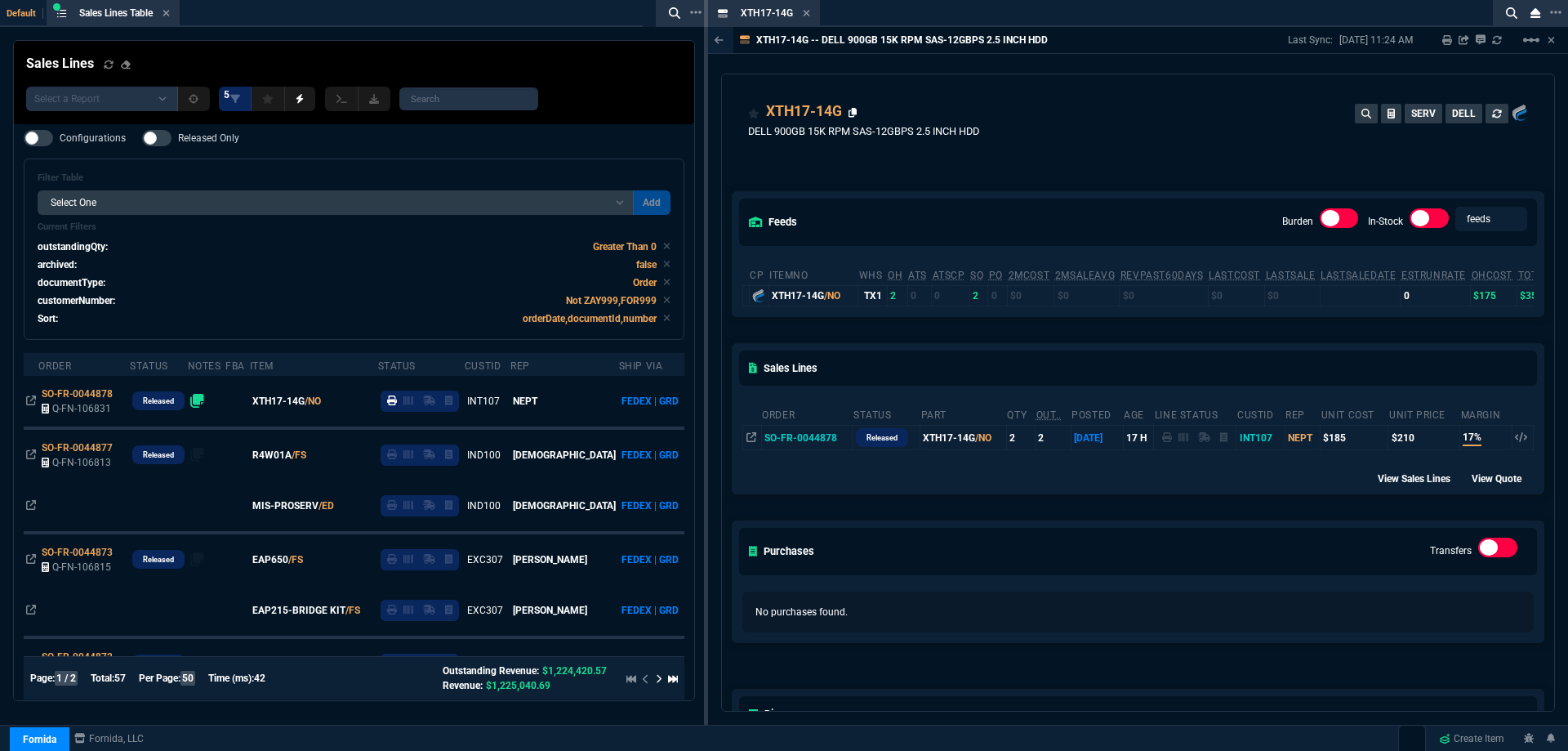
click at [852, 113] on icon at bounding box center [853, 113] width 9 height 10
click at [808, 13] on icon at bounding box center [806, 13] width 7 height 10
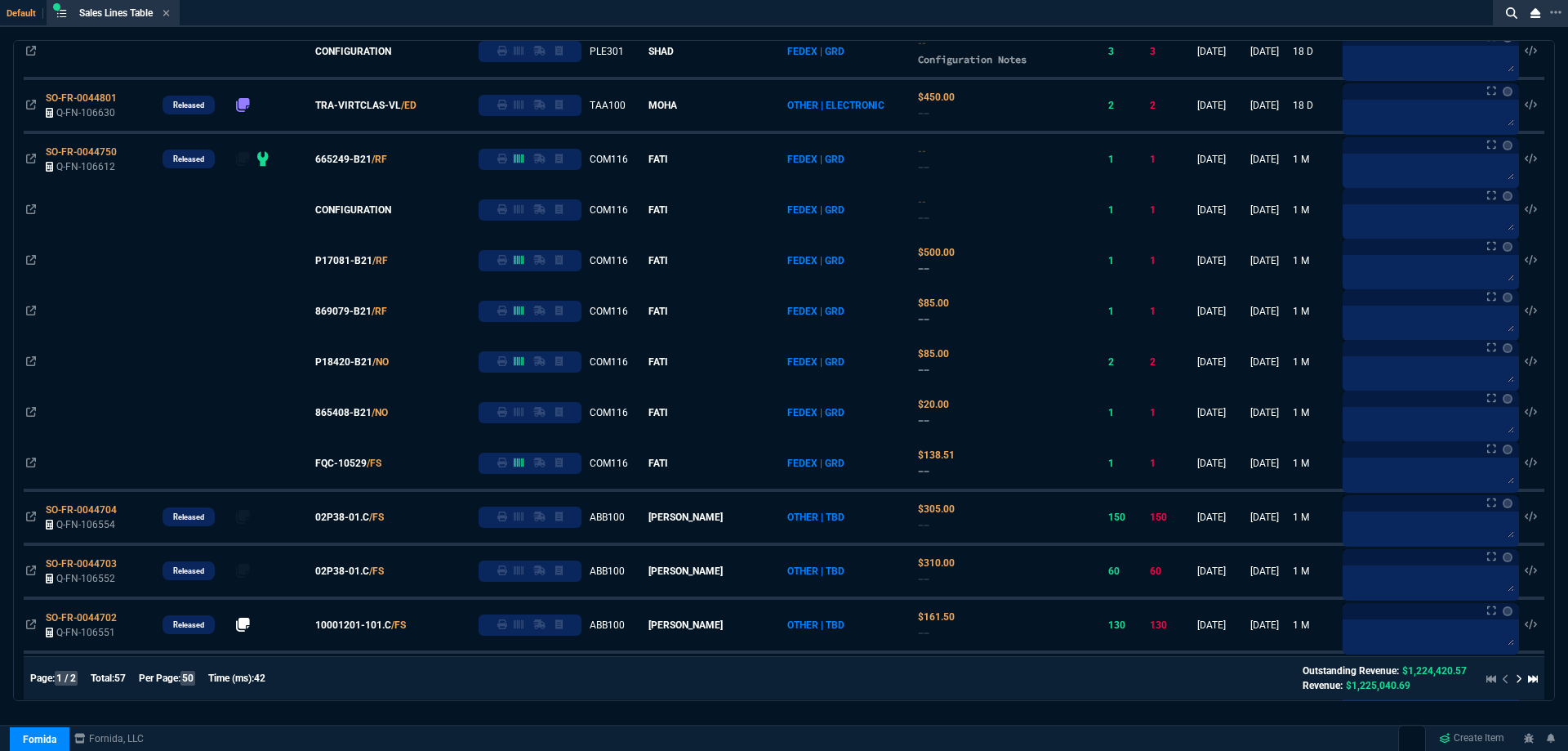
scroll to position [898, 0]
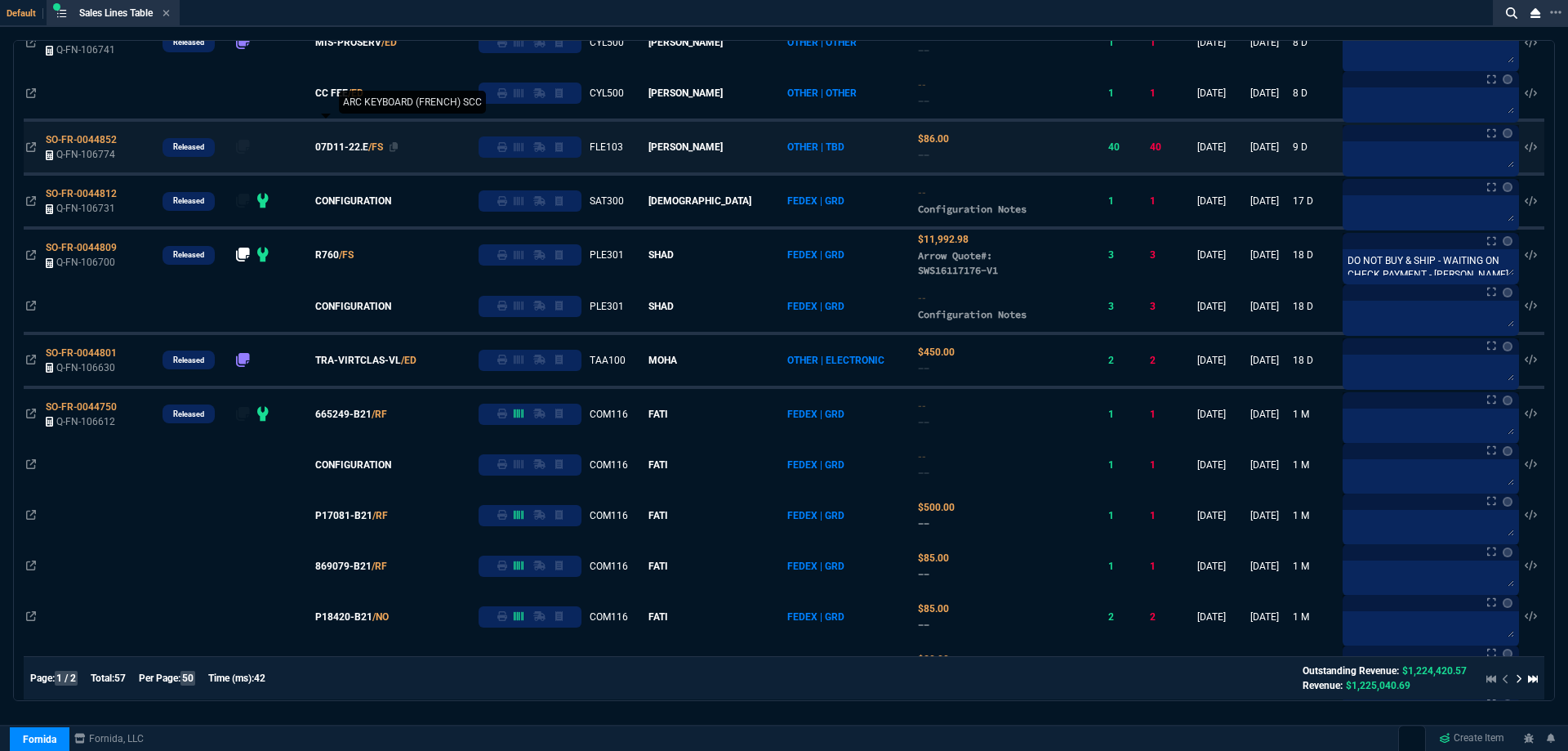
click at [361, 154] on span "07D11-22.E" at bounding box center [341, 146] width 53 height 14
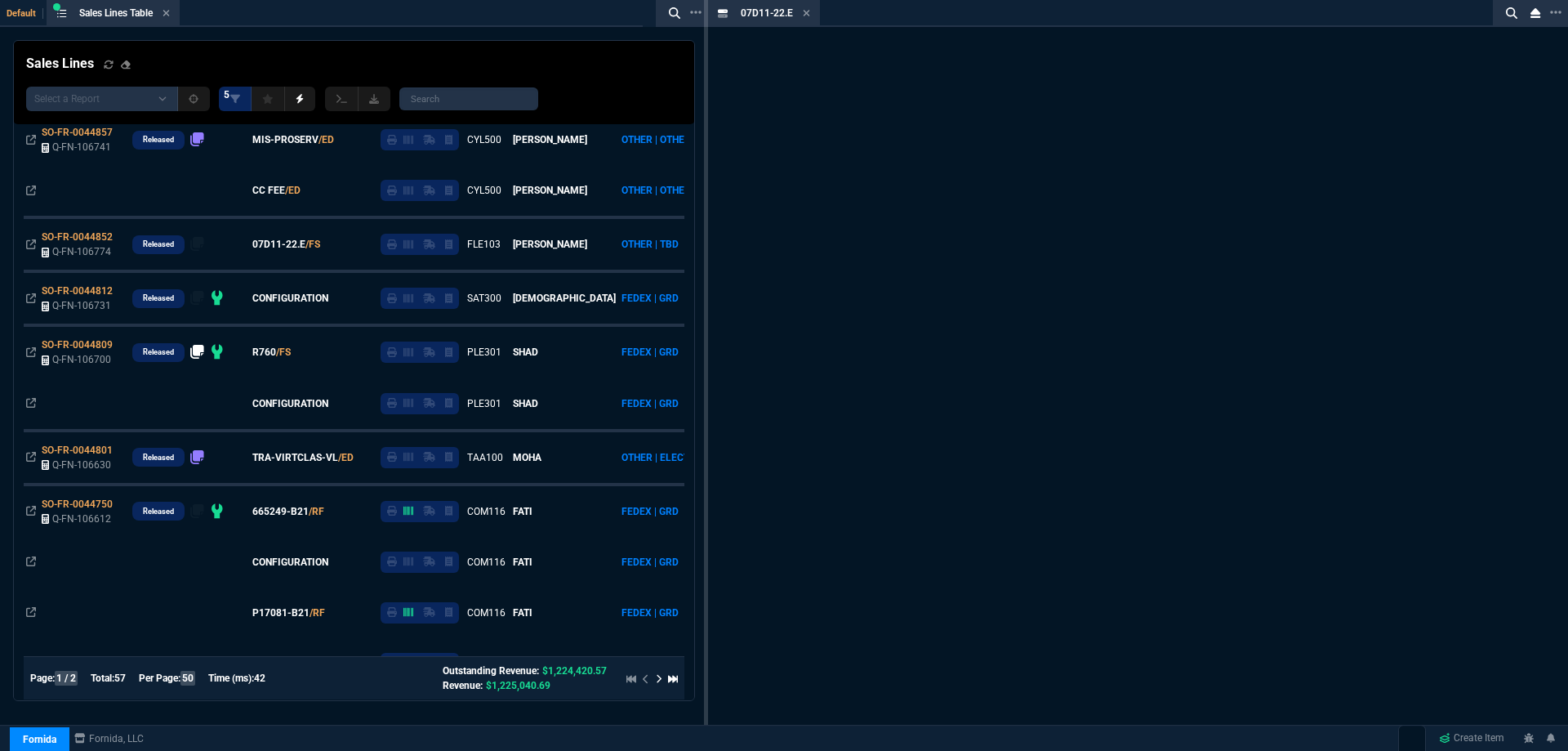
scroll to position [996, 0]
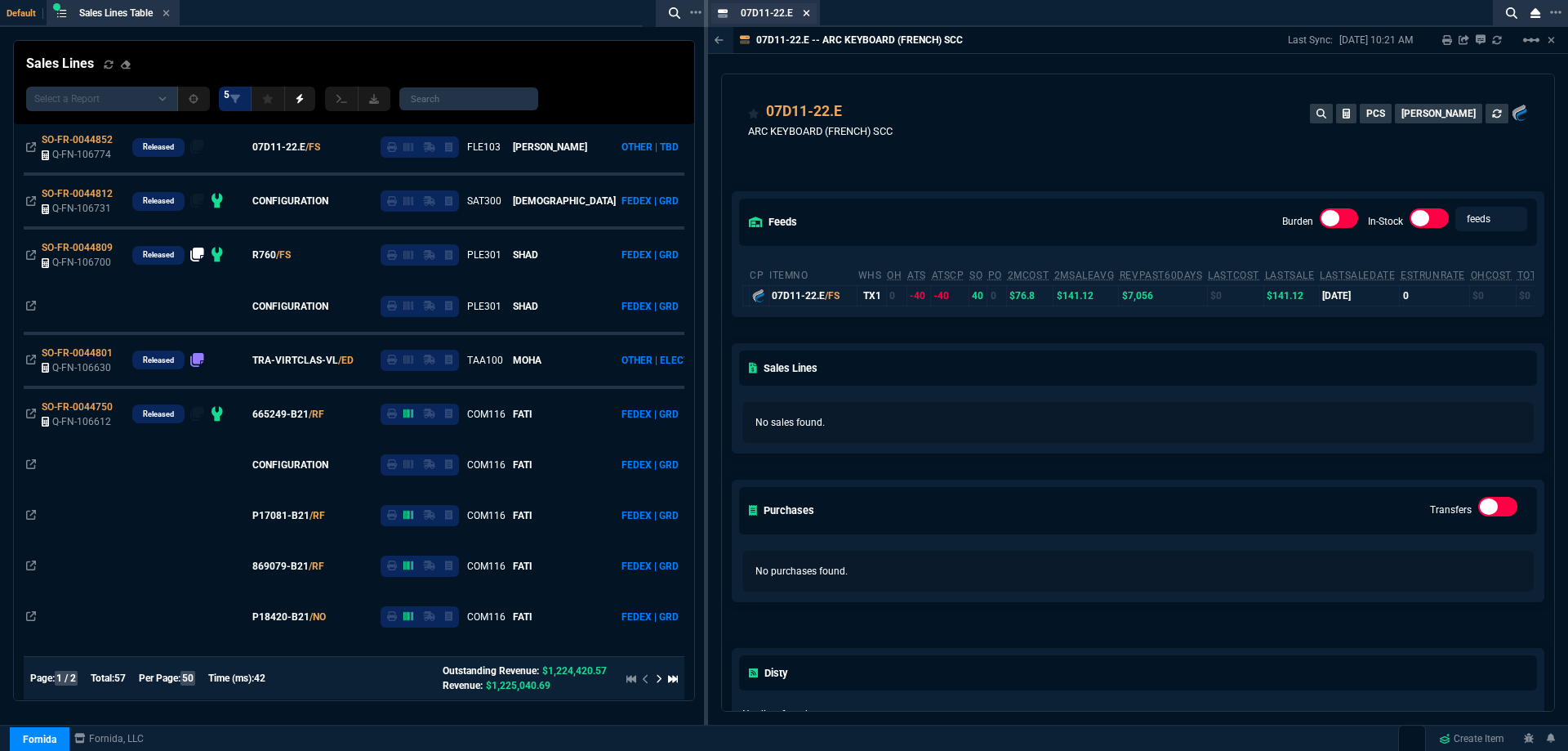
click at [805, 12] on icon at bounding box center [806, 13] width 6 height 6
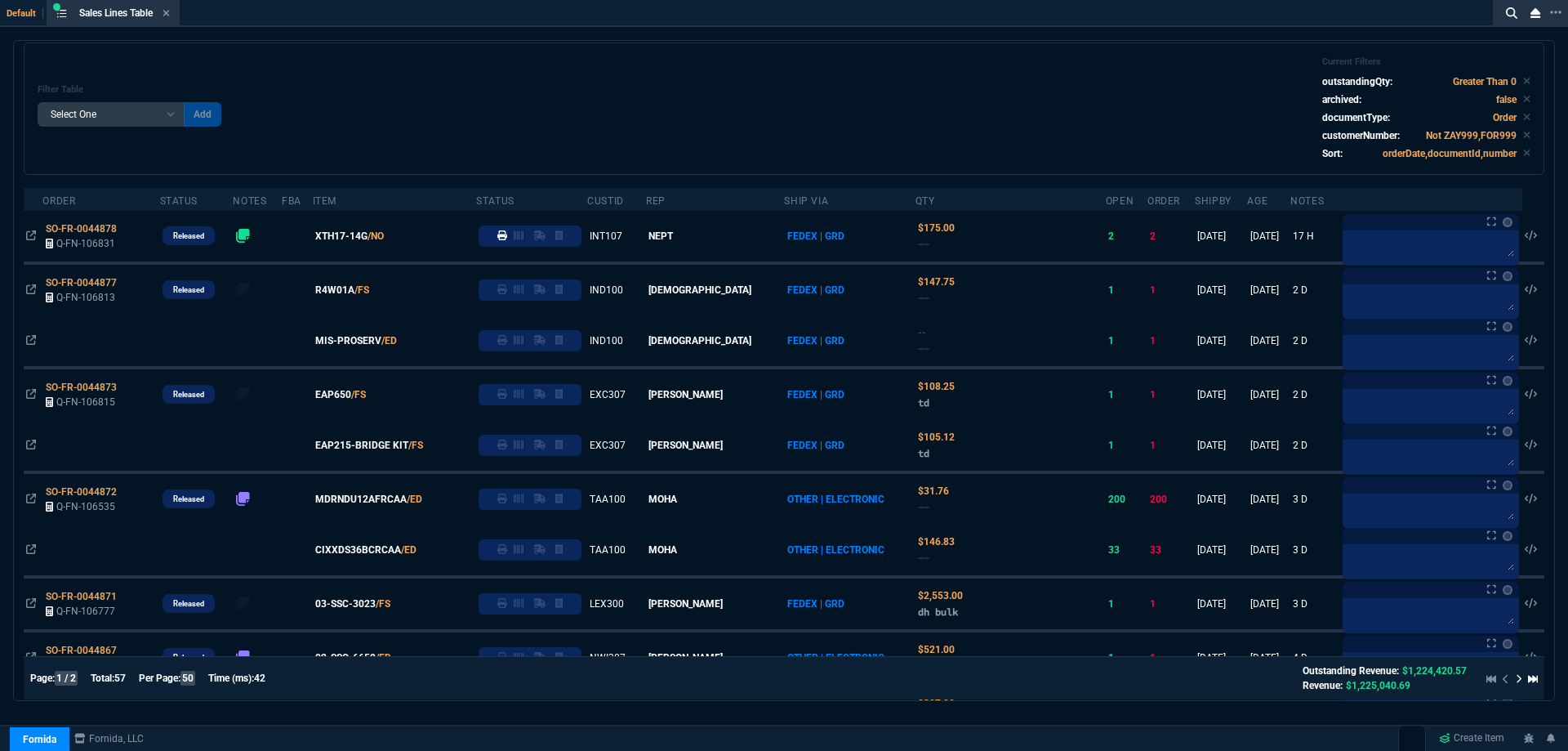
scroll to position [0, 0]
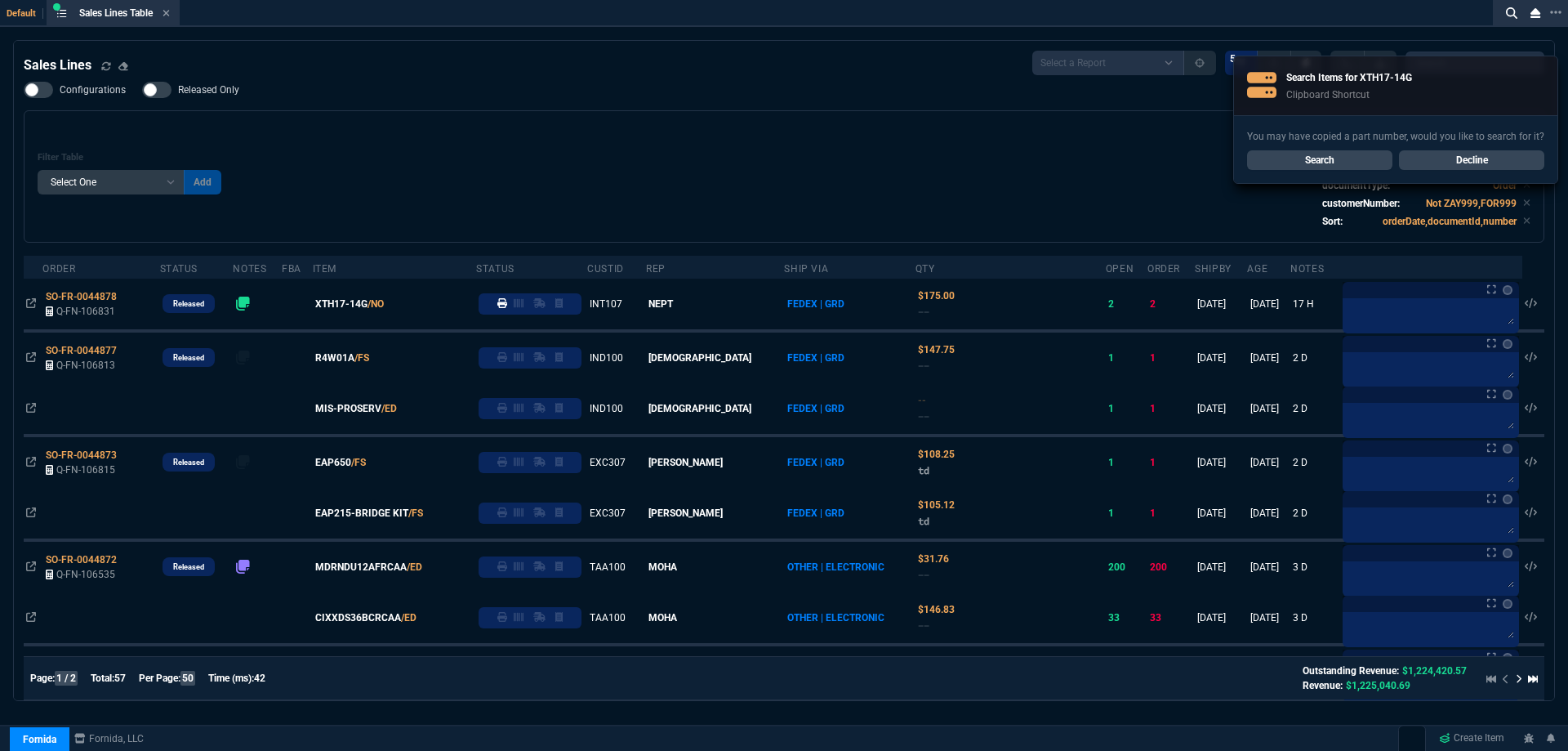
click at [1507, 158] on link "Decline" at bounding box center [1472, 160] width 146 height 20
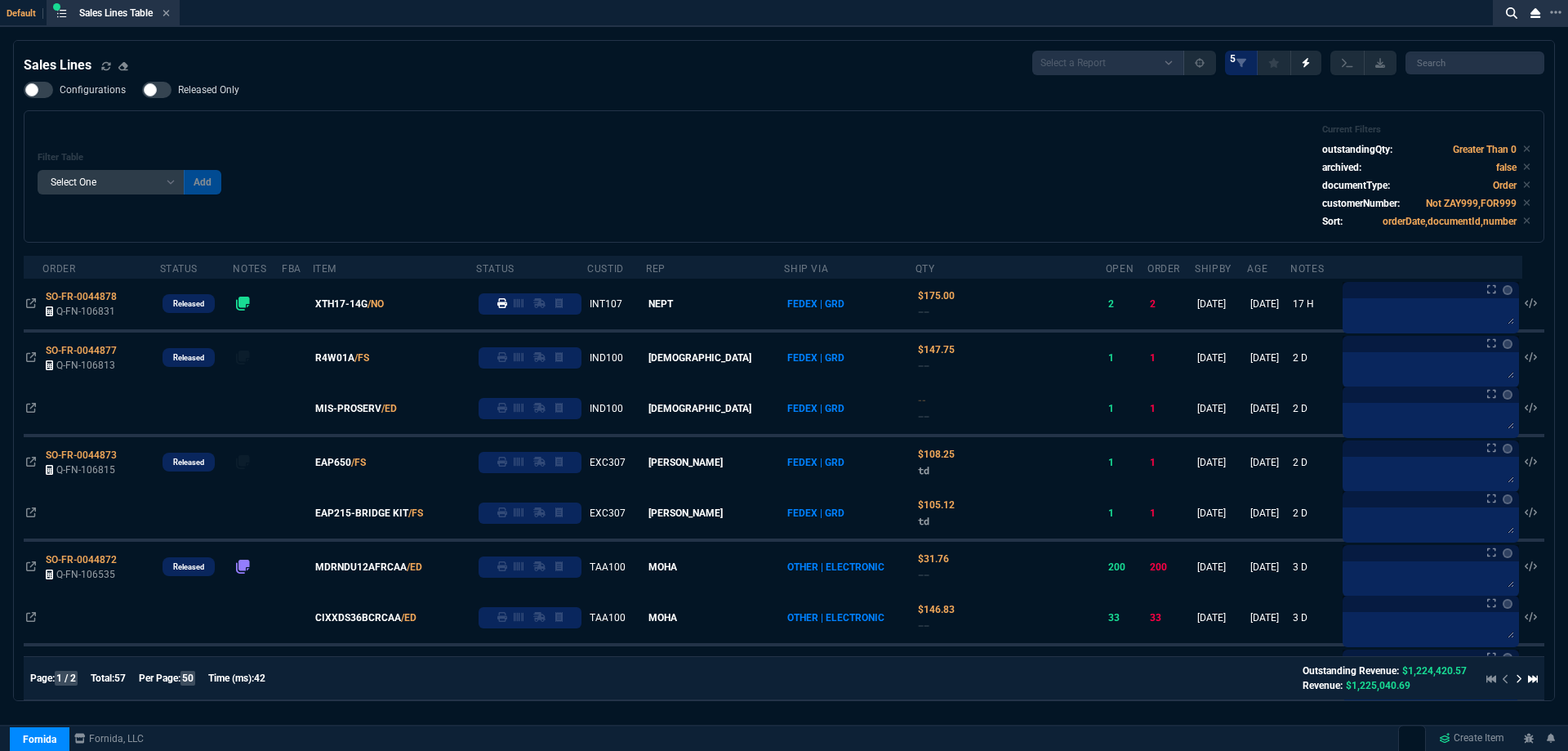
click at [630, 129] on div "Filter Table Select One Add Filter () Age () ATS () Cond (itemVariantCode) Cust…" at bounding box center [784, 176] width 1493 height 104
click at [694, 152] on div "Filter Table Select One Add Filter () Age () ATS () Cond (itemVariantCode) Cust…" at bounding box center [784, 176] width 1493 height 104
click at [672, 107] on div "Configurations Released Only Filter Table Select One Add Filter () Age () ATS (…" at bounding box center [784, 162] width 1521 height 161
click at [589, 164] on div "Filter Table Select One Add Filter () Age () ATS () Cond (itemVariantCode) Cust…" at bounding box center [784, 176] width 1493 height 104
click at [215, 90] on span "Released Only" at bounding box center [208, 89] width 62 height 13
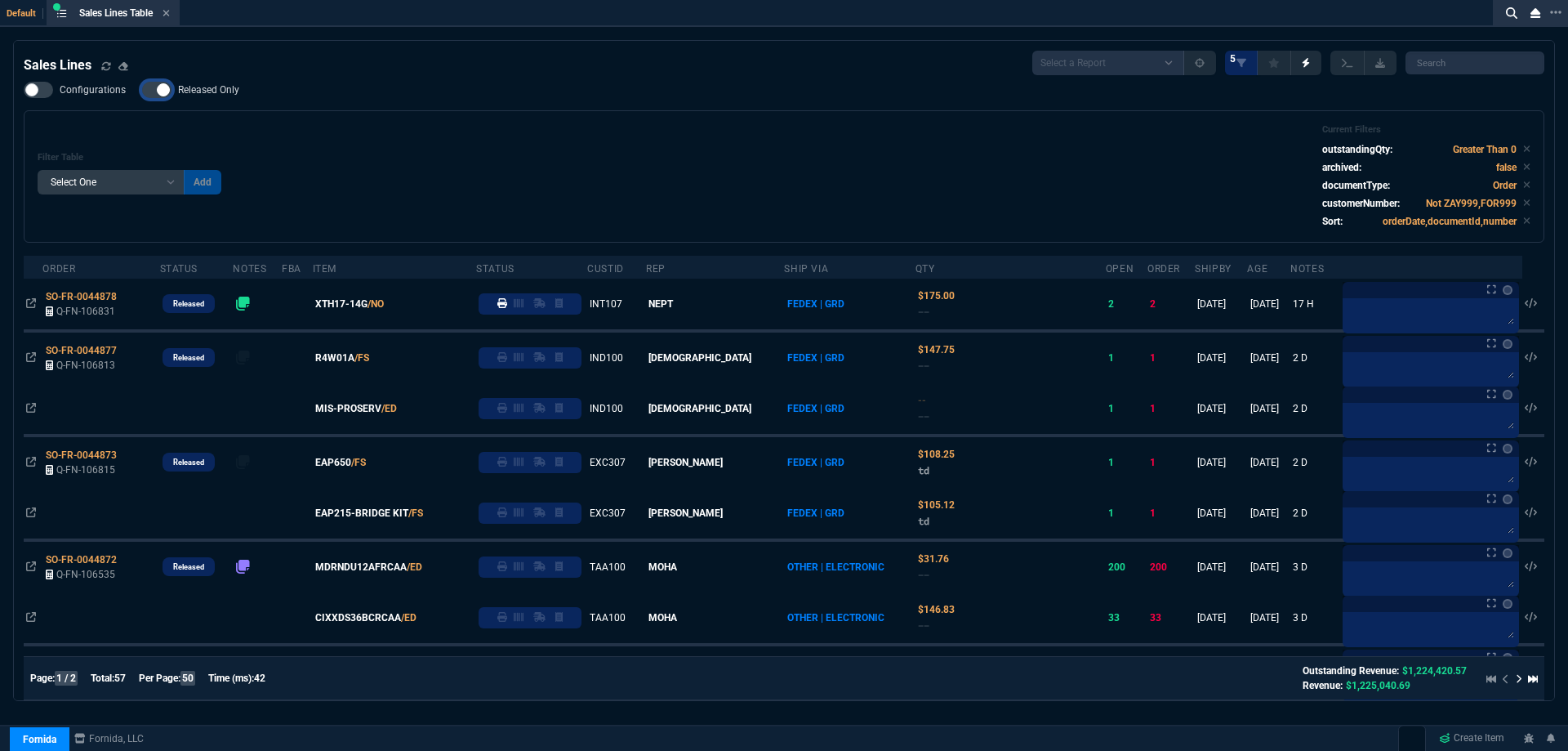
click at [142, 90] on input "Released Only" at bounding box center [141, 90] width 1 height 1
click at [407, 122] on div "Filter Table Select One Add Filter () Age () ATS () Cond (itemVariantCode) Cust…" at bounding box center [784, 176] width 1521 height 132
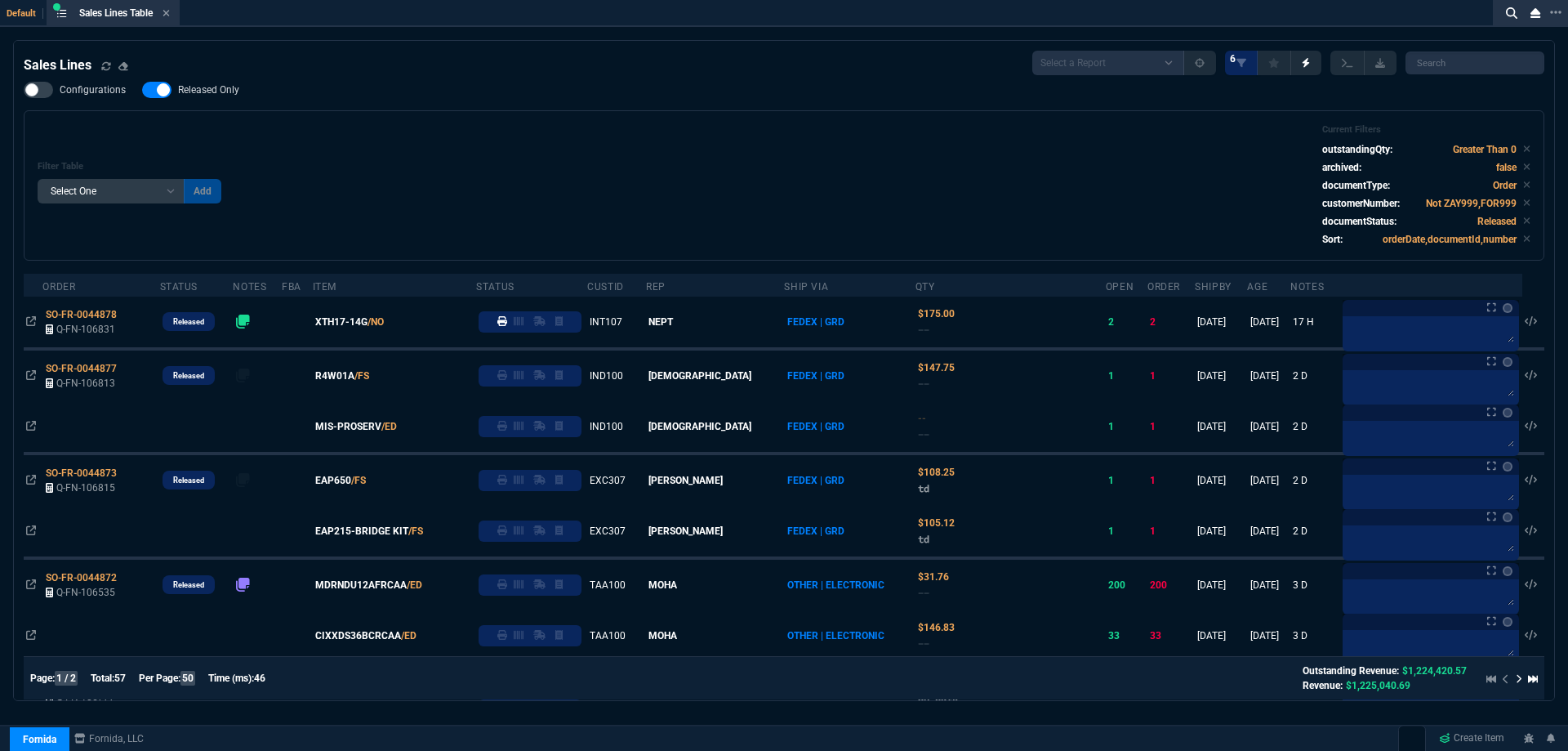
click at [237, 88] on span "Released Only" at bounding box center [208, 89] width 62 height 13
click at [142, 90] on input "Released Only" at bounding box center [141, 90] width 1 height 1
click at [500, 110] on div "Configurations Released Only Filter Table Select One Add Filter () Age () ATS (…" at bounding box center [784, 171] width 1521 height 179
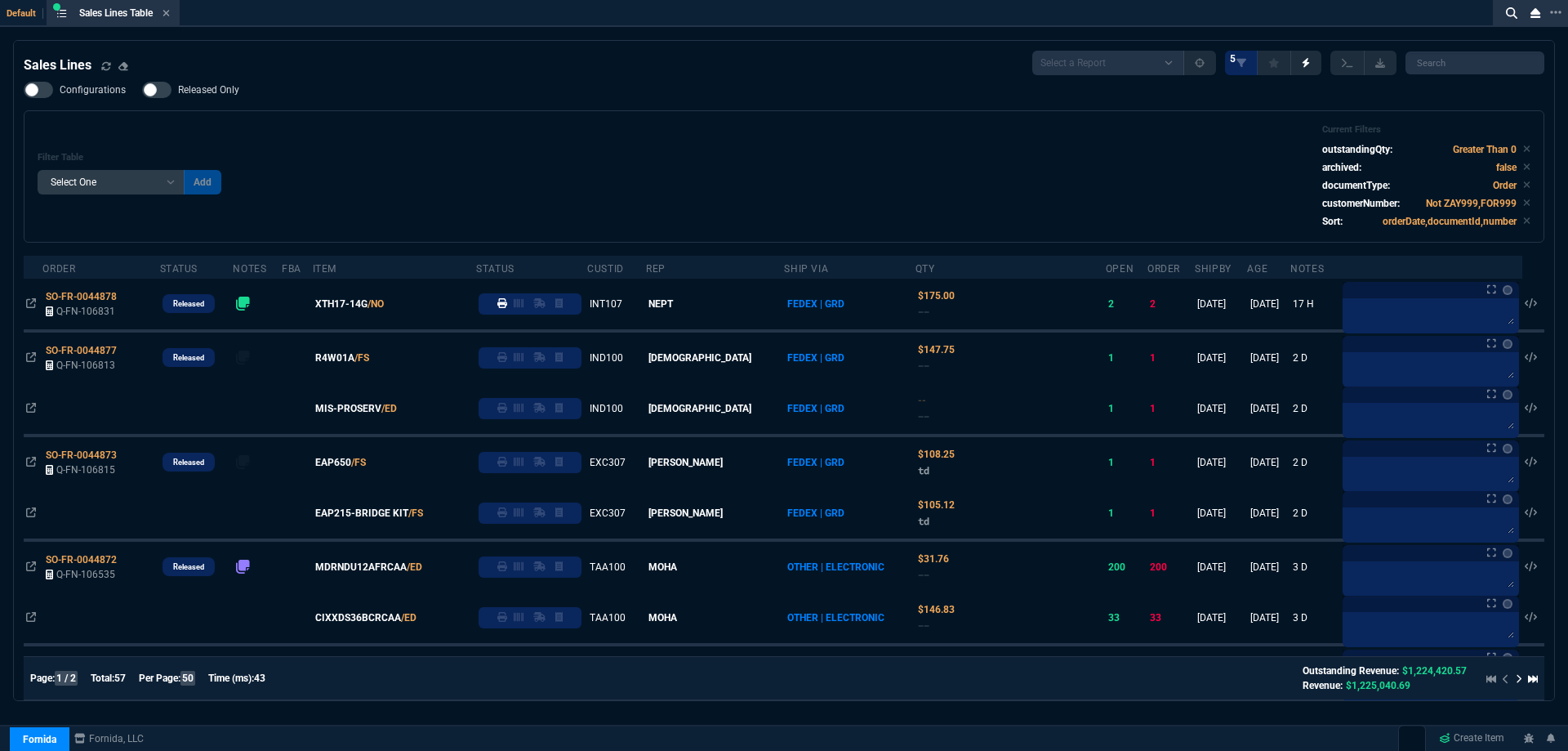
click at [219, 88] on span "Released Only" at bounding box center [208, 89] width 62 height 13
click at [142, 90] on input "Released Only" at bounding box center [141, 90] width 1 height 1
click at [592, 120] on div "Filter Table Select One Add Filter () Age () ATS () Cond (itemVariantCode) Cust…" at bounding box center [784, 176] width 1521 height 132
click at [216, 90] on span "Released Only" at bounding box center [208, 89] width 62 height 13
click at [142, 90] on input "Released Only" at bounding box center [141, 90] width 1 height 1
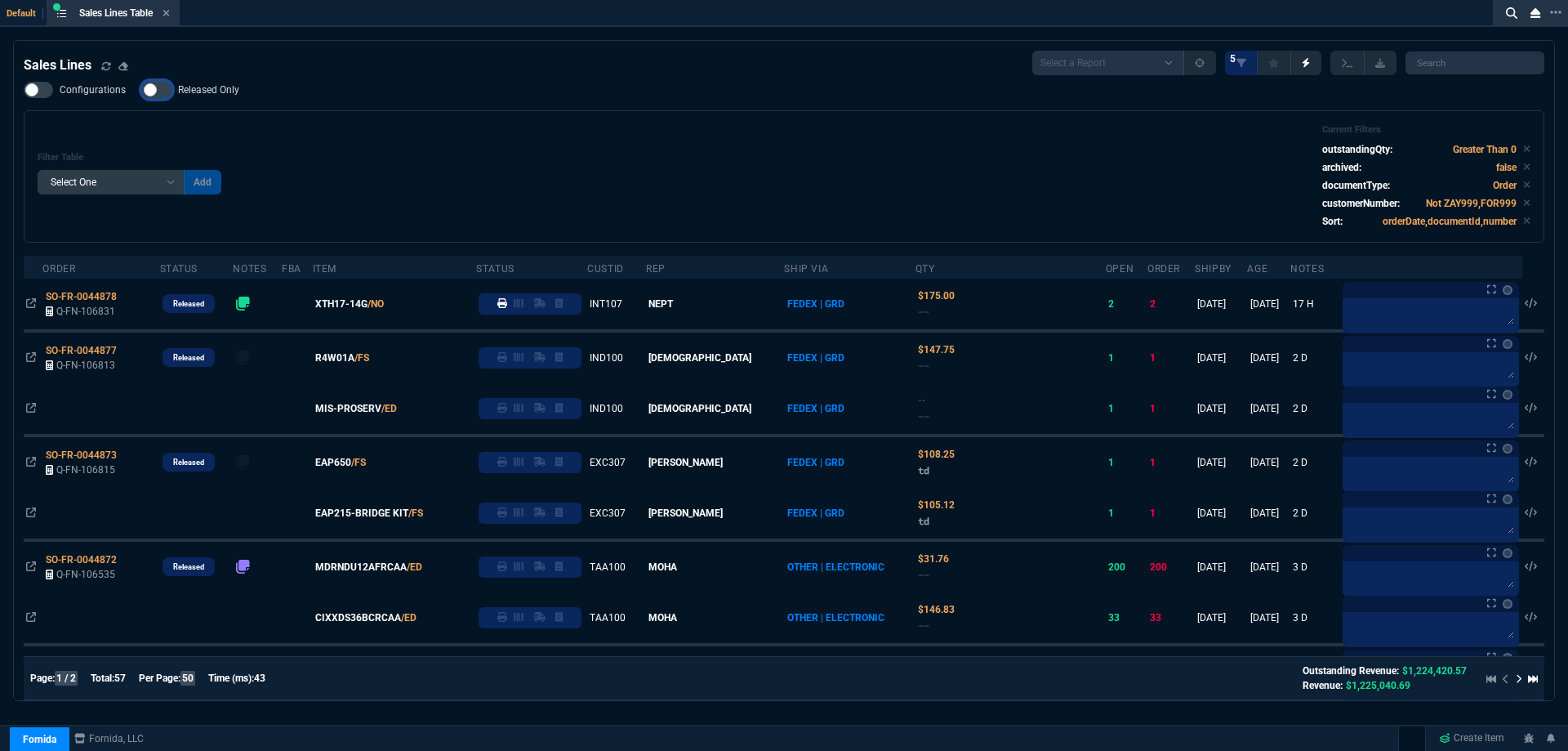
checkbox input "false"
click at [571, 129] on div "Filter Table Select One Add Filter () Age () ATS () Cond (itemVariantCode) Cust…" at bounding box center [784, 176] width 1493 height 104
click at [170, 15] on icon at bounding box center [166, 13] width 7 height 10
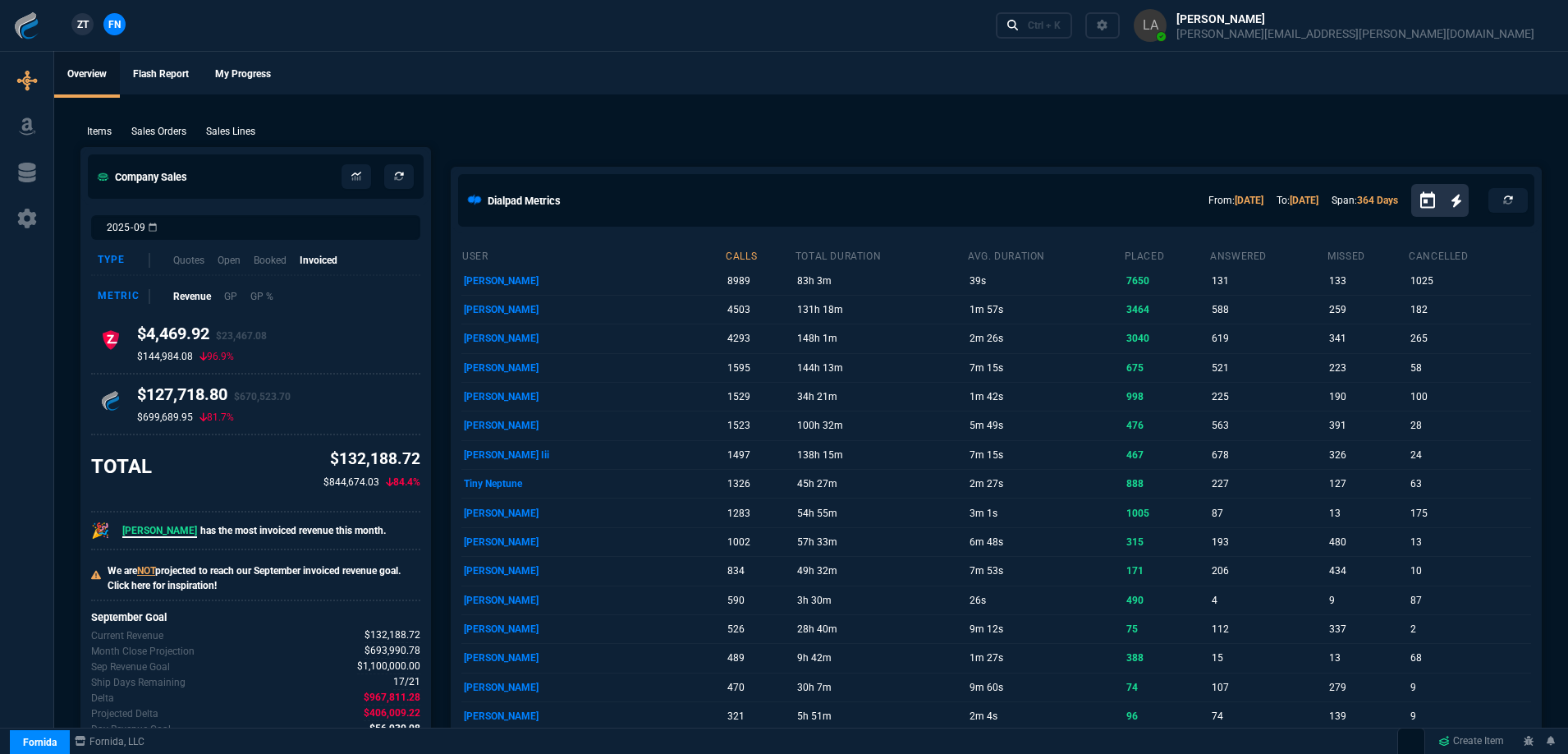
click at [242, 129] on p "Sales Lines" at bounding box center [231, 131] width 49 height 14
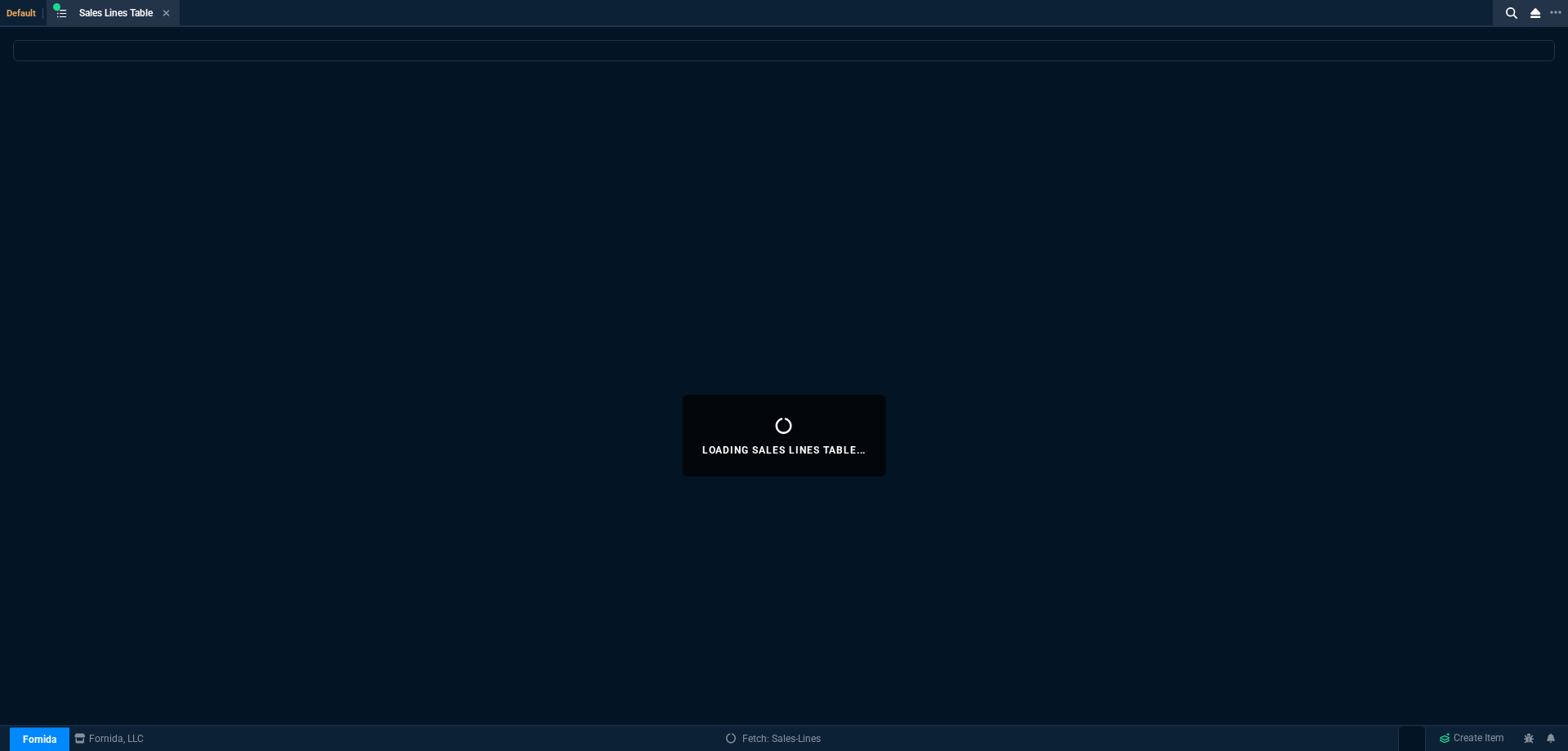
select select
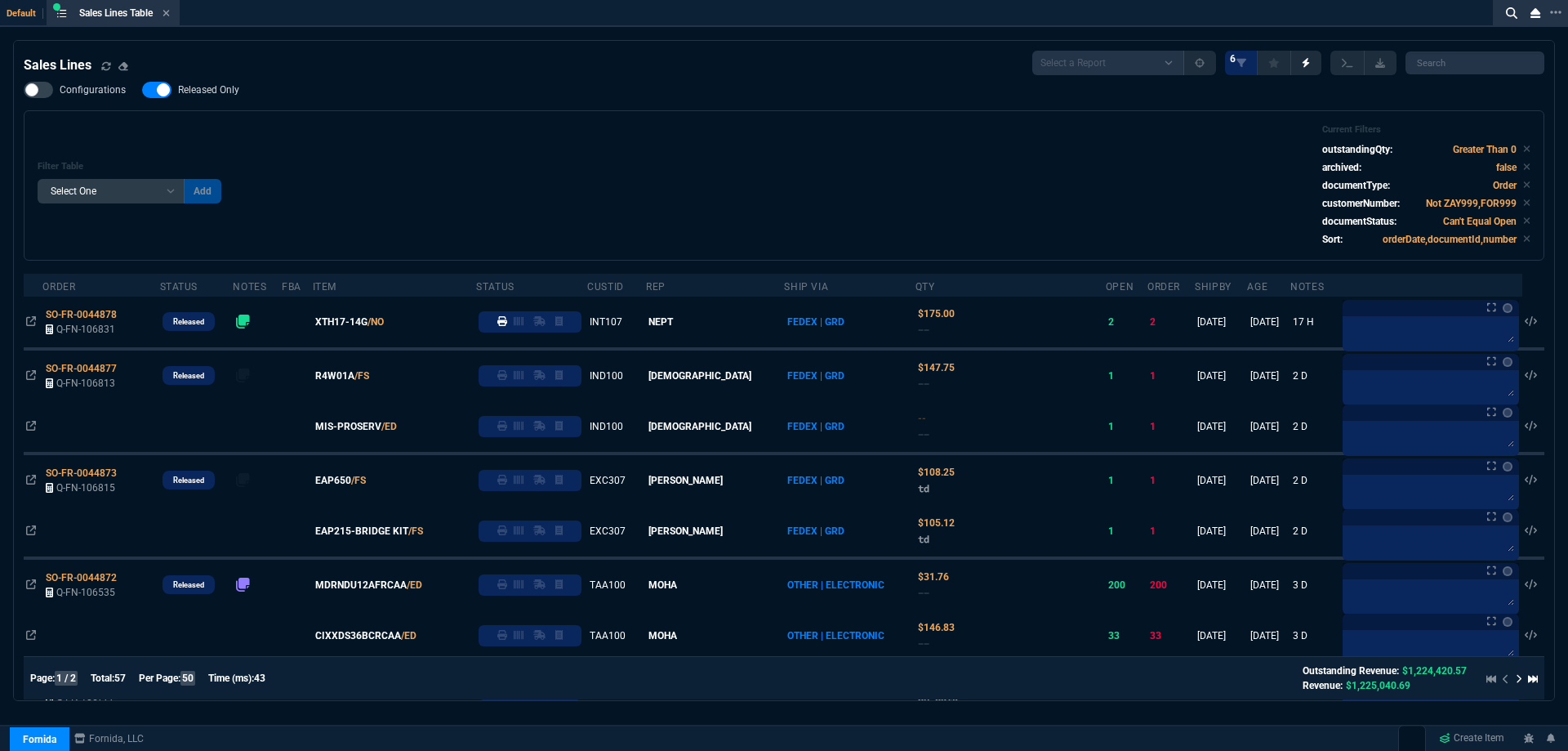
click at [231, 90] on span "Released Only" at bounding box center [208, 89] width 62 height 13
click at [142, 90] on input "Released Only" at bounding box center [141, 90] width 1 height 1
click at [525, 129] on div "Filter Table Select One Add Filter () Age () ATS () Cond (itemVariantCode) Cust…" at bounding box center [784, 185] width 1493 height 122
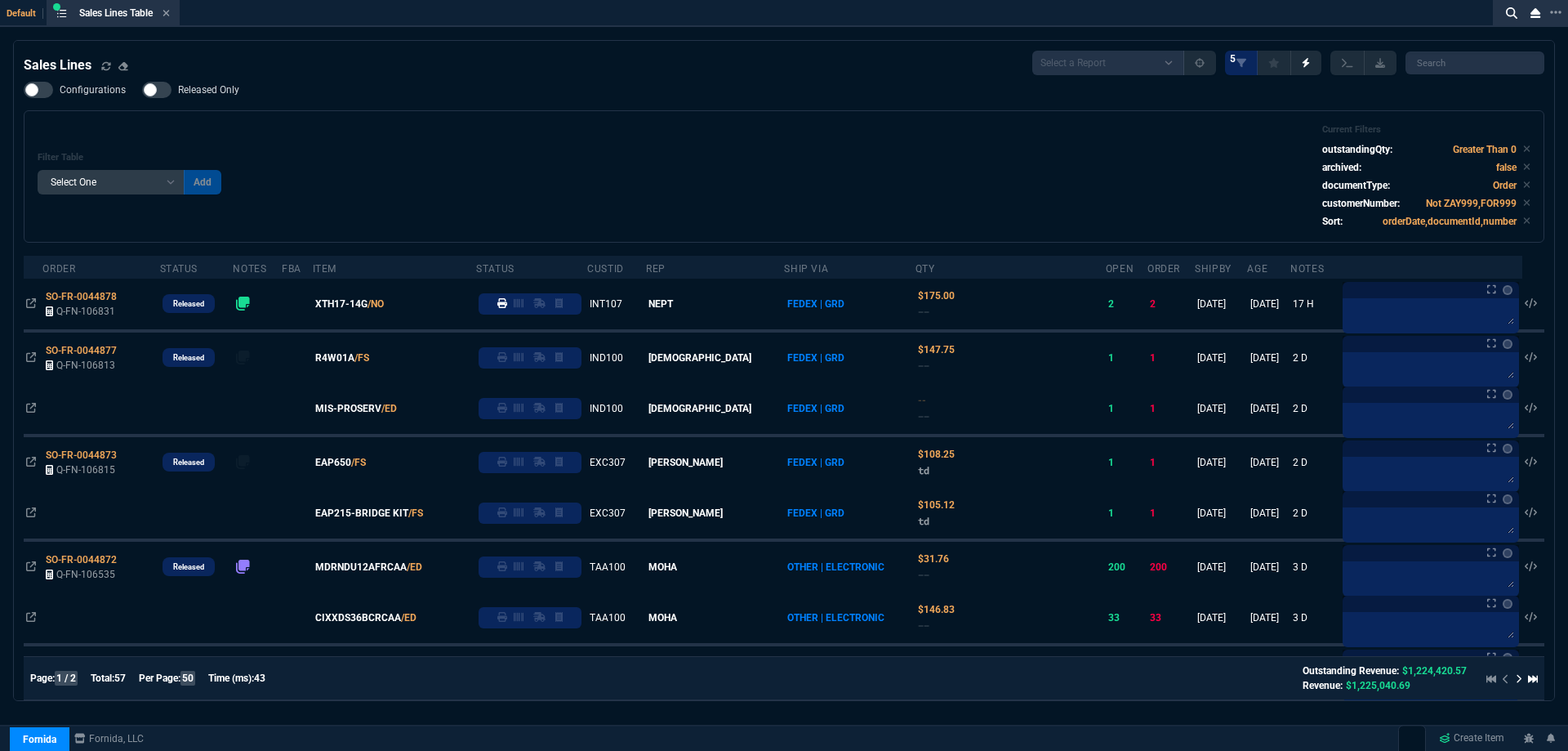
click at [235, 92] on span "Released Only" at bounding box center [208, 89] width 62 height 13
click at [142, 91] on input "Released Only" at bounding box center [141, 90] width 1 height 1
click at [336, 107] on div "Configurations Released Only Filter Table Select One Add Filter () Age () ATS (…" at bounding box center [784, 162] width 1521 height 161
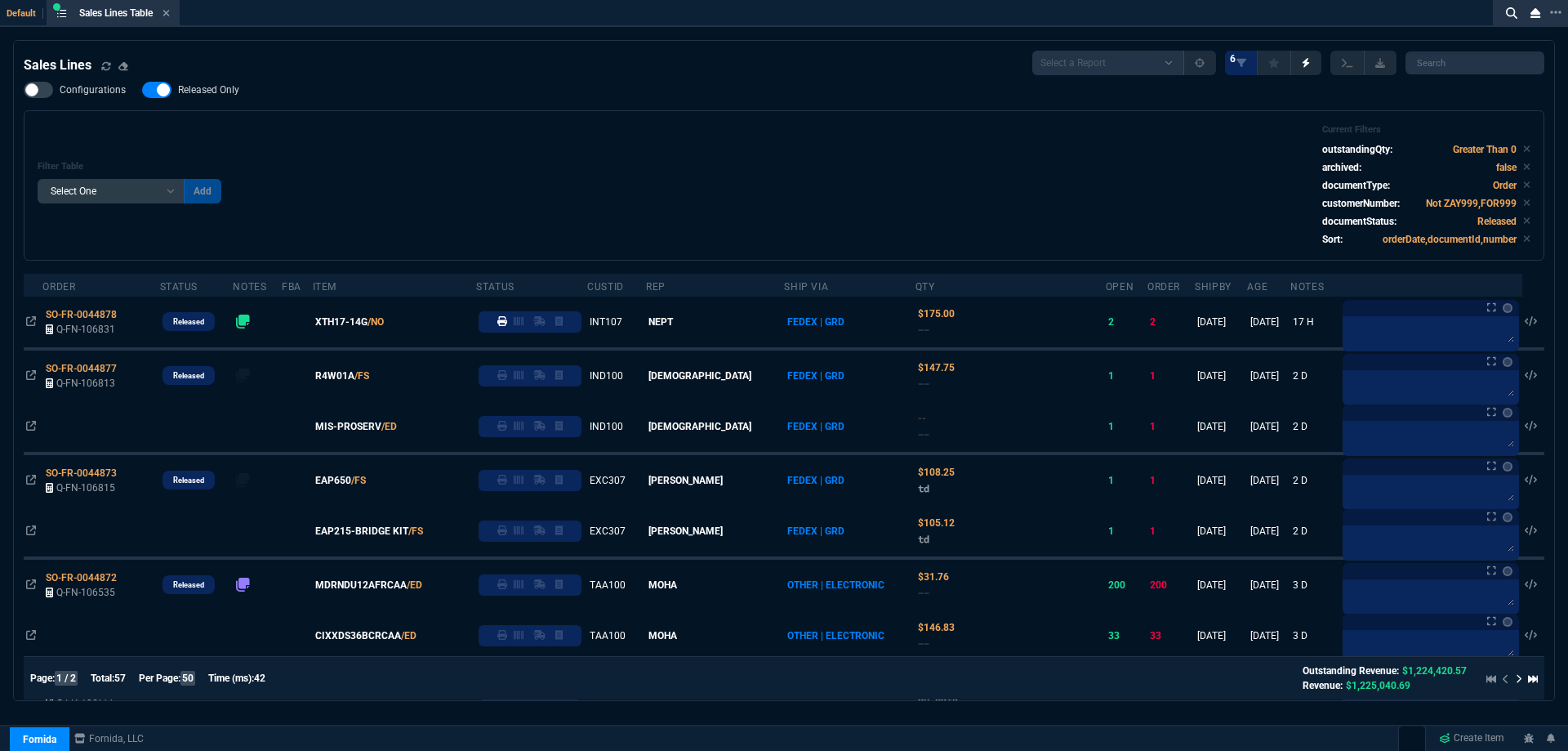
click at [227, 92] on span "Released Only" at bounding box center [208, 89] width 62 height 13
click at [142, 91] on input "Released Only" at bounding box center [141, 90] width 1 height 1
click at [456, 122] on div "Filter Table Select One Add Filter () Age () ATS () Cond (itemVariantCode) Cust…" at bounding box center [784, 185] width 1521 height 150
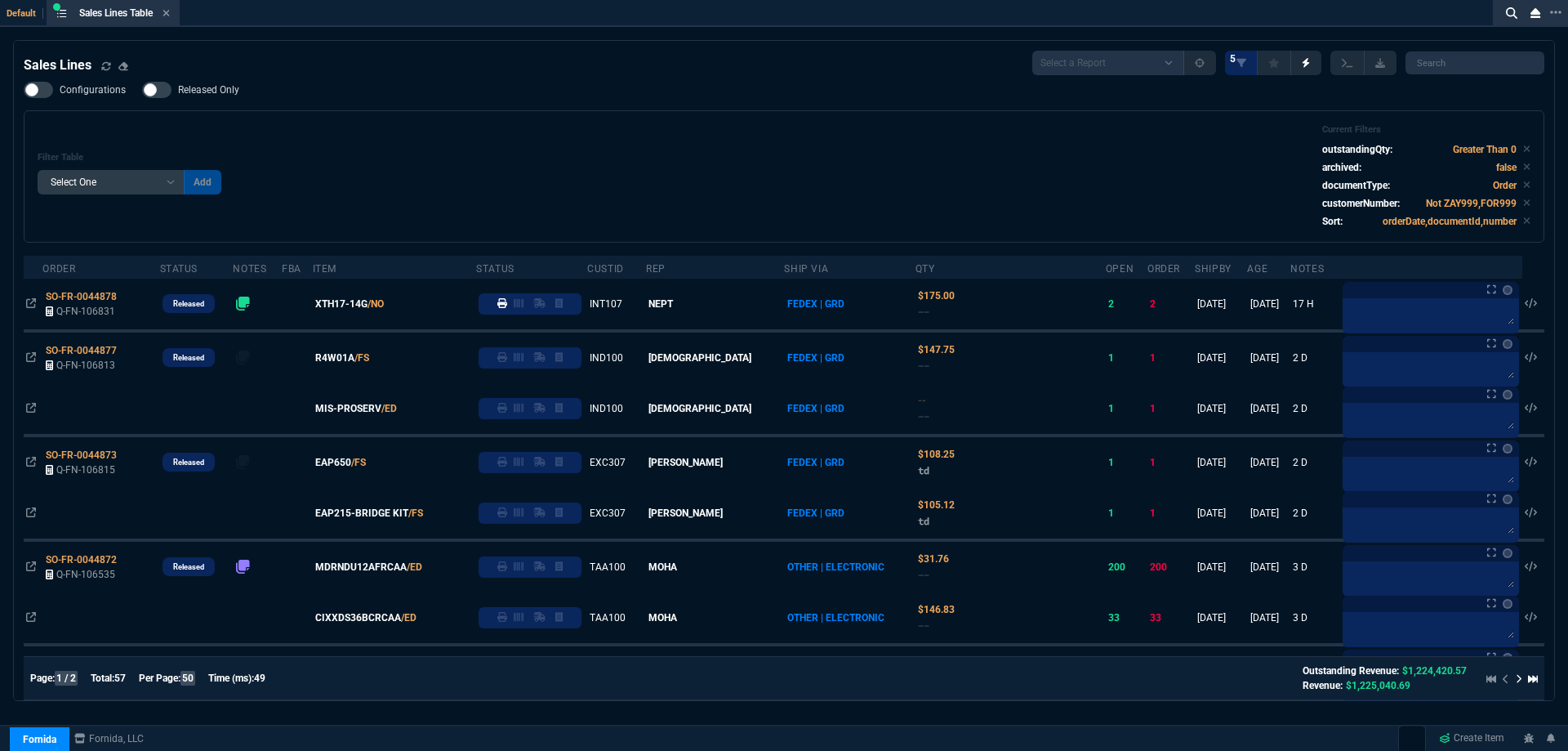
click at [184, 93] on span "Released Only" at bounding box center [208, 89] width 62 height 13
click at [142, 91] on input "Released Only" at bounding box center [141, 90] width 1 height 1
click at [595, 139] on div "Filter Table Select One Add Filter () Age () ATS () Cond (itemVariantCode) Cust…" at bounding box center [784, 176] width 1493 height 104
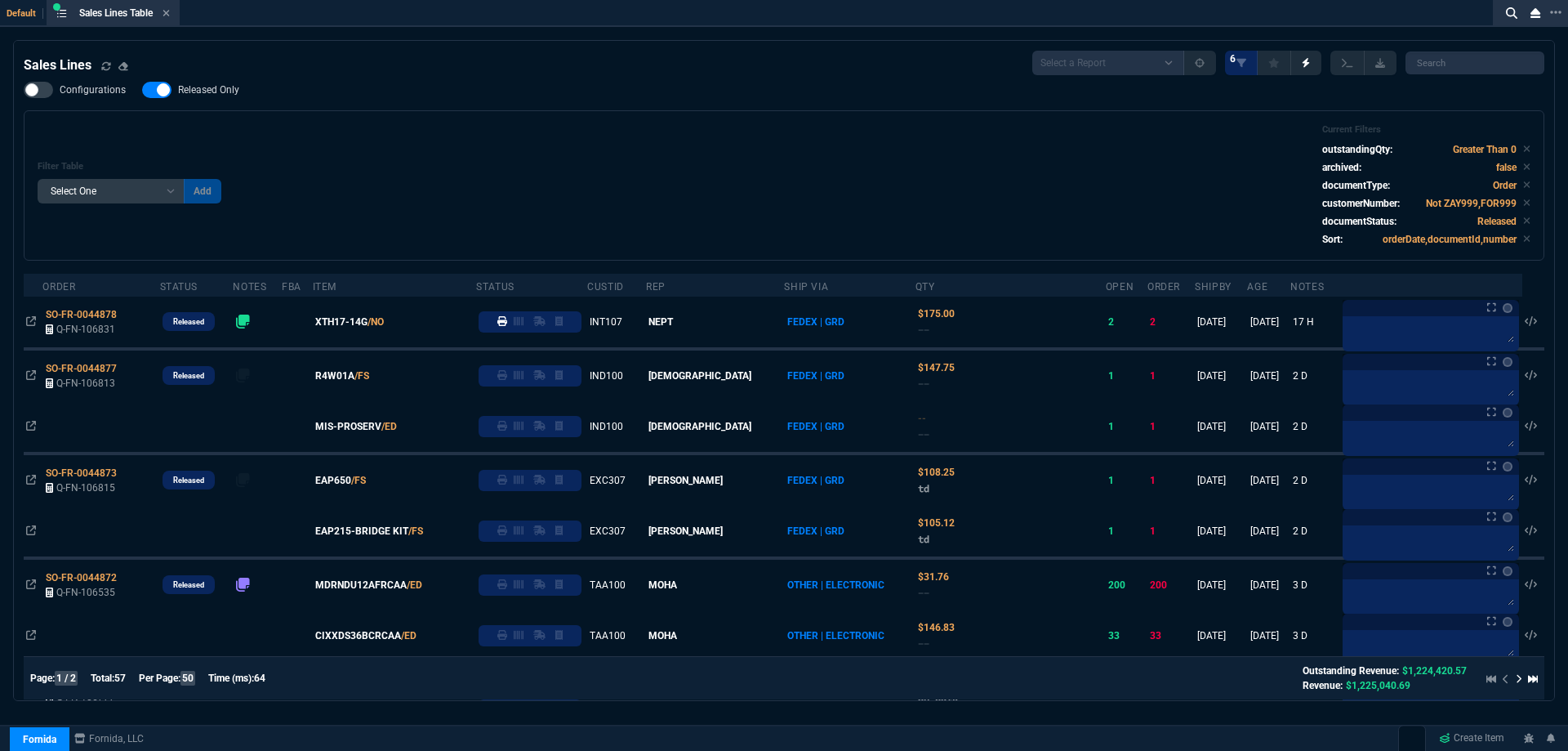
click at [213, 91] on span "Released Only" at bounding box center [208, 89] width 62 height 13
click at [142, 91] on input "Released Only" at bounding box center [141, 90] width 1 height 1
click at [527, 135] on div "Filter Table Select One Add Filter () Age () ATS () Cond (itemVariantCode) Cust…" at bounding box center [784, 185] width 1493 height 122
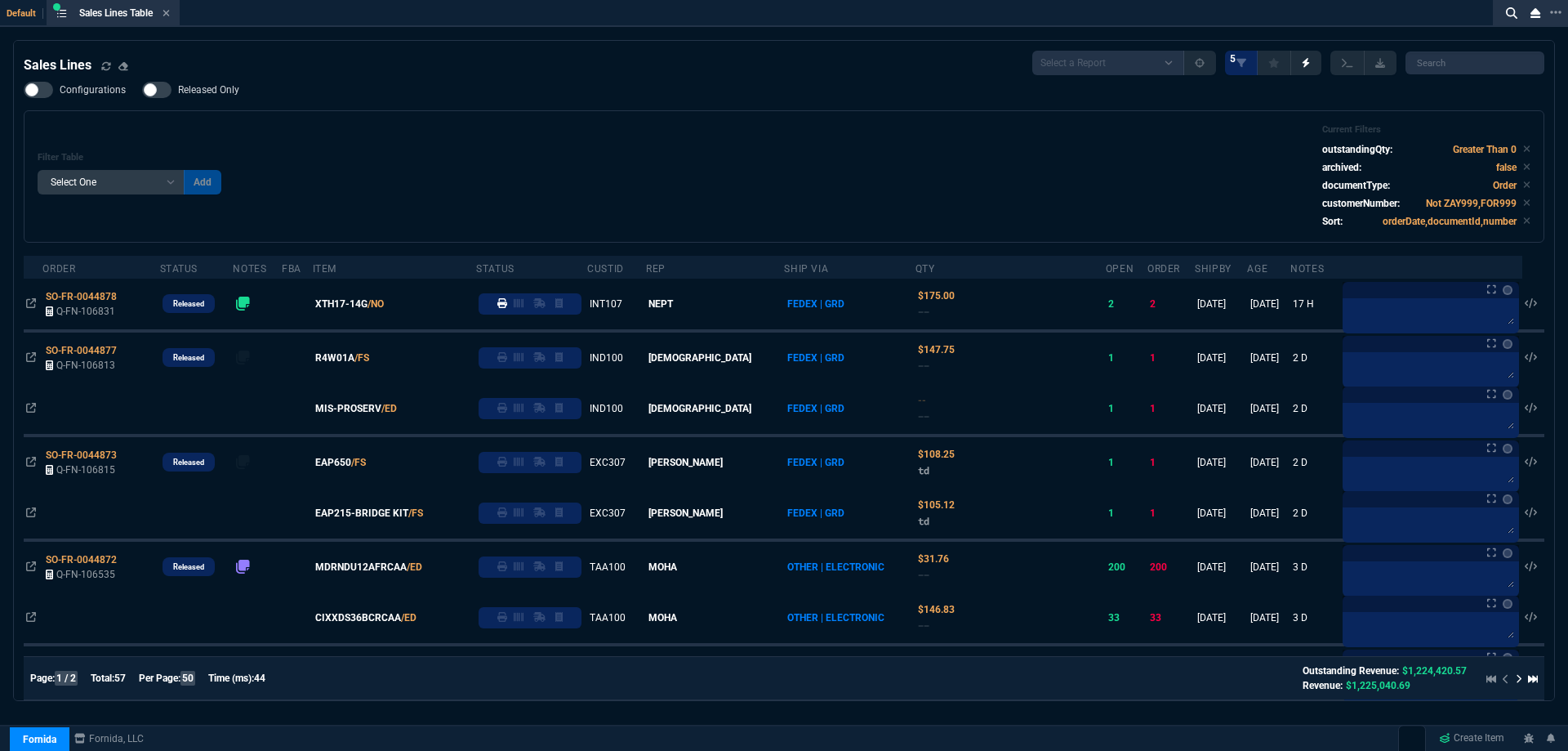
click at [235, 84] on span "Released Only" at bounding box center [208, 89] width 62 height 13
click at [142, 90] on input "Released Only" at bounding box center [141, 90] width 1 height 1
click at [647, 131] on div "Filter Table Select One Add Filter () Age () ATS () Cond (itemVariantCode) Cust…" at bounding box center [784, 176] width 1493 height 104
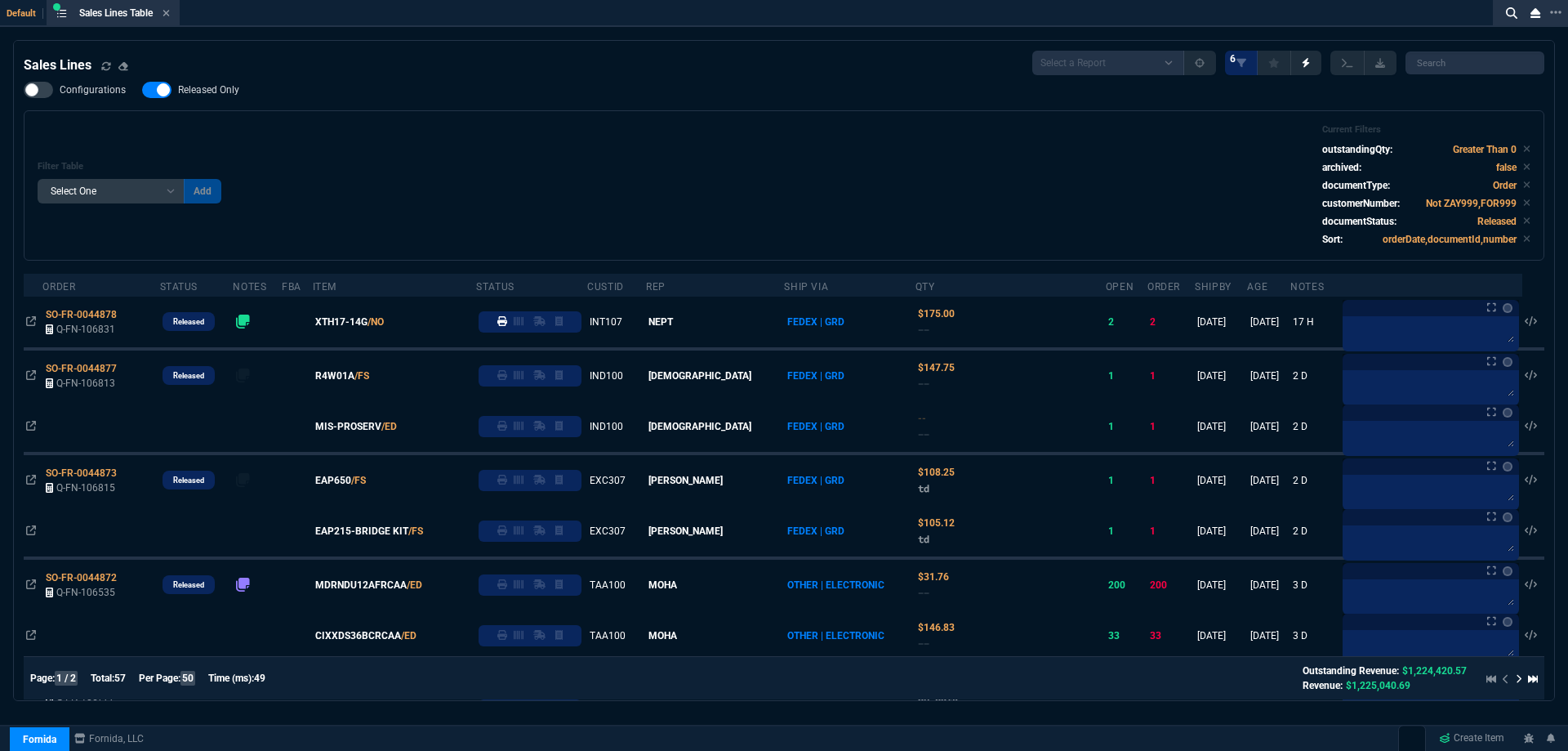
click at [212, 95] on span "Released Only" at bounding box center [208, 89] width 62 height 13
click at [142, 91] on input "Released Only" at bounding box center [141, 90] width 1 height 1
click at [937, 138] on div "Filter Table Select One Add Filter () Age () ATS () Cond (itemVariantCode) Cust…" at bounding box center [784, 185] width 1493 height 122
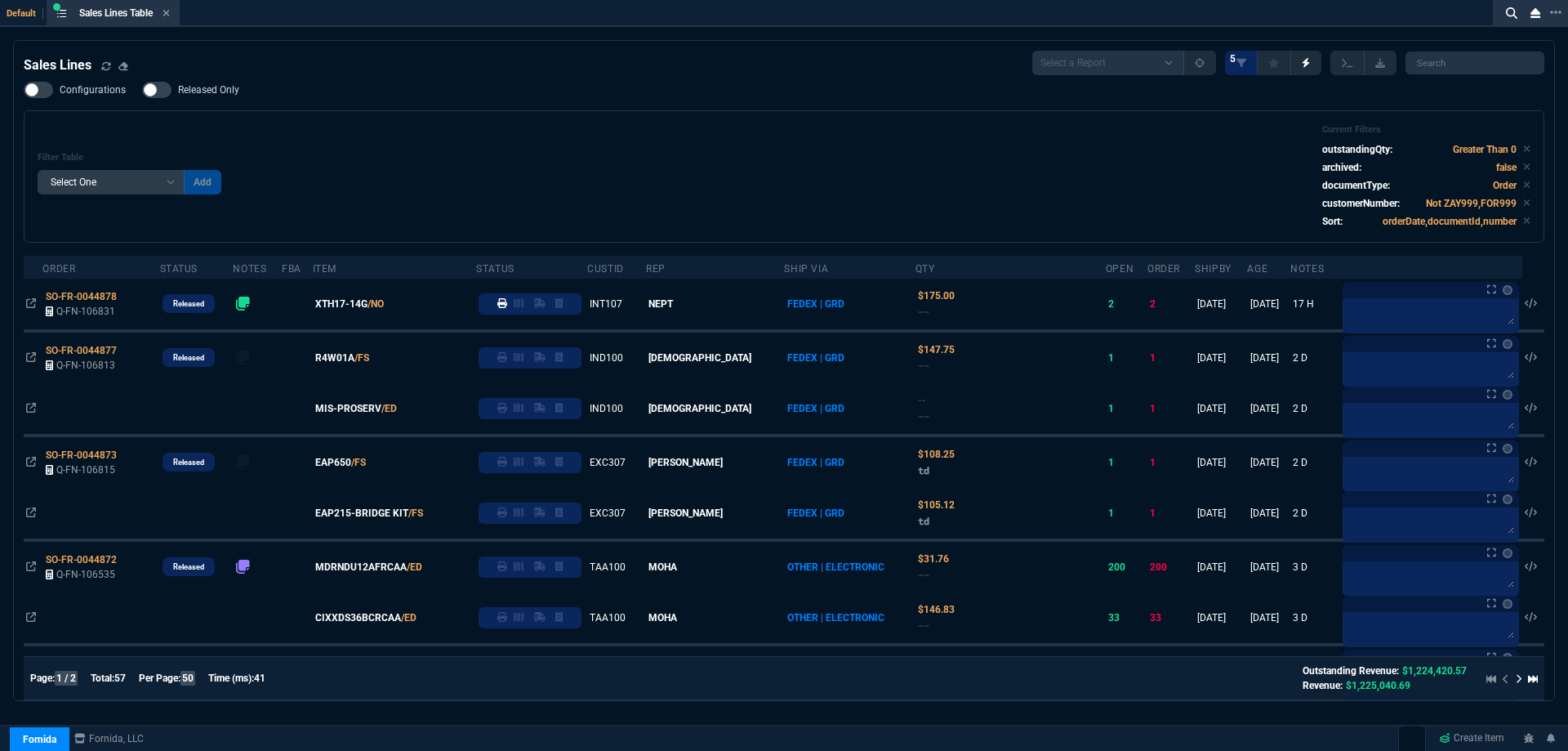
click at [406, 132] on div "Filter Table Select One Add Filter () Age () ATS () Cond (itemVariantCode) Cust…" at bounding box center [784, 176] width 1493 height 104
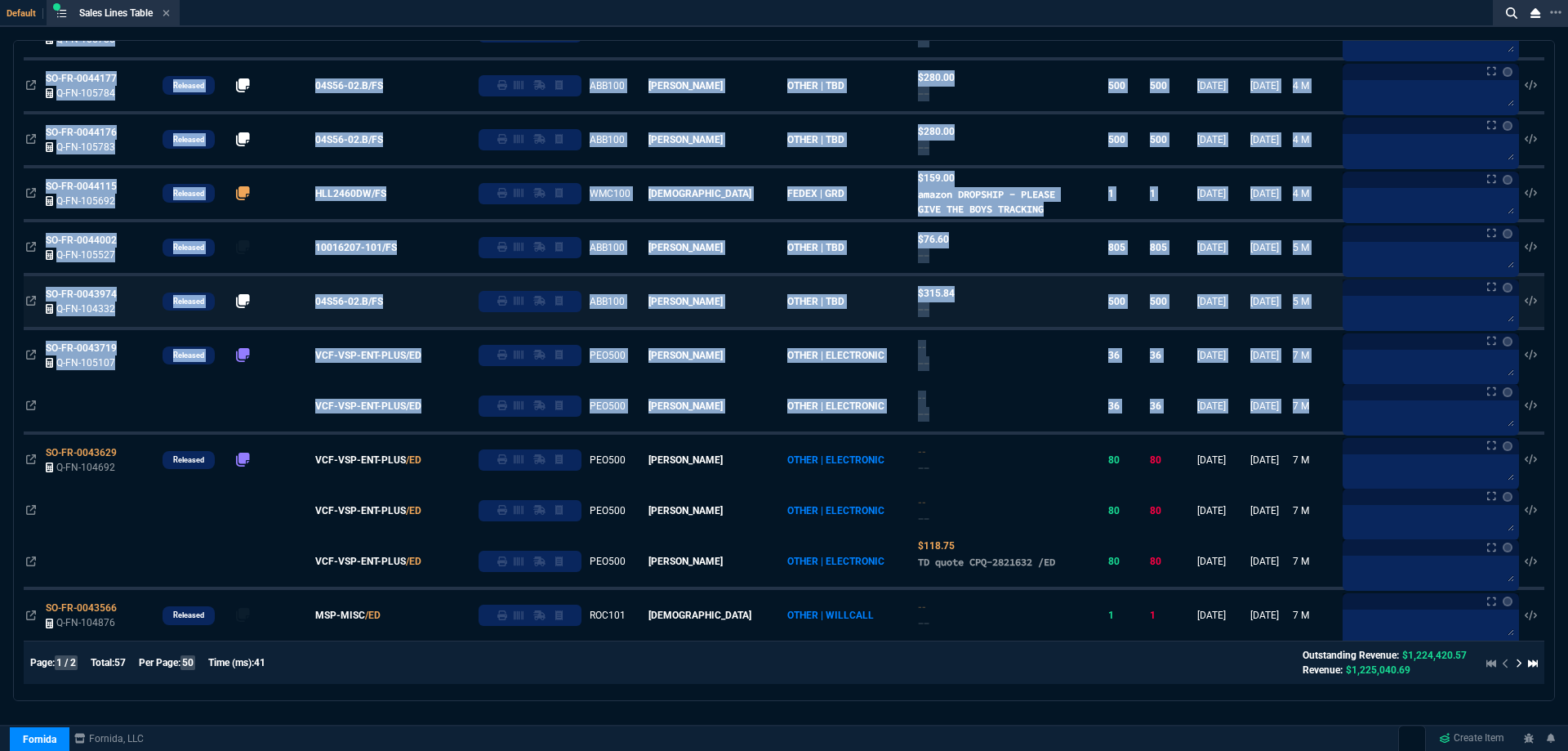
scroll to position [2306, 0]
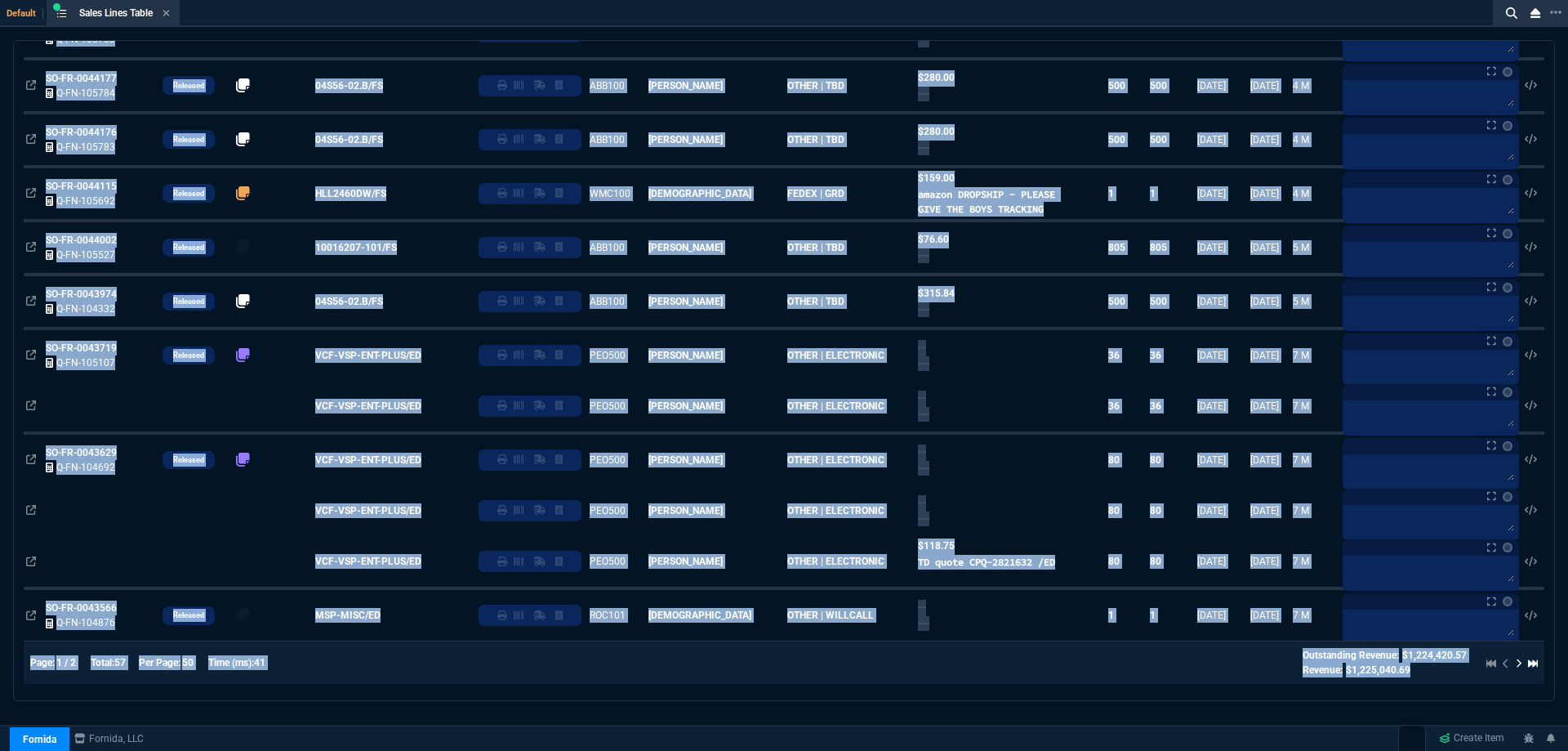
drag, startPoint x: 30, startPoint y: 47, endPoint x: 1535, endPoint y: 693, distance: 1637.8
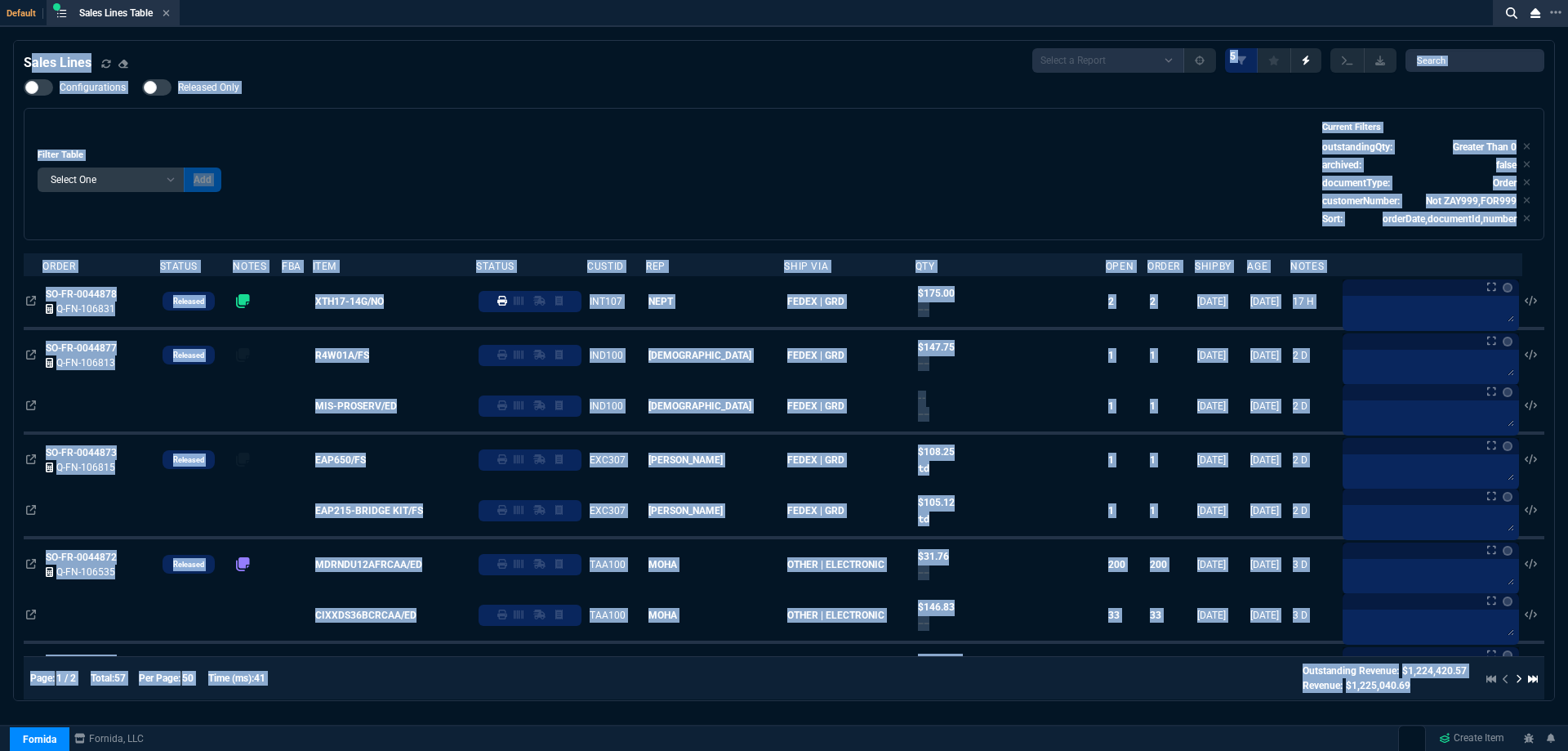
scroll to position [0, 0]
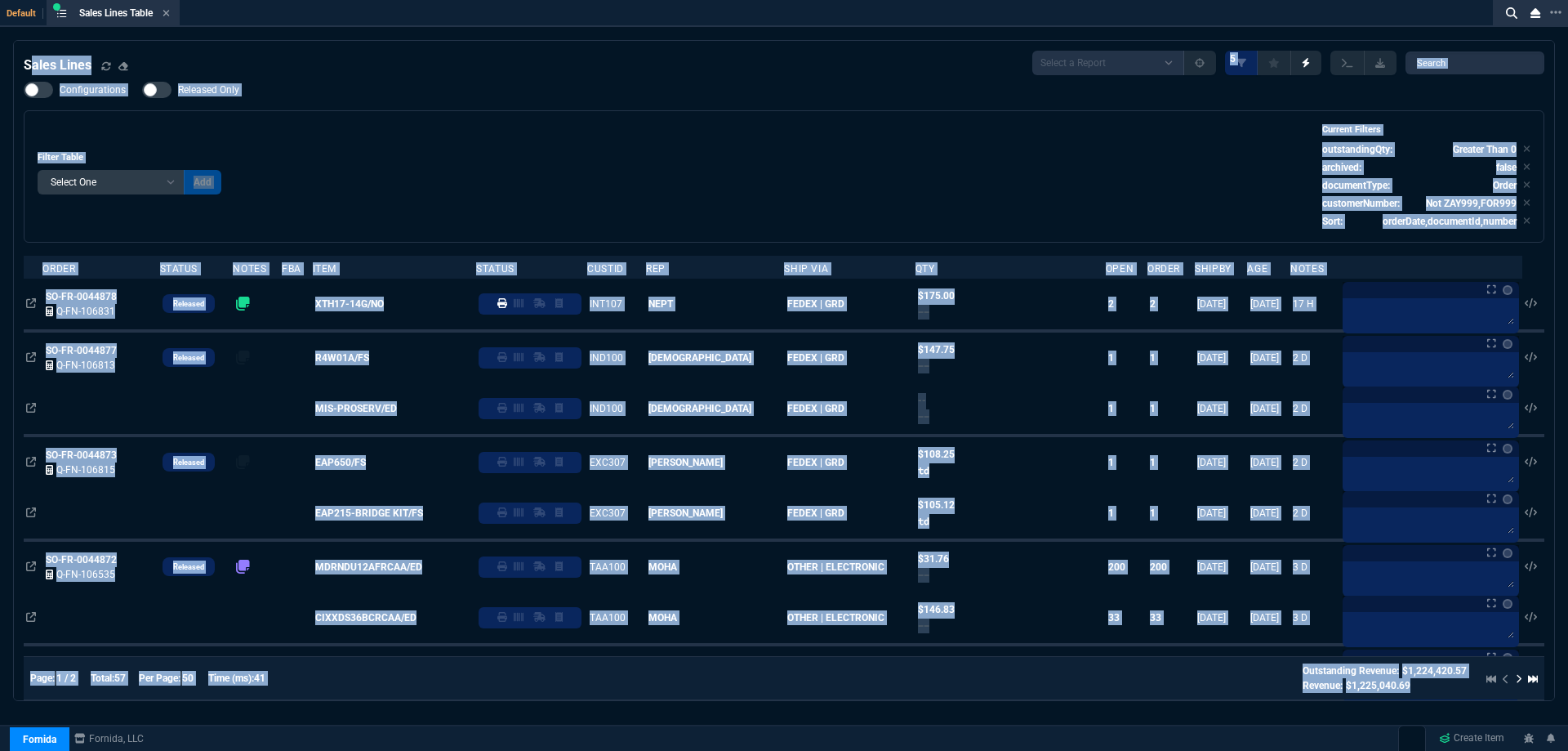
click at [440, 104] on div "Configurations Released Only Filter Table Select One Add Filter () Age () ATS (…" at bounding box center [784, 162] width 1521 height 161
click at [444, 101] on div "Configurations Released Only Filter Table Select One Add Filter () Age () ATS (…" at bounding box center [784, 162] width 1521 height 161
click at [444, 97] on div "Configurations Released Only Filter Table Select One Add Filter () Age () ATS (…" at bounding box center [784, 162] width 1521 height 161
click at [351, 63] on div "Sales Lines Select a Report NEW QUERY SonicWall Sale AMZ (MTD) NEW QUERY INS100…" at bounding box center [784, 63] width 1521 height 24
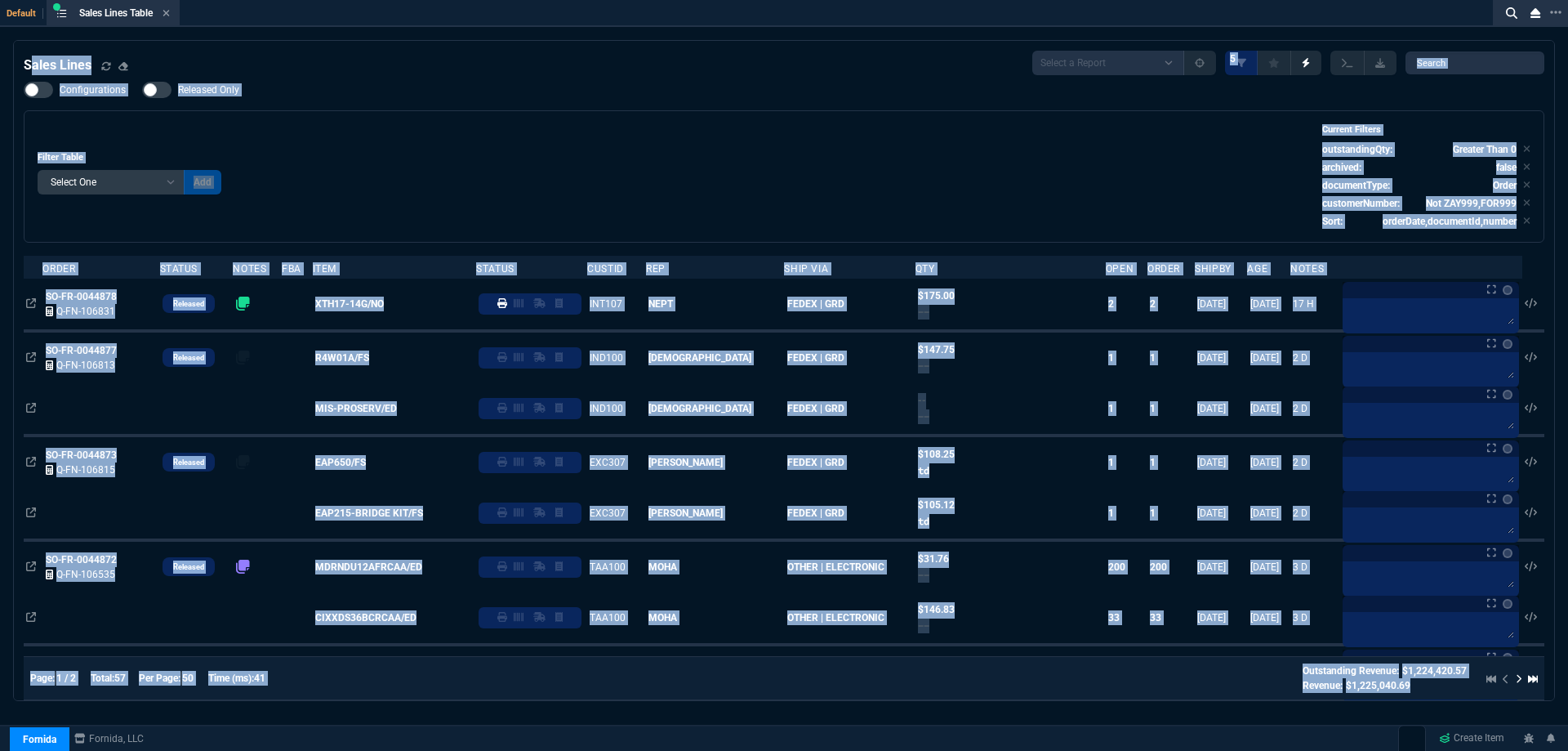
click at [338, 60] on div "Sales Lines Select a Report NEW QUERY SonicWall Sale AMZ (MTD) NEW QUERY INS100…" at bounding box center [784, 63] width 1521 height 24
click at [268, 38] on div "Default Sales Lines Table Sales Line Sales Lines Select a Report NEW QUERY Soni…" at bounding box center [784, 396] width 1568 height 791
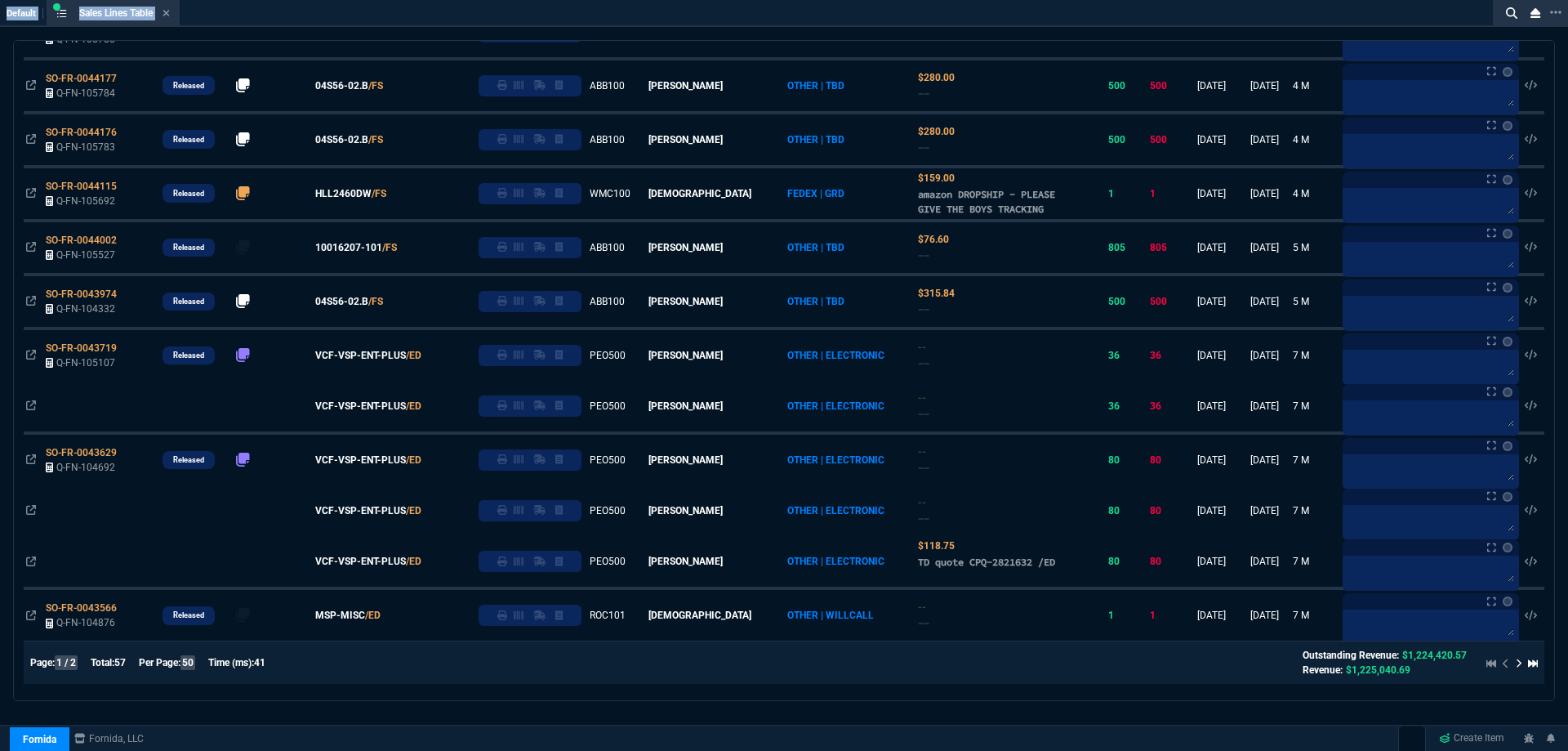
scroll to position [2306, 0]
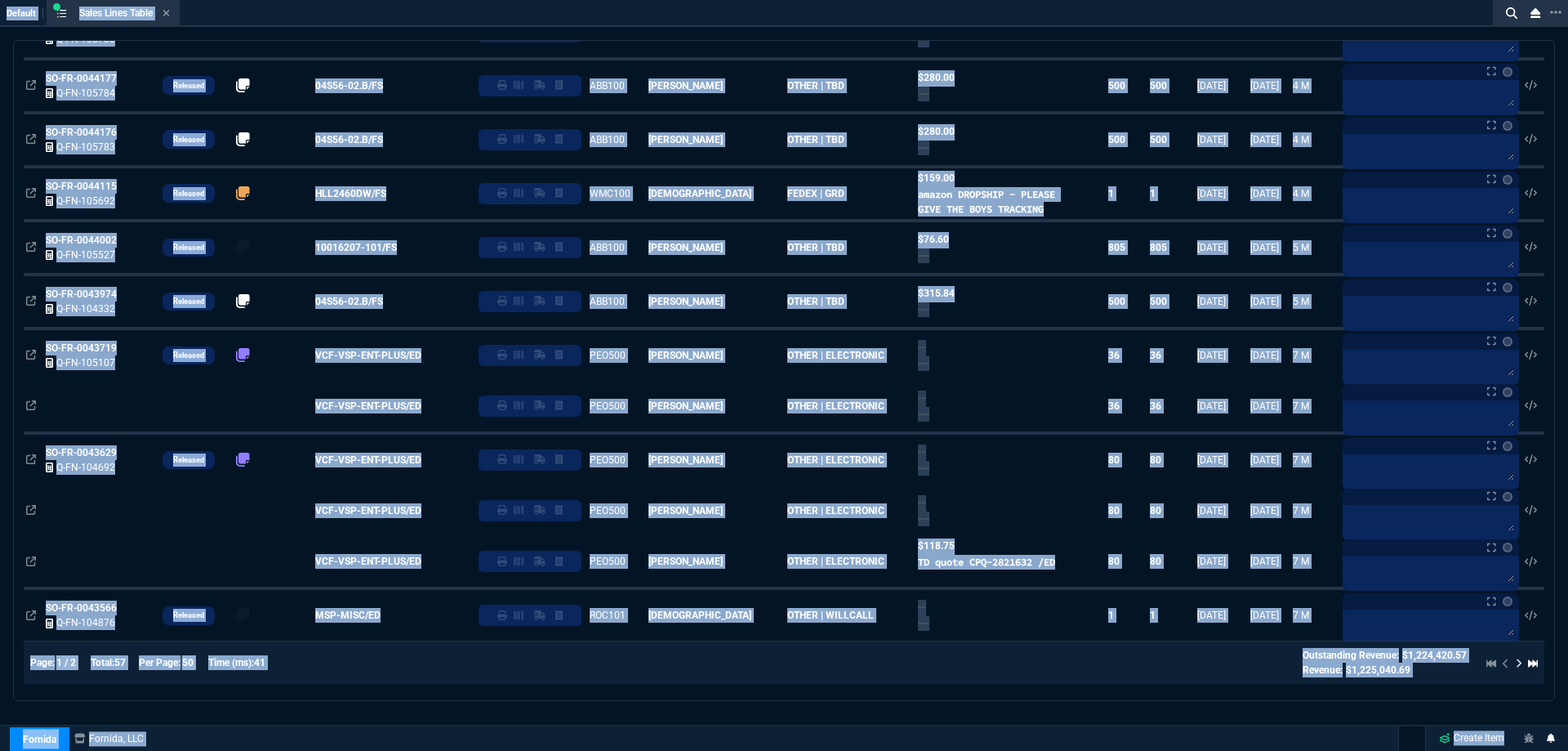
drag, startPoint x: 0, startPoint y: 14, endPoint x: 1555, endPoint y: 750, distance: 1720.4
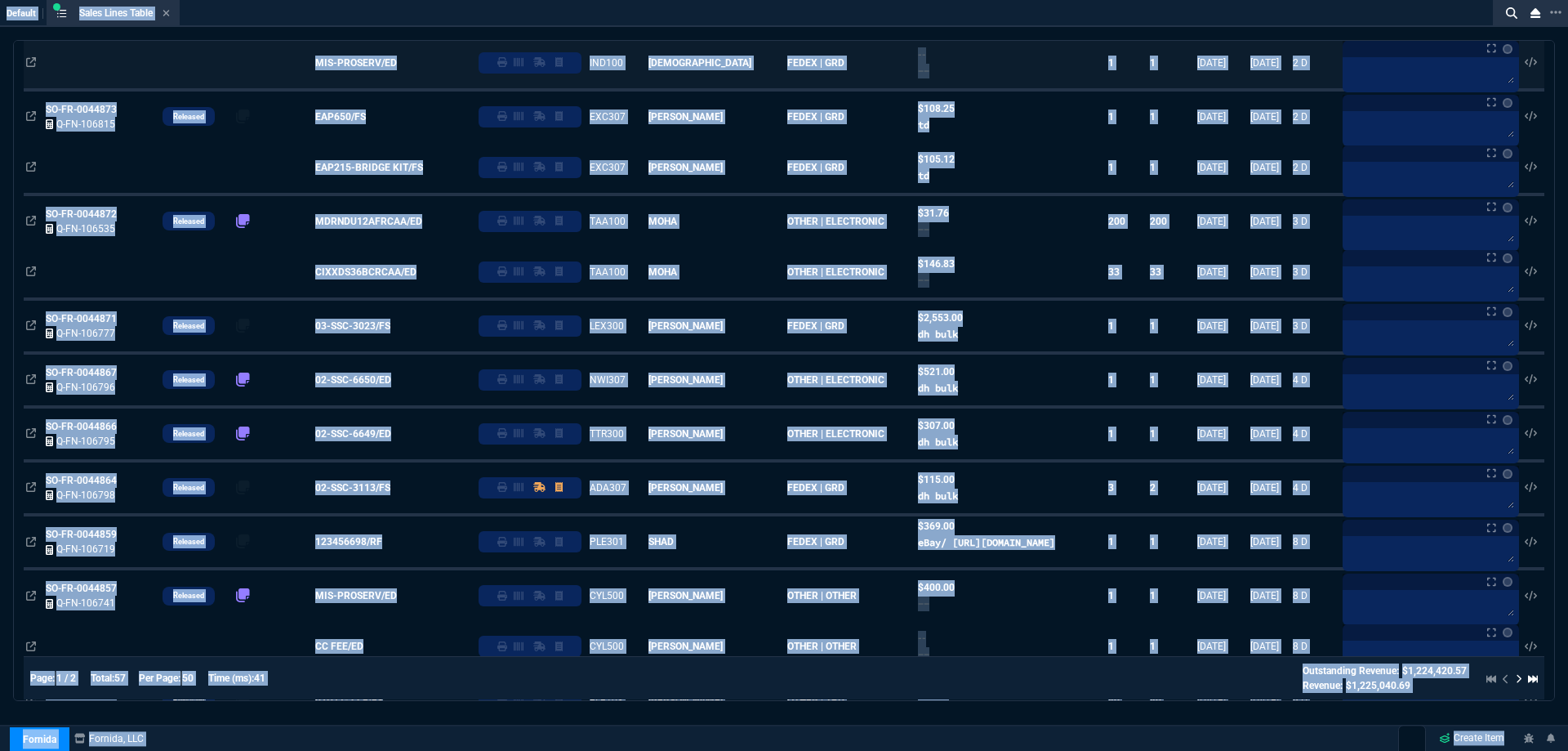
scroll to position [0, 0]
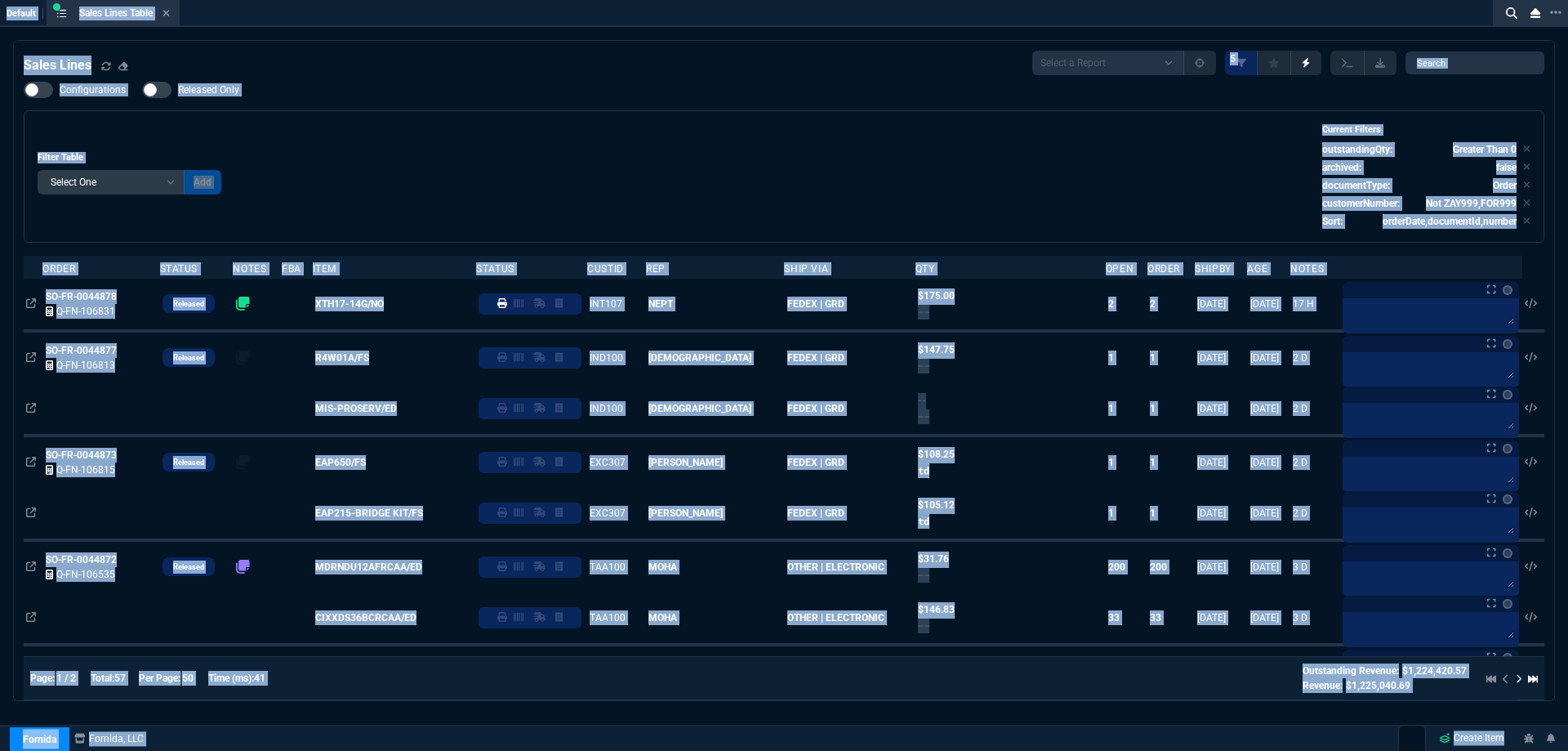
click at [480, 82] on div "Configurations Released Only Filter Table Select One Add Filter () Age () ATS (…" at bounding box center [784, 162] width 1521 height 161
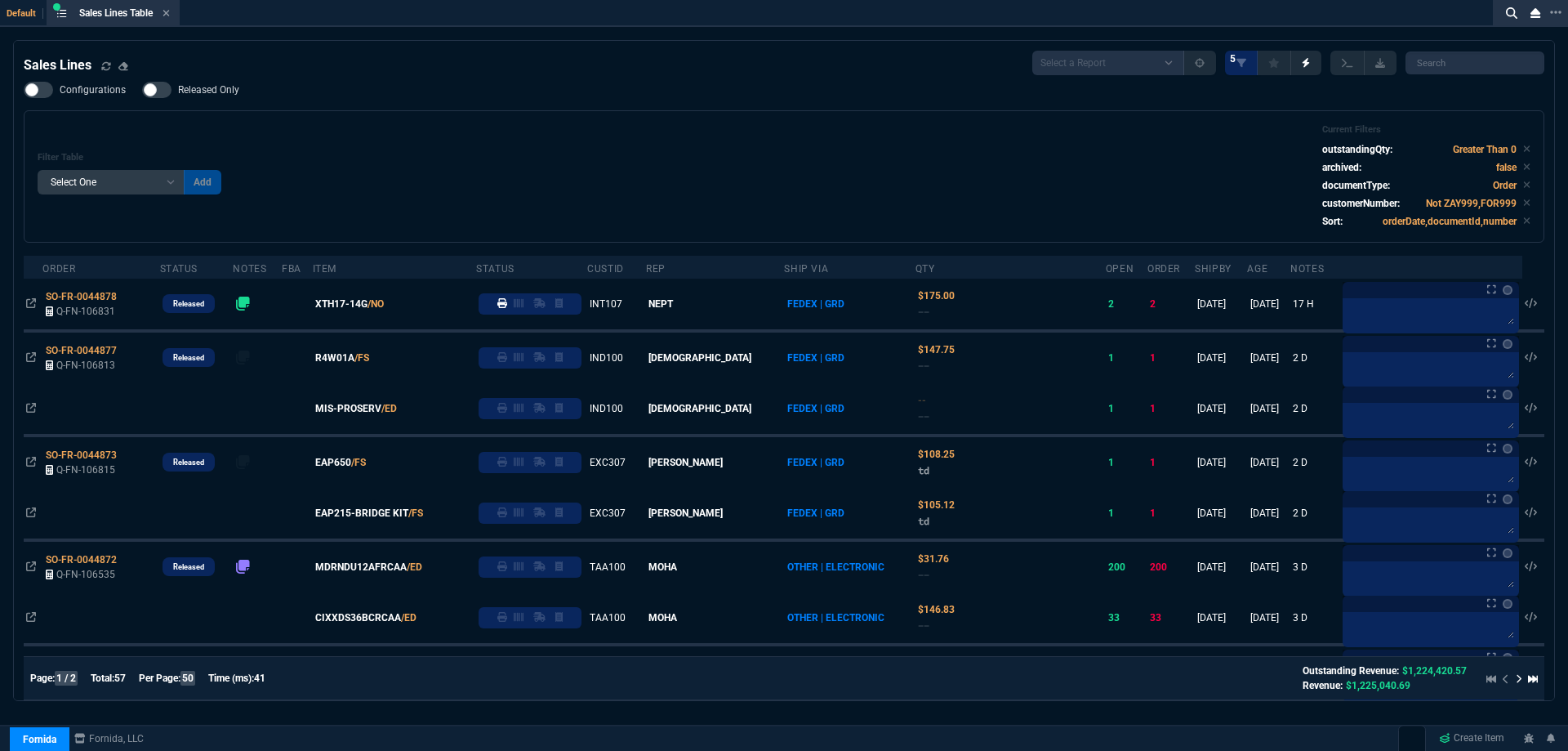
click at [345, 53] on div "Sales Lines Select a Report NEW QUERY SonicWall Sale AMZ (MTD) NEW QUERY INS100…" at bounding box center [784, 63] width 1521 height 24
click at [597, 113] on div "Filter Table Select One Add Filter () Age () ATS () Cond (itemVariantCode) Cust…" at bounding box center [784, 176] width 1521 height 132
click at [233, 95] on span "Released Only" at bounding box center [208, 89] width 62 height 13
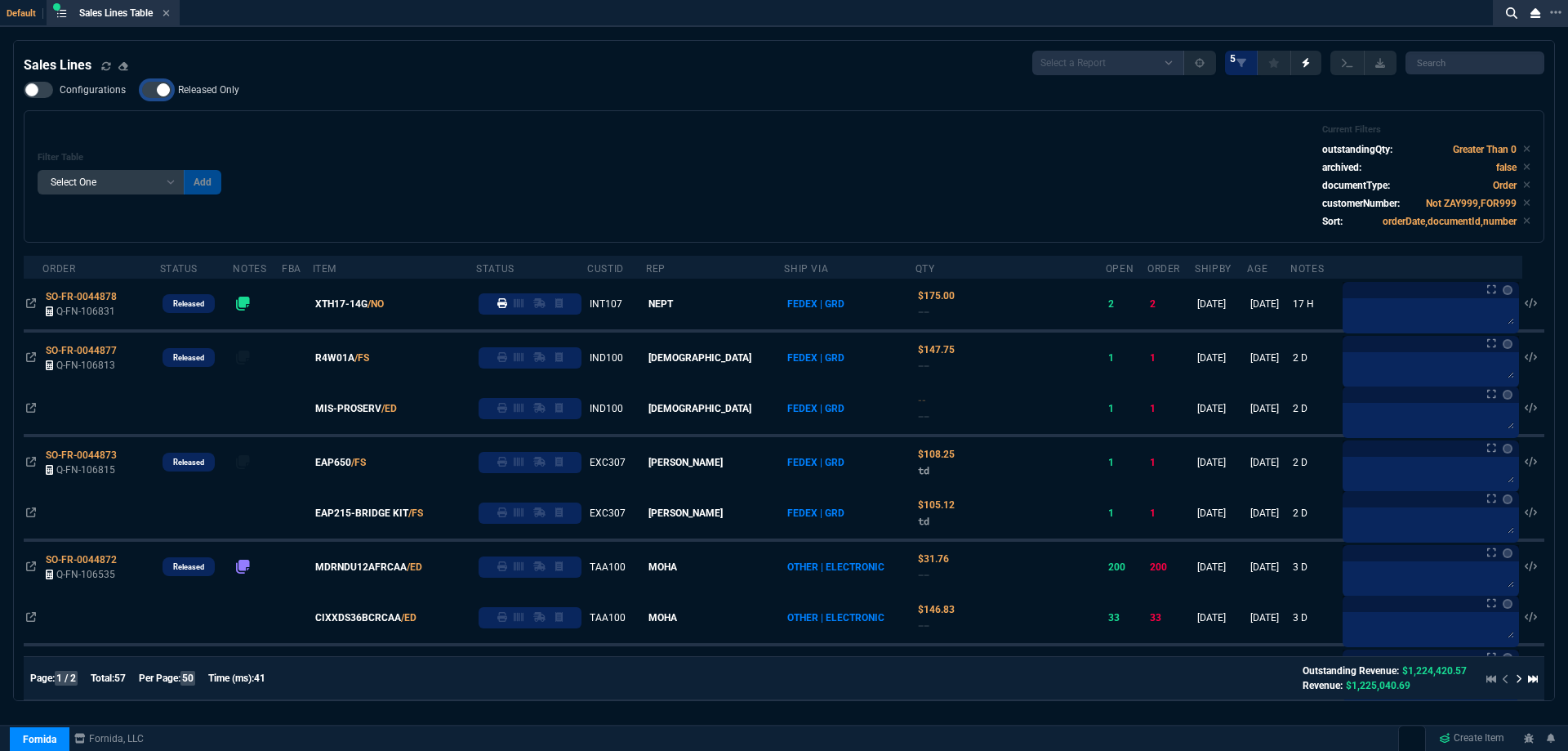
click at [142, 91] on input "Released Only" at bounding box center [141, 90] width 1 height 1
click at [448, 113] on div "Filter Table Select One Add Filter () Age () ATS () Cond (itemVariantCode) Cust…" at bounding box center [784, 176] width 1521 height 132
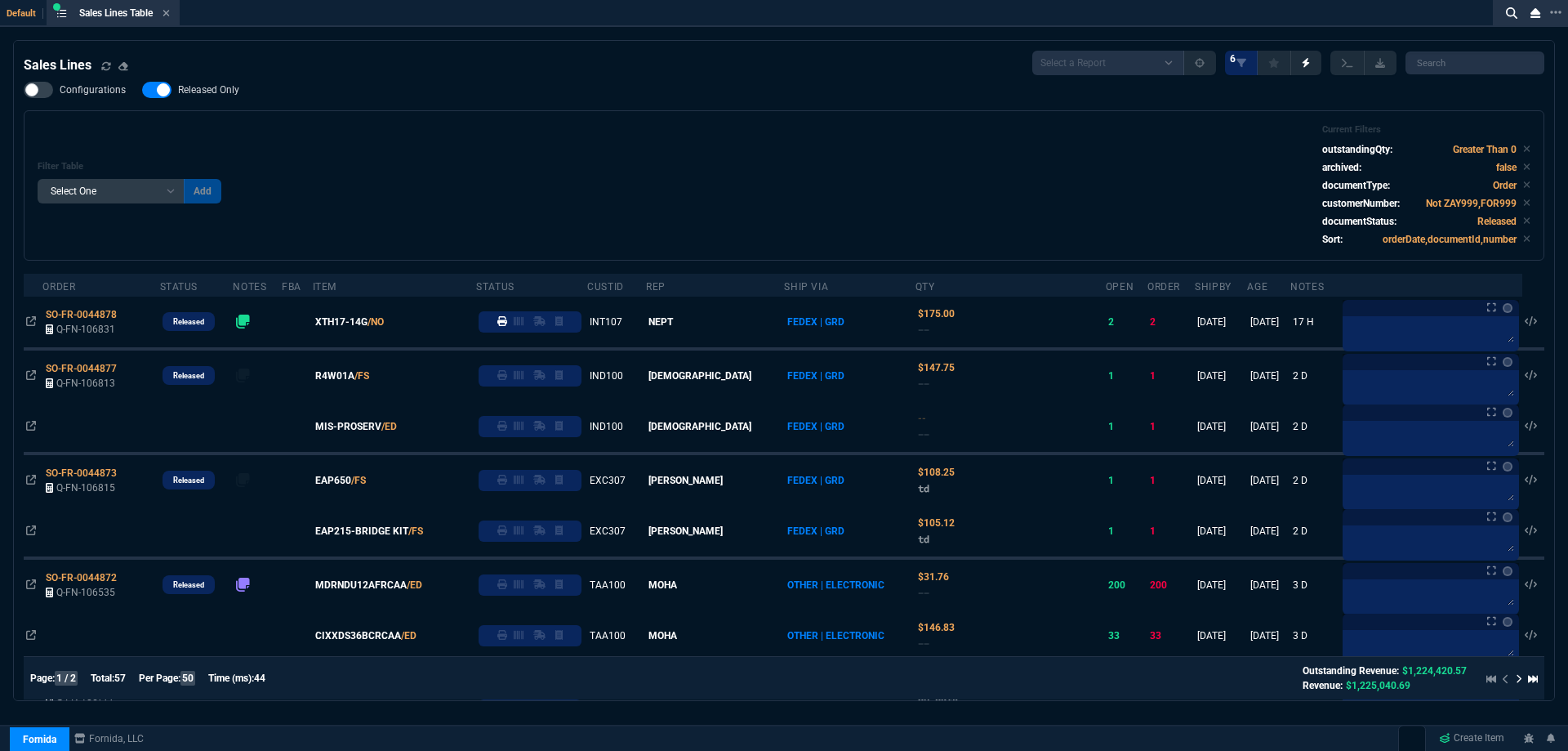
click at [180, 89] on span "Released Only" at bounding box center [208, 89] width 62 height 13
click at [142, 90] on input "Released Only" at bounding box center [141, 90] width 1 height 1
click at [577, 154] on div "Filter Table Select One Add Filter () Age () ATS () Cond (itemVariantCode) Cust…" at bounding box center [784, 185] width 1493 height 122
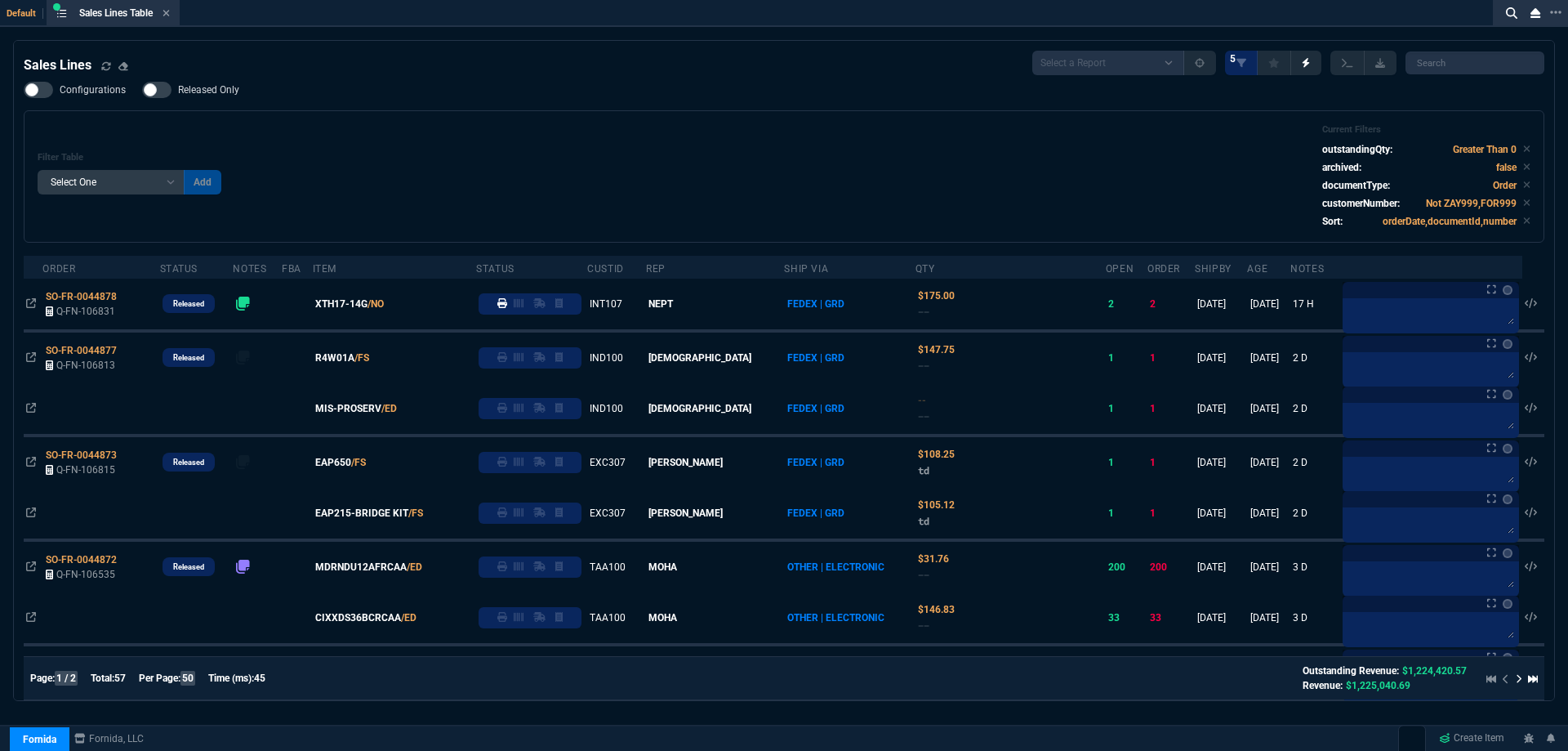
click at [207, 91] on span "Released Only" at bounding box center [208, 89] width 62 height 13
click at [142, 91] on input "Released Only" at bounding box center [141, 90] width 1 height 1
click at [346, 124] on div "Filter Table Select One Add Filter () Age () ATS () Cond (itemVariantCode) Cust…" at bounding box center [784, 176] width 1521 height 132
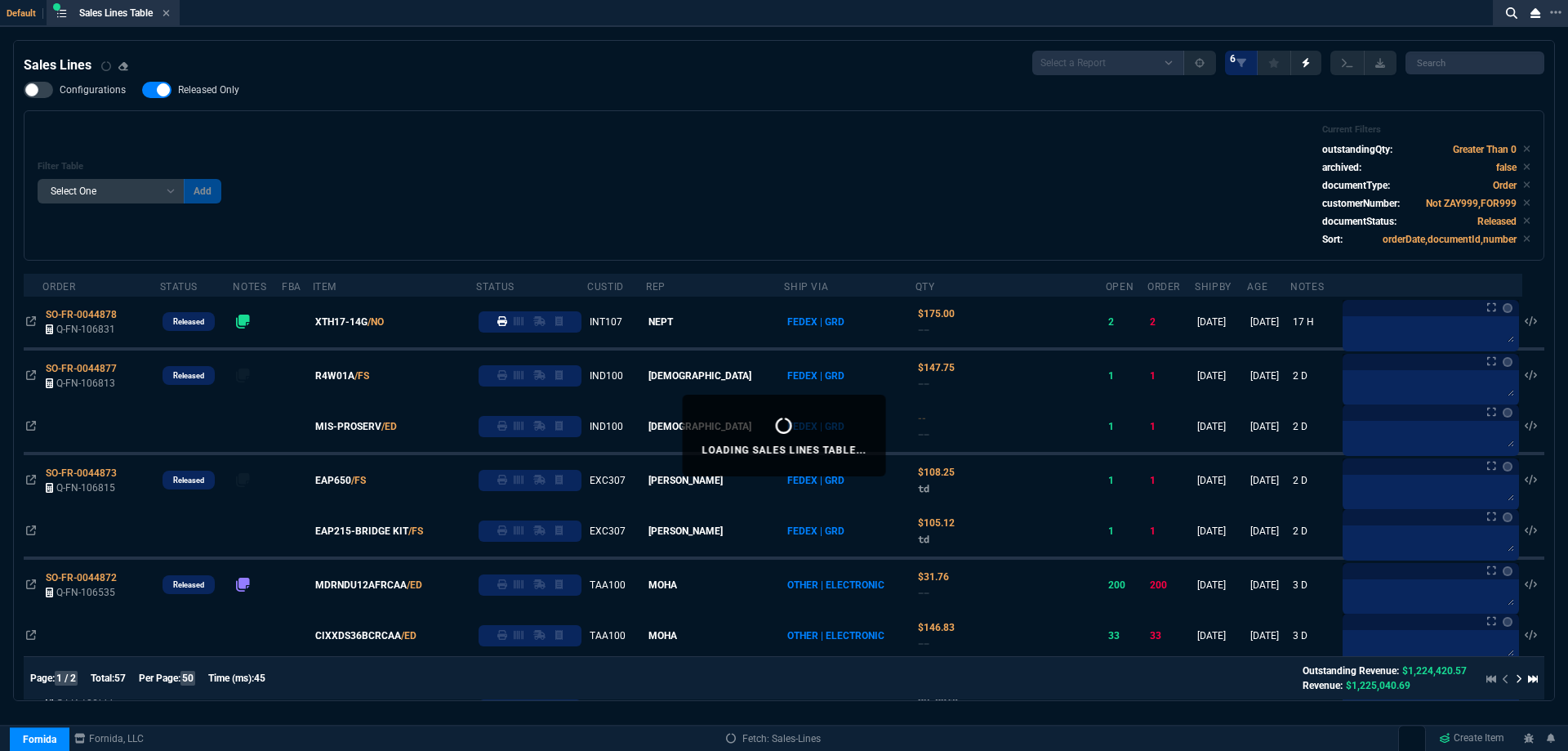
click at [202, 87] on span "Released Only" at bounding box center [208, 89] width 62 height 13
click at [142, 90] on input "Released Only" at bounding box center [141, 90] width 1 height 1
checkbox input "false"
click at [505, 136] on div "Filter Table Select One Add Filter () Age () ATS () Cond (itemVariantCode) Cust…" at bounding box center [784, 185] width 1493 height 122
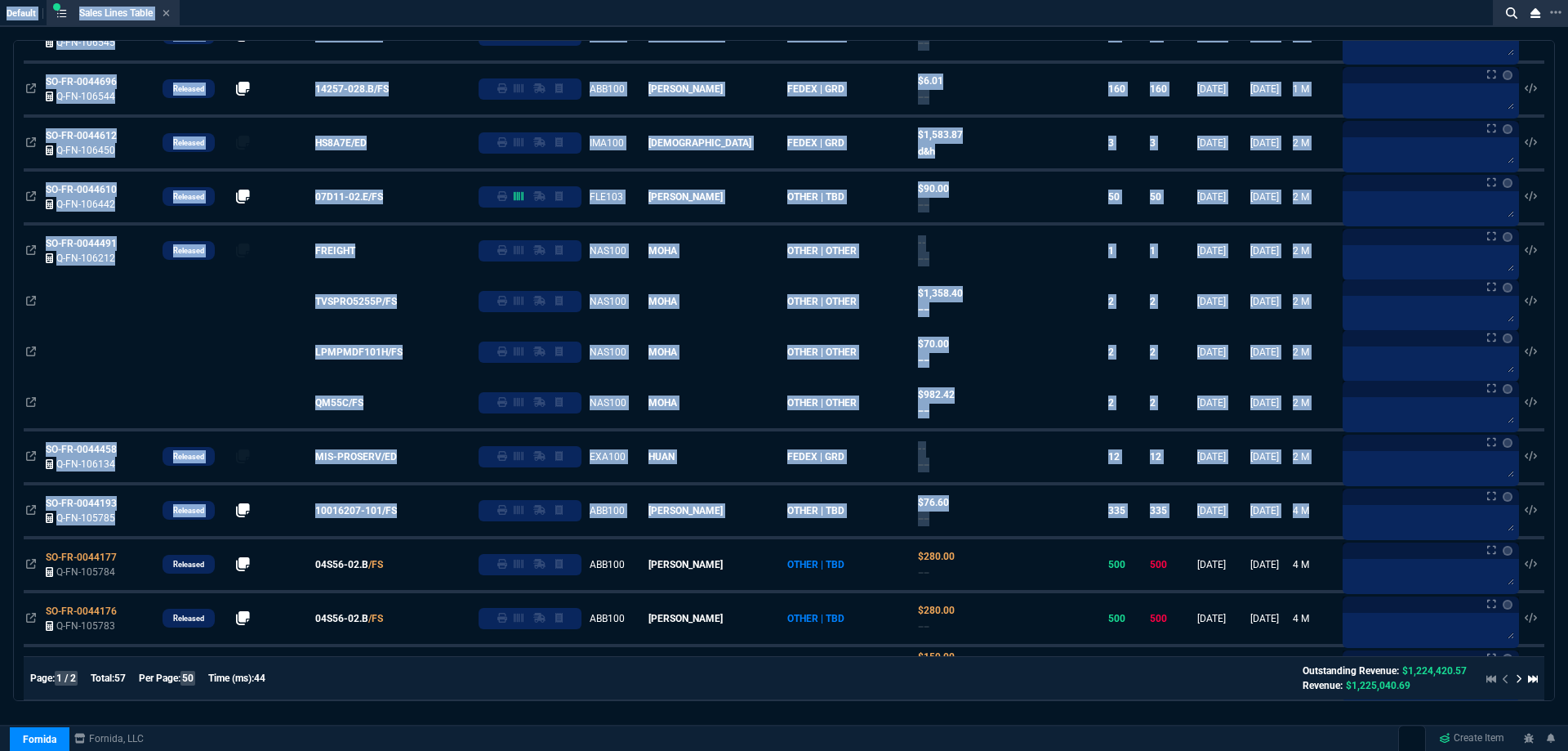
scroll to position [2287, 0]
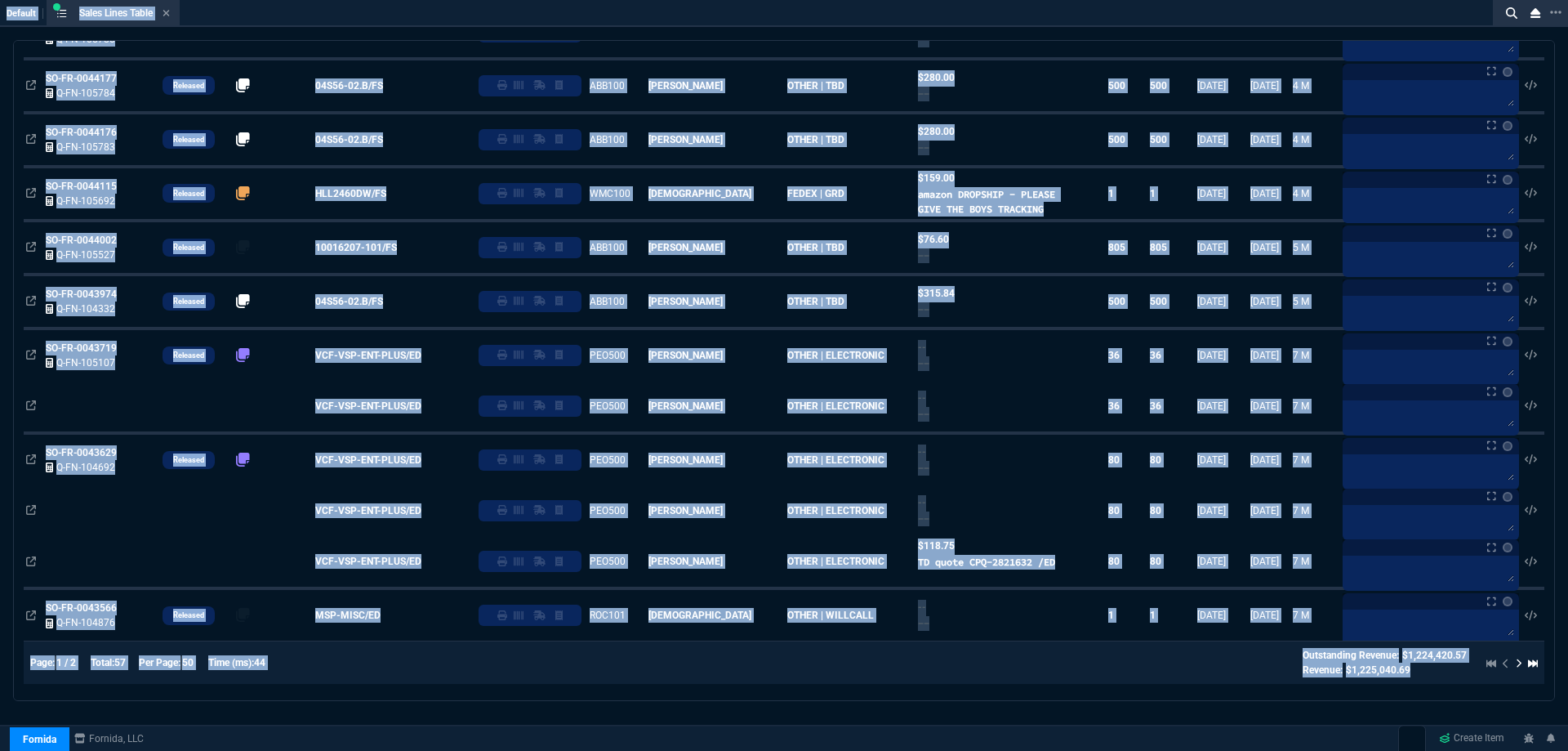
drag, startPoint x: 0, startPoint y: 14, endPoint x: 1025, endPoint y: 312, distance: 1067.4
click at [1534, 693] on div "Default Sales Lines Table Sales Line Sales Lines Select a Report NEW QUERY Soni…" at bounding box center [784, 396] width 1568 height 791
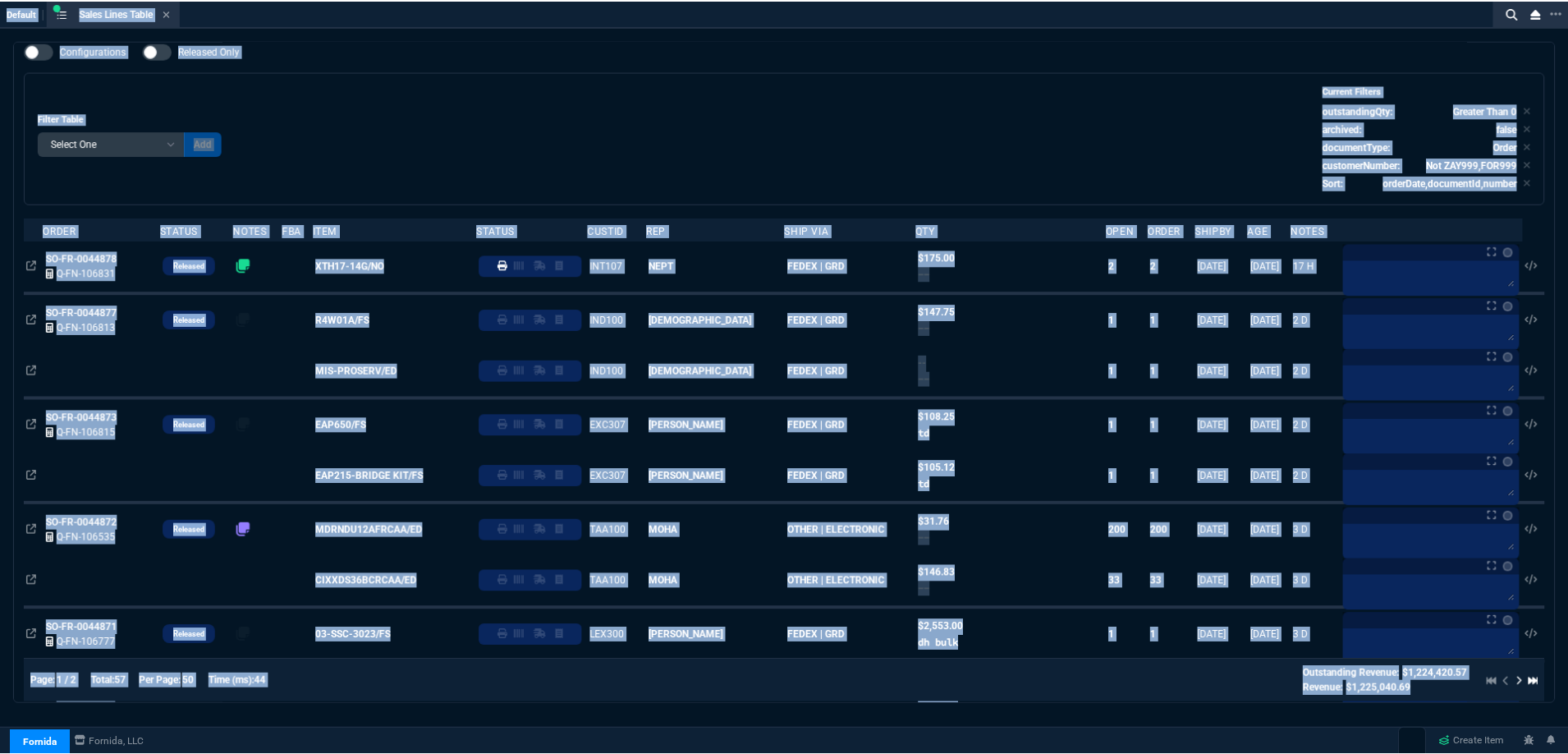
scroll to position [0, 0]
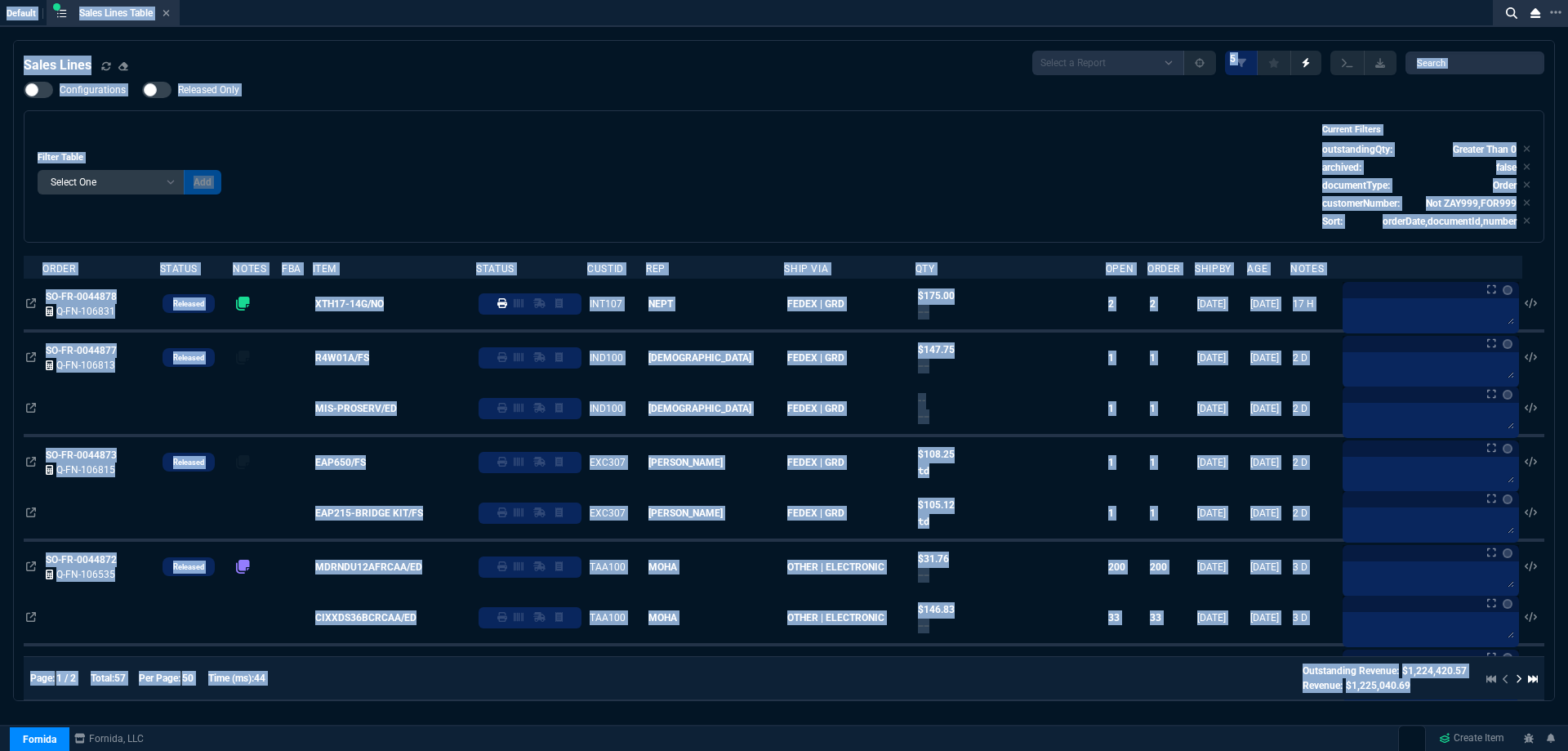
click at [453, 113] on div "Filter Table Select One Add Filter () Age () ATS () Cond (itemVariantCode) Cust…" at bounding box center [784, 176] width 1521 height 132
click at [449, 105] on div "Configurations Released Only Filter Table Select One Add Filter () Age () ATS (…" at bounding box center [784, 162] width 1521 height 161
click at [449, 98] on div "Configurations Released Only Filter Table Select One Add Filter () Age () ATS (…" at bounding box center [784, 162] width 1521 height 161
click at [447, 91] on div "Configurations Released Only Filter Table Select One Add Filter () Age () ATS (…" at bounding box center [784, 162] width 1521 height 161
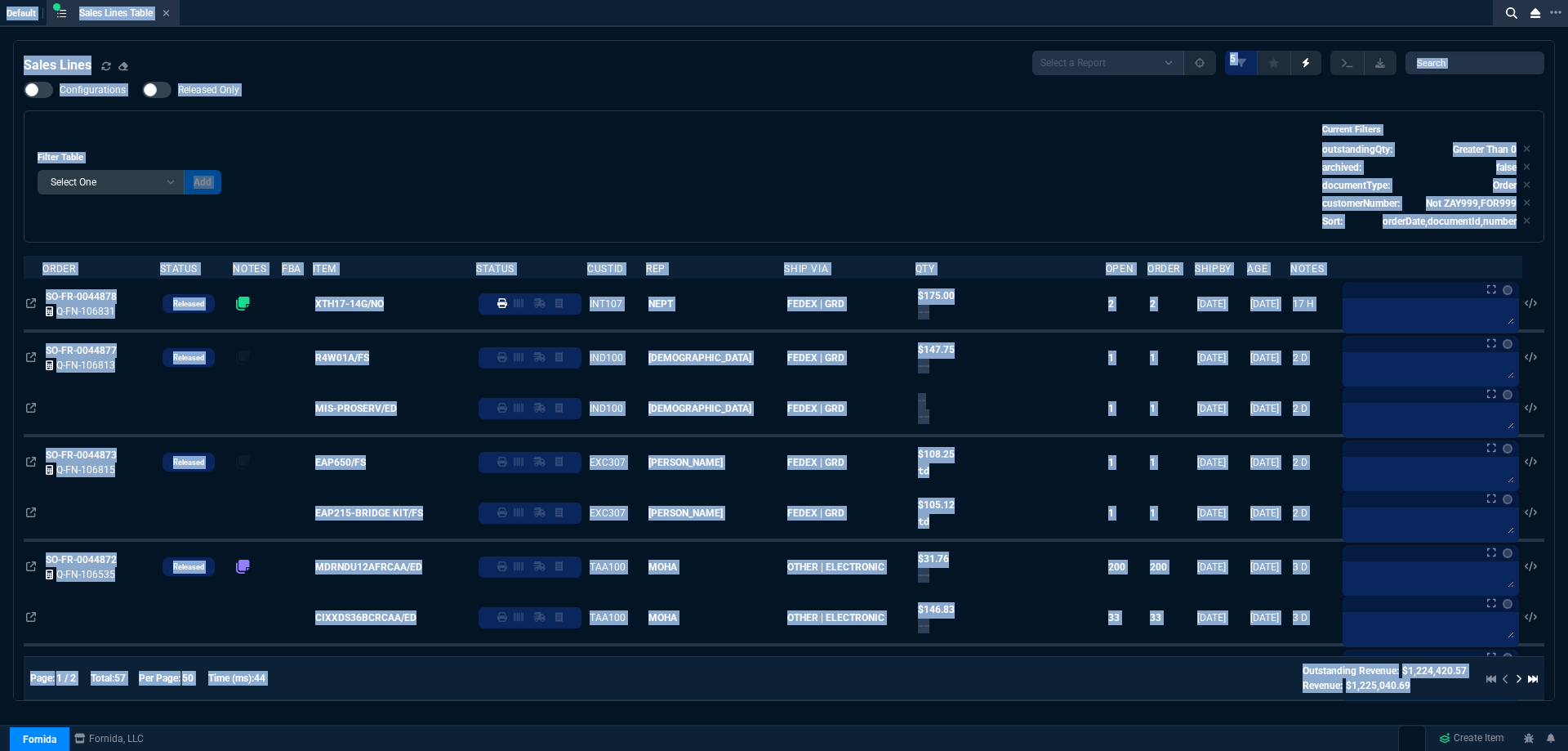
click at [442, 68] on div "Sales Lines Select a Report NEW QUERY SonicWall Sale AMZ (MTD) NEW QUERY INS100…" at bounding box center [784, 63] width 1521 height 24
click at [439, 61] on div "Sales Lines Select a Report NEW QUERY SonicWall Sale AMZ (MTD) NEW QUERY INS100…" at bounding box center [784, 63] width 1521 height 24
click at [442, 54] on div "Sales Lines Select a Report NEW QUERY SonicWall Sale AMZ (MTD) NEW QUERY INS100…" at bounding box center [784, 63] width 1521 height 24
click at [446, 52] on div "Sales Lines Select a Report NEW QUERY SonicWall Sale AMZ (MTD) NEW QUERY INS100…" at bounding box center [784, 63] width 1521 height 24
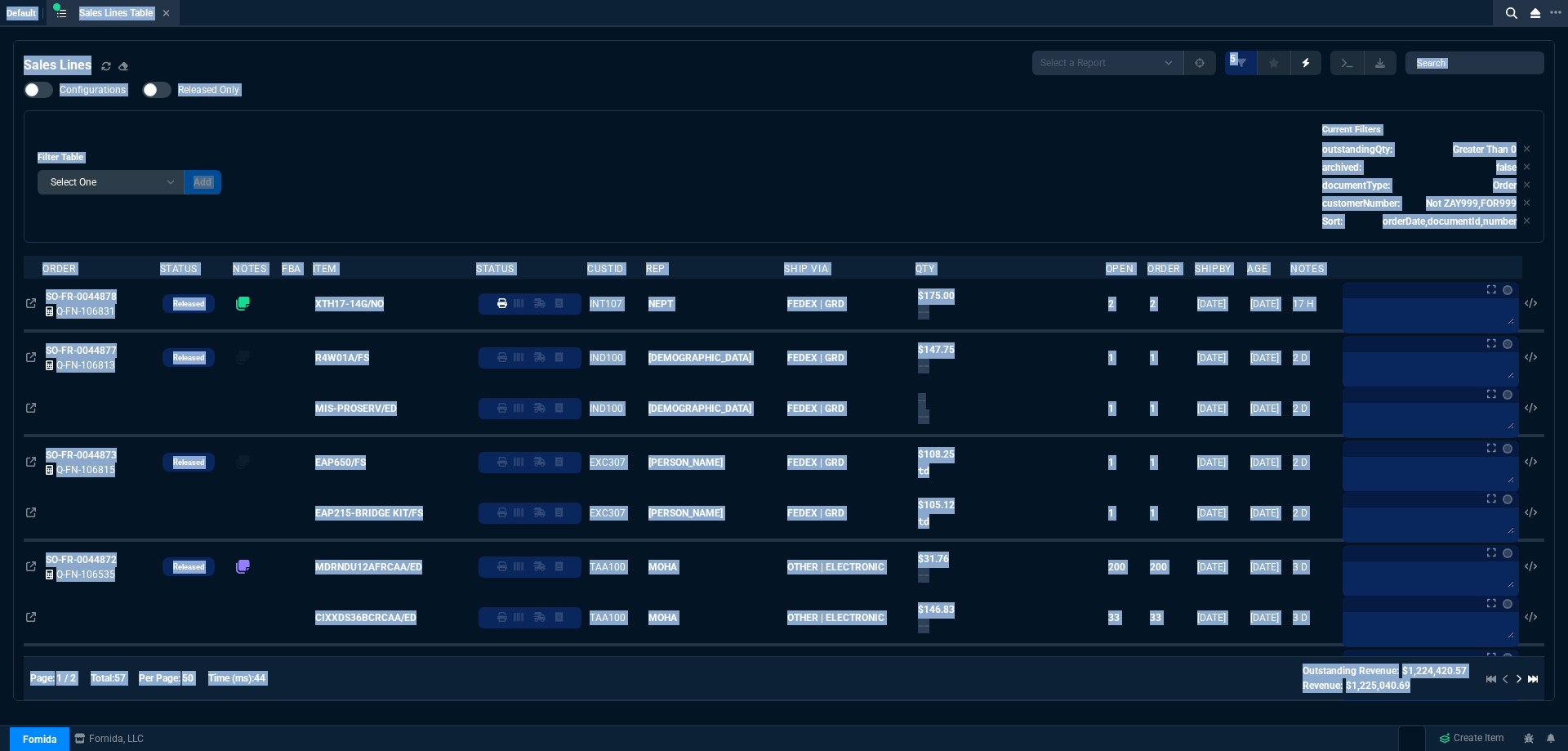
click at [455, 30] on div "Default Sales Lines Table Sales Line Sales Lines Select a Report NEW QUERY Soni…" at bounding box center [784, 396] width 1568 height 791
click at [572, 49] on div "Default Sales Lines Table Sales Line Sales Lines Select a Report NEW QUERY Soni…" at bounding box center [784, 396] width 1568 height 791
click at [695, 61] on div "Sales Lines Select a Report NEW QUERY SonicWall Sale AMZ (MTD) NEW QUERY INS100…" at bounding box center [784, 63] width 1521 height 24
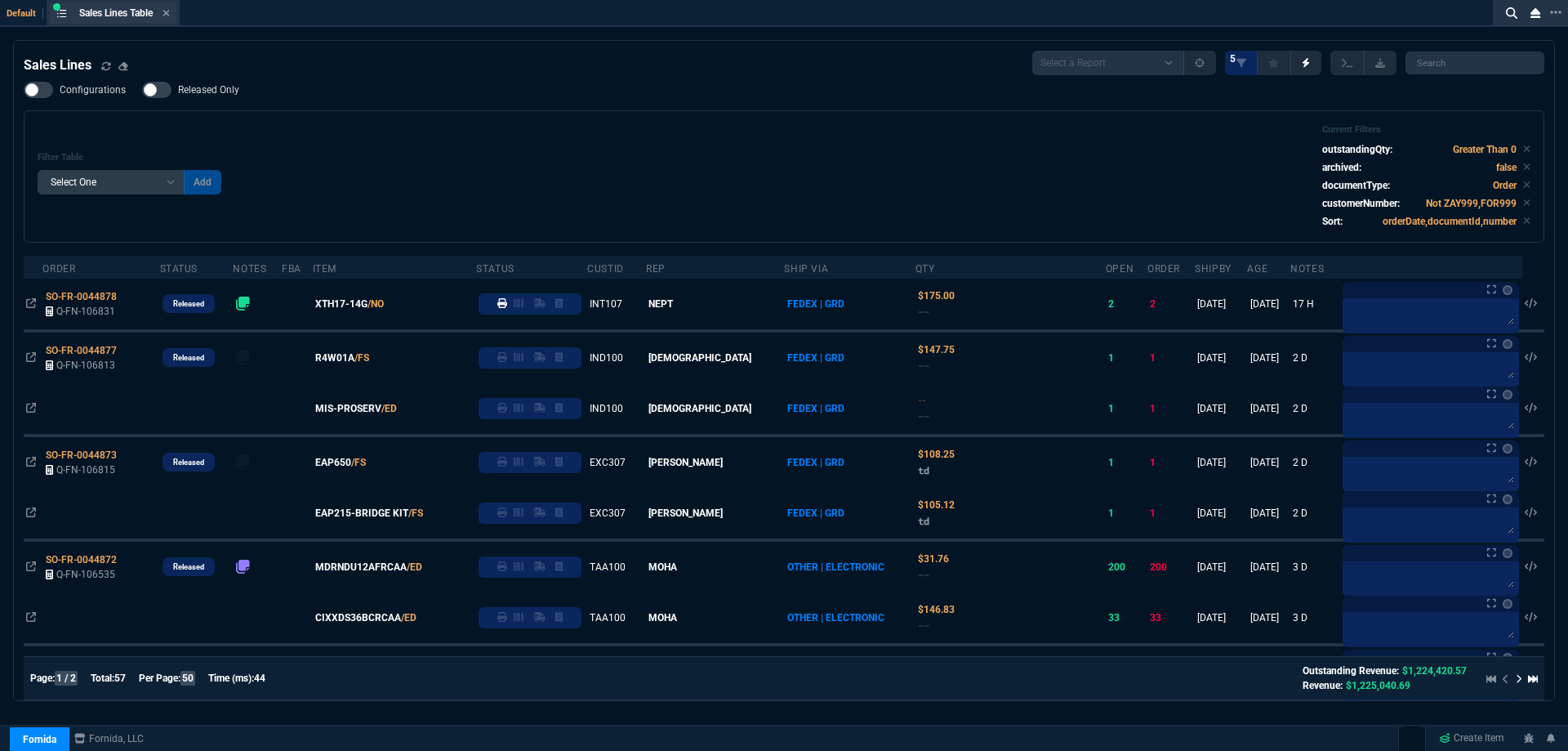
click at [442, 101] on div "Configurations Released Only Filter Table Select One Add Filter () Age () ATS (…" at bounding box center [784, 162] width 1521 height 161
click at [169, 18] on fa-icon at bounding box center [166, 13] width 7 height 12
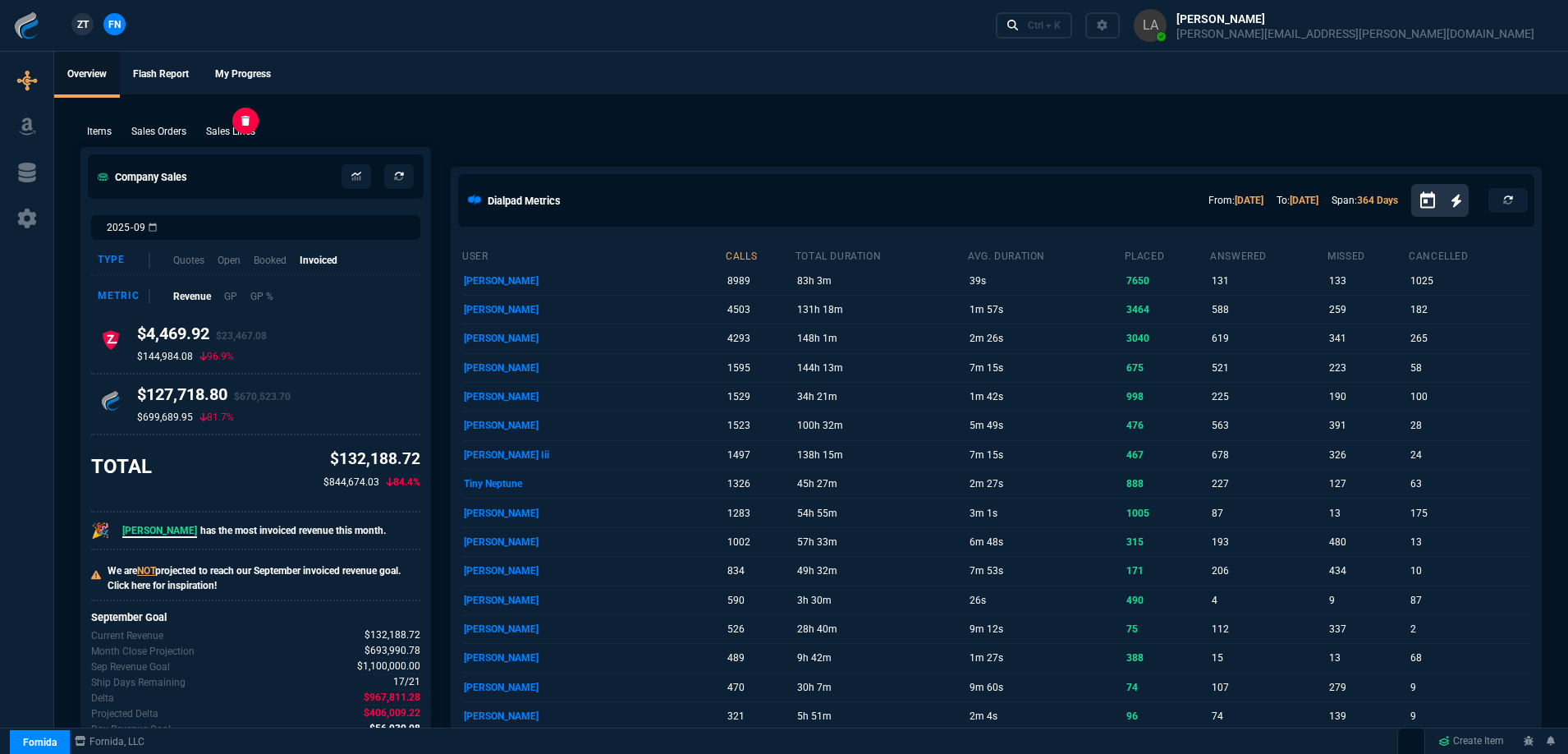
click at [235, 124] on p "Sales Lines" at bounding box center [231, 131] width 49 height 14
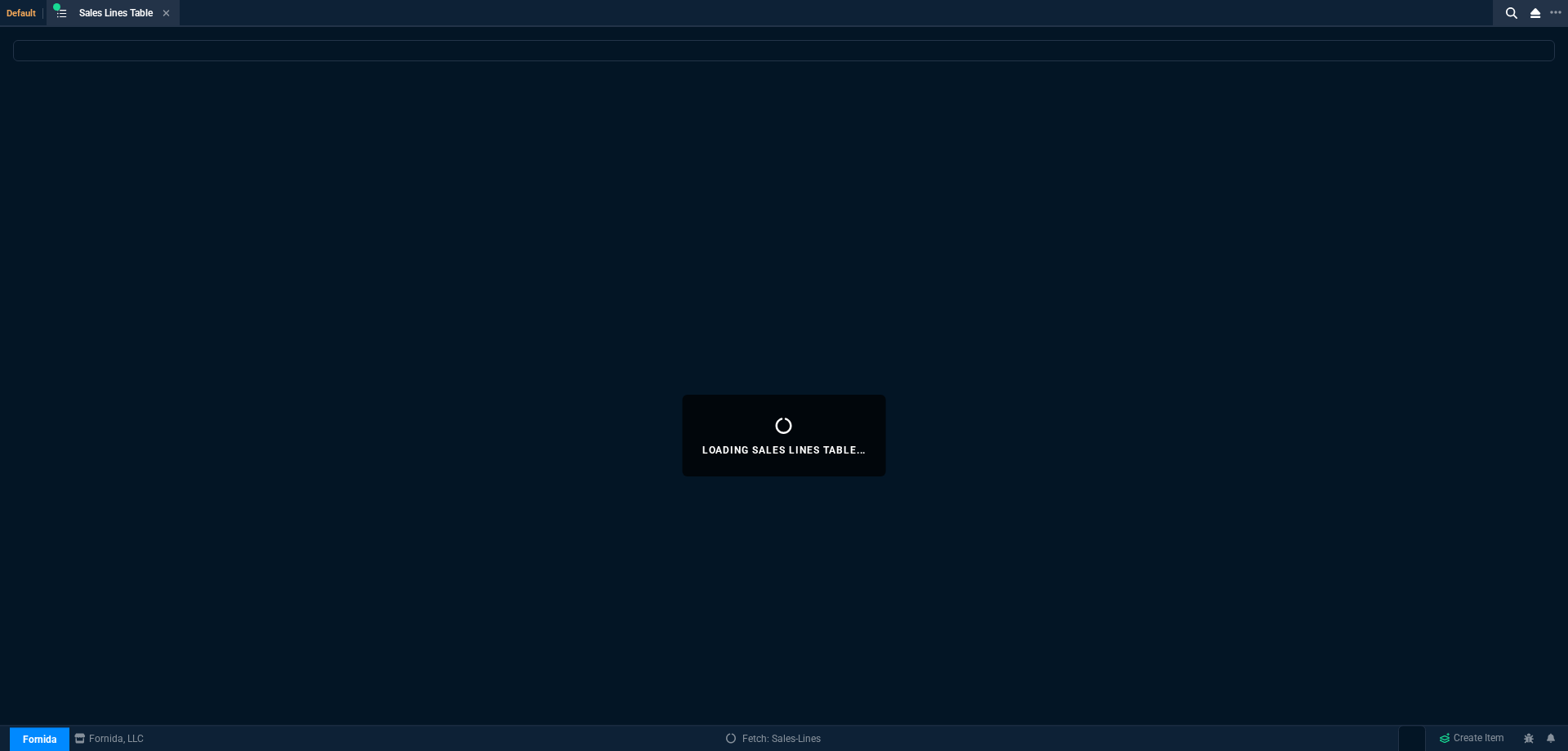
select select
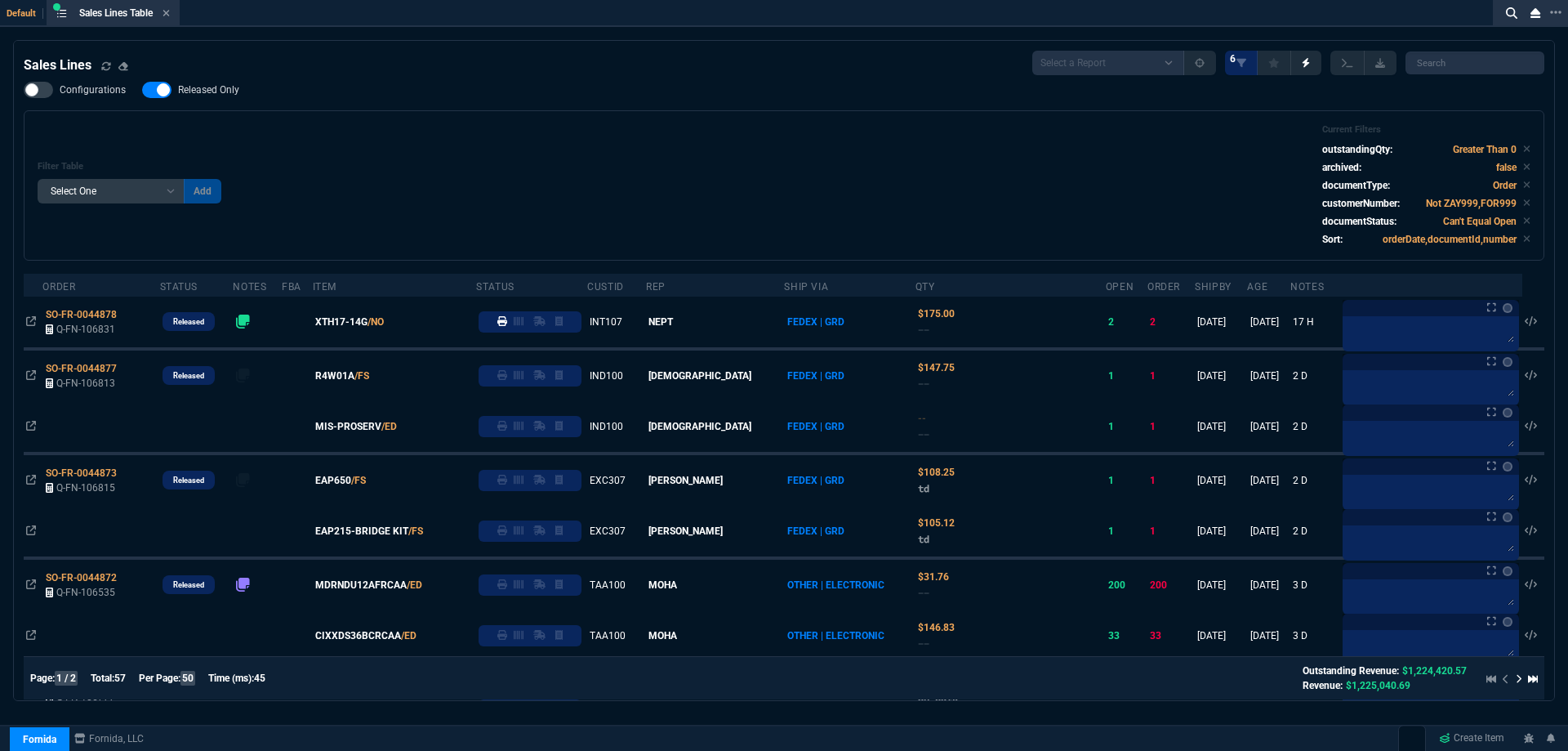
click at [170, 16] on icon at bounding box center [166, 13] width 7 height 10
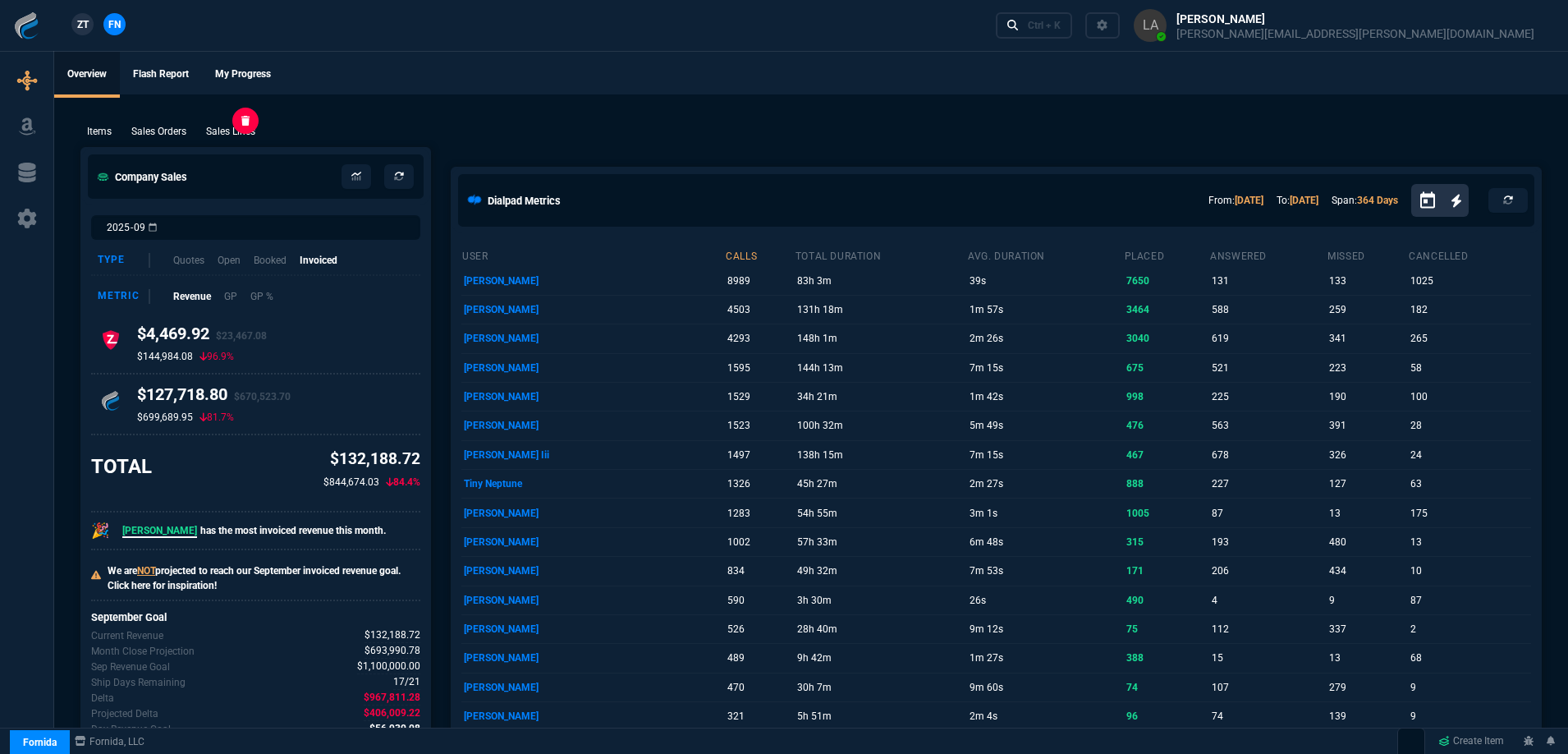
click at [235, 127] on p "Sales Lines" at bounding box center [231, 131] width 49 height 14
click at [89, 23] on span "ZT" at bounding box center [83, 24] width 12 height 14
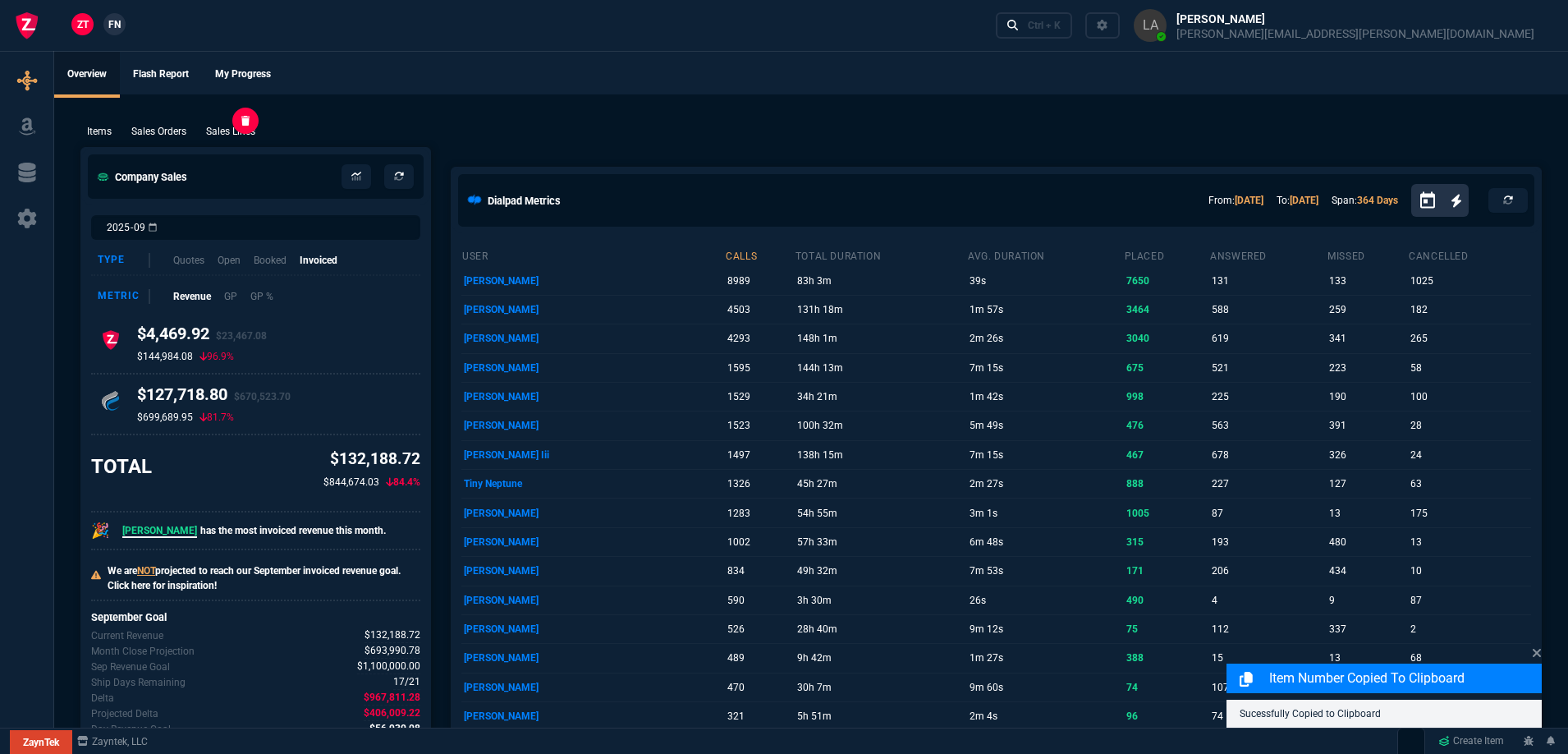
click at [244, 136] on p "Sales Lines" at bounding box center [231, 131] width 49 height 14
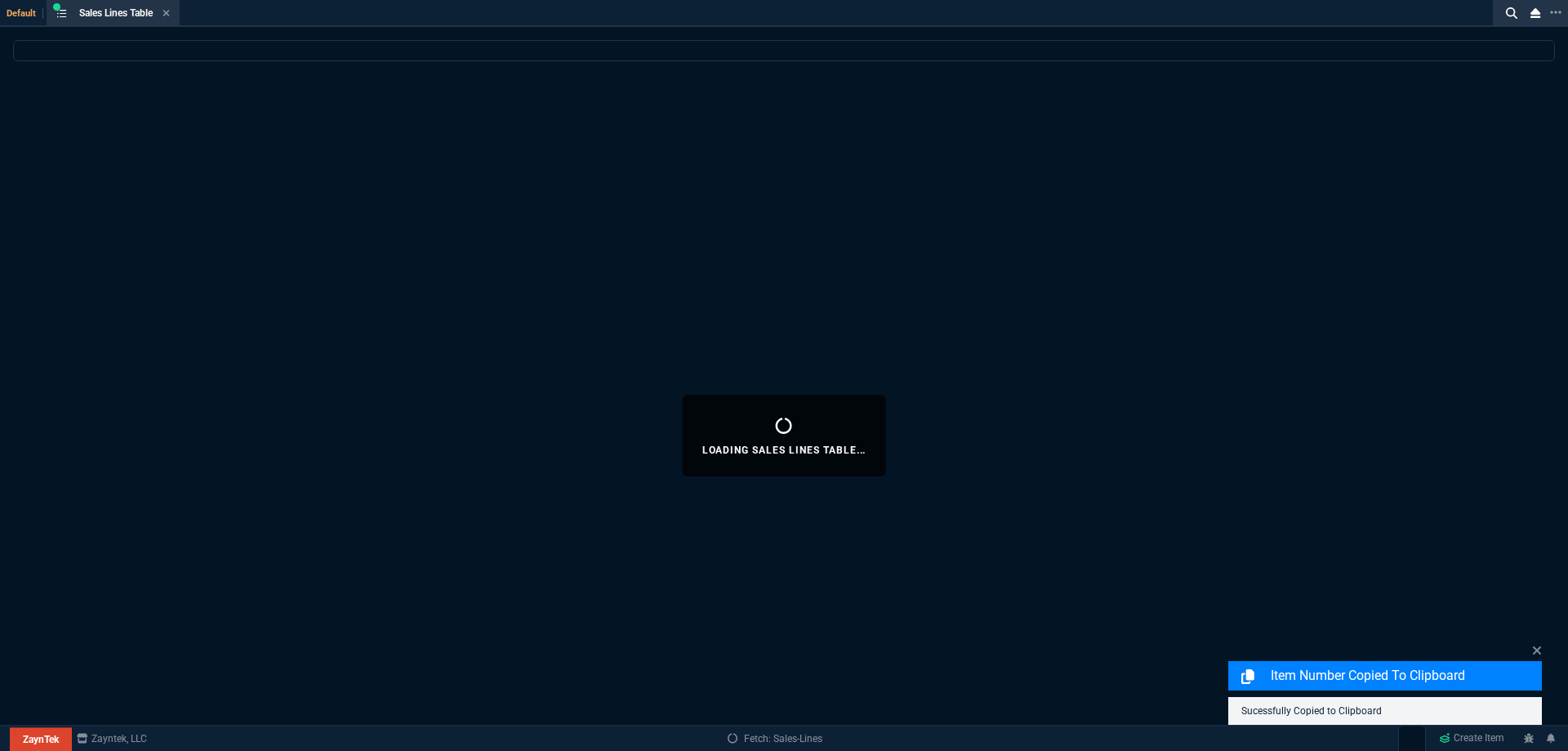
select select
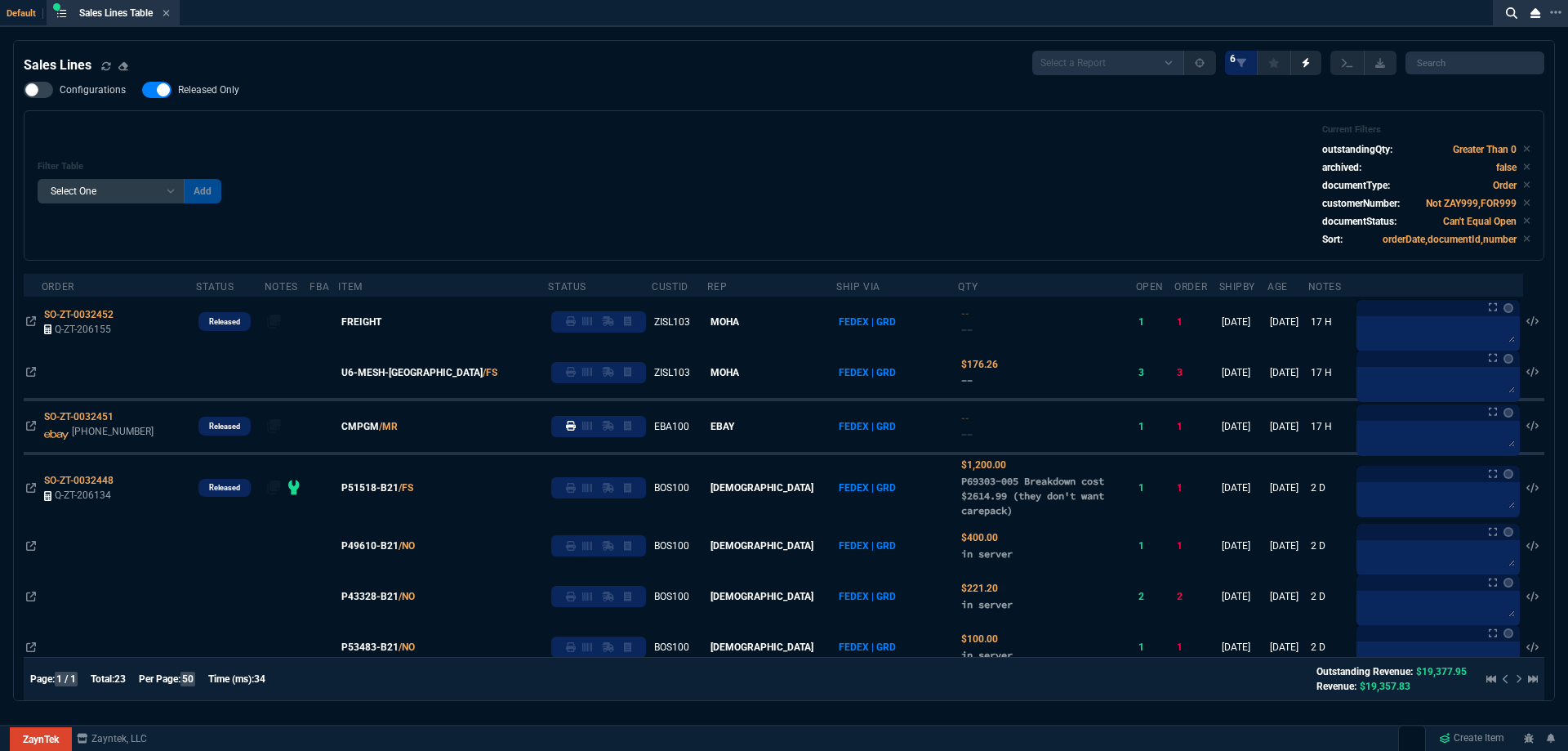
click at [224, 94] on span "Released Only" at bounding box center [208, 89] width 62 height 13
click at [142, 91] on input "Released Only" at bounding box center [141, 90] width 1 height 1
checkbox input "false"
click at [529, 138] on div "Filter Table Select One Add Filter () Age () ATS () Cond (itemVariantCode) Cust…" at bounding box center [784, 185] width 1493 height 122
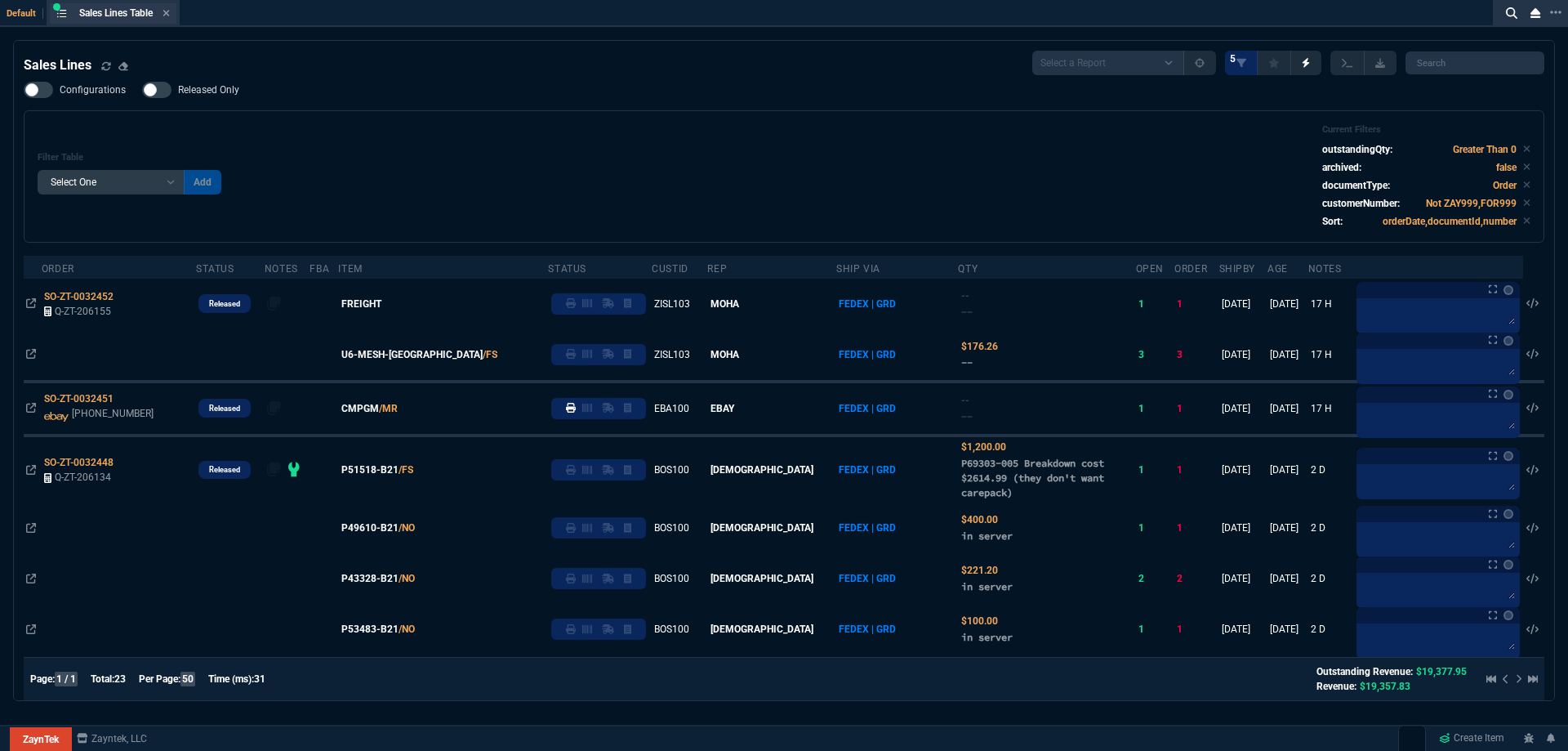
click at [173, 11] on div "Sales Lines Table Sales Line" at bounding box center [113, 13] width 127 height 21
click at [169, 18] on fa-icon at bounding box center [166, 13] width 7 height 12
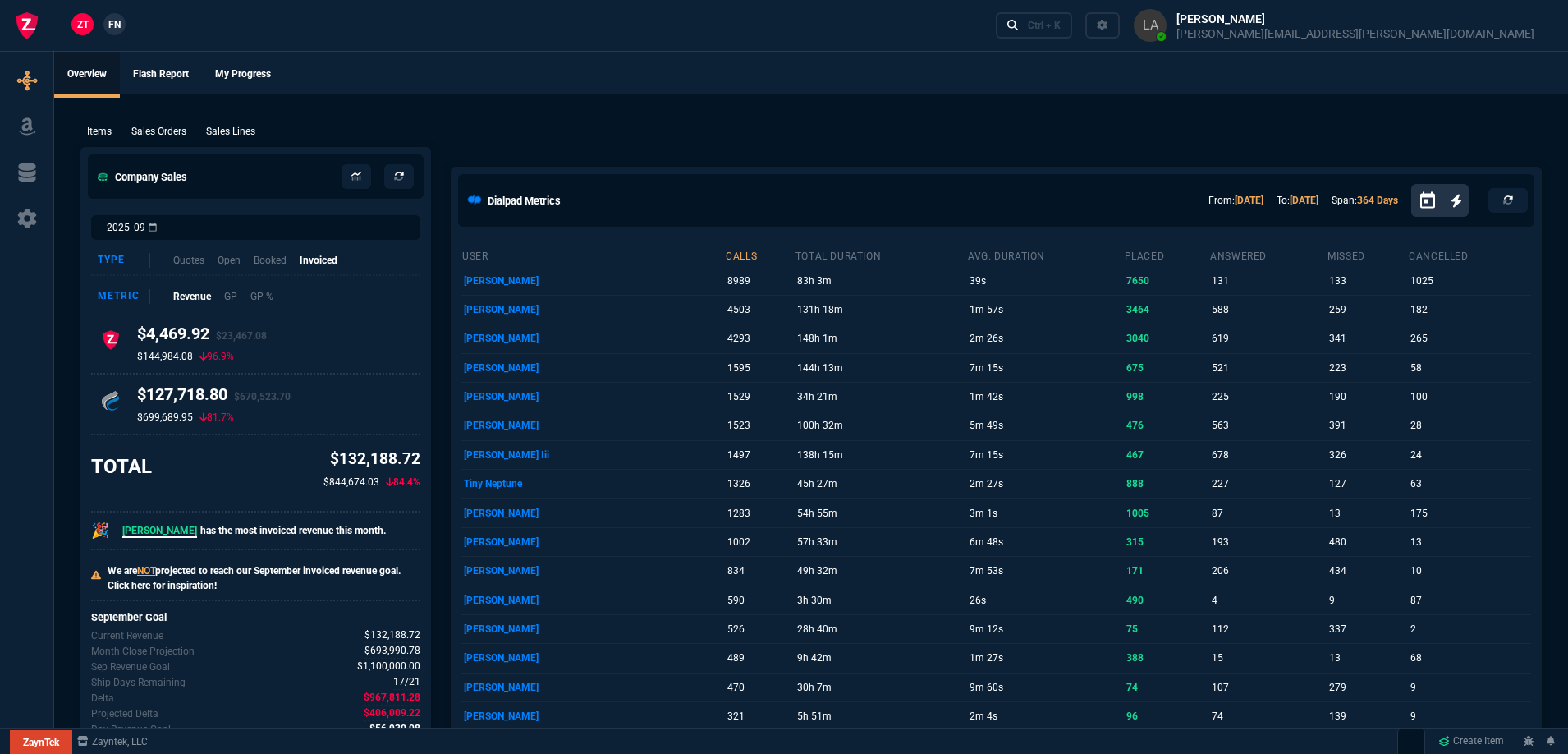
click at [113, 26] on span "FN" at bounding box center [115, 24] width 13 height 14
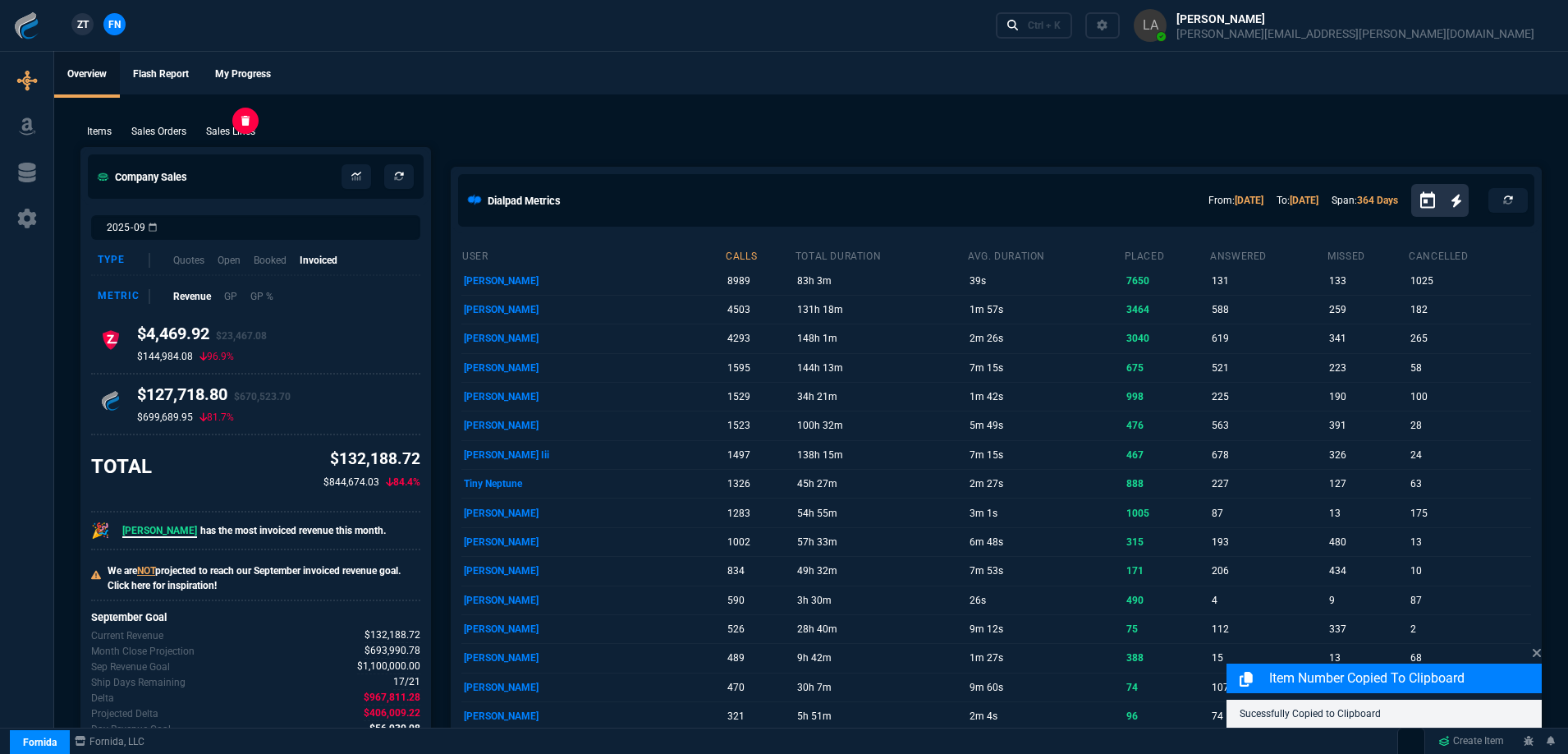
click at [232, 139] on p "Sales Lines" at bounding box center [231, 131] width 49 height 14
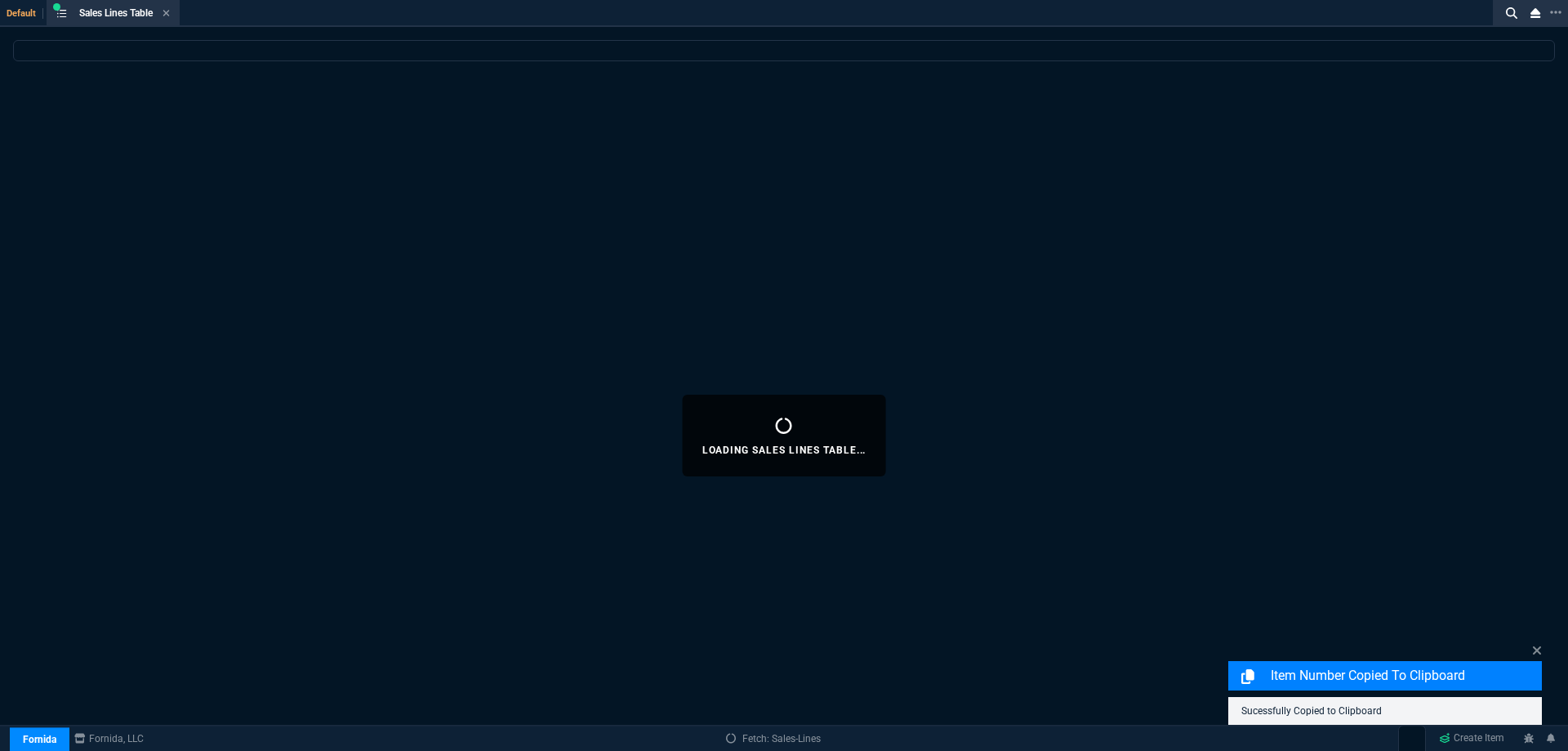
select select
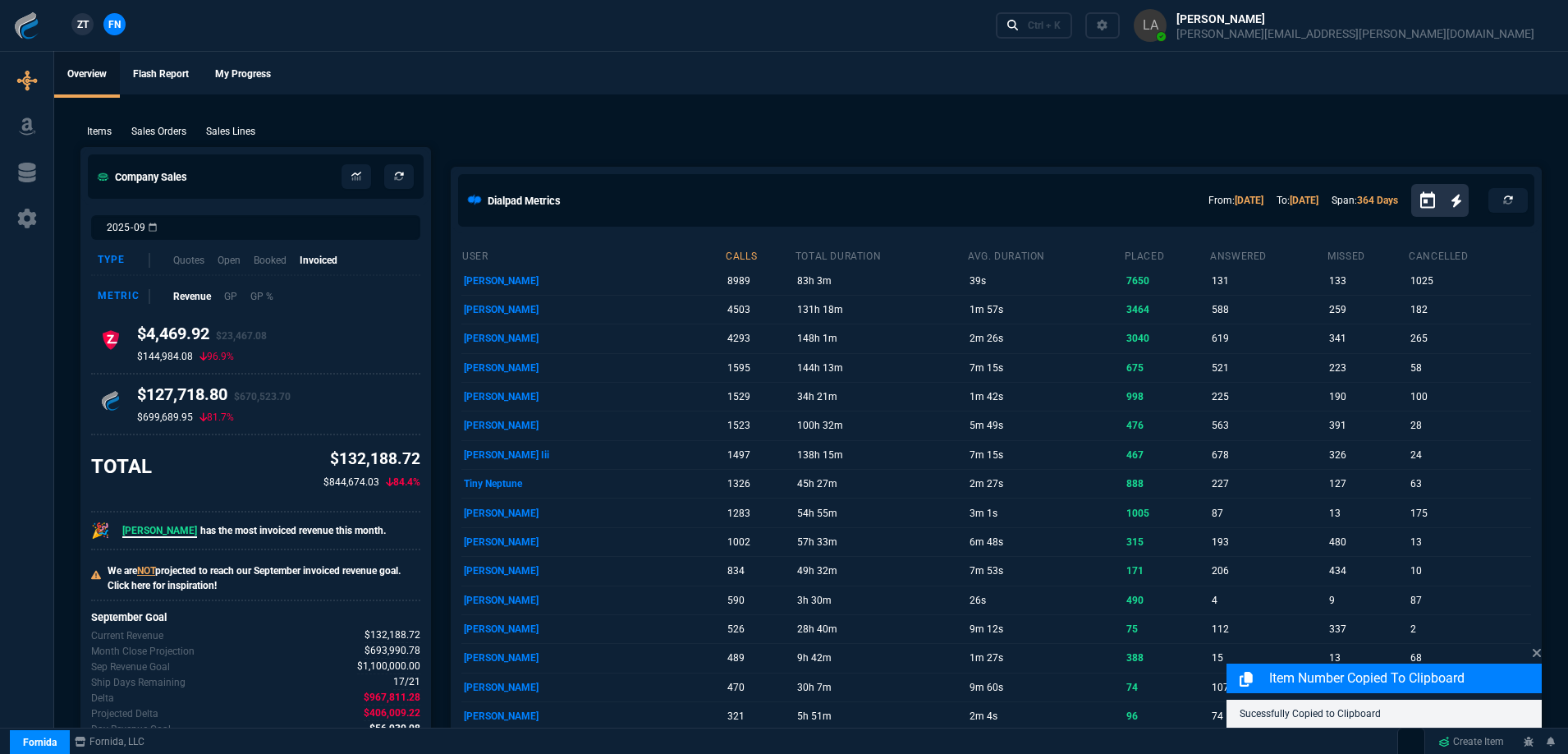
click at [88, 26] on span "ZT" at bounding box center [83, 24] width 12 height 14
click at [248, 132] on p "Sales Lines" at bounding box center [231, 131] width 49 height 14
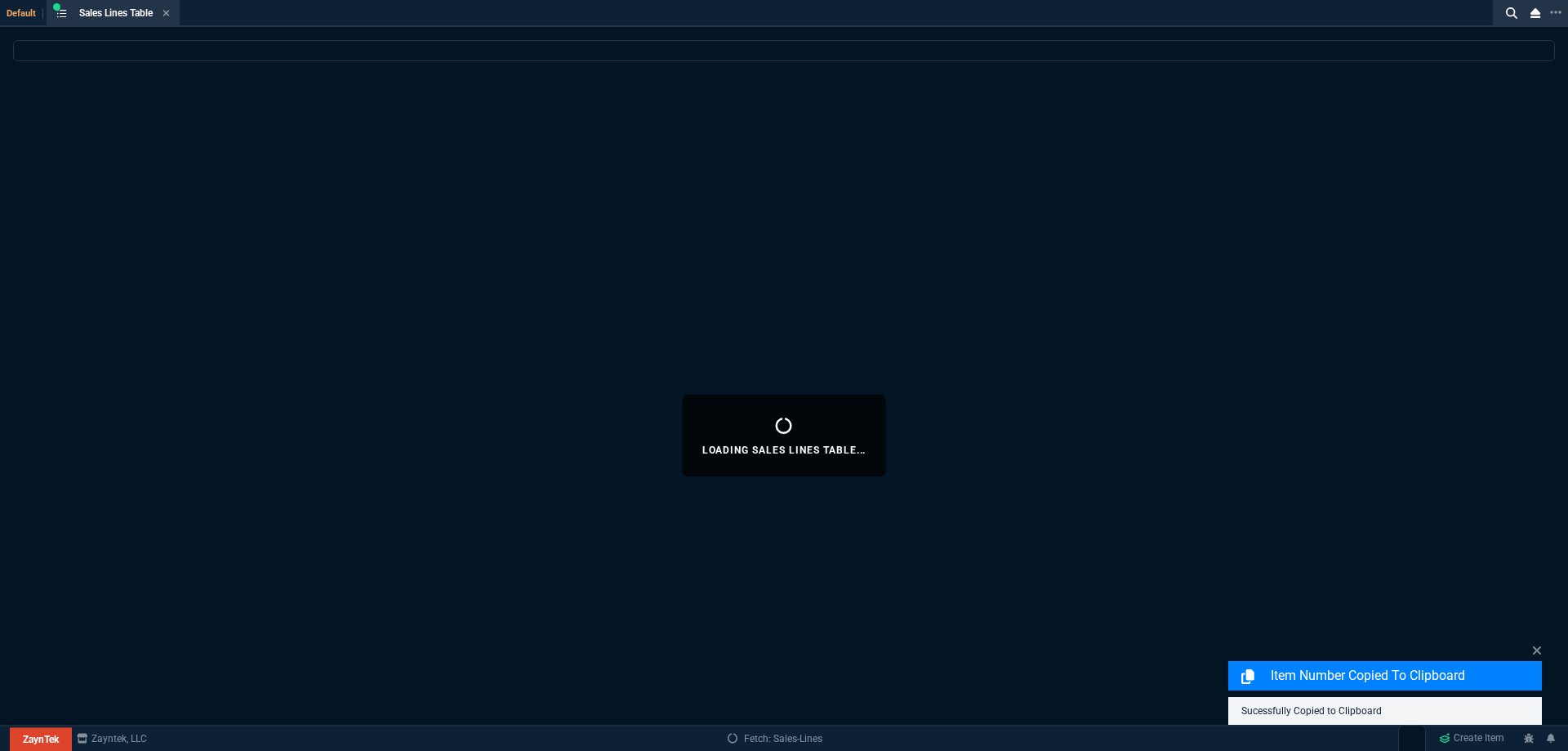
select select
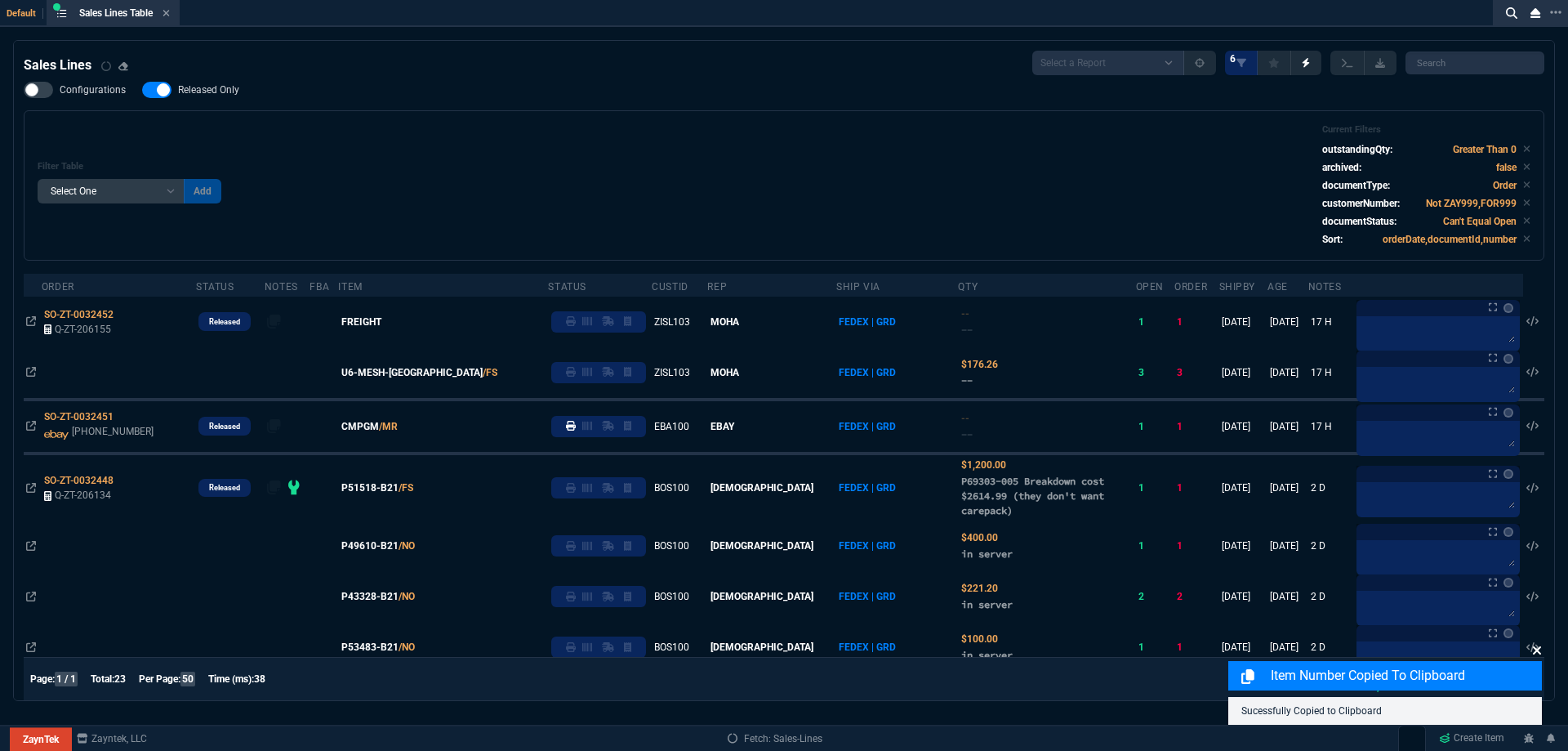
click at [1541, 652] on icon at bounding box center [1537, 650] width 10 height 13
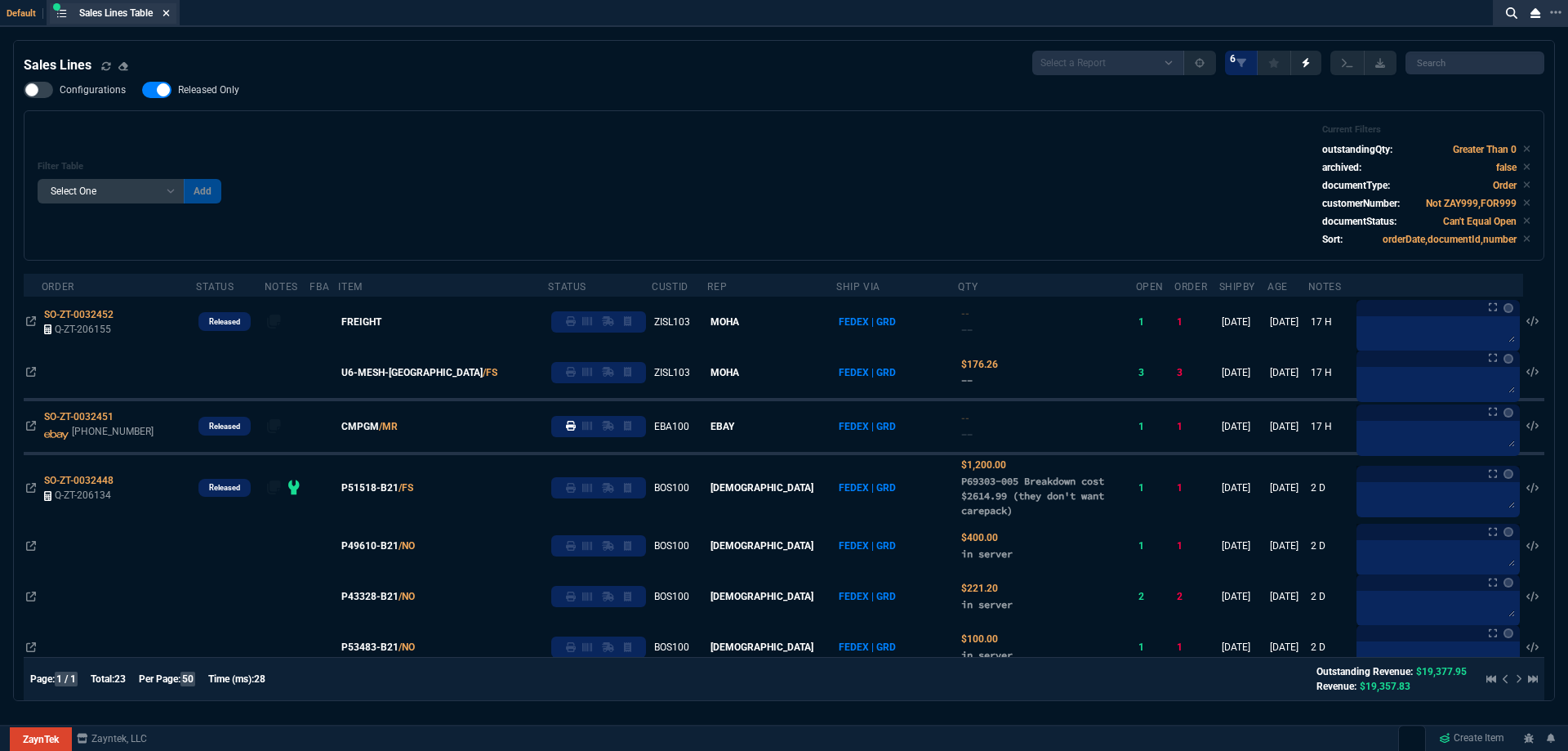
click at [170, 17] on icon at bounding box center [166, 13] width 7 height 10
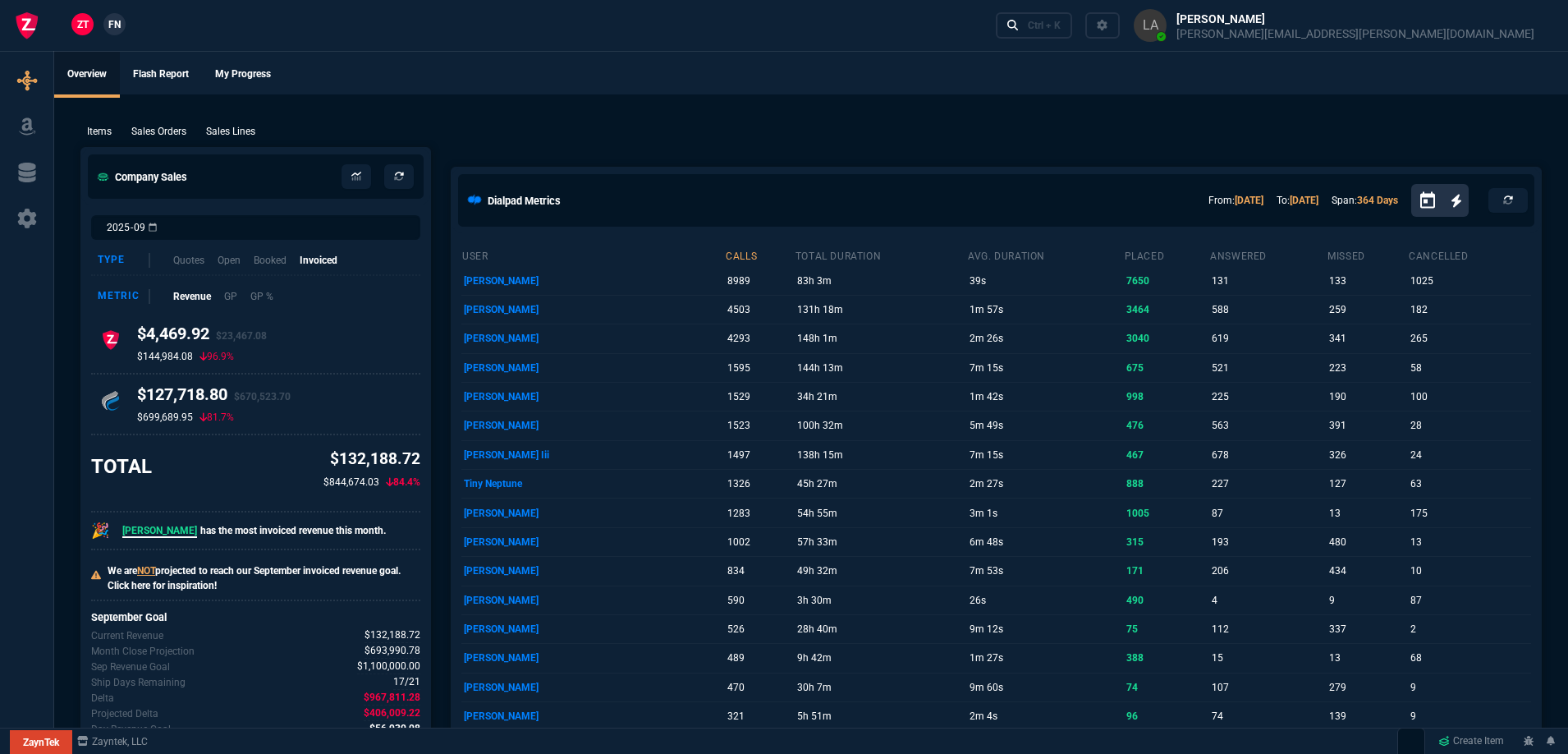
click at [241, 132] on p "Sales Lines" at bounding box center [231, 131] width 49 height 14
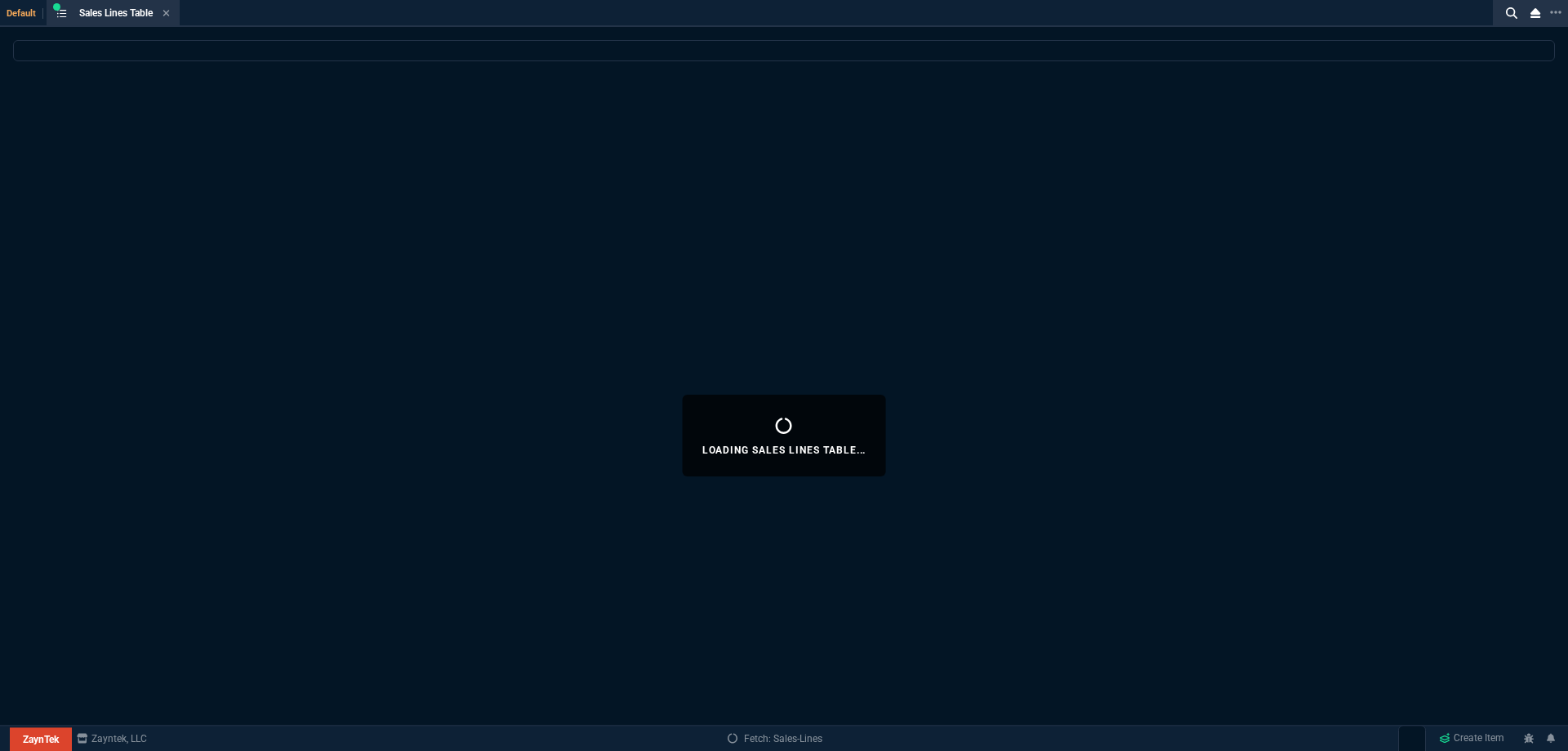
select select
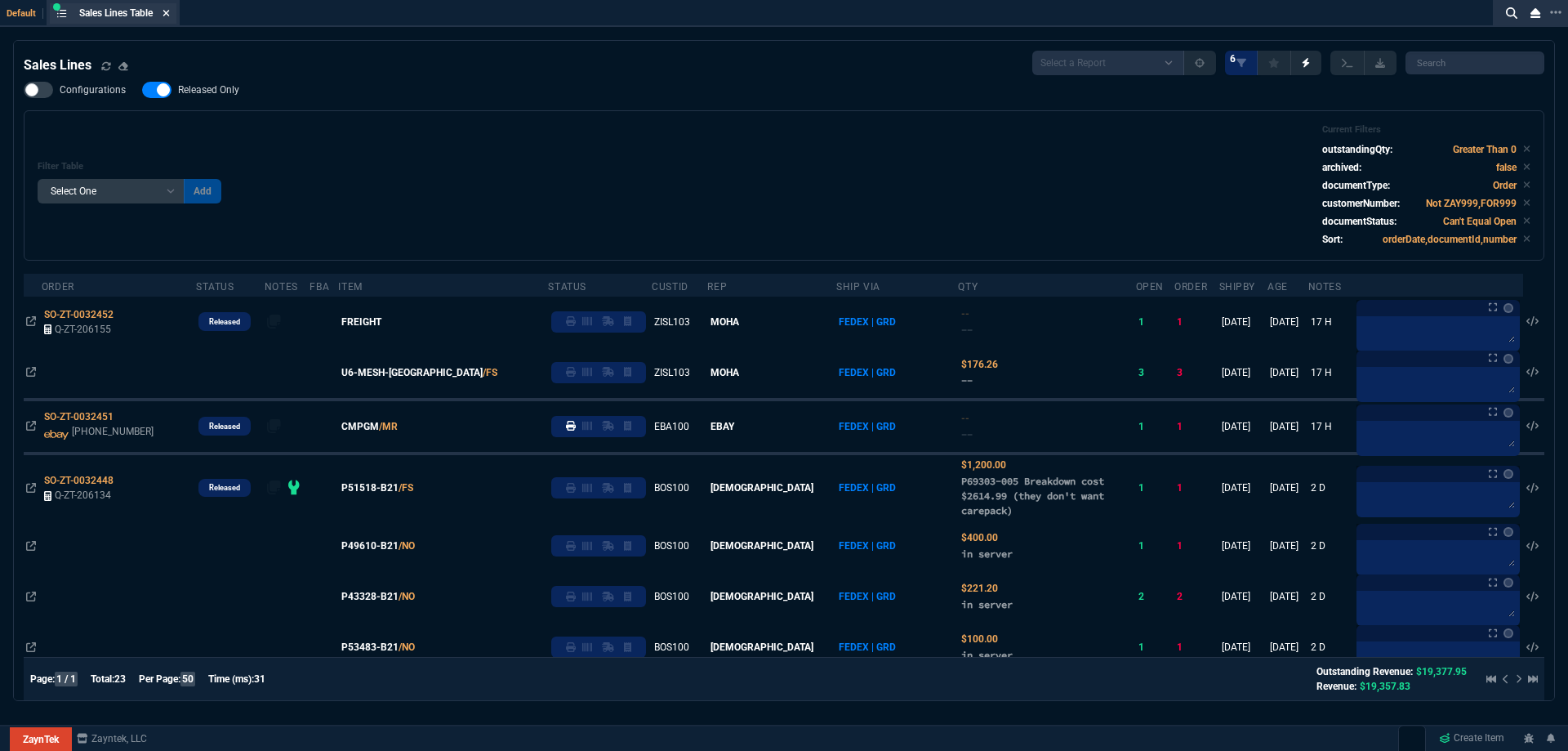
click at [168, 10] on icon at bounding box center [166, 13] width 7 height 10
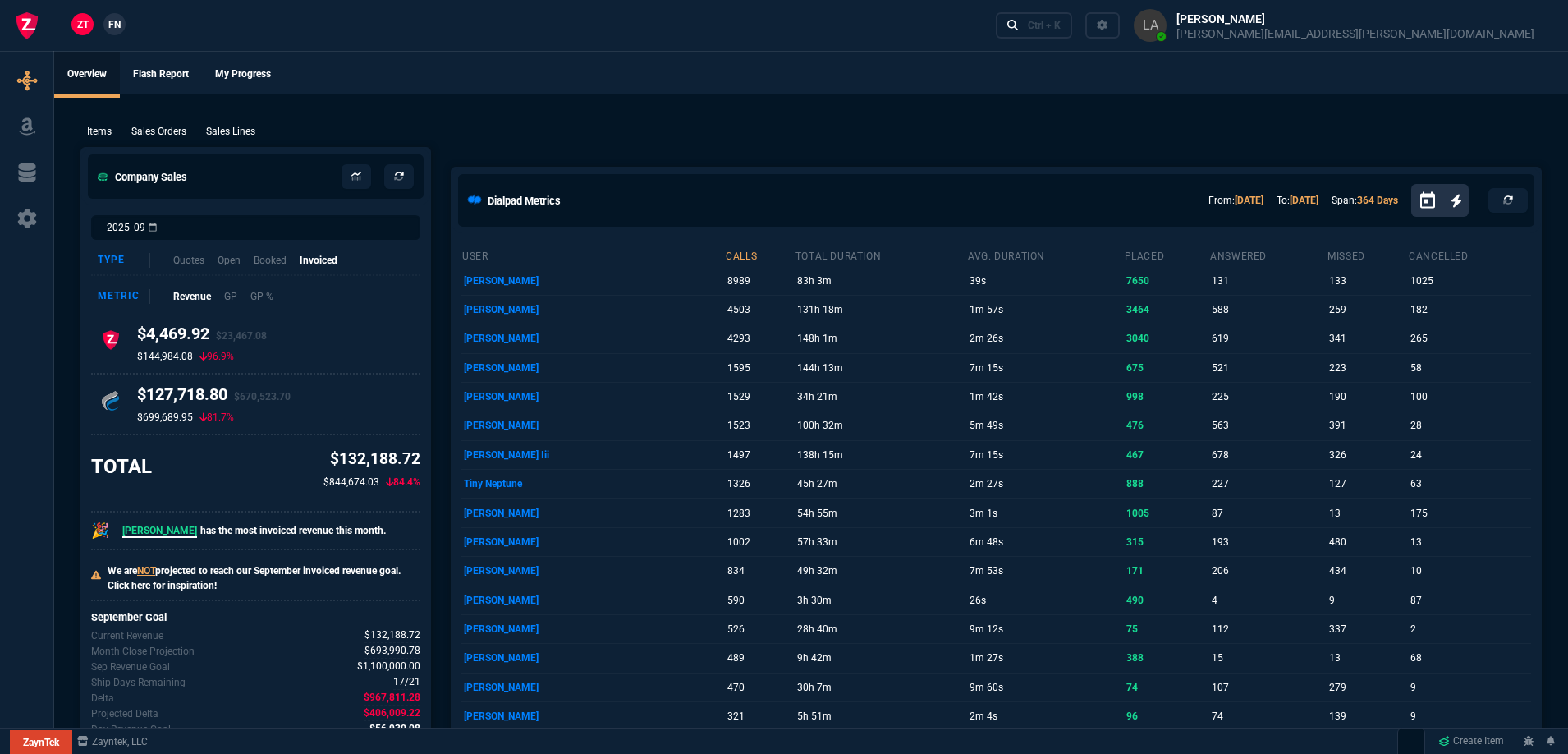
click at [110, 25] on span "FN" at bounding box center [115, 24] width 13 height 14
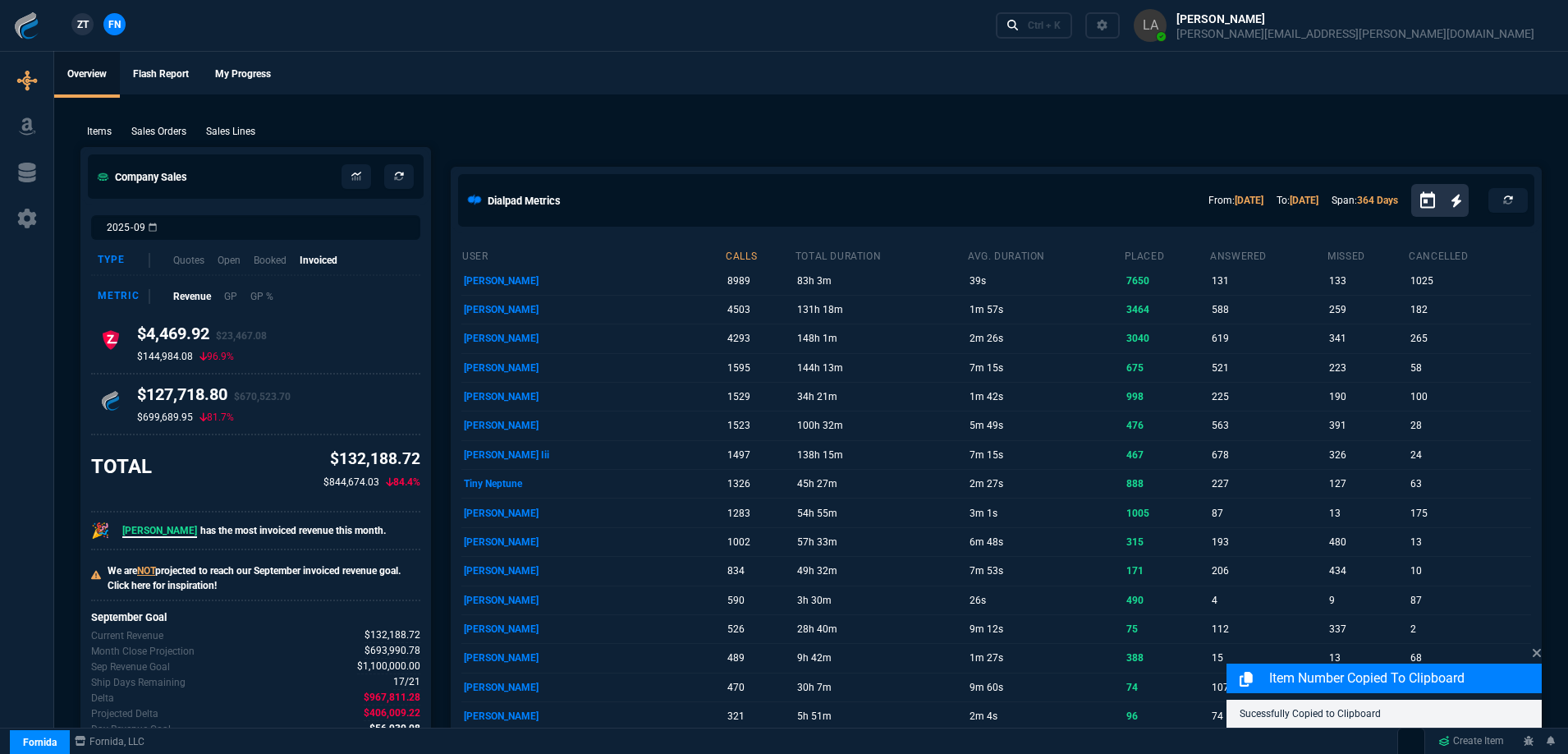
click at [240, 131] on p "Sales Lines" at bounding box center [231, 131] width 49 height 14
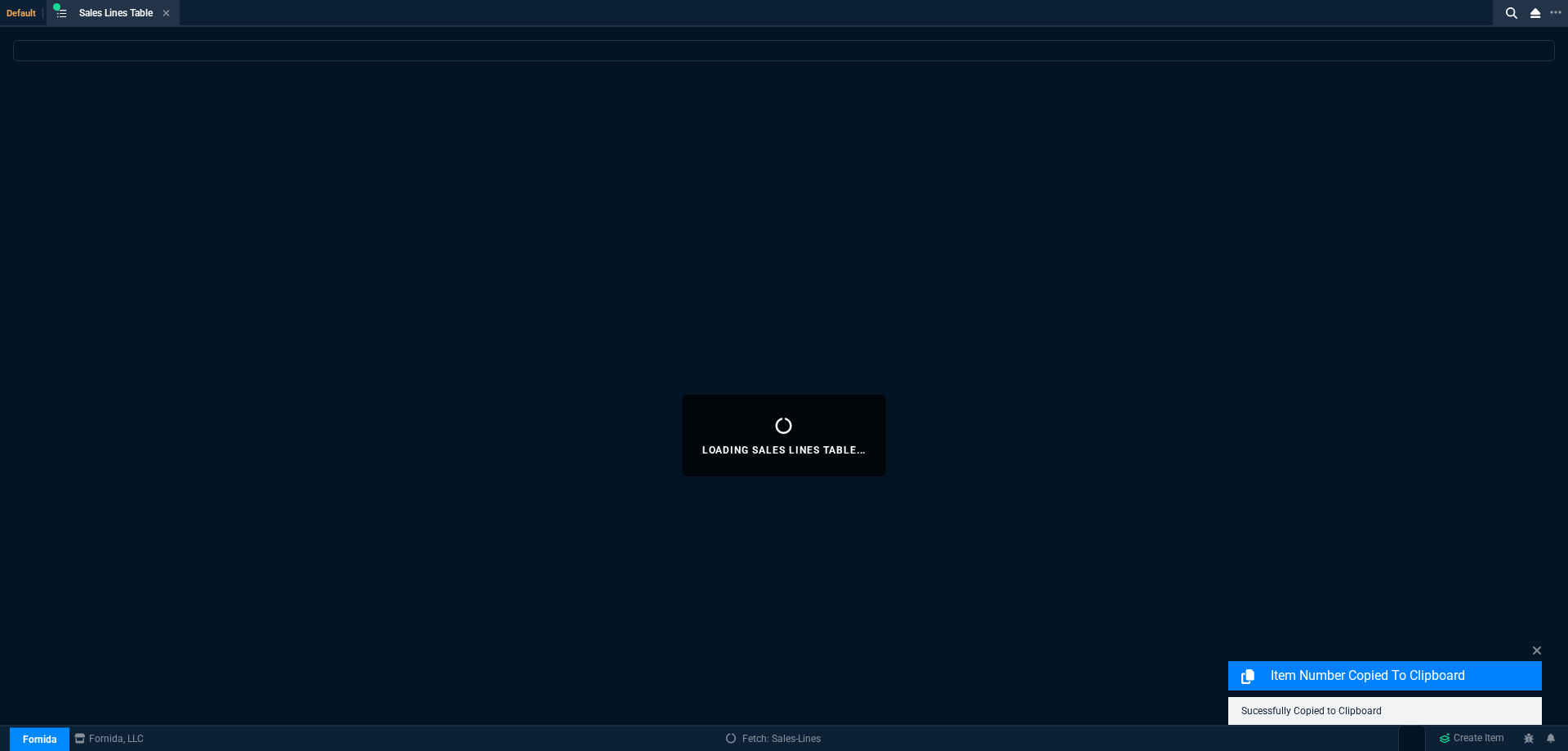
select select
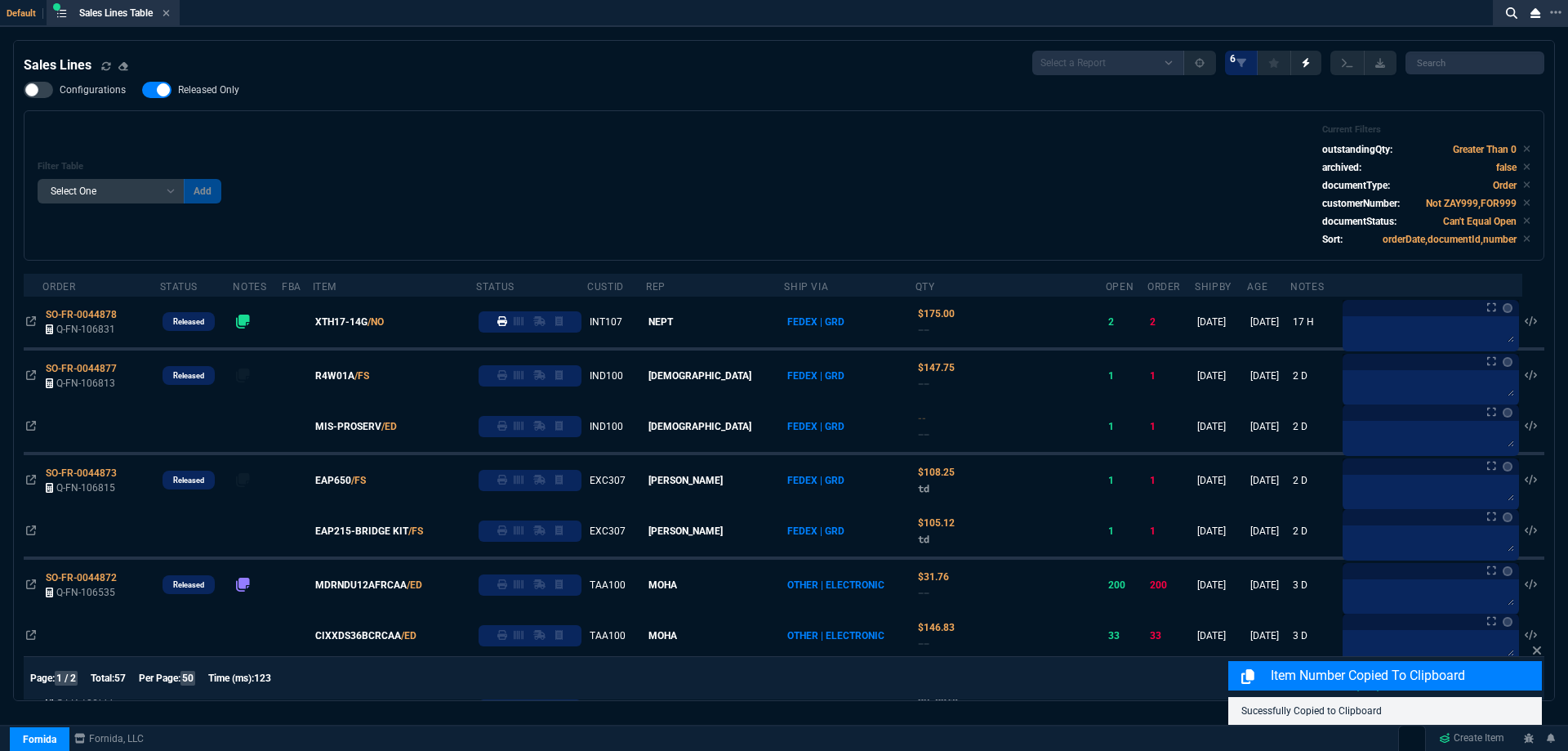
click at [213, 94] on span "Released Only" at bounding box center [208, 89] width 62 height 13
click at [142, 91] on input "Released Only" at bounding box center [141, 90] width 1 height 1
checkbox input "false"
click at [340, 154] on div "Filter Table Select One Add Filter () Age () ATS () Cond (itemVariantCode) Cust…" at bounding box center [784, 185] width 1493 height 122
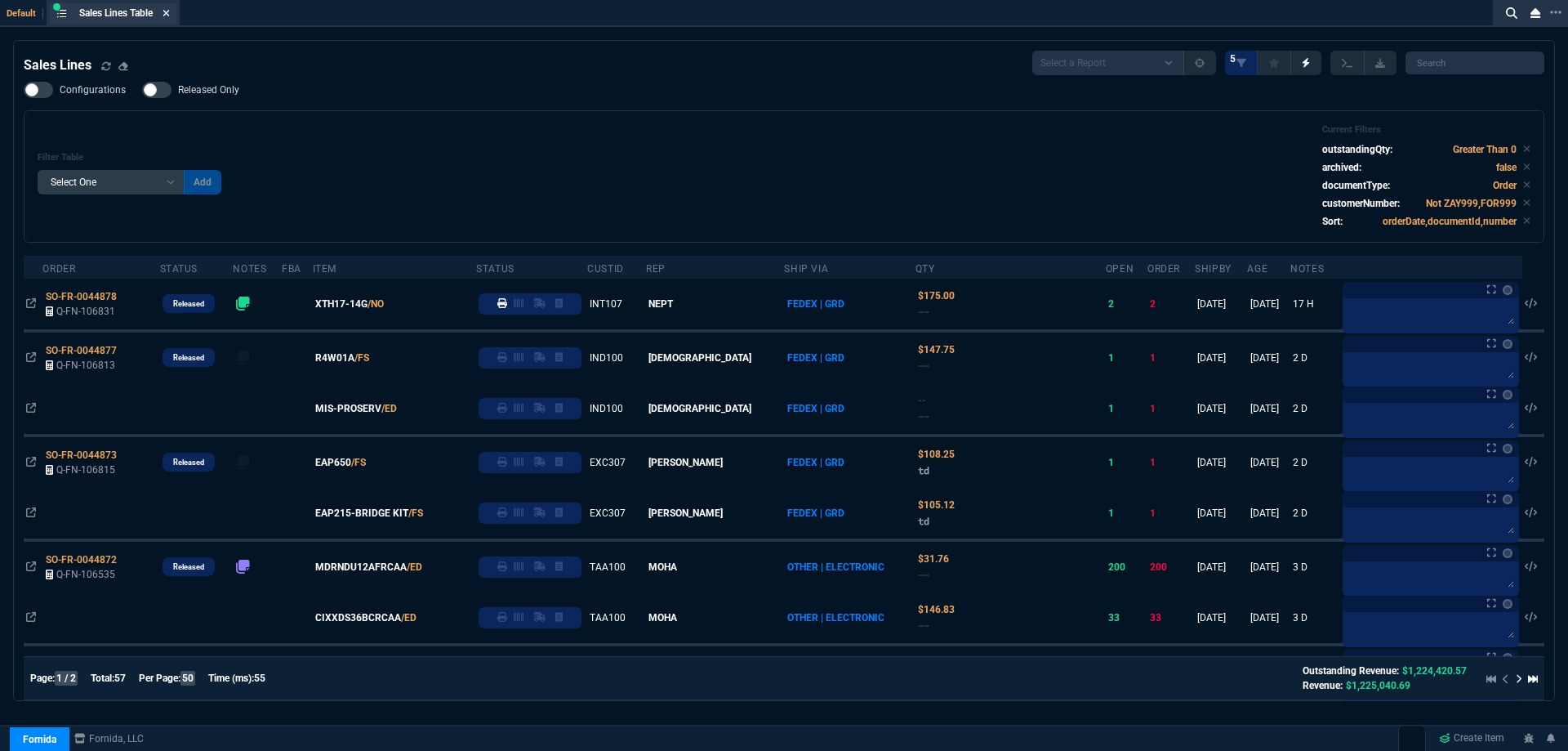
click at [170, 13] on icon at bounding box center [166, 13] width 6 height 6
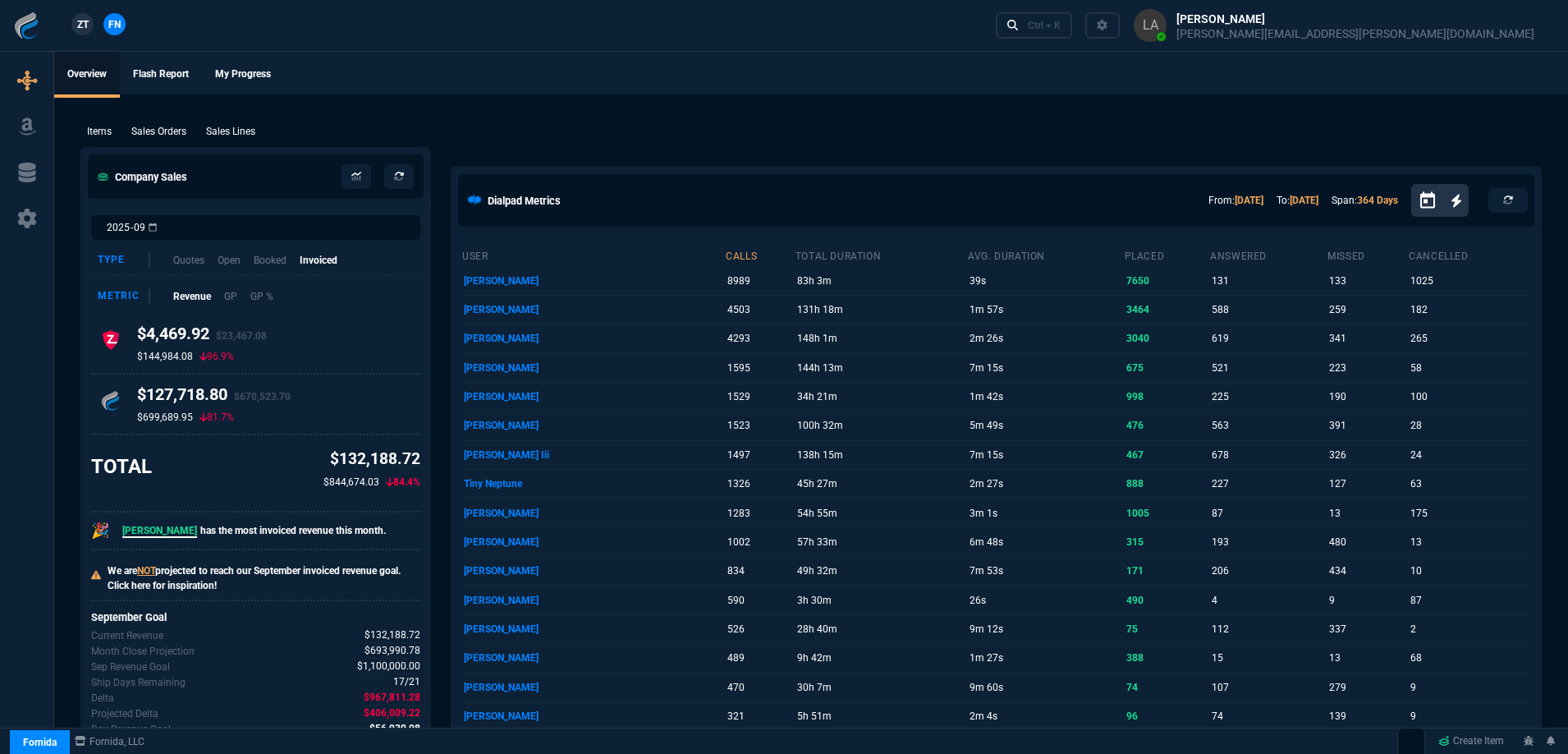
click at [89, 31] on link "ZT" at bounding box center [83, 24] width 22 height 22
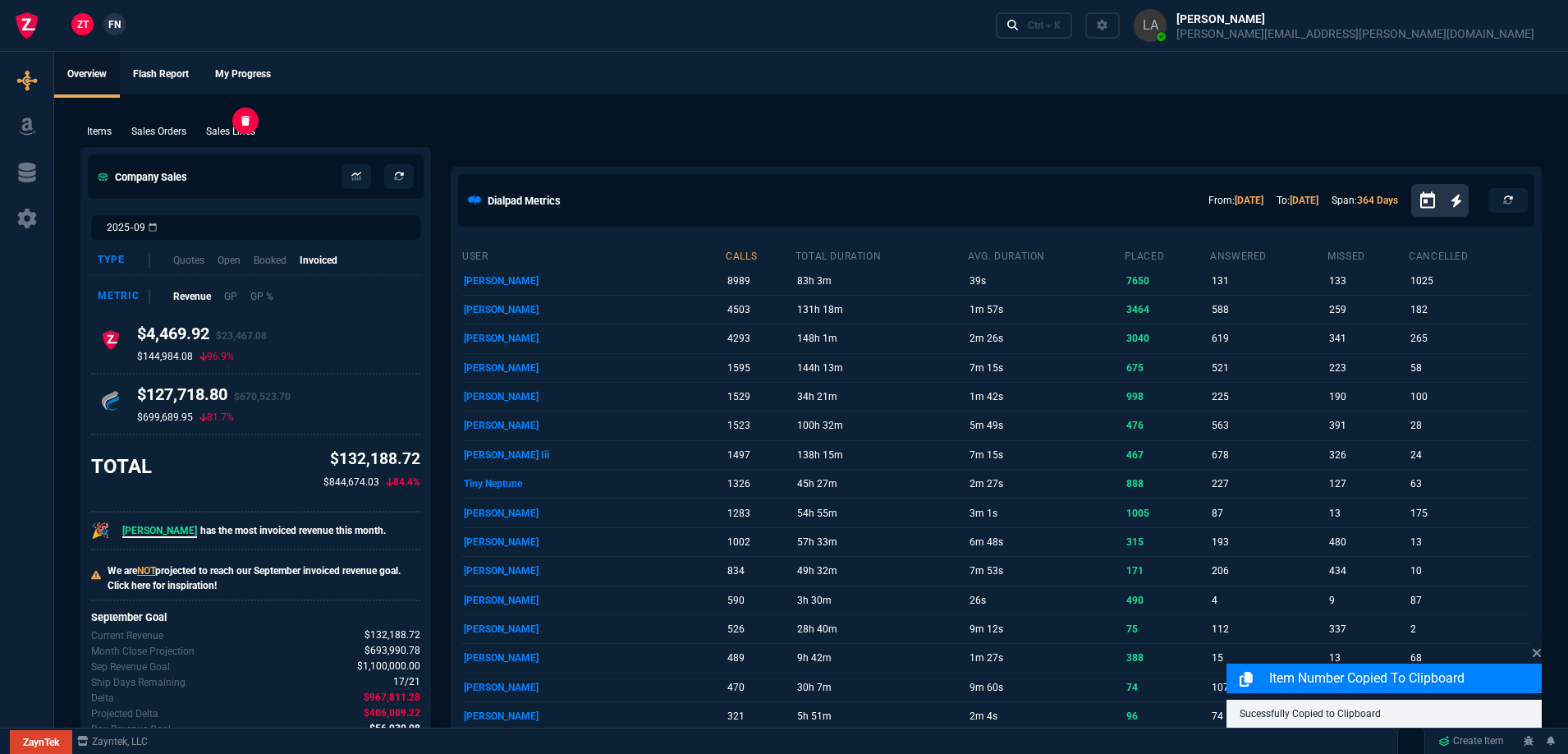
click at [242, 135] on p "Sales Lines" at bounding box center [231, 131] width 49 height 14
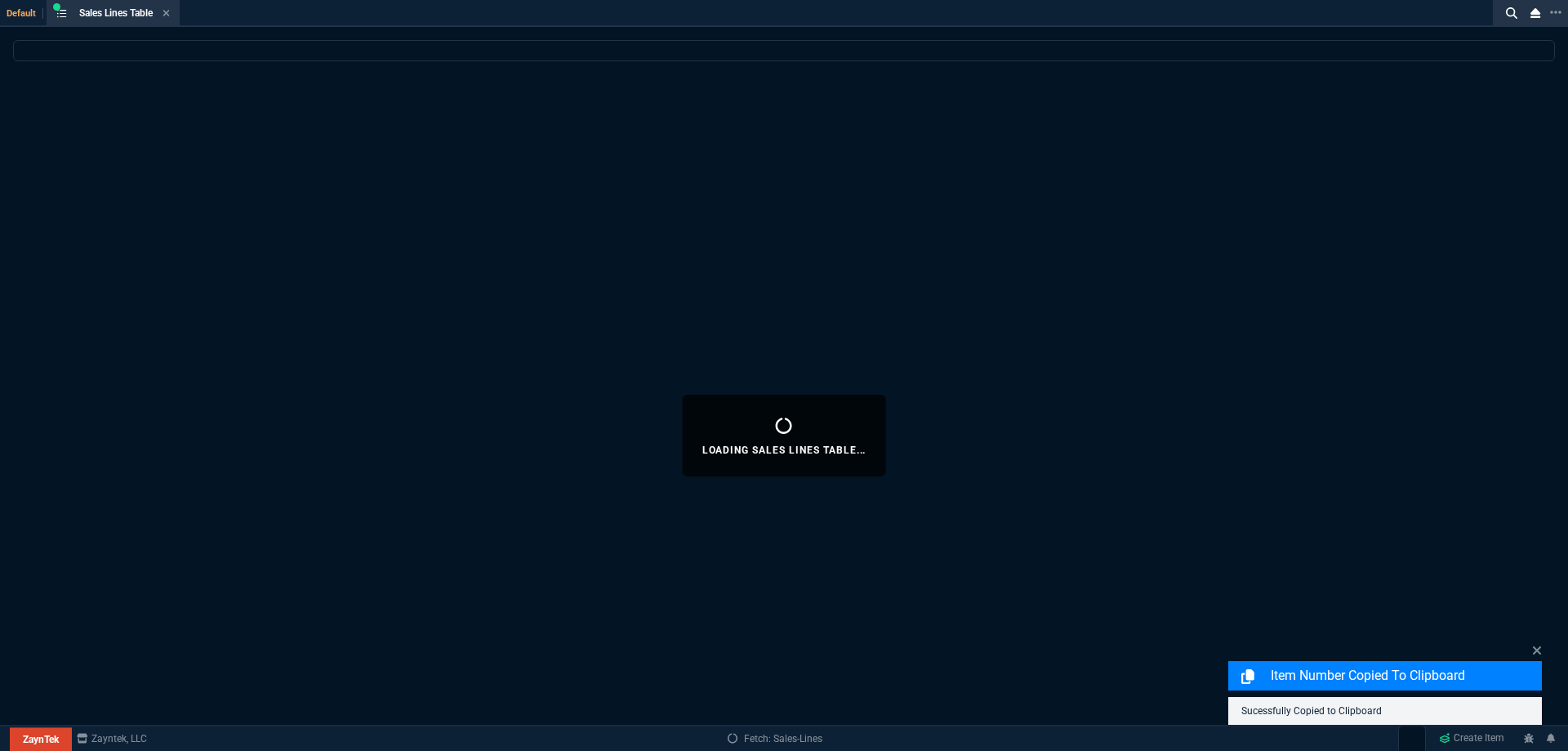
select select
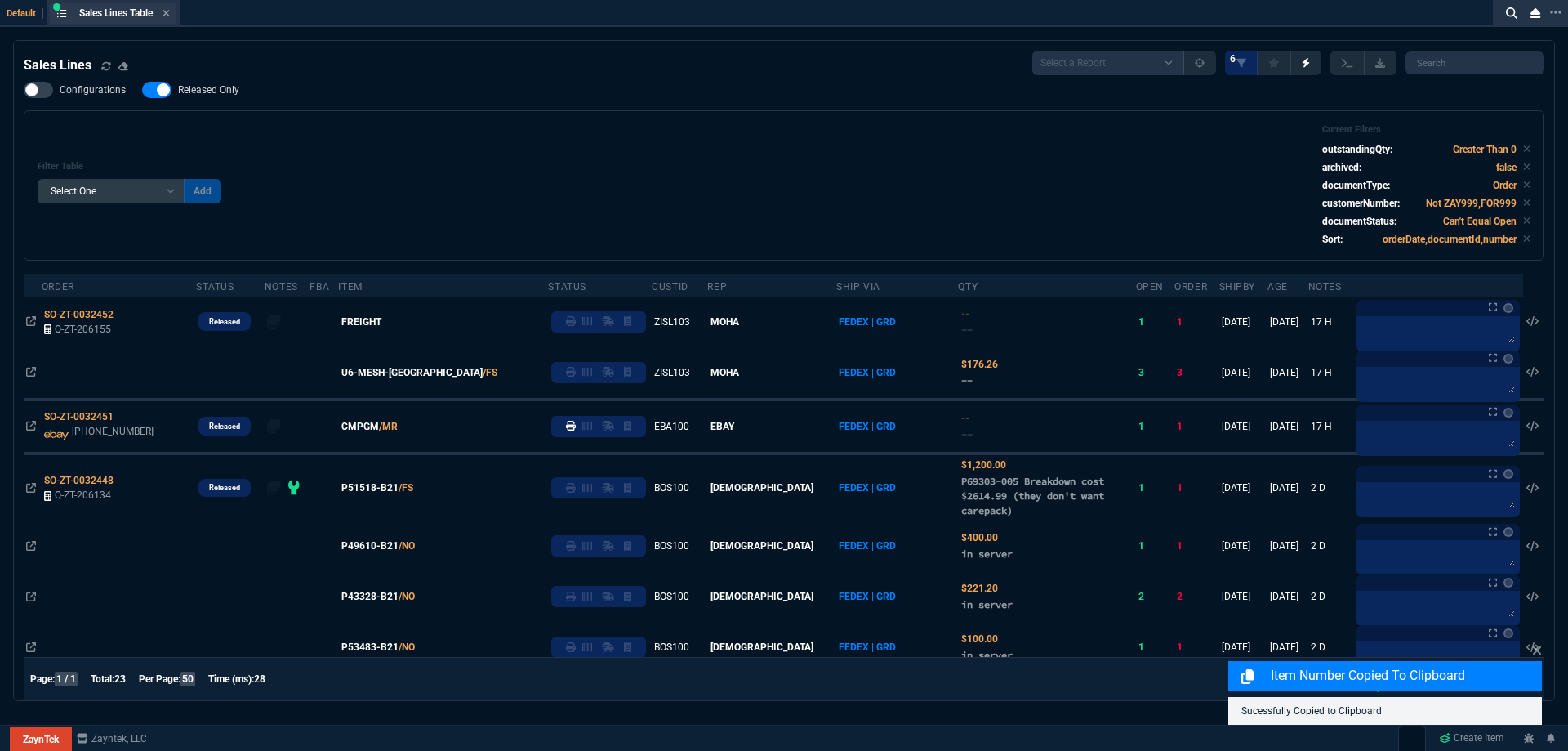
click at [174, 14] on div "Sales Lines Table Sales Line" at bounding box center [113, 13] width 127 height 21
click at [170, 14] on icon at bounding box center [166, 13] width 6 height 6
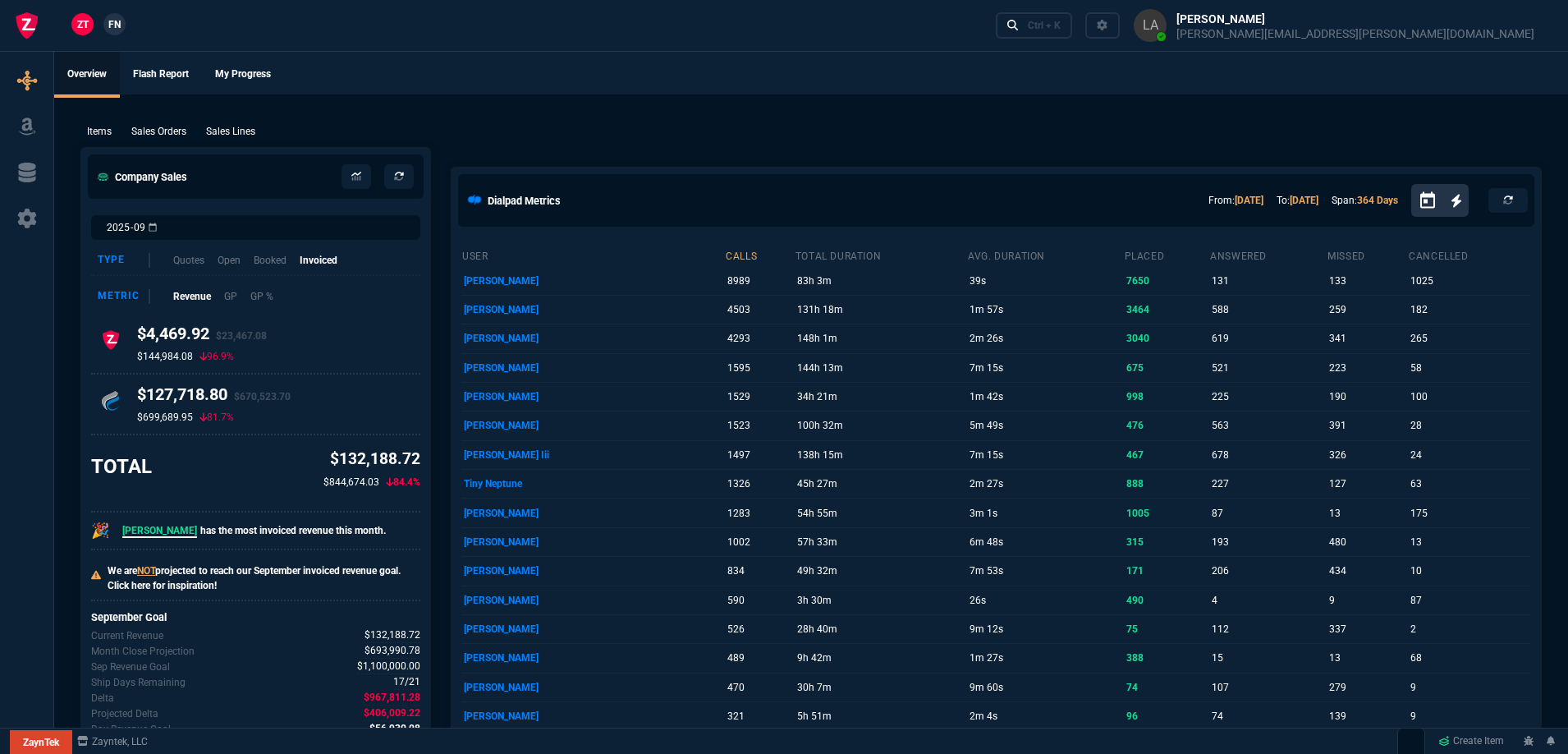
click at [120, 26] on span "FN" at bounding box center [115, 24] width 13 height 14
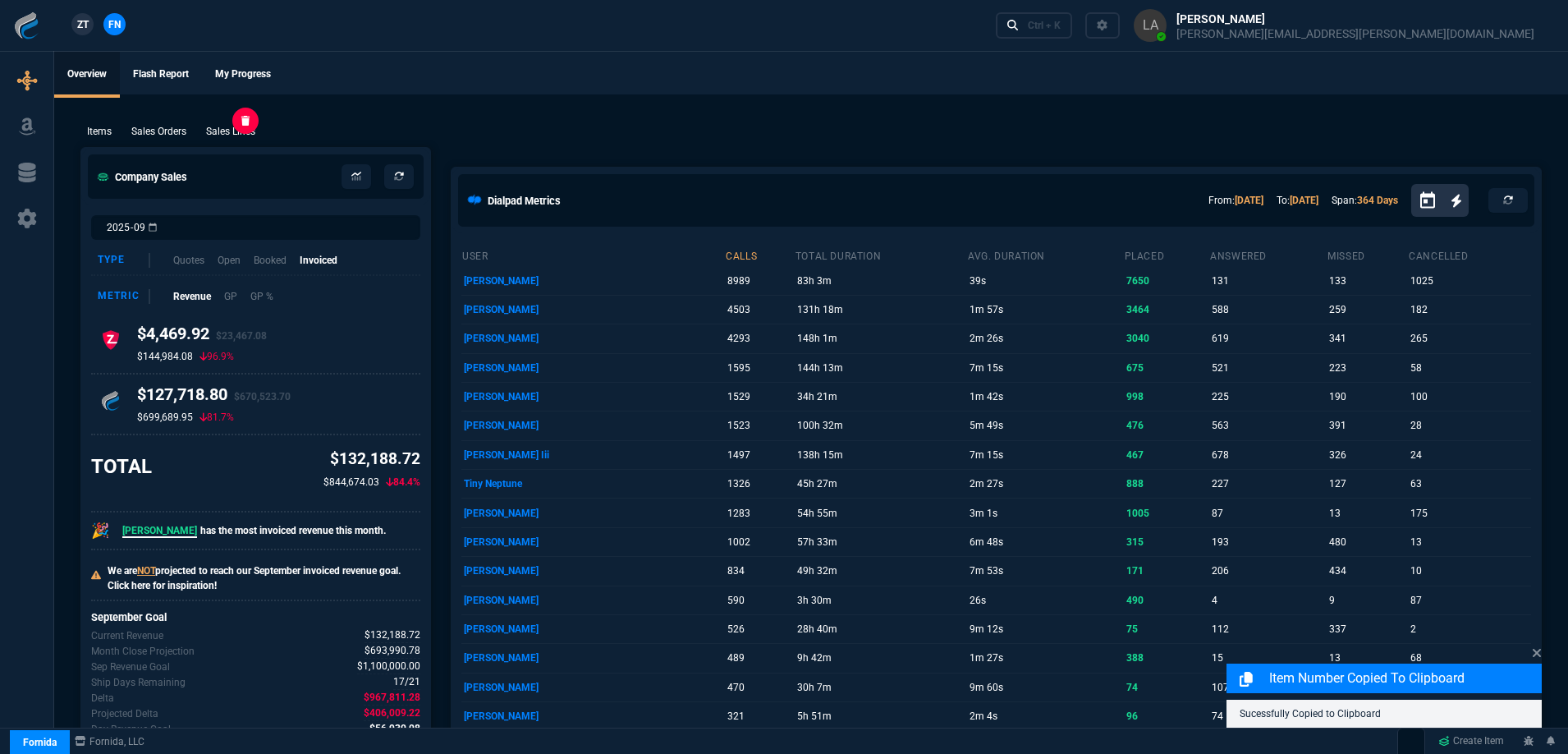
click at [232, 130] on p "Sales Lines" at bounding box center [231, 131] width 49 height 14
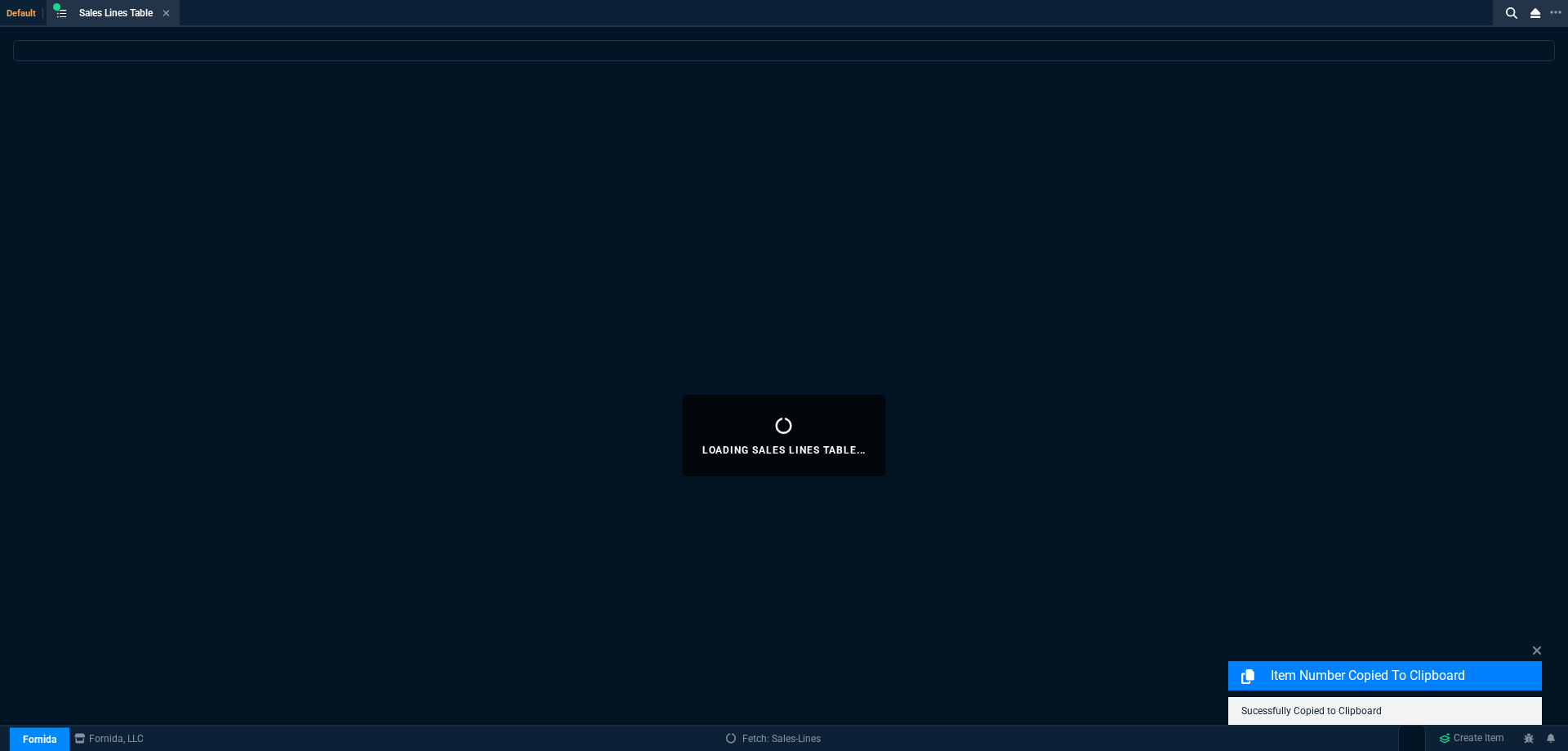
select select
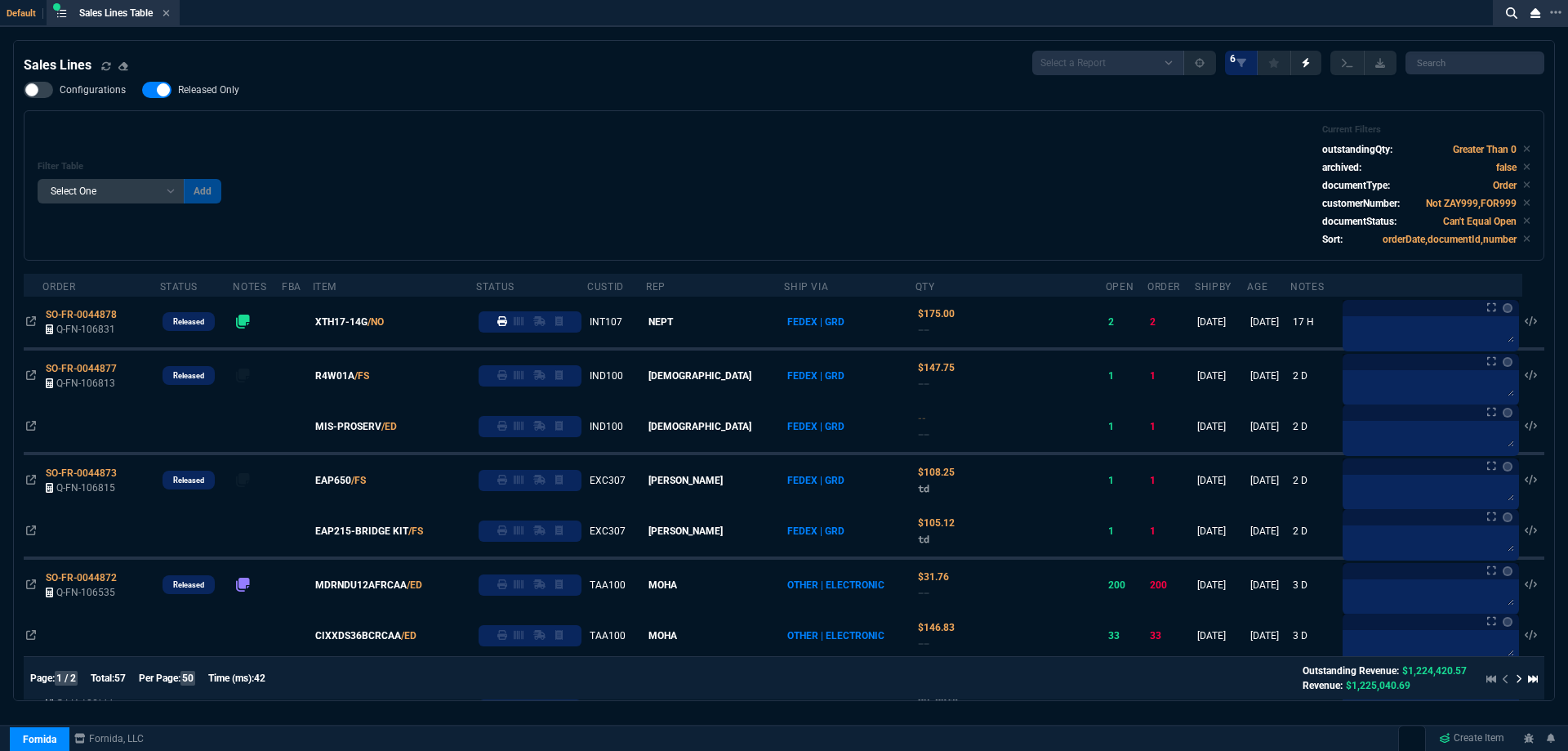
click at [229, 96] on span "Released Only" at bounding box center [208, 89] width 62 height 13
click at [142, 91] on input "Released Only" at bounding box center [141, 90] width 1 height 1
click at [364, 138] on div "Filter Table Select One Add Filter () Age () ATS () Cond (itemVariantCode) Cust…" at bounding box center [784, 185] width 1493 height 122
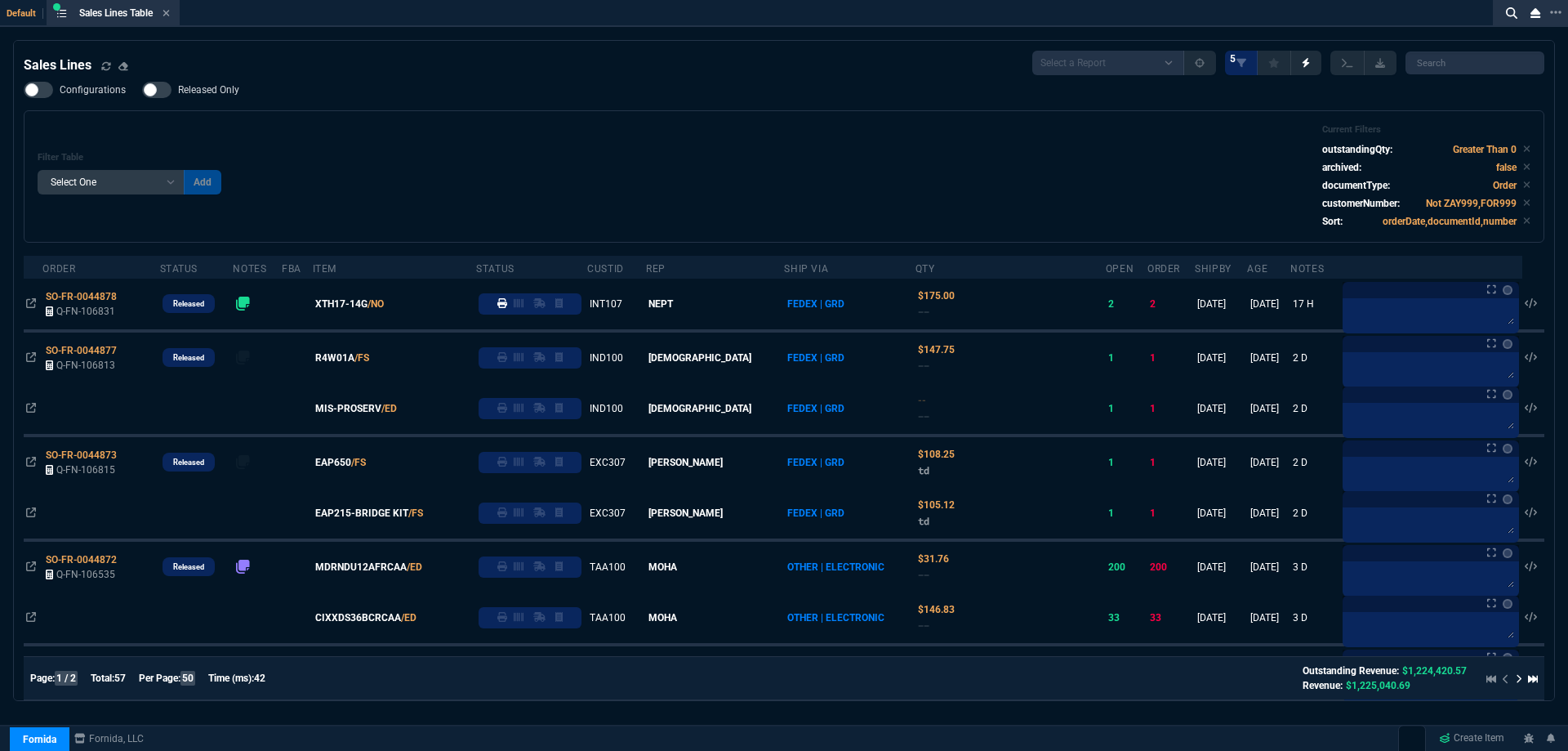
click at [221, 89] on span "Released Only" at bounding box center [208, 89] width 62 height 13
click at [142, 90] on input "Released Only" at bounding box center [141, 90] width 1 height 1
click at [473, 135] on div "Filter Table Select One Add Filter () Age () ATS () Cond (itemVariantCode) Cust…" at bounding box center [784, 176] width 1493 height 104
drag, startPoint x: 229, startPoint y: 94, endPoint x: 493, endPoint y: 126, distance: 265.9
click at [229, 95] on span "Released Only" at bounding box center [208, 89] width 62 height 13
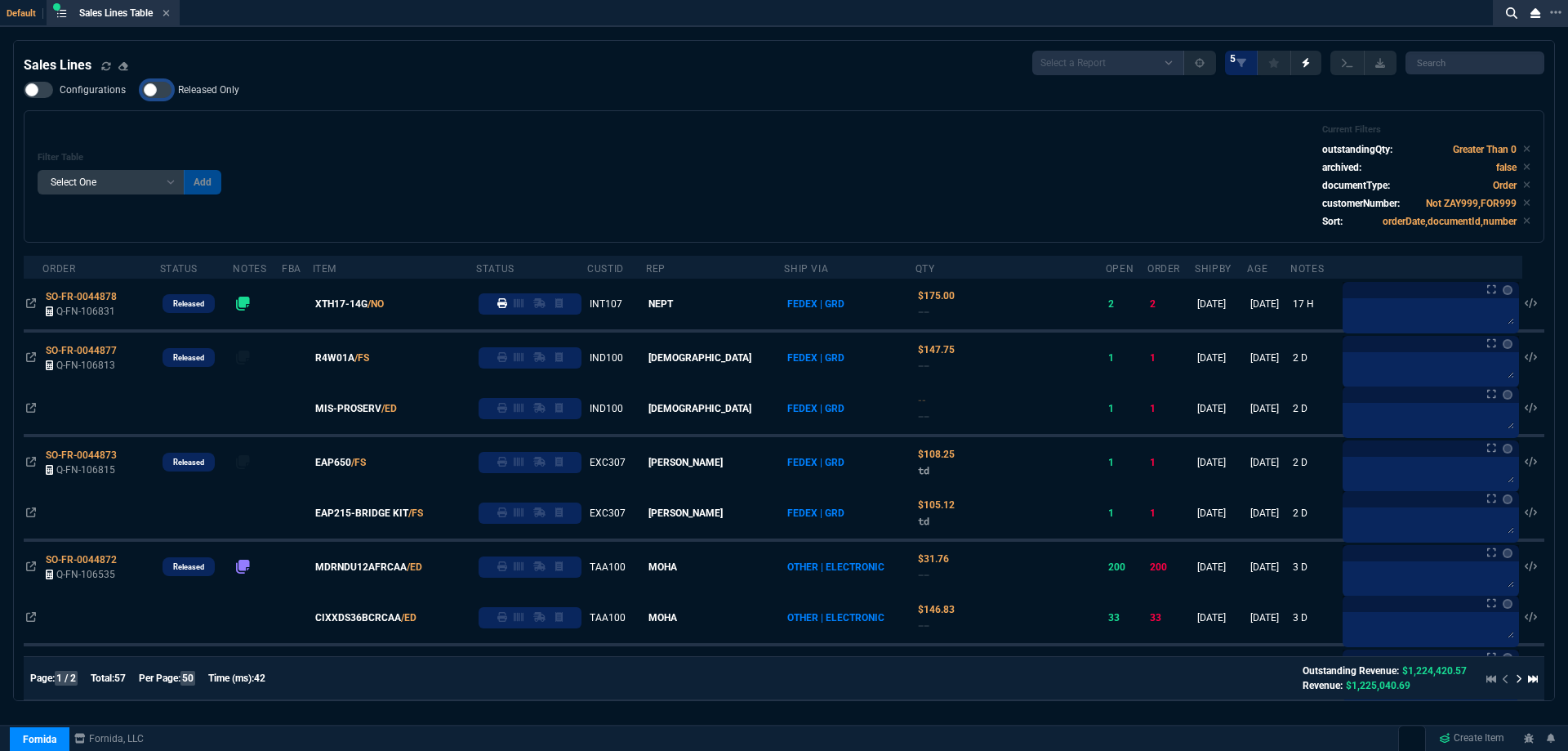
click at [142, 91] on input "Released Only" at bounding box center [141, 90] width 1 height 1
click at [493, 114] on div "Filter Table Select One Add Filter () Age () ATS () Cond (itemVariantCode) Cust…" at bounding box center [784, 176] width 1521 height 132
click at [235, 91] on span "Released Only" at bounding box center [208, 89] width 62 height 13
click at [142, 91] on input "Released Only" at bounding box center [141, 90] width 1 height 1
click at [393, 122] on div "Filter Table Select One Add Filter () Age () ATS () Cond (itemVariantCode) Cust…" at bounding box center [784, 176] width 1521 height 132
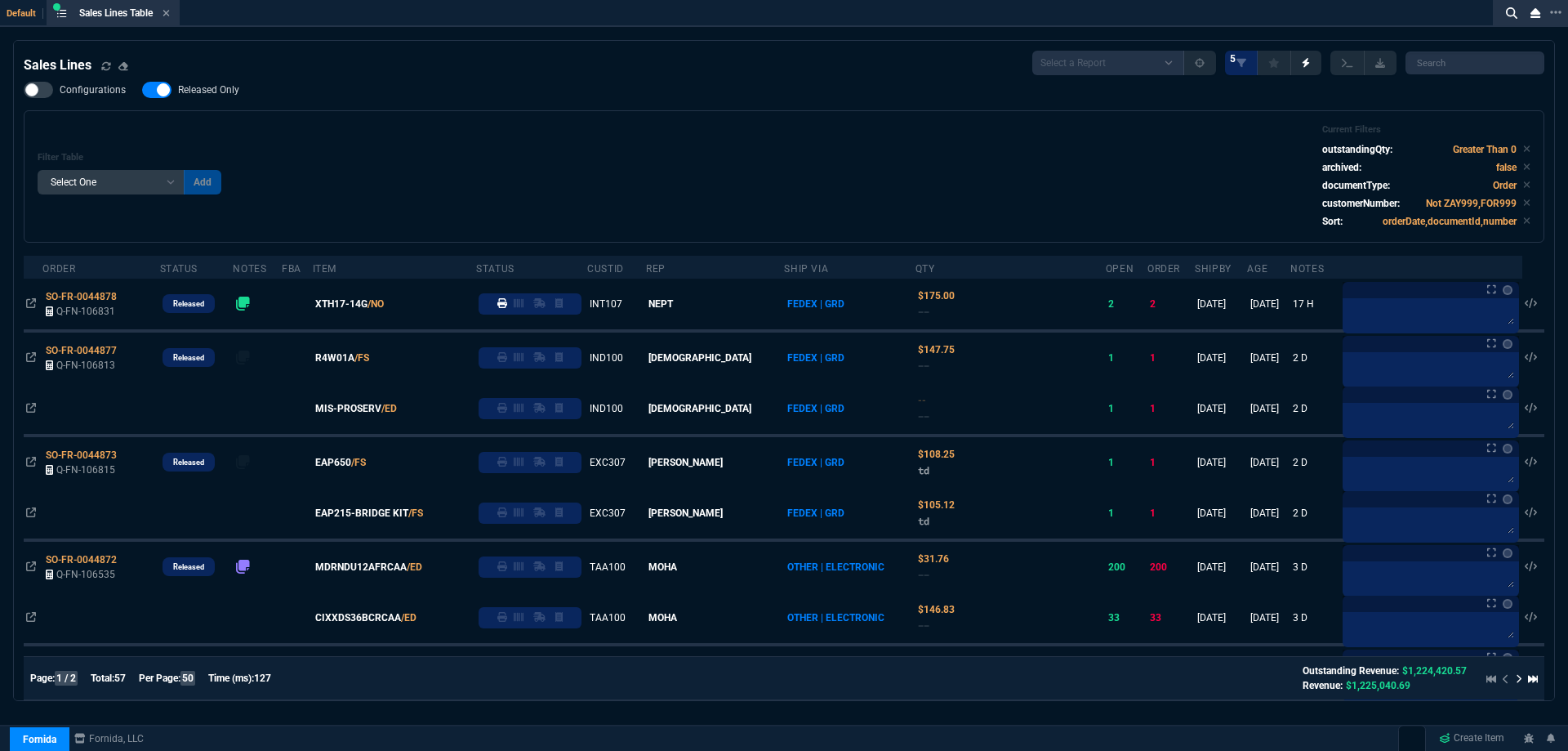
click at [215, 101] on nx-fornida-field-switch-one "Released Only" at bounding box center [198, 93] width 113 height 15
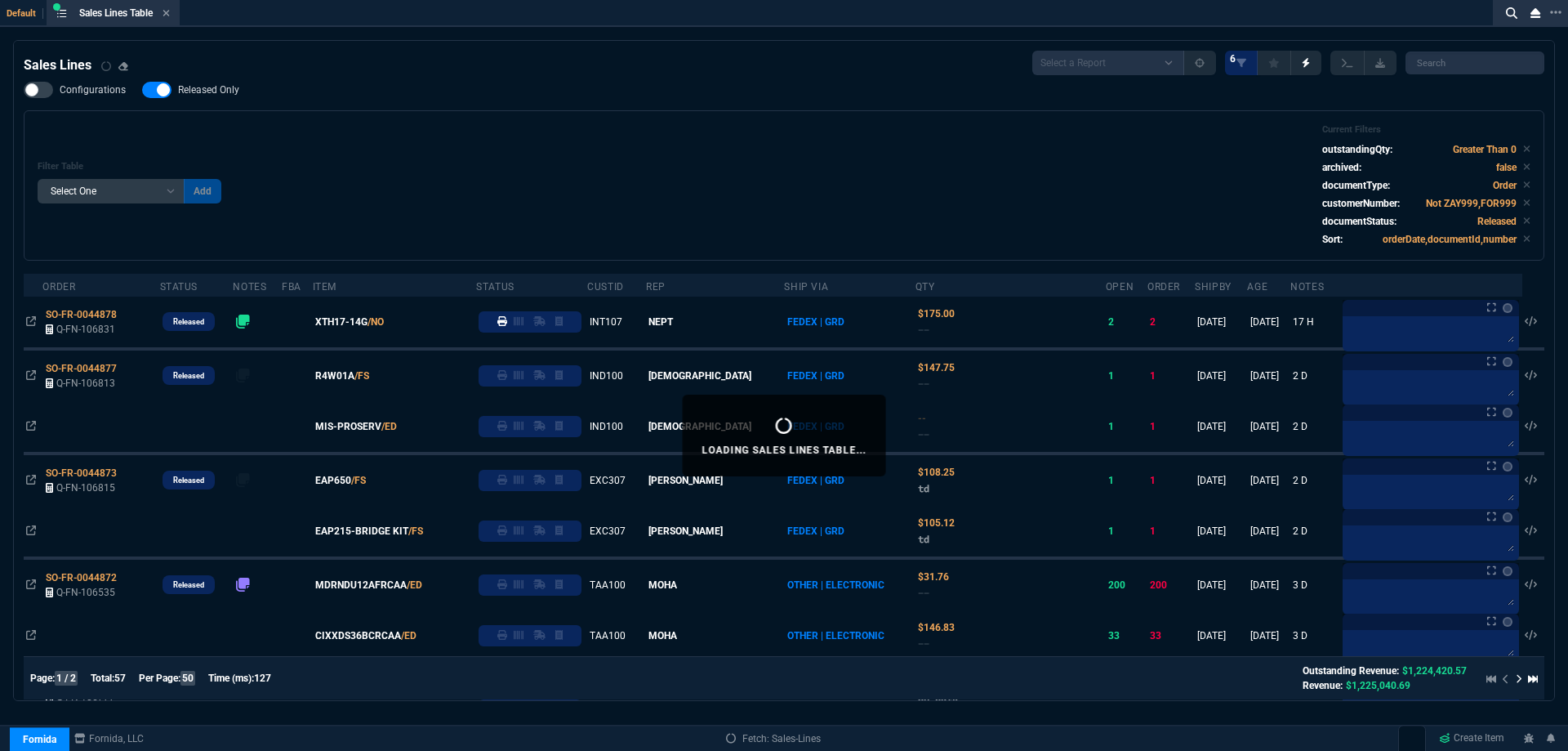
click at [231, 95] on span "Released Only" at bounding box center [208, 89] width 62 height 13
click at [142, 91] on input "Released Only" at bounding box center [141, 90] width 1 height 1
checkbox input "false"
click at [458, 116] on div "Filter Table Select One Add Filter () Age () ATS () Cond (itemVariantCode) Cust…" at bounding box center [784, 185] width 1521 height 150
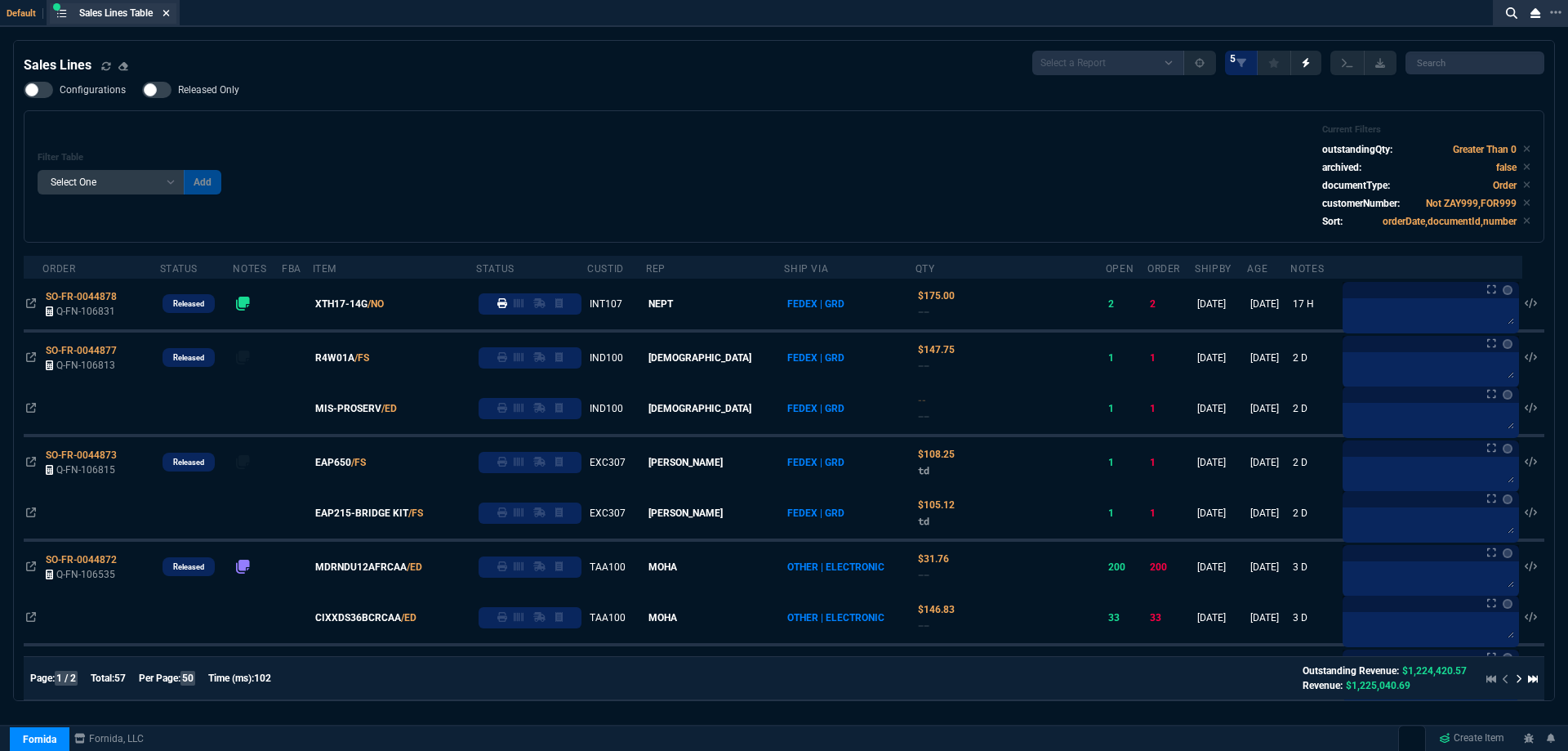
click at [169, 11] on icon at bounding box center [166, 13] width 7 height 10
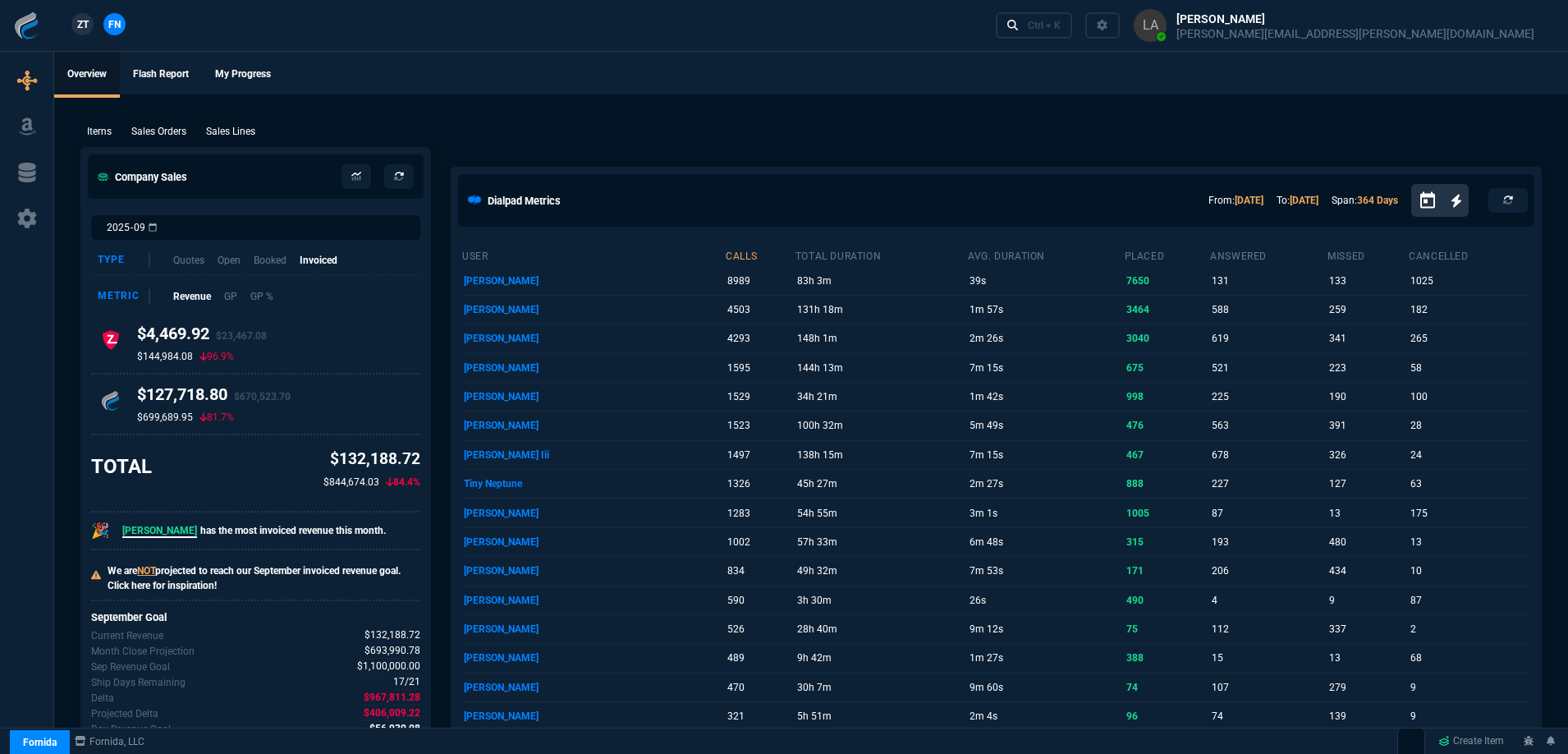
click at [86, 30] on span "ZT" at bounding box center [83, 24] width 12 height 14
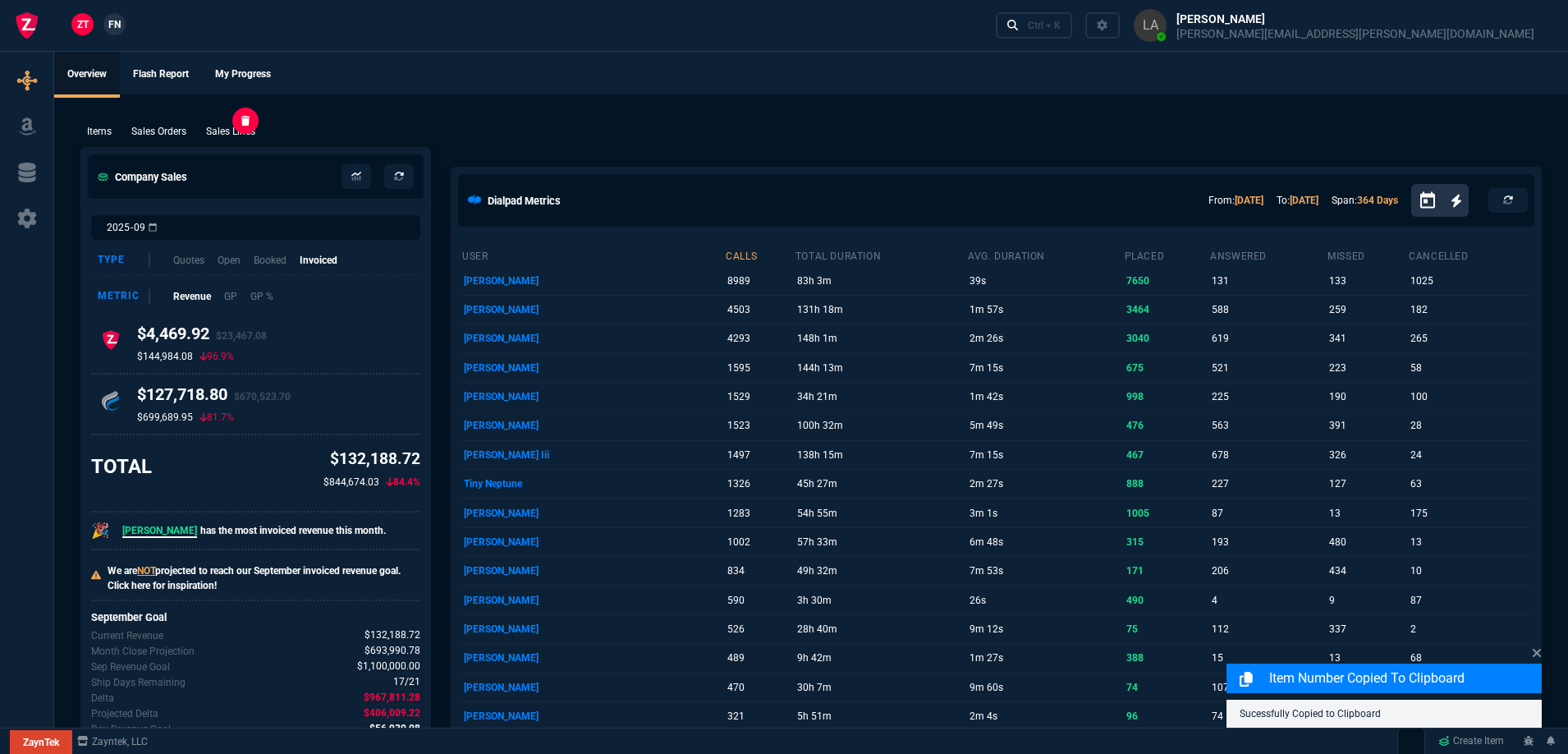
click at [226, 138] on p "Sales Lines" at bounding box center [231, 131] width 49 height 14
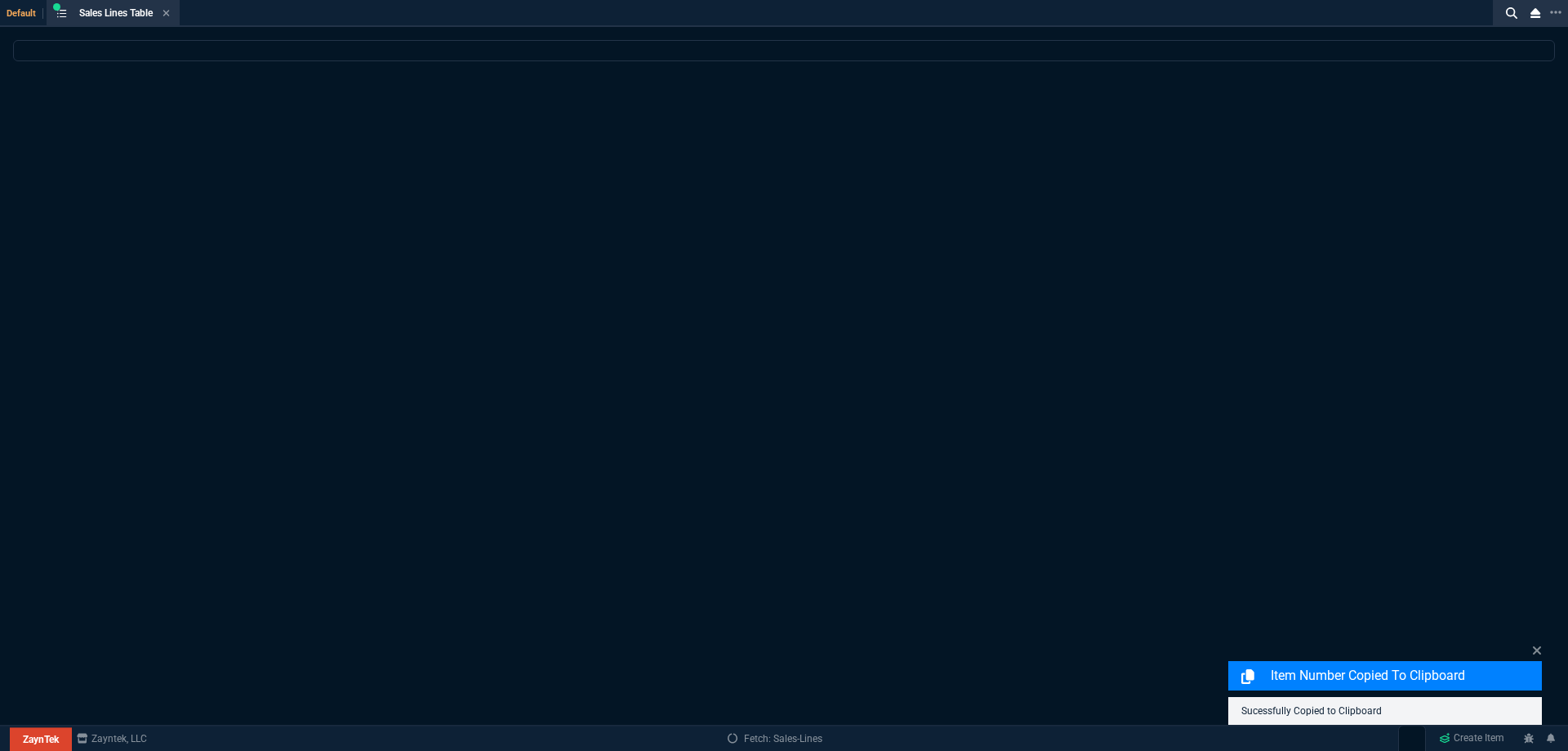
select select
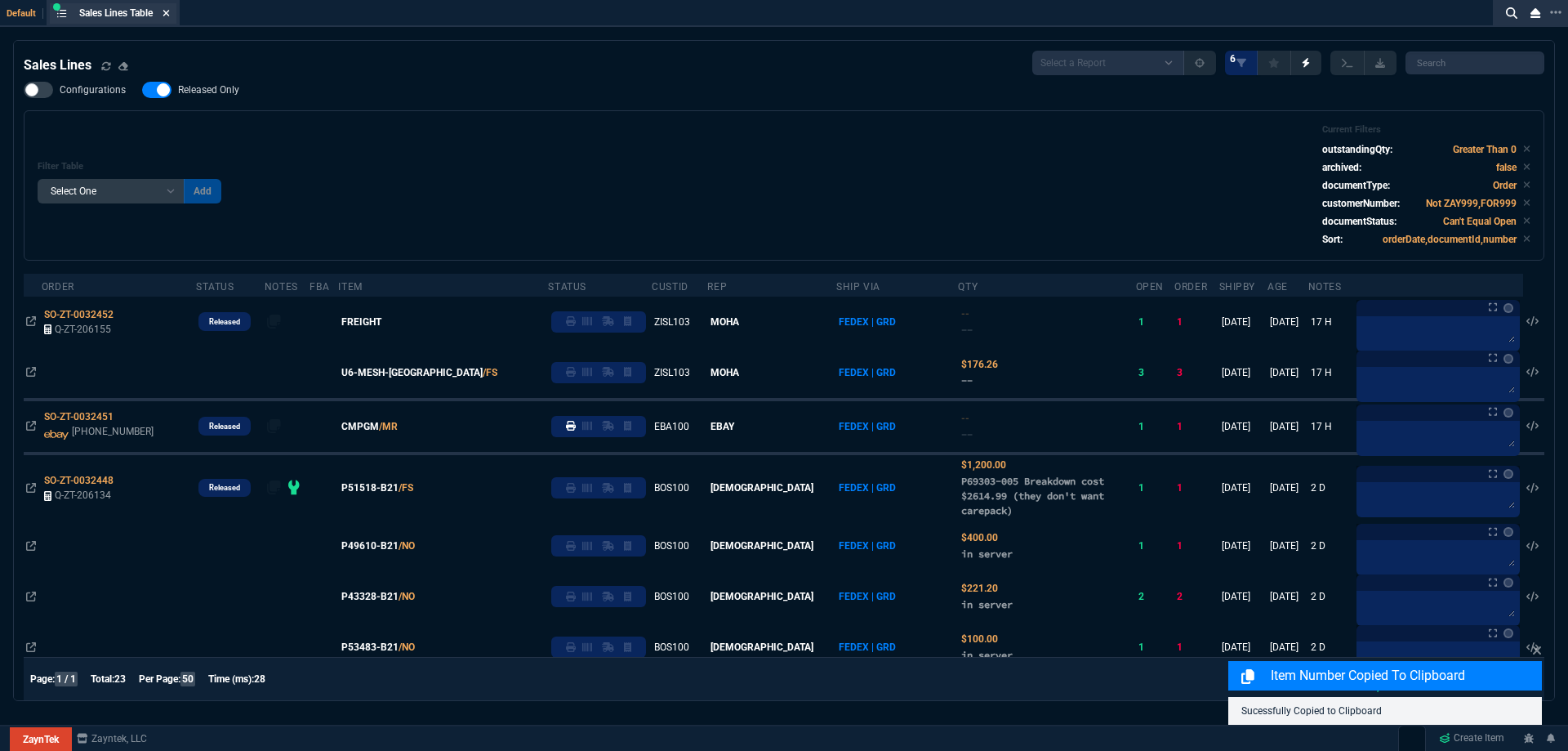
click at [167, 12] on icon at bounding box center [166, 13] width 7 height 10
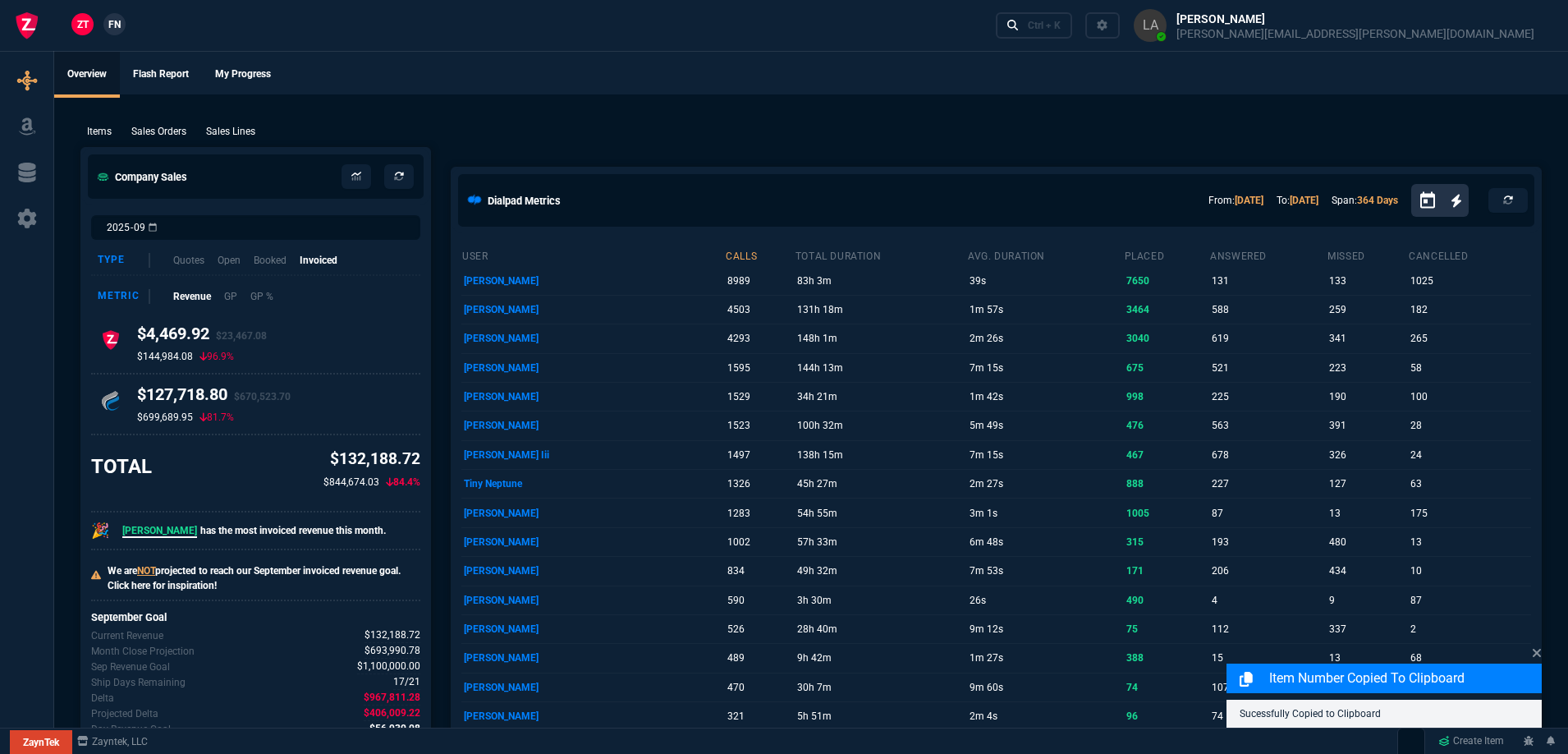
click at [118, 28] on span "FN" at bounding box center [115, 24] width 13 height 14
click at [238, 129] on p "Sales Lines" at bounding box center [231, 131] width 49 height 14
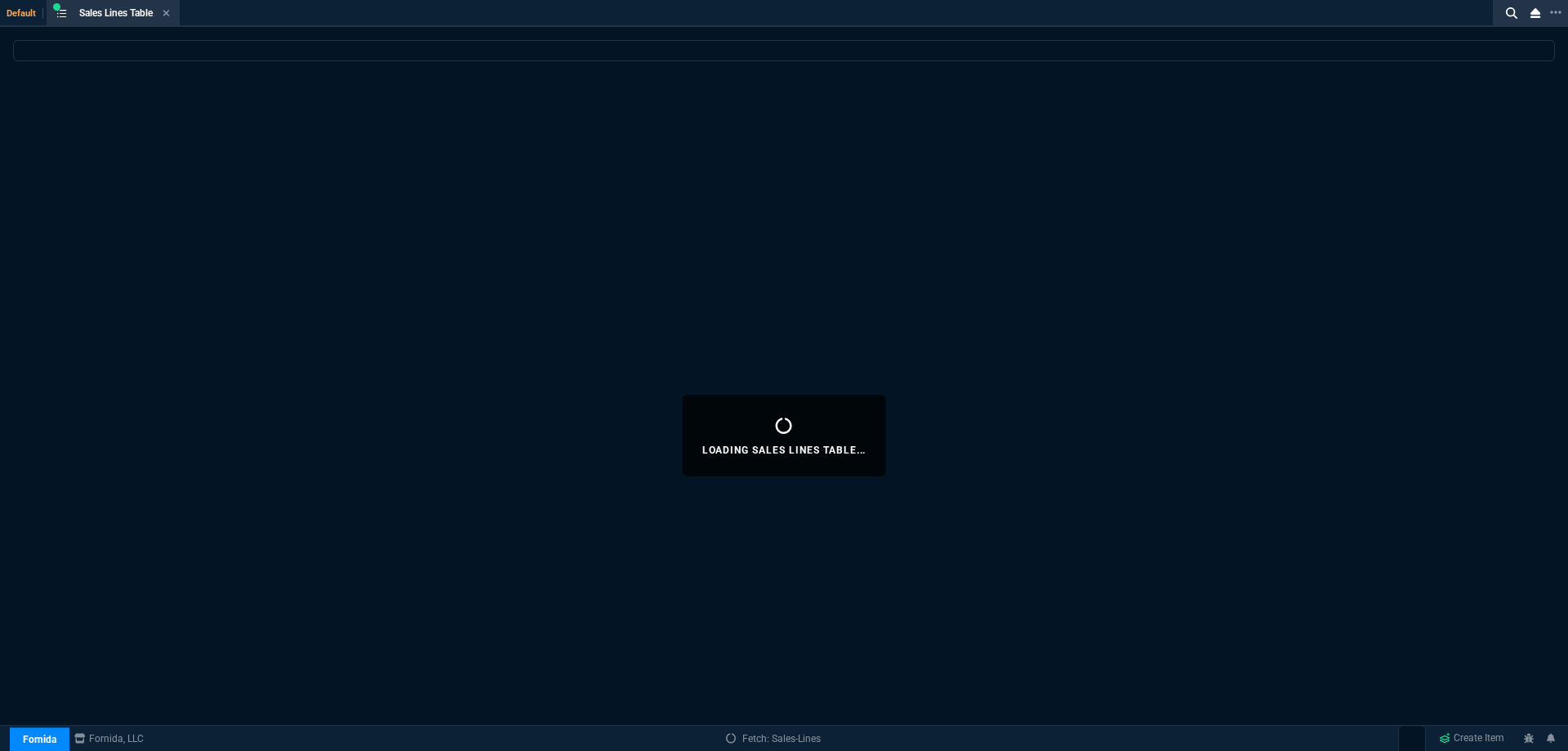
select select
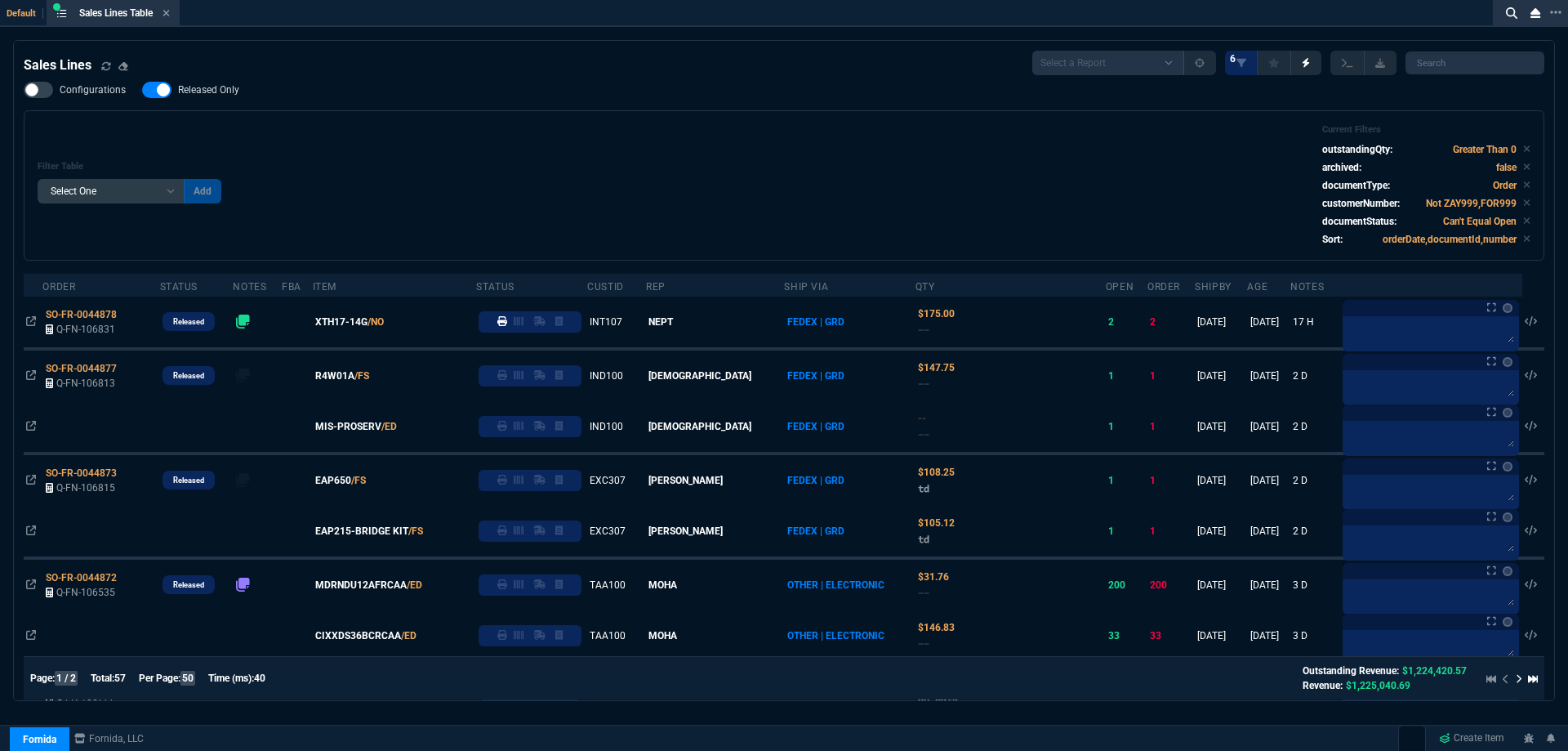
drag, startPoint x: 214, startPoint y: 92, endPoint x: 546, endPoint y: 139, distance: 335.3
click at [214, 92] on span "Released Only" at bounding box center [208, 89] width 62 height 13
click at [142, 91] on input "Released Only" at bounding box center [141, 90] width 1 height 1
checkbox input "false"
click at [546, 139] on div "Filter Table Select One Add Filter () Age () ATS () Cond (itemVariantCode) Cust…" at bounding box center [784, 185] width 1493 height 122
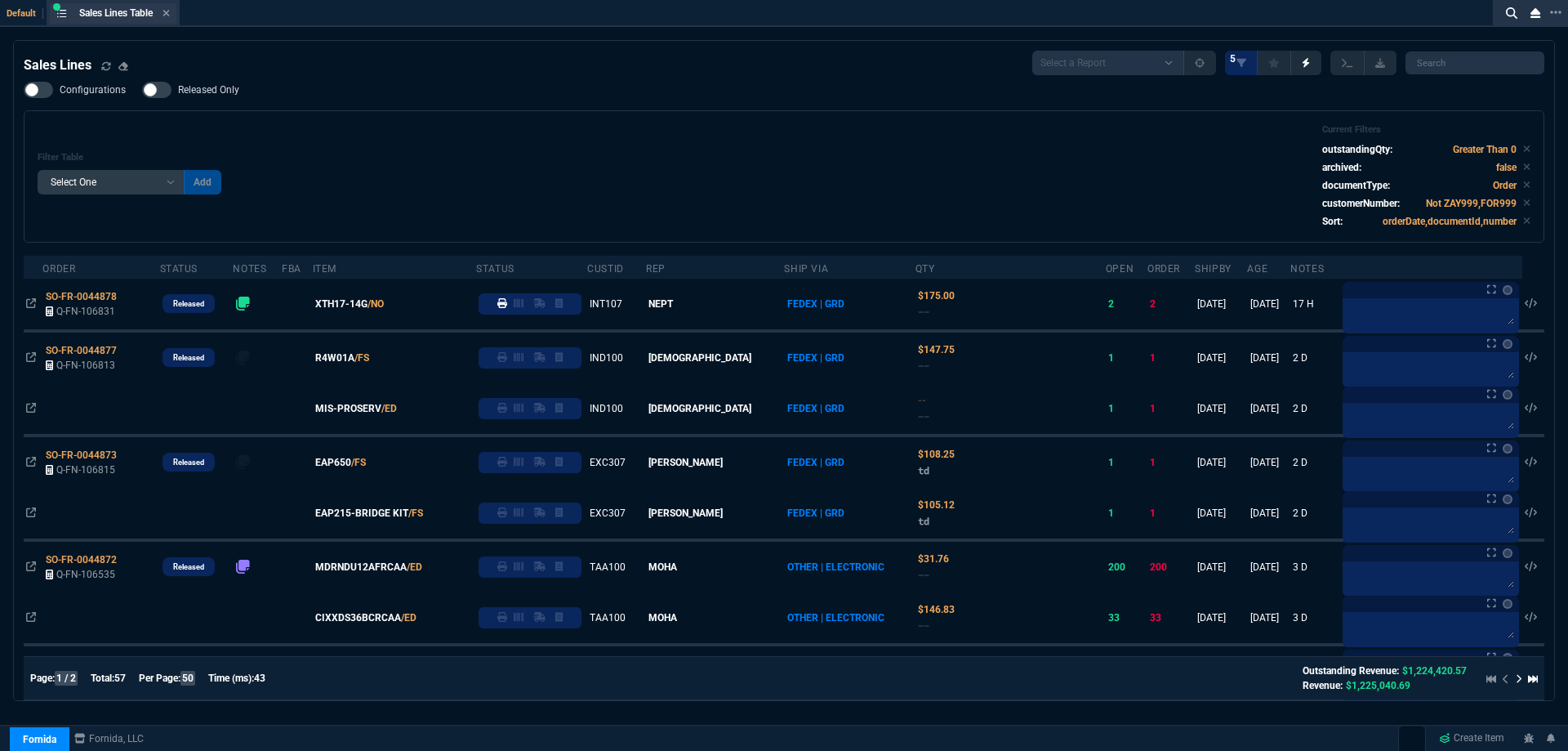
click at [164, 14] on div "Sales Lines Table Sales Line" at bounding box center [125, 13] width 91 height 14
click at [170, 15] on icon at bounding box center [166, 13] width 6 height 6
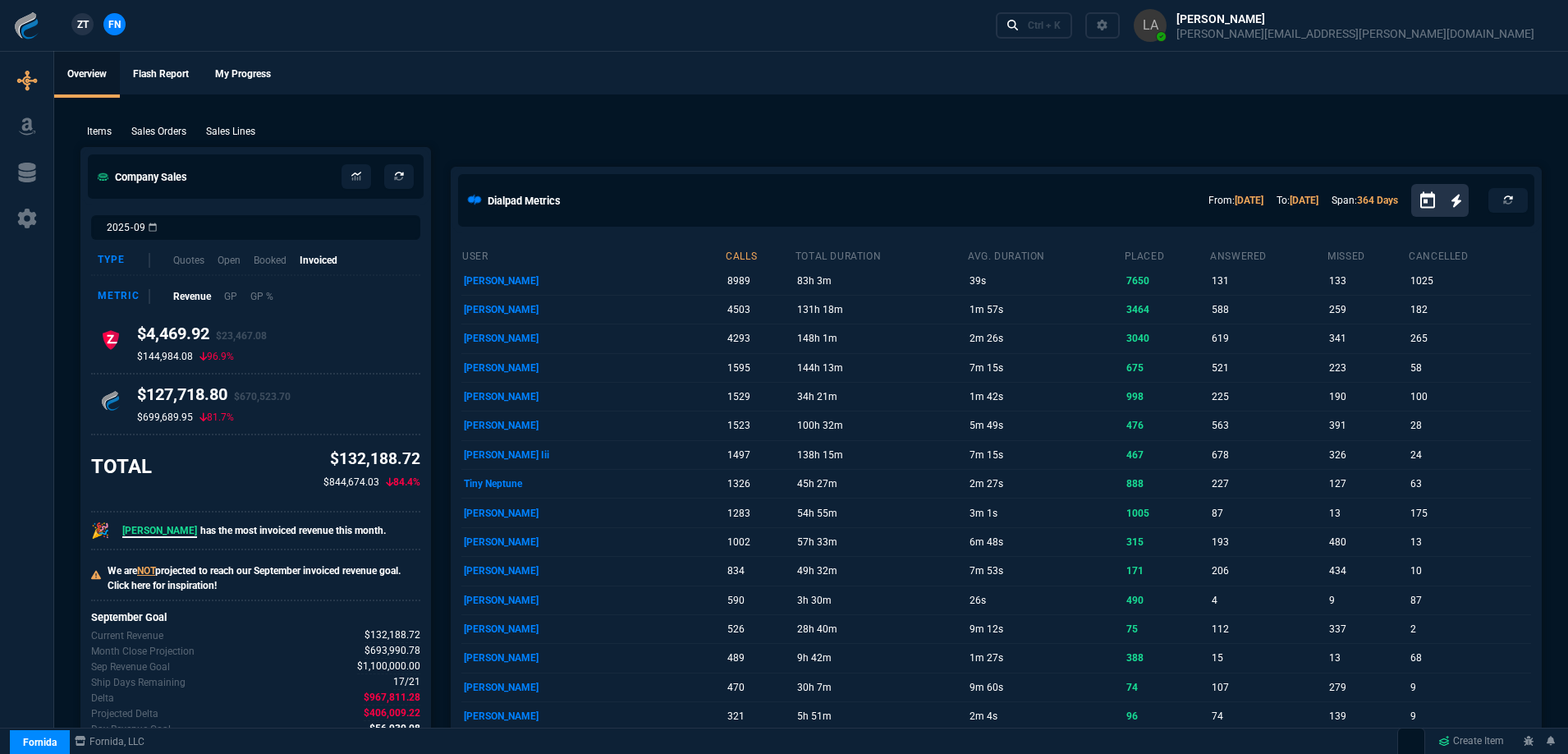
click at [83, 21] on span "ZT" at bounding box center [83, 24] width 12 height 14
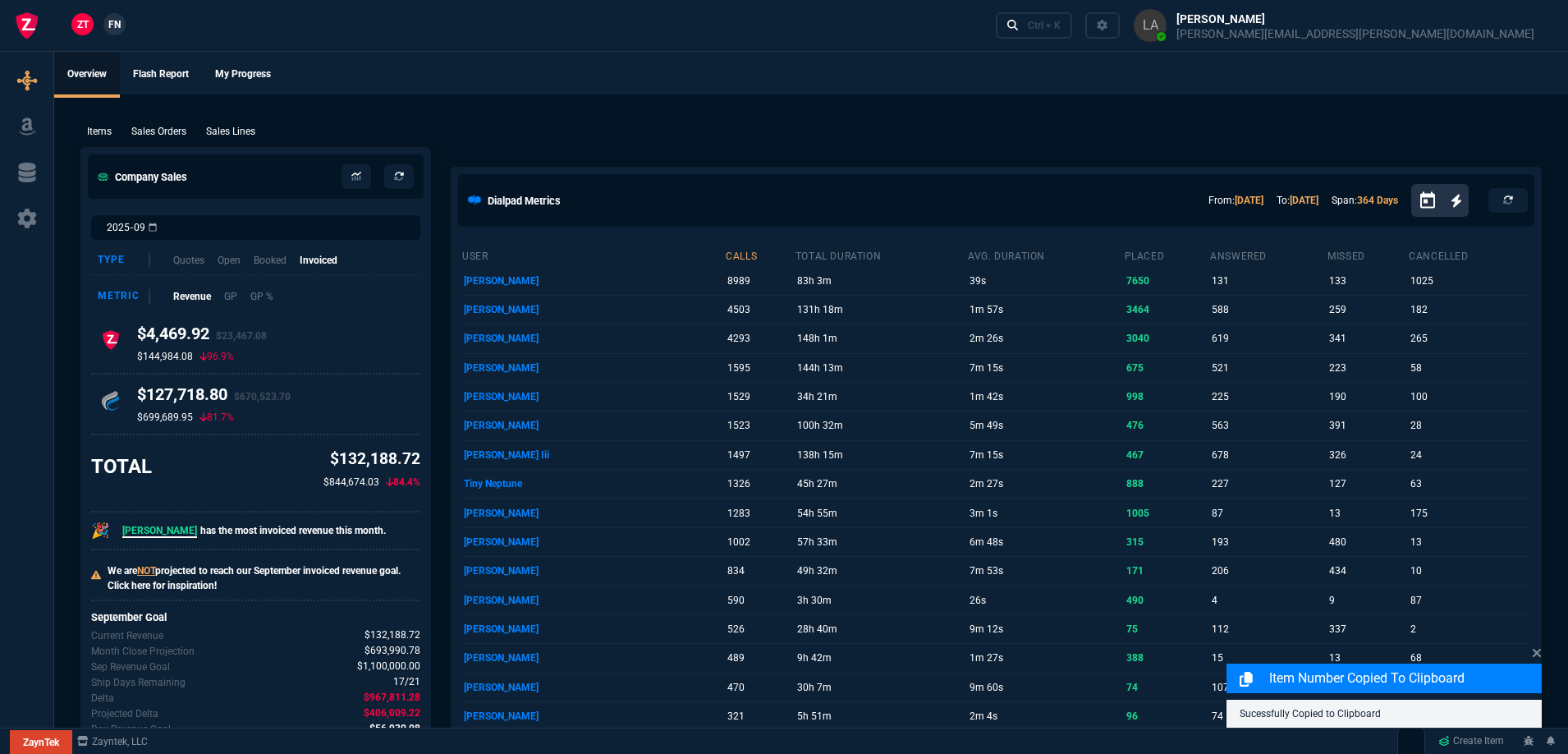
drag, startPoint x: 242, startPoint y: 135, endPoint x: 341, endPoint y: 118, distance: 100.4
click at [242, 136] on p "Sales Lines" at bounding box center [231, 131] width 49 height 14
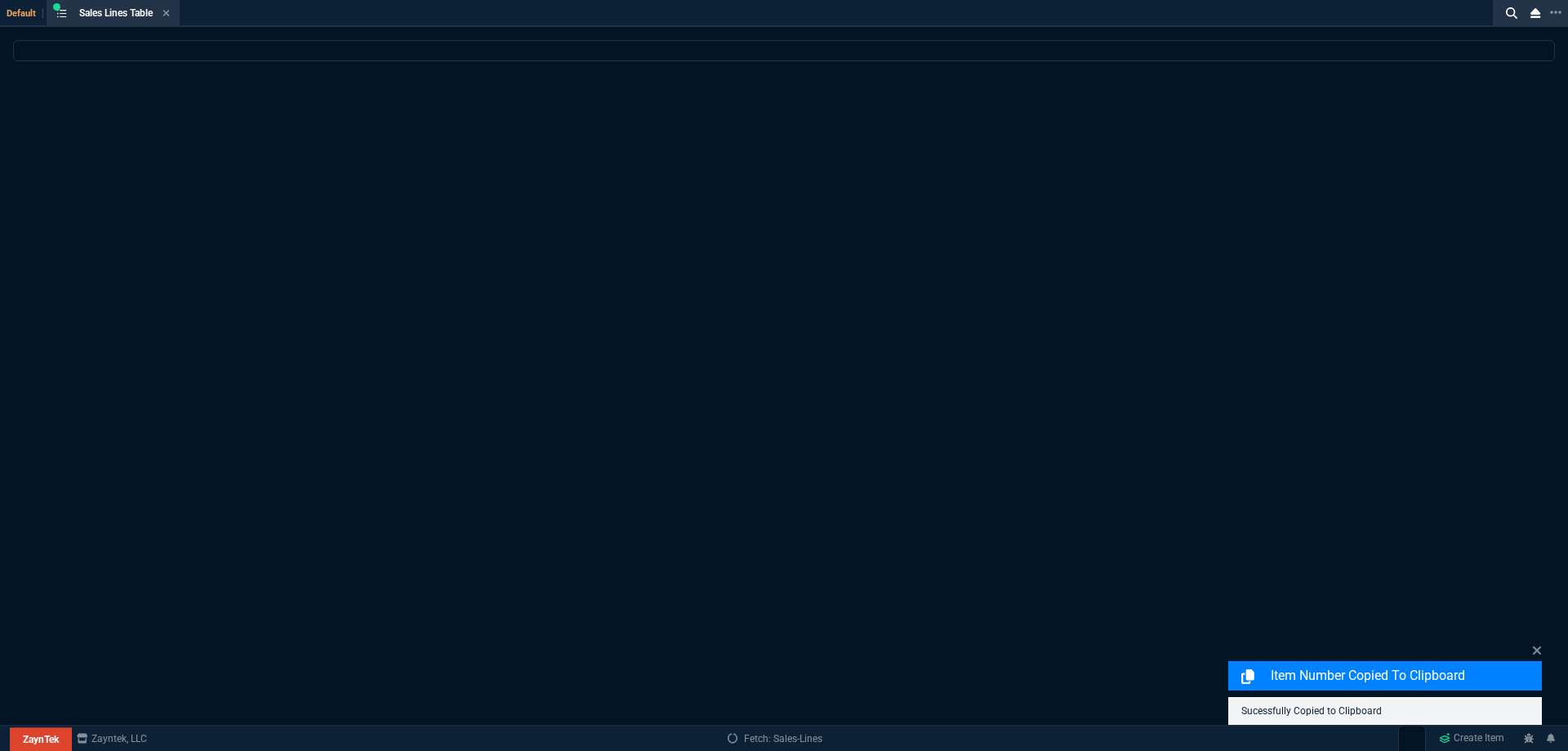
select select
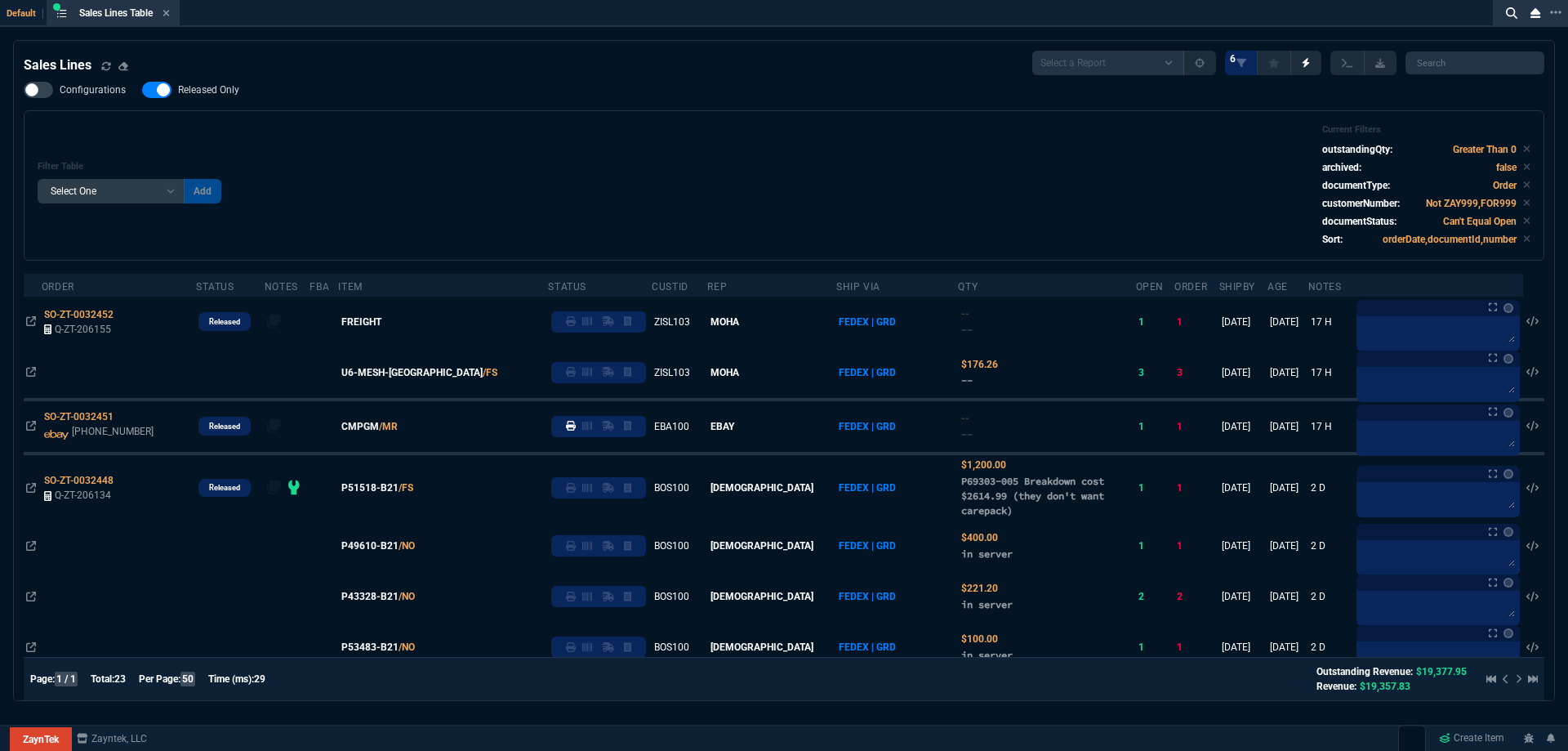
select select
click at [169, 15] on icon at bounding box center [166, 13] width 7 height 10
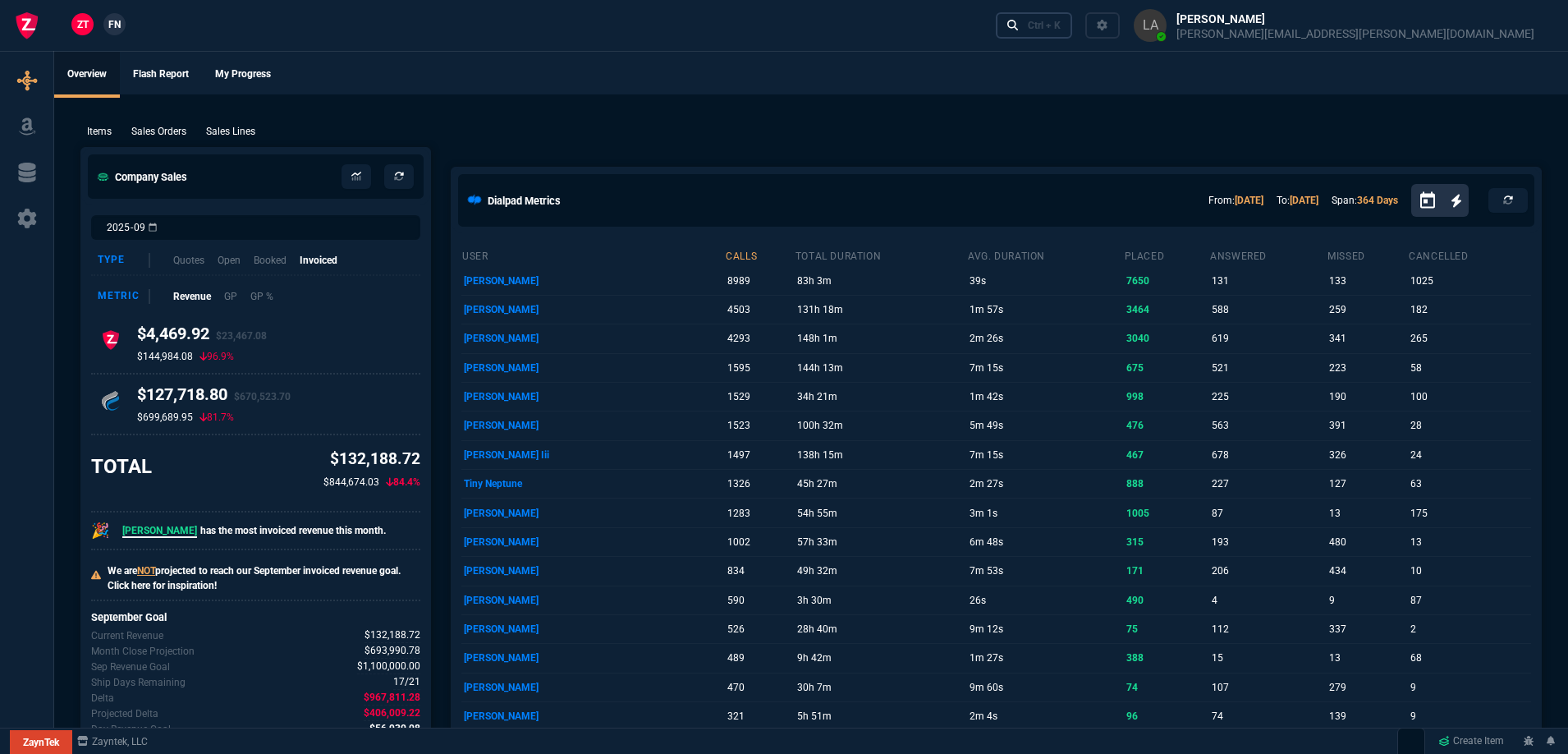
click at [1019, 34] on nx-icon at bounding box center [1012, 25] width 12 height 16
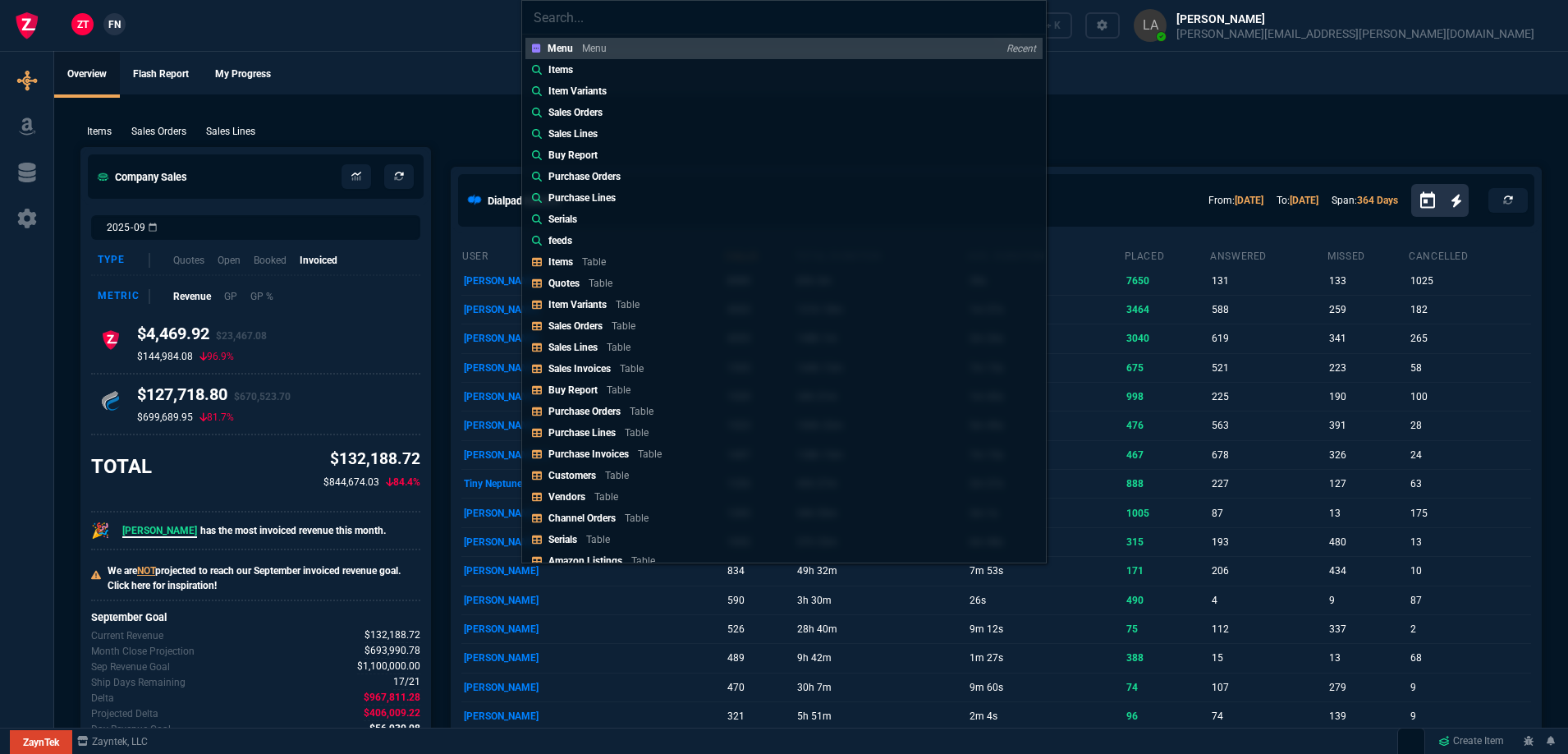
click at [621, 74] on link "Items" at bounding box center [784, 70] width 517 height 22
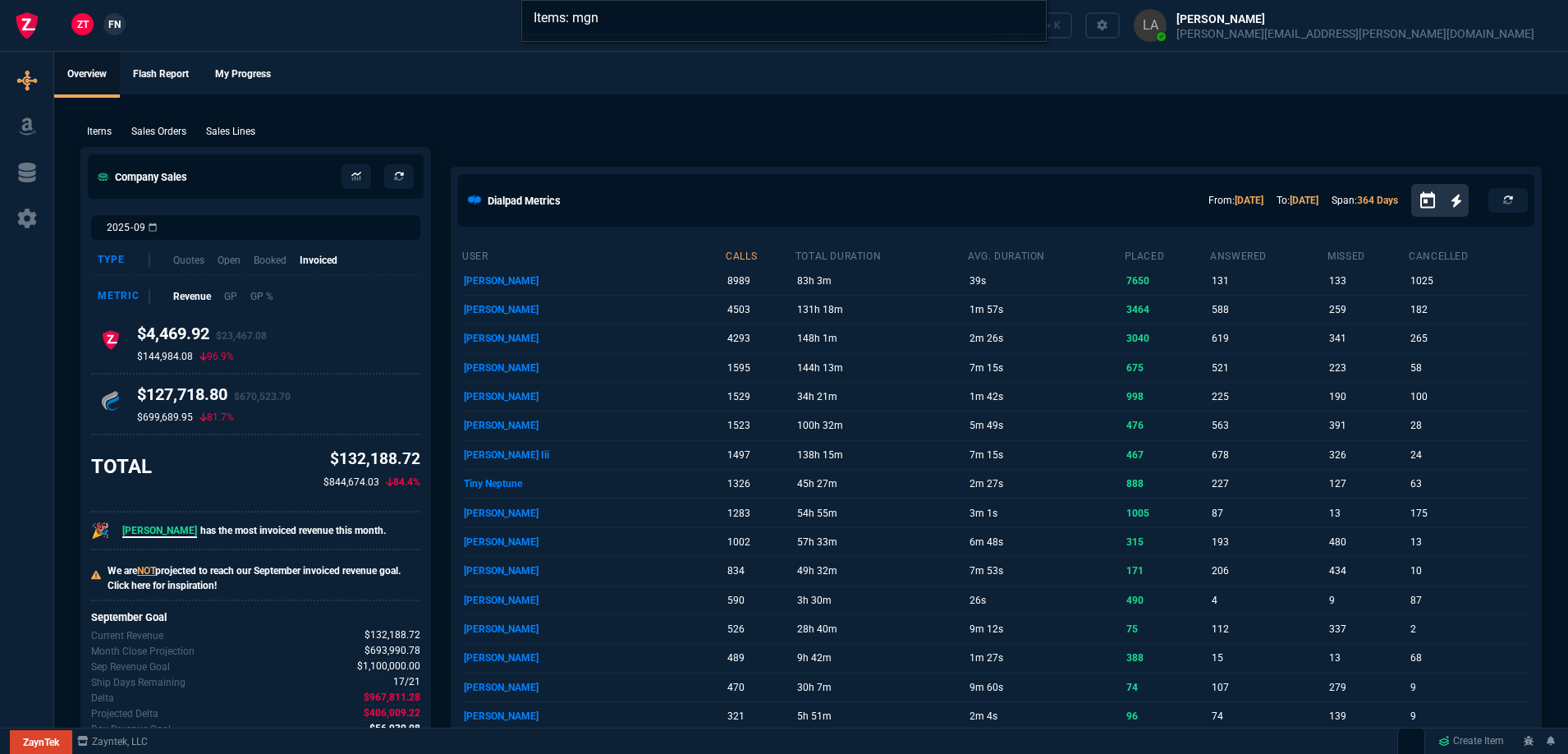
type input "Items: mgn"
click at [136, 7] on div "Items: mgn" at bounding box center [784, 377] width 1568 height 754
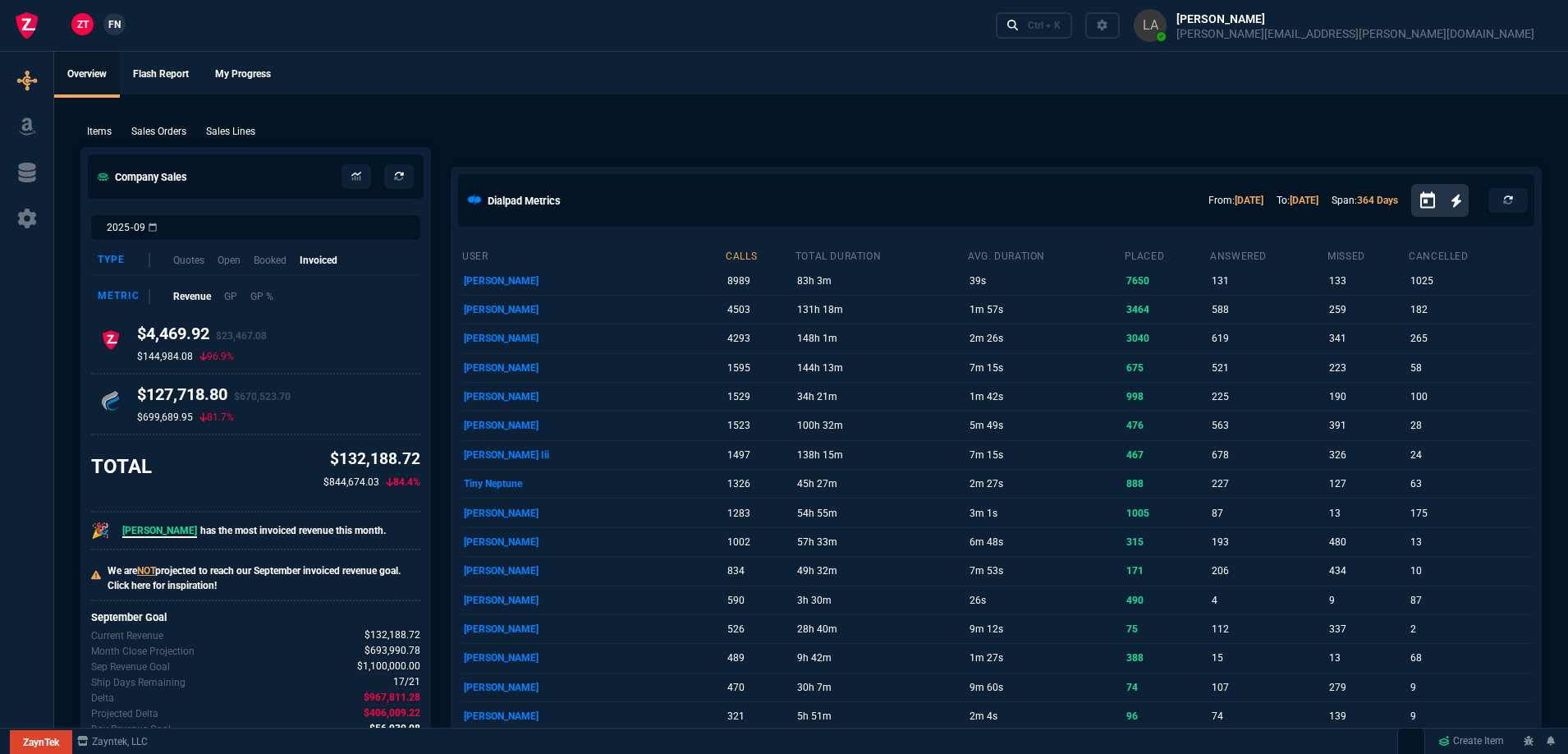
click at [119, 21] on span "FN" at bounding box center [115, 24] width 13 height 14
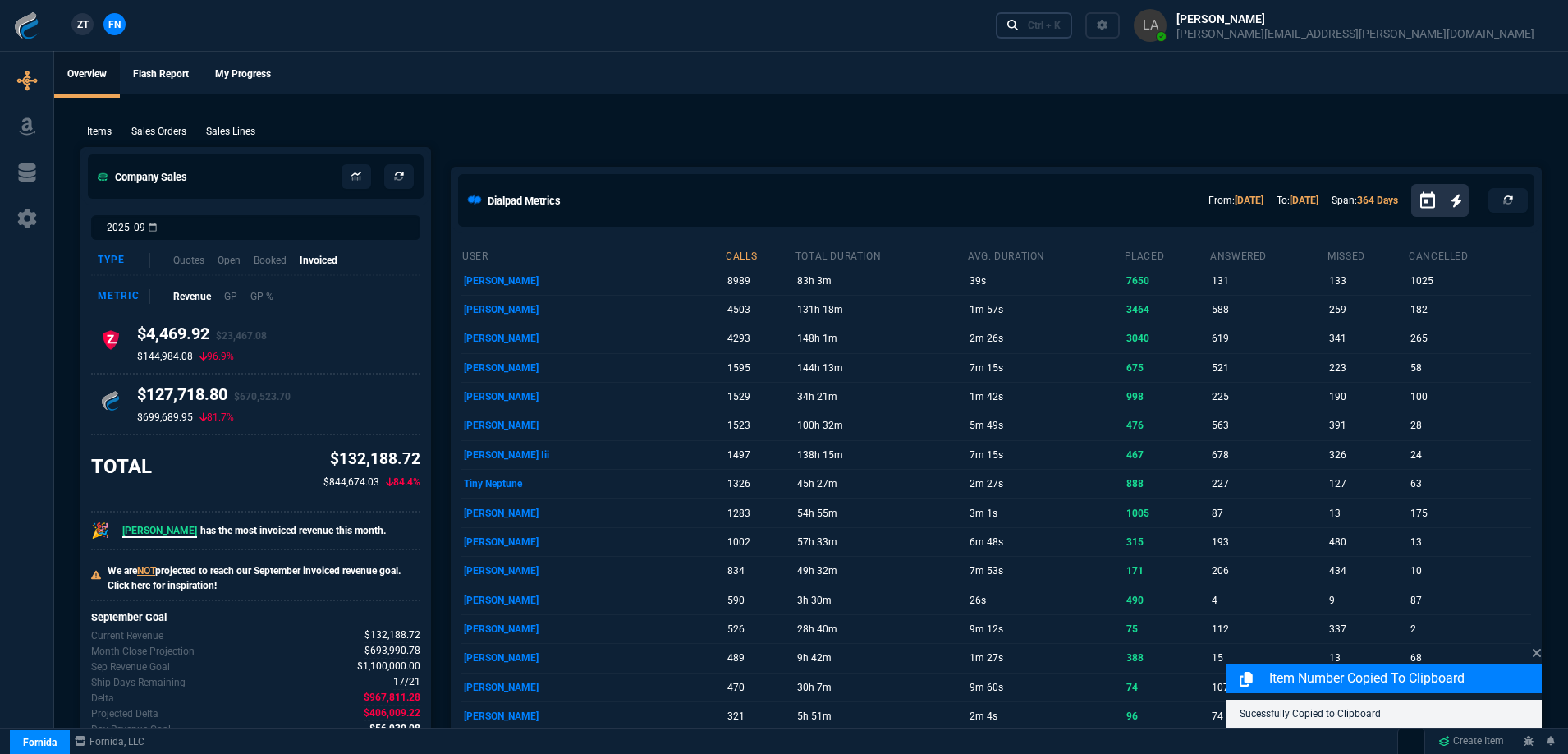
click at [1061, 26] on div "Ctrl + K" at bounding box center [1044, 25] width 33 height 13
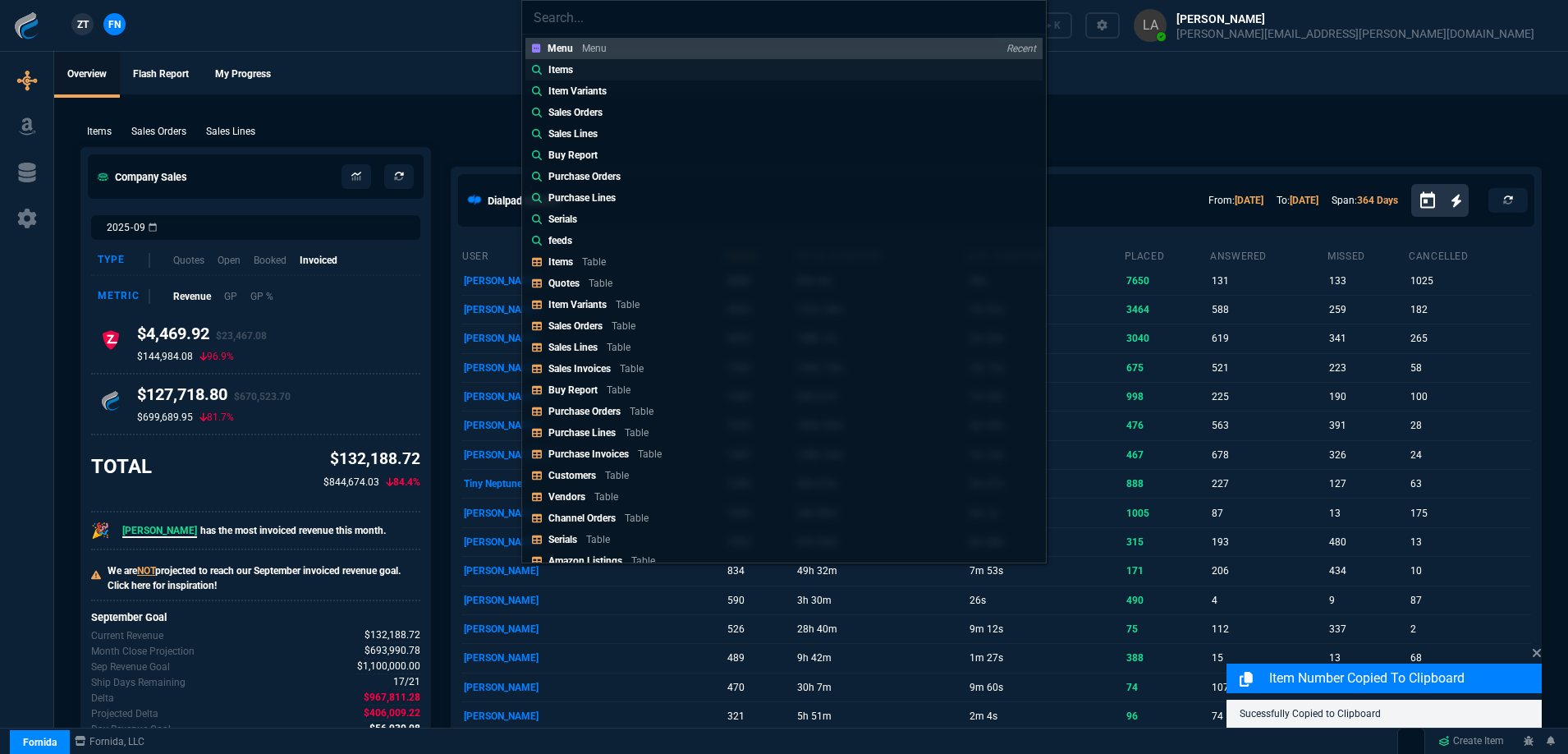
click at [583, 68] on link "Items" at bounding box center [784, 70] width 517 height 22
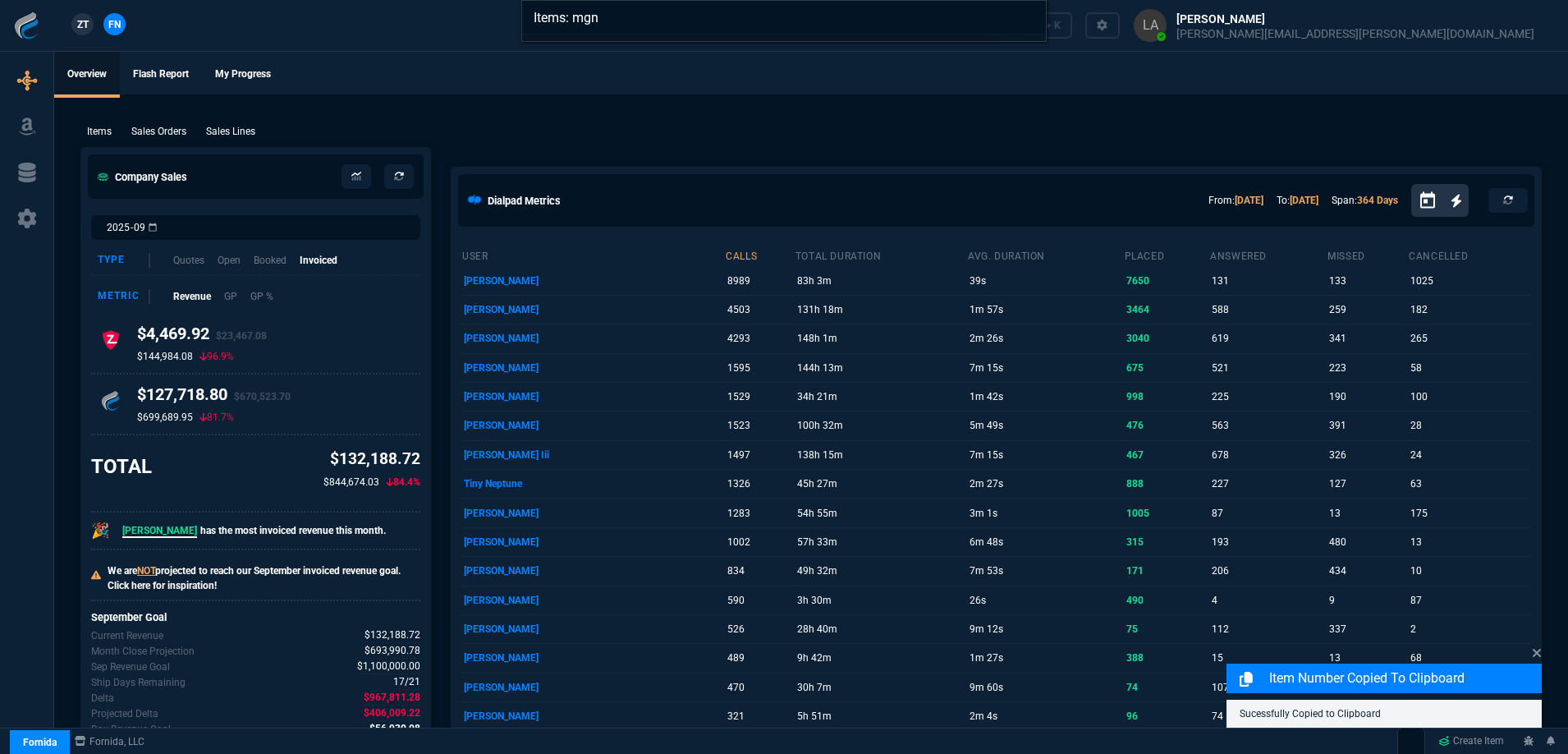
type input "Items: mgn"
